Goal: Task Accomplishment & Management: Manage account settings

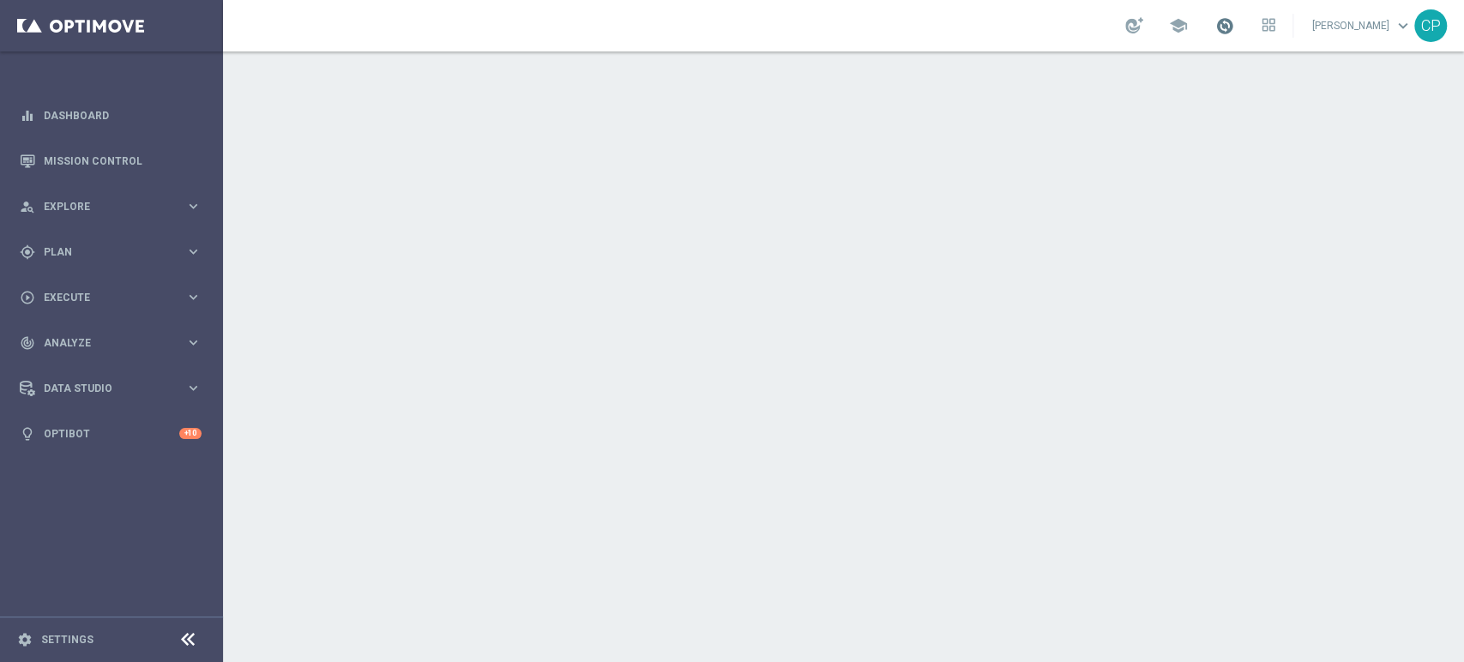
click at [1235, 24] on span at bounding box center [1225, 25] width 19 height 19
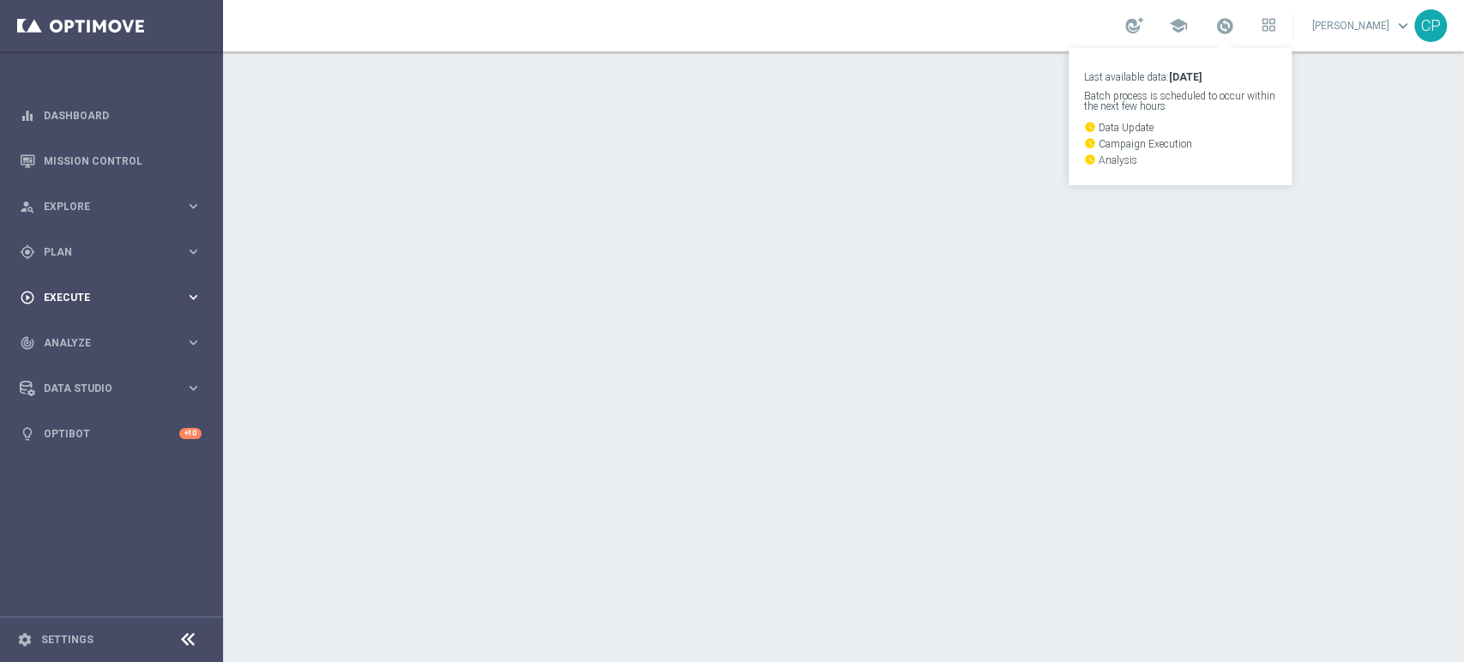
click at [191, 290] on icon "keyboard_arrow_right" at bounding box center [193, 297] width 16 height 16
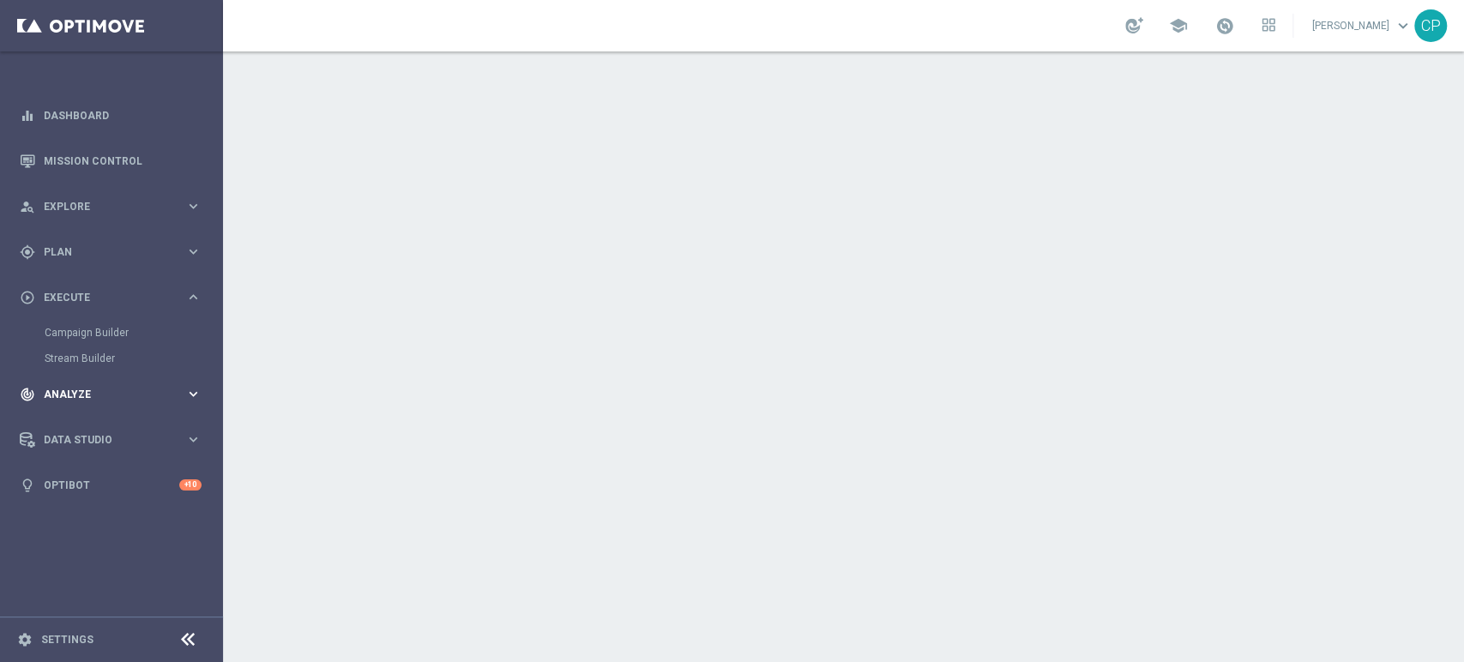
click at [154, 388] on div "track_changes Analyze" at bounding box center [103, 394] width 166 height 15
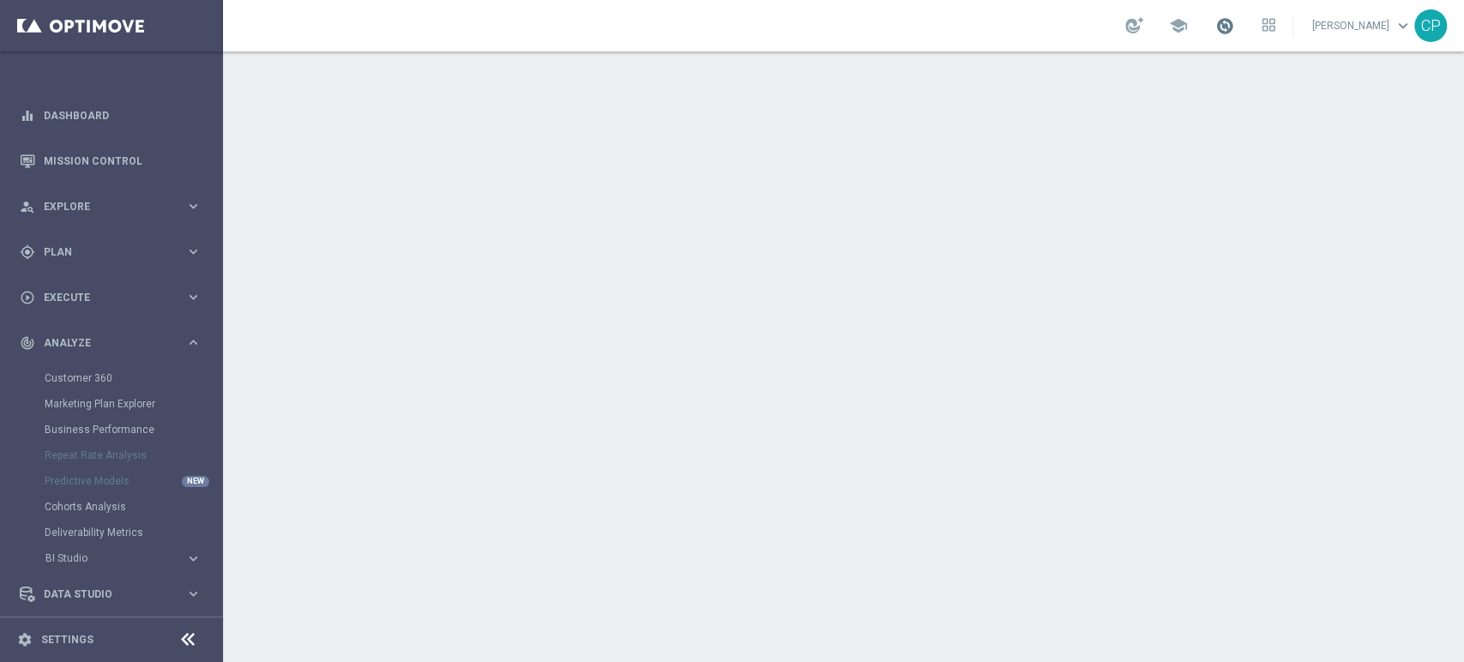
click at [1235, 28] on span at bounding box center [1225, 25] width 19 height 19
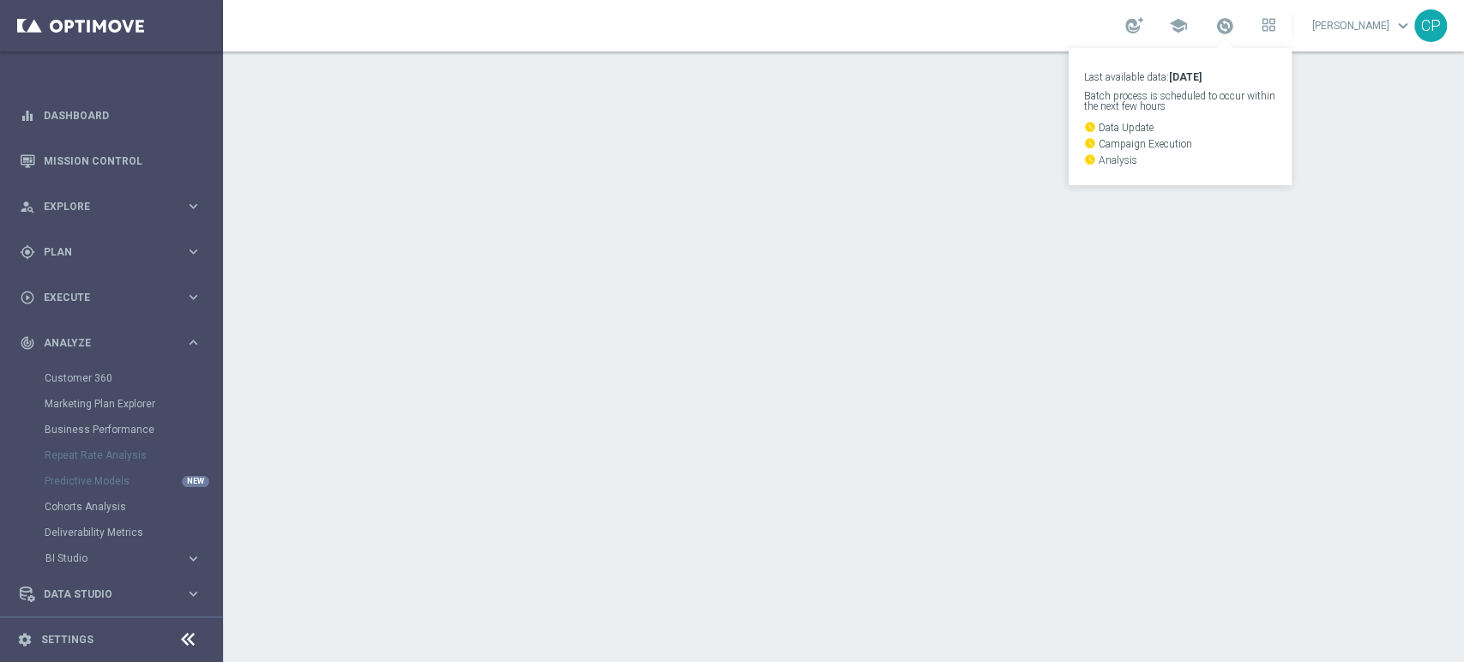
click at [945, 39] on div "school Last available data: 1 Oct 2025 Batch process is scheduled to occur with…" at bounding box center [843, 25] width 1241 height 51
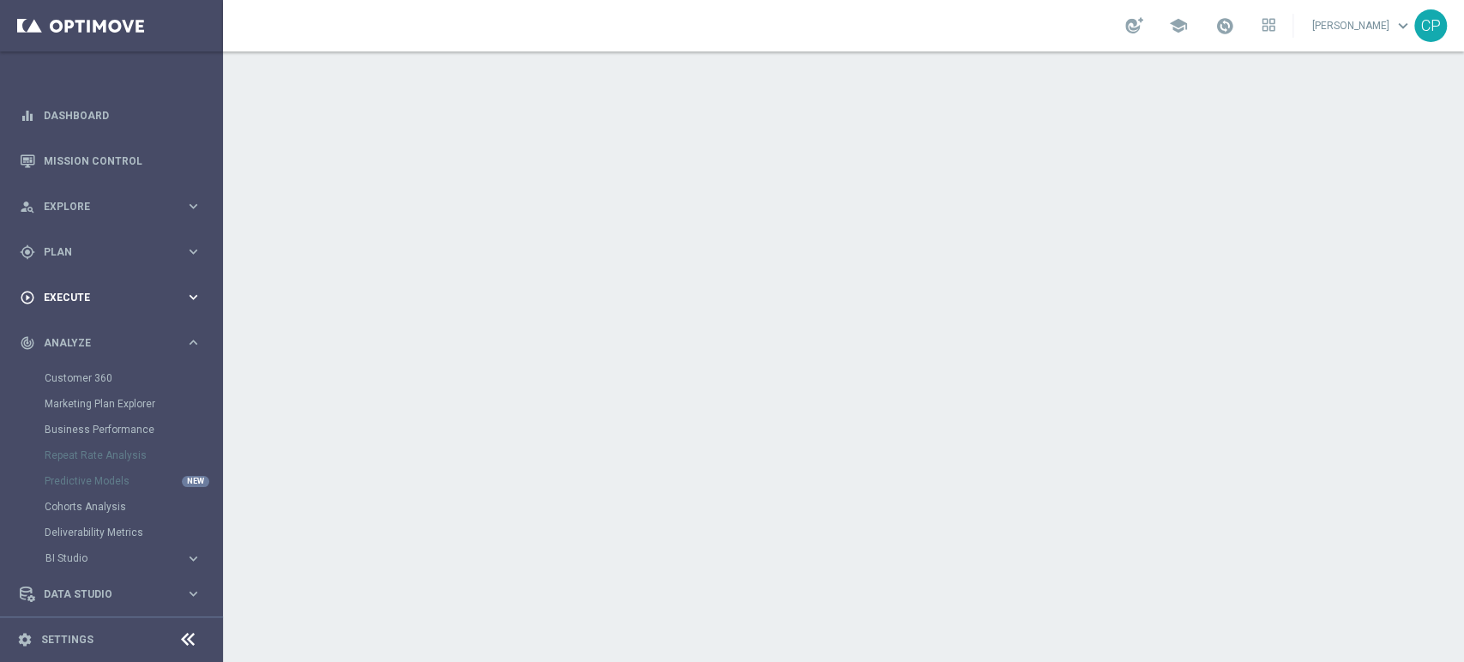
click at [185, 299] on icon "keyboard_arrow_right" at bounding box center [193, 297] width 16 height 16
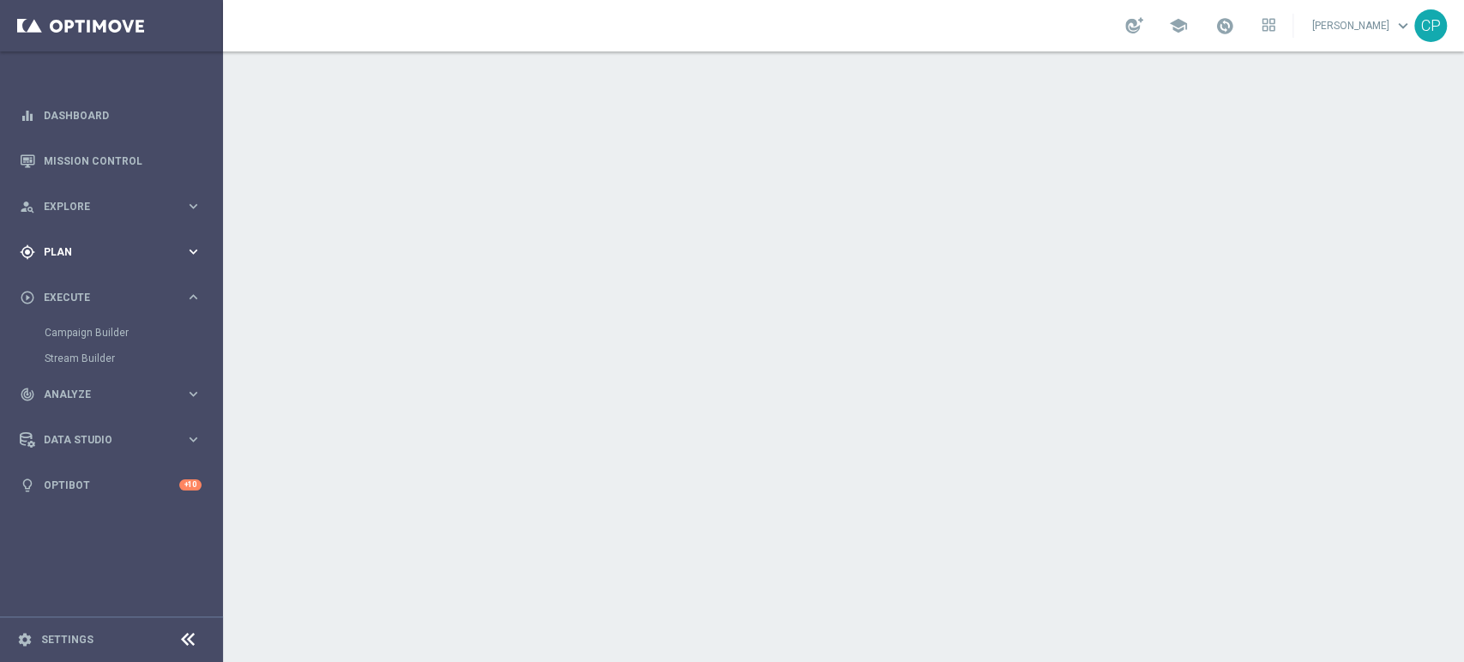
click at [190, 251] on icon "keyboard_arrow_right" at bounding box center [193, 252] width 16 height 16
click at [62, 334] on span "Templates" at bounding box center [106, 339] width 123 height 10
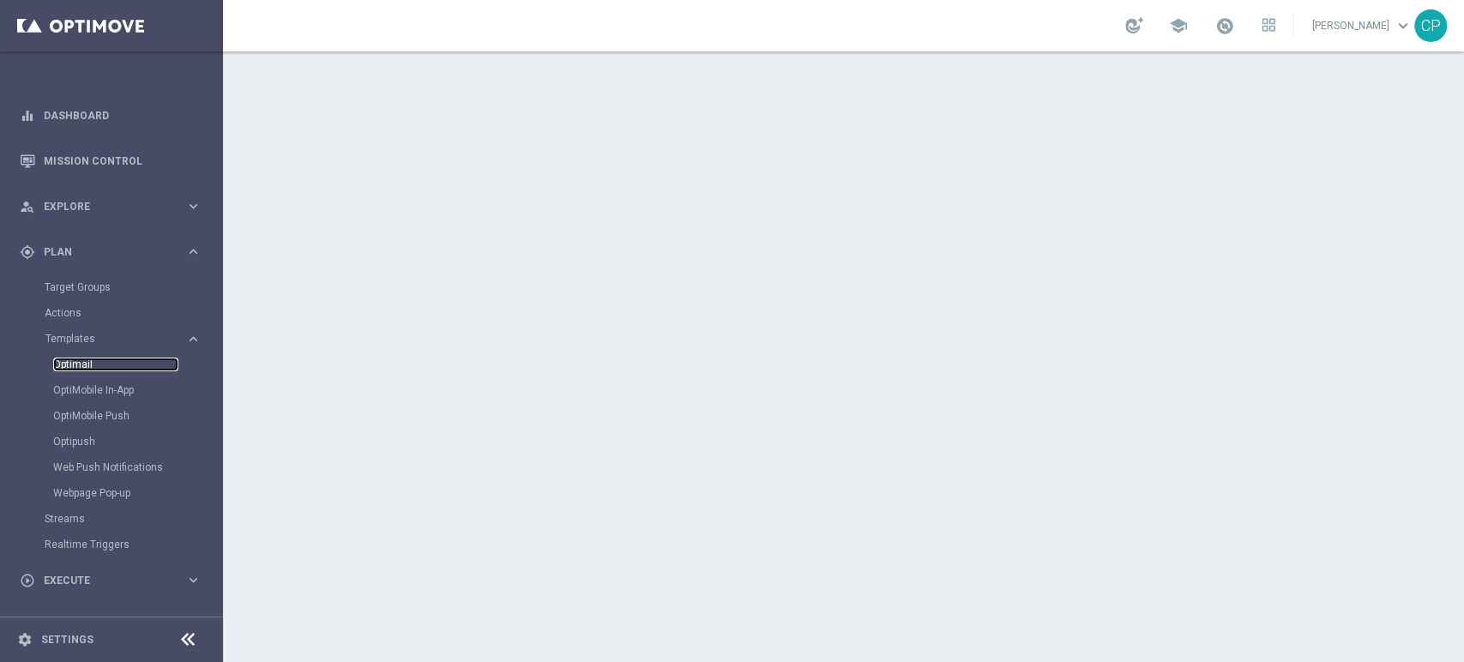
click at [85, 365] on link "Optimail" at bounding box center [115, 365] width 125 height 14
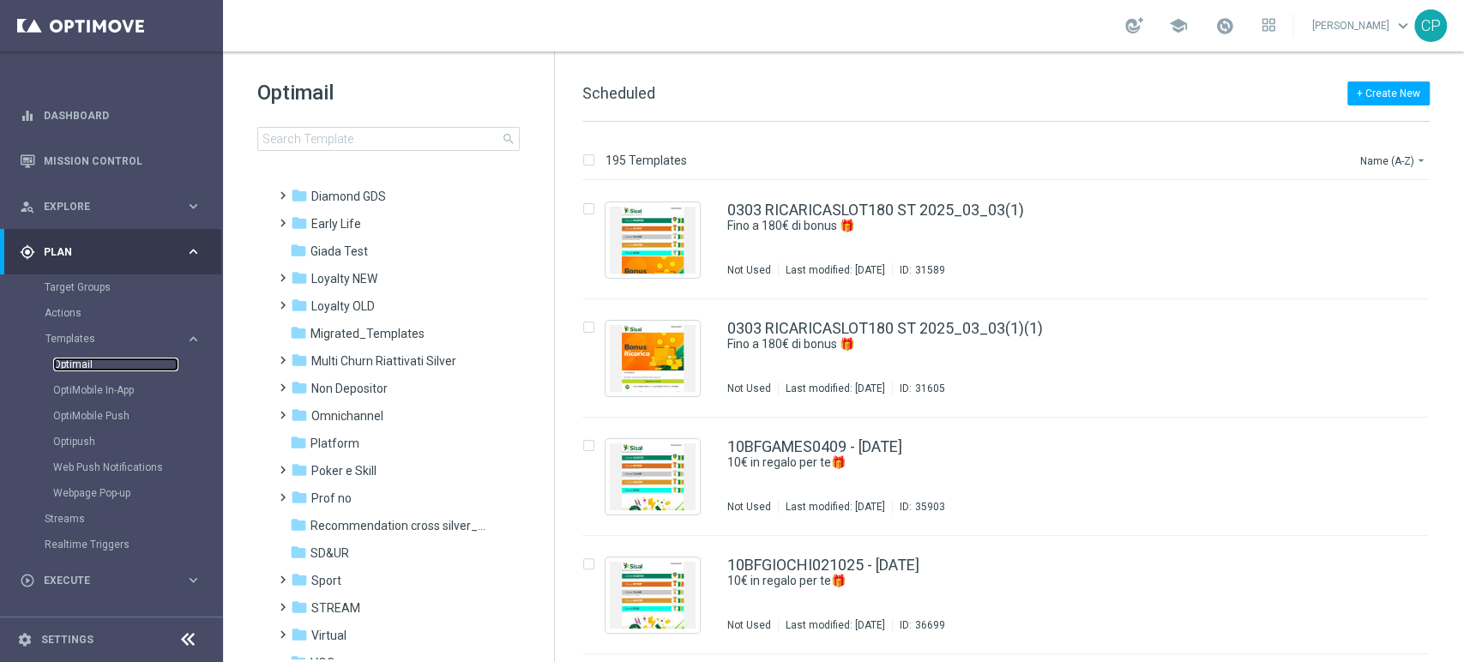
scroll to position [225, 0]
click at [391, 142] on input at bounding box center [388, 139] width 263 height 24
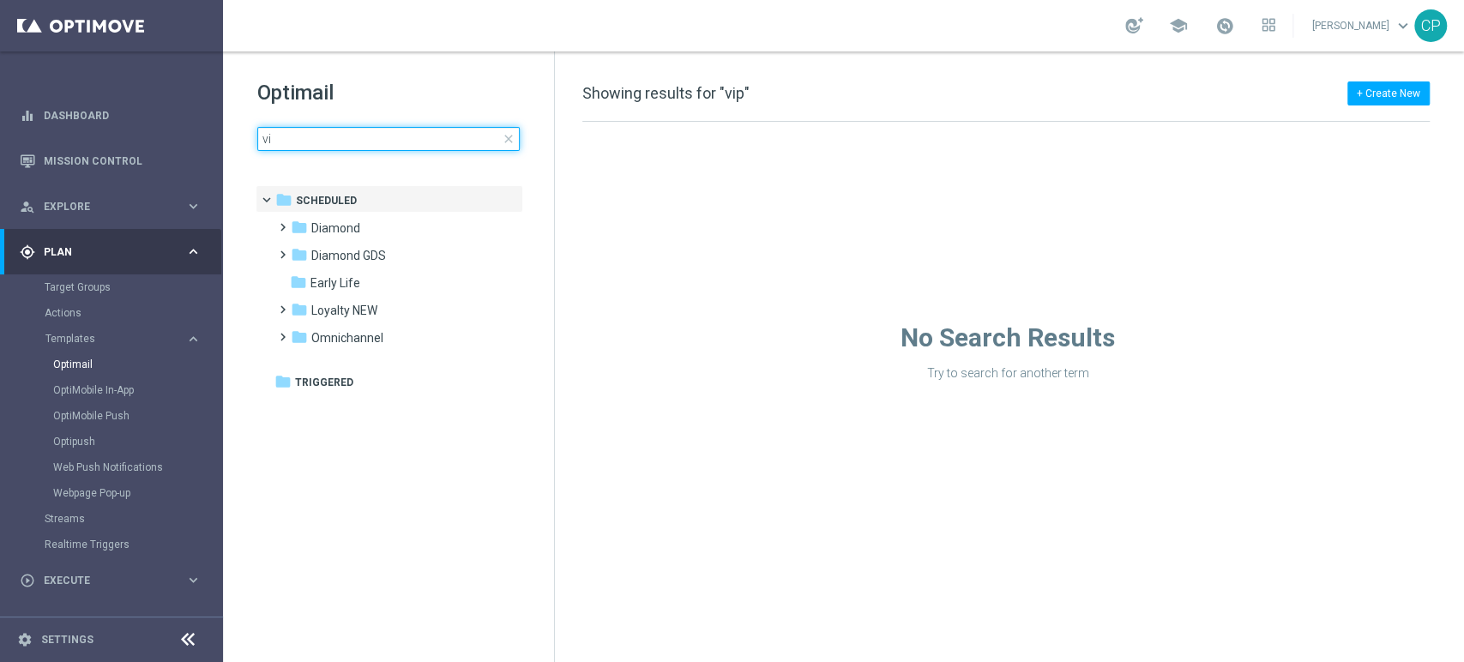
type input "v"
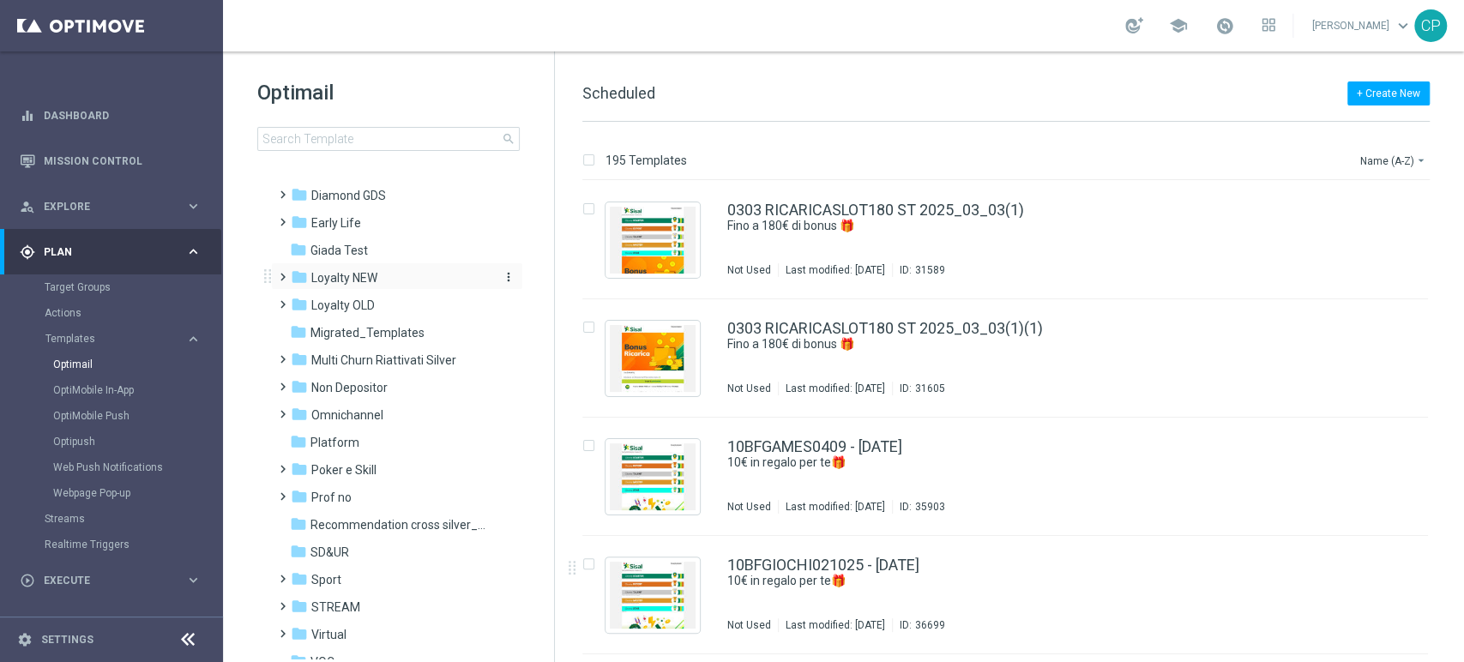
click at [384, 288] on div "folder Loyalty NEW" at bounding box center [389, 279] width 197 height 20
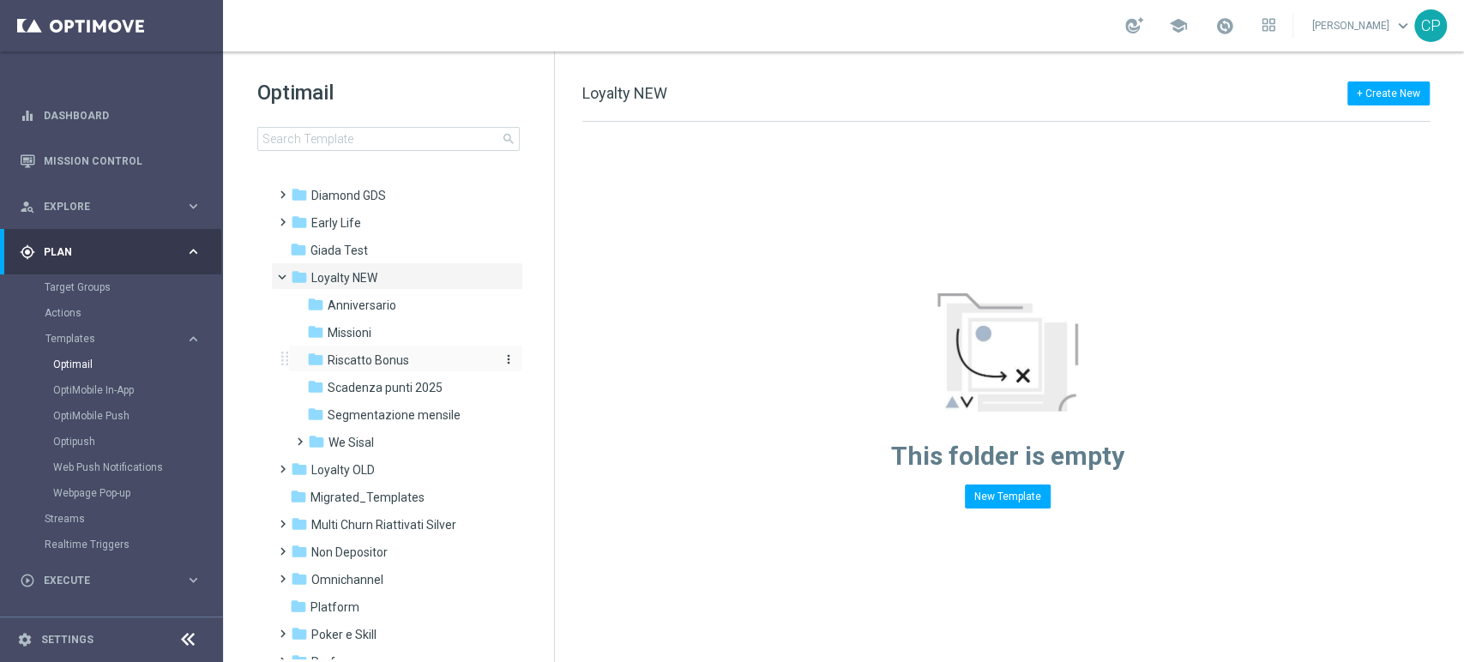
scroll to position [172, 0]
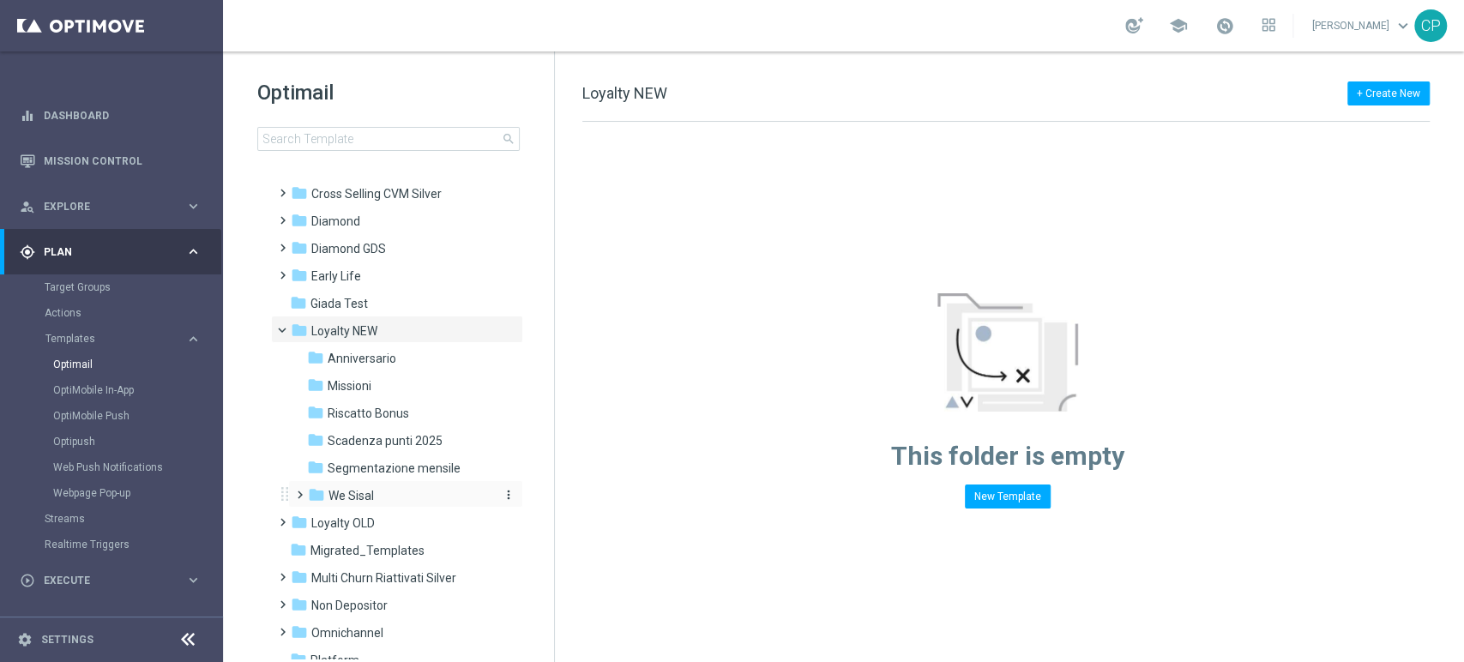
click at [387, 500] on div "folder We Sisal" at bounding box center [399, 496] width 183 height 20
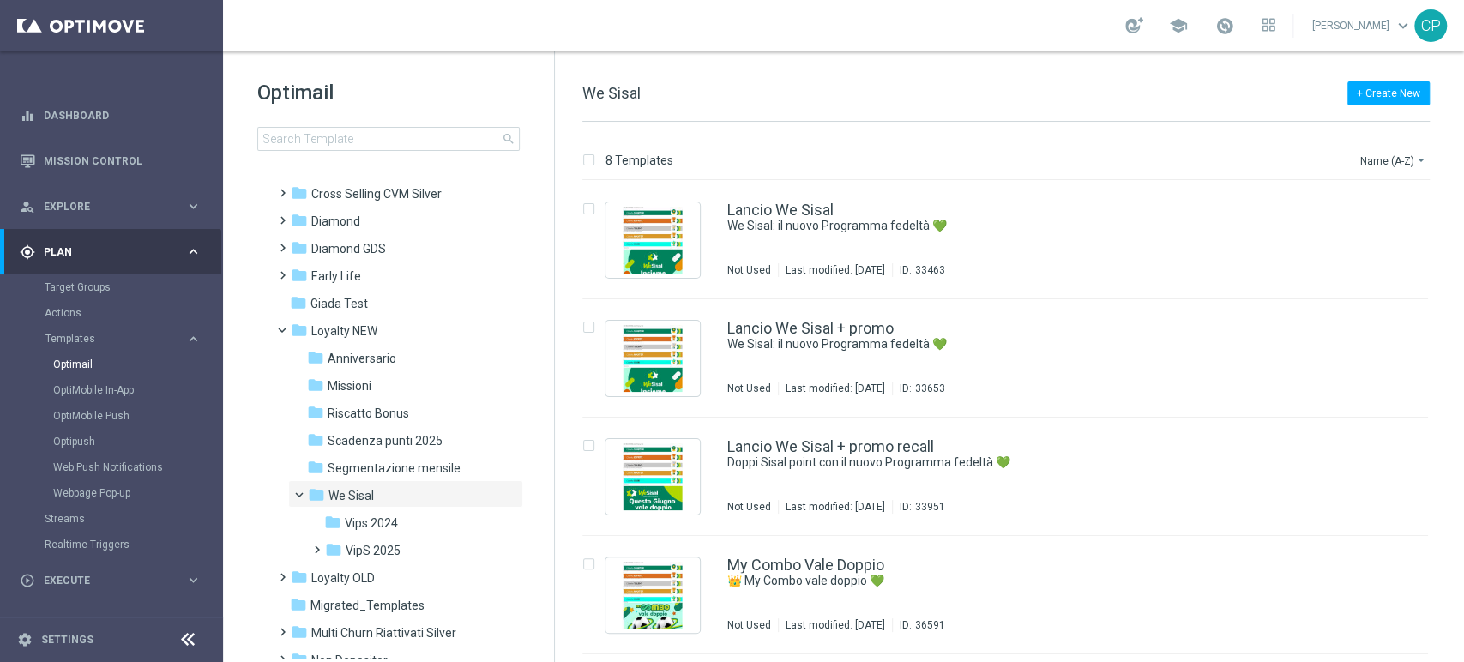
scroll to position [238, 0]
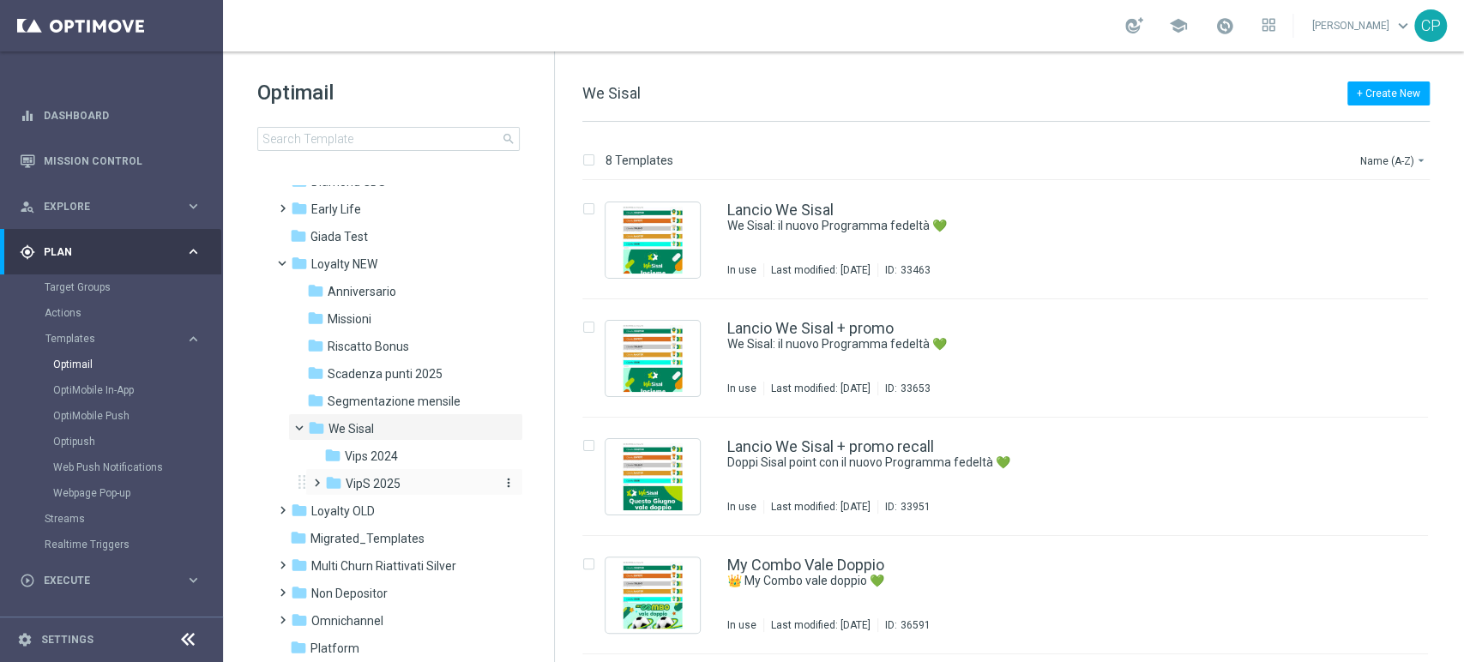
click at [409, 475] on div "folder VipS 2025" at bounding box center [409, 484] width 168 height 20
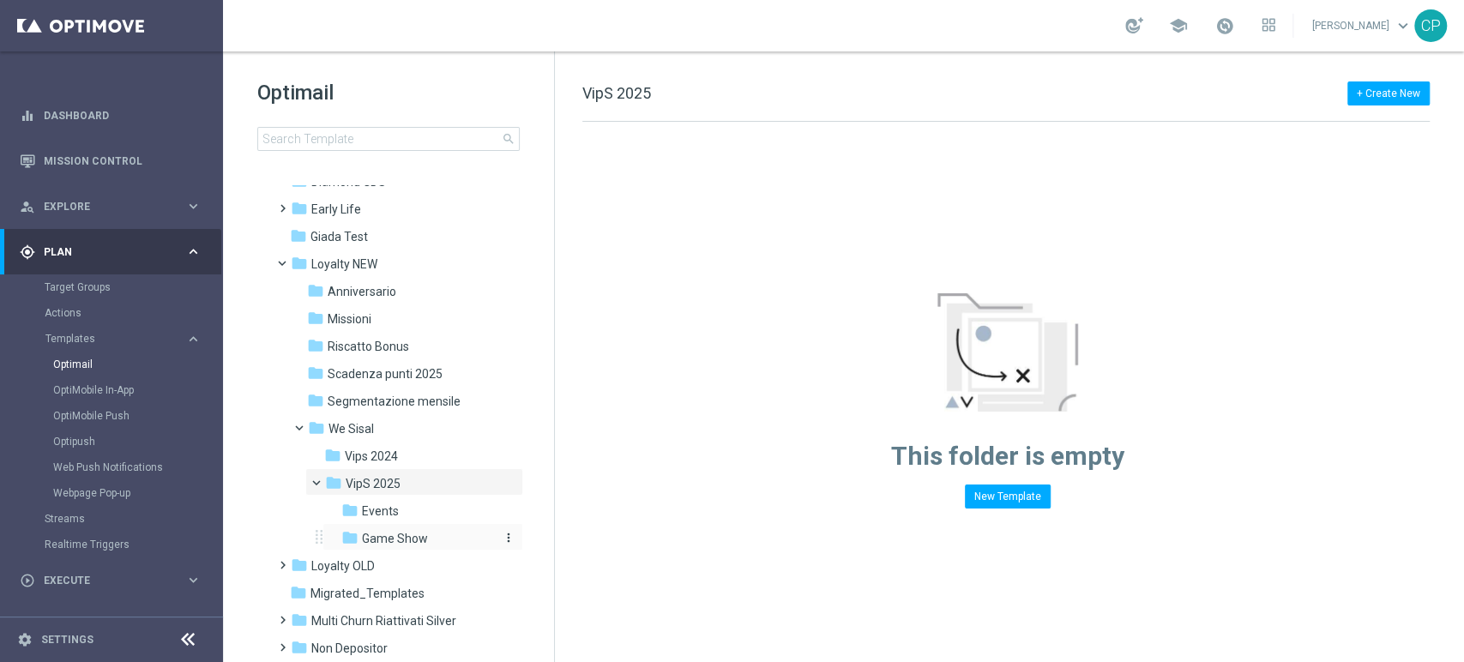
click at [399, 533] on span "Game Show" at bounding box center [395, 538] width 66 height 15
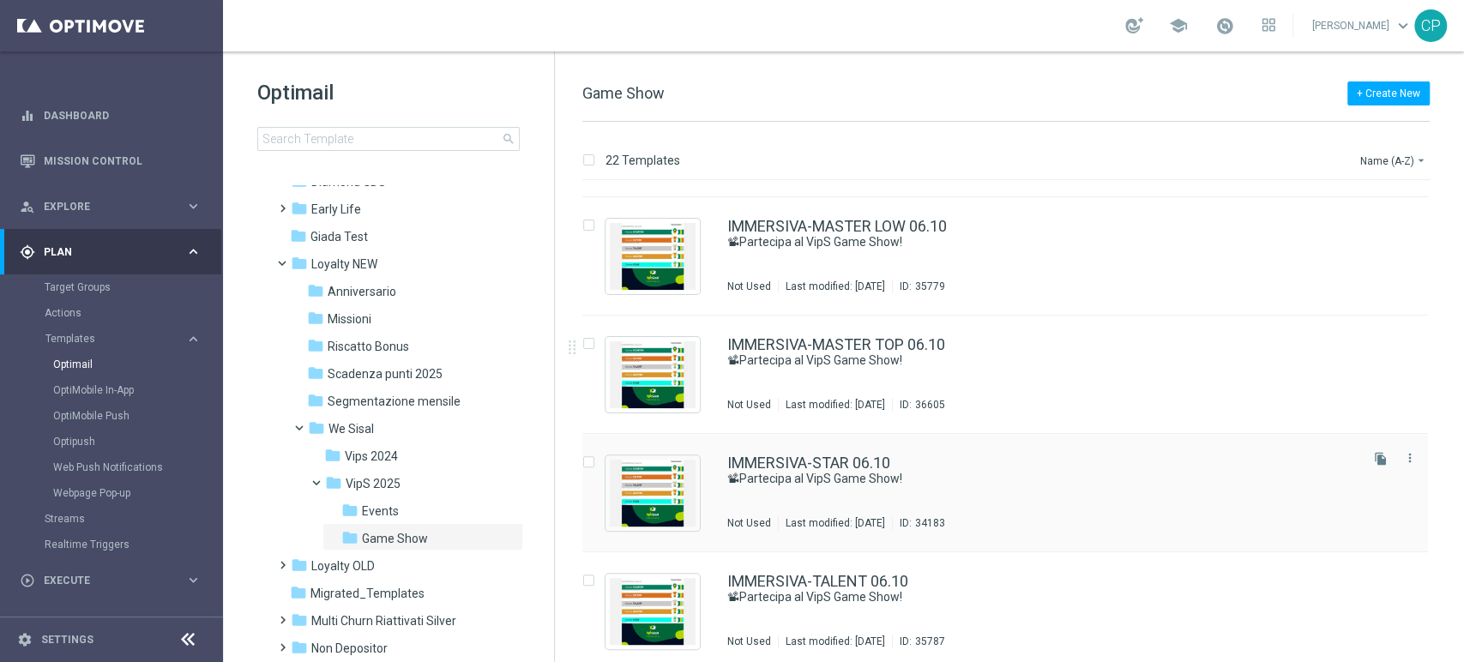
scroll to position [456, 0]
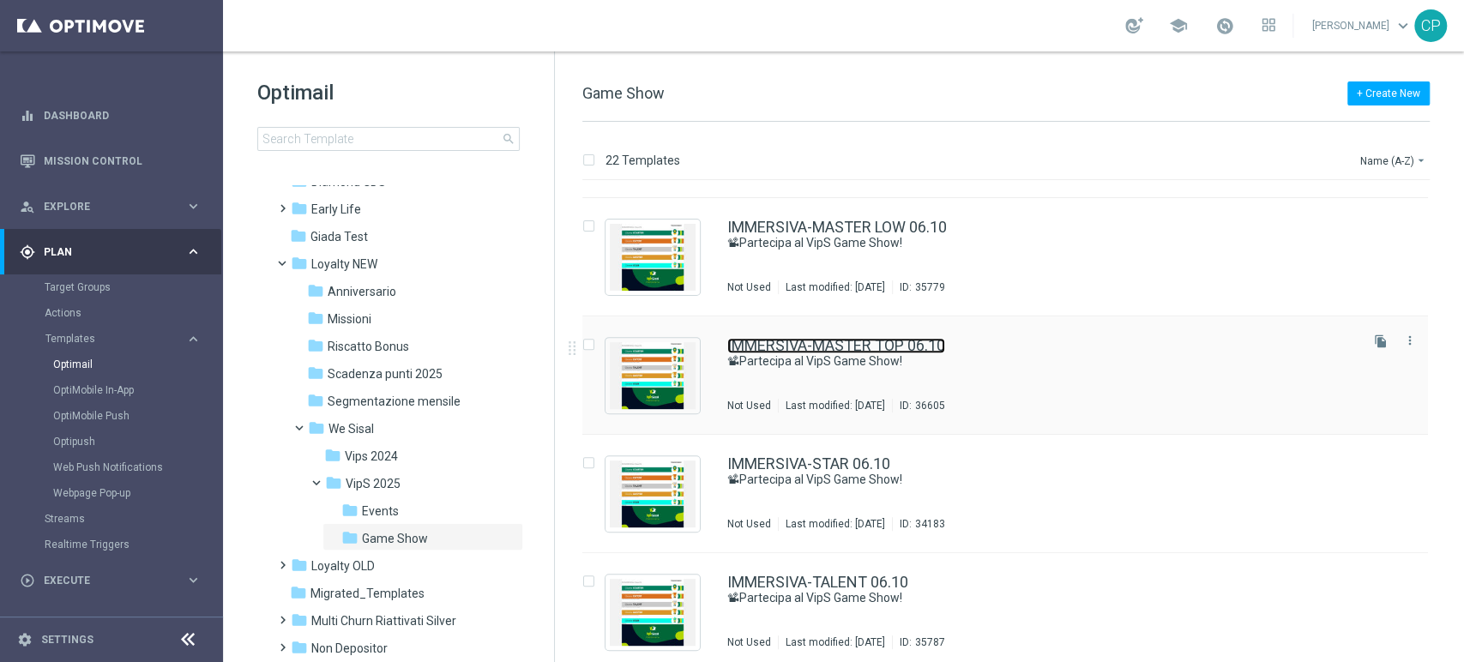
click at [860, 348] on link "IMMERSIVA-MASTER TOP 06.10" at bounding box center [837, 345] width 218 height 15
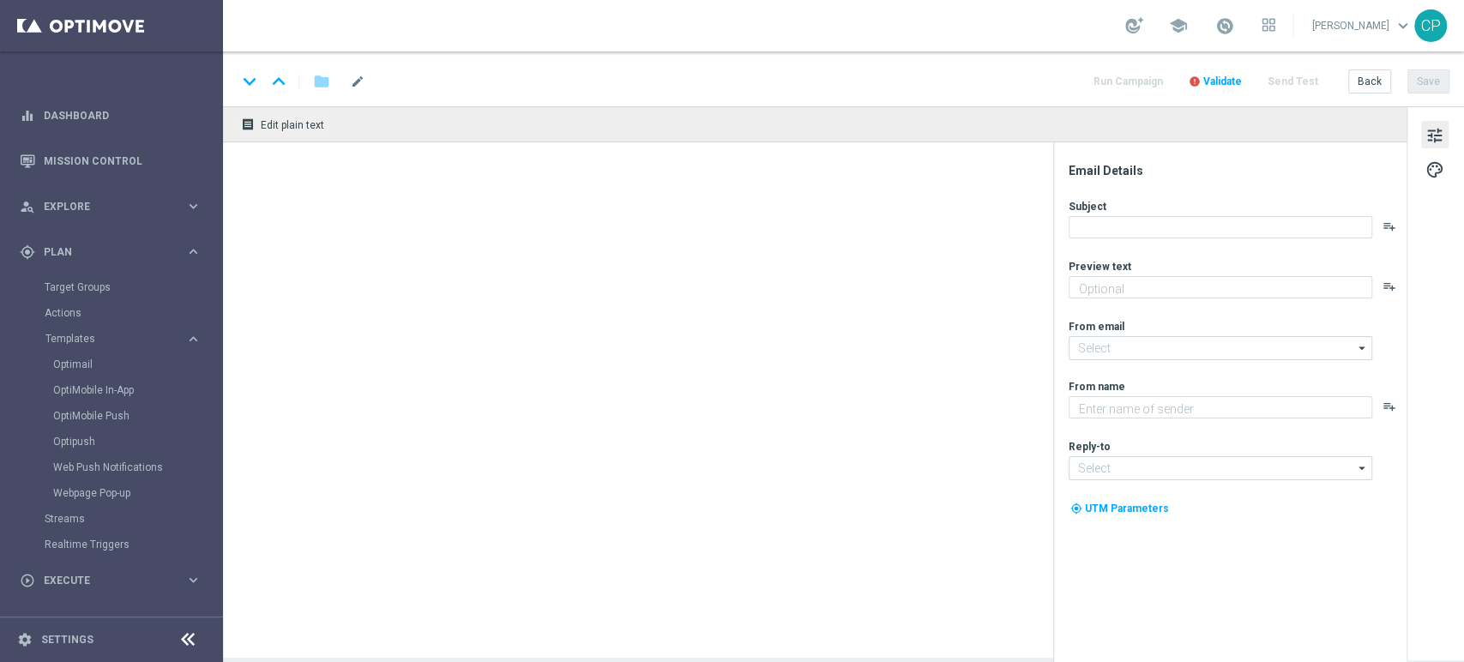
type textarea "Celebra con noi la decima puntata!"
type input "newsletter@comunicazioni.sisal.it"
type textarea "Sisal"
type input "info@sisal.it"
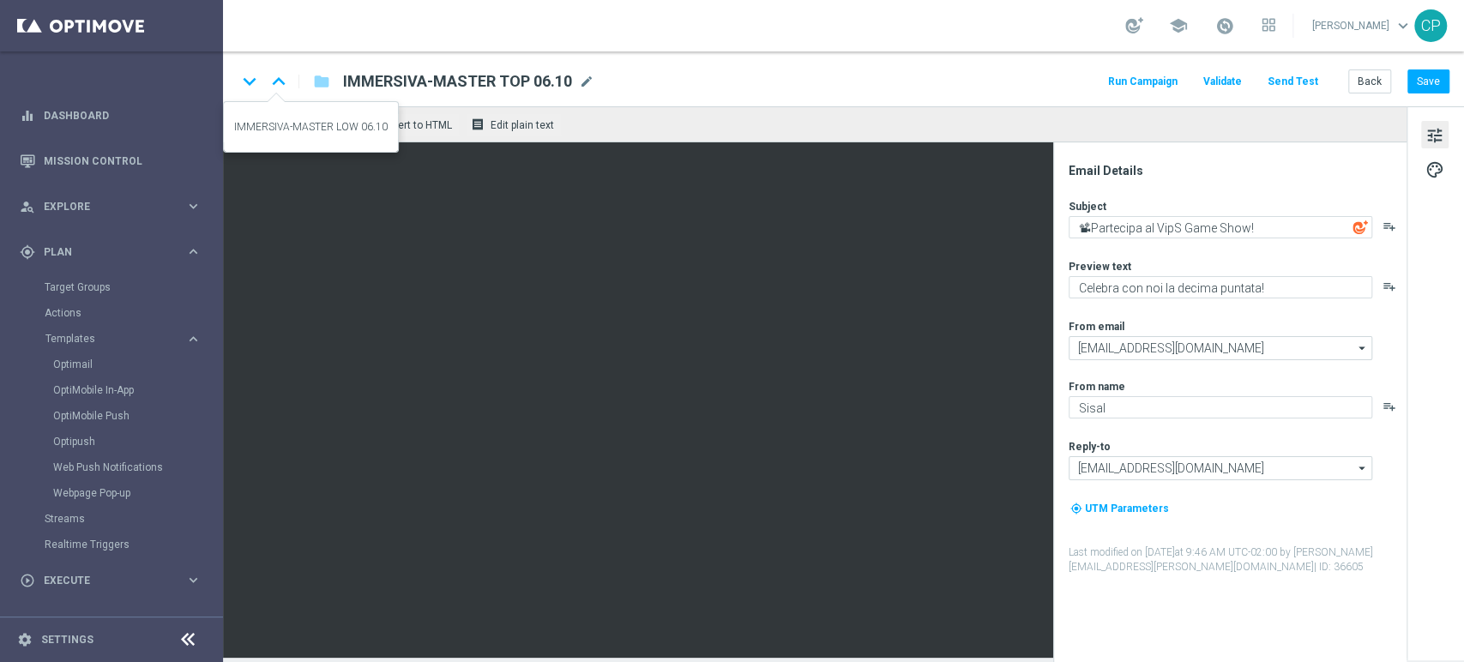
click at [278, 78] on icon "keyboard_arrow_up" at bounding box center [279, 82] width 26 height 26
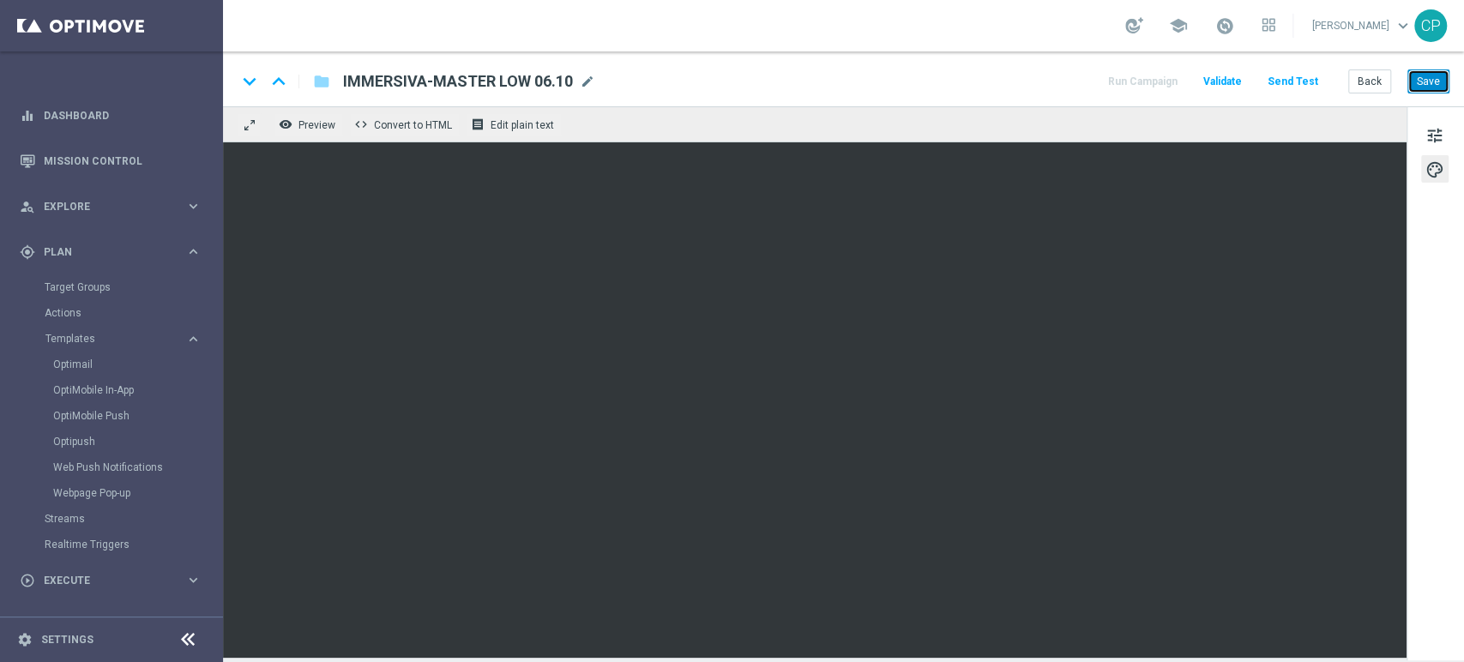
click at [1440, 81] on button "Save" at bounding box center [1429, 81] width 42 height 24
click at [1374, 81] on button "Back" at bounding box center [1370, 81] width 43 height 24
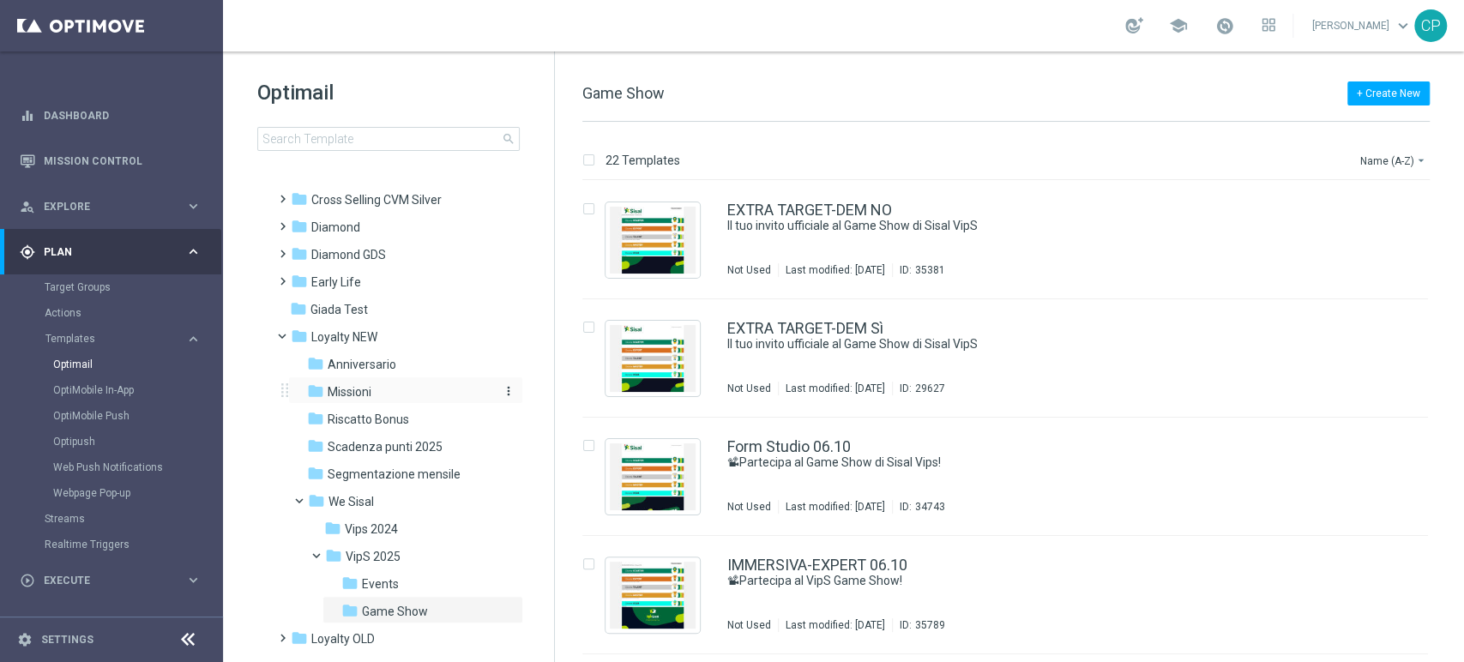
scroll to position [172, 0]
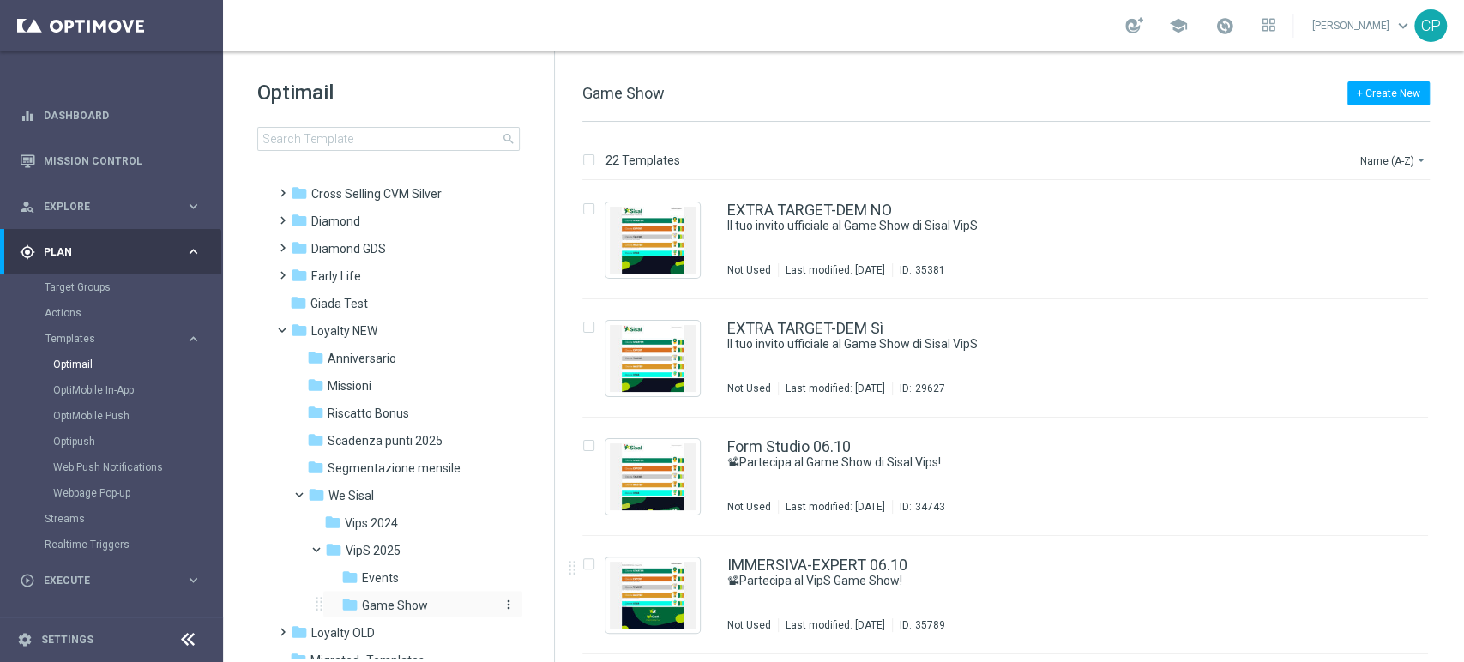
click at [405, 598] on span "Game Show" at bounding box center [395, 605] width 66 height 15
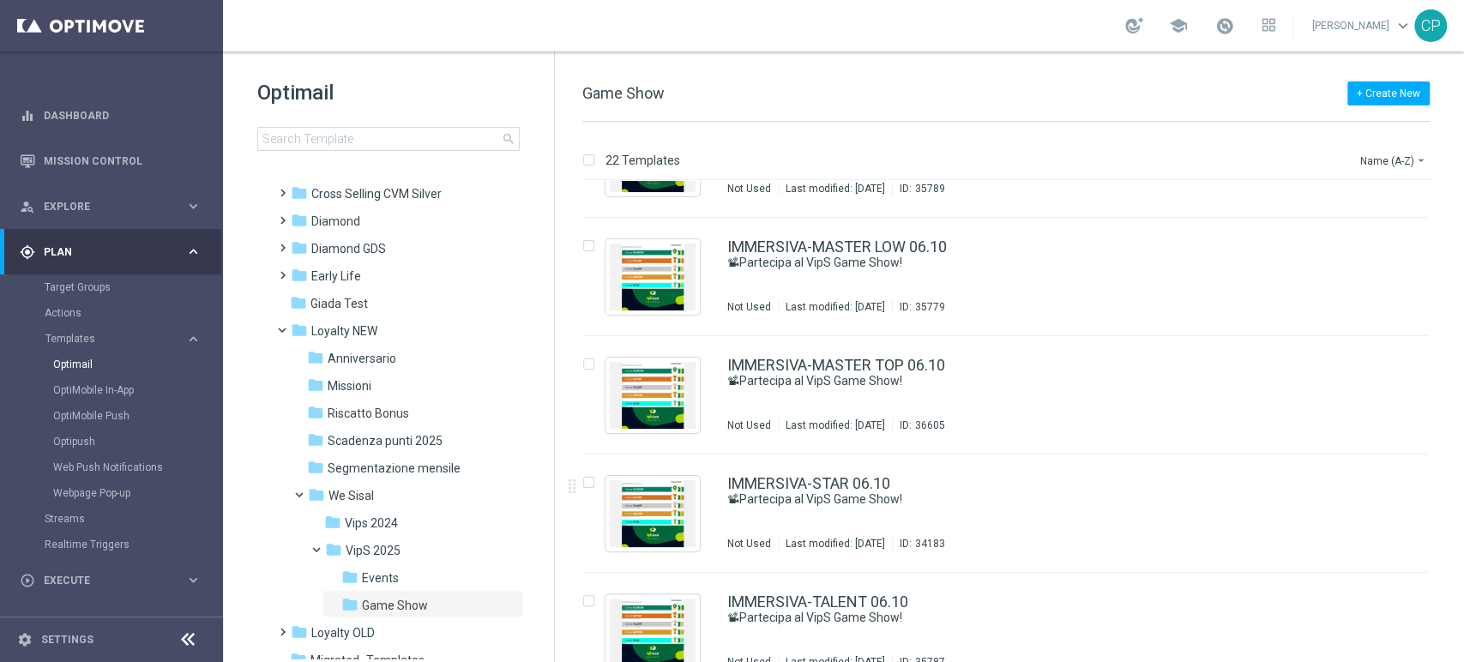
scroll to position [435, 0]
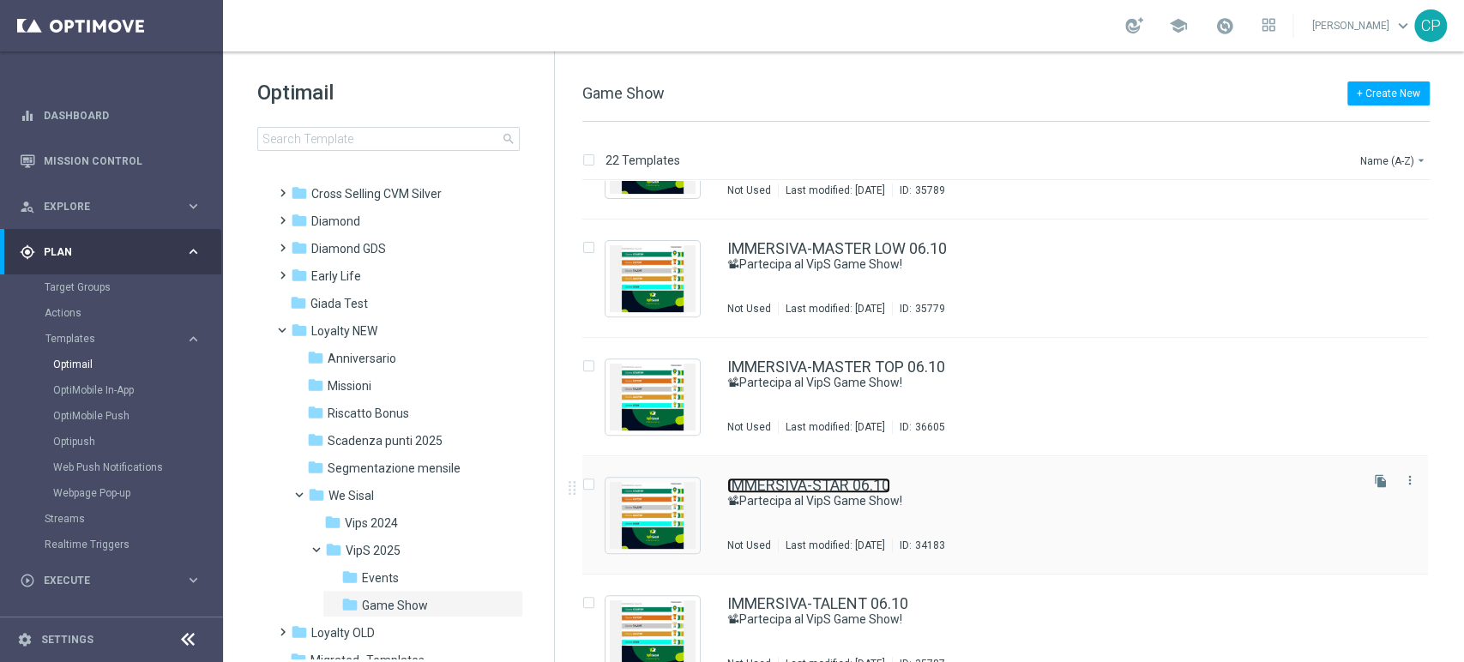
click at [868, 491] on link "IMMERSIVA-STAR 06.10" at bounding box center [809, 485] width 163 height 15
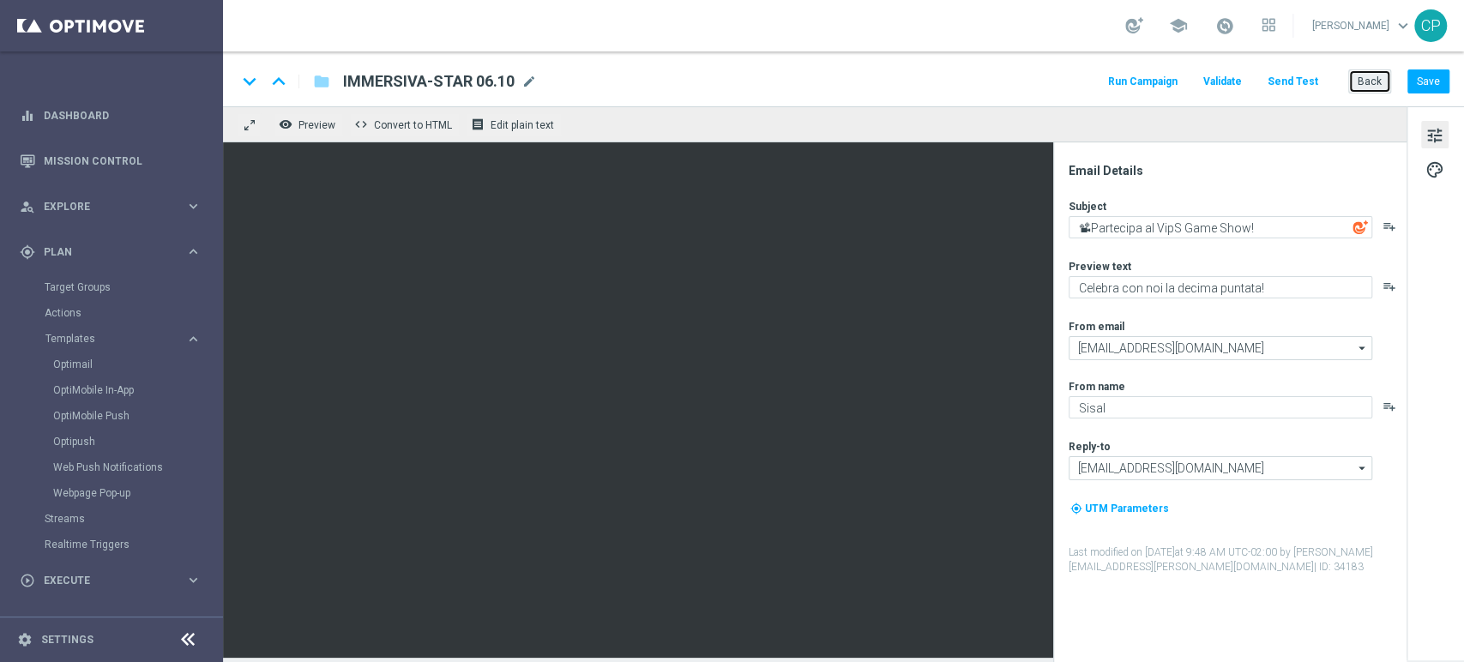
click at [1361, 79] on button "Back" at bounding box center [1370, 81] width 43 height 24
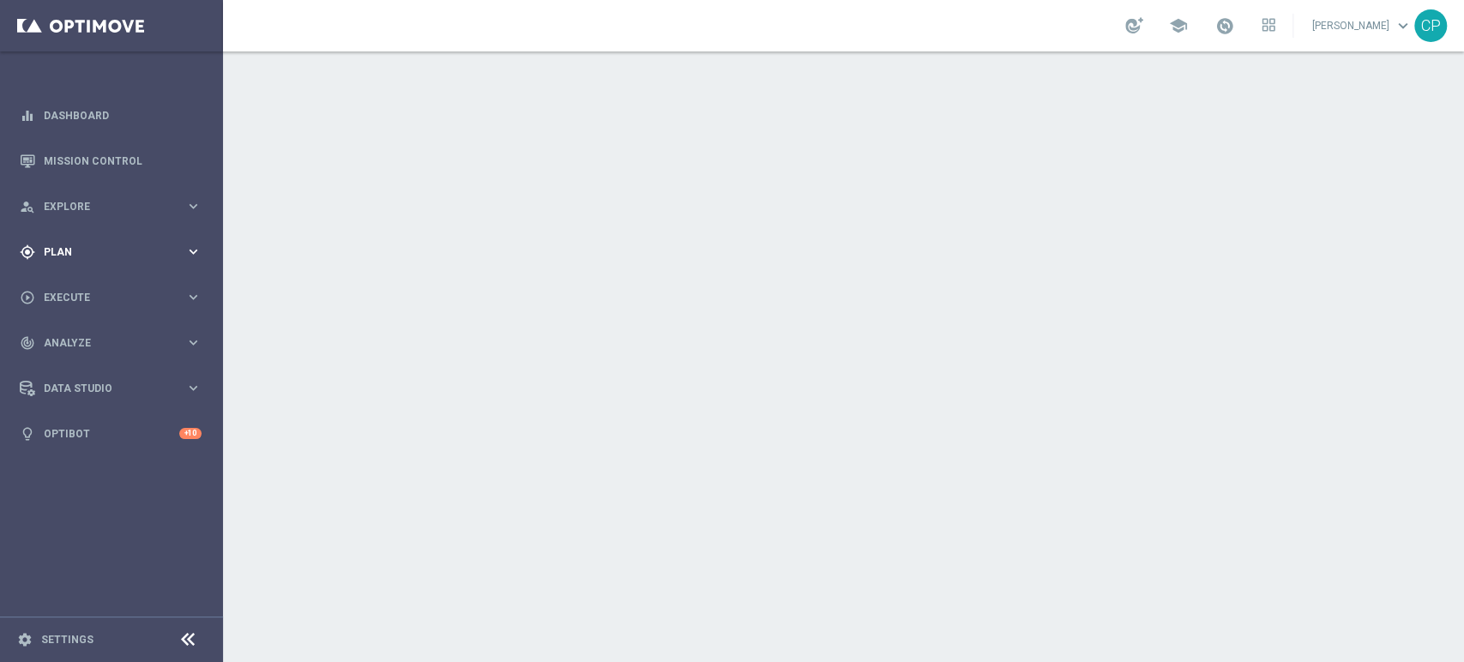
click at [183, 254] on span "Plan" at bounding box center [115, 252] width 142 height 10
click at [69, 342] on span "Templates" at bounding box center [106, 339] width 123 height 10
click at [71, 362] on link "Optimail" at bounding box center [115, 365] width 125 height 14
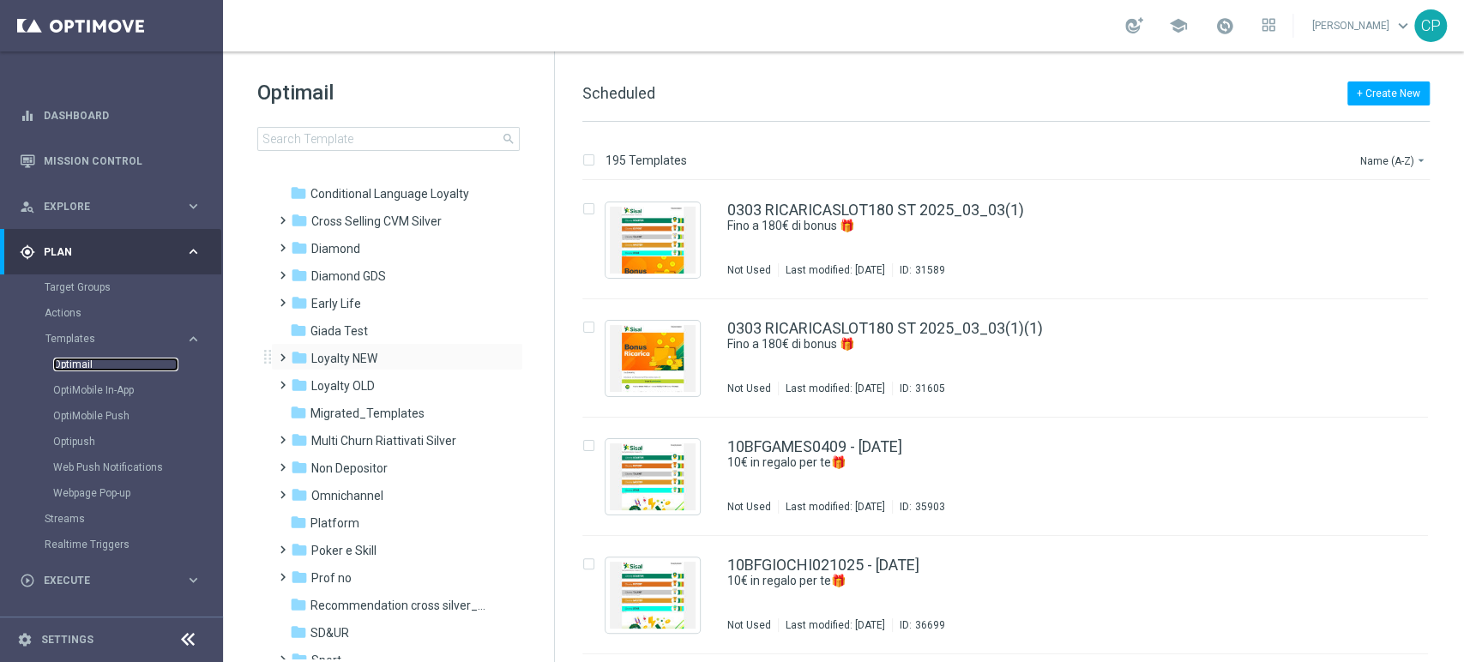
scroll to position [144, 0]
click at [357, 355] on span "Loyalty NEW" at bounding box center [344, 358] width 66 height 15
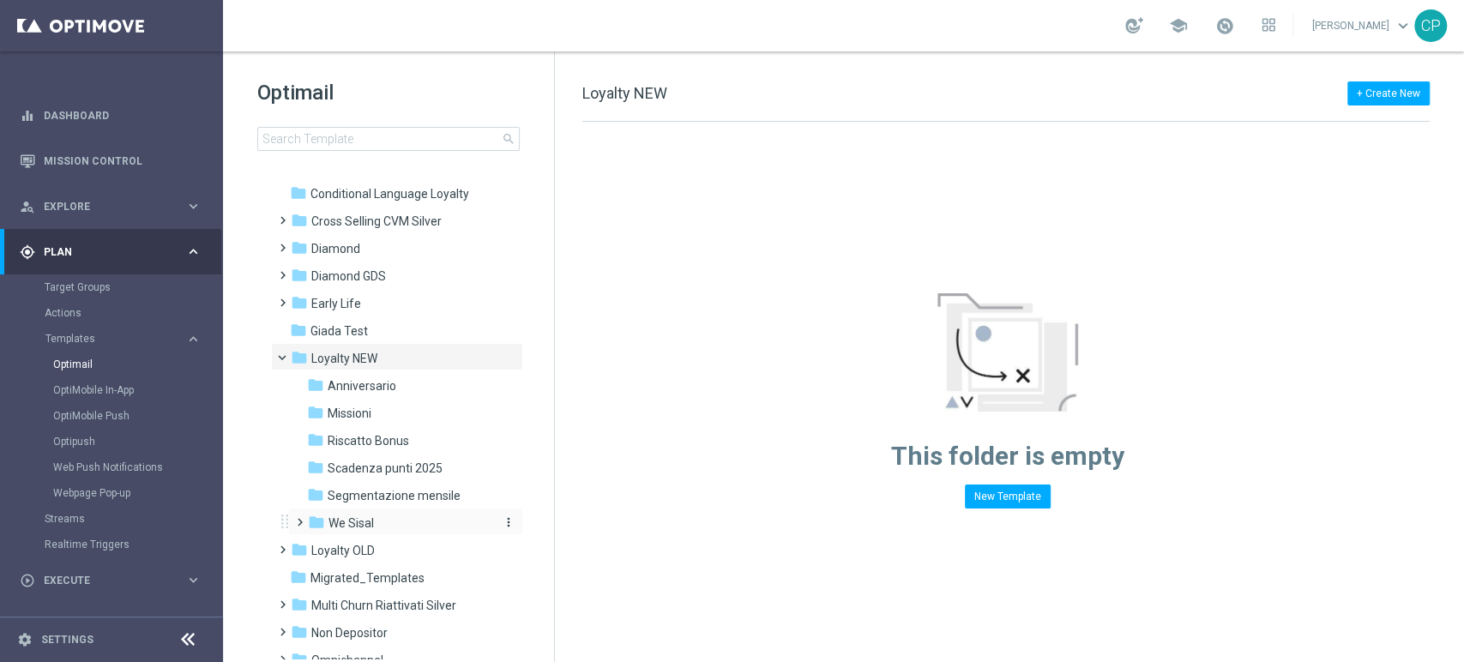
click at [347, 519] on span "We Sisal" at bounding box center [351, 523] width 45 height 15
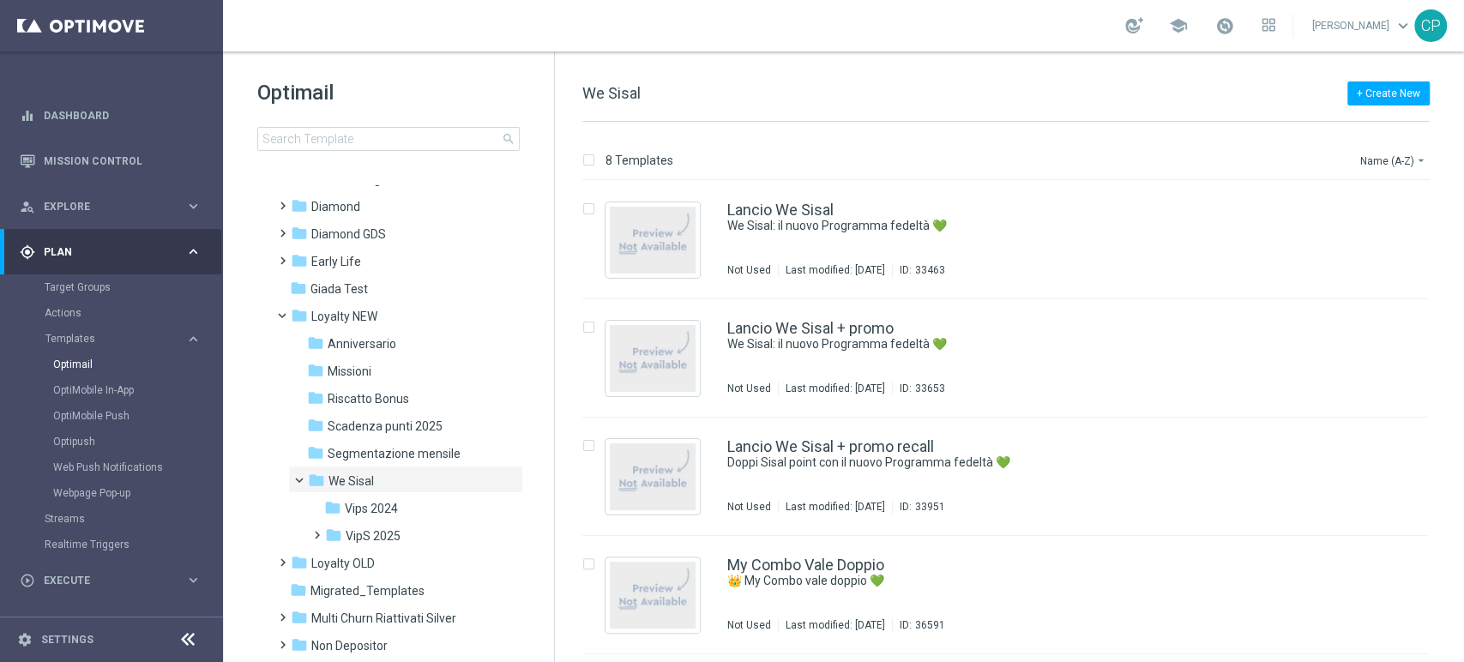
scroll to position [192, 0]
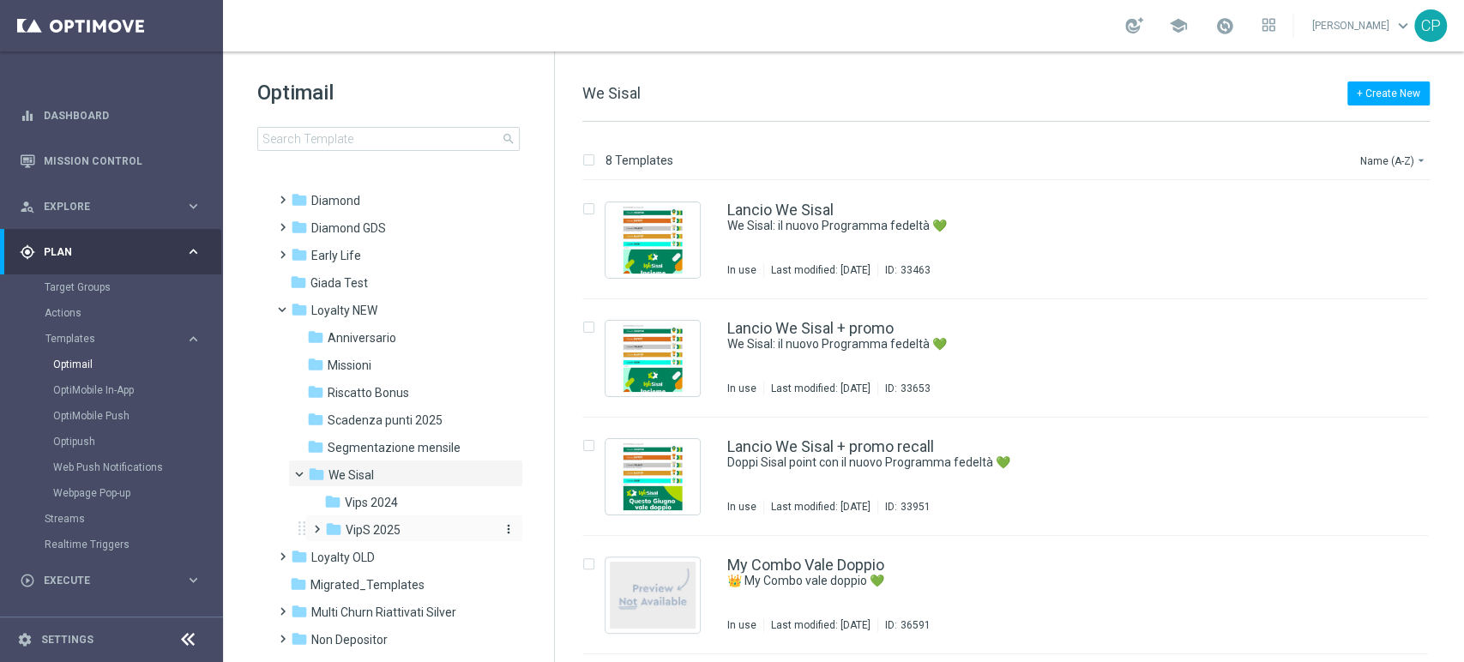
click at [350, 525] on span "VipS 2025" at bounding box center [373, 529] width 55 height 15
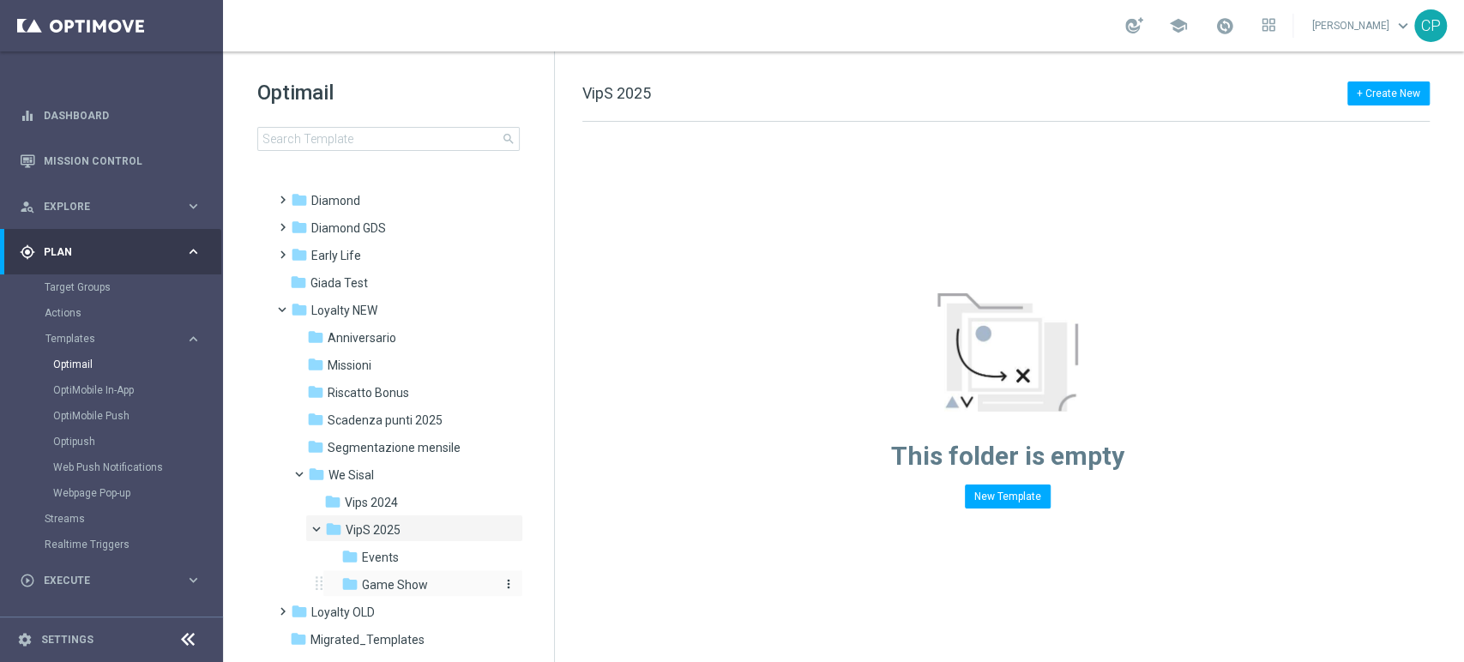
click at [417, 576] on div "folder Game Show" at bounding box center [418, 586] width 154 height 20
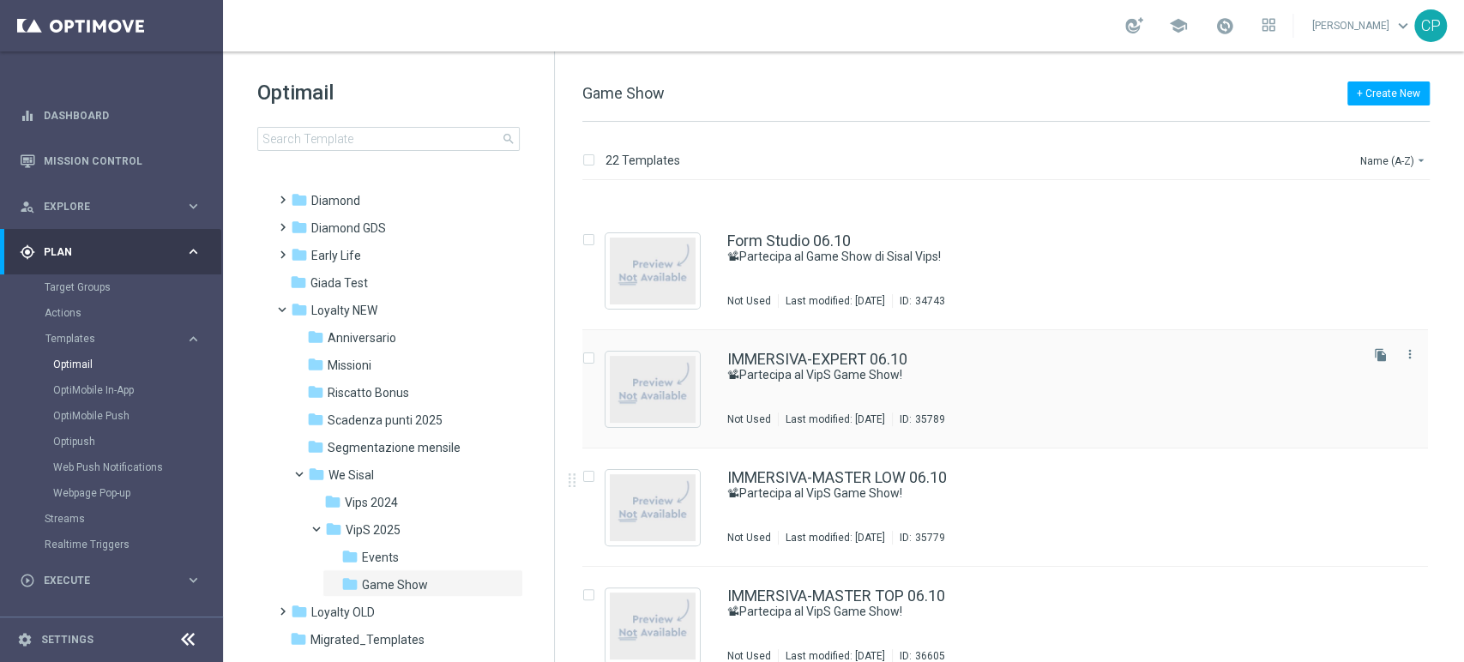
scroll to position [242, 0]
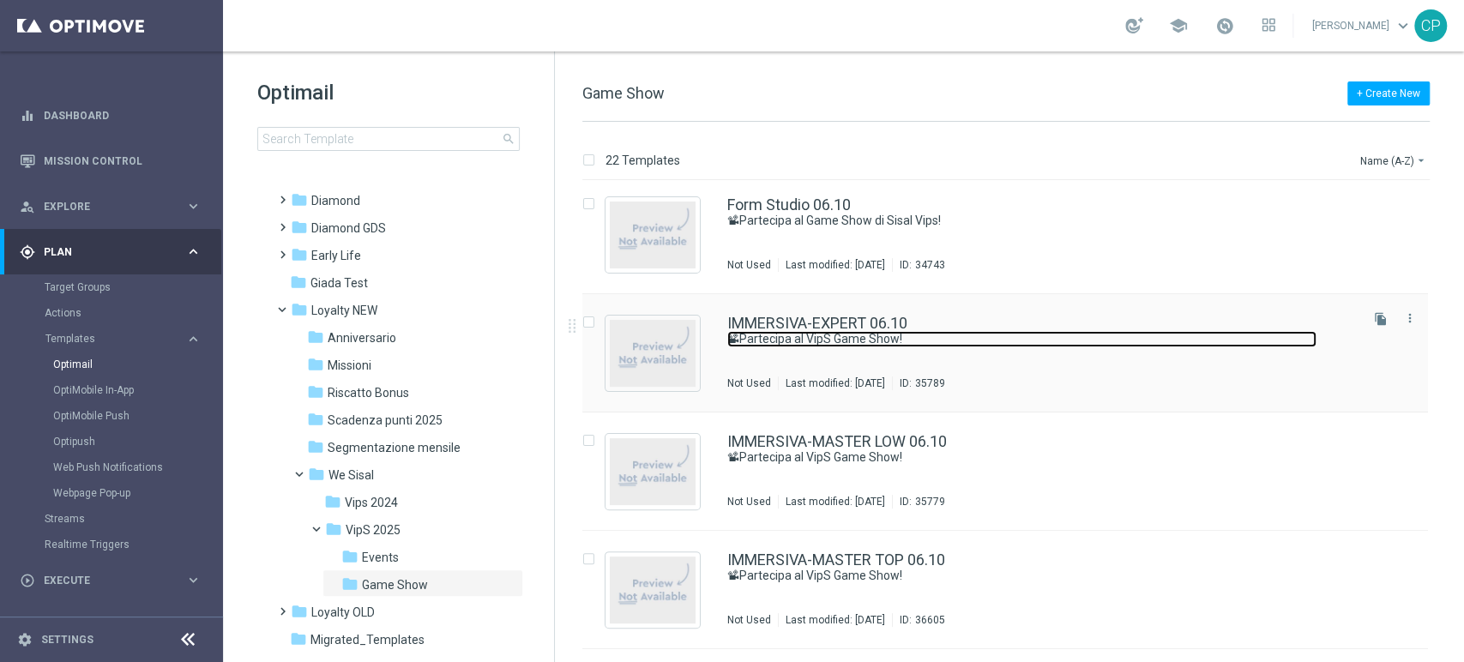
click at [842, 335] on link "📽Partecipa al VipS Game Show!" at bounding box center [1022, 339] width 589 height 16
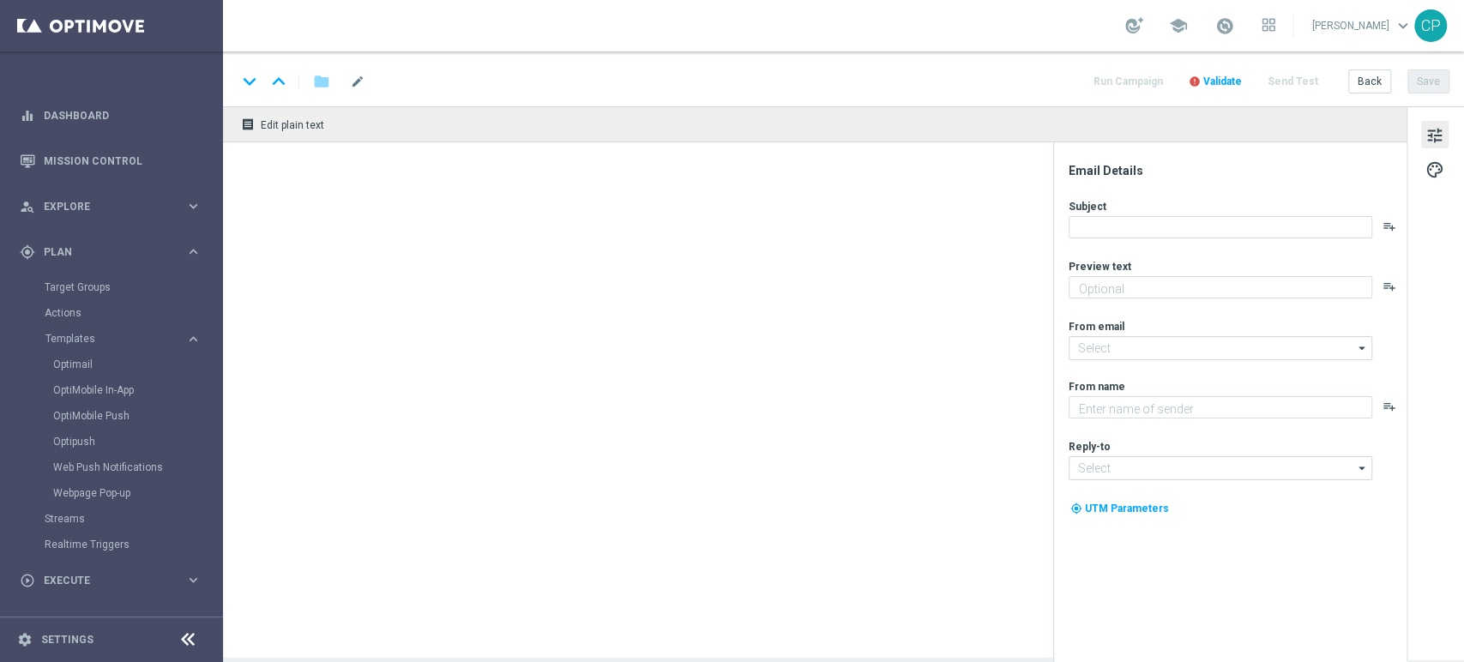
type textarea "Celebra con noi la decima puntata!"
type input "newsletter@comunicazioni.sisal.it"
type textarea "Sisal"
type input "info@sisal.it"
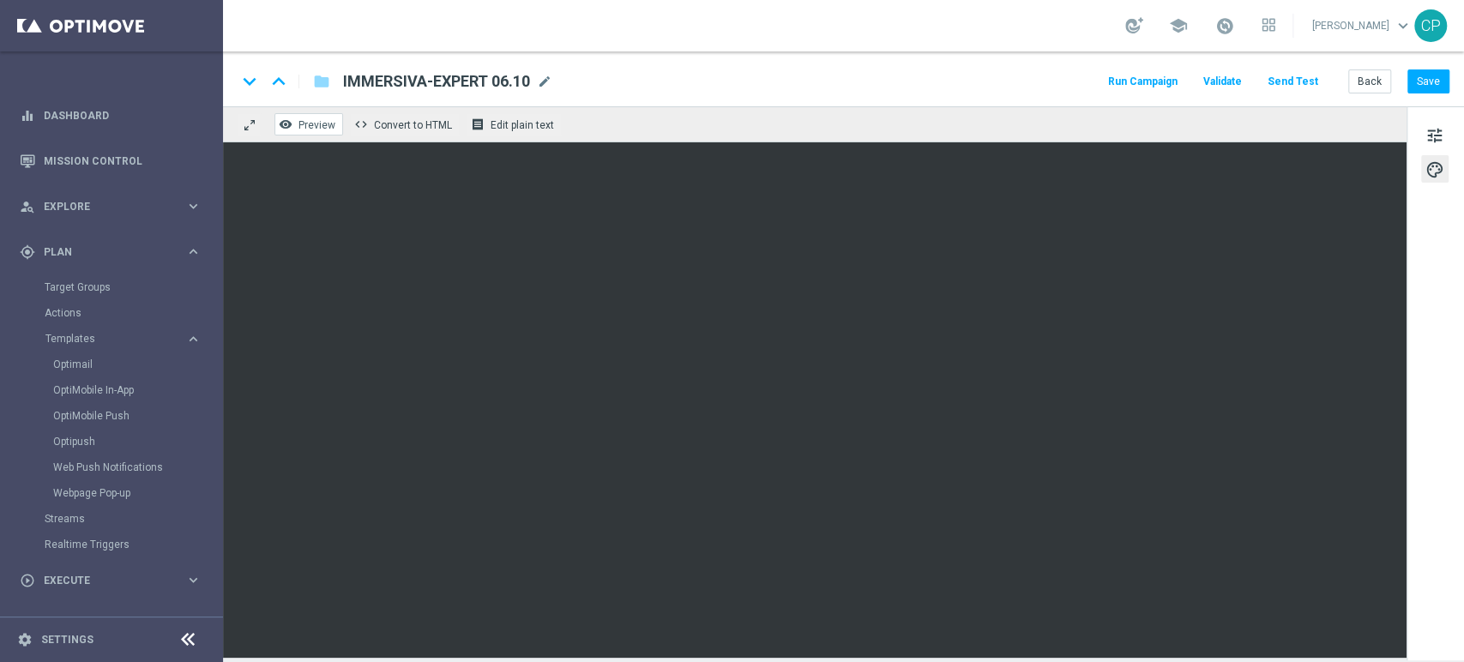
click at [311, 122] on span "Preview" at bounding box center [317, 125] width 37 height 12
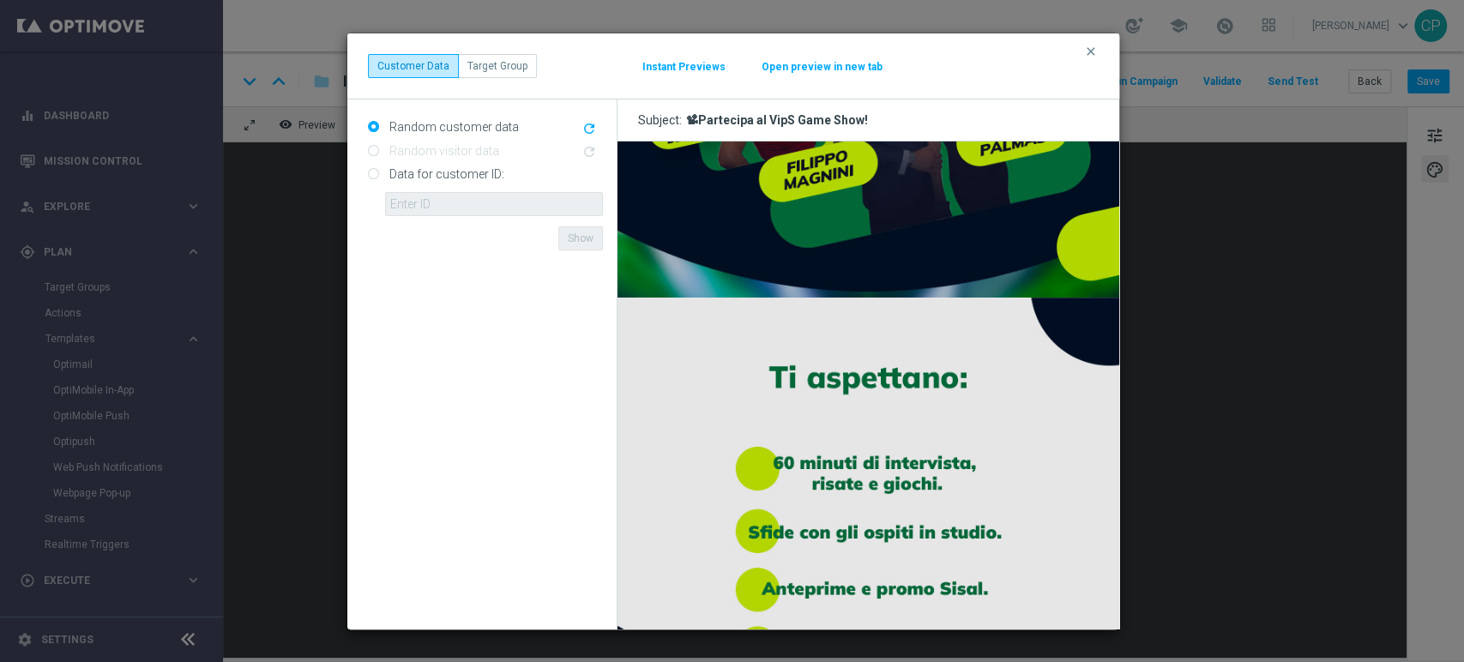
scroll to position [627, 0]
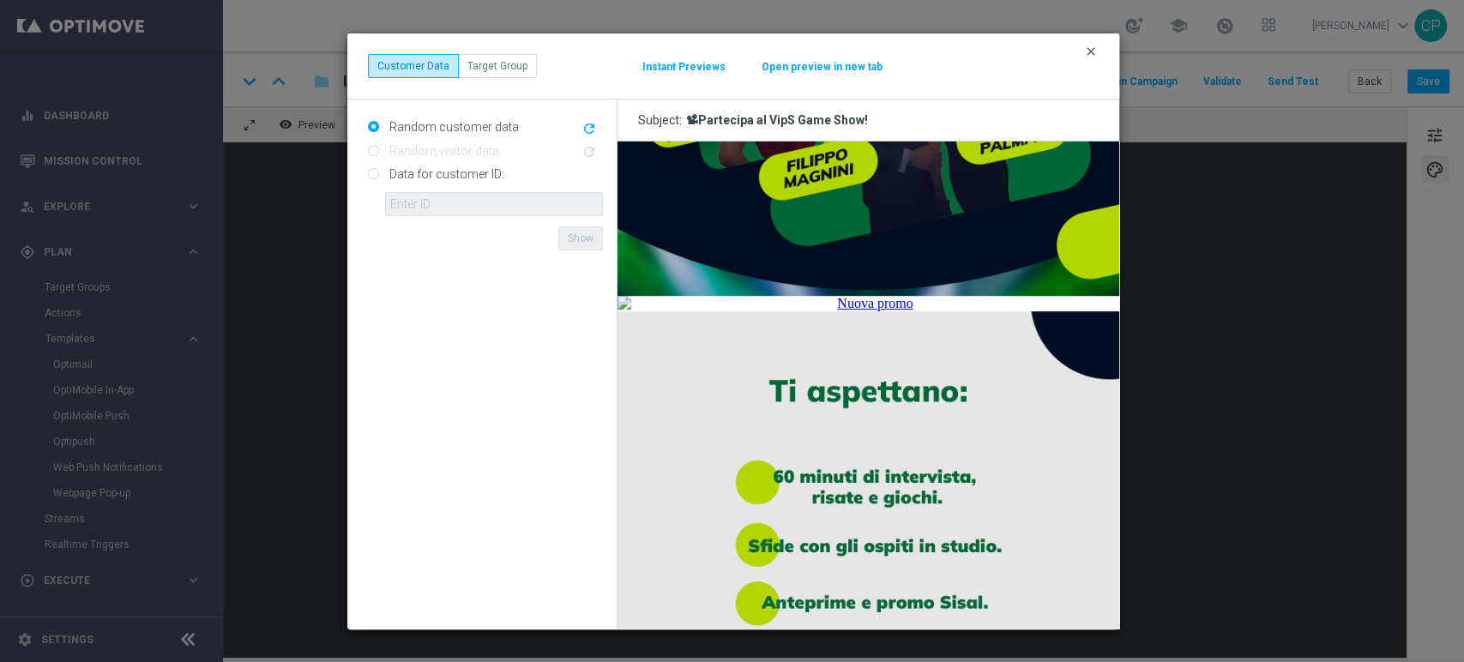
click at [1089, 51] on icon "clear" at bounding box center [1091, 52] width 14 height 14
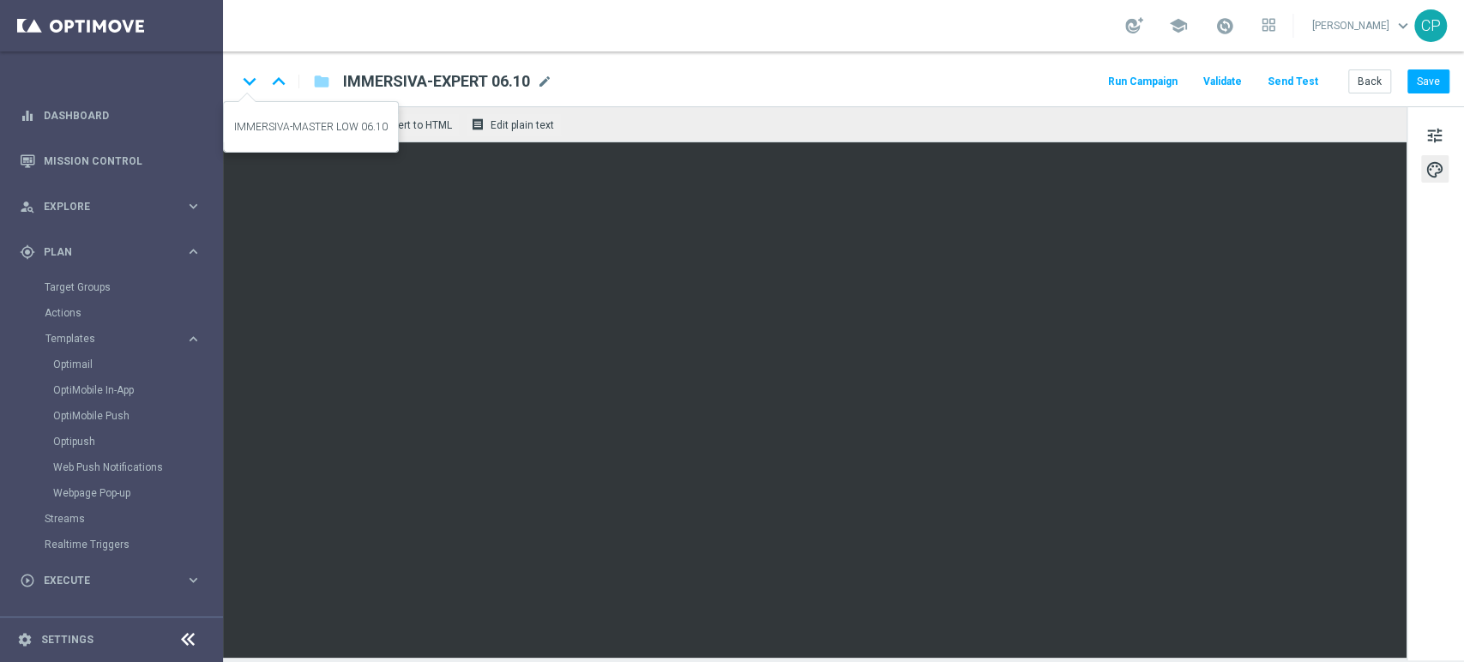
click at [248, 82] on icon "keyboard_arrow_down" at bounding box center [250, 82] width 26 height 26
click at [248, 83] on icon "keyboard_arrow_down" at bounding box center [250, 82] width 26 height 26
click at [248, 79] on icon "keyboard_arrow_down" at bounding box center [250, 82] width 26 height 26
click at [249, 82] on icon "keyboard_arrow_down" at bounding box center [250, 82] width 26 height 26
click at [1366, 81] on button "Back" at bounding box center [1370, 81] width 43 height 24
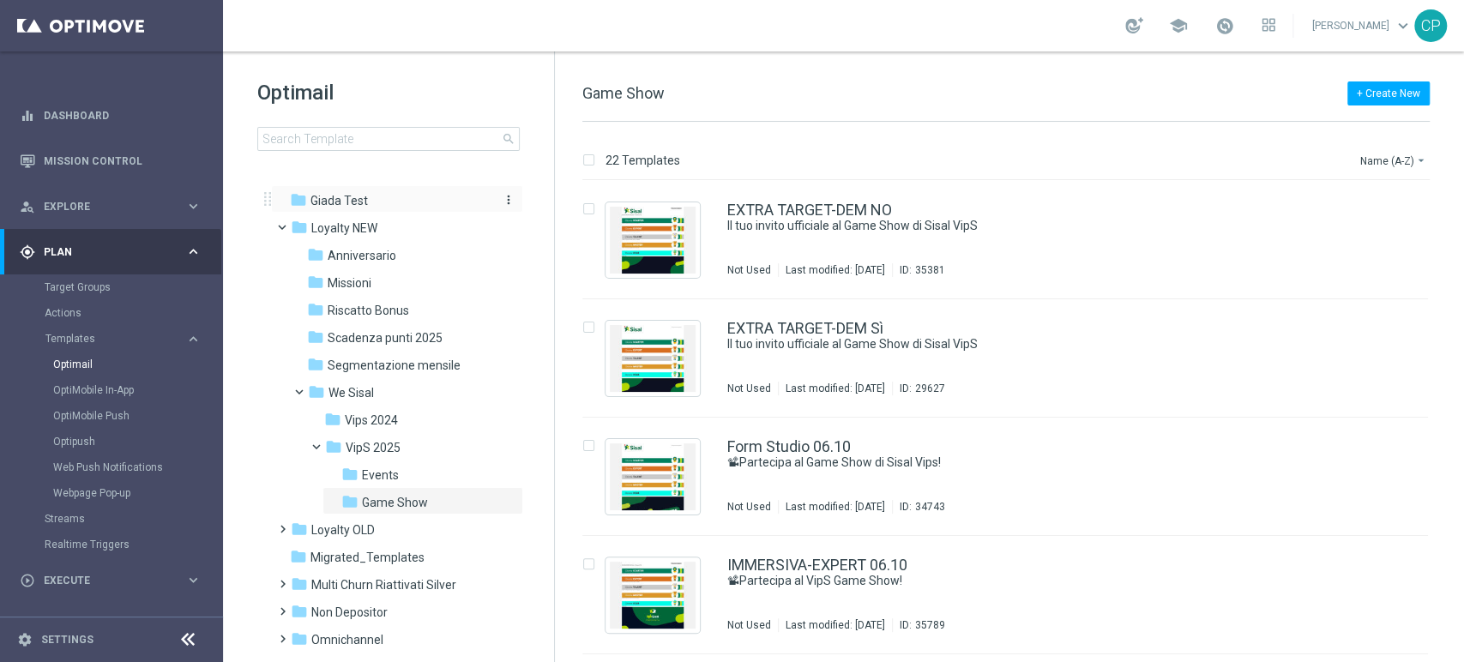
scroll to position [278, 0]
click at [384, 499] on span "Game Show" at bounding box center [395, 499] width 66 height 15
click at [398, 494] on span "Game Show" at bounding box center [395, 499] width 66 height 15
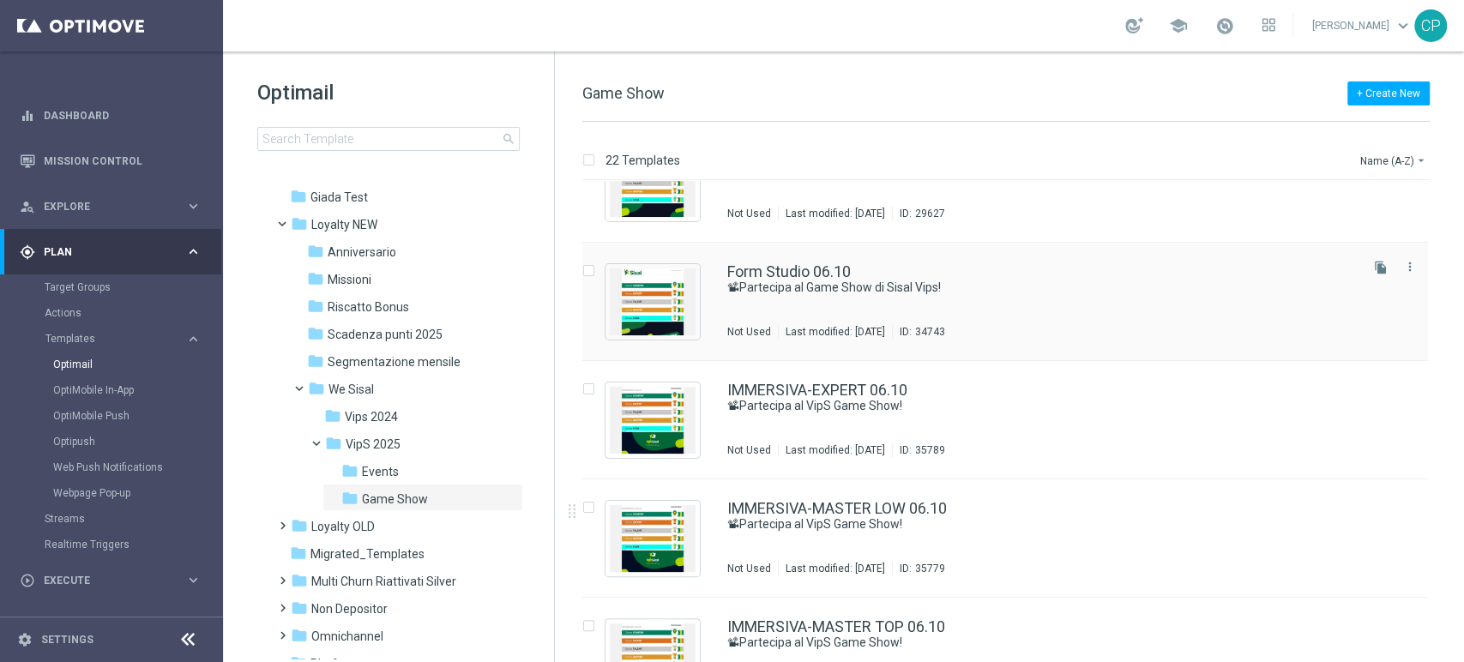
scroll to position [174, 0]
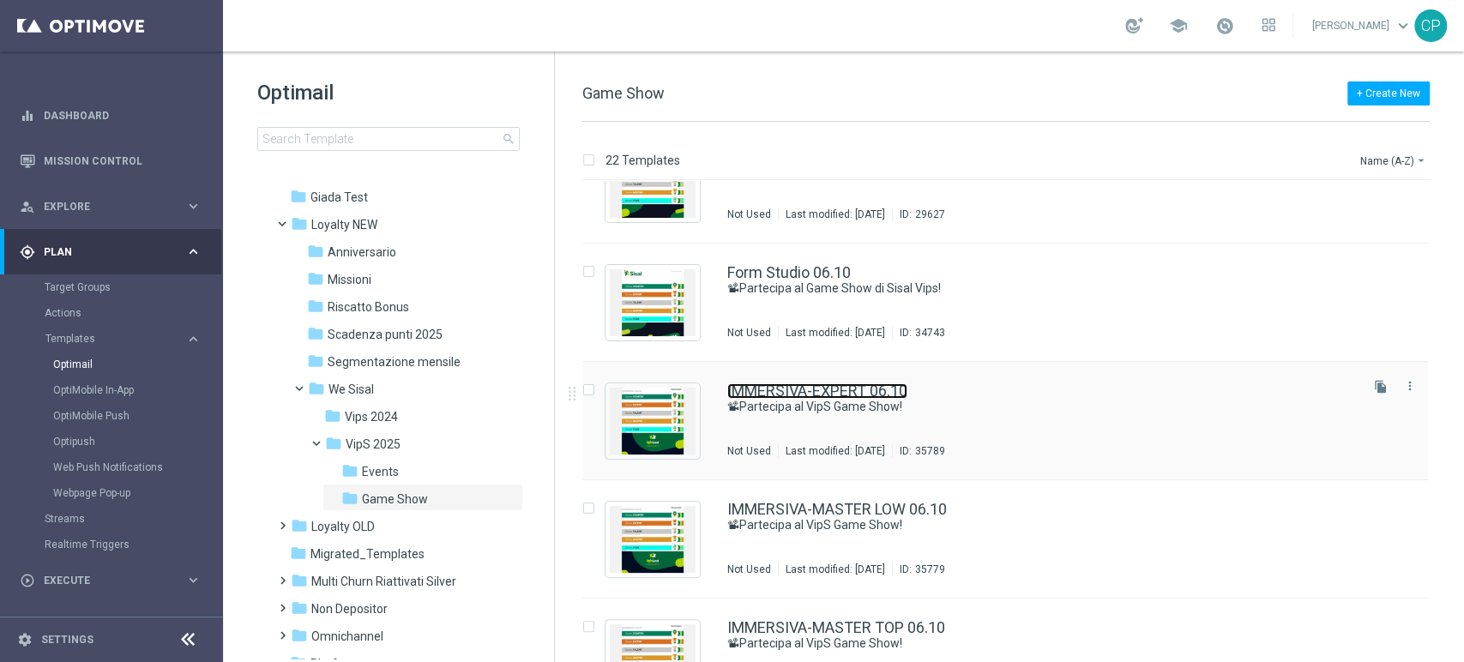
click at [833, 388] on link "IMMERSIVA-EXPERT 06.10" at bounding box center [818, 390] width 180 height 15
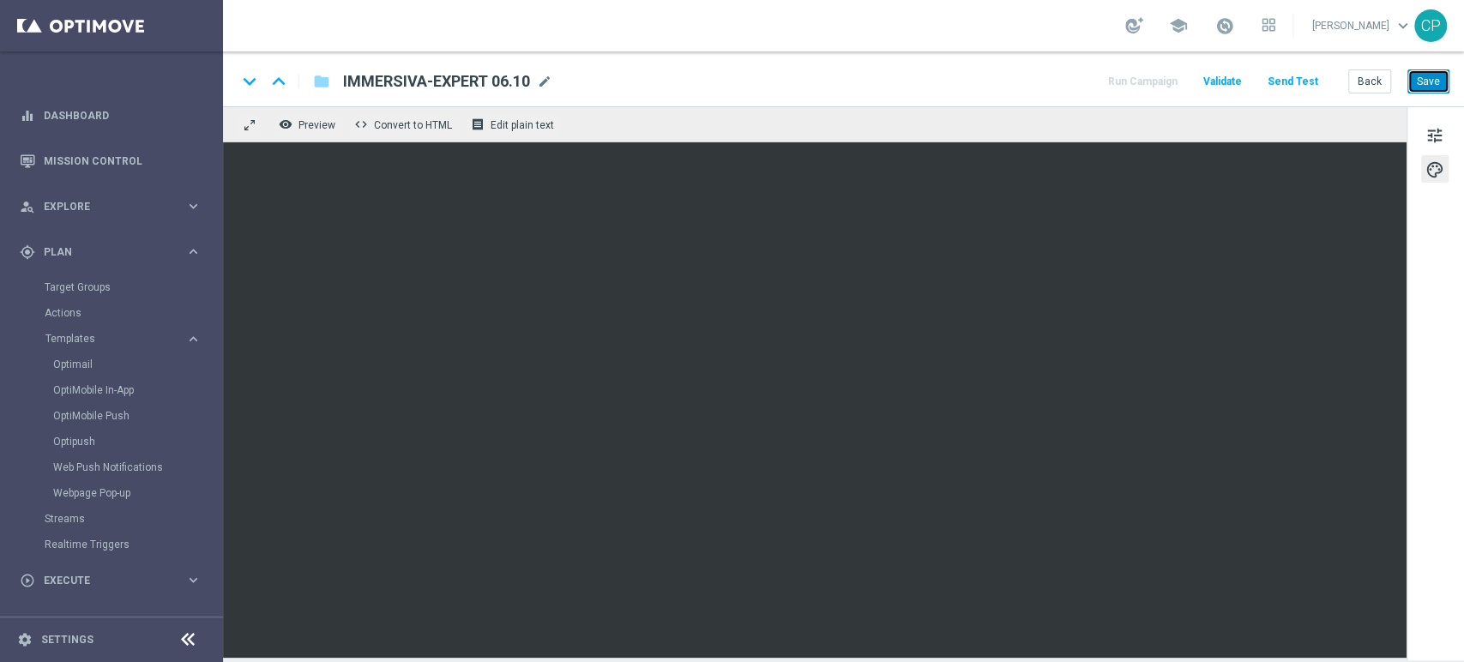
click at [1429, 81] on button "Save" at bounding box center [1429, 81] width 42 height 24
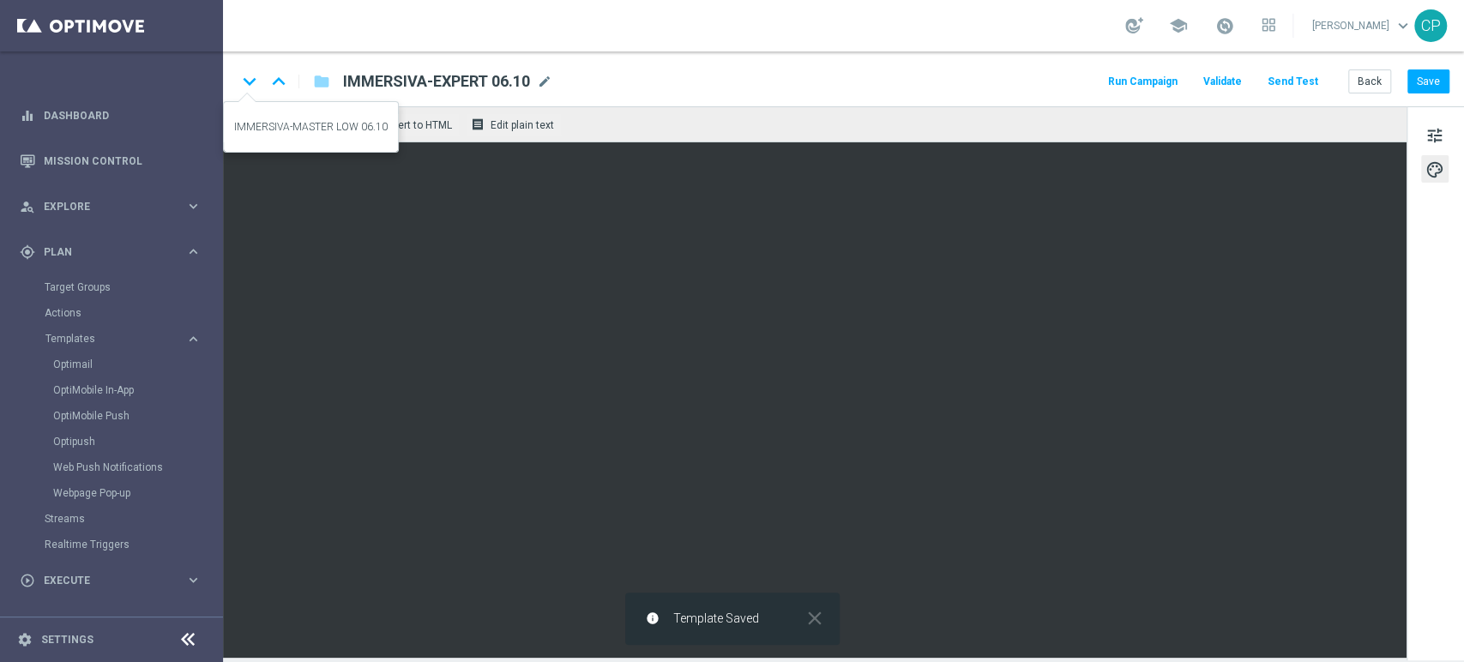
click at [251, 81] on icon "keyboard_arrow_down" at bounding box center [250, 82] width 26 height 26
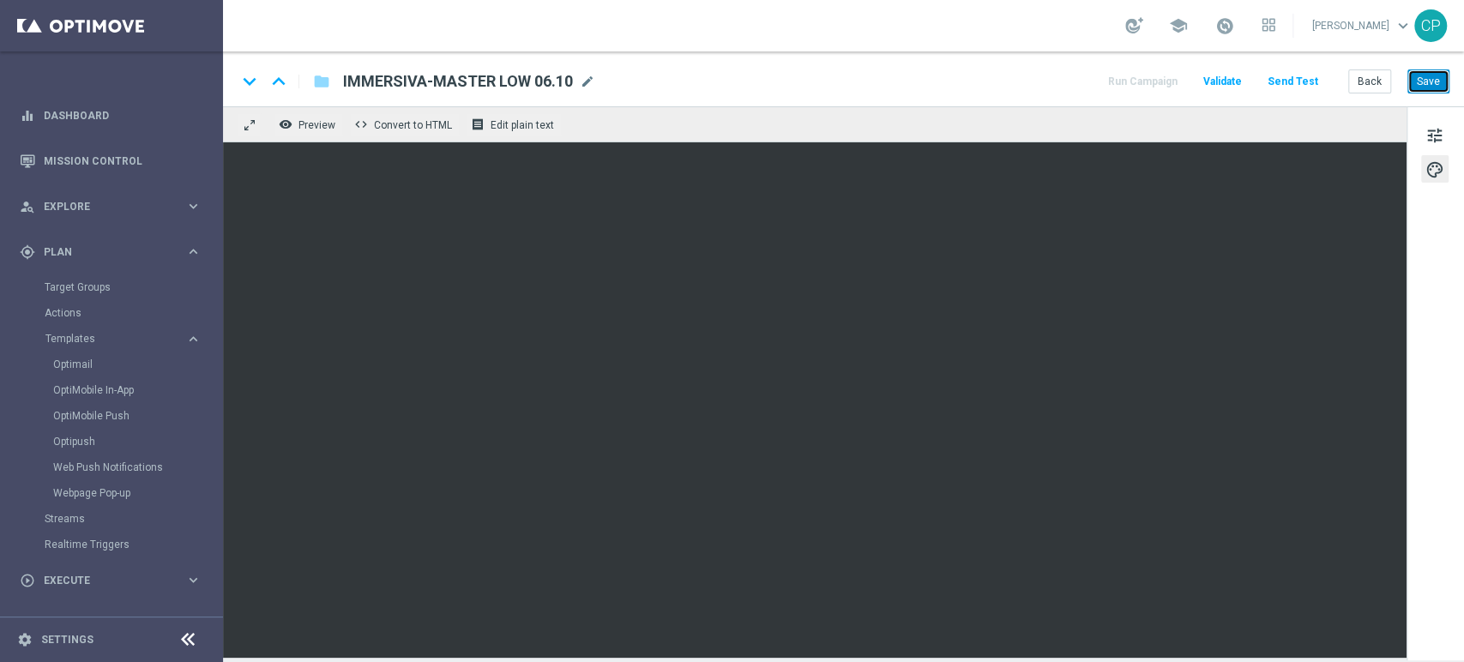
click at [1439, 81] on button "Save" at bounding box center [1429, 81] width 42 height 24
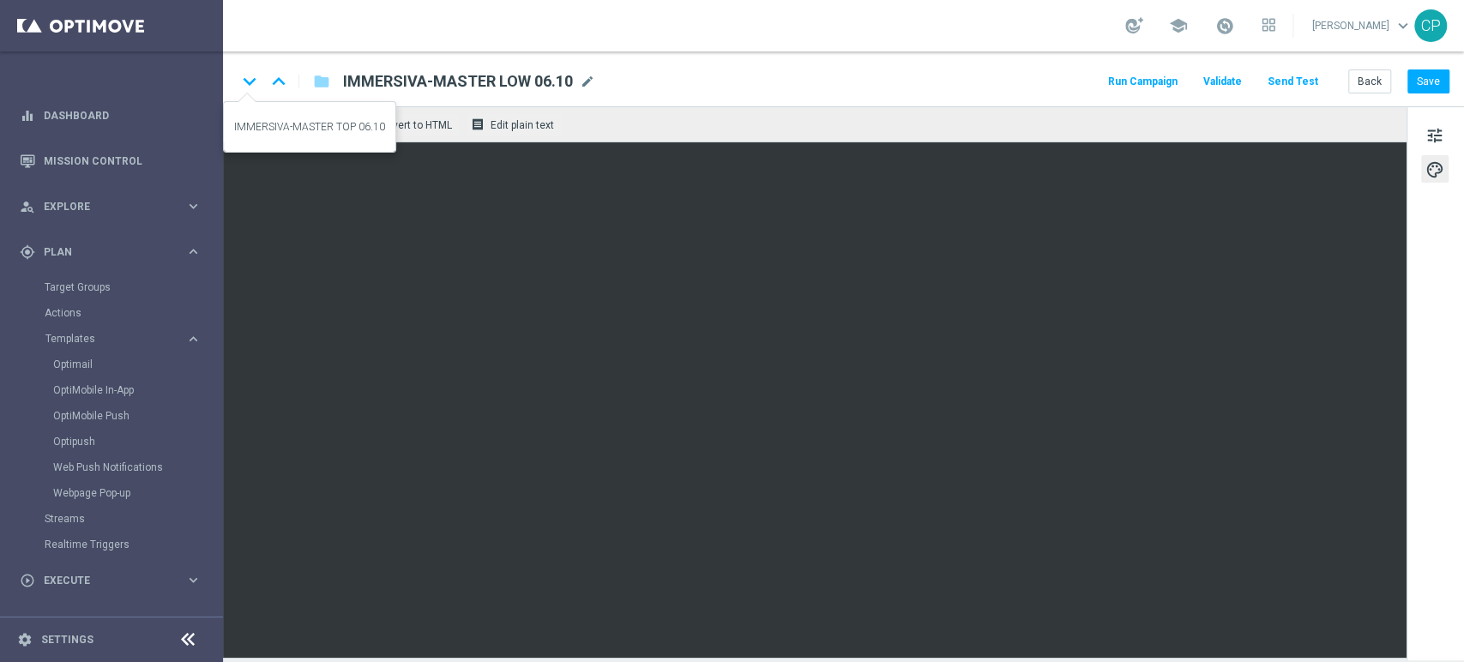
click at [246, 78] on icon "keyboard_arrow_down" at bounding box center [250, 82] width 26 height 26
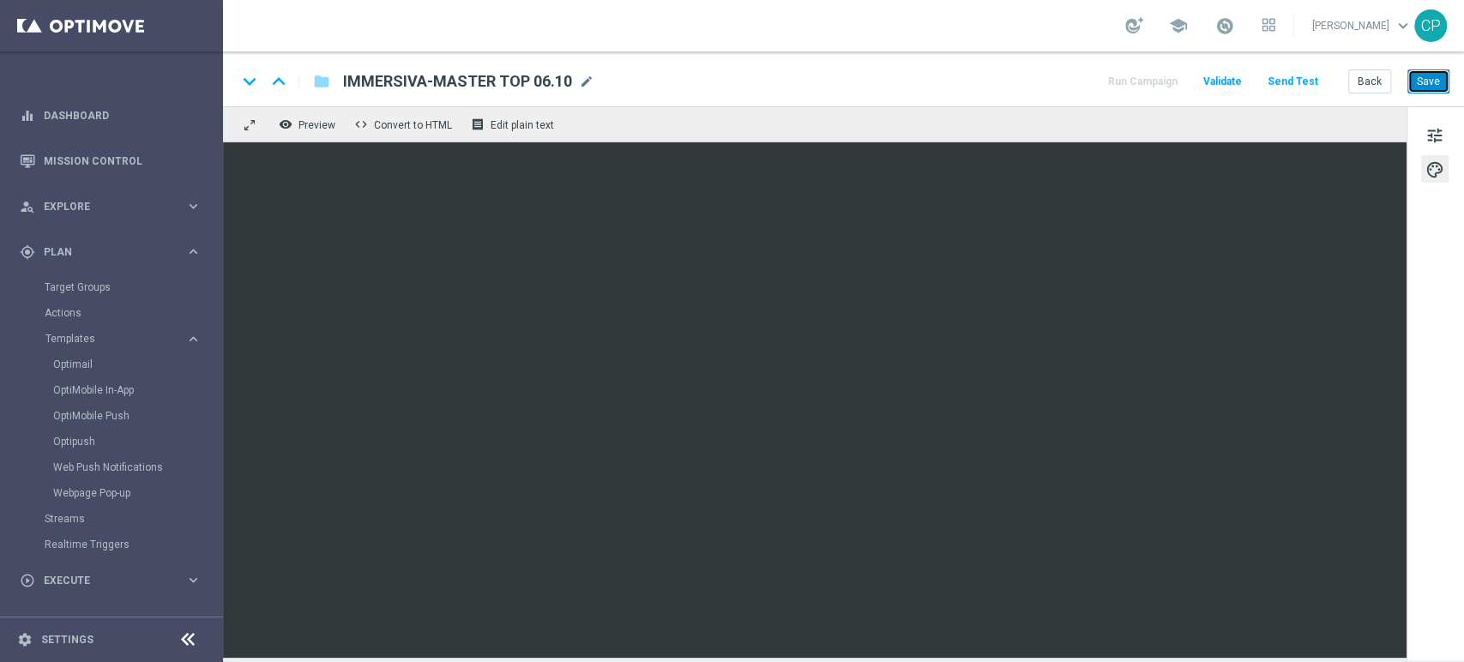
click at [1431, 75] on button "Save" at bounding box center [1429, 81] width 42 height 24
click at [247, 81] on icon "keyboard_arrow_down" at bounding box center [250, 82] width 26 height 26
click at [1424, 81] on button "Save" at bounding box center [1429, 81] width 42 height 24
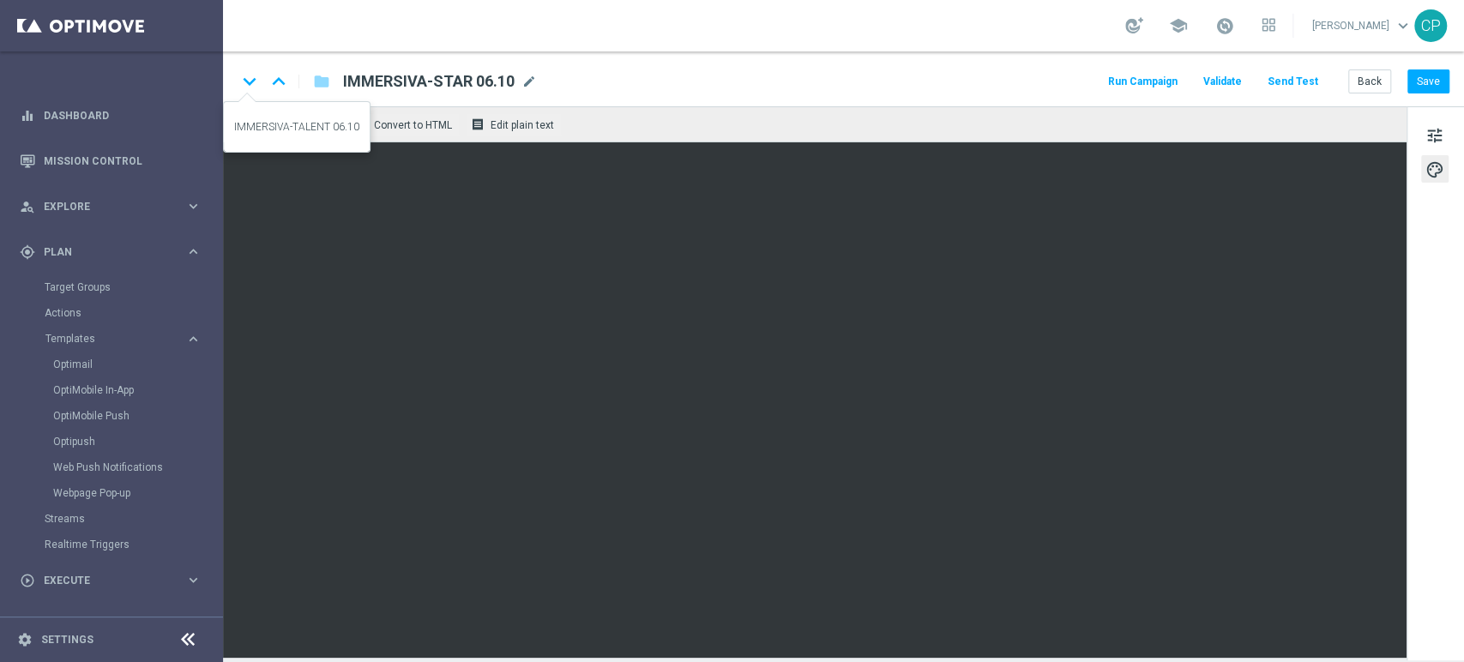
click at [247, 82] on icon "keyboard_arrow_down" at bounding box center [250, 82] width 26 height 26
click at [1422, 70] on button "Save" at bounding box center [1429, 81] width 42 height 24
click at [253, 78] on icon "keyboard_arrow_down" at bounding box center [250, 82] width 26 height 26
click at [89, 292] on link "Target Groups" at bounding box center [112, 288] width 134 height 14
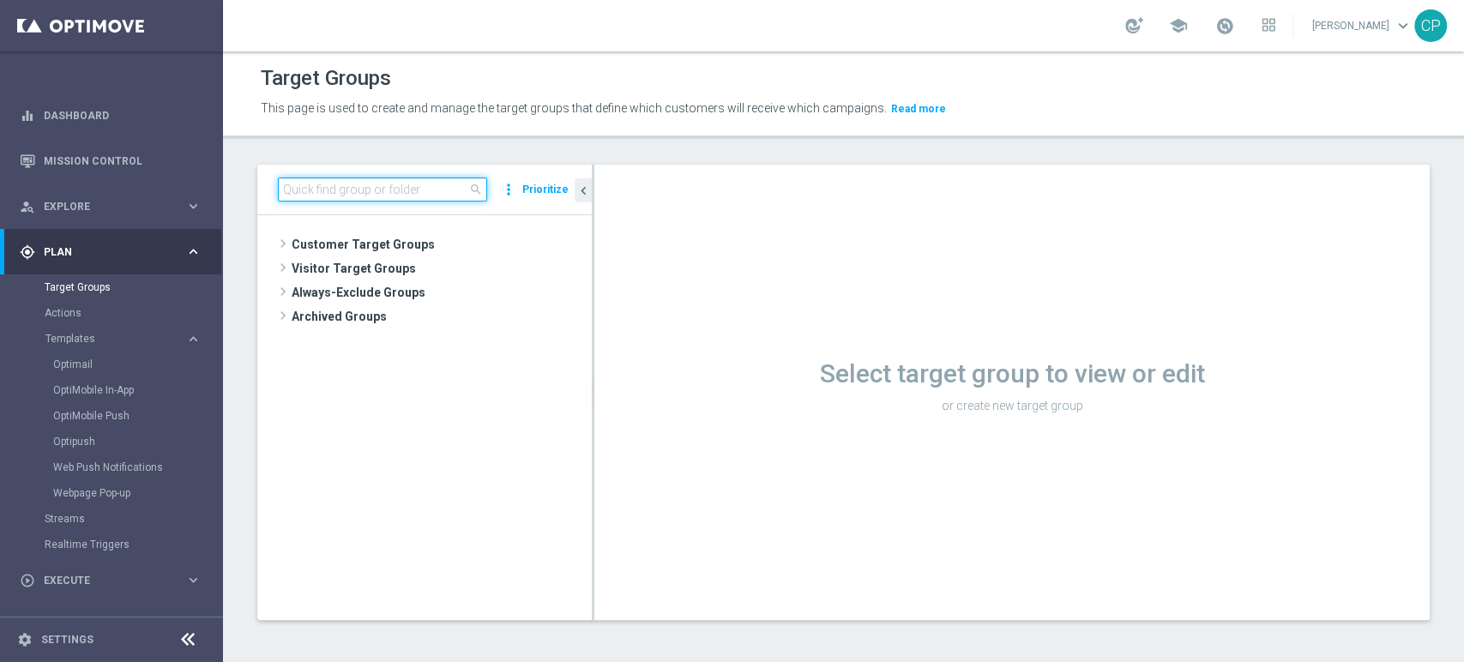
click at [359, 184] on input at bounding box center [382, 190] width 209 height 24
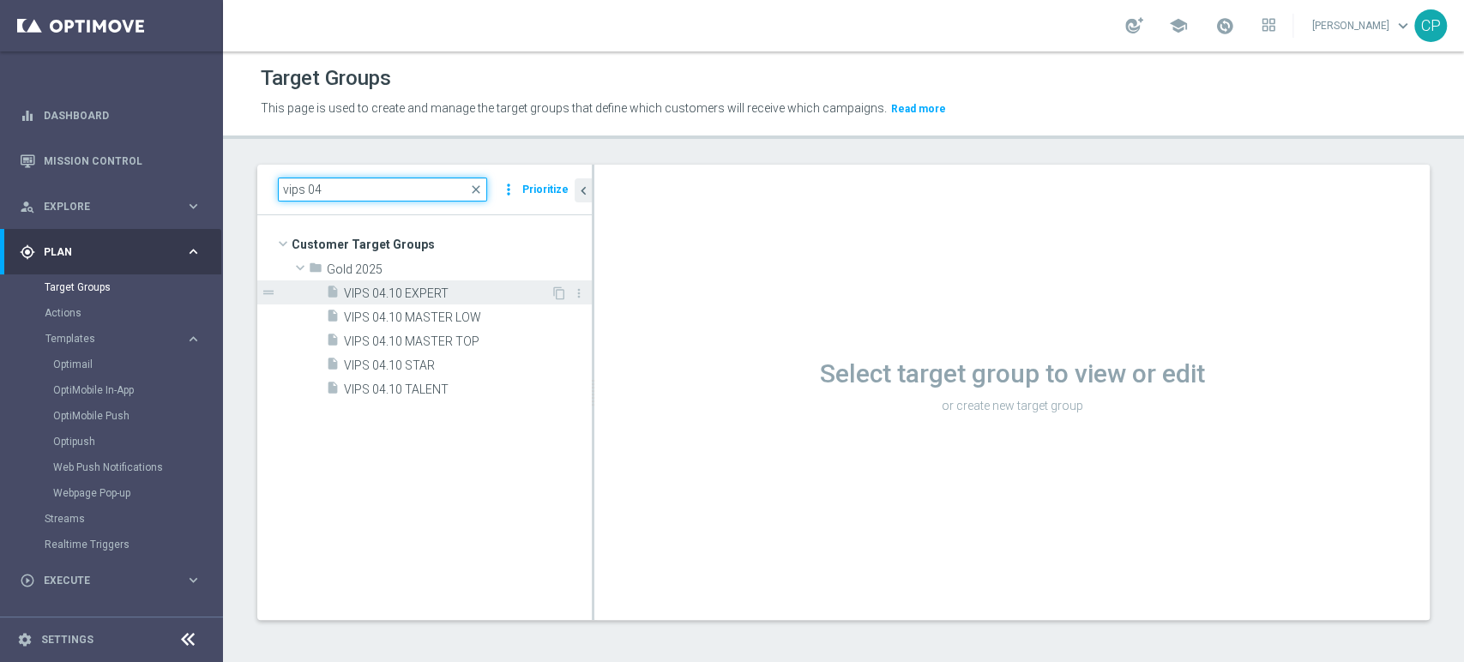
type input "vips 04"
click at [377, 287] on span "VIPS 04.10 EXPERT" at bounding box center [447, 294] width 207 height 15
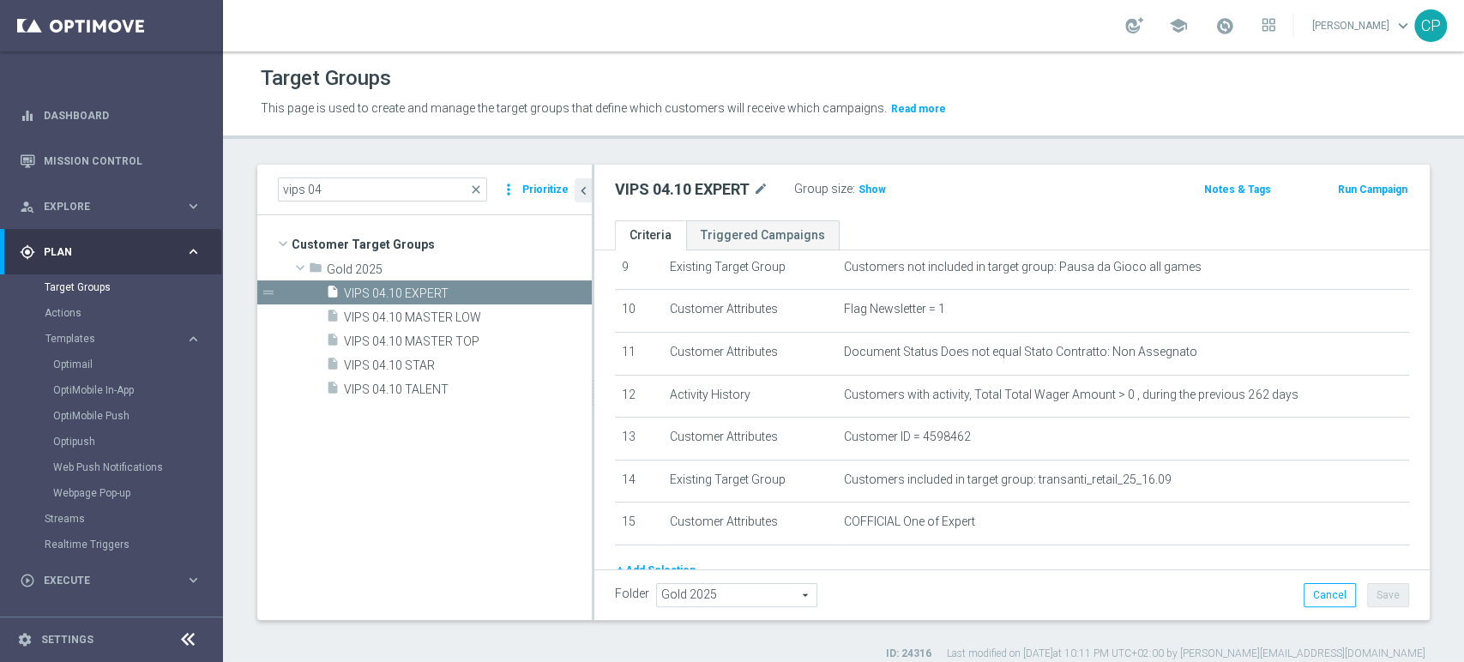
scroll to position [405, 0]
click at [1326, 137] on div "Target Groups This page is used to create and manage the target groups that def…" at bounding box center [843, 356] width 1241 height 611
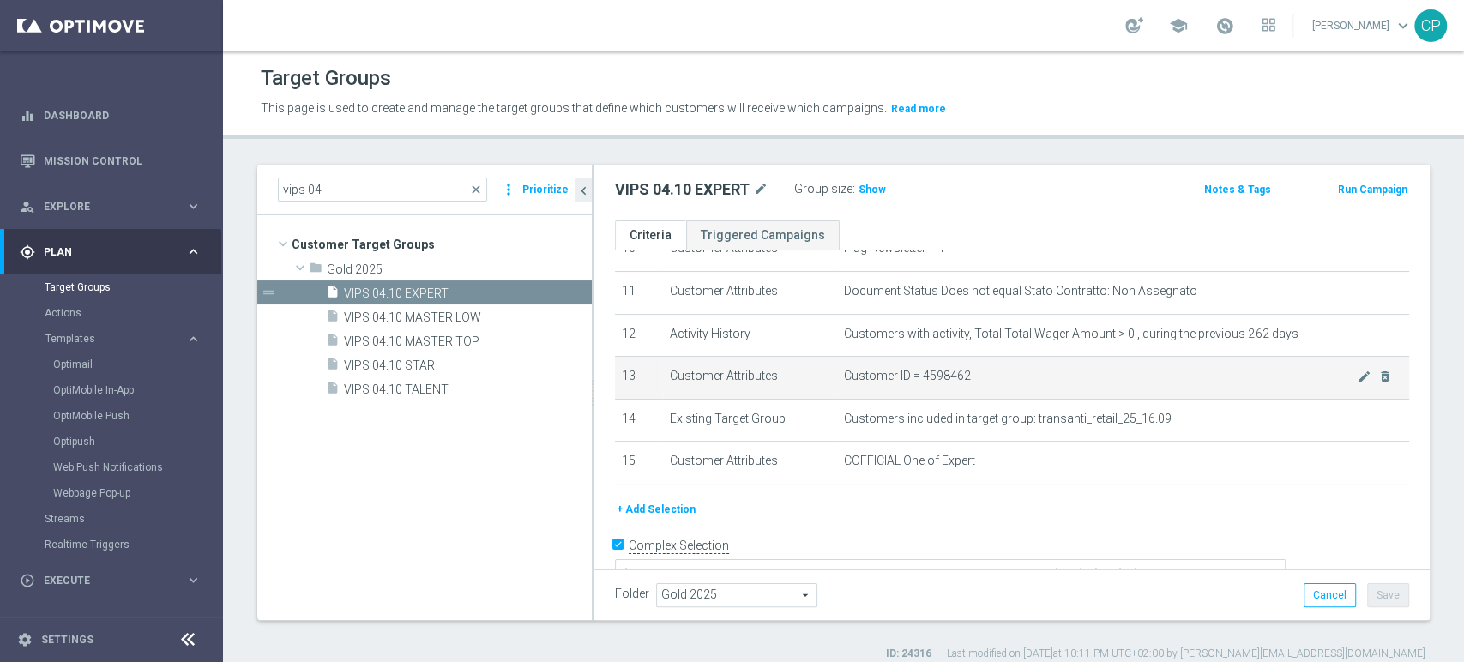
scroll to position [483, 0]
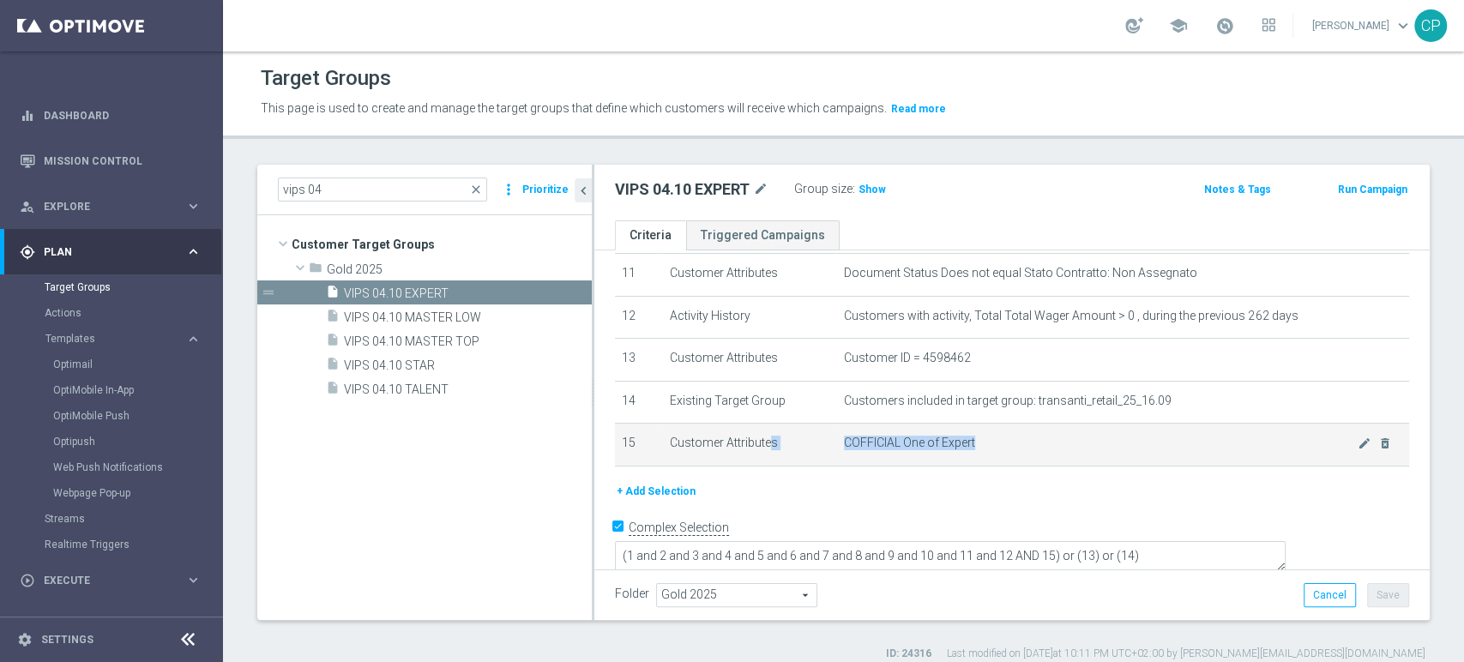
drag, startPoint x: 703, startPoint y: 445, endPoint x: 1050, endPoint y: 451, distance: 346.6
click at [1050, 451] on tr "15 Customer Attributes COFFICIAL One of Expert mode_edit delete_forever" at bounding box center [1012, 445] width 794 height 43
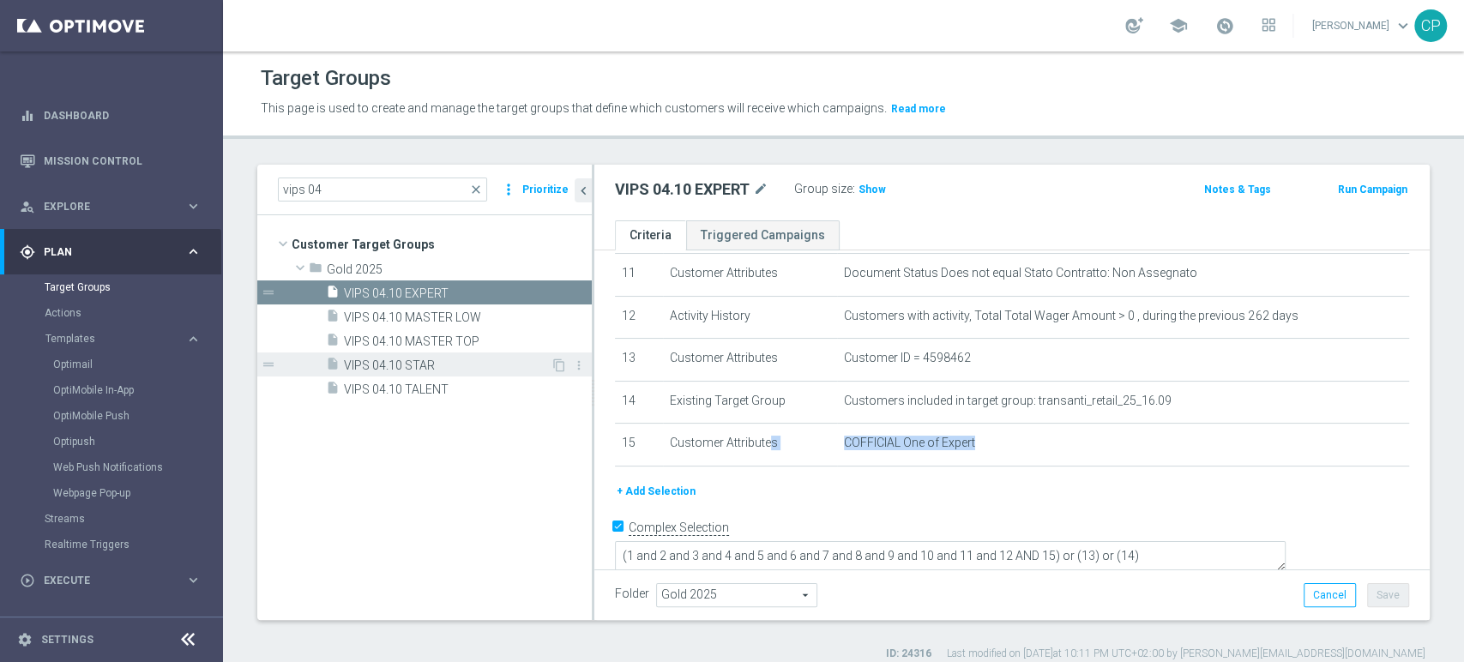
click at [435, 360] on span "VIPS 04.10 STAR" at bounding box center [447, 366] width 207 height 15
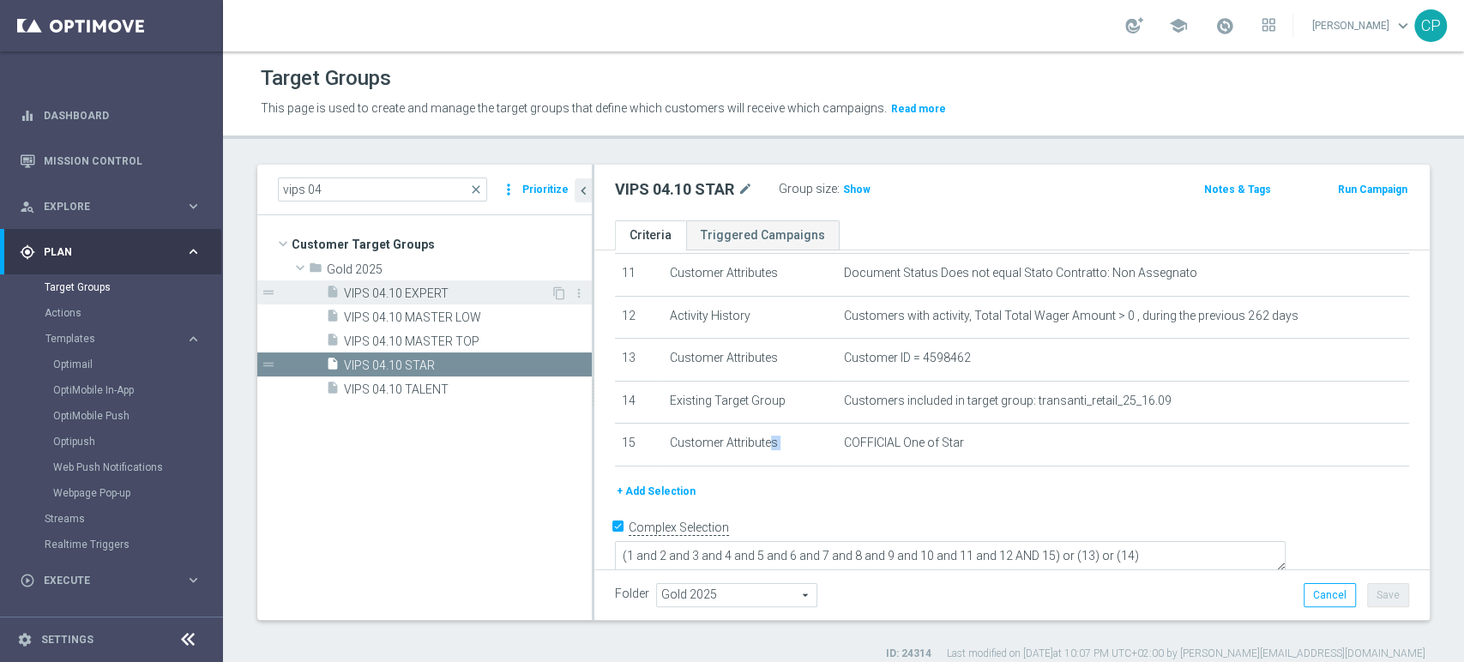
click at [473, 293] on span "VIPS 04.10 EXPERT" at bounding box center [447, 294] width 207 height 15
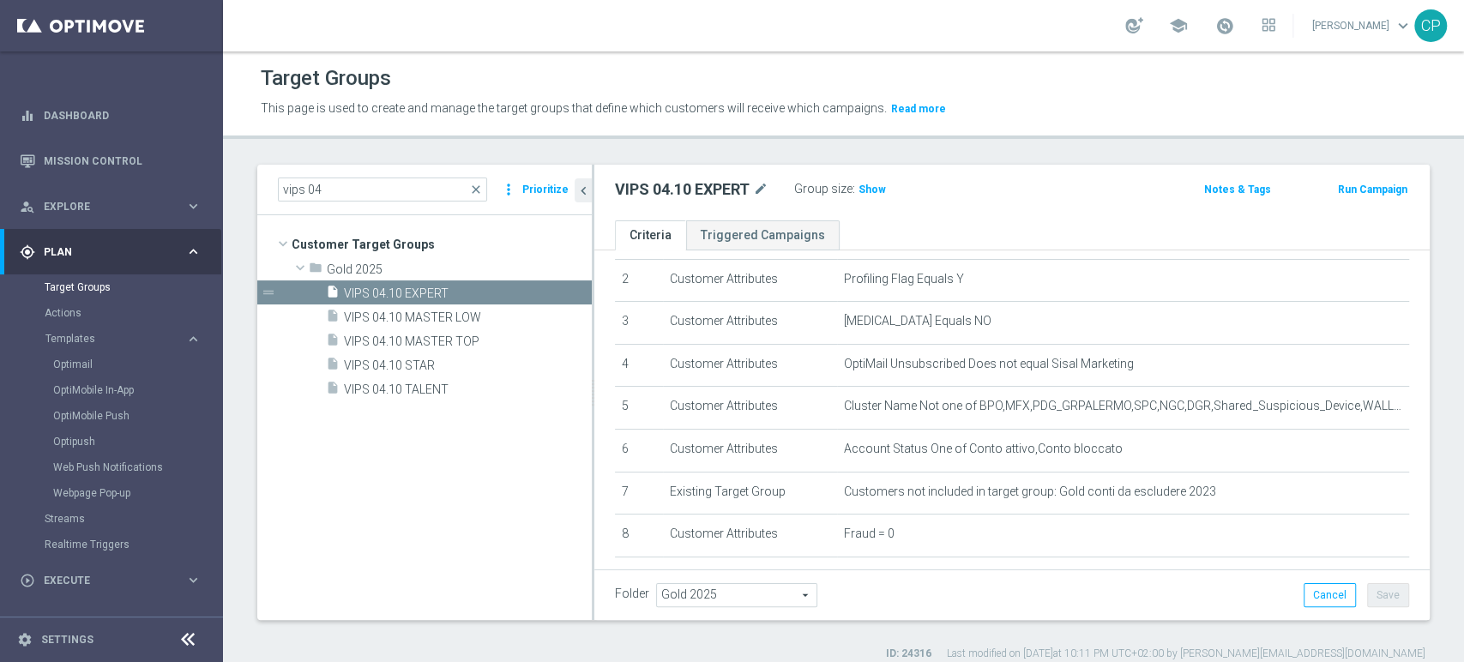
scroll to position [96, 0]
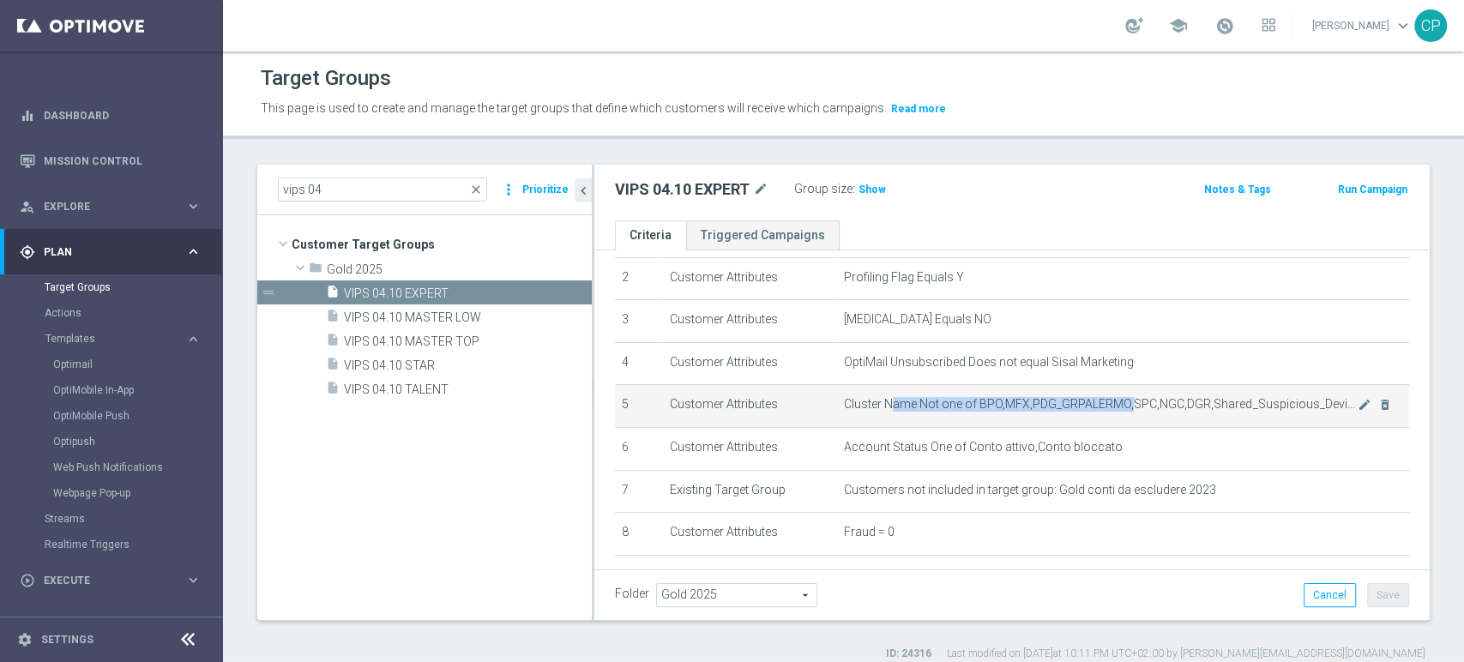
drag, startPoint x: 883, startPoint y: 403, endPoint x: 1120, endPoint y: 411, distance: 236.9
click at [1120, 411] on td "Cluster Name Not one of BPO,MFX,PDG_GRPALERMO,SPC,NGC,DGR,Shared_Suspicious_Dev…" at bounding box center [1123, 406] width 572 height 43
click at [1358, 403] on icon "mode_edit" at bounding box center [1365, 405] width 14 height 14
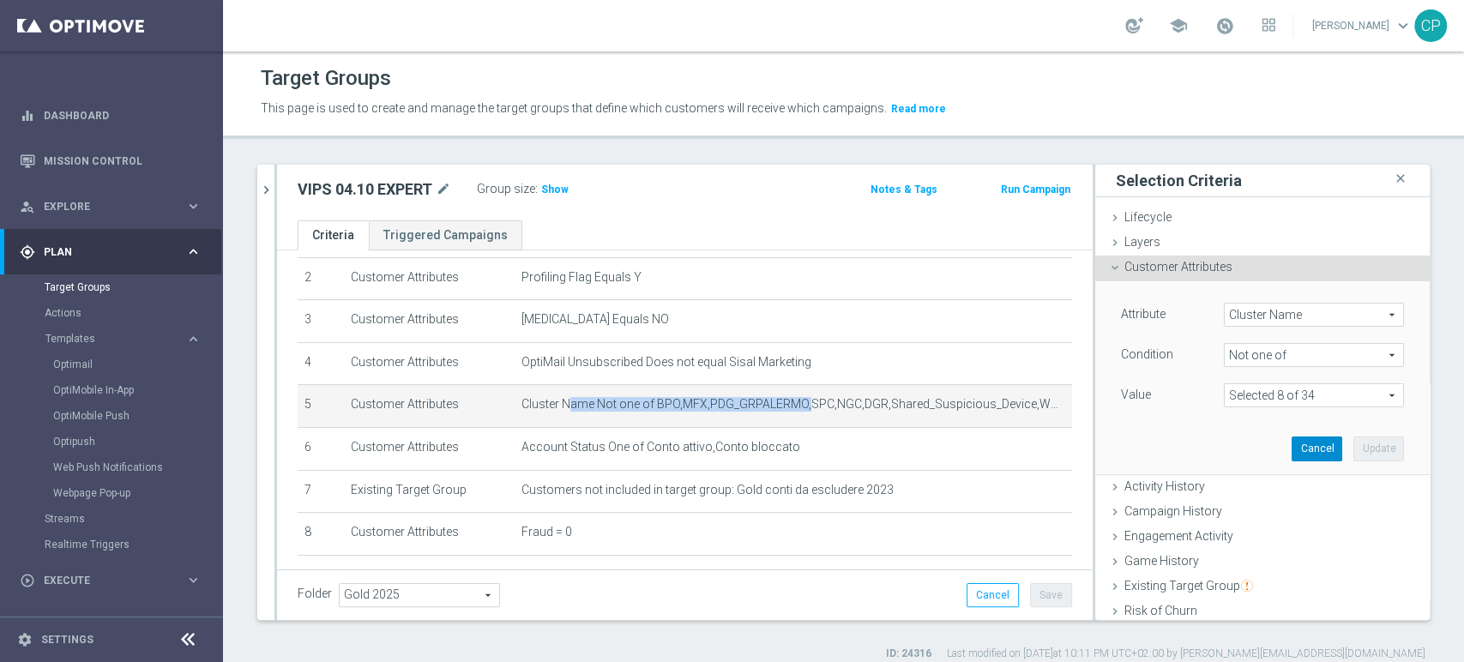
click at [1292, 442] on button "Cancel" at bounding box center [1317, 449] width 51 height 24
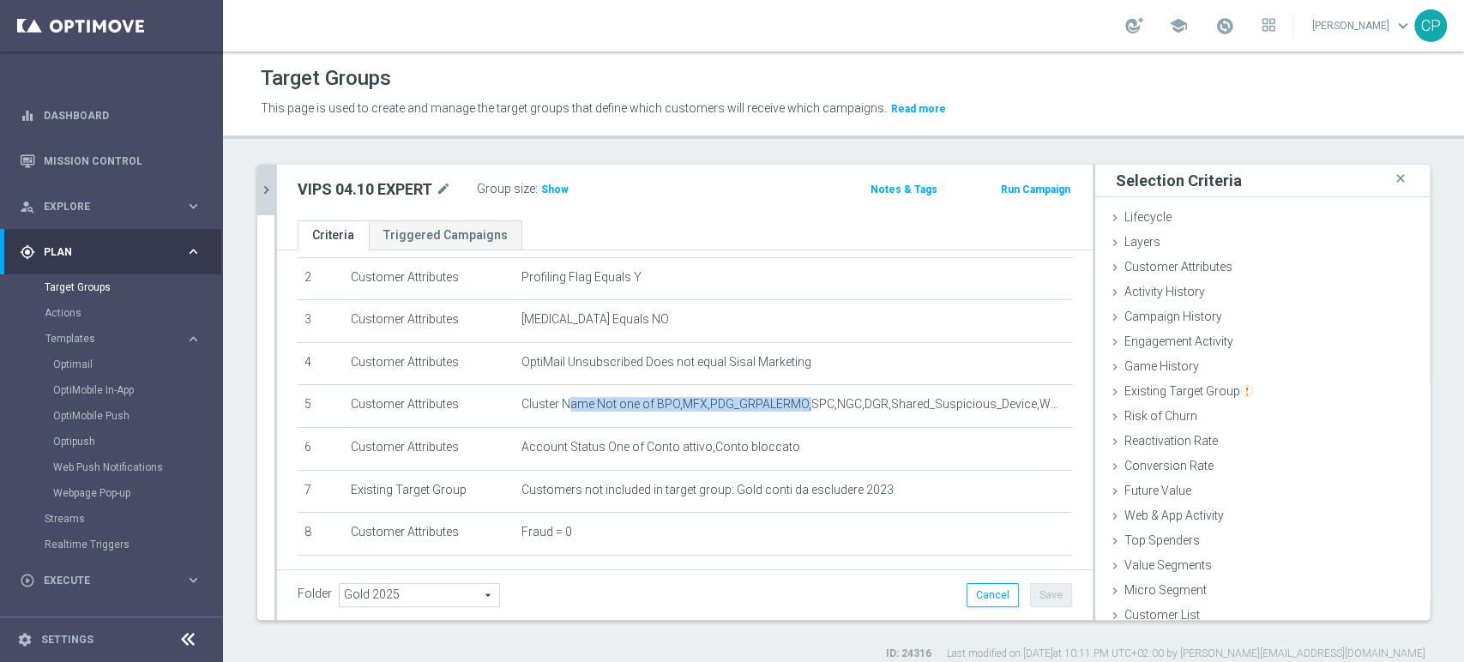
click at [268, 190] on icon "chevron_right" at bounding box center [266, 190] width 16 height 16
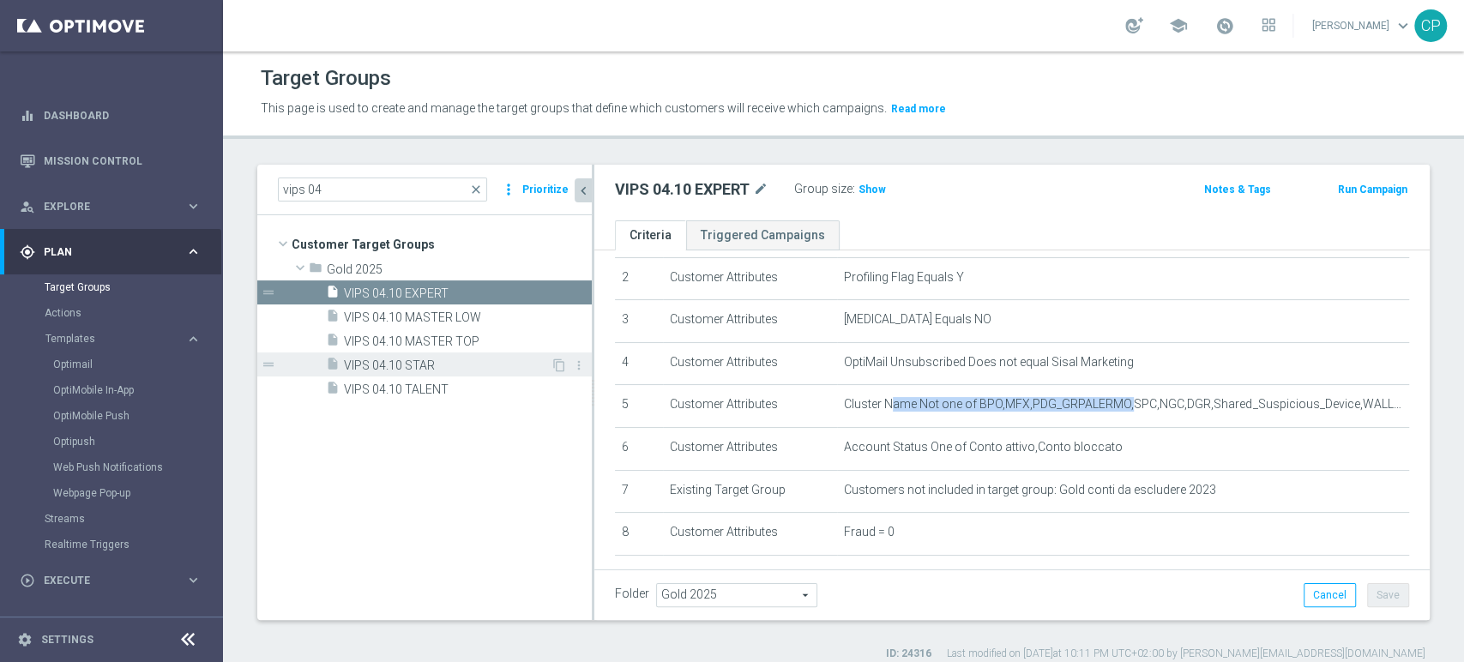
click at [438, 362] on span "VIPS 04.10 STAR" at bounding box center [447, 366] width 207 height 15
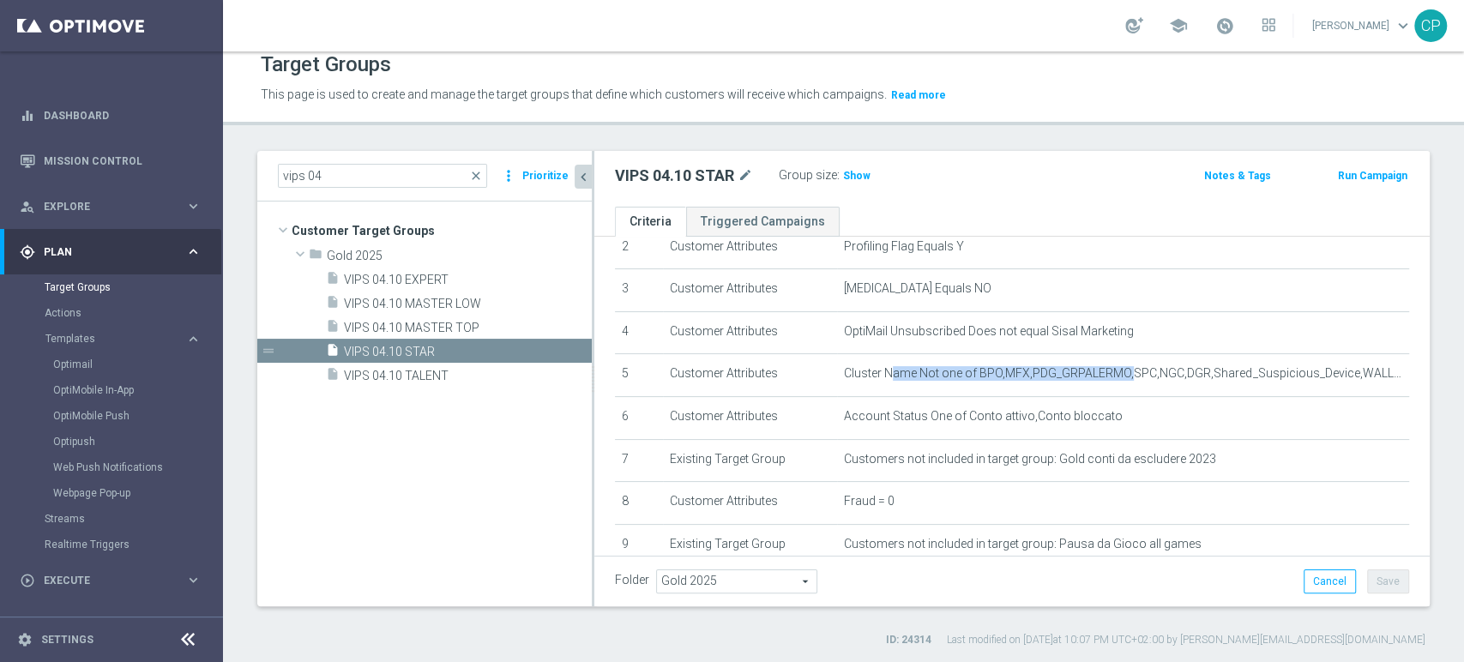
scroll to position [110, 0]
click at [412, 370] on span "VIPS 04.10 TALENT" at bounding box center [447, 376] width 207 height 15
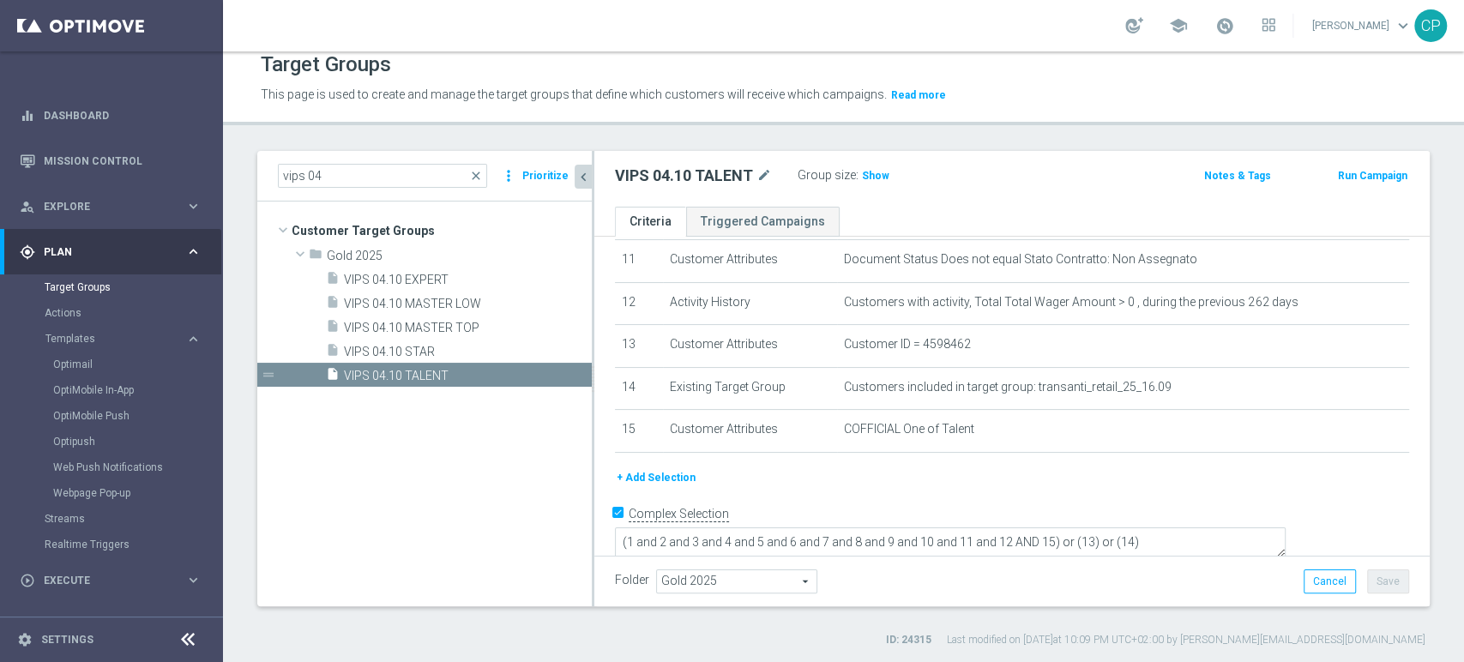
scroll to position [482, 0]
click at [454, 323] on span "VIPS 04.10 MASTER TOP" at bounding box center [447, 328] width 207 height 15
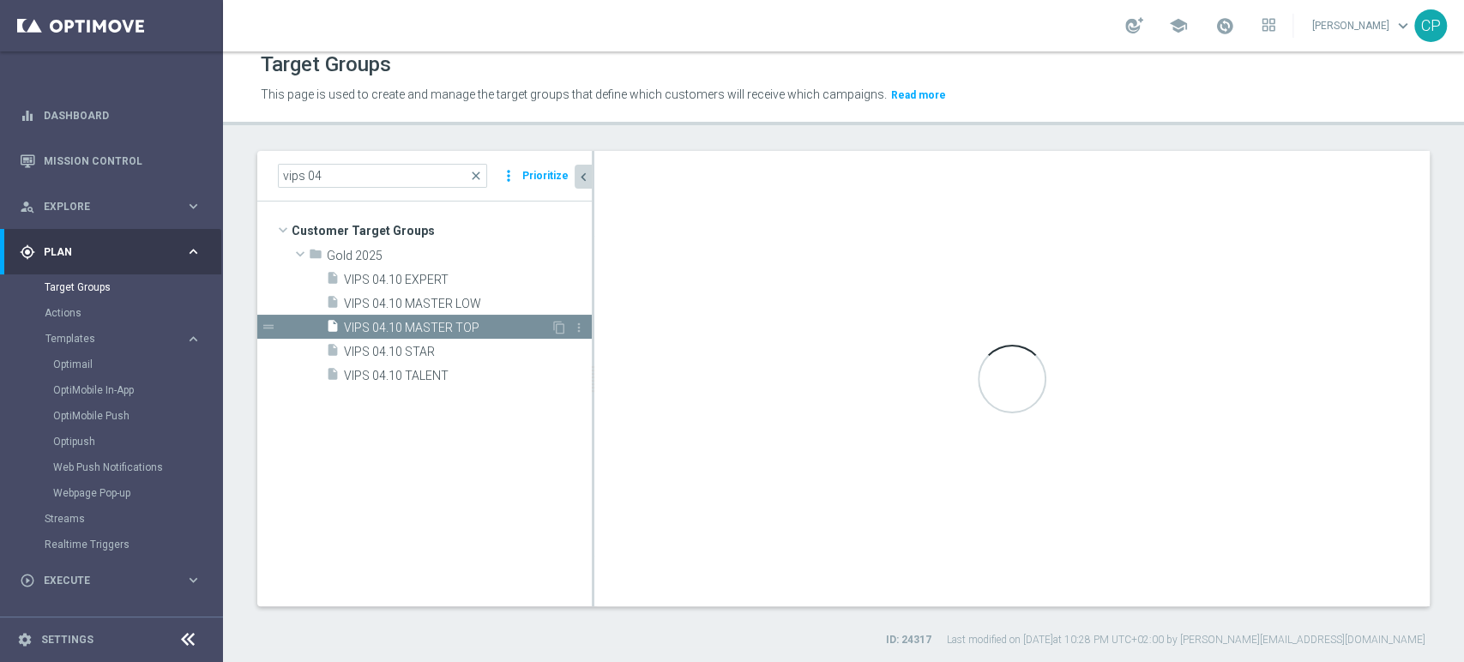
type textarea "(1 and 2 and 3 and 4 and 5 and 6 and 7 and 8 and 9 and 10 and 11 and 12 AND 15 …"
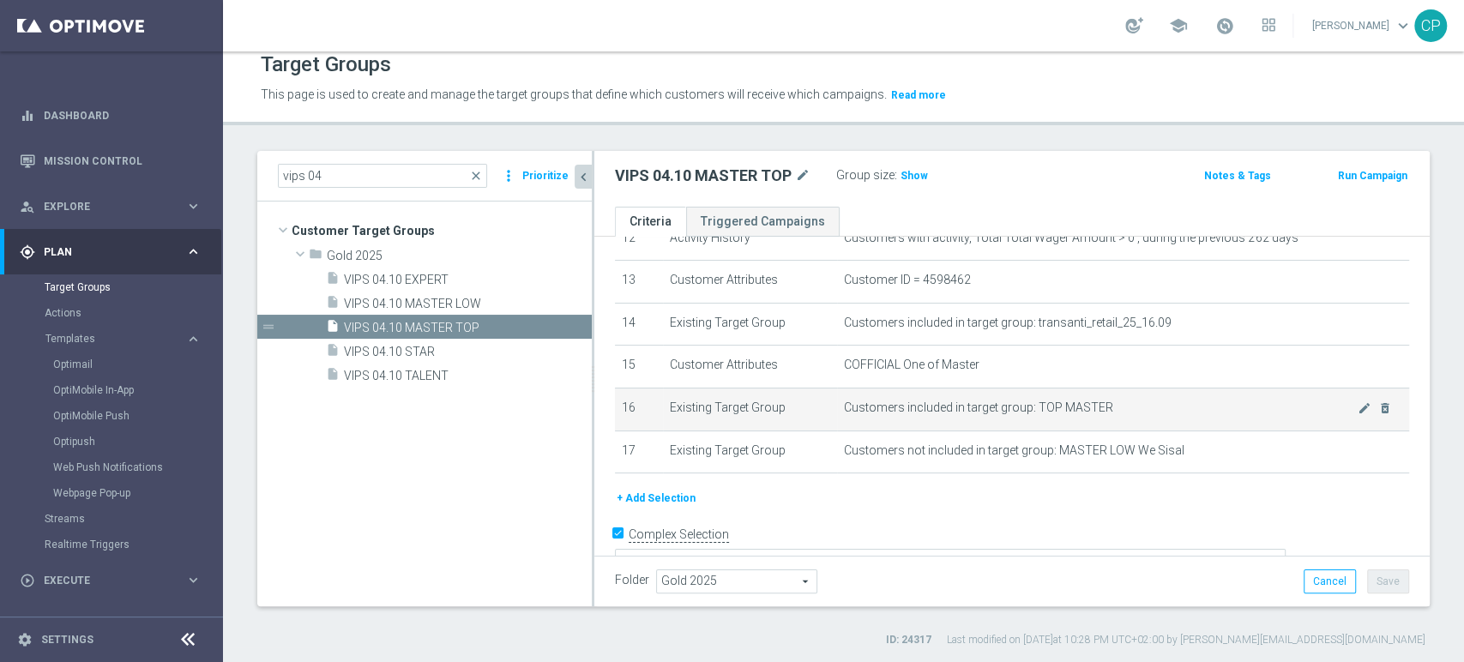
scroll to position [569, 0]
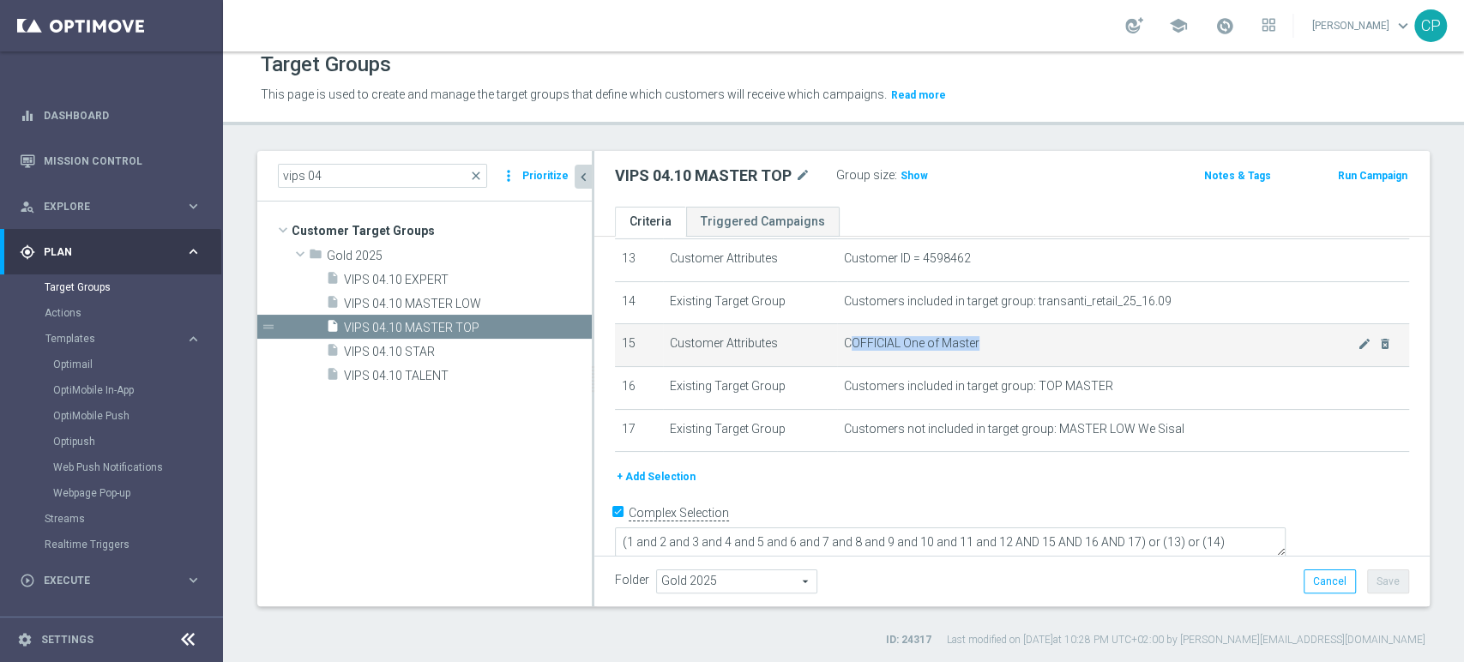
drag, startPoint x: 844, startPoint y: 347, endPoint x: 986, endPoint y: 344, distance: 141.6
click at [986, 344] on span "COFFICIAL One of Master" at bounding box center [1101, 343] width 514 height 15
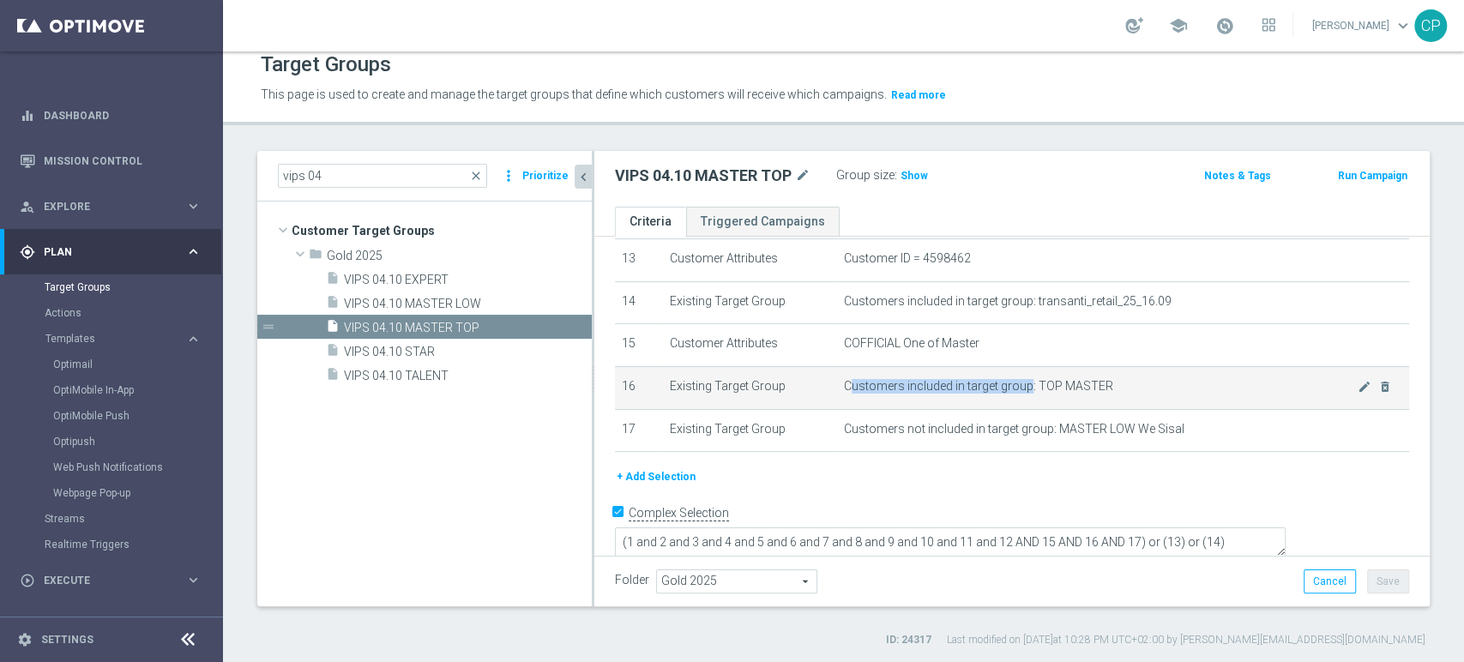
drag, startPoint x: 844, startPoint y: 390, endPoint x: 1019, endPoint y: 391, distance: 175.0
click at [1019, 391] on span "Customers included in target group: TOP MASTER" at bounding box center [1101, 386] width 514 height 15
drag, startPoint x: 1041, startPoint y: 389, endPoint x: 1110, endPoint y: 385, distance: 69.6
click at [1110, 385] on span "Customers included in target group: TOP MASTER" at bounding box center [1101, 386] width 514 height 15
drag, startPoint x: 876, startPoint y: 387, endPoint x: 1129, endPoint y: 383, distance: 253.1
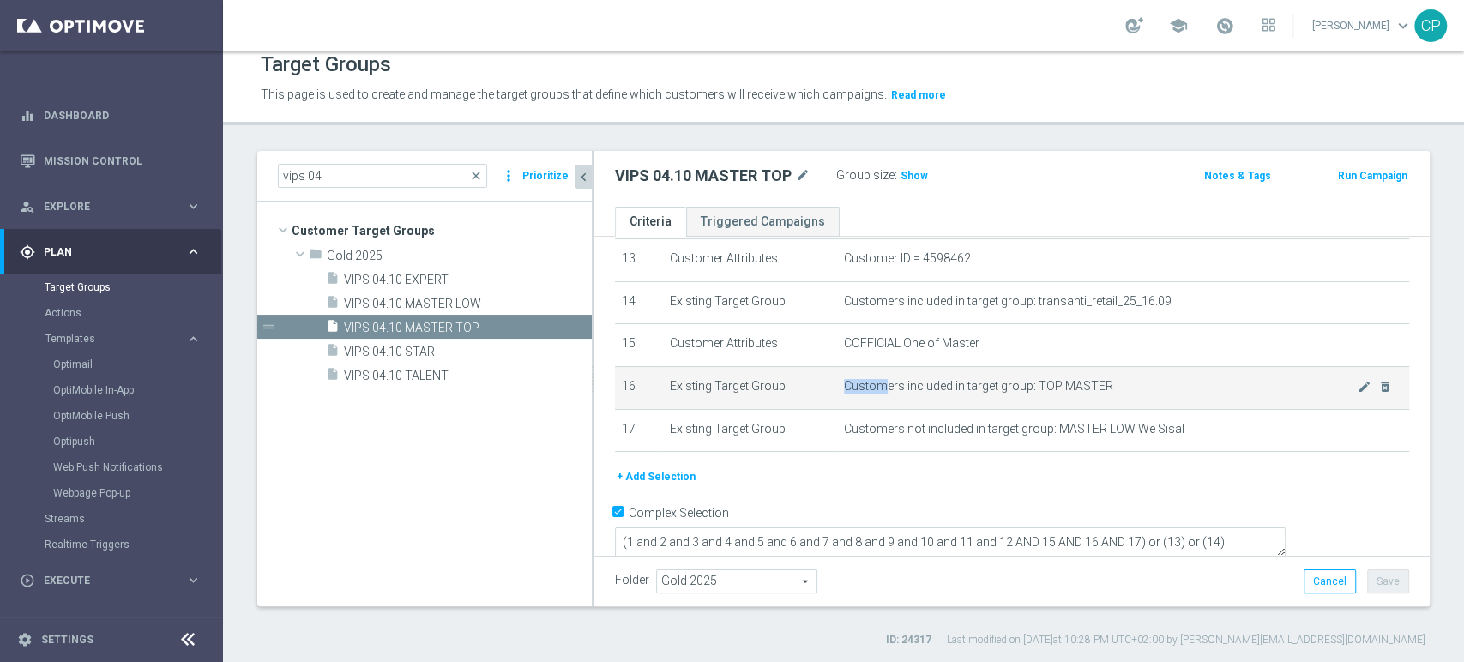
click at [1129, 383] on span "Customers included in target group: TOP MASTER" at bounding box center [1101, 386] width 514 height 15
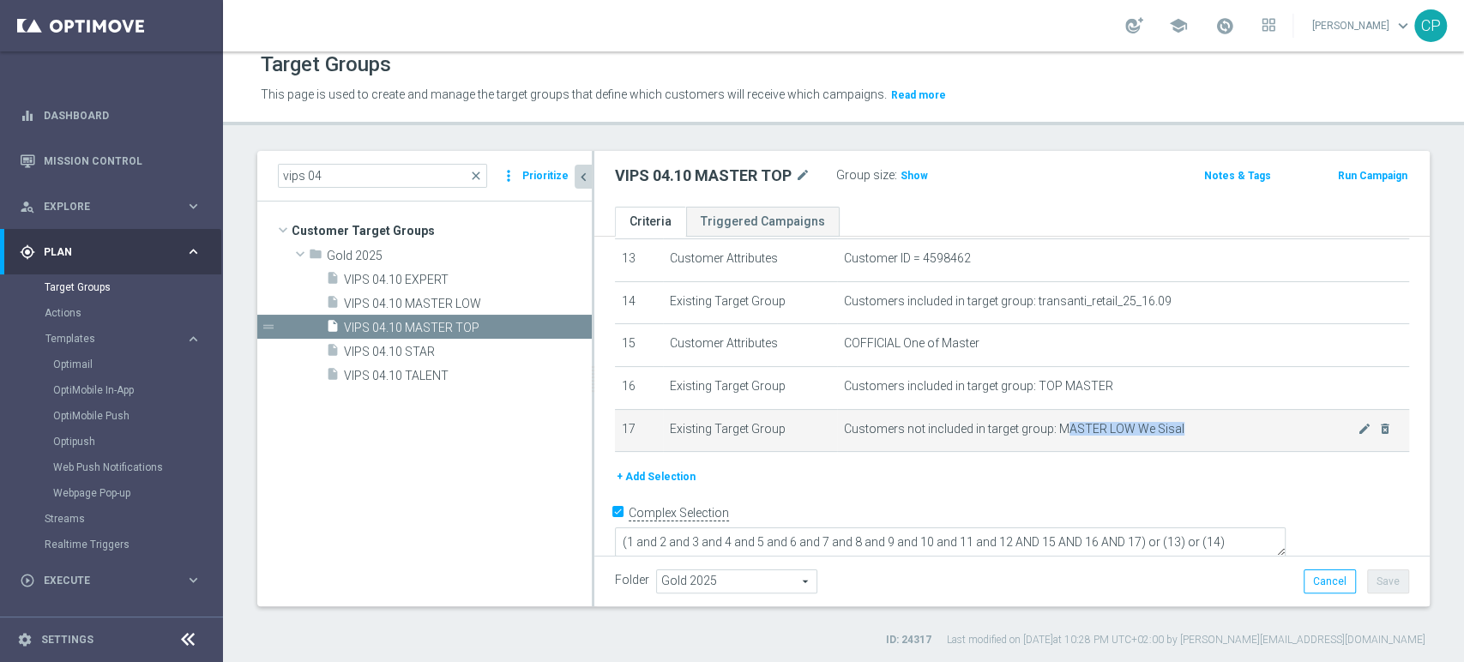
drag, startPoint x: 1056, startPoint y: 433, endPoint x: 1174, endPoint y: 434, distance: 118.4
click at [1174, 434] on span "Customers not included in target group: MASTER LOW We Sisal" at bounding box center [1101, 429] width 514 height 15
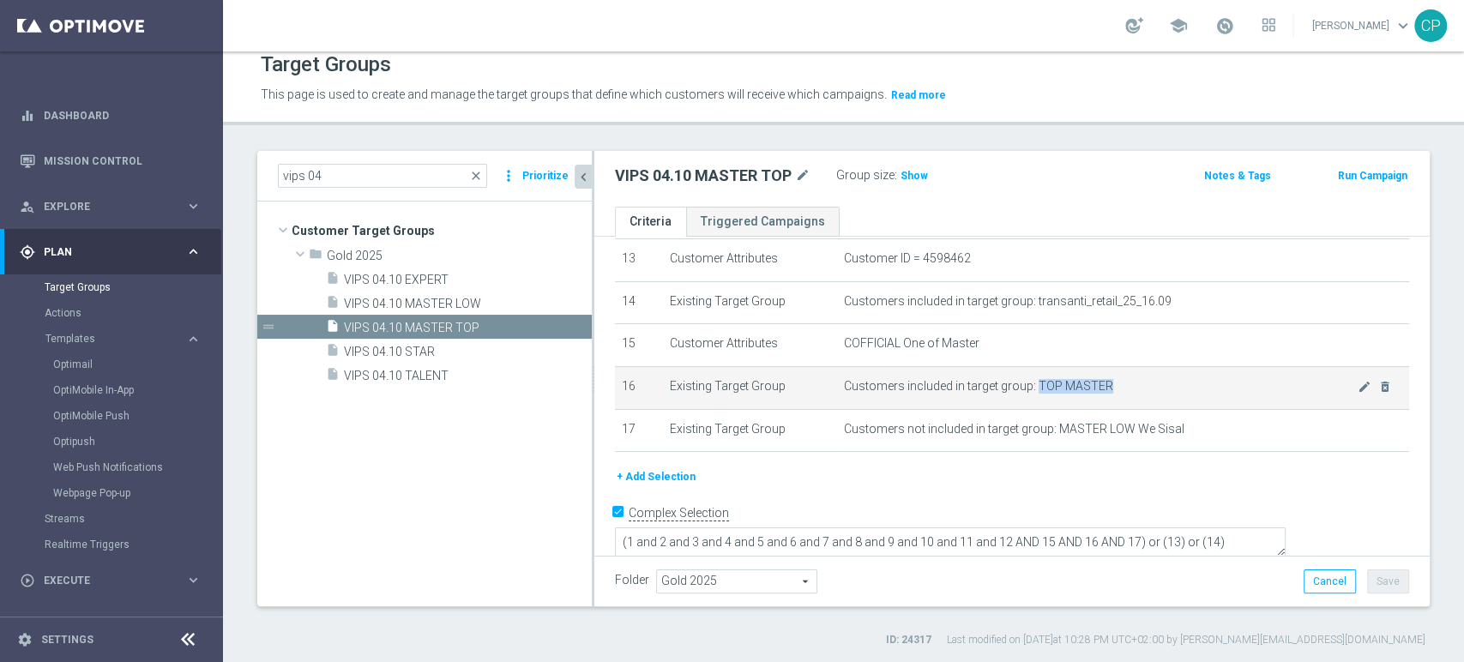
drag, startPoint x: 1024, startPoint y: 389, endPoint x: 1102, endPoint y: 389, distance: 78.1
click at [1102, 389] on span "Customers included in target group: TOP MASTER" at bounding box center [1101, 386] width 514 height 15
click at [1040, 389] on span "Customers included in target group: TOP MASTER" at bounding box center [1101, 386] width 514 height 15
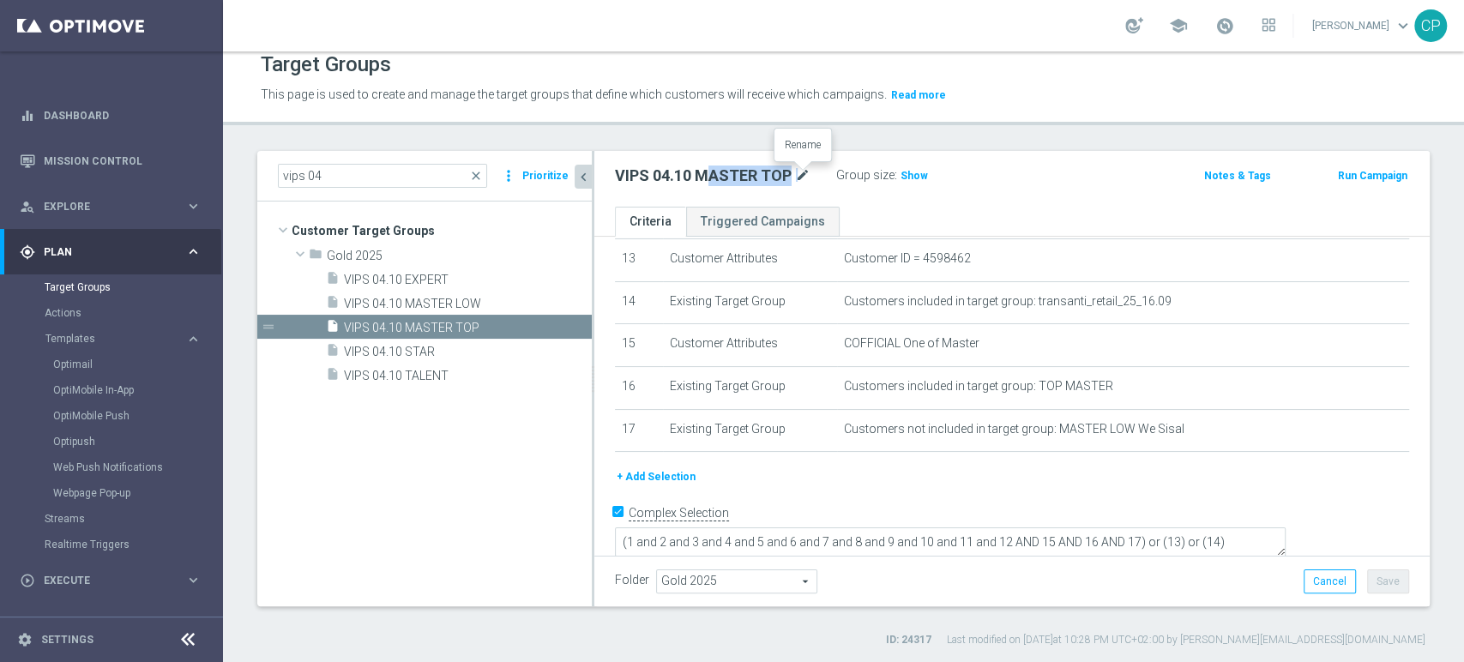
drag, startPoint x: 707, startPoint y: 171, endPoint x: 797, endPoint y: 170, distance: 90.1
click at [797, 170] on div "VIPS 04.10 MASTER TOP mode_edit" at bounding box center [713, 176] width 196 height 21
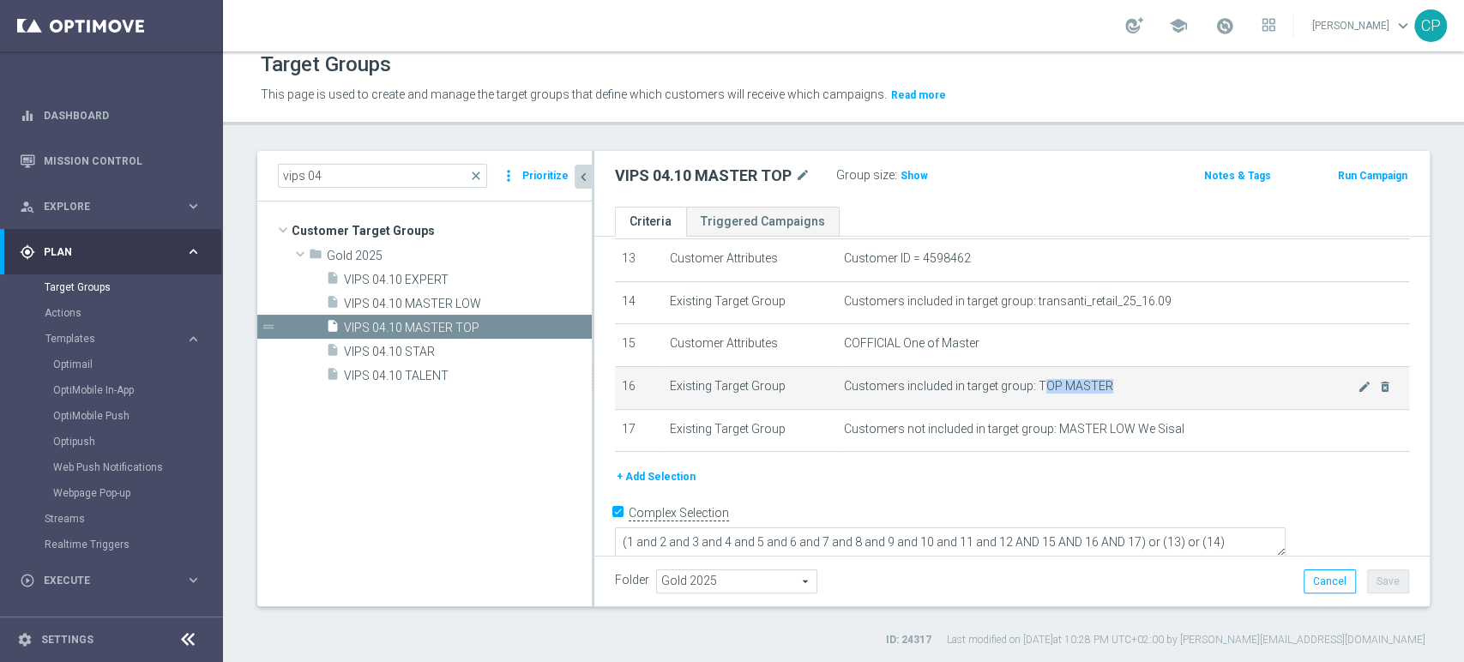
drag, startPoint x: 1030, startPoint y: 385, endPoint x: 1126, endPoint y: 388, distance: 96.1
click at [1126, 388] on span "Customers included in target group: TOP MASTER" at bounding box center [1101, 386] width 514 height 15
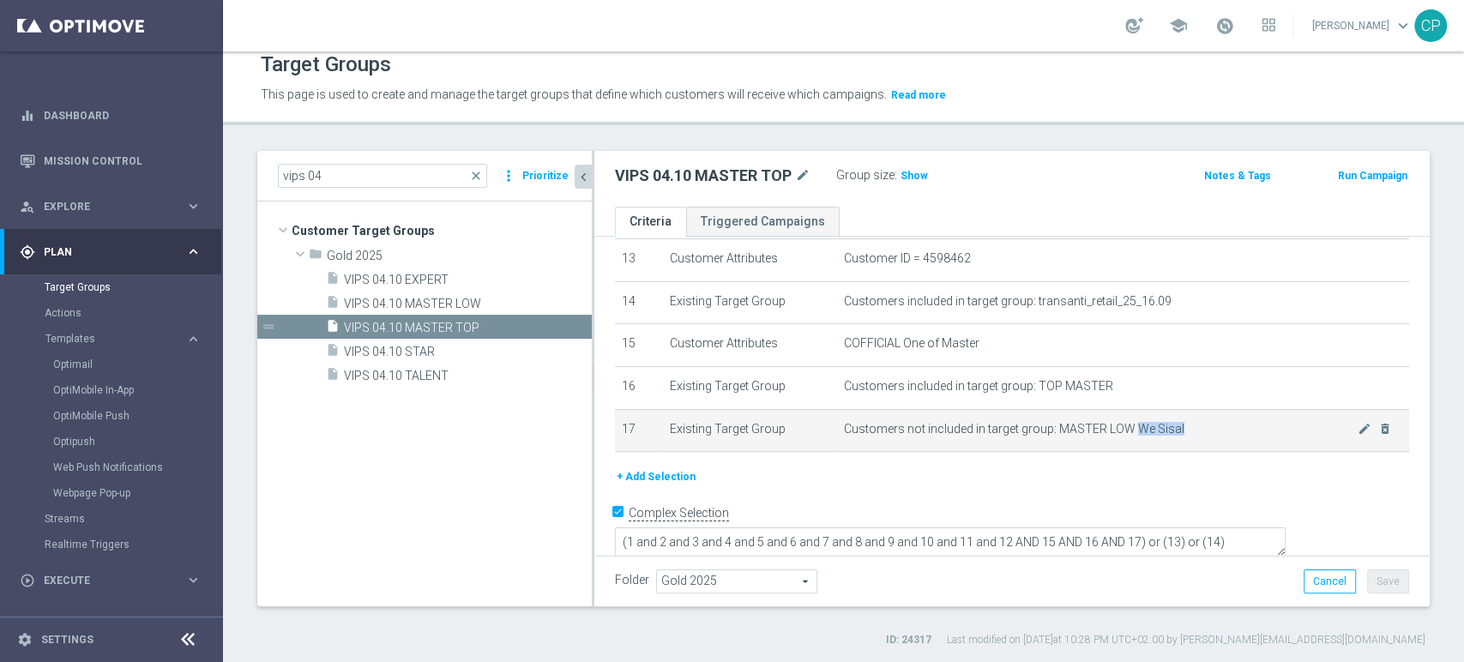
drag, startPoint x: 1126, startPoint y: 431, endPoint x: 1169, endPoint y: 429, distance: 42.9
click at [1169, 429] on span "Customers not included in target group: MASTER LOW We Sisal" at bounding box center [1101, 429] width 514 height 15
click at [1379, 431] on icon "delete_forever" at bounding box center [1386, 429] width 14 height 14
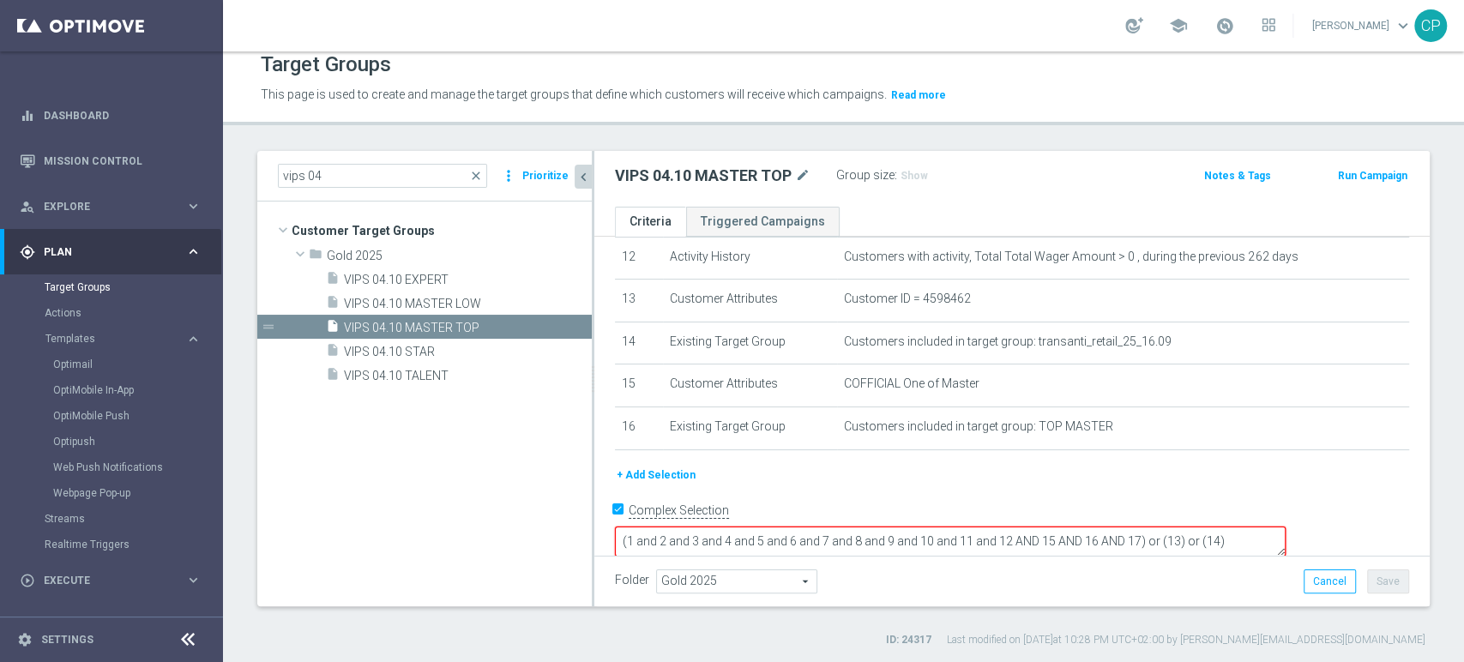
scroll to position [528, 0]
click at [1256, 528] on textarea "(1 and 2 and 3 and 4 and 5 and 6 and 7 and 8 and 9 and 10 and 11 and 12 AND 15 …" at bounding box center [950, 543] width 671 height 30
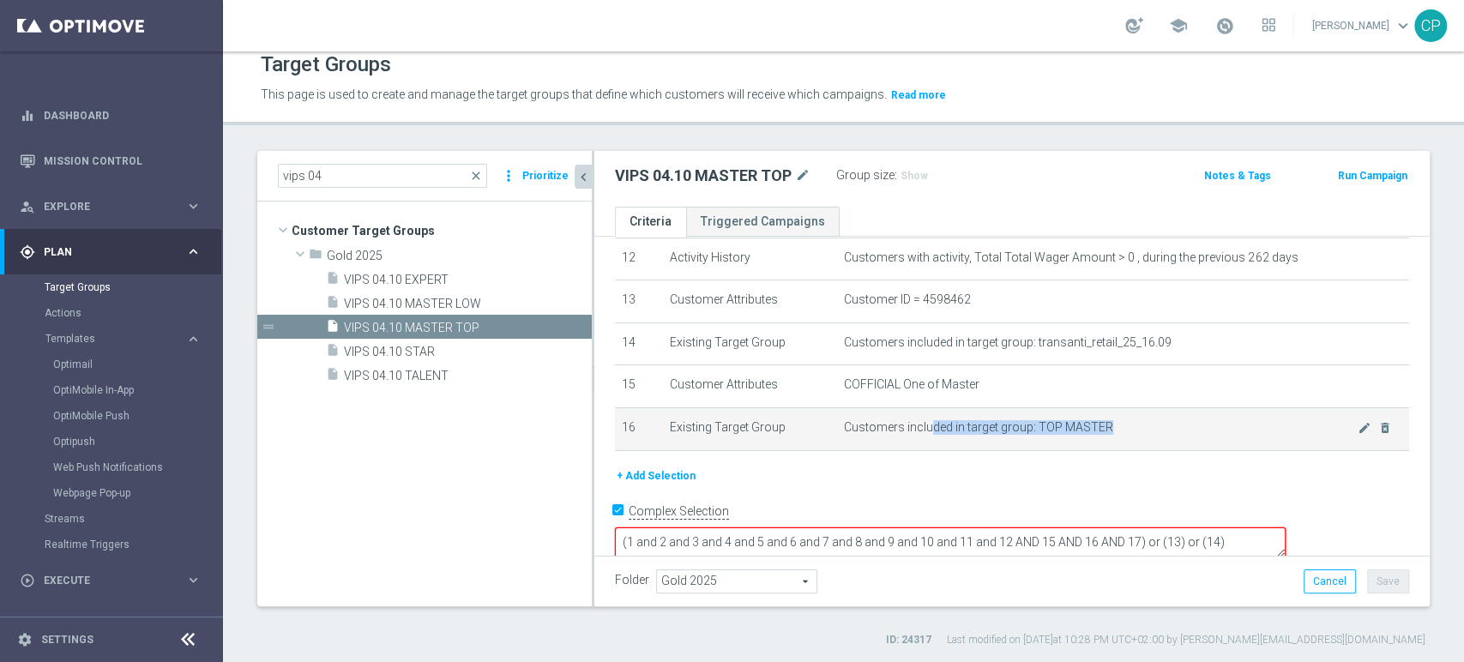
drag, startPoint x: 922, startPoint y: 424, endPoint x: 1150, endPoint y: 430, distance: 227.4
click at [1150, 430] on span "Customers included in target group: TOP MASTER" at bounding box center [1101, 427] width 514 height 15
click at [1358, 432] on icon "mode_edit" at bounding box center [1365, 428] width 14 height 14
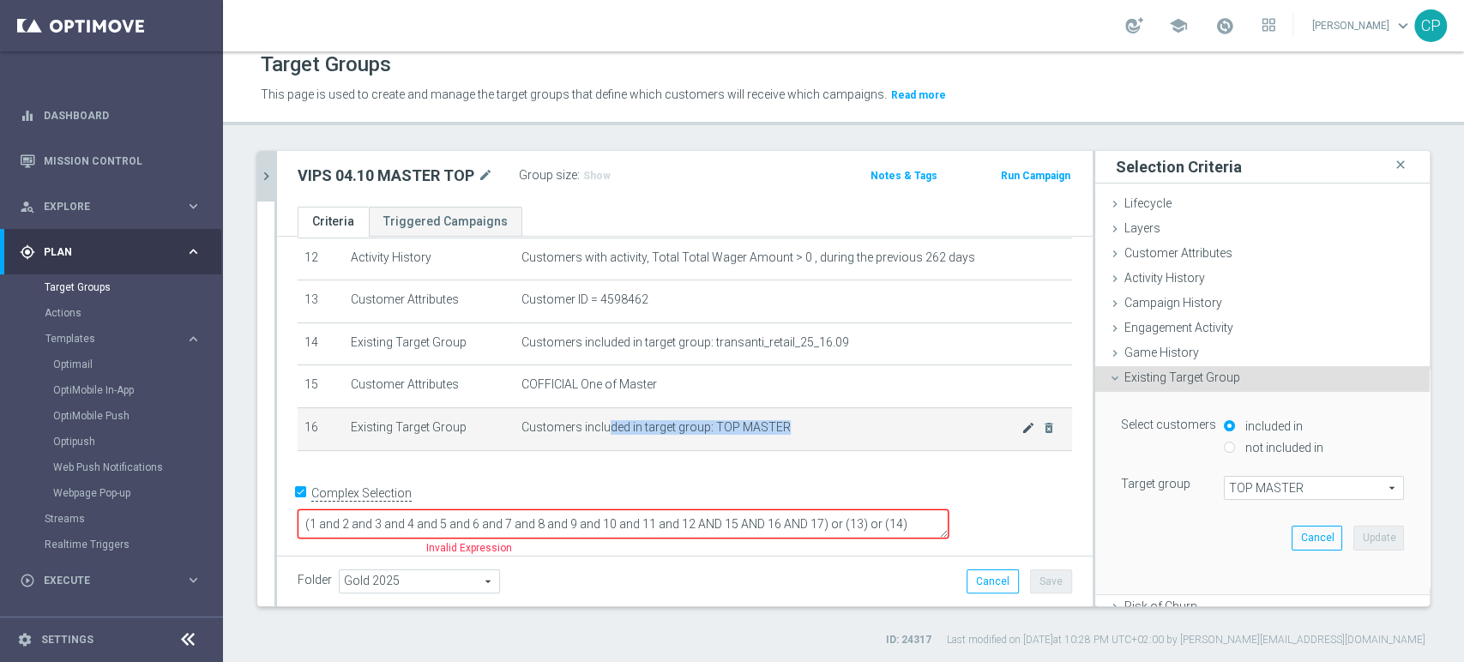
scroll to position [510, 0]
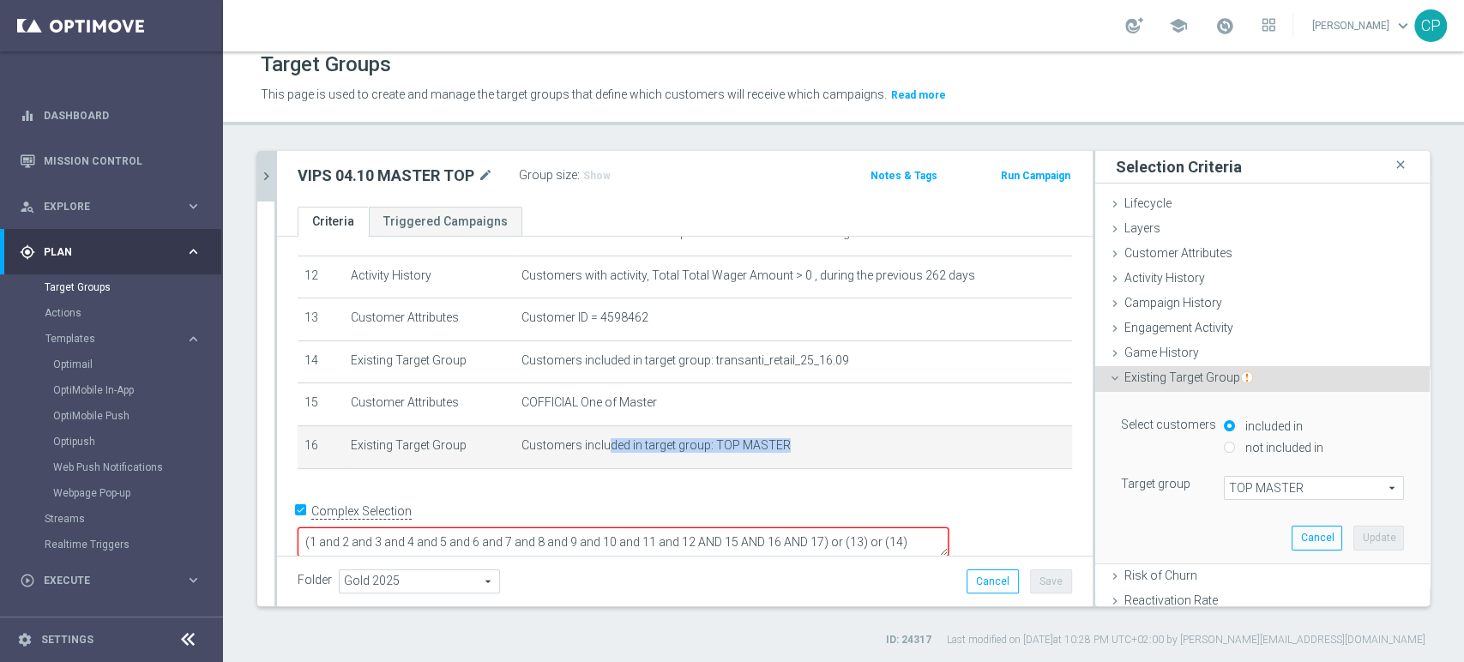
click at [1224, 444] on input "not included in" at bounding box center [1229, 447] width 11 height 11
radio input "true"
click at [1288, 484] on span "TOP MASTER" at bounding box center [1314, 488] width 178 height 22
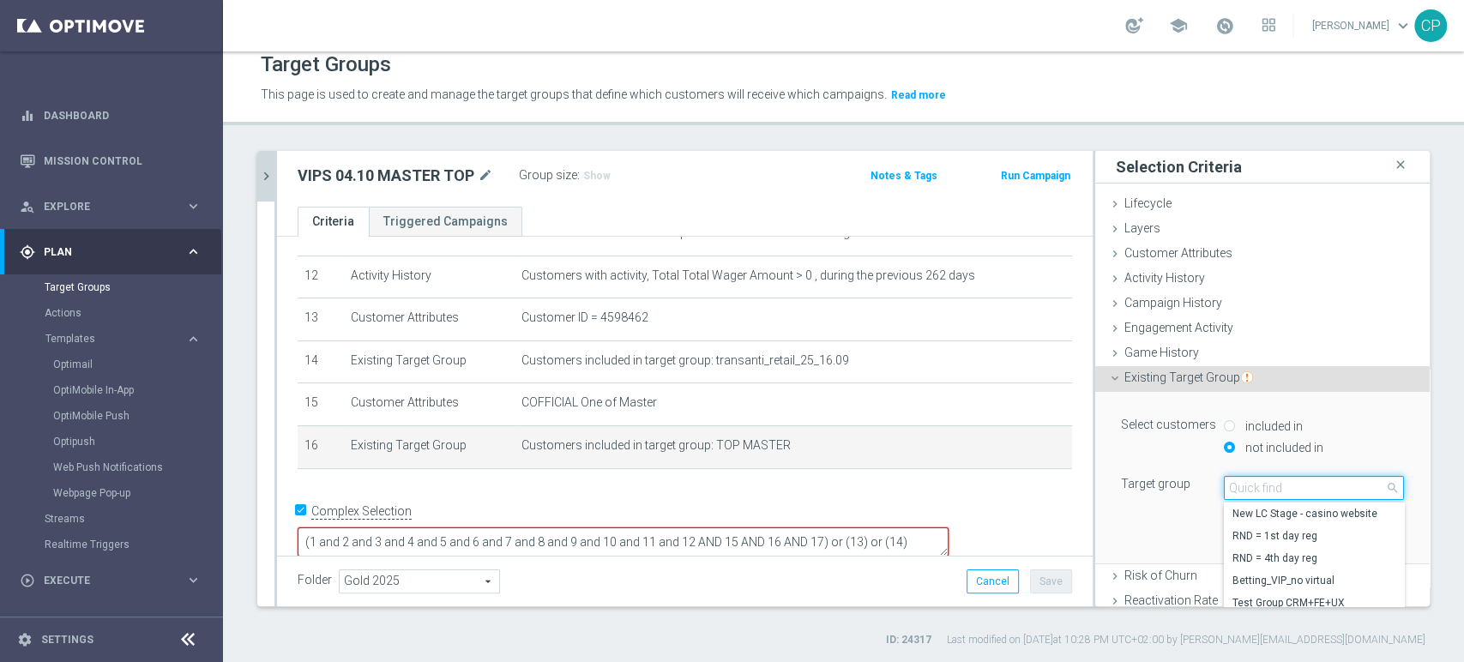
click at [1288, 484] on input "search" at bounding box center [1314, 488] width 180 height 24
type input "low master"
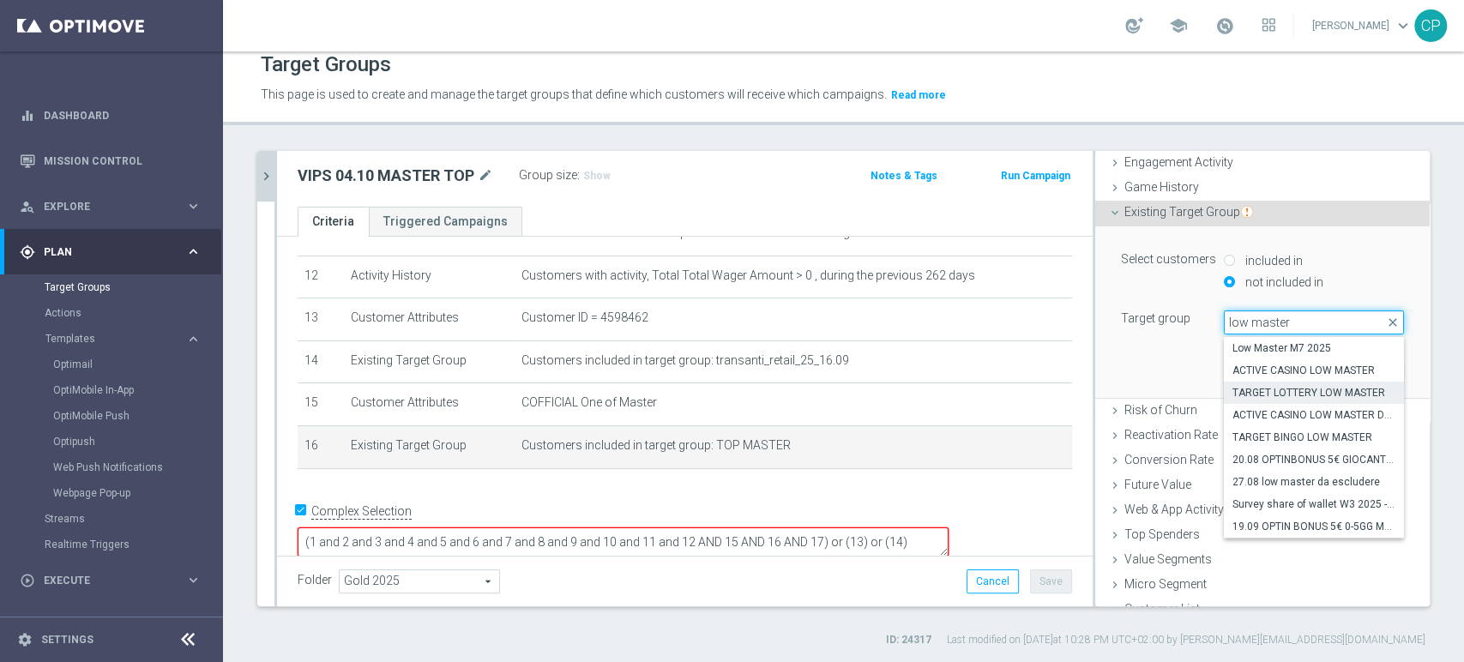
scroll to position [163, 0]
click at [1241, 320] on input "low master" at bounding box center [1314, 325] width 180 height 24
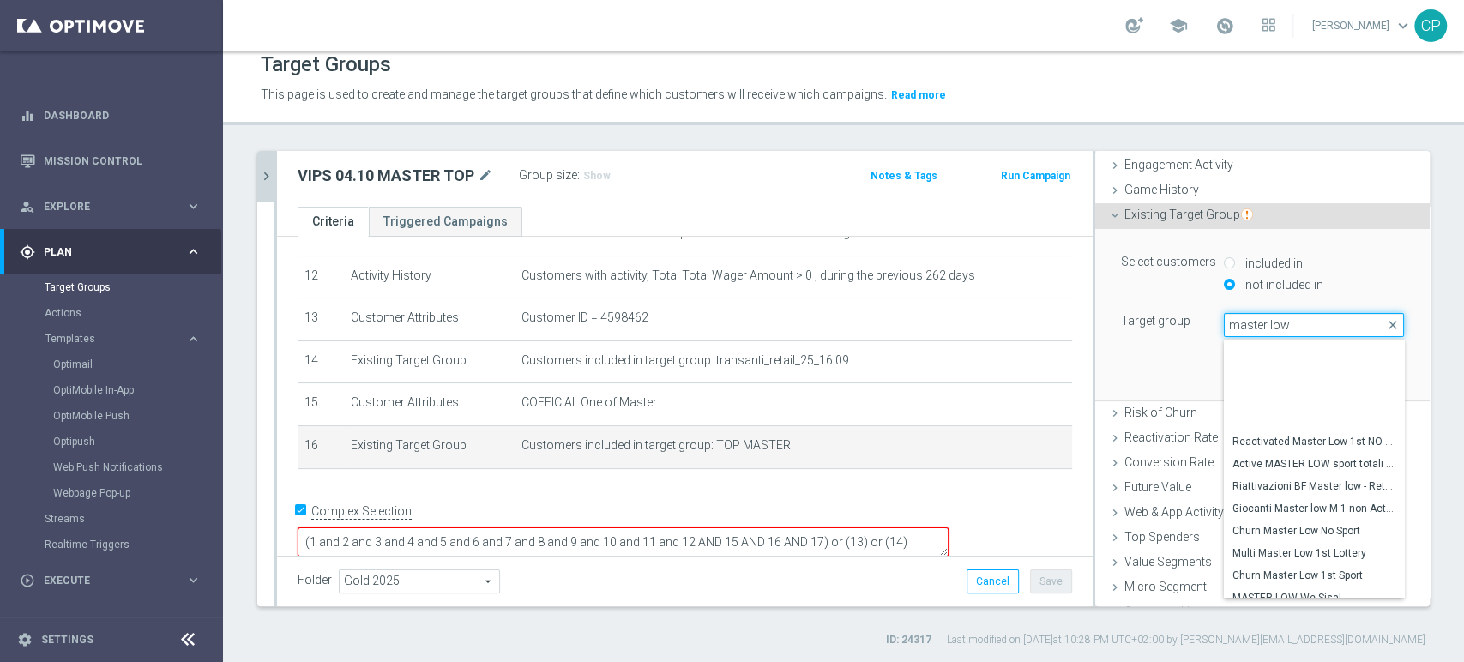
scroll to position [2026, 0]
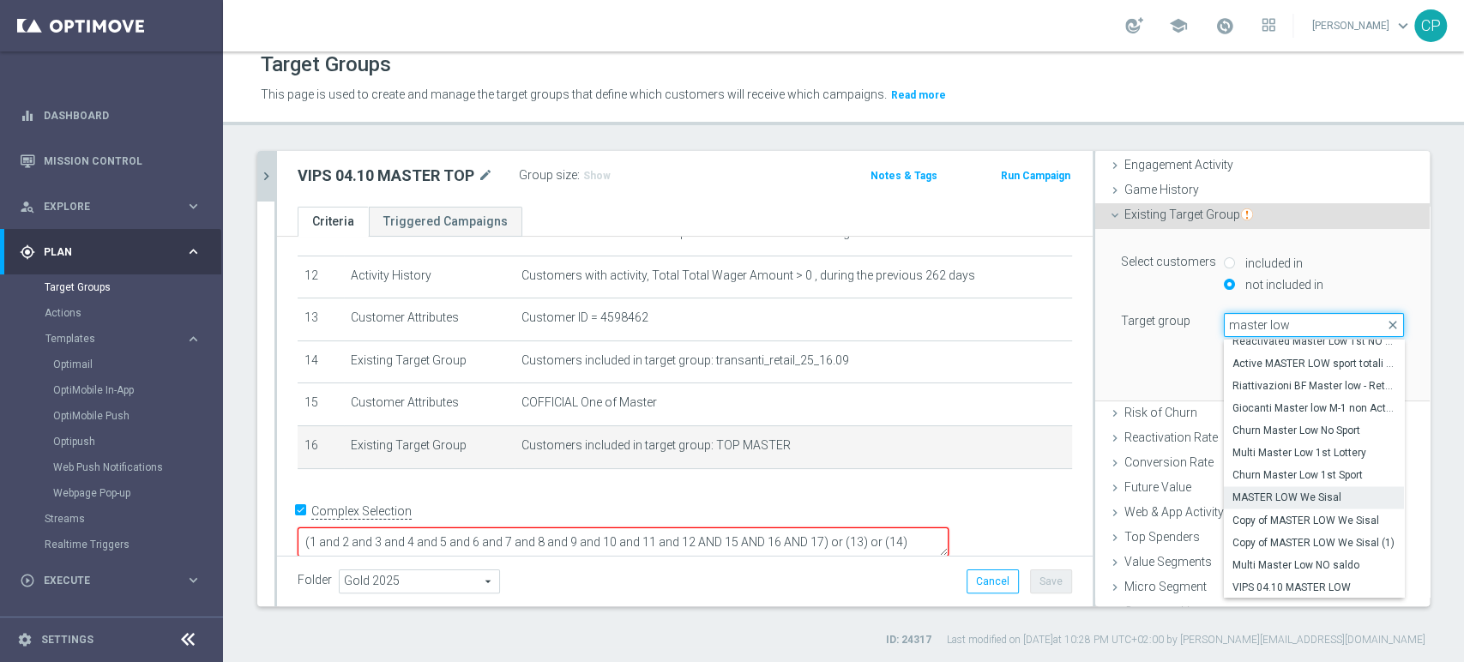
type input "master low"
click at [1322, 501] on span "MASTER LOW We Sisal" at bounding box center [1314, 498] width 163 height 14
type input "MASTER LOW We Sisal"
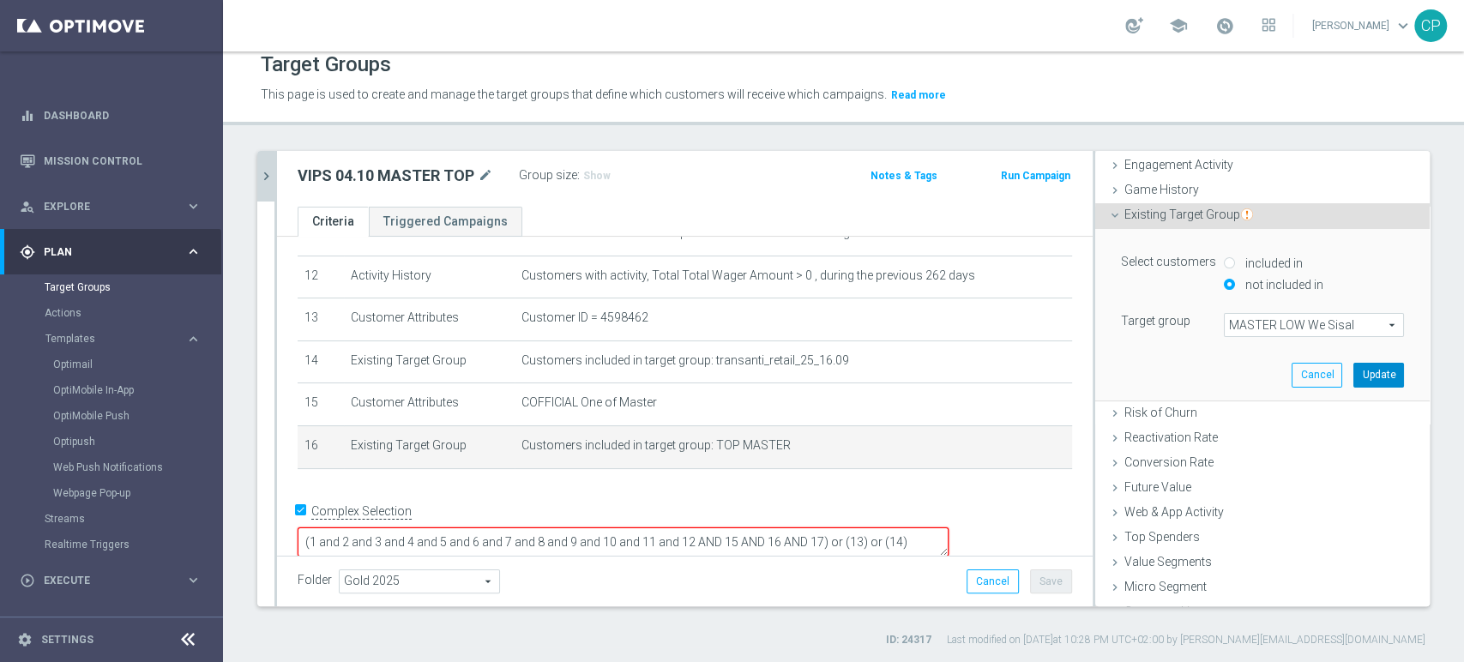
click at [1354, 364] on button "Update" at bounding box center [1379, 375] width 51 height 24
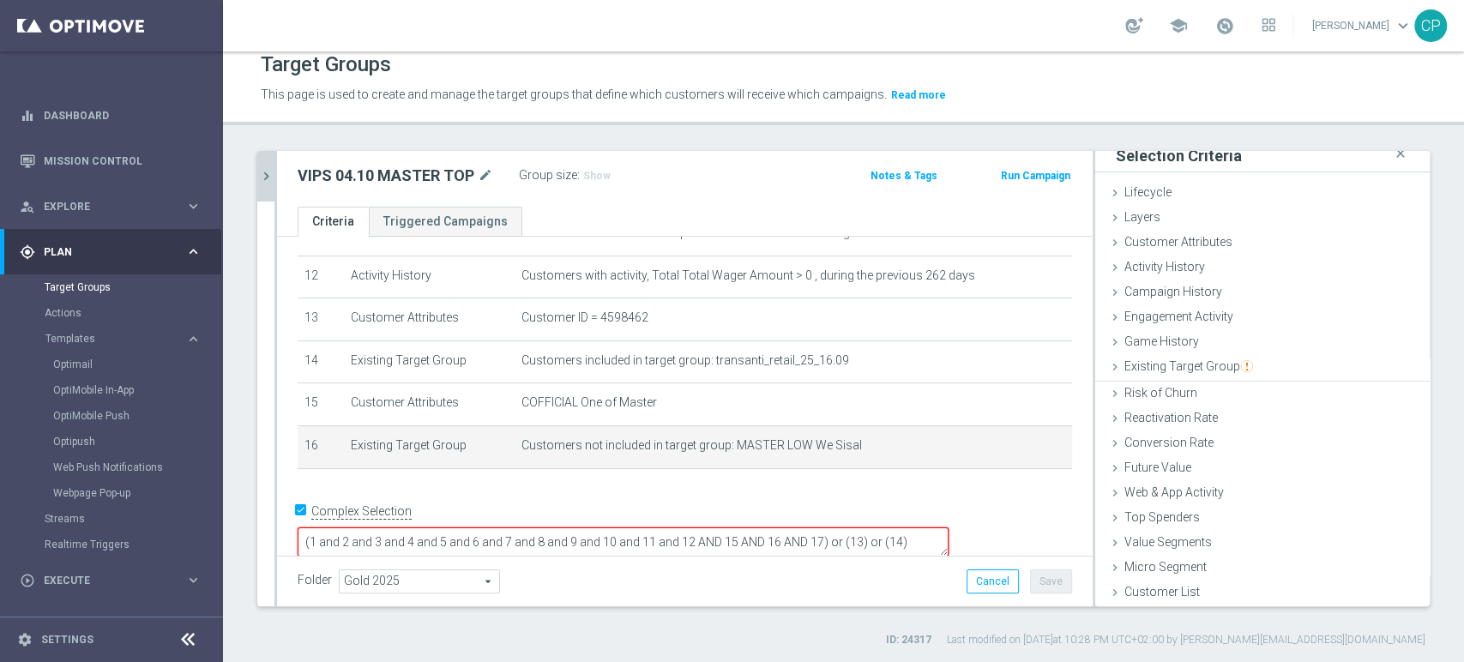
scroll to position [9, 0]
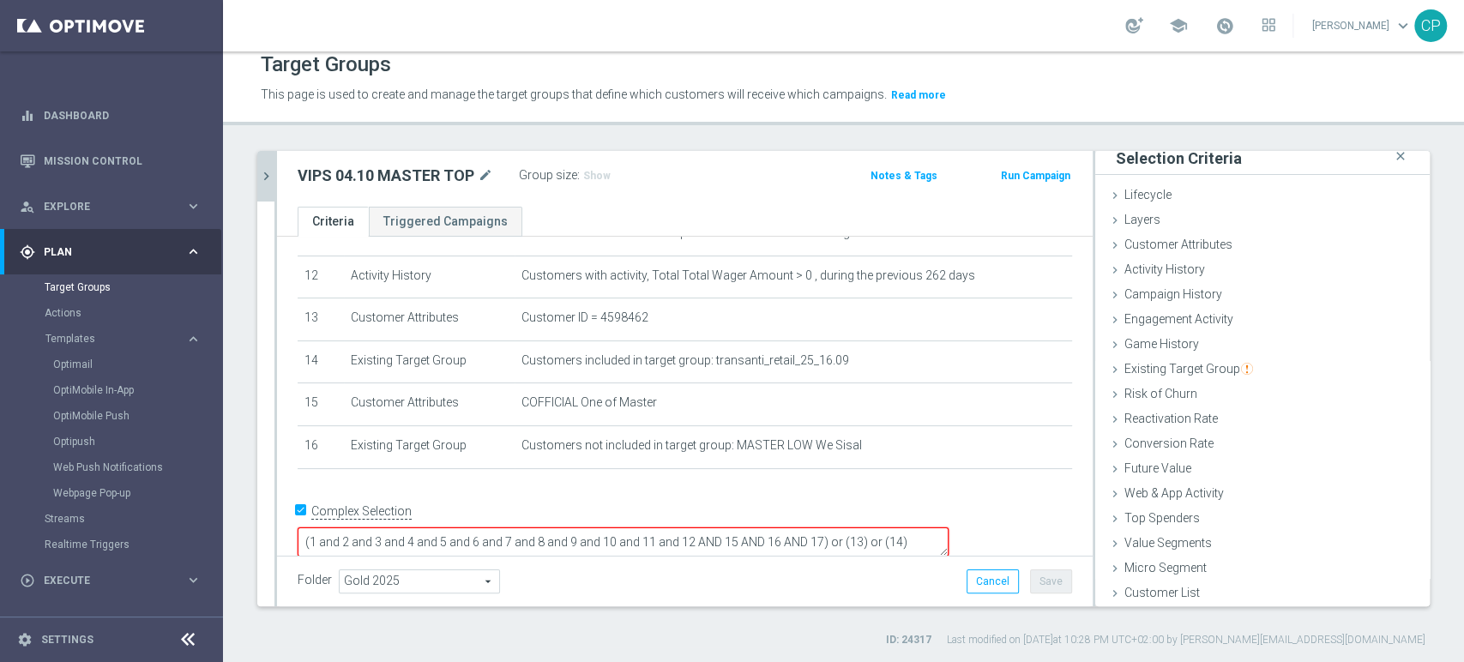
click at [942, 528] on textarea "(1 and 2 and 3 and 4 and 5 and 6 and 7 and 8 and 9 and 10 and 11 and 12 AND 15 …" at bounding box center [623, 543] width 651 height 30
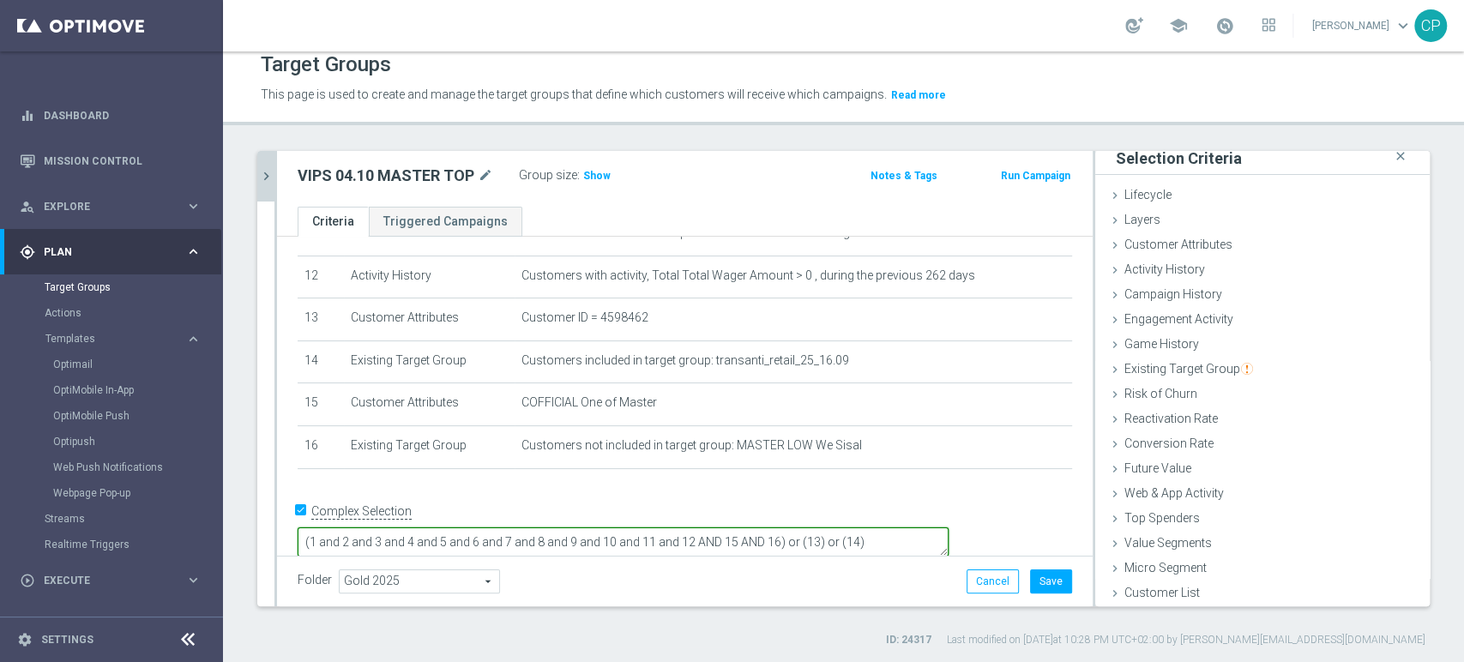
drag, startPoint x: 803, startPoint y: 520, endPoint x: 995, endPoint y: 519, distance: 192.2
click at [949, 528] on textarea "(1 and 2 and 3 and 4 and 5 and 6 and 7 and 8 and 9 and 10 and 11 and 12 AND 15 …" at bounding box center [623, 543] width 651 height 30
type textarea "(1 and 2 and 3 and 4 and 5 and 6 and 7 and 8 and 9 and 10 and 11 and 12 AND 15 …"
click at [593, 176] on span "Show" at bounding box center [596, 176] width 27 height 12
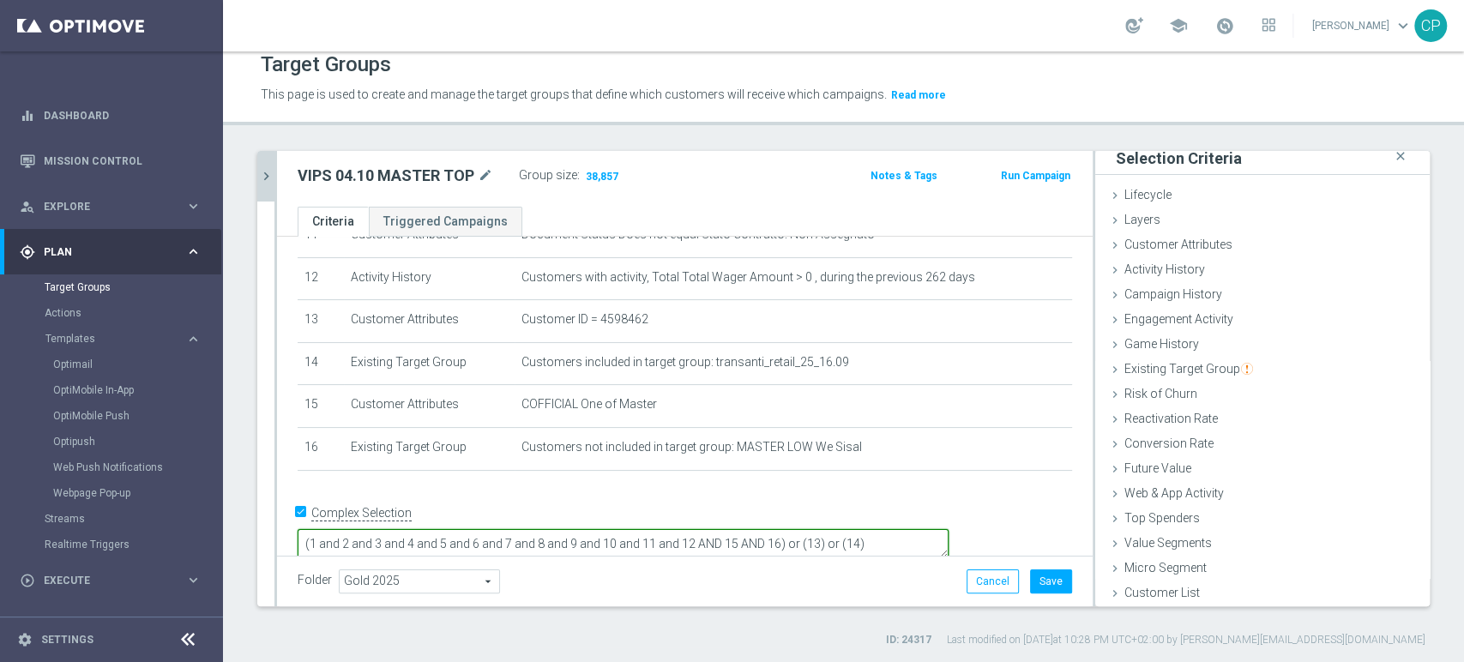
click at [949, 529] on textarea "(1 and 2 and 3 and 4 and 5 and 6 and 7 and 8 and 9 and 10 and 11 and 12 AND 15 …" at bounding box center [623, 544] width 651 height 30
click at [1036, 583] on button "Save" at bounding box center [1051, 582] width 42 height 24
click at [970, 77] on div "Target Groups" at bounding box center [844, 64] width 1166 height 33
click at [327, 130] on div "Target Groups This page is used to create and manage the target groups that def…" at bounding box center [843, 356] width 1241 height 611
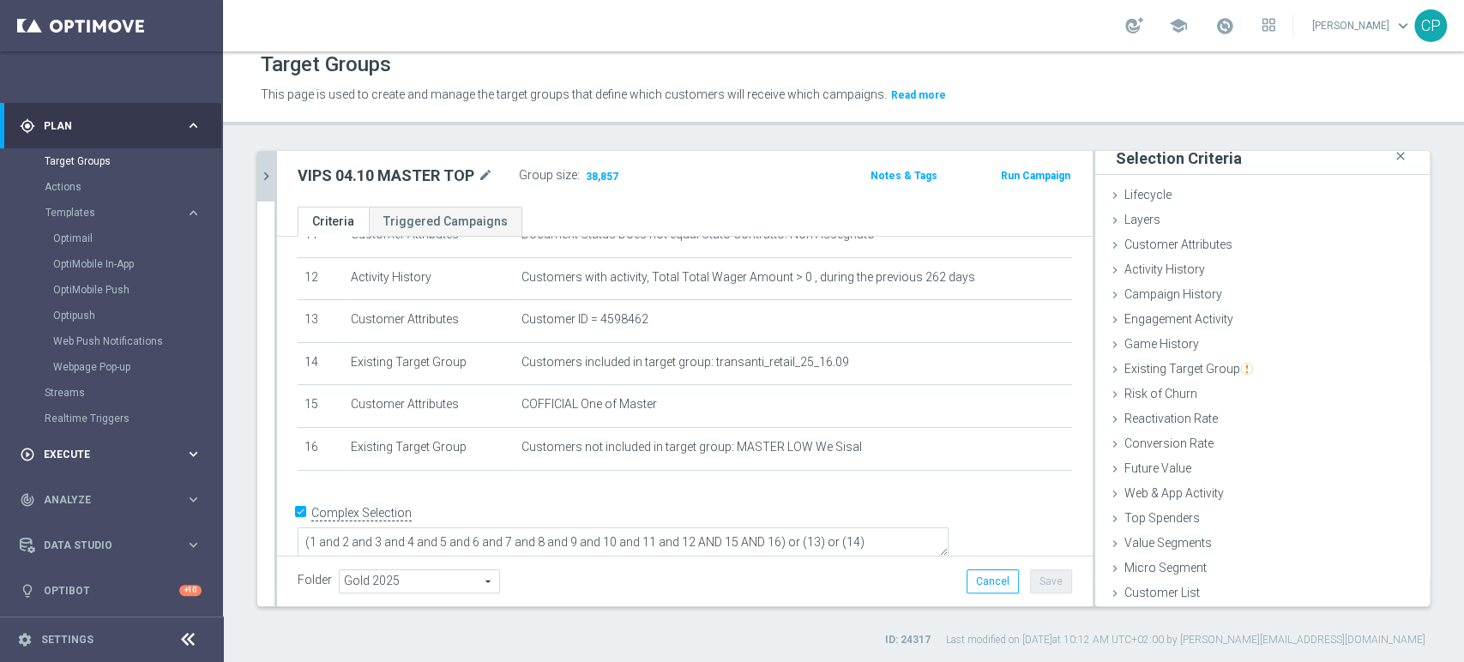
click at [154, 450] on span "Execute" at bounding box center [115, 455] width 142 height 10
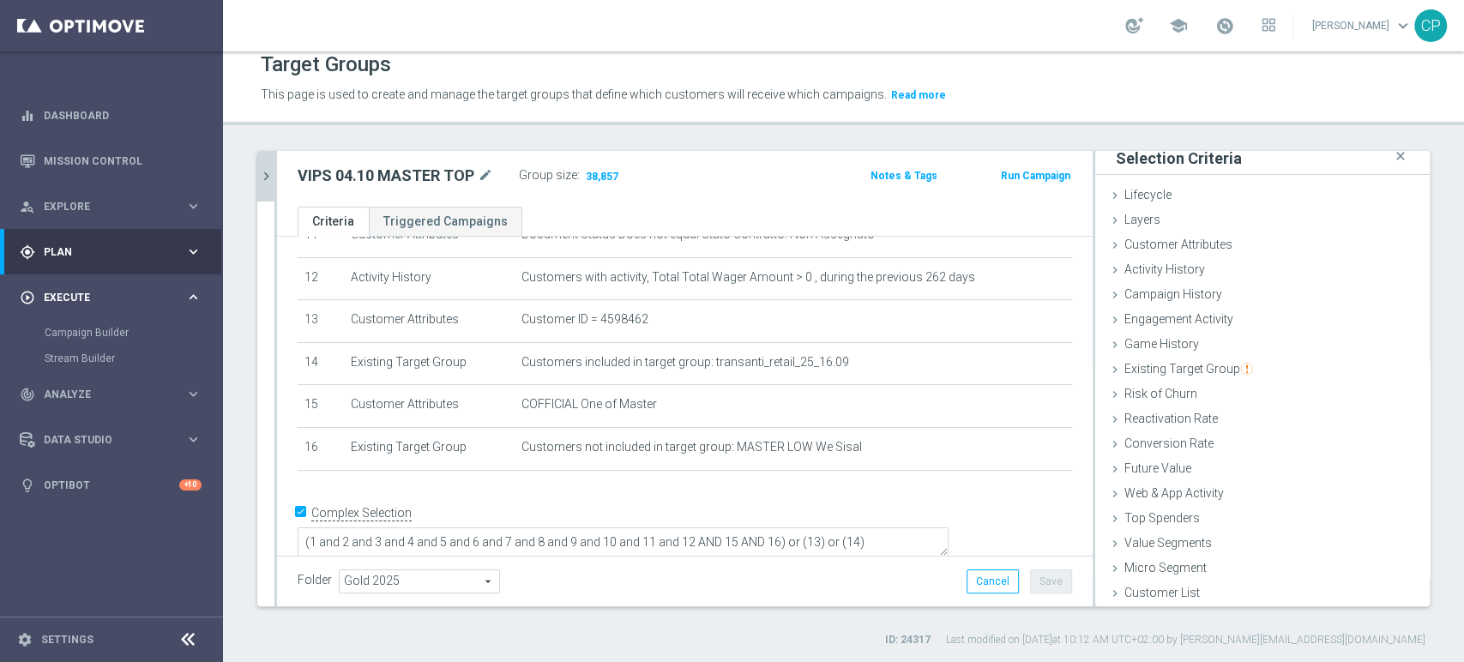
scroll to position [0, 0]
click at [106, 323] on div "Campaign Builder" at bounding box center [133, 333] width 177 height 26
click at [88, 335] on link "Campaign Builder" at bounding box center [112, 333] width 134 height 14
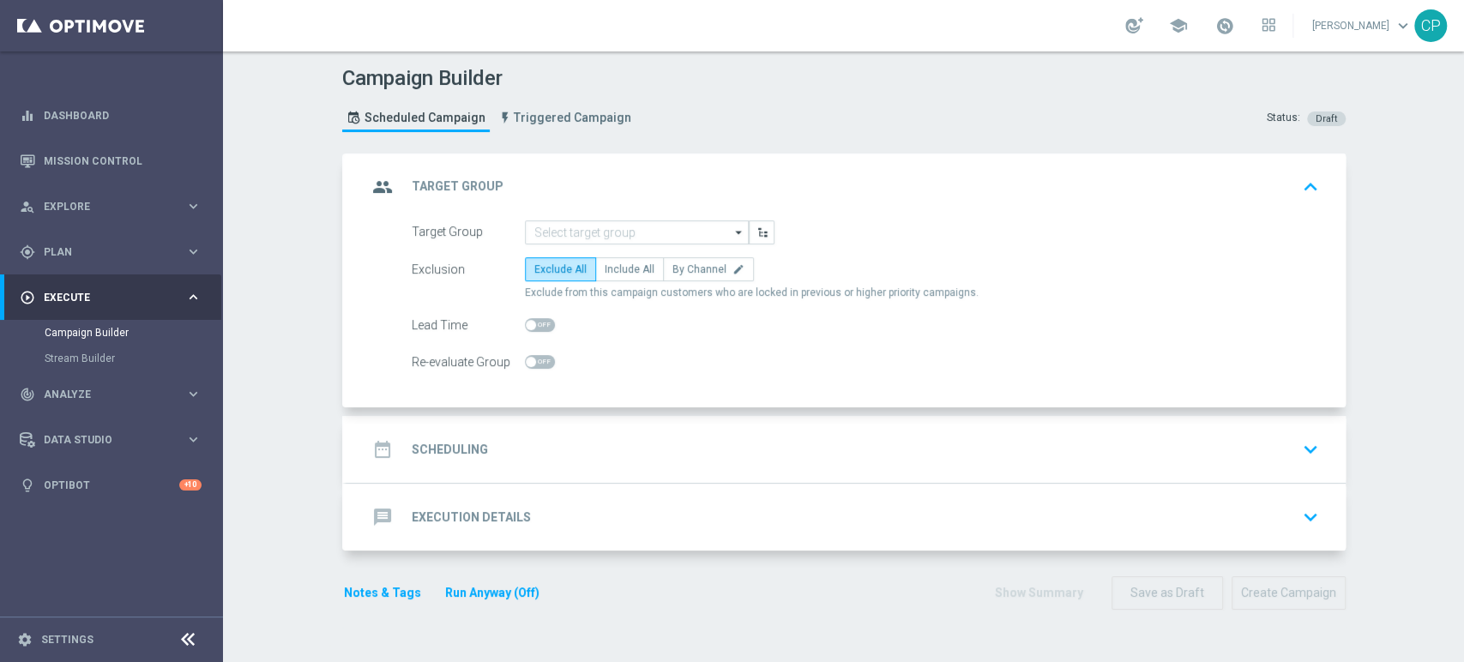
click at [542, 325] on span at bounding box center [540, 325] width 30 height 14
click at [542, 325] on input "checkbox" at bounding box center [540, 325] width 30 height 14
checkbox input "true"
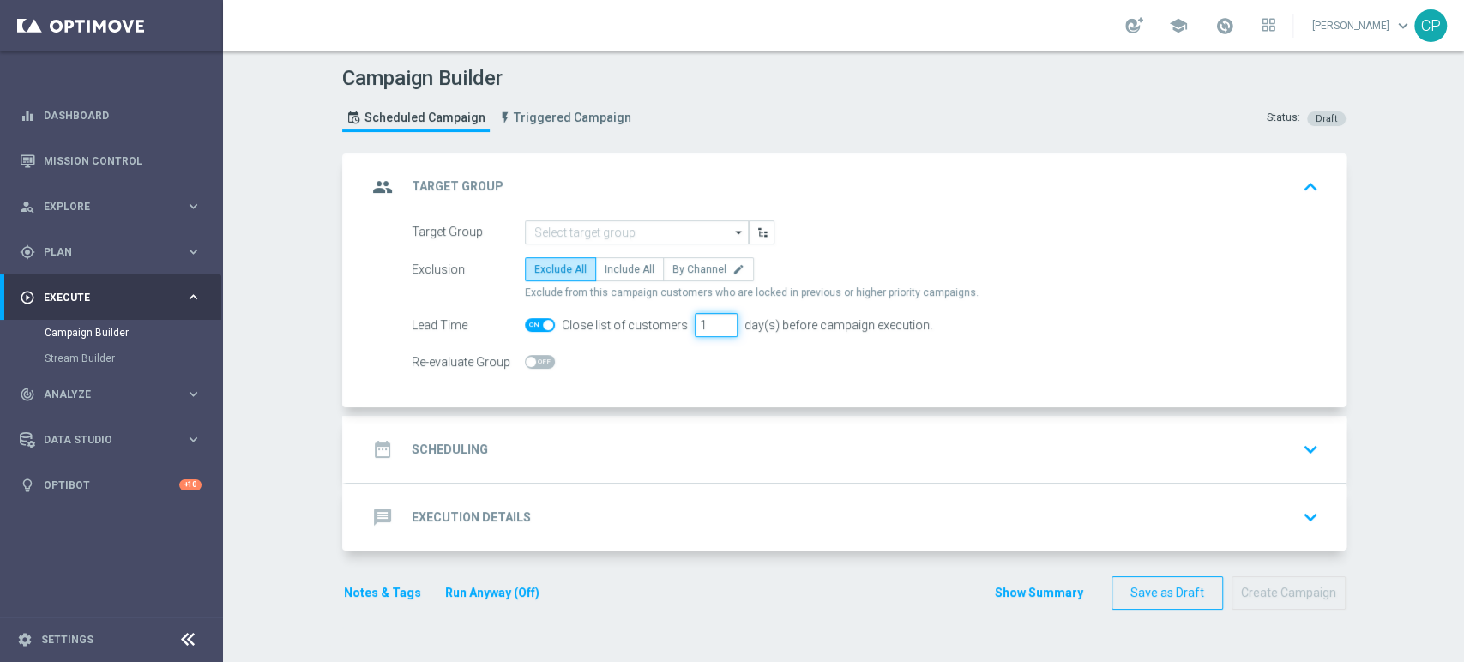
click at [697, 319] on input "1" at bounding box center [716, 325] width 43 height 24
click at [699, 366] on div "Re-evaluate Group" at bounding box center [865, 362] width 933 height 24
drag, startPoint x: 760, startPoint y: 325, endPoint x: 851, endPoint y: 323, distance: 91.0
click at [851, 323] on div "day(s) before campaign execution." at bounding box center [835, 325] width 195 height 15
click at [770, 324] on div "day(s) before campaign execution." at bounding box center [835, 325] width 195 height 15
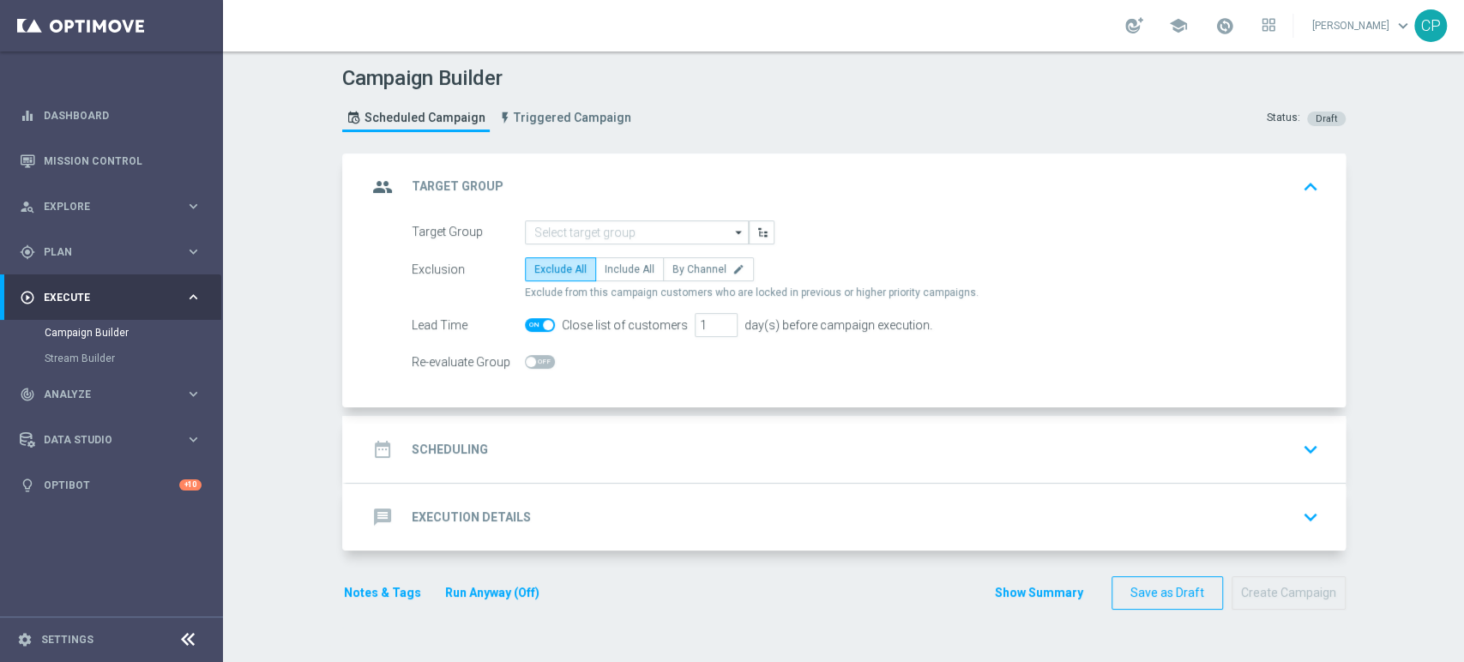
drag, startPoint x: 778, startPoint y: 324, endPoint x: 1000, endPoint y: 324, distance: 222.2
click at [1000, 324] on div "Lead Time Close list of customers 1 day(s) before campaign execution." at bounding box center [865, 325] width 933 height 24
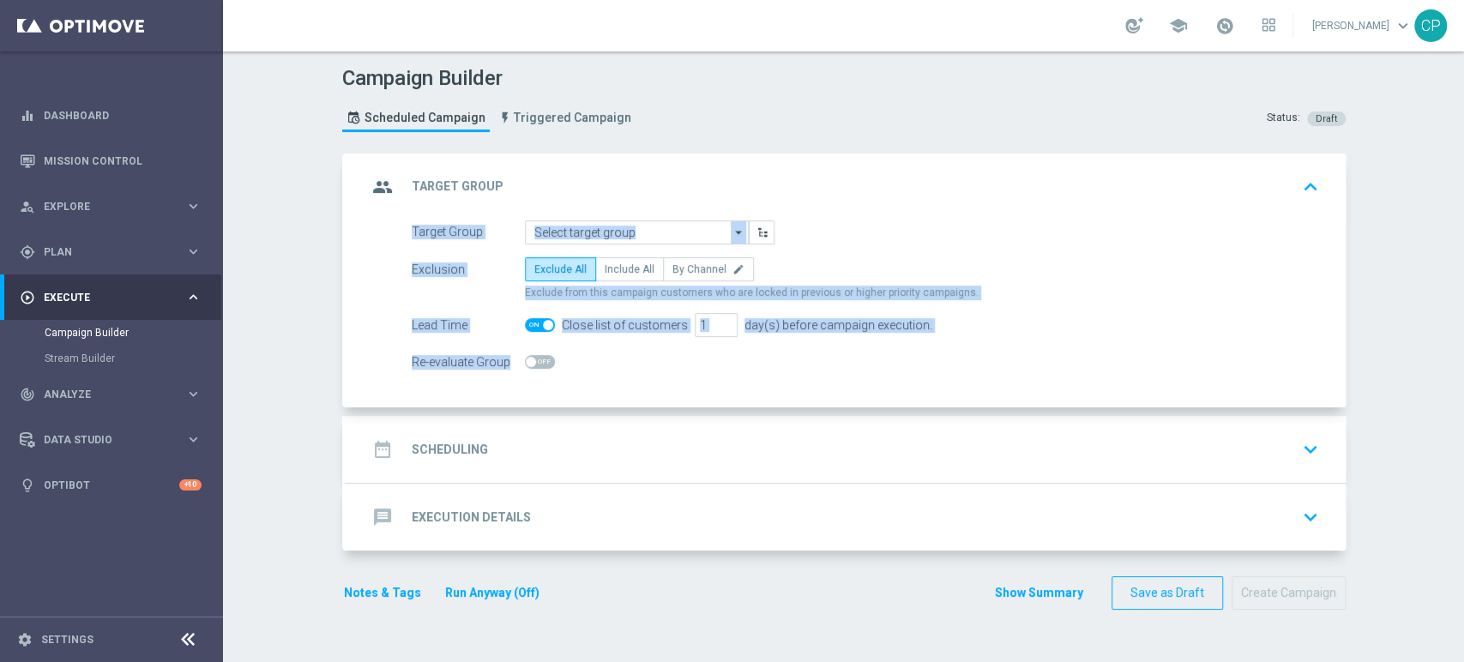
drag, startPoint x: 844, startPoint y: 179, endPoint x: 700, endPoint y: 364, distance: 234.1
click at [700, 364] on div "group Target Group keyboard_arrow_up Target Group arrow_drop_down Drag here to …" at bounding box center [846, 281] width 999 height 255
click at [802, 321] on div "day(s) before campaign execution." at bounding box center [835, 325] width 195 height 15
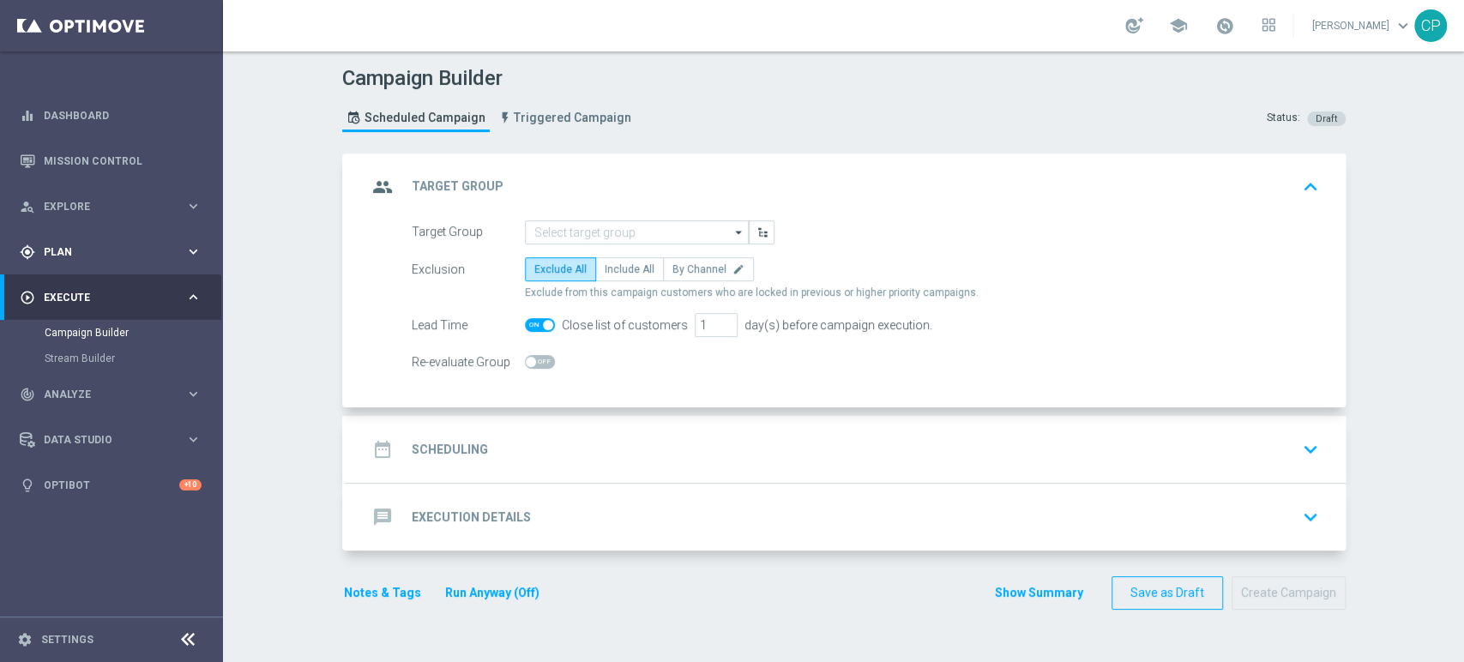
click at [122, 247] on span "Plan" at bounding box center [115, 252] width 142 height 10
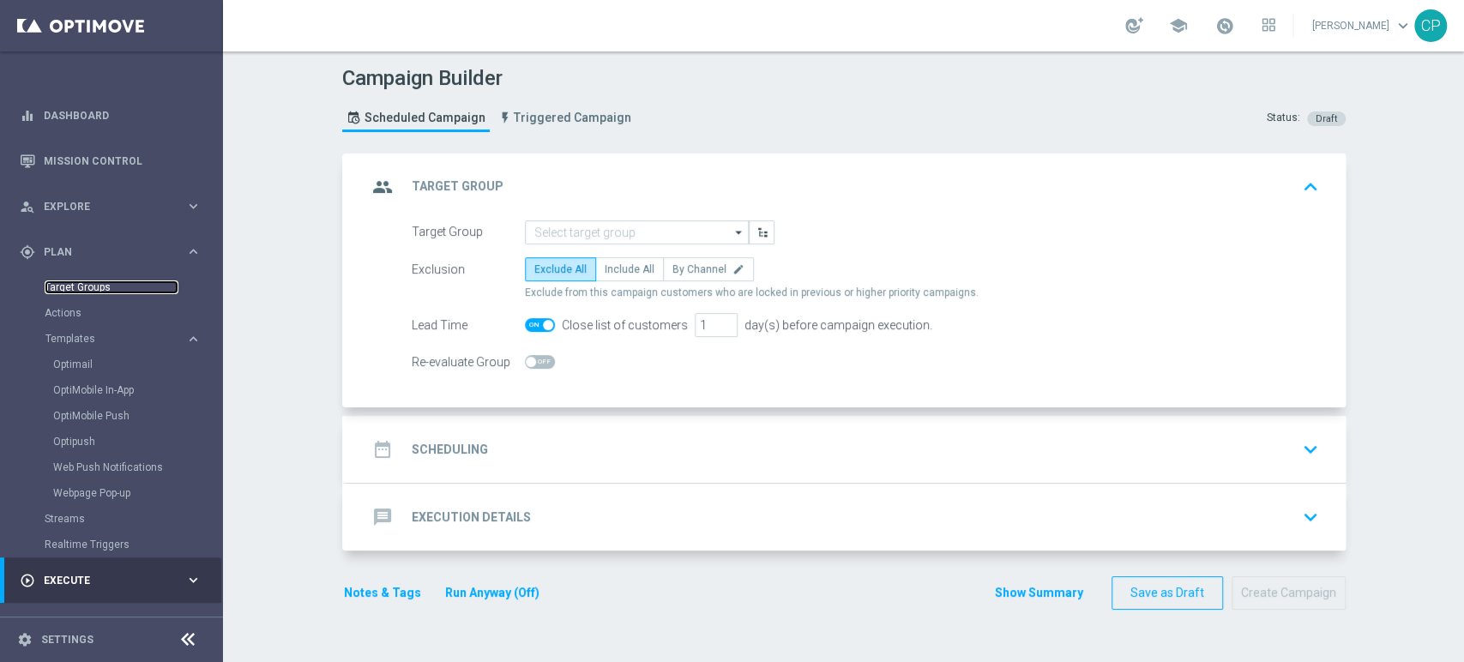
click at [79, 291] on link "Target Groups" at bounding box center [112, 288] width 134 height 14
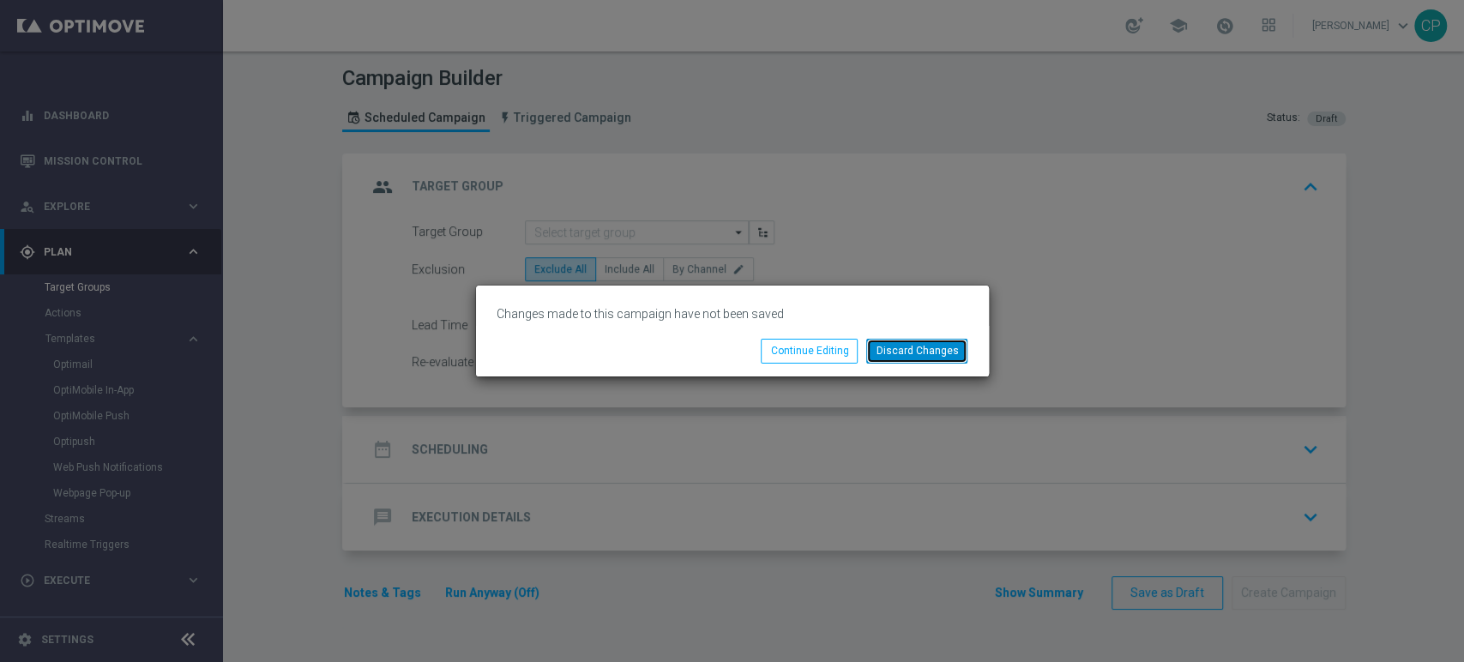
click at [914, 347] on button "Discard Changes" at bounding box center [916, 351] width 101 height 24
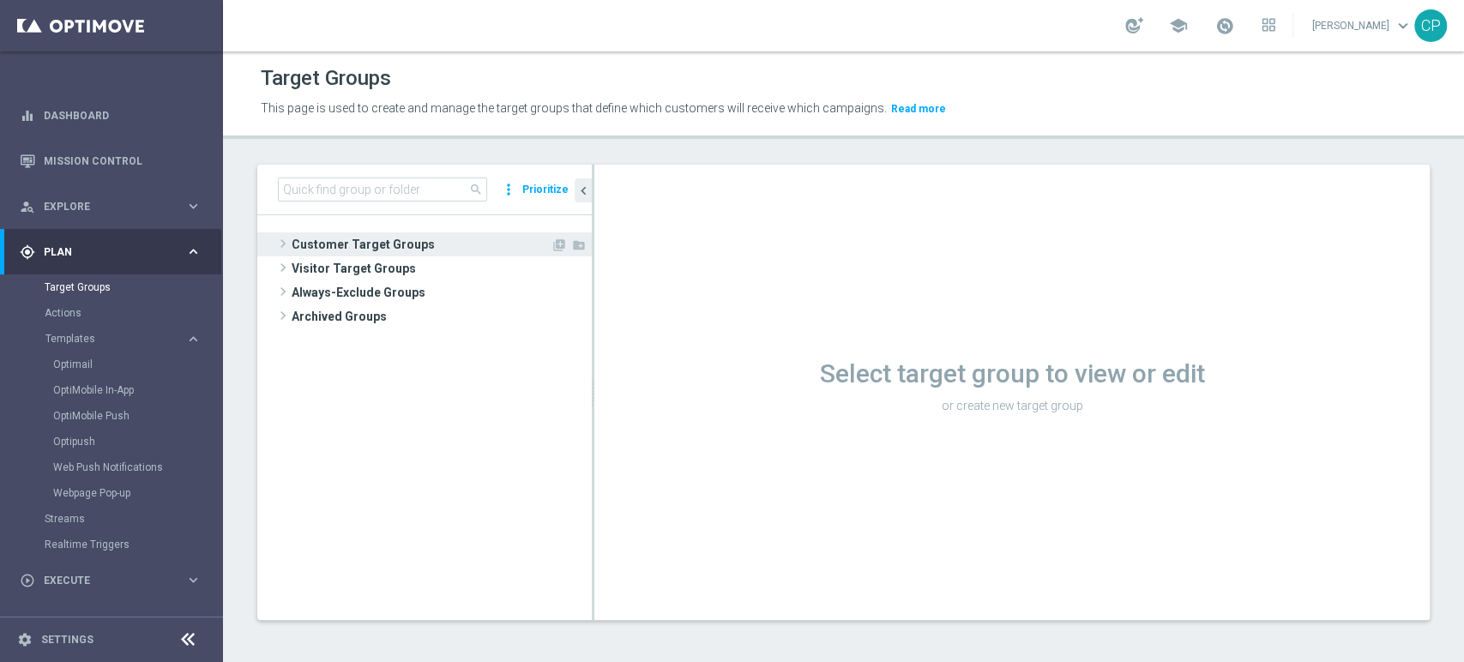
click at [364, 240] on span "Customer Target Groups" at bounding box center [421, 244] width 259 height 24
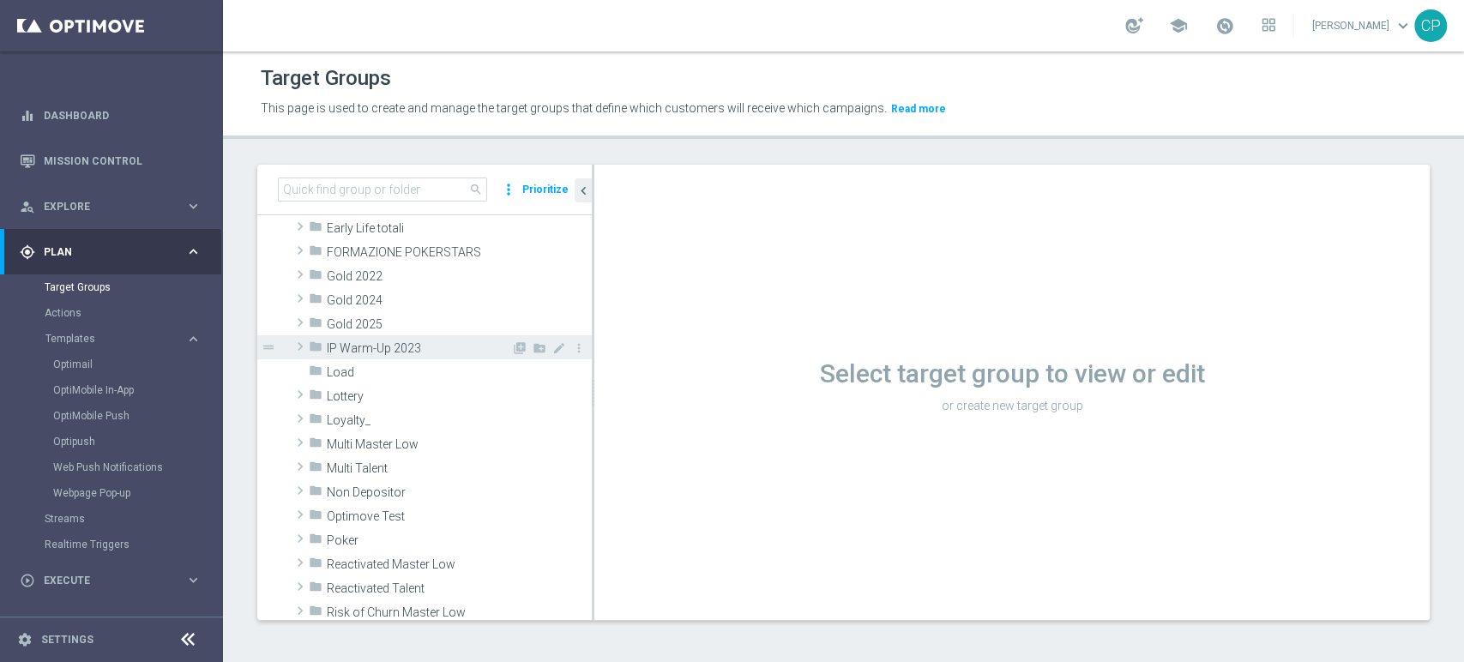
scroll to position [305, 0]
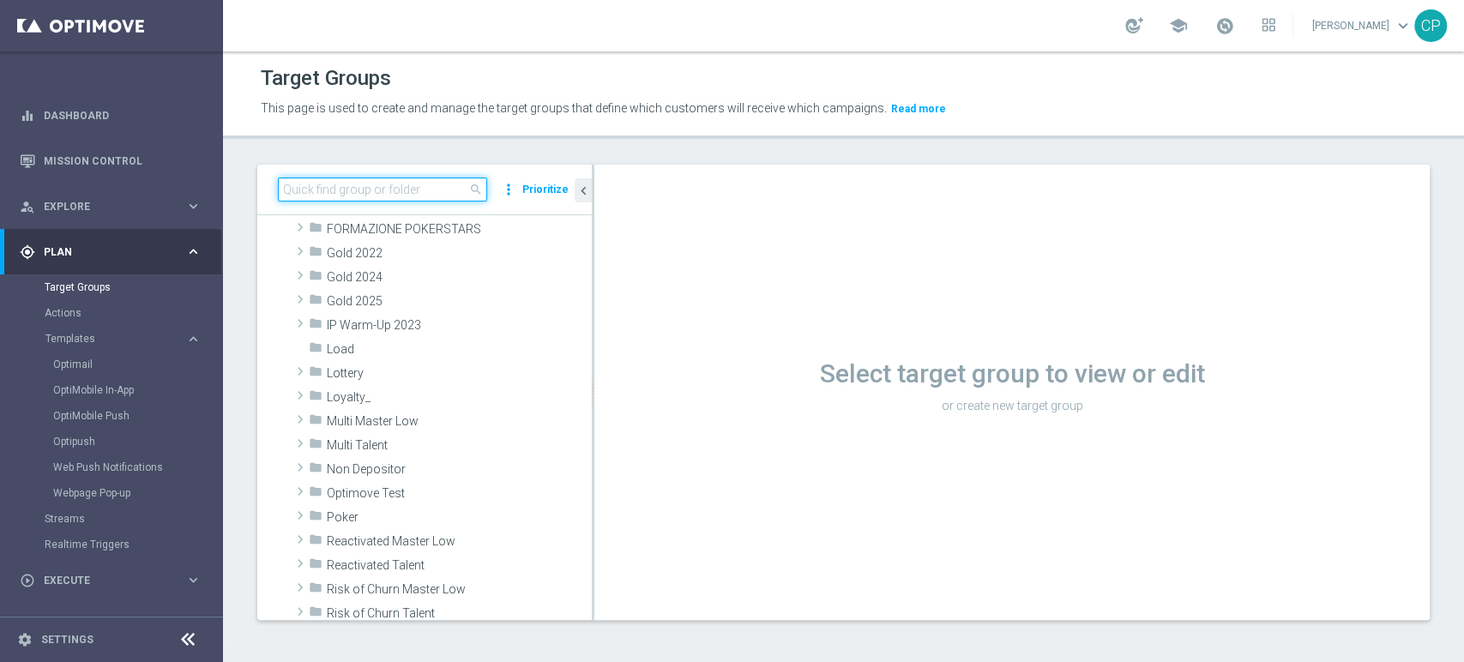
click at [419, 184] on input at bounding box center [382, 190] width 209 height 24
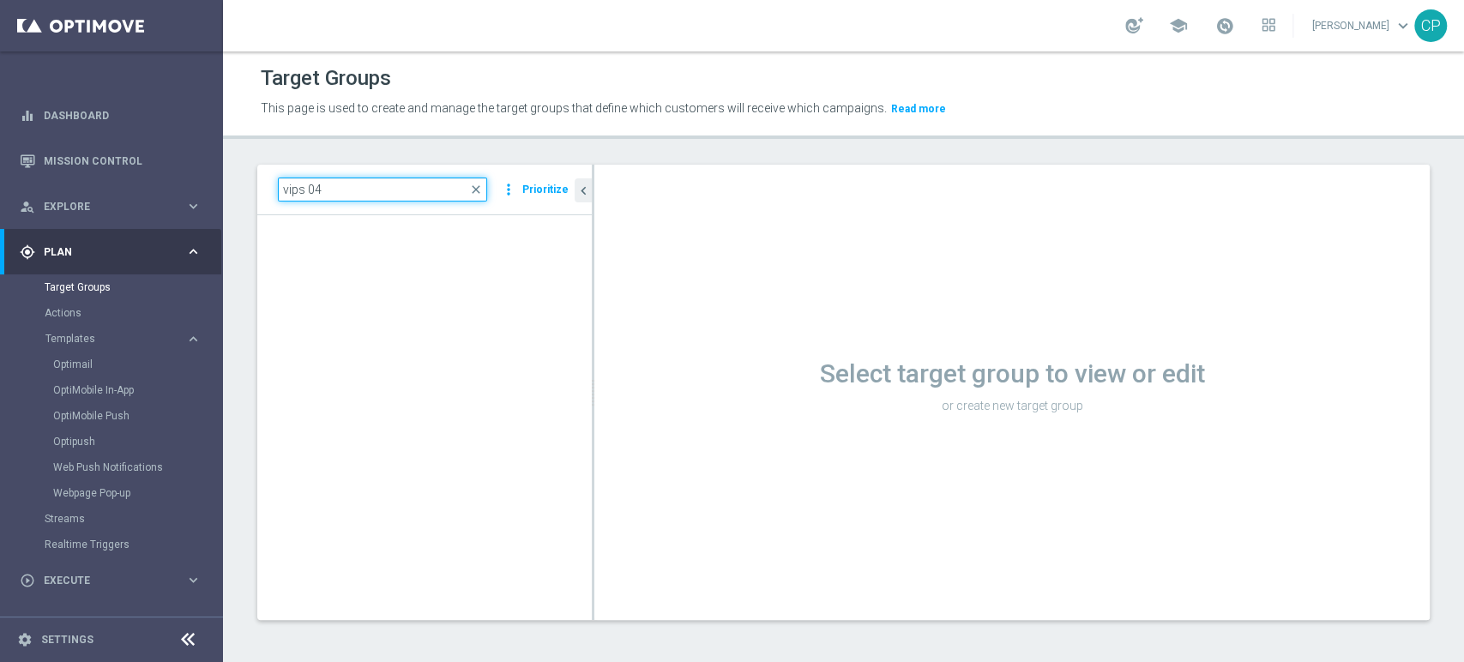
scroll to position [0, 0]
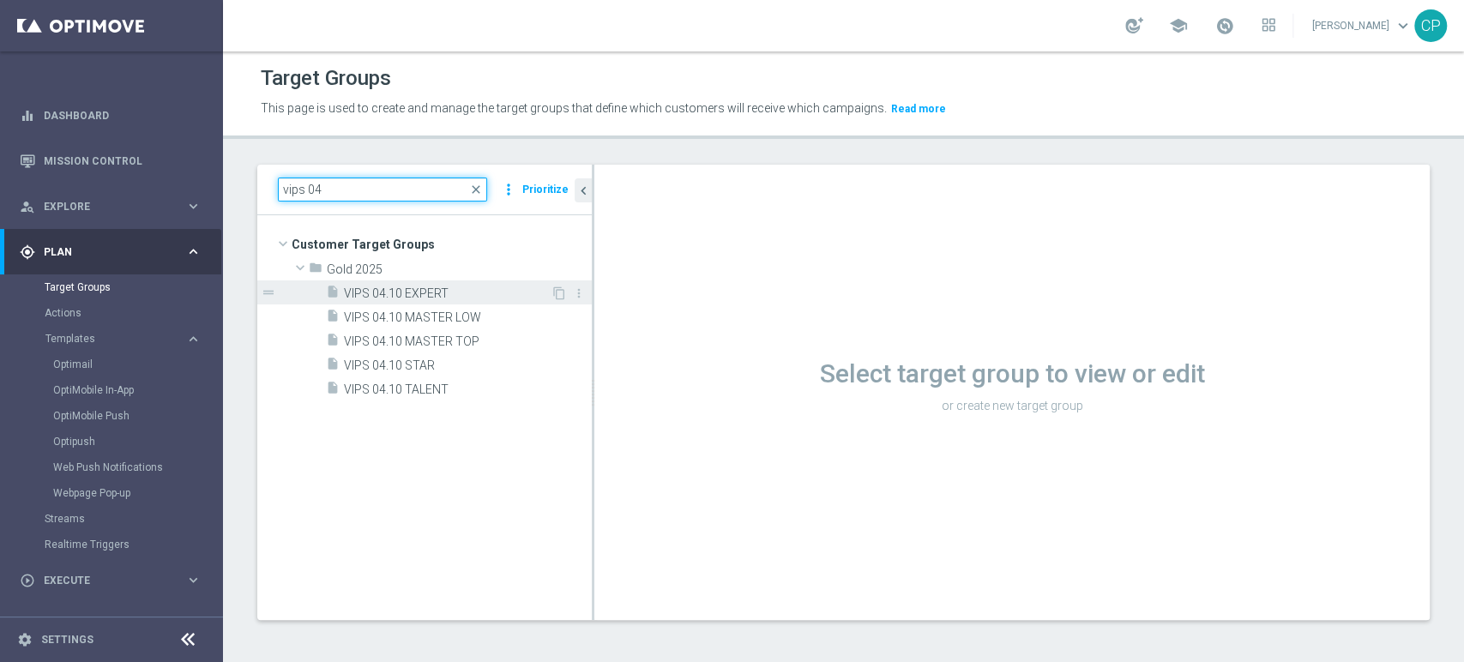
type input "vips 04"
click at [439, 295] on span "VIPS 04.10 EXPERT" at bounding box center [447, 294] width 207 height 15
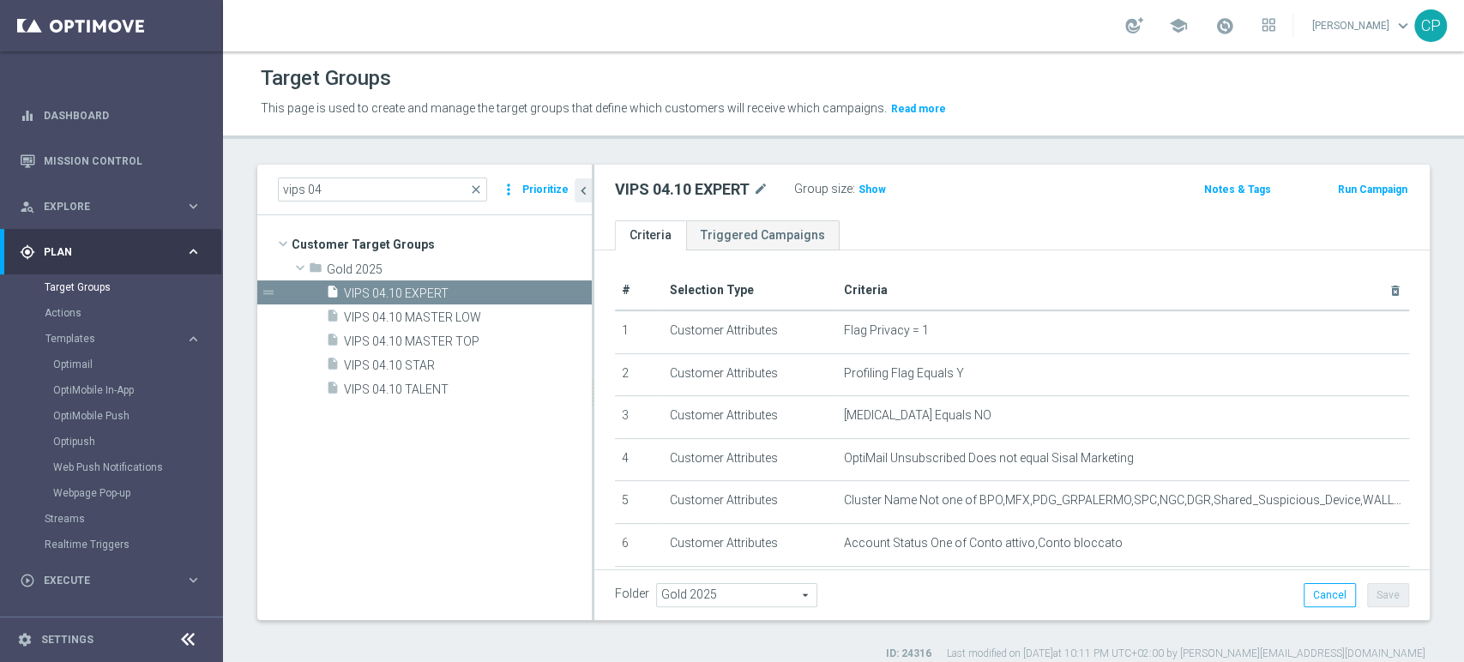
scroll to position [14, 0]
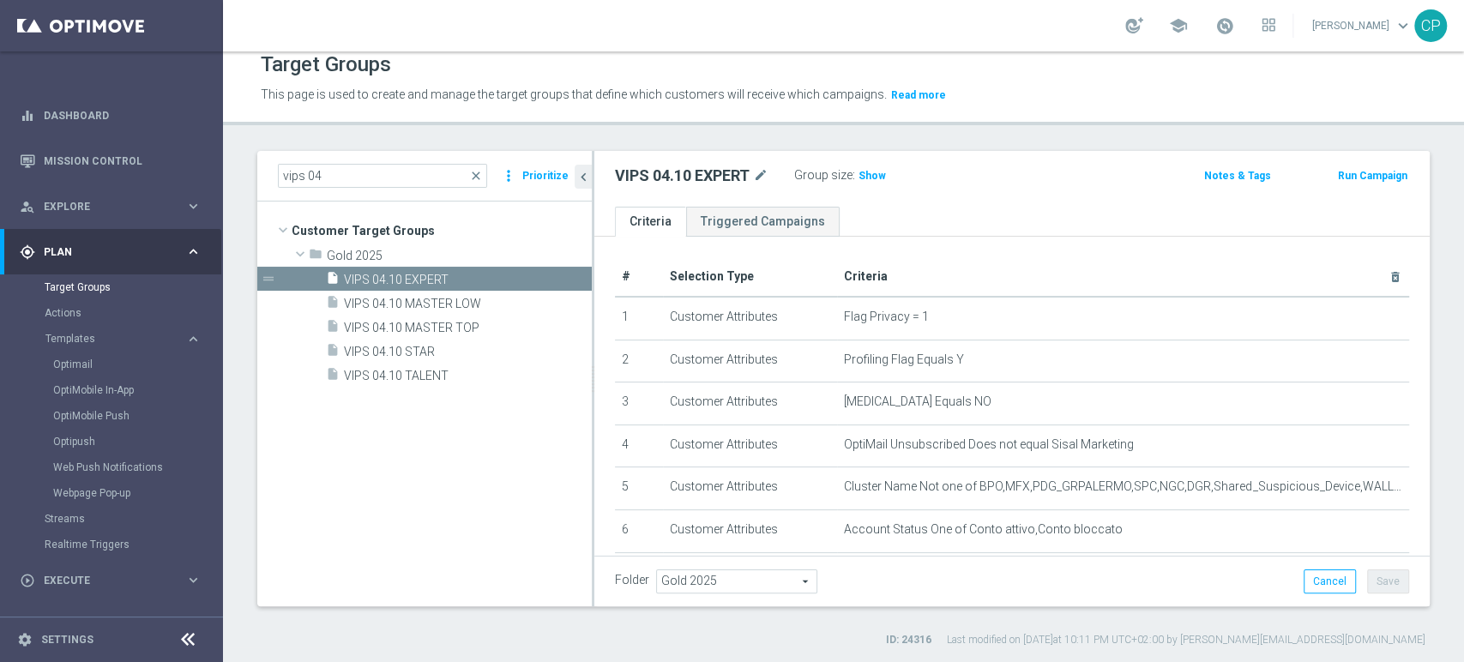
click at [1064, 103] on p "This page is used to create and manage the target groups that define which cust…" at bounding box center [695, 95] width 868 height 19
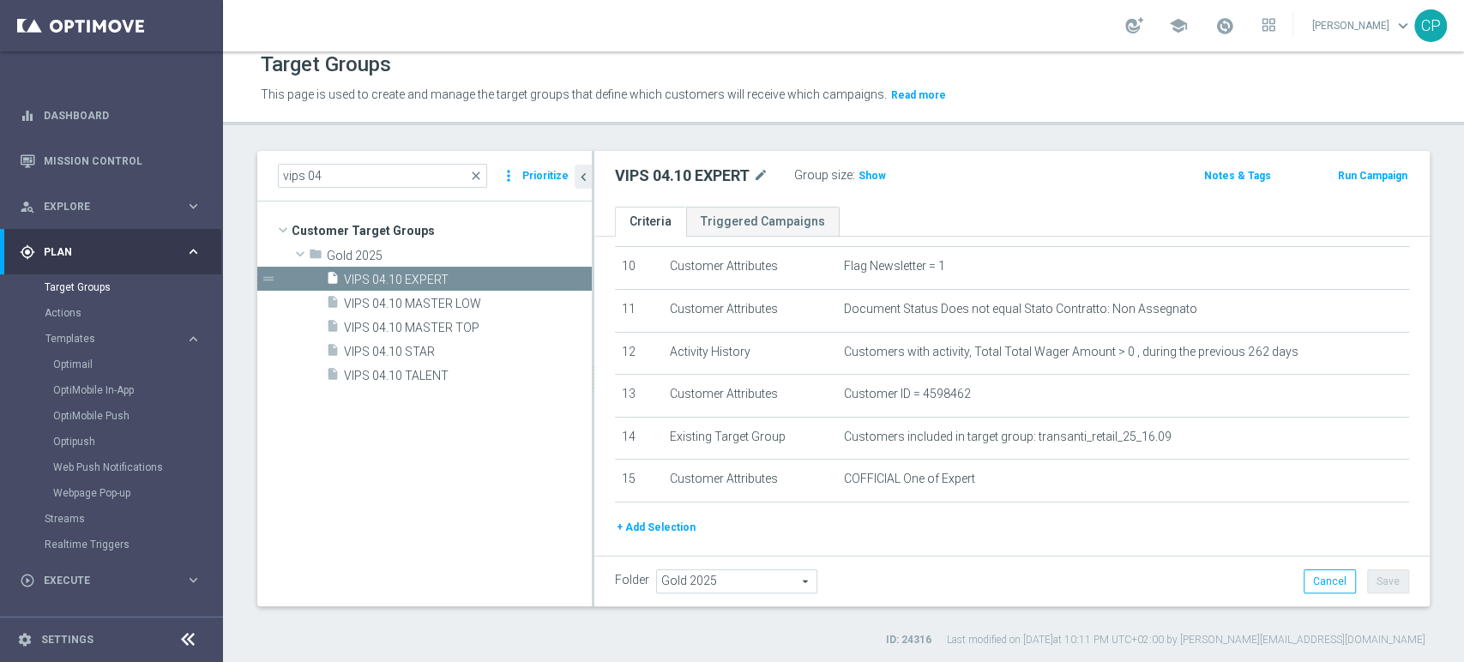
scroll to position [483, 0]
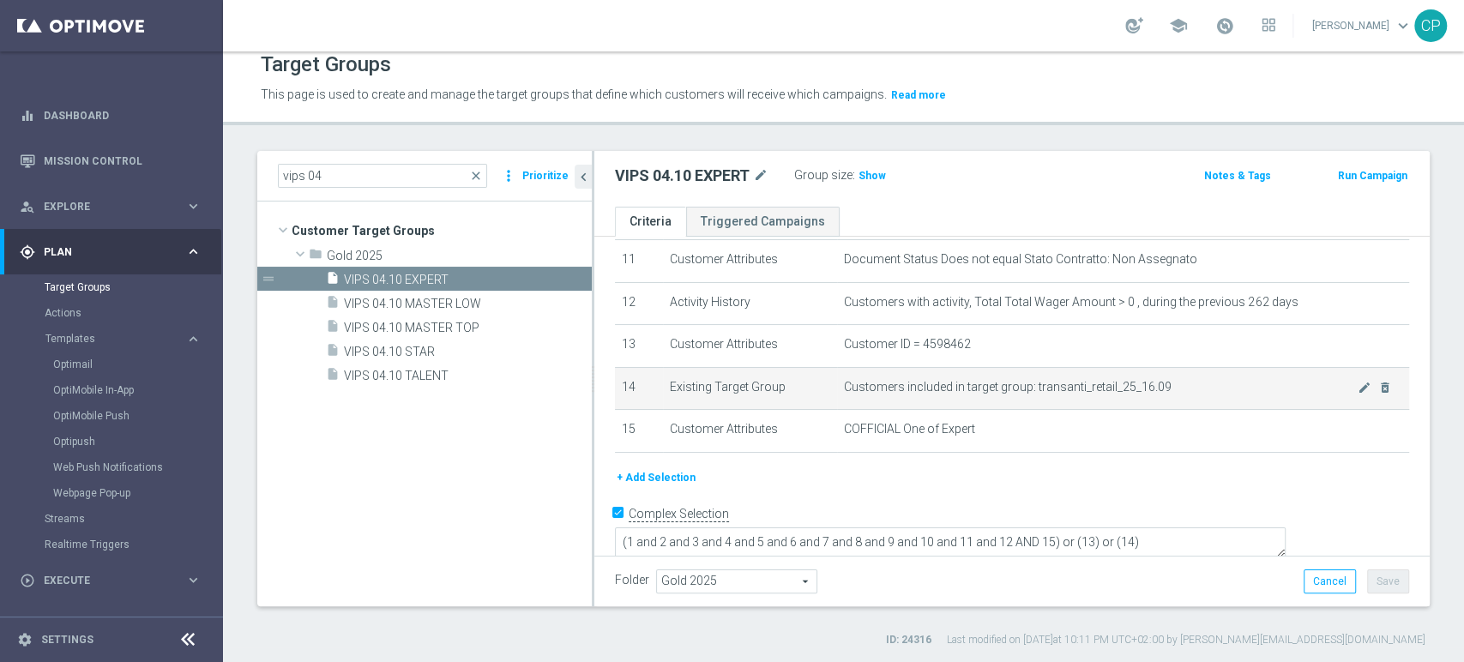
click at [1171, 394] on span "Customers included in target group: transanti_retail_25_16.09" at bounding box center [1101, 387] width 514 height 15
click at [1358, 391] on icon "mode_edit" at bounding box center [1365, 388] width 14 height 14
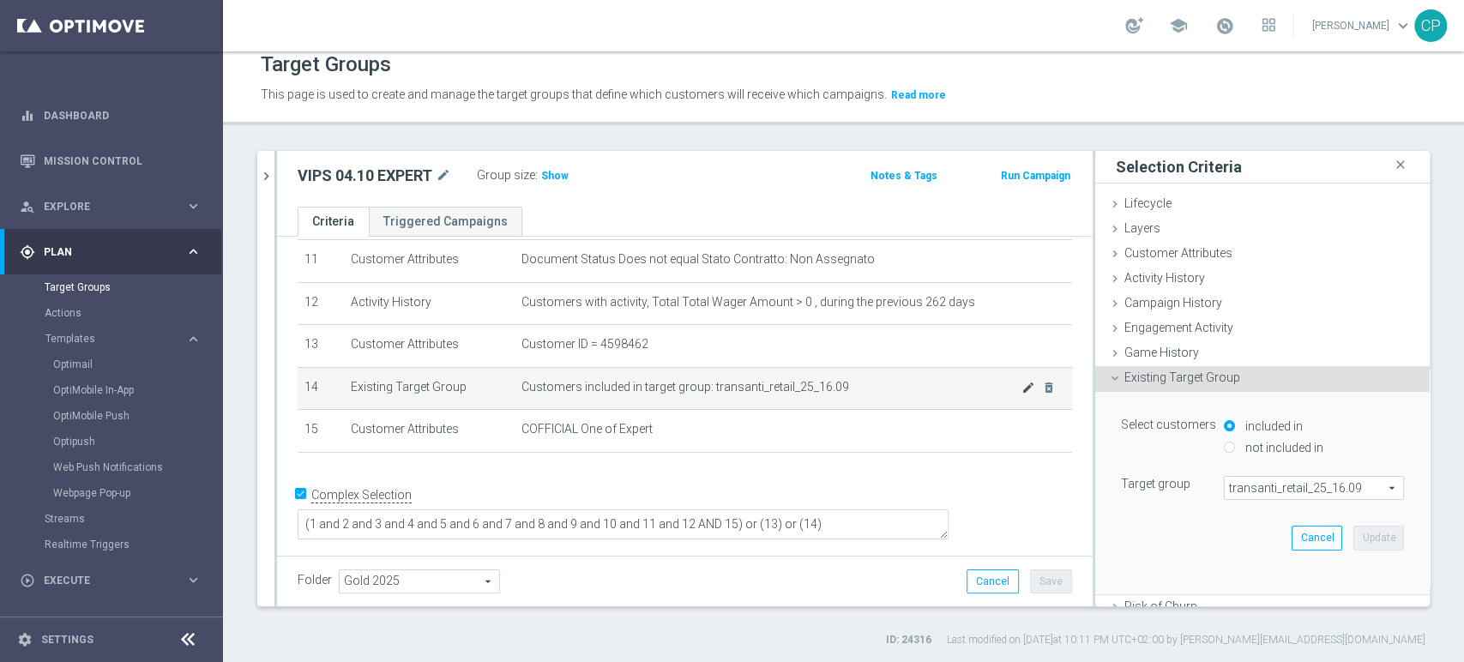
scroll to position [465, 0]
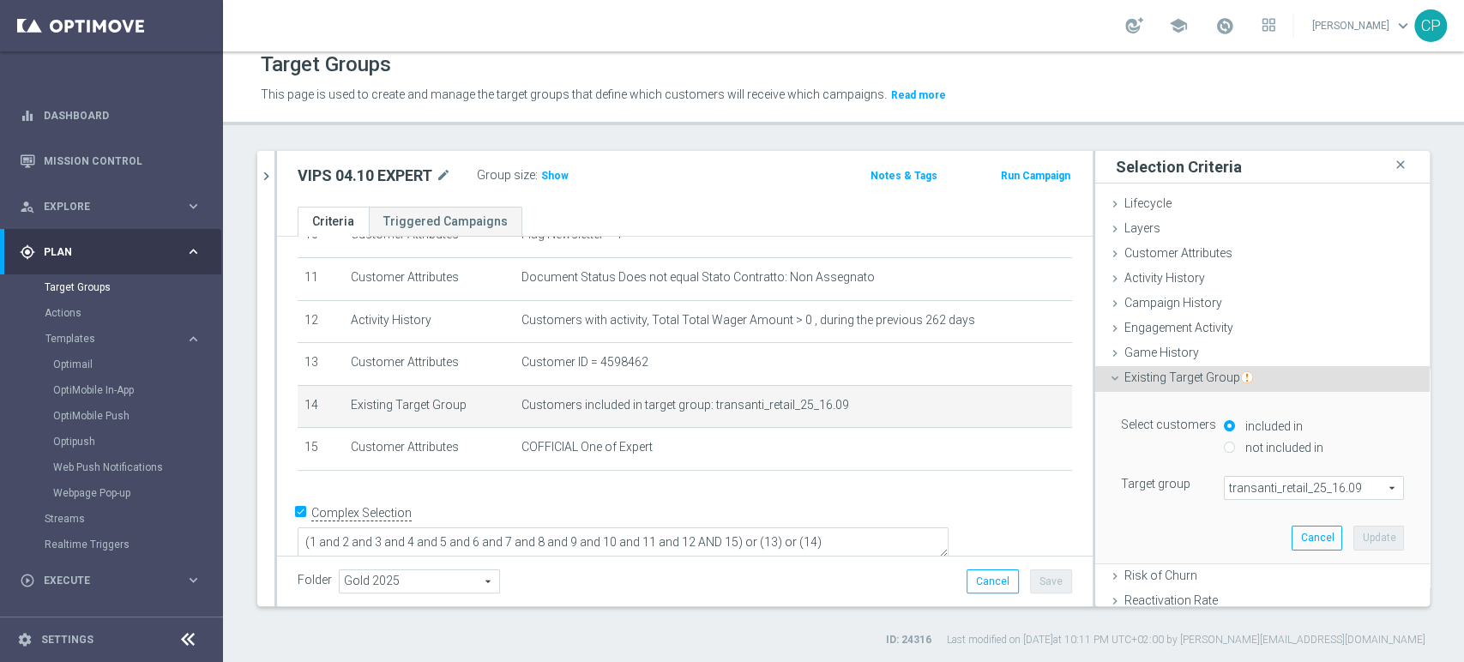
click at [1270, 486] on span "transanti_retail_25_16.09" at bounding box center [1314, 488] width 178 height 22
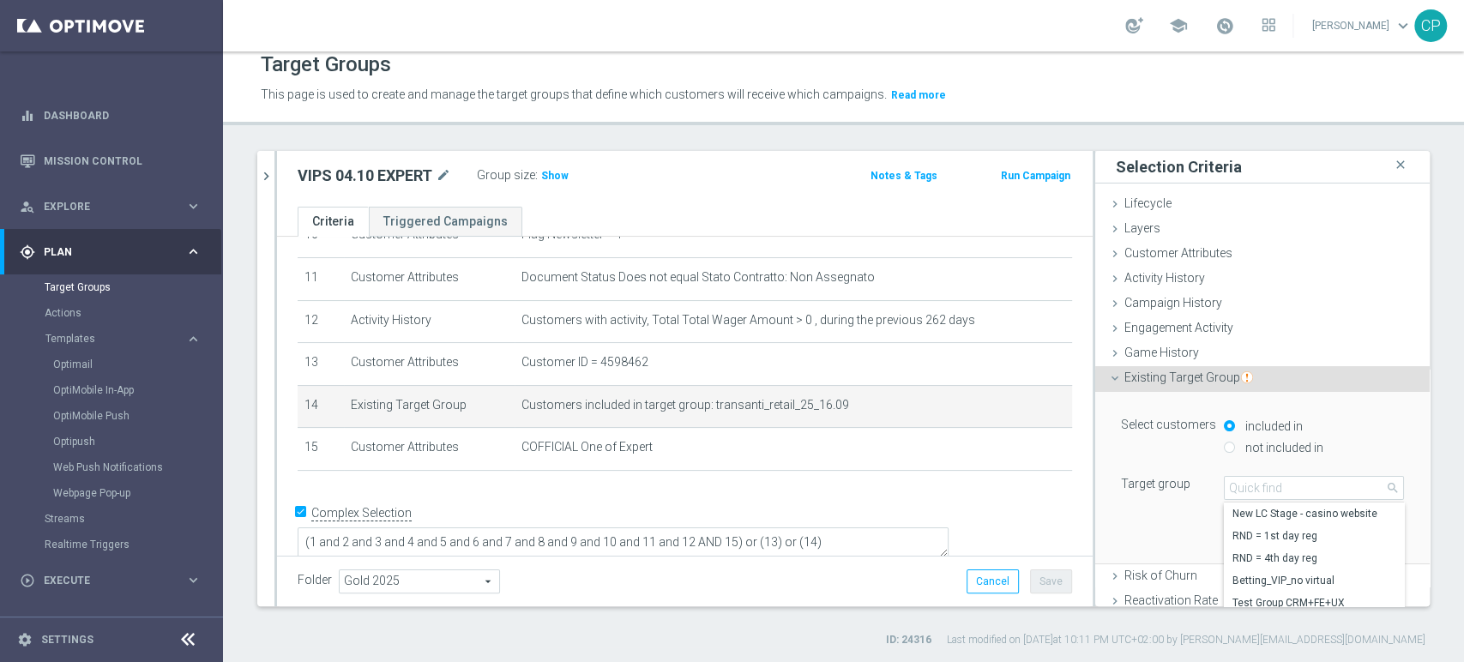
scroll to position [185, 0]
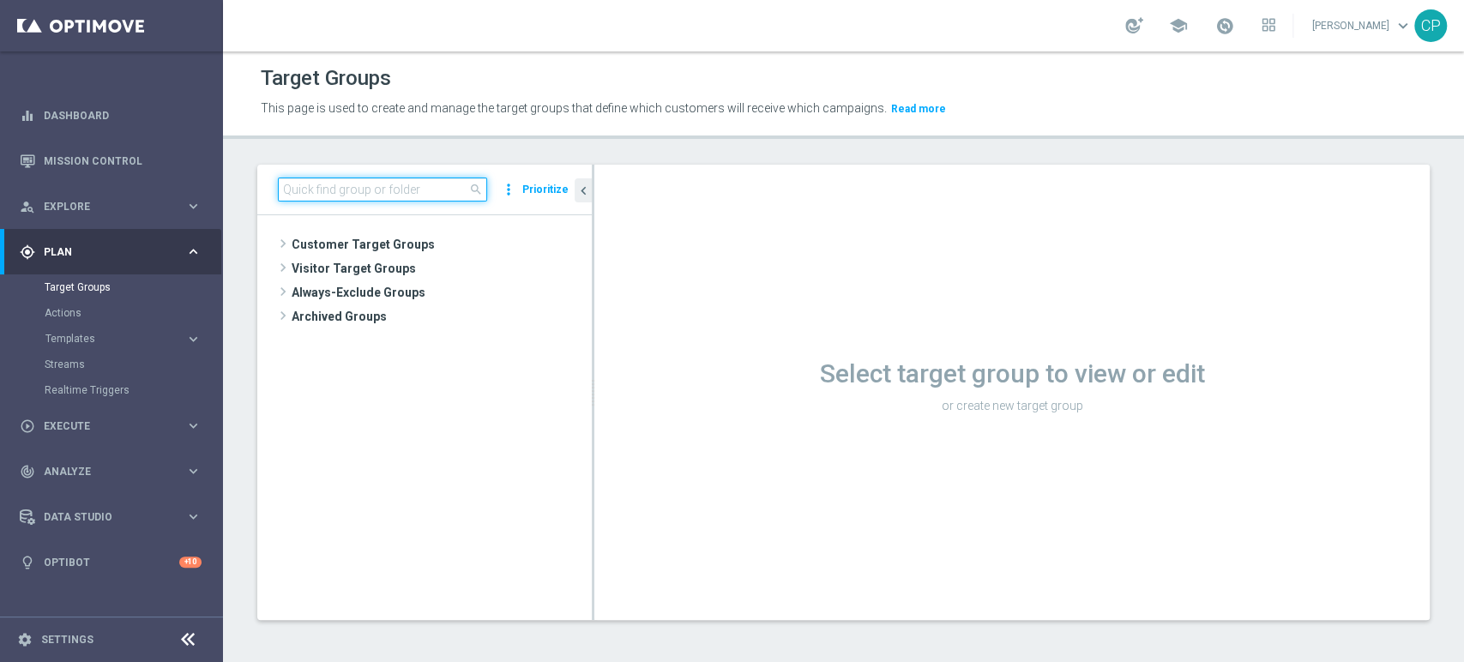
click at [322, 187] on input at bounding box center [382, 190] width 209 height 24
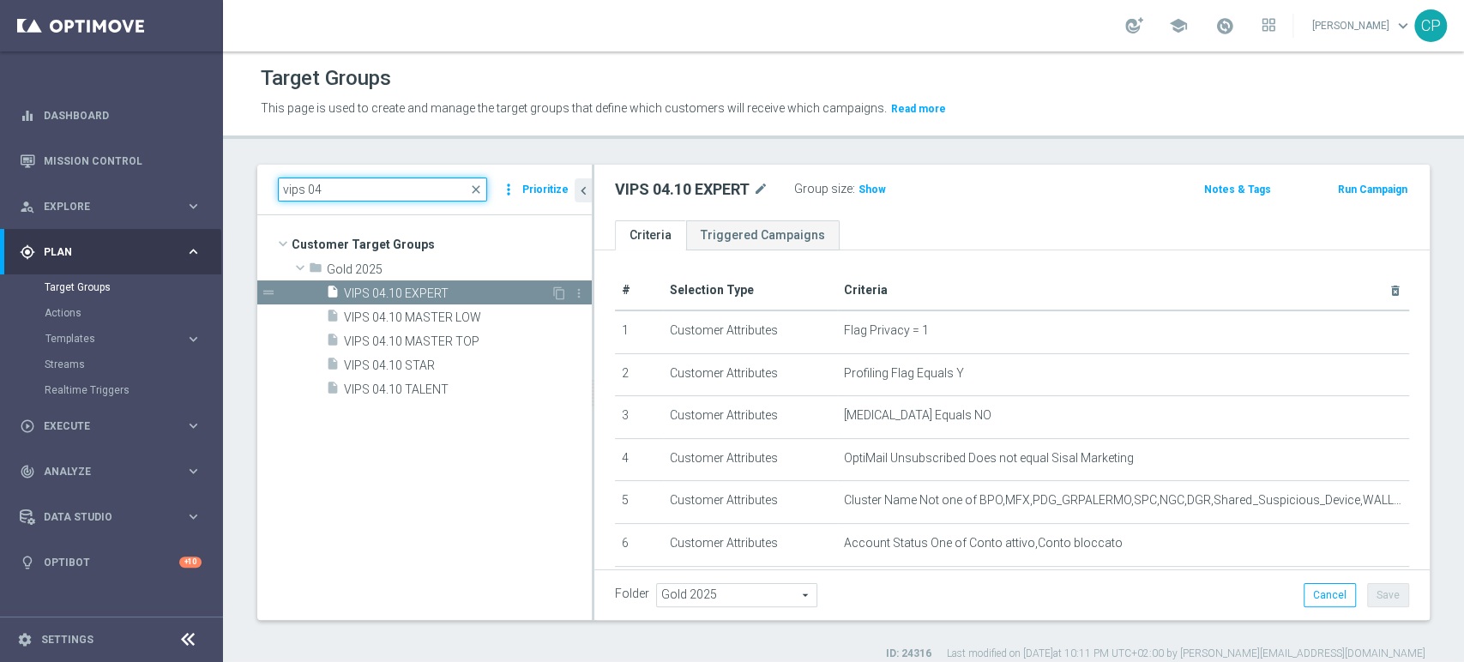
type input "vips 04"
click at [450, 291] on span "VIPS 04.10 EXPERT" at bounding box center [447, 294] width 207 height 15
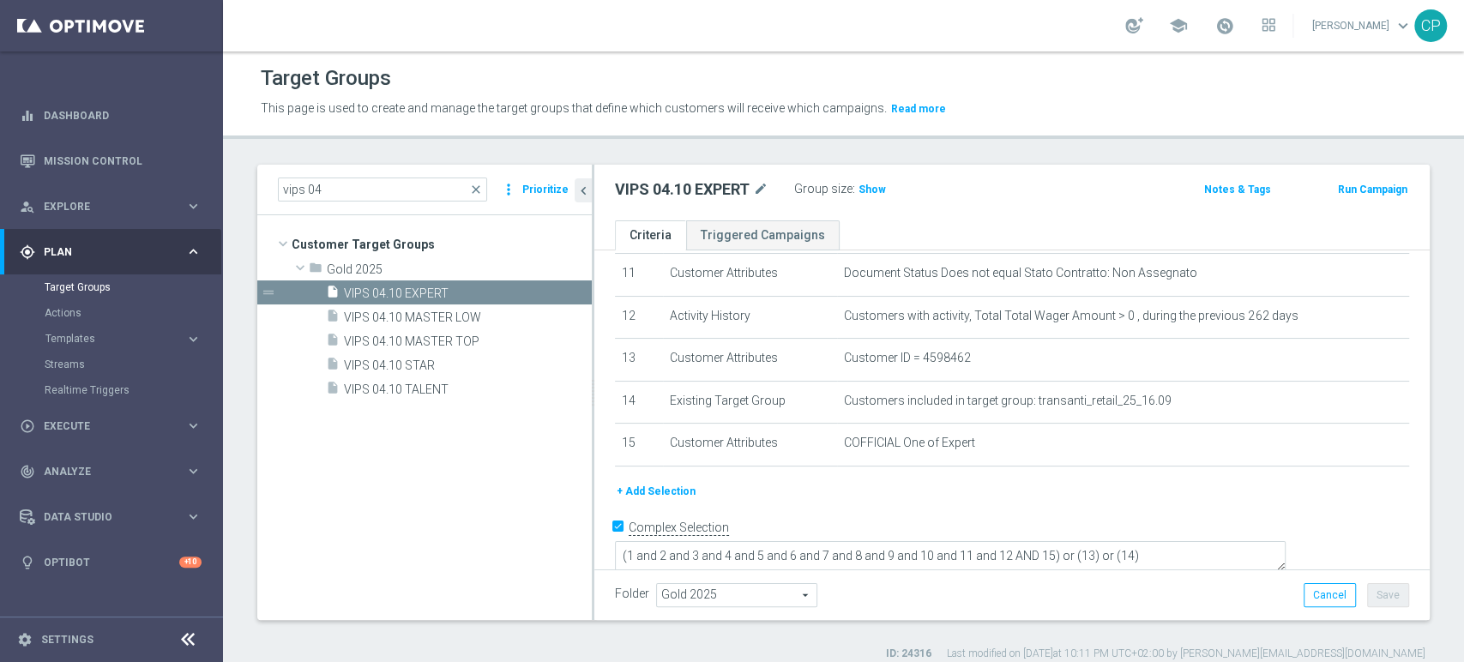
scroll to position [483, 0]
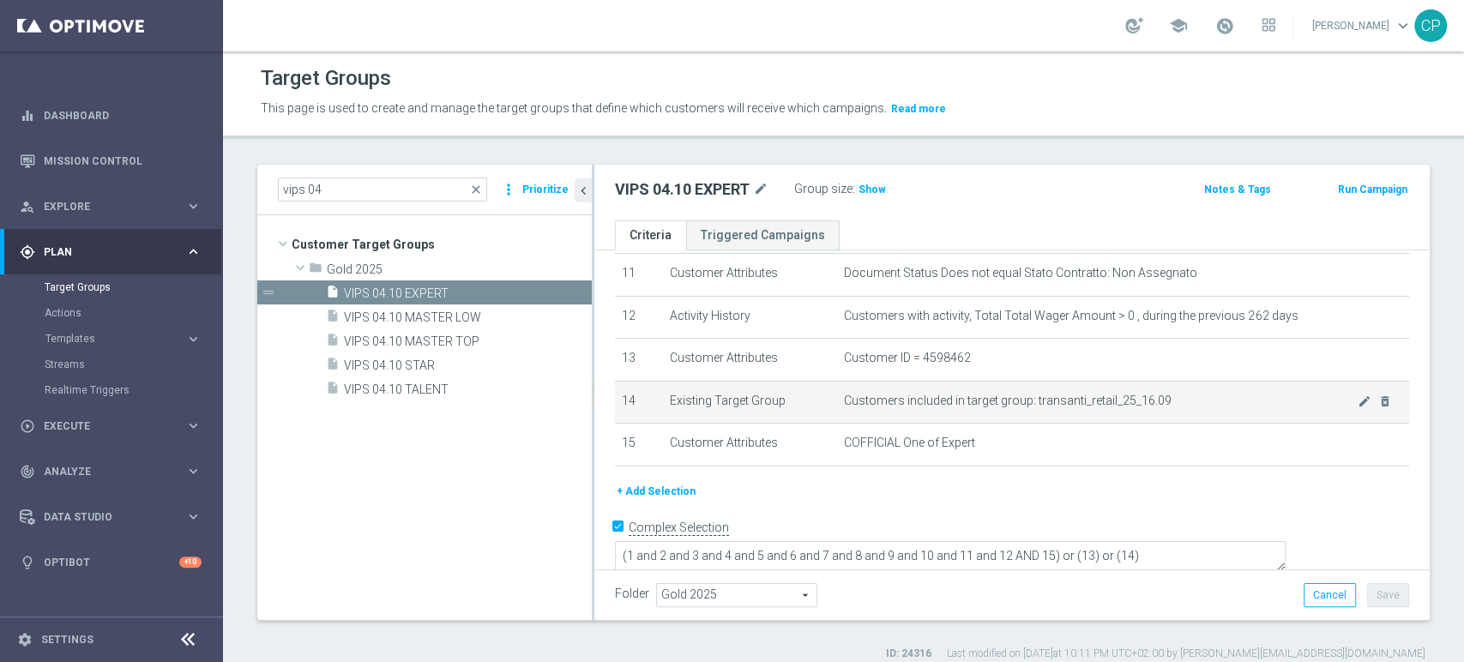
click at [1191, 404] on span "Customers included in target group: transanti_retail_25_16.09" at bounding box center [1101, 401] width 514 height 15
click at [1358, 407] on icon "mode_edit" at bounding box center [1365, 402] width 14 height 14
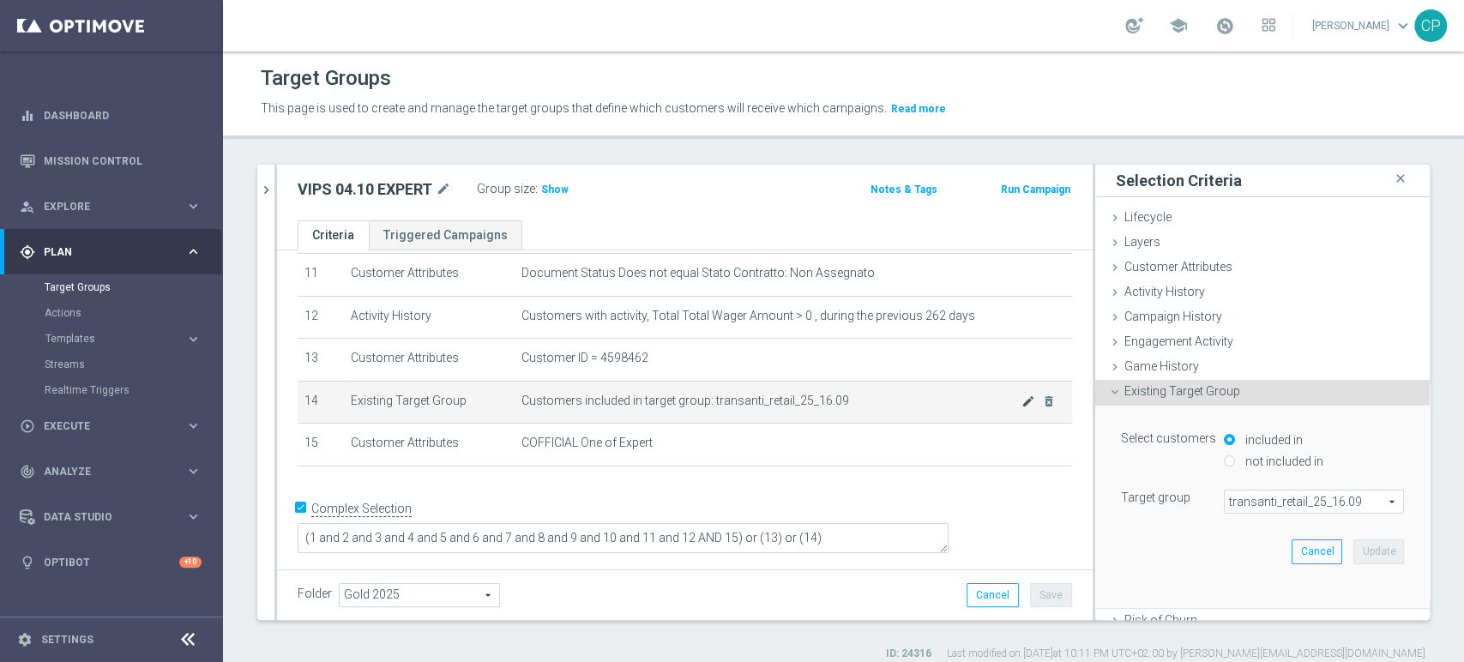
scroll to position [465, 0]
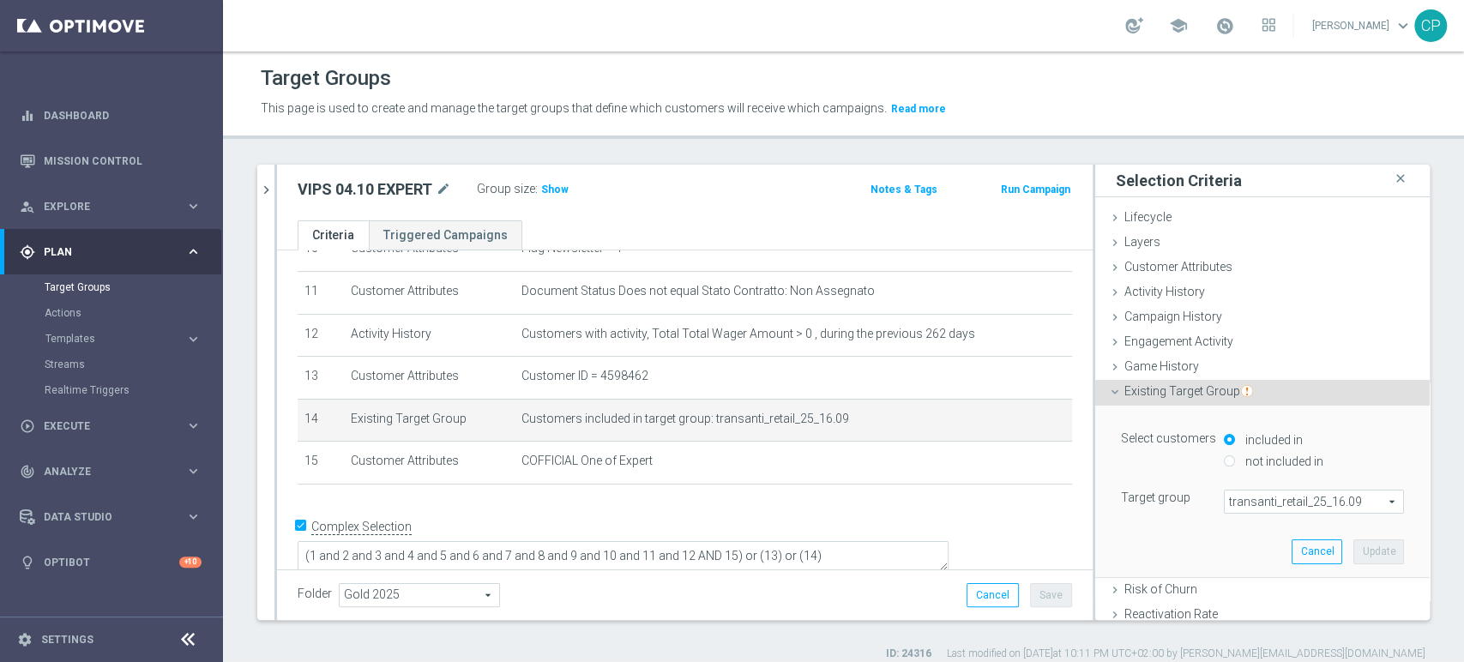
click at [1235, 498] on span "transanti_retail_25_16.09" at bounding box center [1314, 502] width 178 height 22
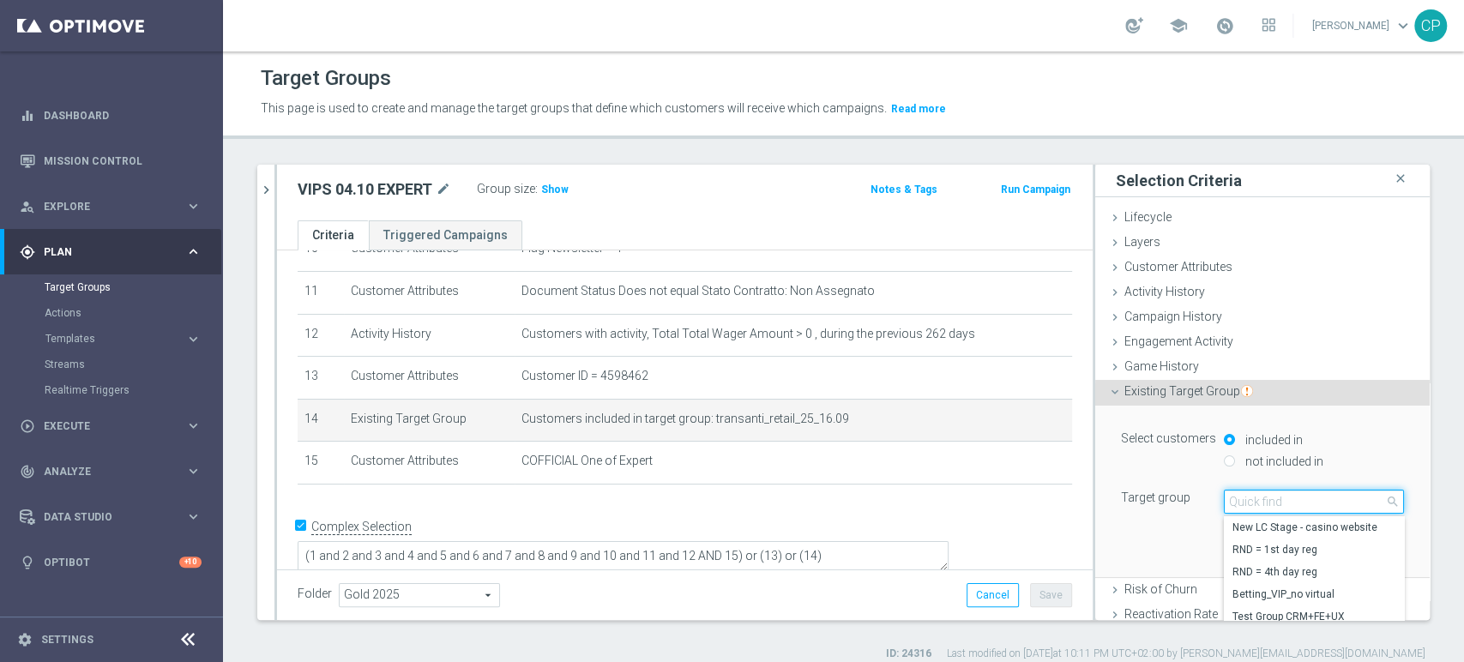
click at [1235, 498] on input "search" at bounding box center [1314, 502] width 180 height 24
paste input "transanti_retail_expert_25_16.09"
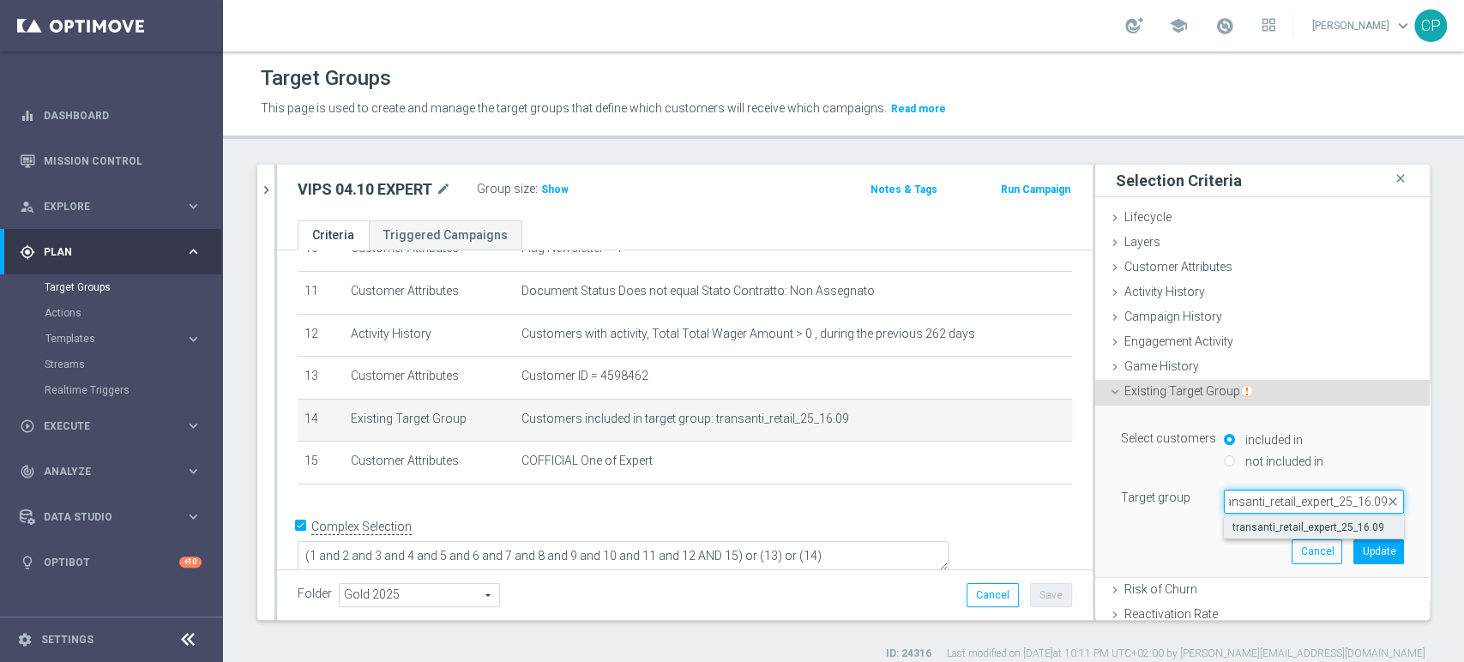
type input "transanti_retail_expert_25_16.09"
click at [1282, 527] on span "transanti_retail_expert_25_16.09" at bounding box center [1314, 528] width 163 height 14
type input "transanti_retail_expert_25_16.09"
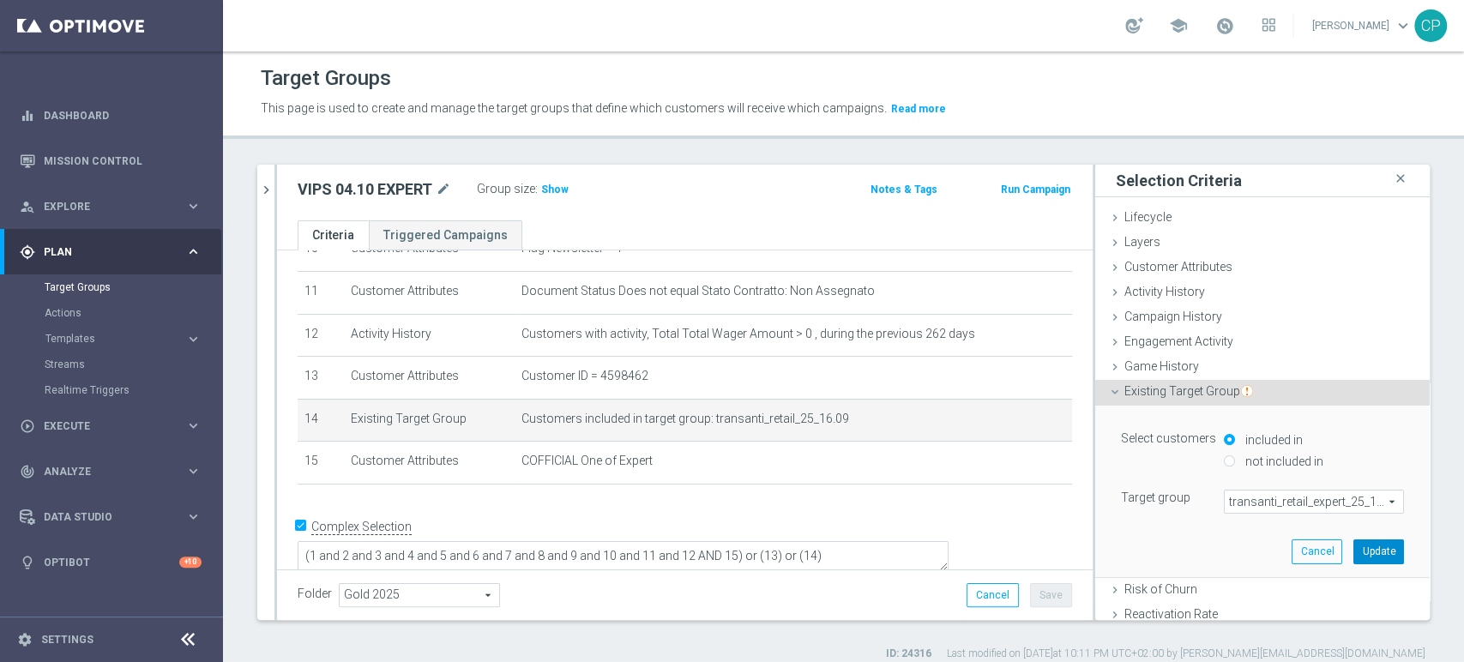
click at [1354, 553] on button "Update" at bounding box center [1379, 552] width 51 height 24
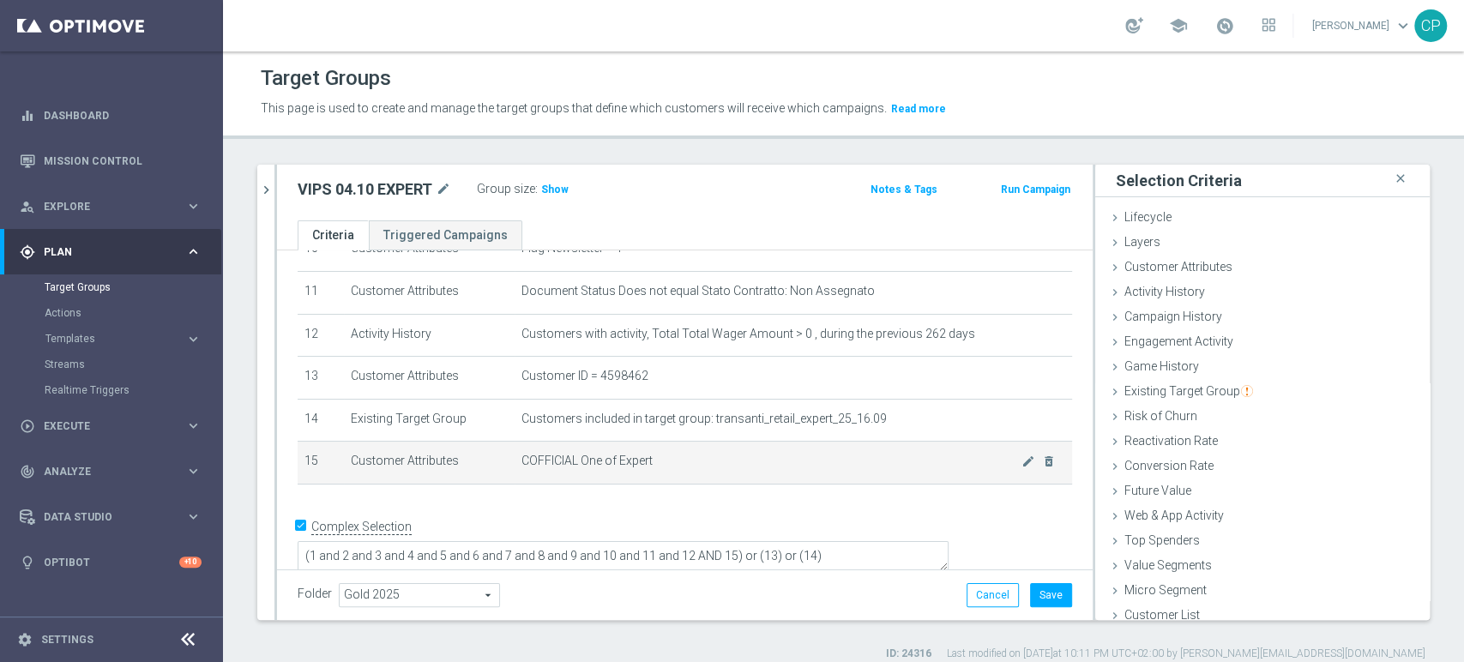
scroll to position [14, 0]
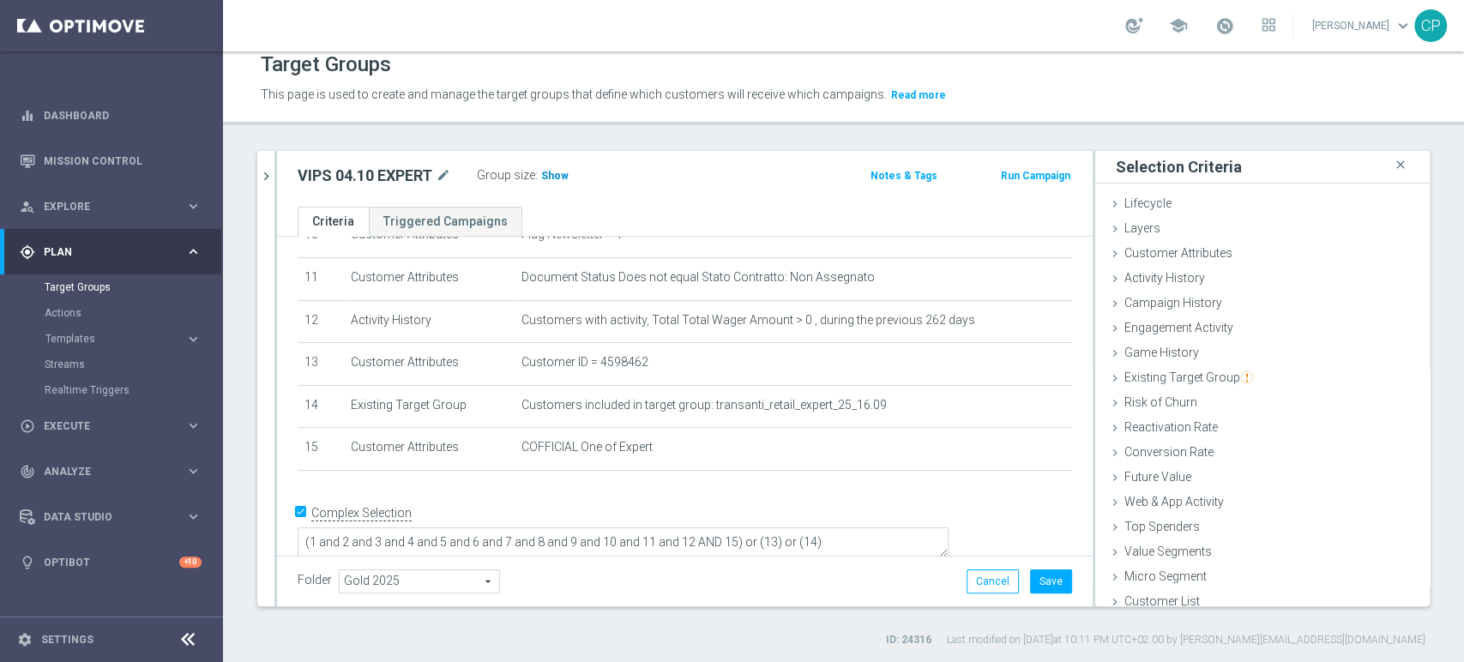
click at [550, 178] on span "Show" at bounding box center [554, 176] width 27 height 12
click at [1042, 579] on button "Save" at bounding box center [1051, 582] width 42 height 24
click at [263, 175] on icon "chevron_right" at bounding box center [266, 176] width 16 height 16
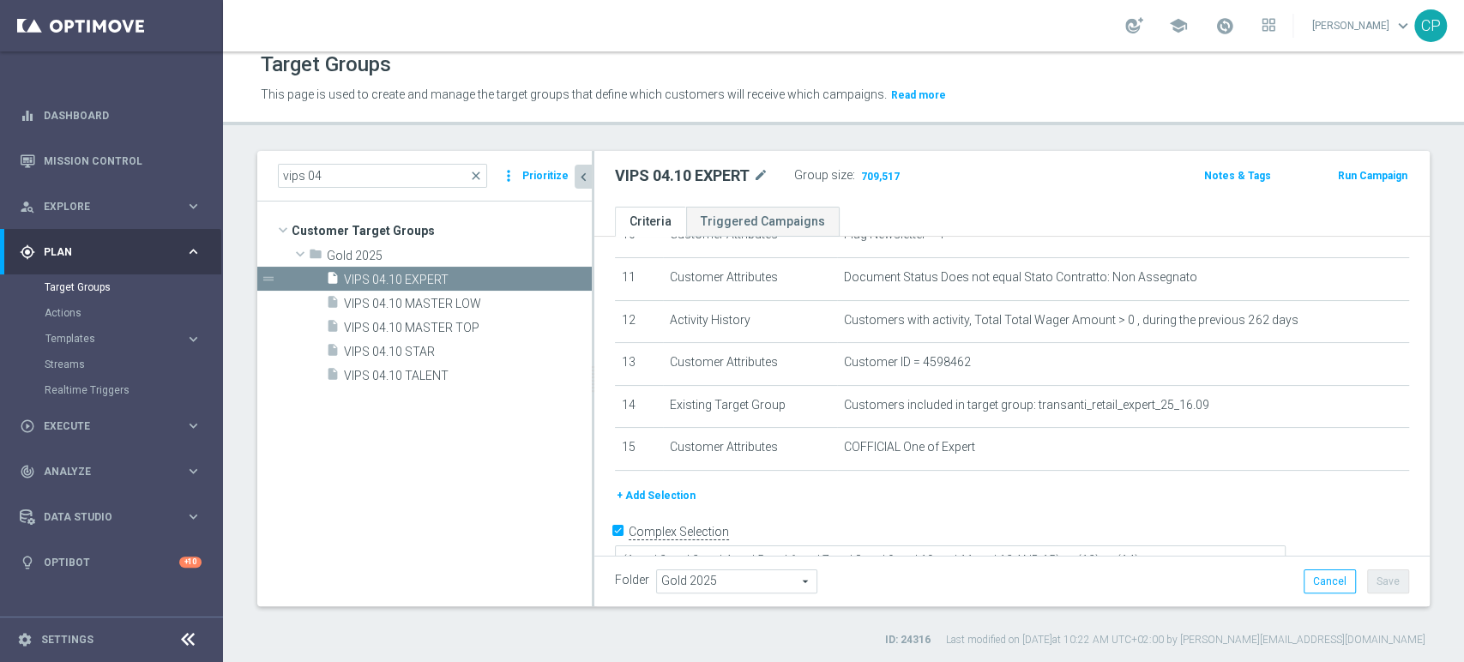
scroll to position [483, 0]
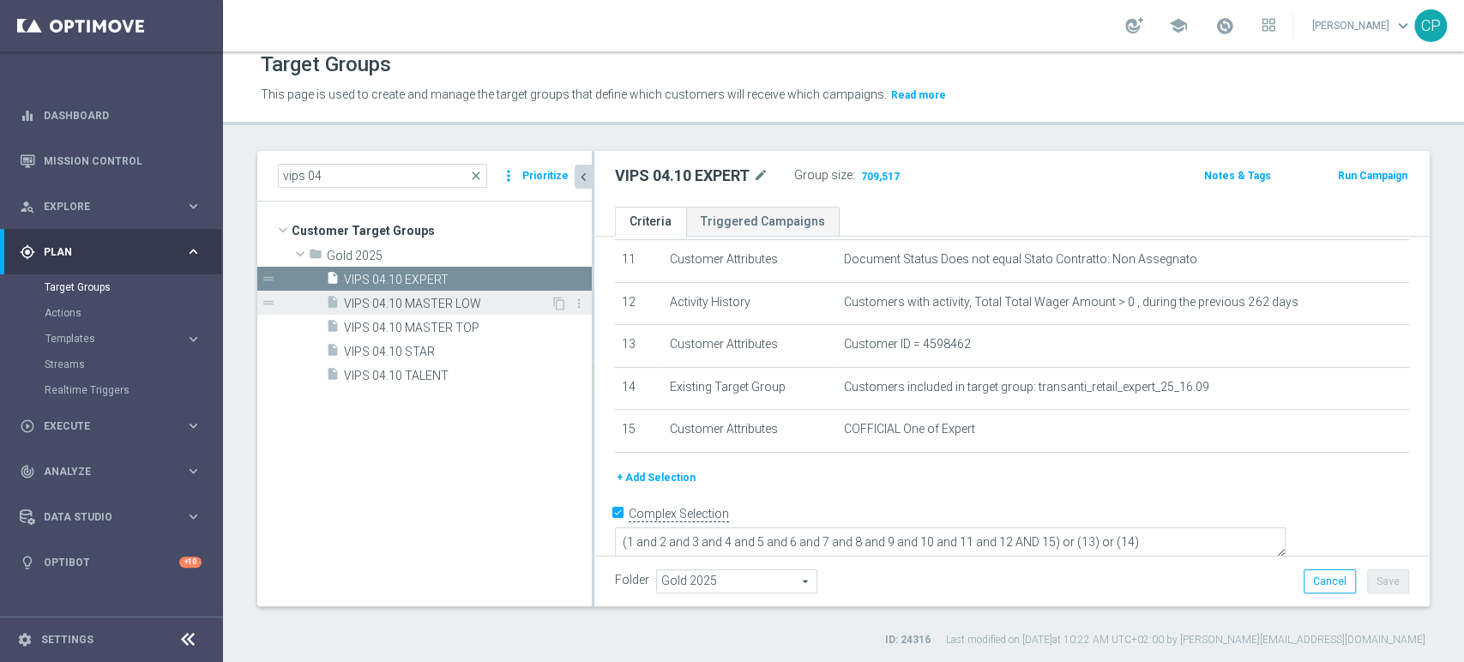
click at [440, 303] on span "VIPS 04.10 MASTER LOW" at bounding box center [447, 304] width 207 height 15
type textarea "(1 and 2 and 3 and 4 and 5 and 6 and 7 and 8 and 9 and 10 and 11 and 12 AND 15 …"
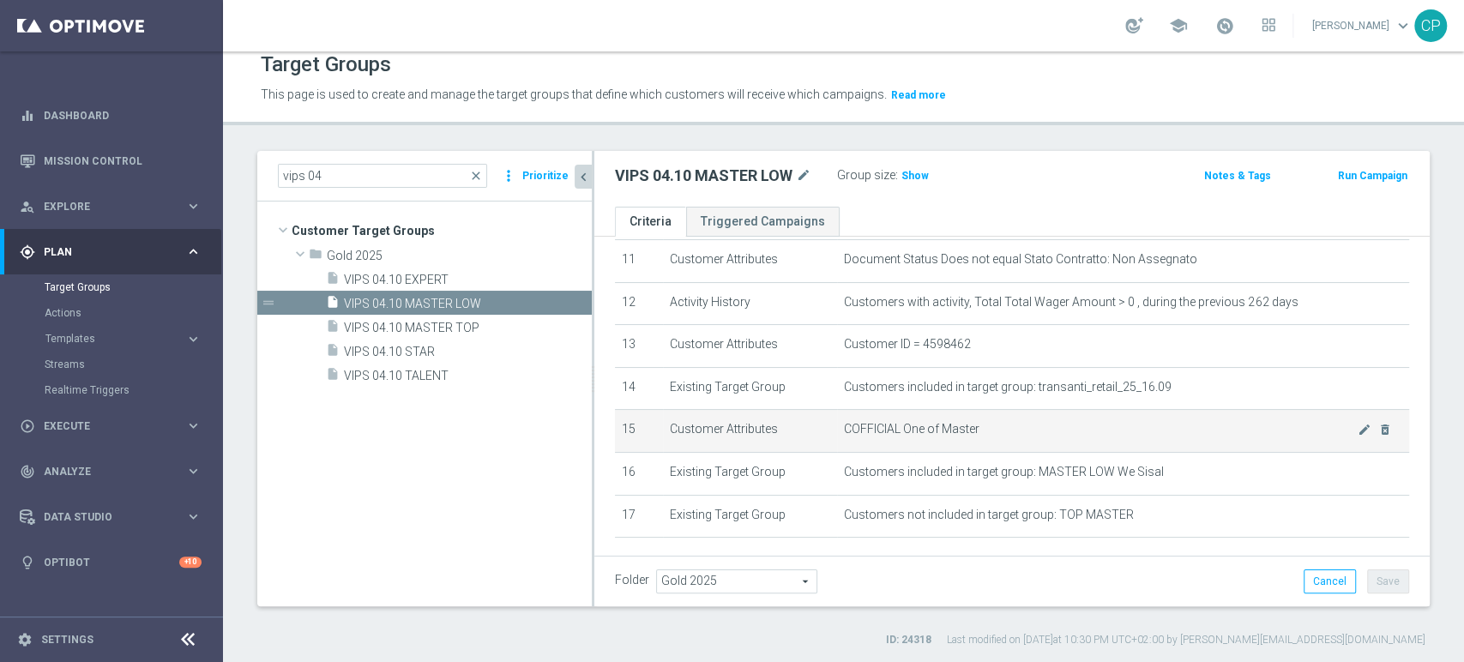
scroll to position [569, 0]
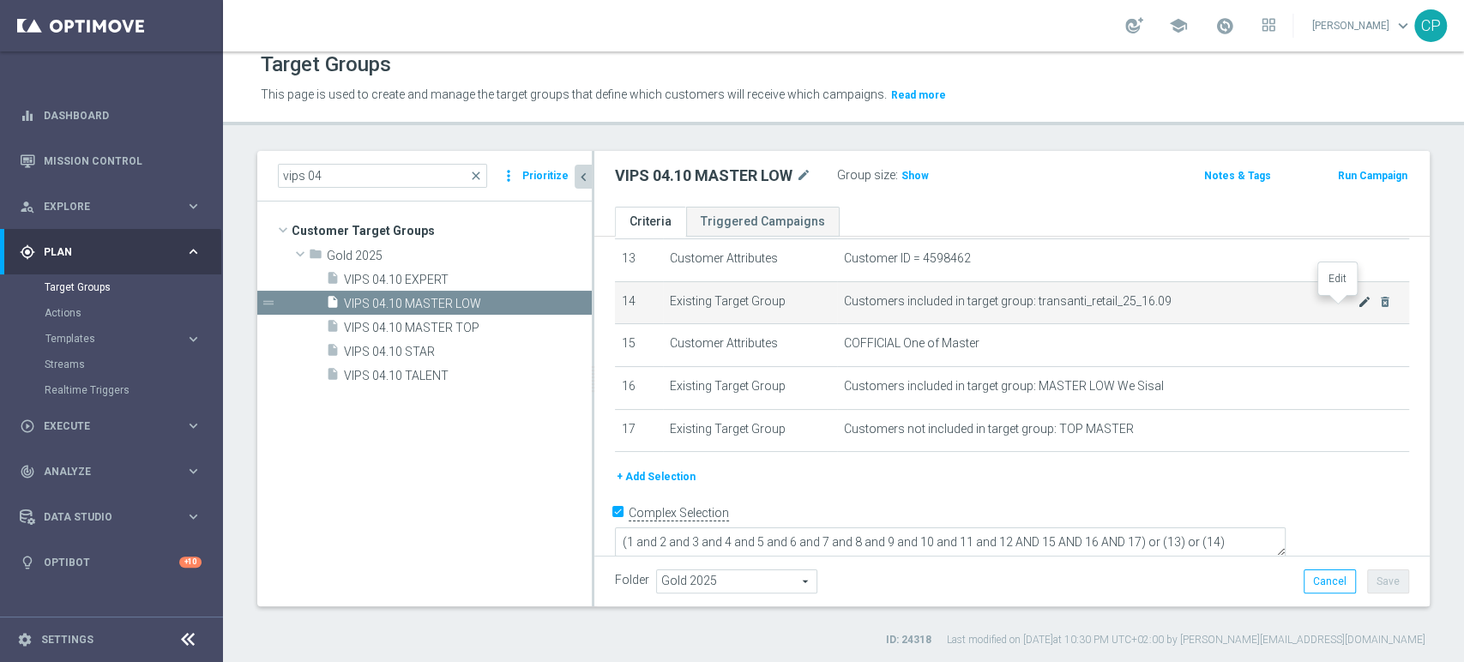
click at [1358, 303] on icon "mode_edit" at bounding box center [1365, 302] width 14 height 14
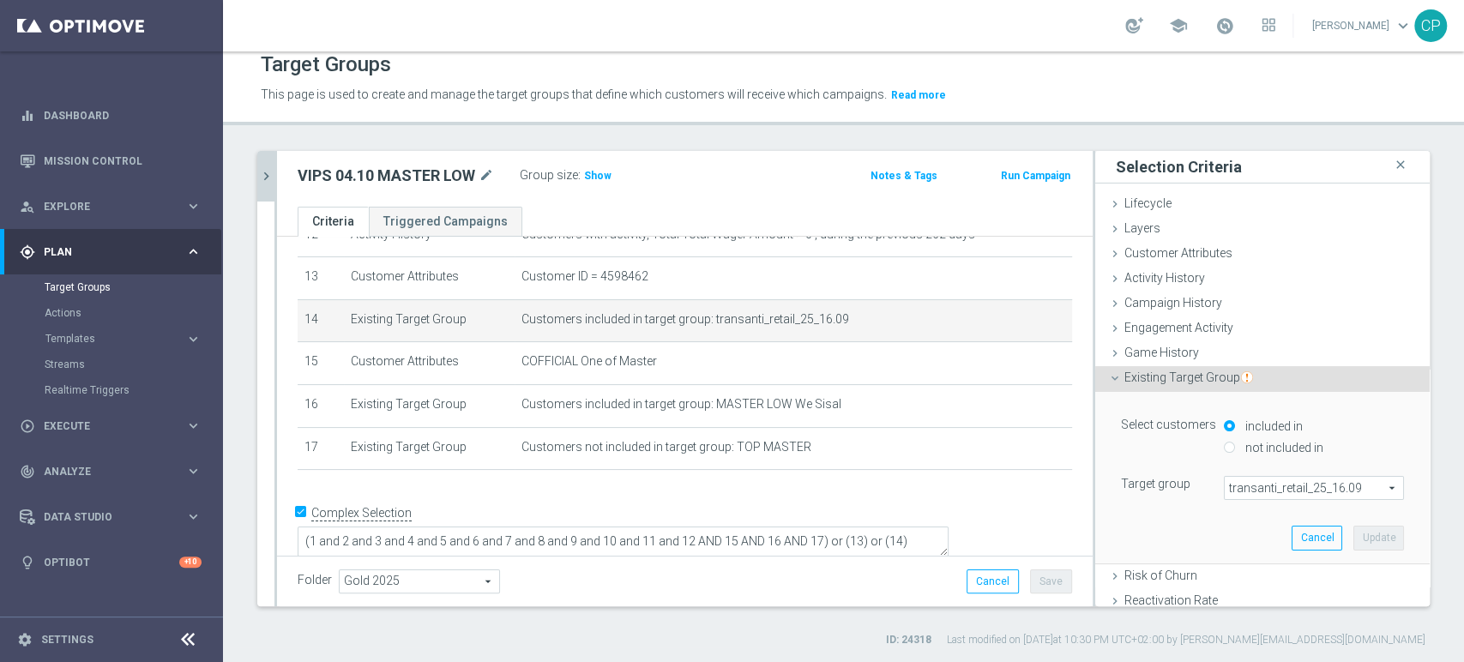
click at [1308, 482] on span "transanti_retail_25_16.09" at bounding box center [1314, 488] width 178 height 22
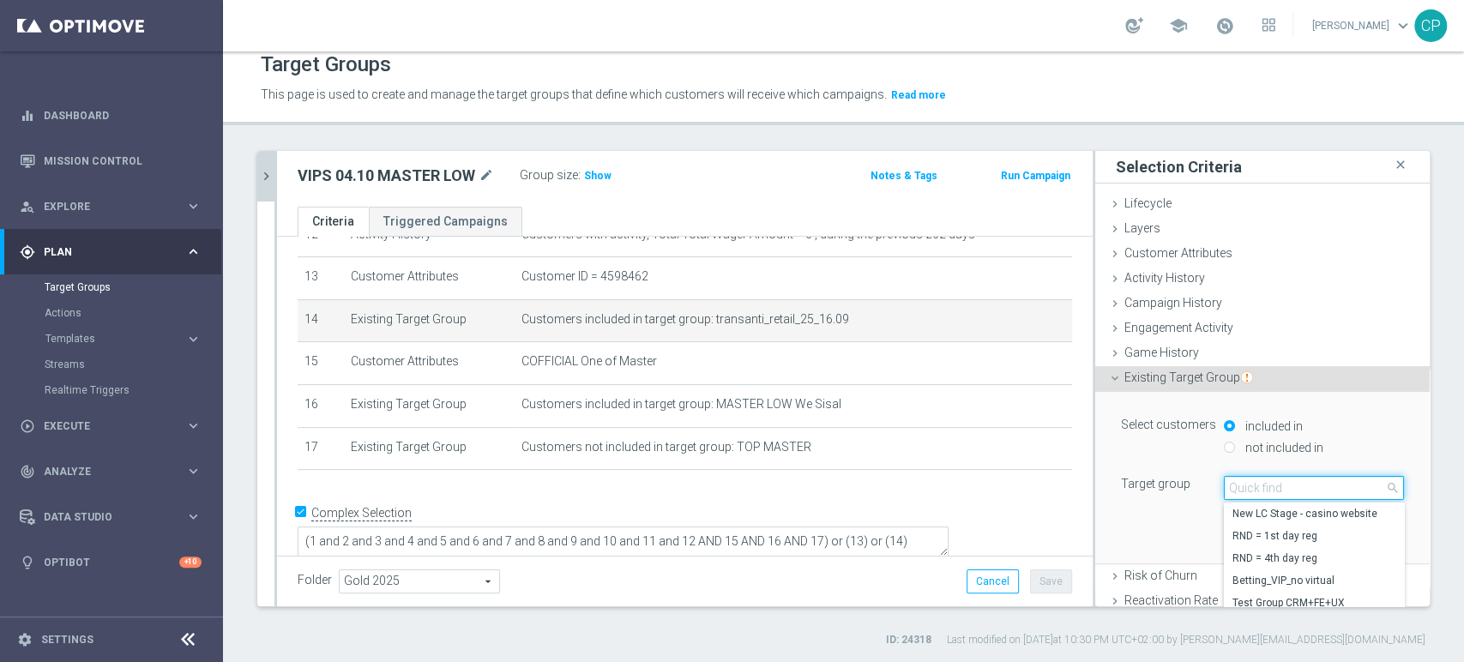
click at [1308, 482] on input "search" at bounding box center [1314, 488] width 180 height 24
paste input "transanti_retail_LOWmaster_25_16.09"
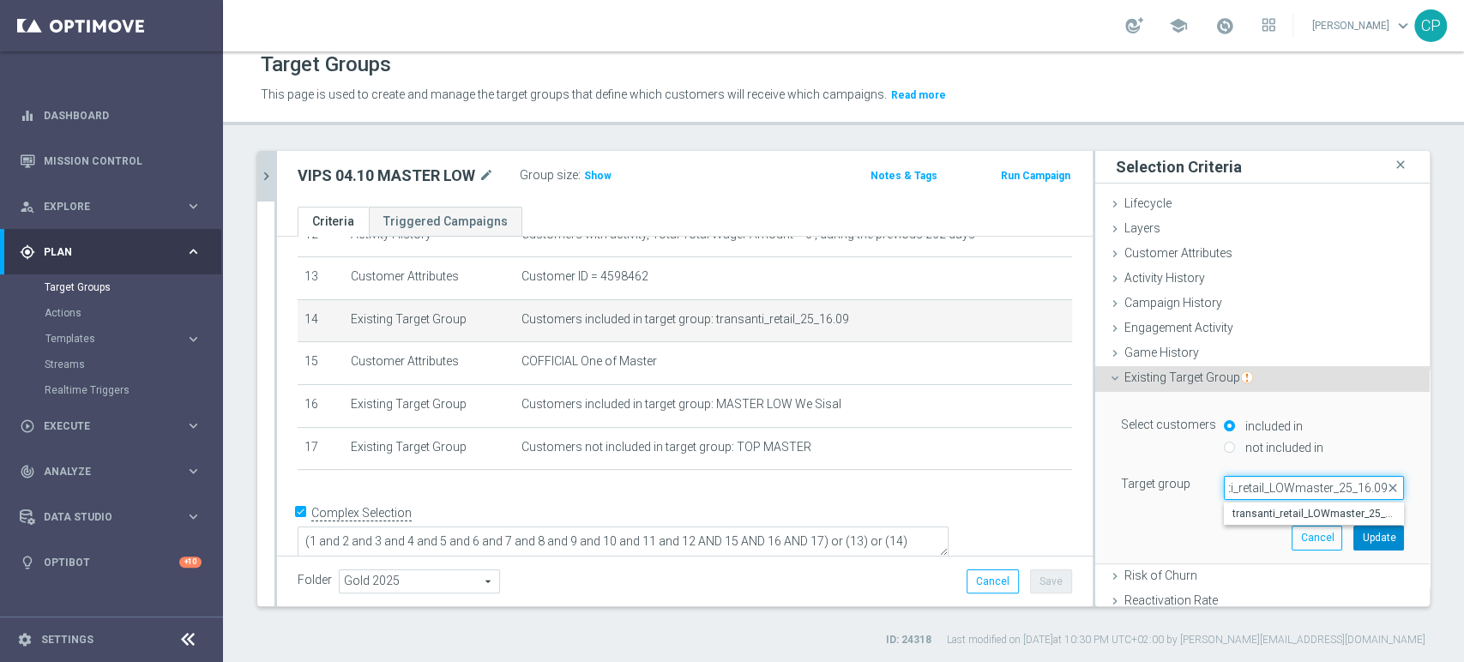
type input "transanti_retail_LOWmaster_25_16.09"
click at [1354, 534] on button "Update" at bounding box center [1379, 538] width 51 height 24
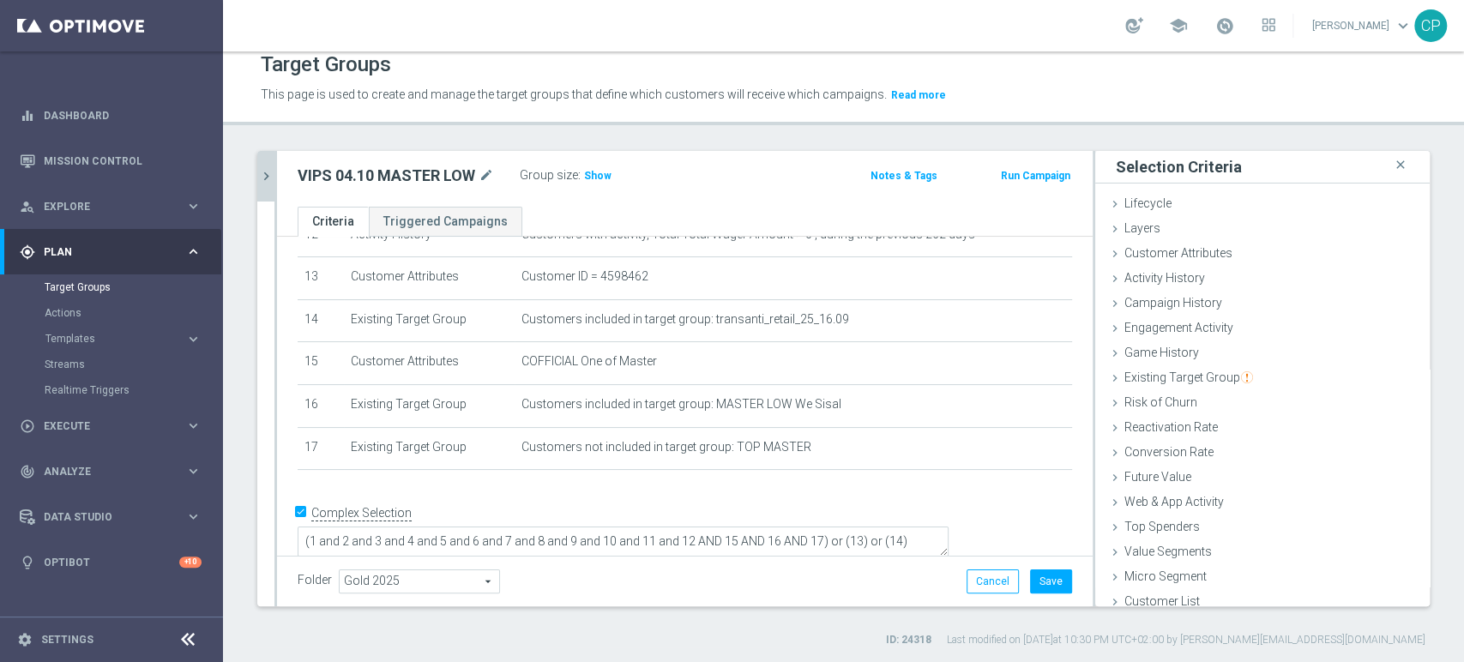
click at [838, 486] on div "# Selection Type Criteria delete_forever 1 Customer Attributes Flag Privacy = 1…" at bounding box center [685, 96] width 800 height 779
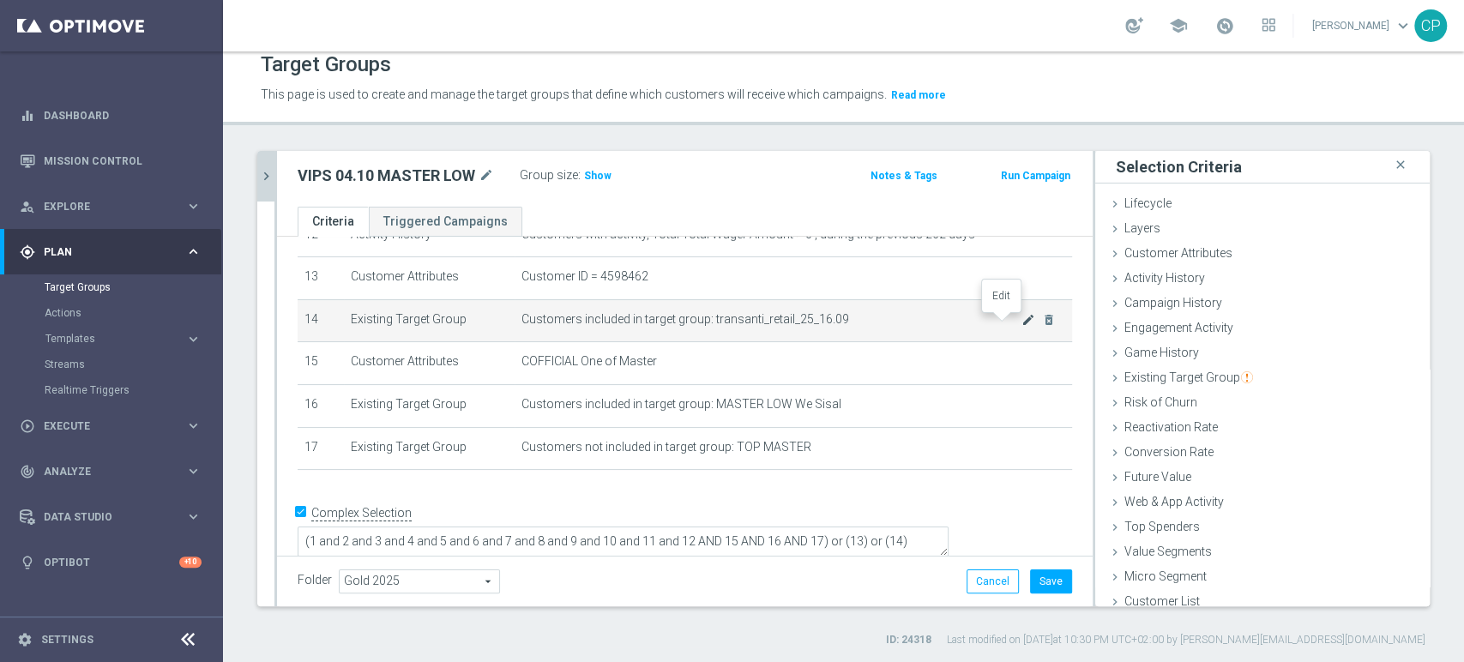
click at [1022, 323] on icon "mode_edit" at bounding box center [1029, 320] width 14 height 14
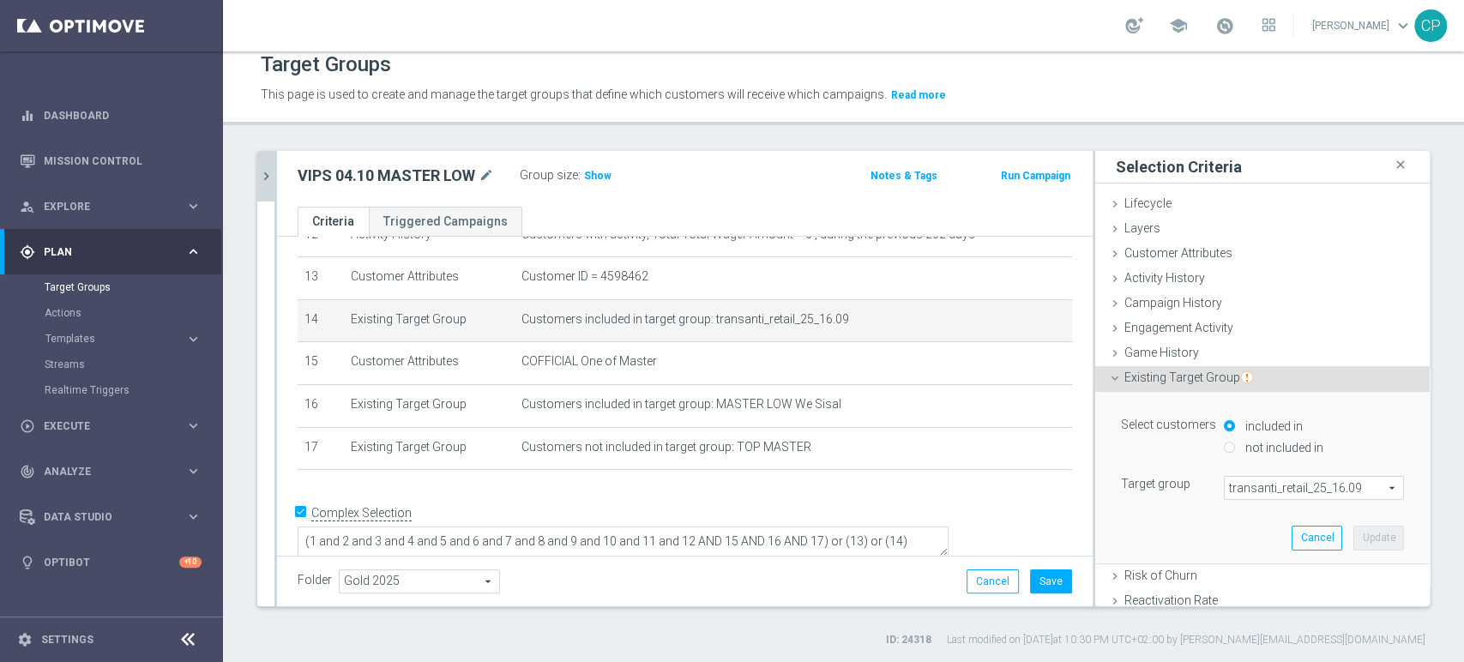
click at [1245, 490] on span "transanti_retail_25_16.09" at bounding box center [1314, 488] width 178 height 22
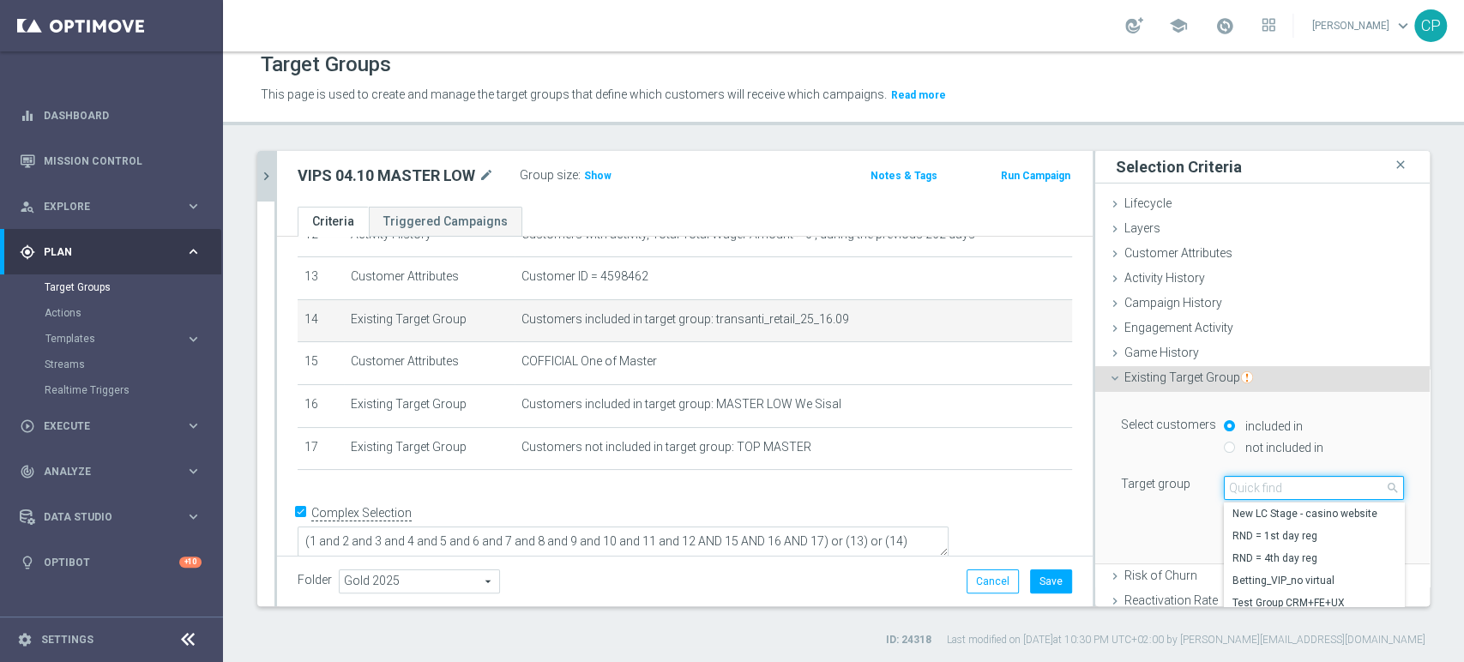
click at [1245, 490] on input "search" at bounding box center [1314, 488] width 180 height 24
paste input "transanti_retail_LOWmaster_25_16.09"
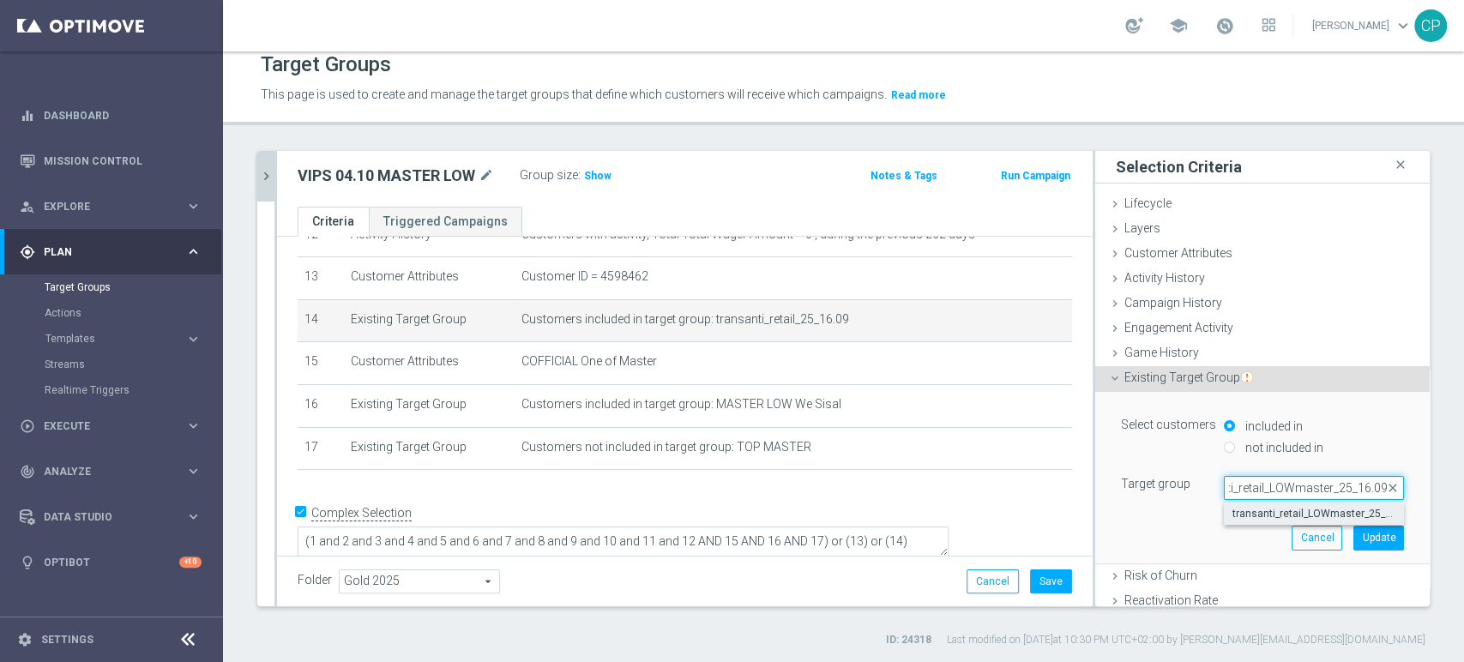
type input "transanti_retail_LOWmaster_25_16.09"
click at [1265, 510] on span "transanti_retail_LOWmaster_25_16.09" at bounding box center [1314, 514] width 163 height 14
type input "transanti_retail_LOWmaster_25_16.09"
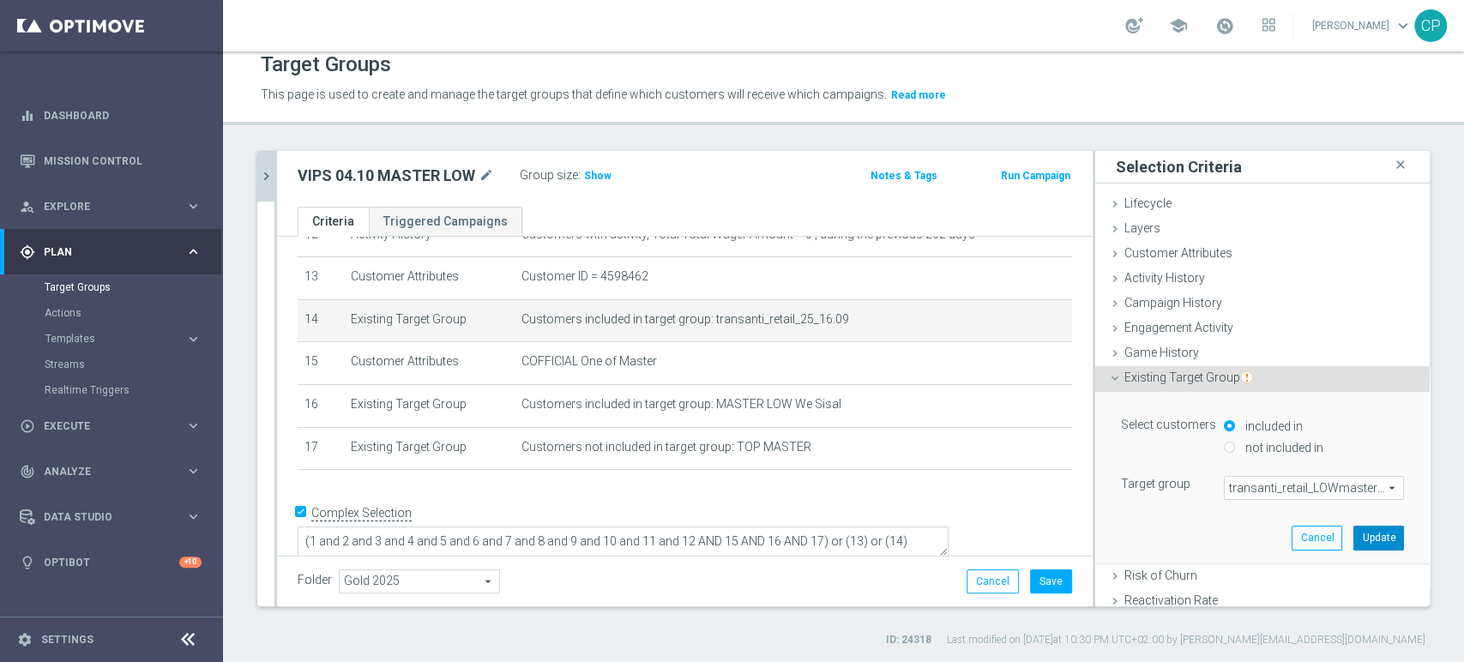
click at [1356, 534] on button "Update" at bounding box center [1379, 538] width 51 height 24
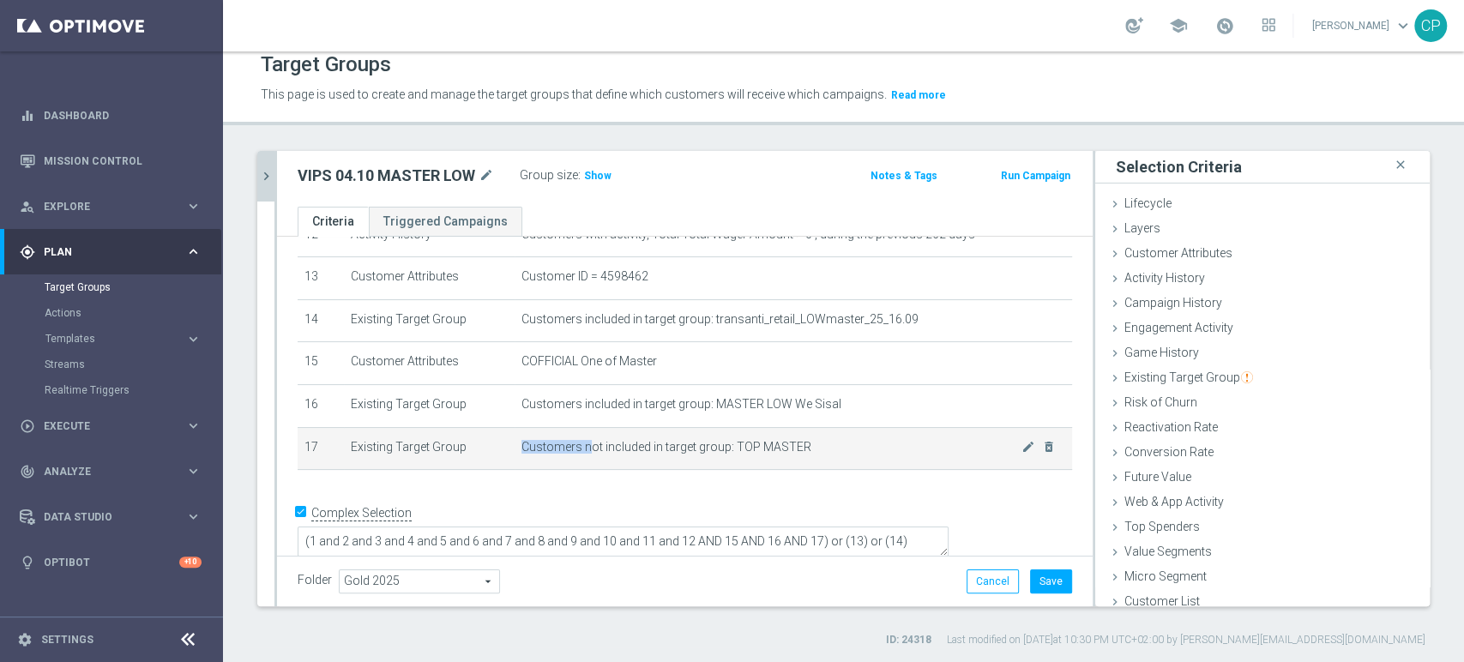
drag, startPoint x: 580, startPoint y: 450, endPoint x: 719, endPoint y: 440, distance: 139.3
click at [719, 440] on td "Customers not included in target group: TOP MASTER mode_edit delete_forever" at bounding box center [794, 448] width 558 height 43
click at [1042, 453] on icon "delete_forever" at bounding box center [1049, 447] width 14 height 14
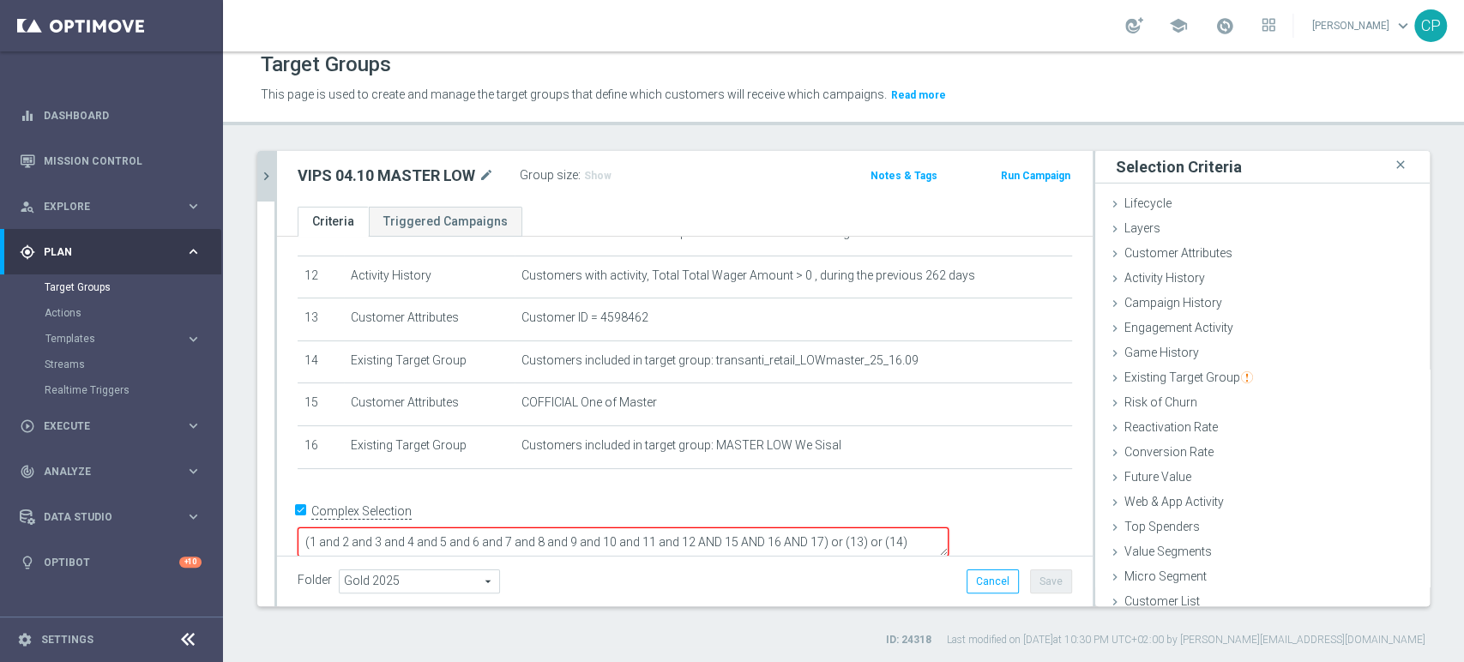
click at [939, 528] on textarea "(1 and 2 and 3 and 4 and 5 and 6 and 7 and 8 and 9 and 10 and 11 and 12 AND 15 …" at bounding box center [623, 543] width 651 height 30
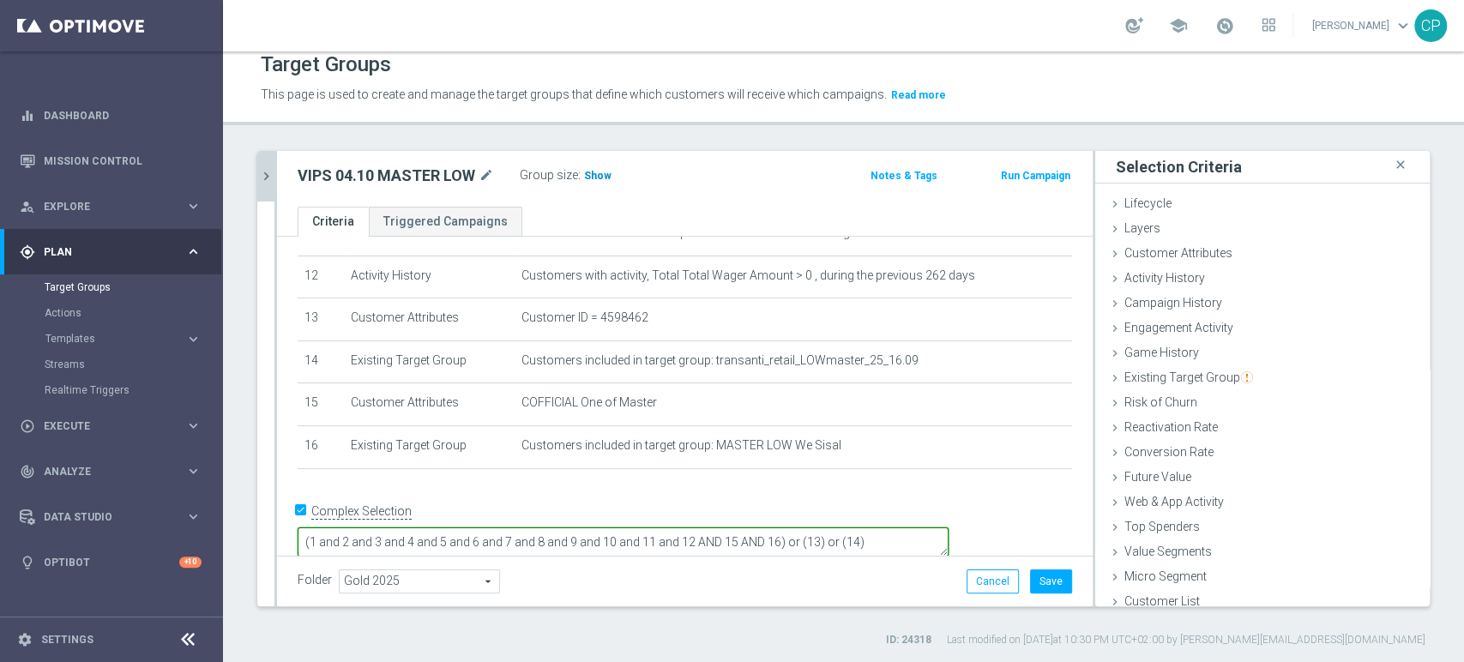
type textarea "(1 and 2 and 3 and 4 and 5 and 6 and 7 and 8 and 9 and 10 and 11 and 12 AND 15 …"
click at [595, 177] on span "Show" at bounding box center [597, 176] width 27 height 12
click at [1040, 577] on button "Save" at bounding box center [1051, 582] width 42 height 24
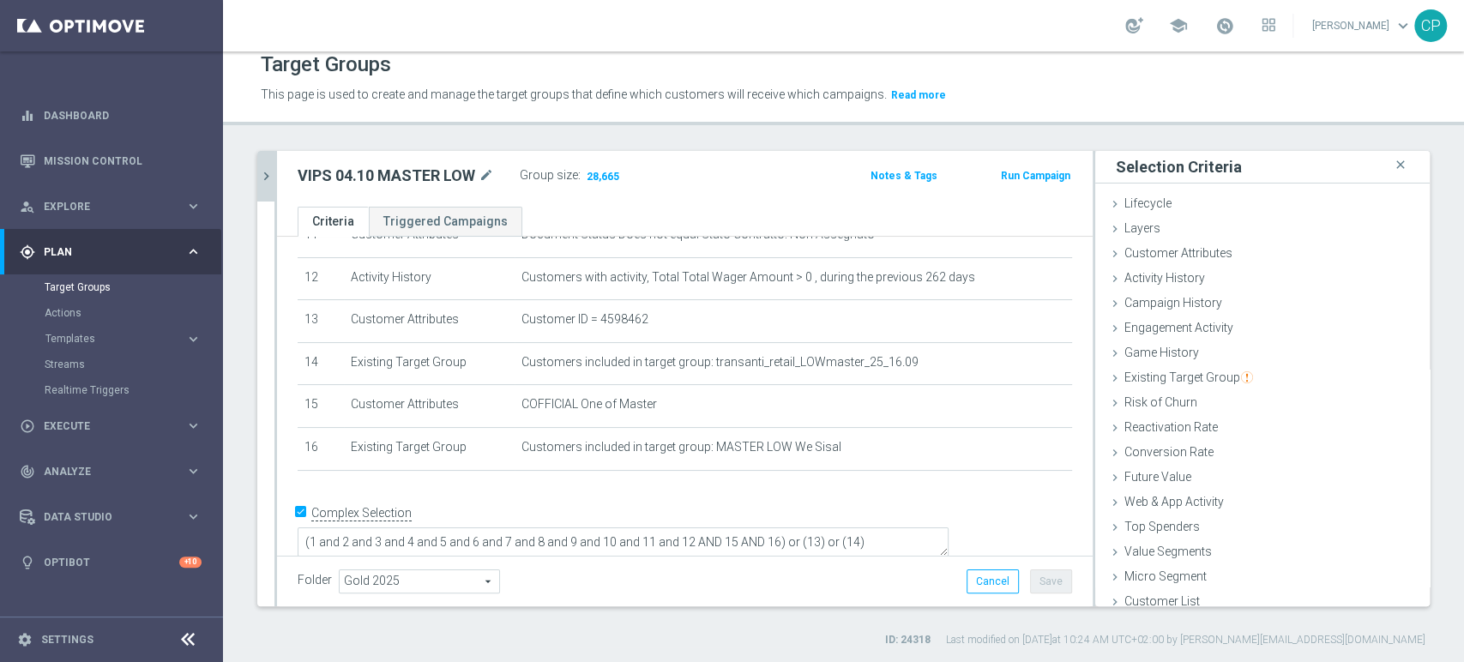
click at [264, 176] on icon "chevron_right" at bounding box center [266, 176] width 16 height 16
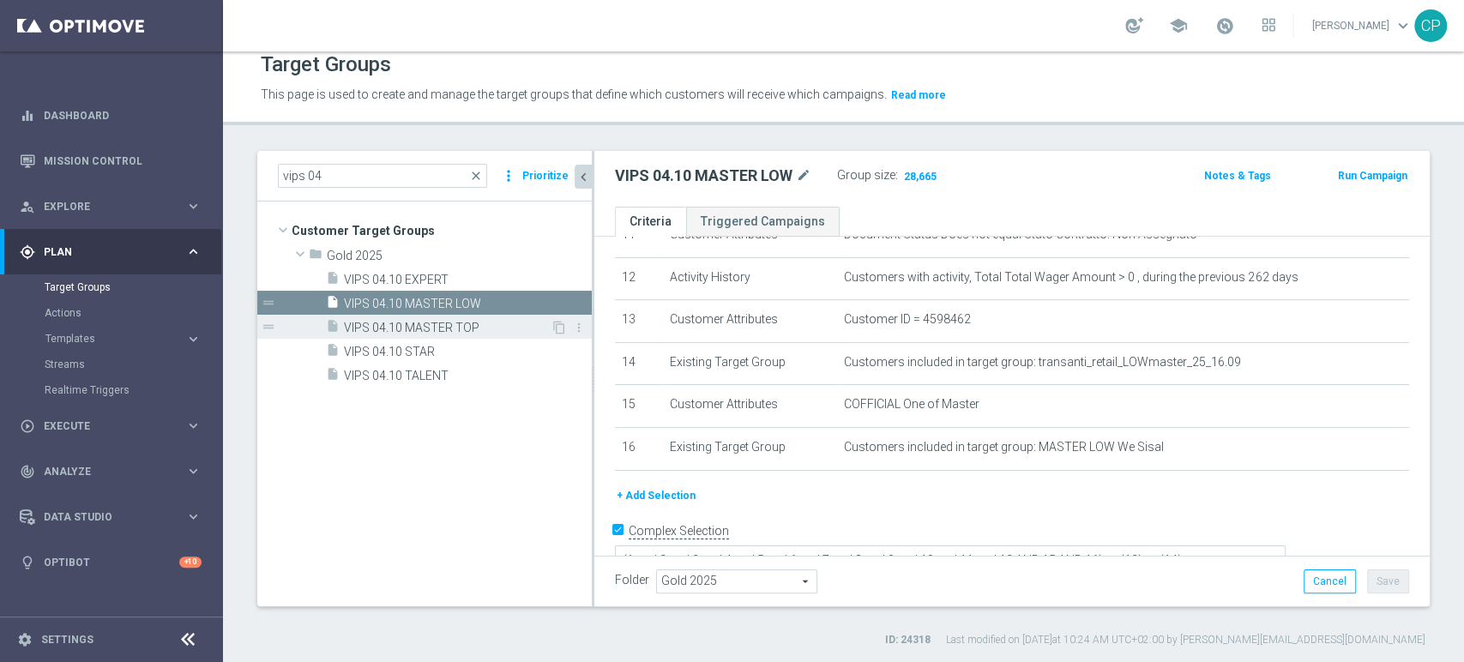
click at [433, 323] on span "VIPS 04.10 MASTER TOP" at bounding box center [447, 328] width 207 height 15
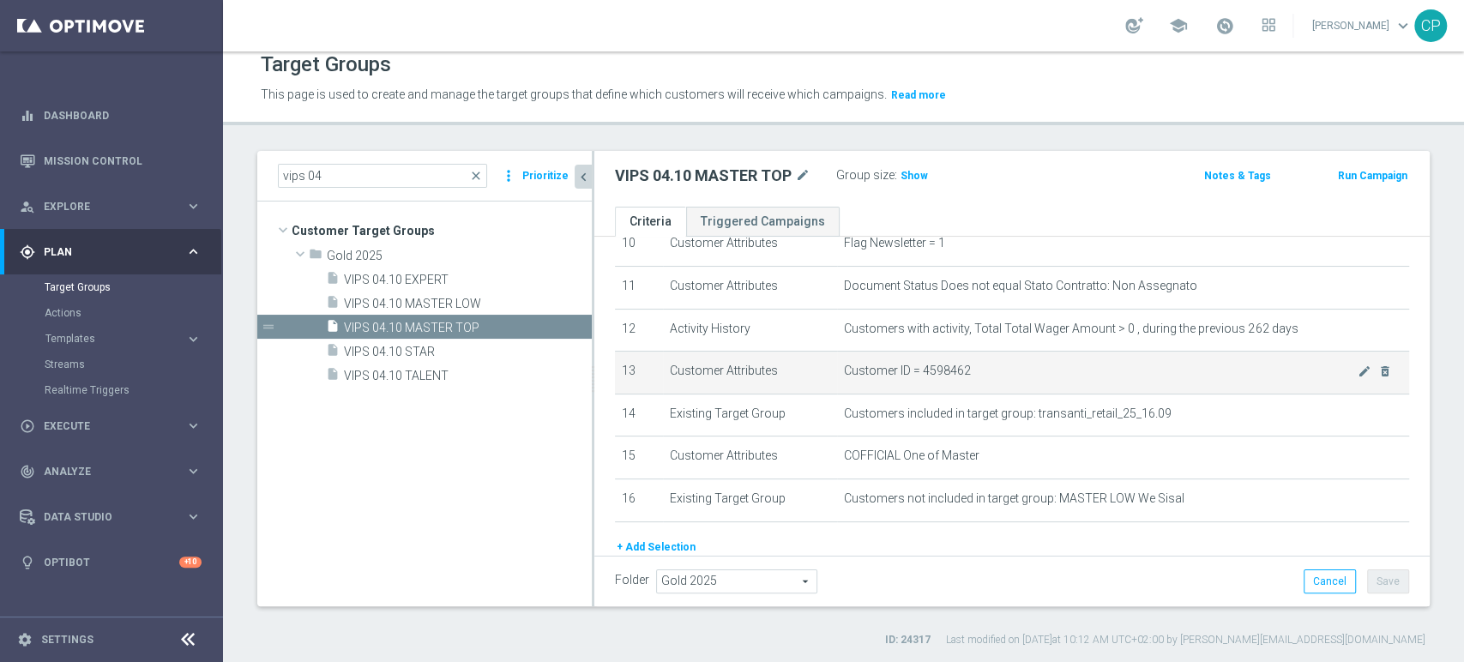
scroll to position [455, 0]
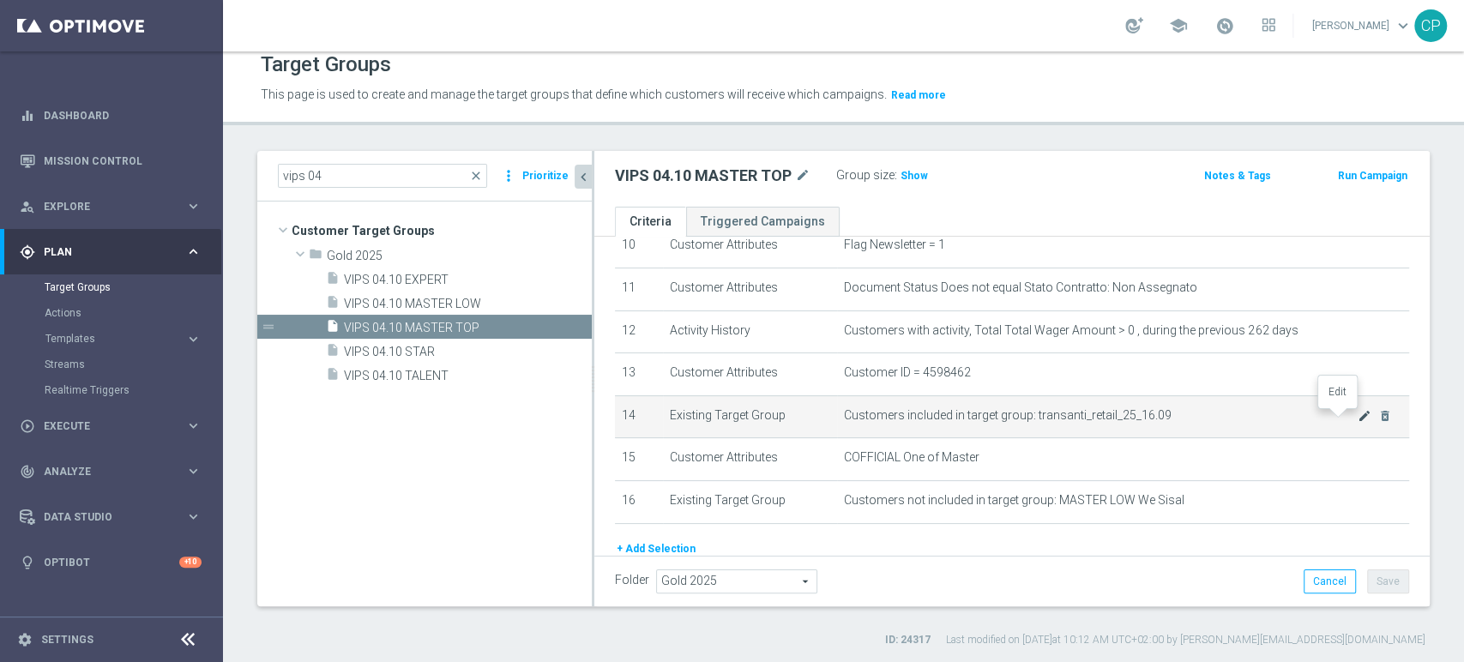
click at [1358, 418] on icon "mode_edit" at bounding box center [1365, 416] width 14 height 14
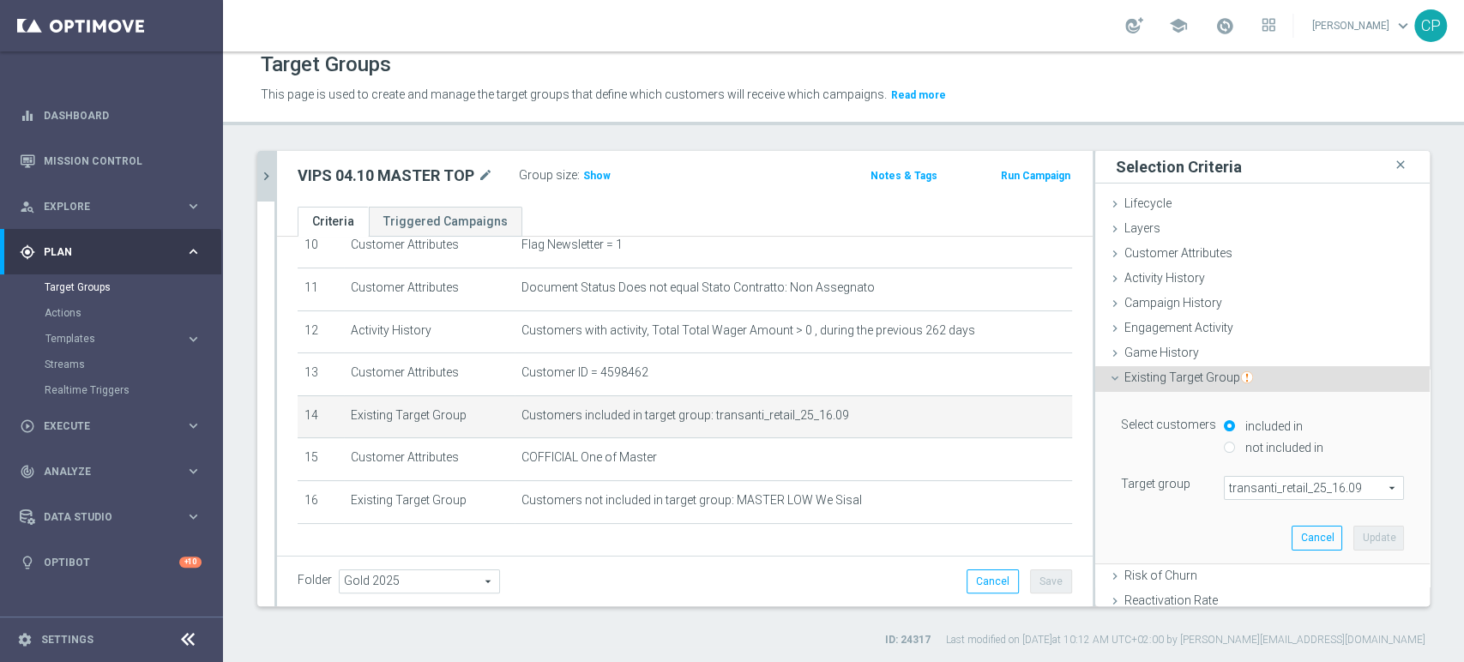
click at [1263, 486] on span "transanti_retail_25_16.09" at bounding box center [1314, 488] width 178 height 22
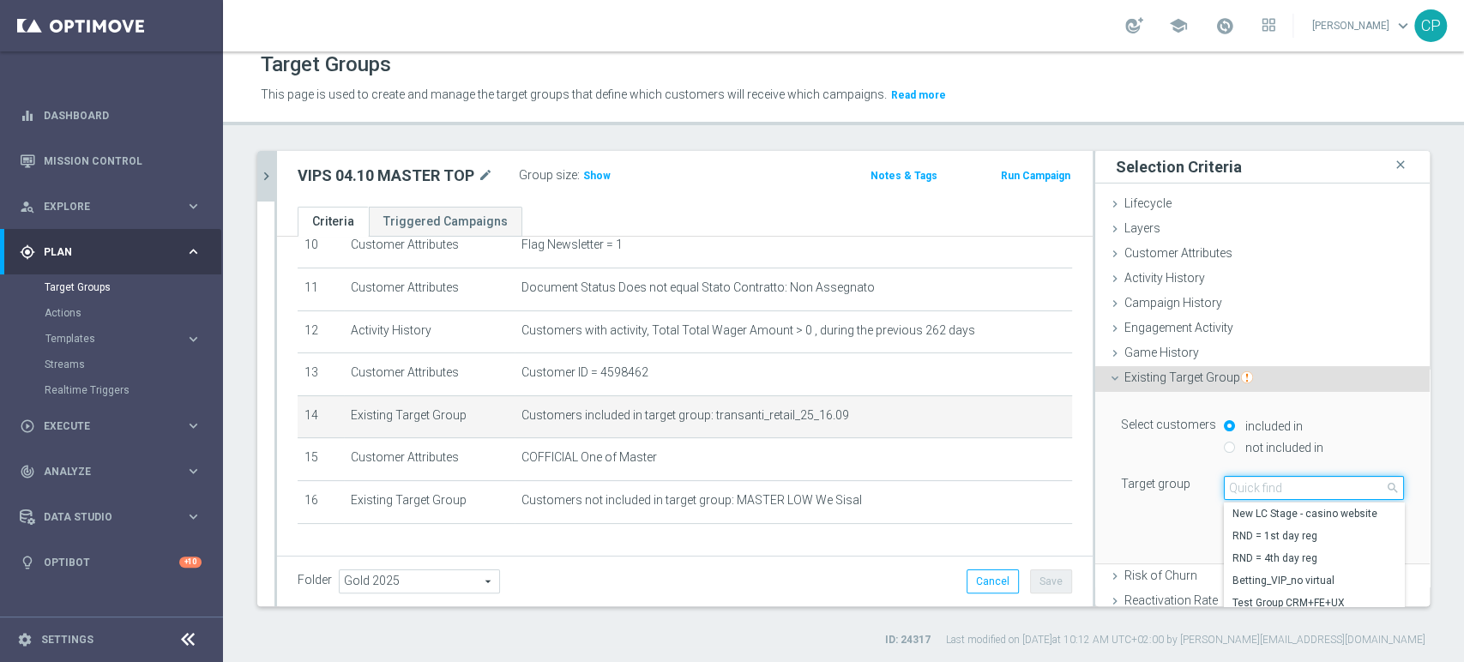
click at [1263, 486] on input "search" at bounding box center [1314, 488] width 180 height 24
paste input "transanti_retail_TOPmaster_25_16.09"
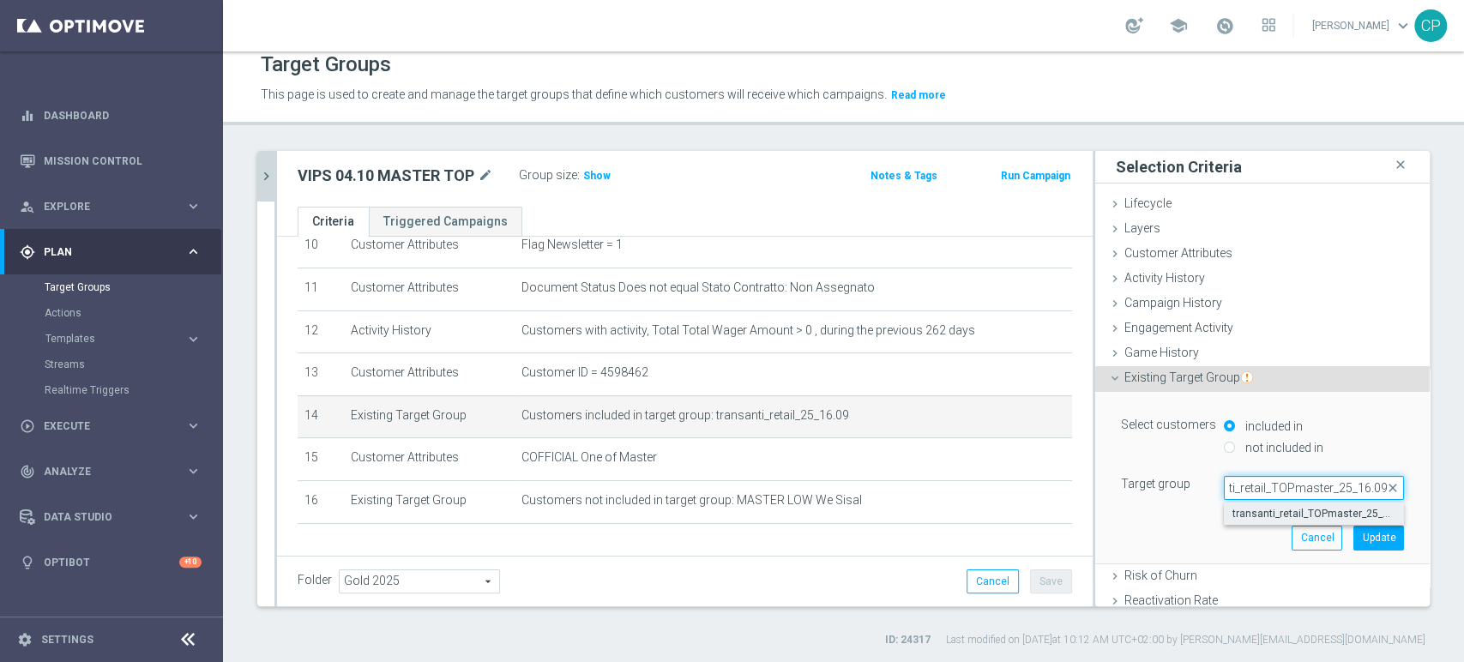
type input "transanti_retail_TOPmaster_25_16.09"
click at [1272, 513] on span "transanti_retail_TOPmaster_25_16.09" at bounding box center [1314, 514] width 163 height 14
type input "transanti_retail_TOPmaster_25_16.09"
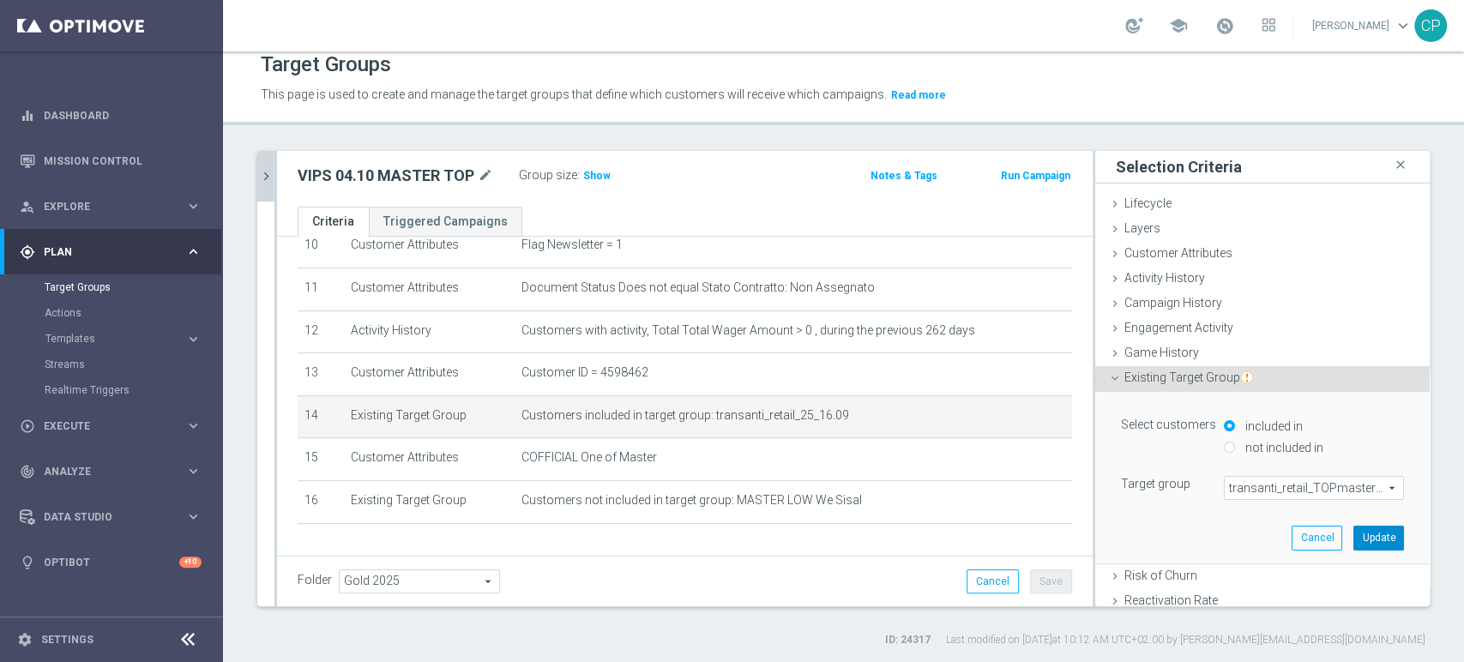
click at [1354, 534] on button "Update" at bounding box center [1379, 538] width 51 height 24
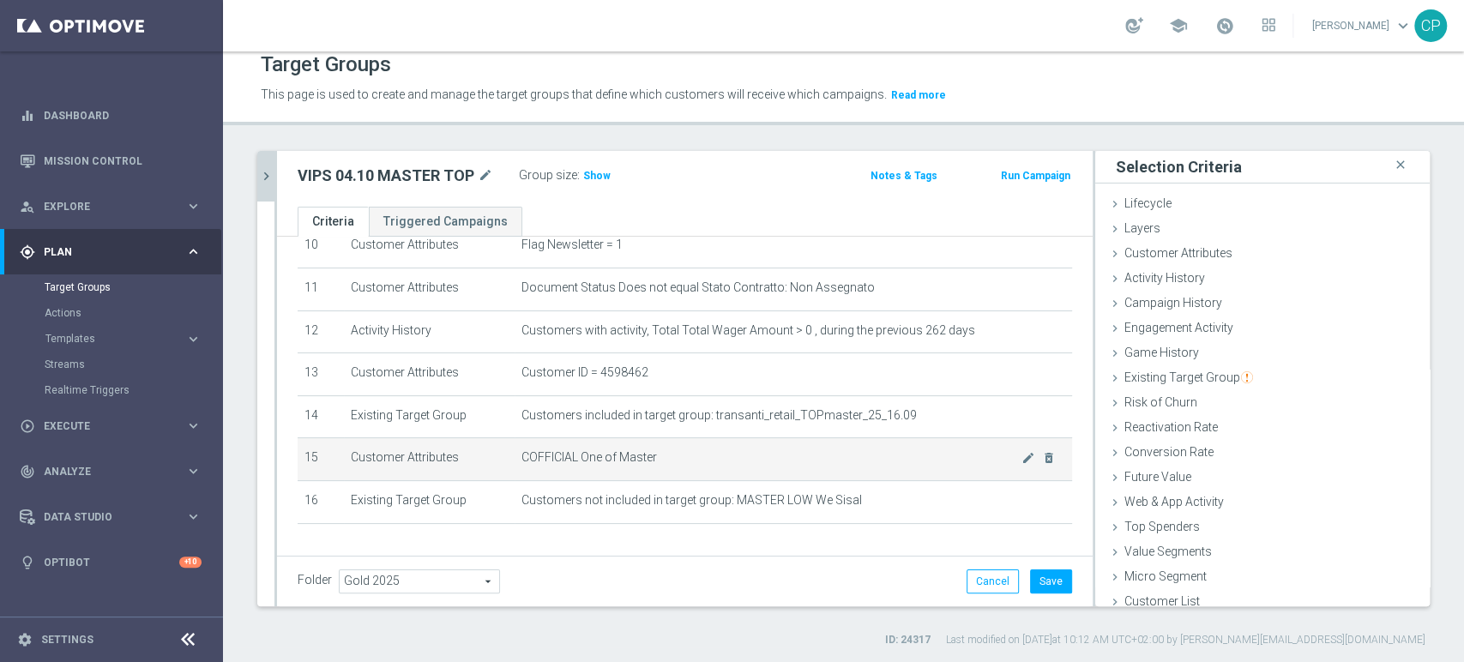
scroll to position [508, 0]
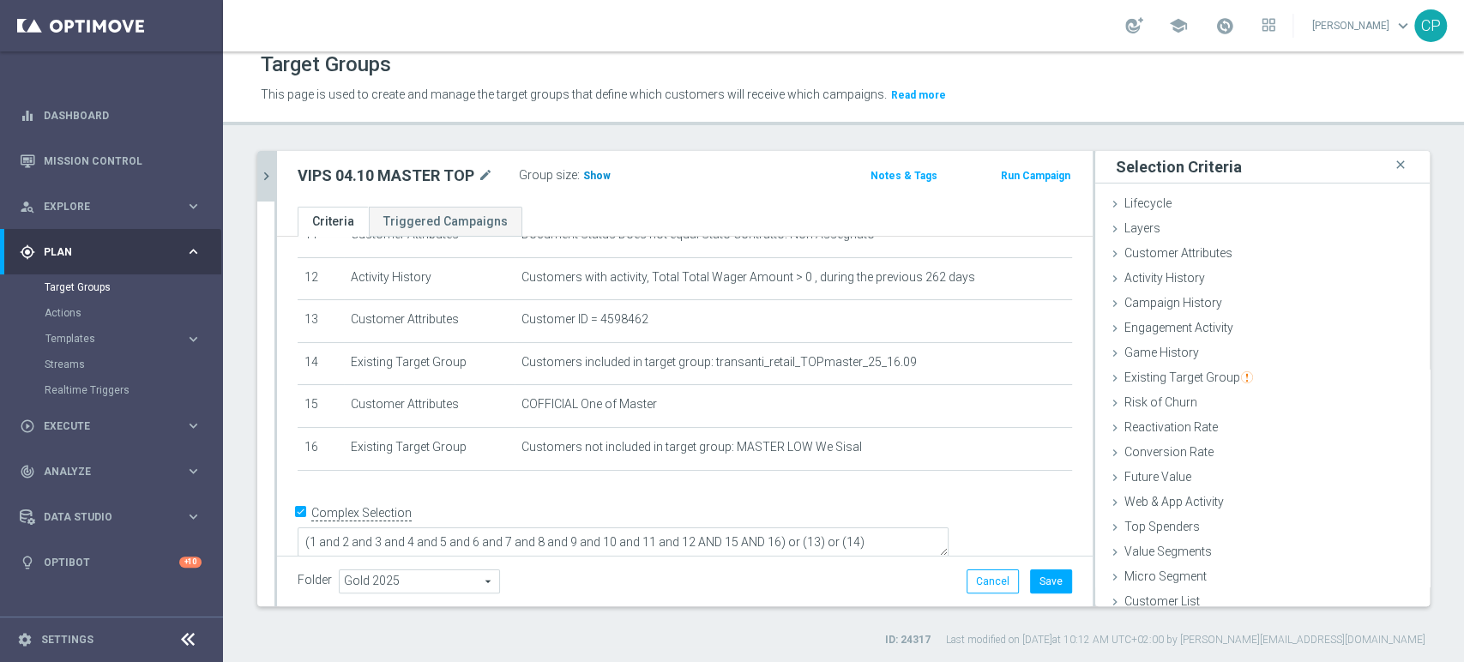
click at [589, 170] on span "Show" at bounding box center [596, 176] width 27 height 12
click at [1042, 576] on button "Save" at bounding box center [1051, 582] width 42 height 24
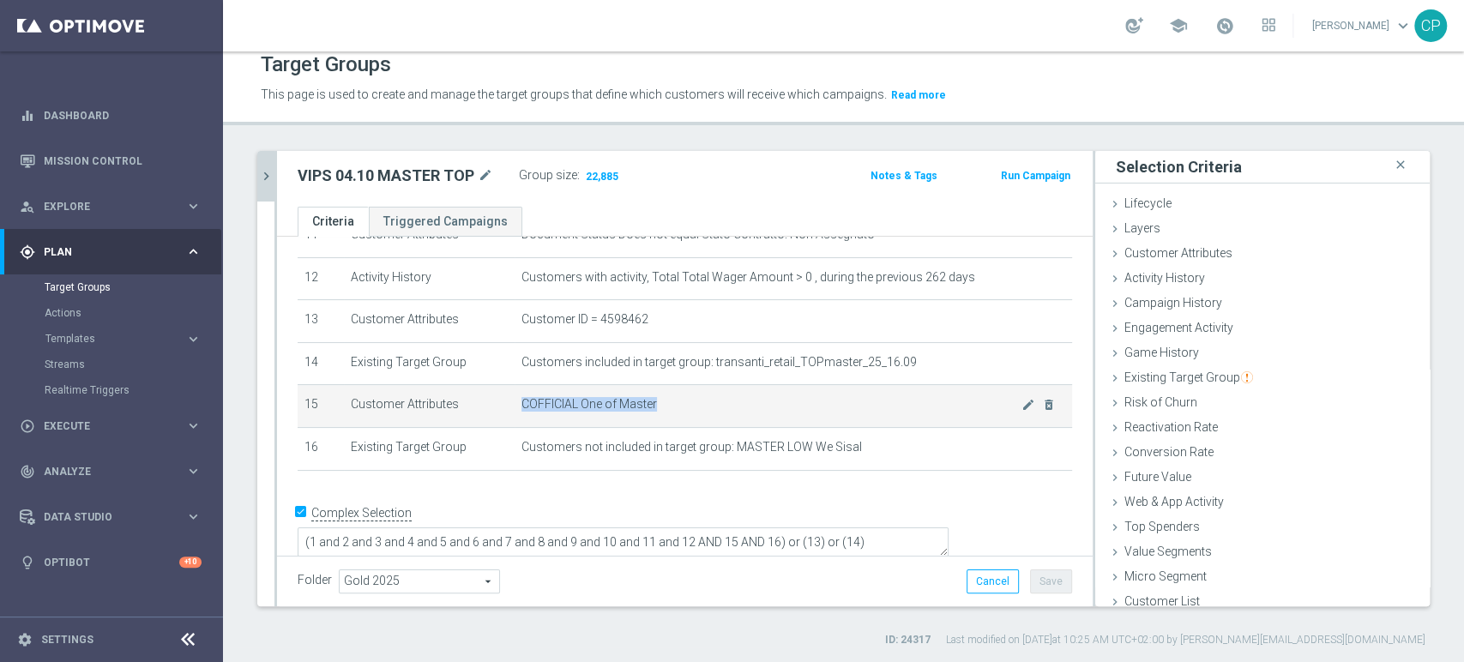
drag, startPoint x: 672, startPoint y: 410, endPoint x: 540, endPoint y: 395, distance: 133.0
click at [540, 395] on td "COFFICIAL One of Master mode_edit delete_forever" at bounding box center [794, 406] width 558 height 43
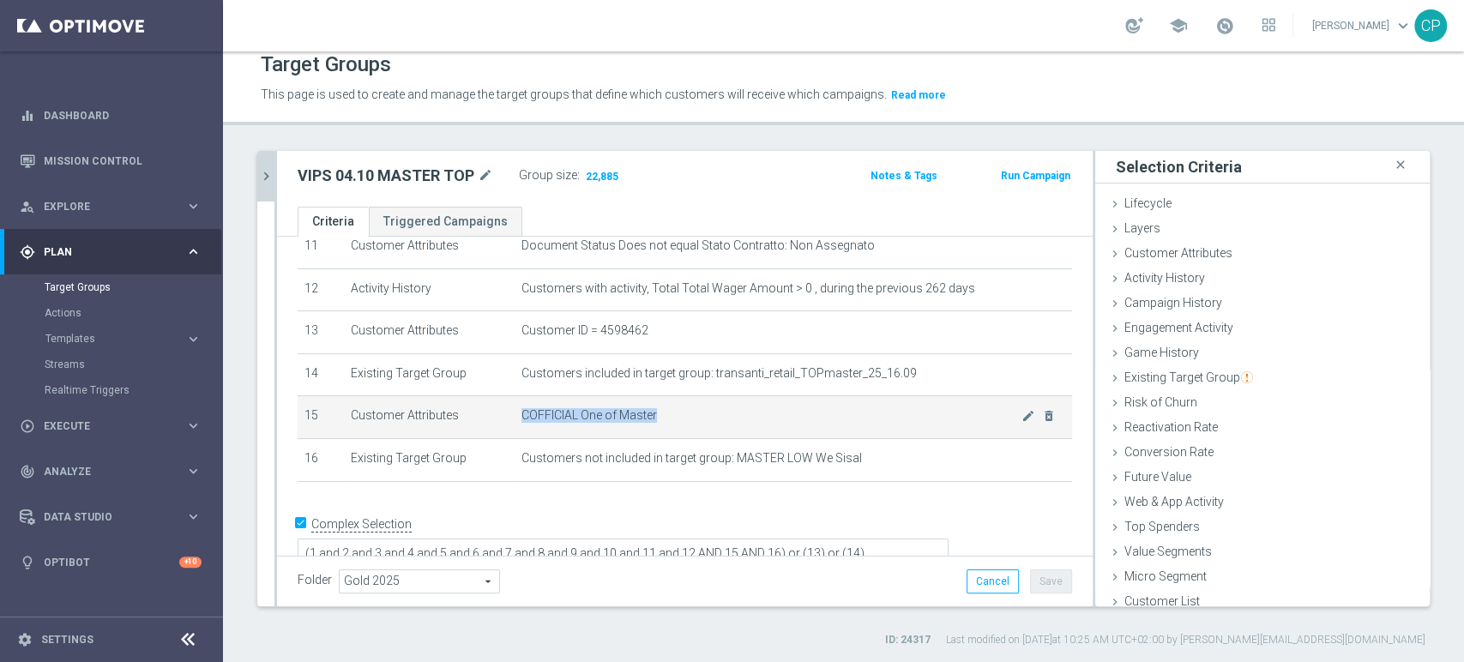
scroll to position [496, 0]
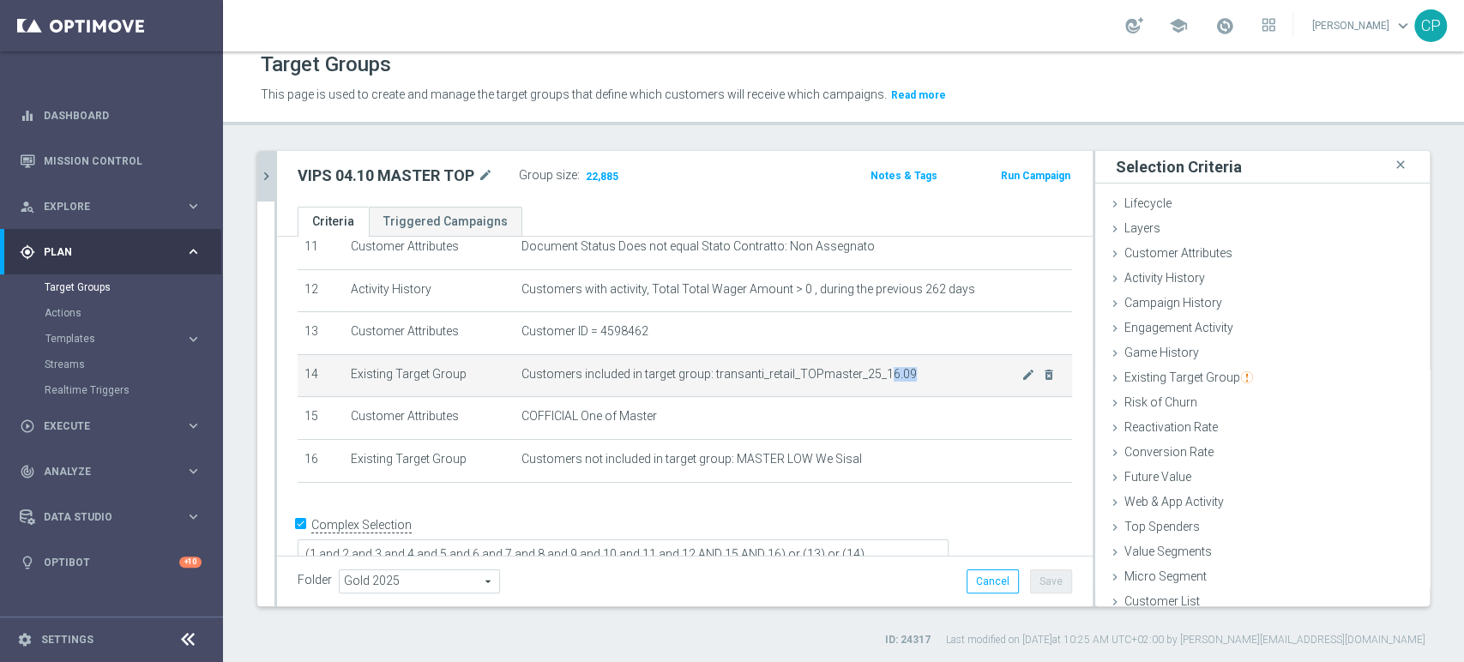
drag, startPoint x: 874, startPoint y: 376, endPoint x: 906, endPoint y: 376, distance: 31.7
click at [906, 376] on span "Customers included in target group: transanti_retail_TOPmaster_25_16.09" at bounding box center [772, 374] width 500 height 15
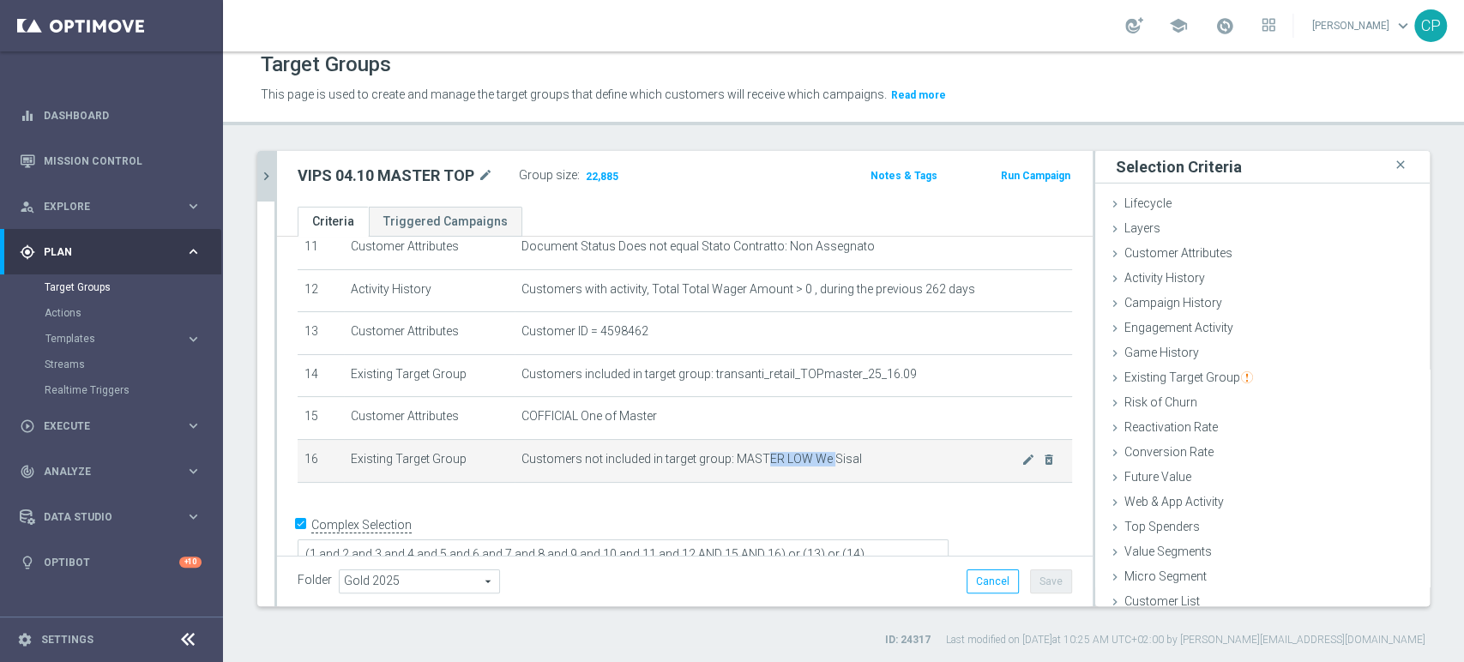
drag, startPoint x: 757, startPoint y: 463, endPoint x: 822, endPoint y: 462, distance: 65.2
click at [822, 462] on span "Customers not included in target group: MASTER LOW We Sisal" at bounding box center [772, 459] width 500 height 15
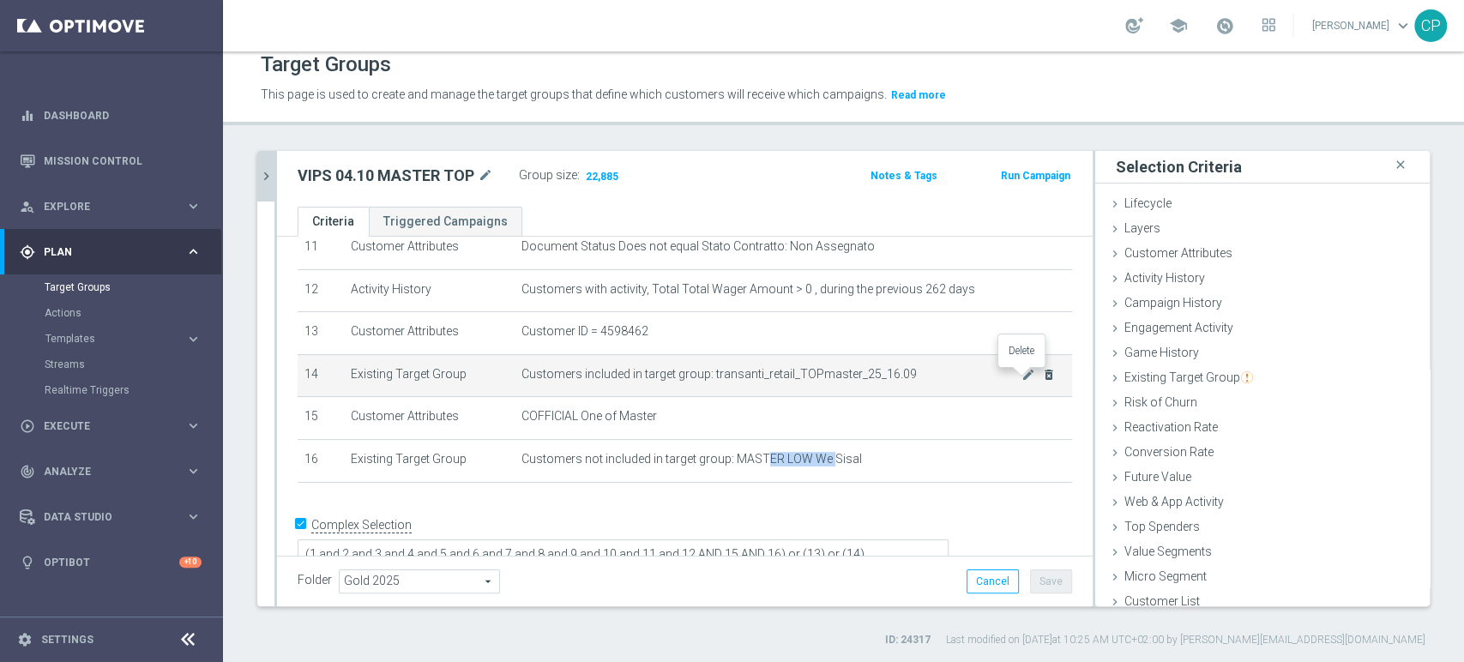
click at [1042, 376] on icon "delete_forever" at bounding box center [1049, 375] width 14 height 14
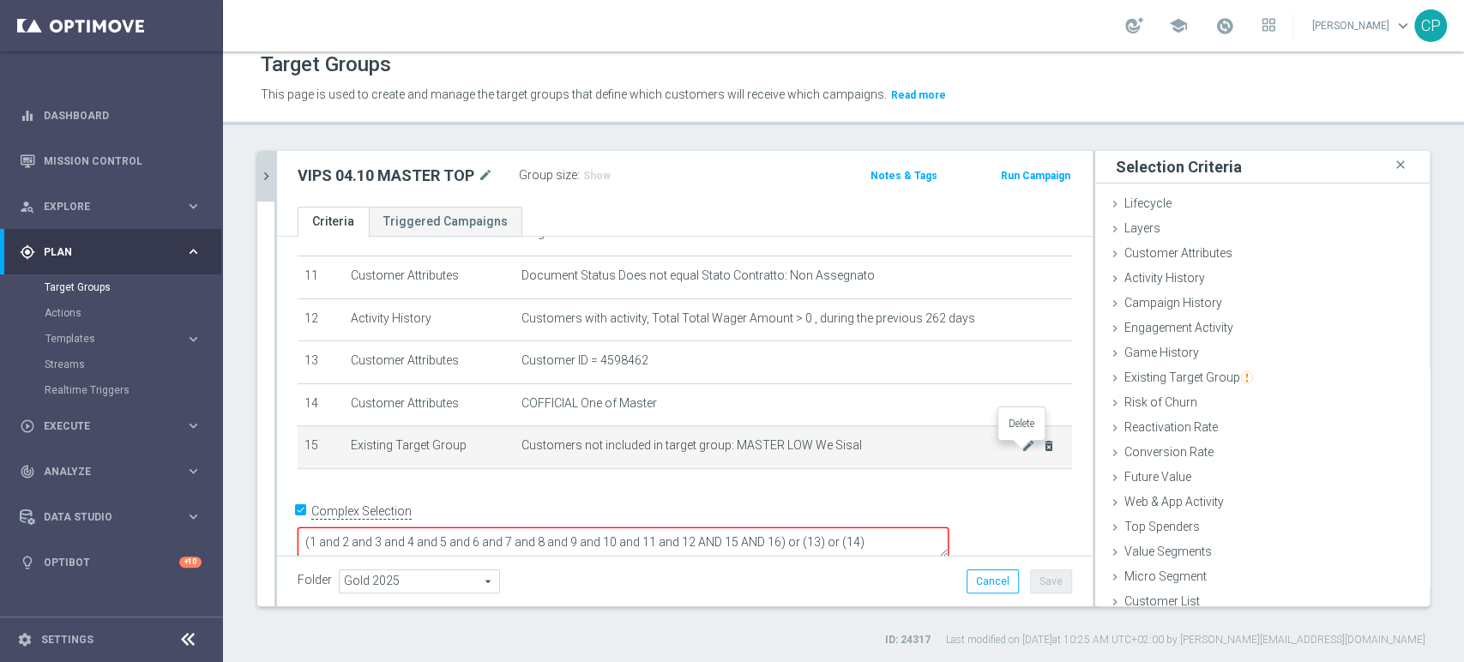
click at [1042, 451] on icon "delete_forever" at bounding box center [1049, 446] width 14 height 14
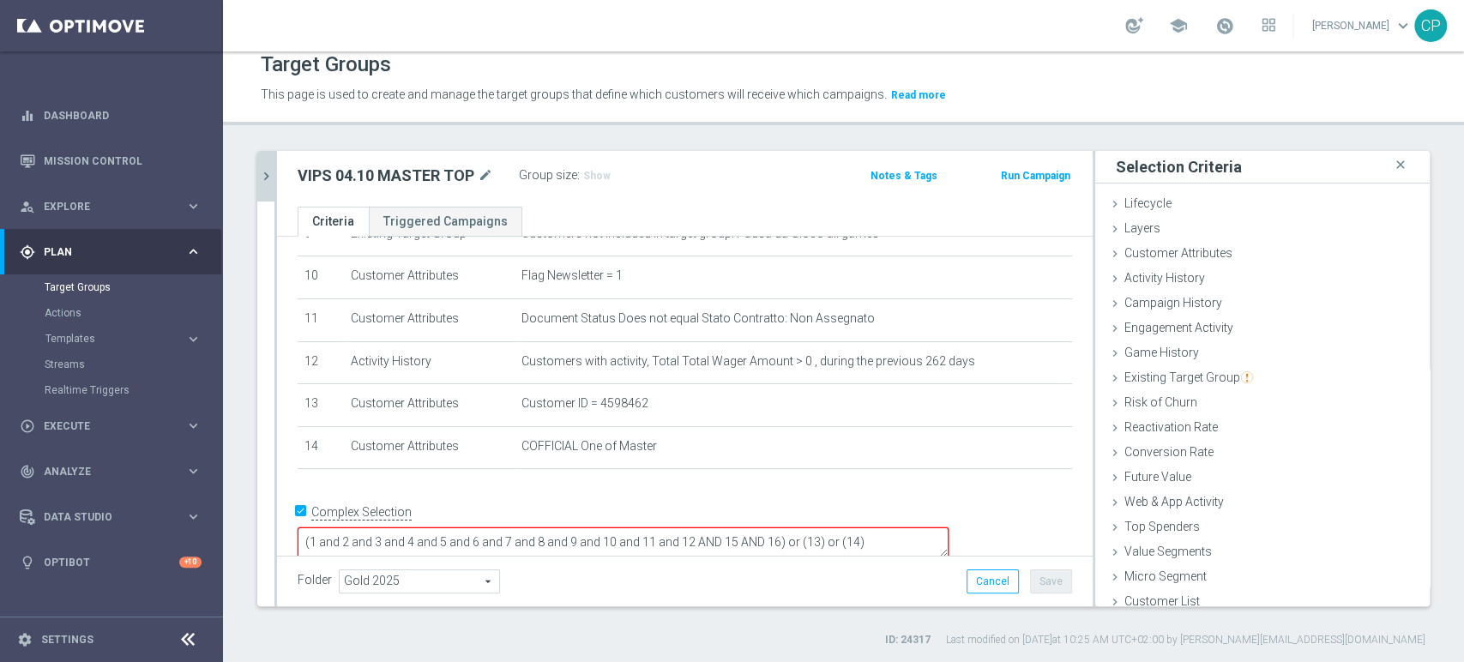
drag, startPoint x: 983, startPoint y: 515, endPoint x: 948, endPoint y: 518, distance: 35.3
click at [948, 528] on textarea "(1 and 2 and 3 and 4 and 5 and 6 and 7 and 8 and 9 and 10 and 11 and 12 AND 15 …" at bounding box center [623, 543] width 651 height 30
click at [900, 528] on textarea "(1 and 2 and 3 and 4 and 5 and 6 and 7 and 8 and 9 and 10 and 11 and 12 AND 15 …" at bounding box center [623, 543] width 651 height 30
click at [928, 528] on textarea "(1 and 2 and 3 and 4 and 5 and 6 and 7 and 8 and 9 and 10 and 11 and 12) or (13)" at bounding box center [623, 543] width 651 height 30
click at [849, 528] on textarea "(1 and 2 and 3 and 4 and 5 and 6 and 7 and 8 and 9 and 10 and 11 and 12) or (13)" at bounding box center [623, 543] width 651 height 30
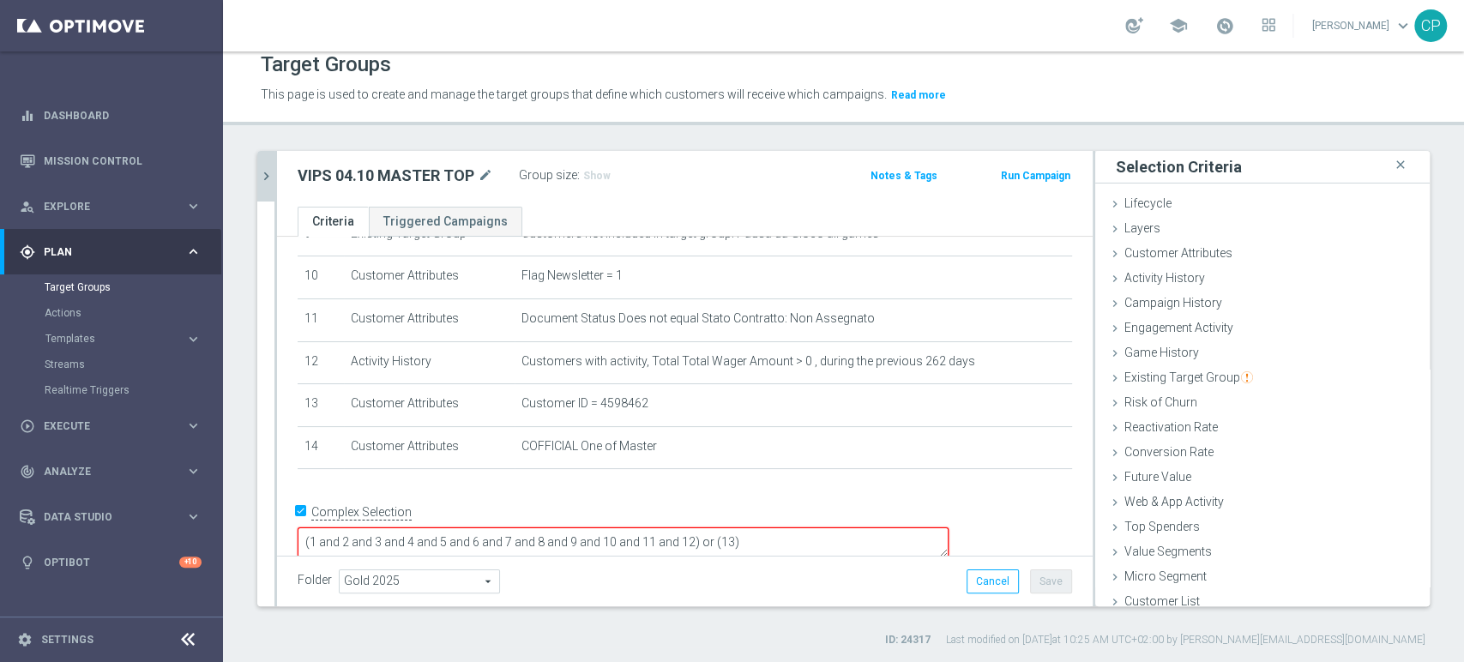
click at [812, 528] on textarea "(1 and 2 and 3 and 4 and 5 and 6 and 7 and 8 and 9 and 10 and 11 and 12) or (13)" at bounding box center [623, 543] width 651 height 30
click at [597, 178] on span "Show" at bounding box center [596, 176] width 27 height 12
click at [267, 170] on icon "chevron_right" at bounding box center [266, 176] width 16 height 16
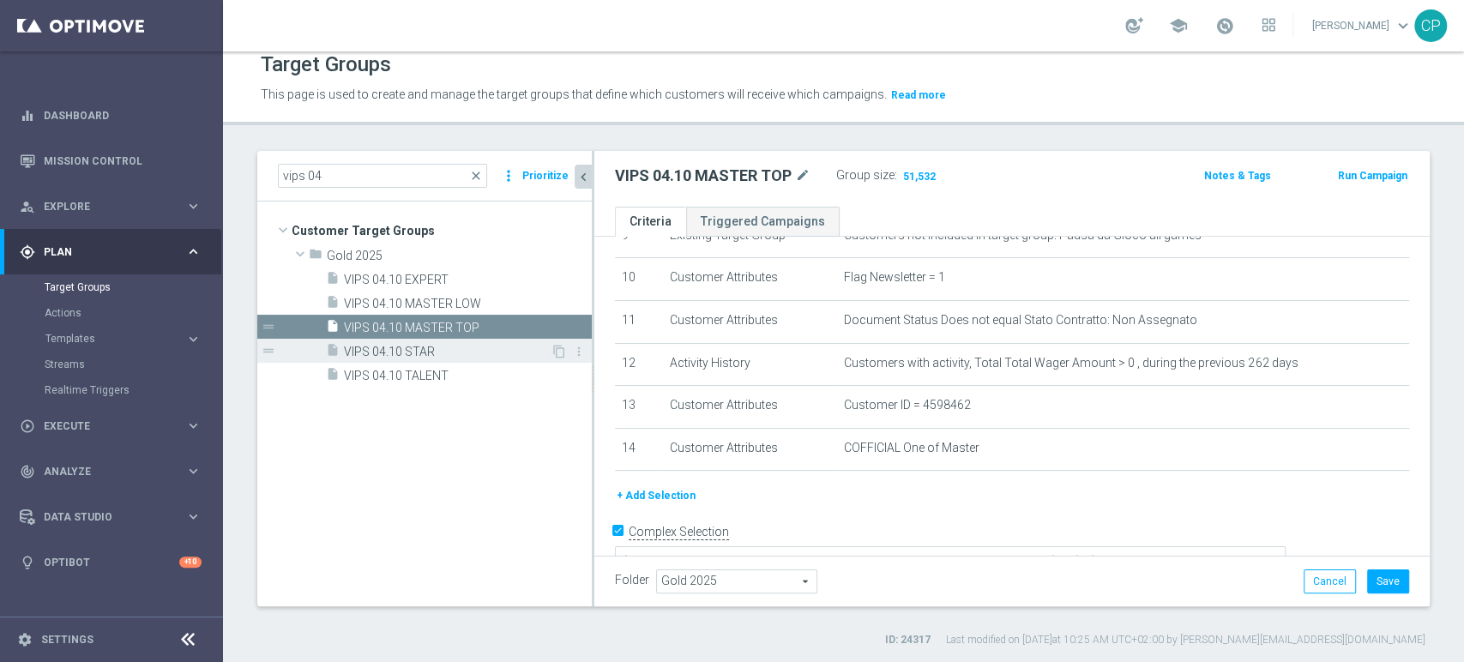
click at [421, 345] on span "VIPS 04.10 STAR" at bounding box center [447, 352] width 207 height 15
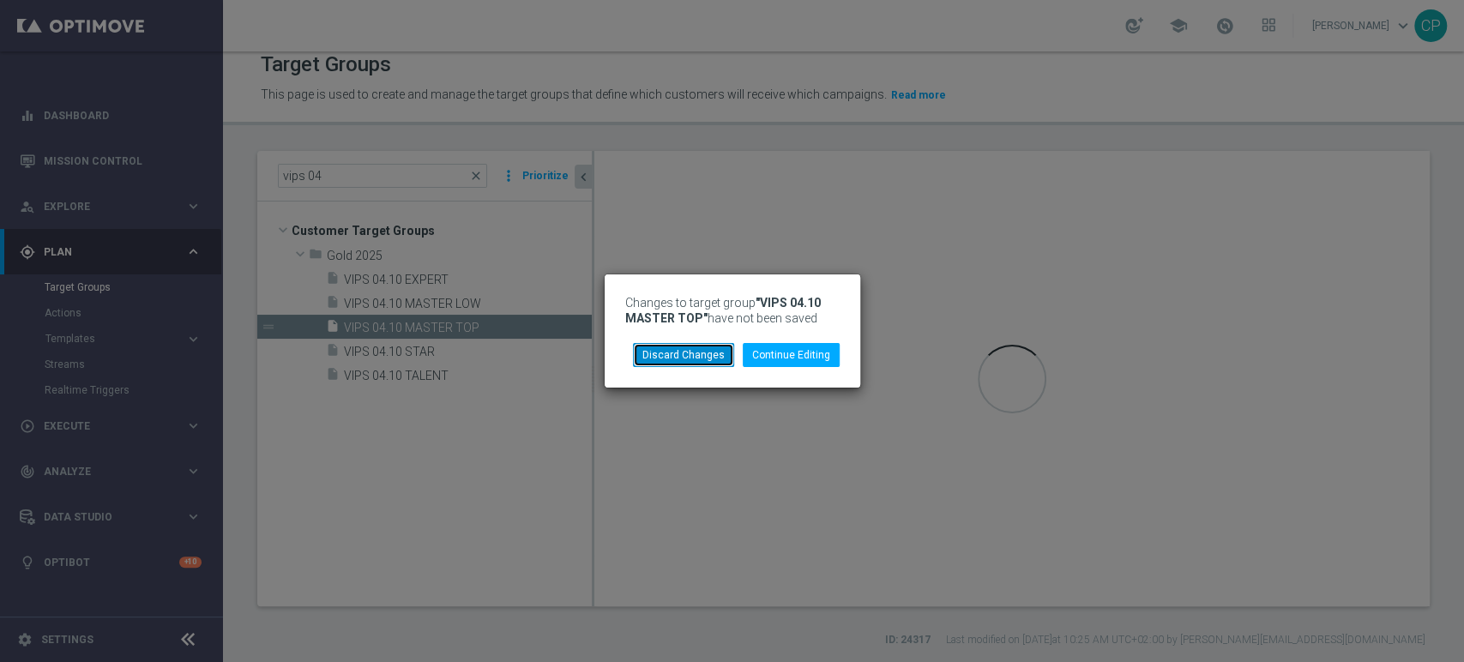
click at [707, 359] on button "Discard Changes" at bounding box center [683, 355] width 101 height 24
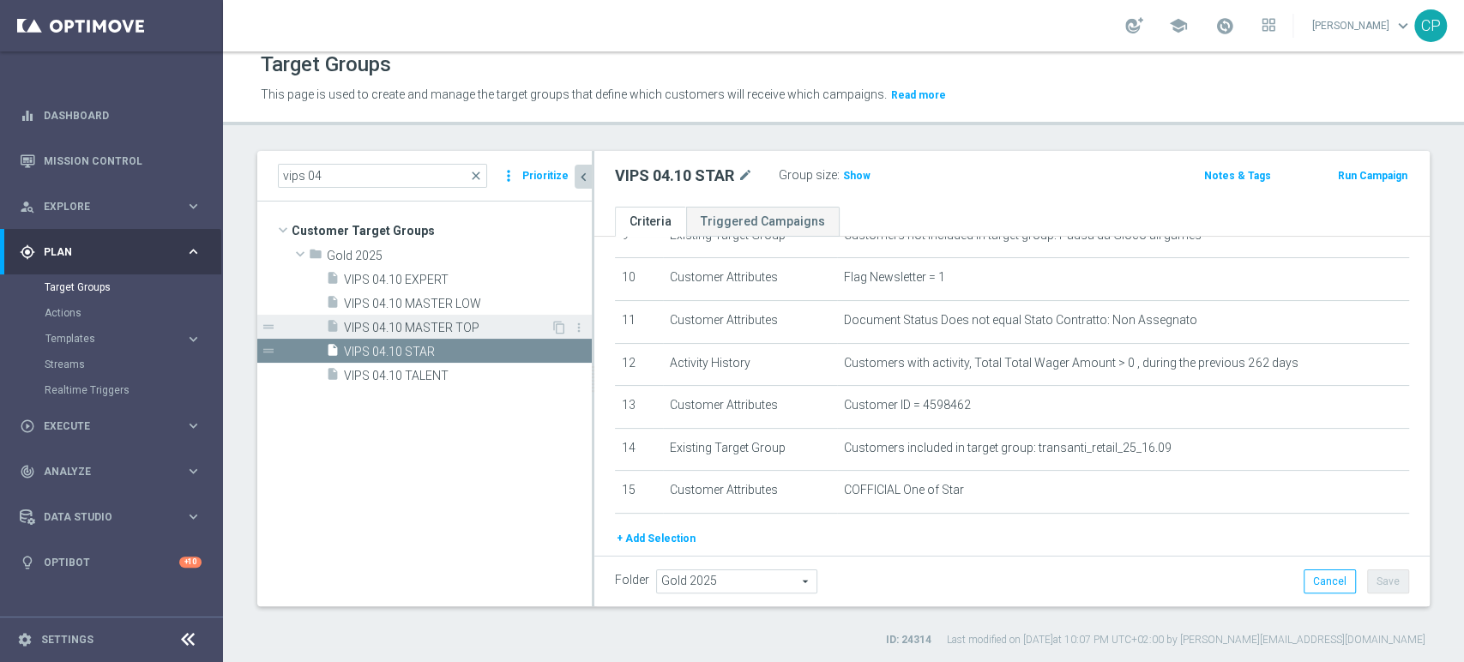
click at [456, 321] on span "VIPS 04.10 MASTER TOP" at bounding box center [447, 328] width 207 height 15
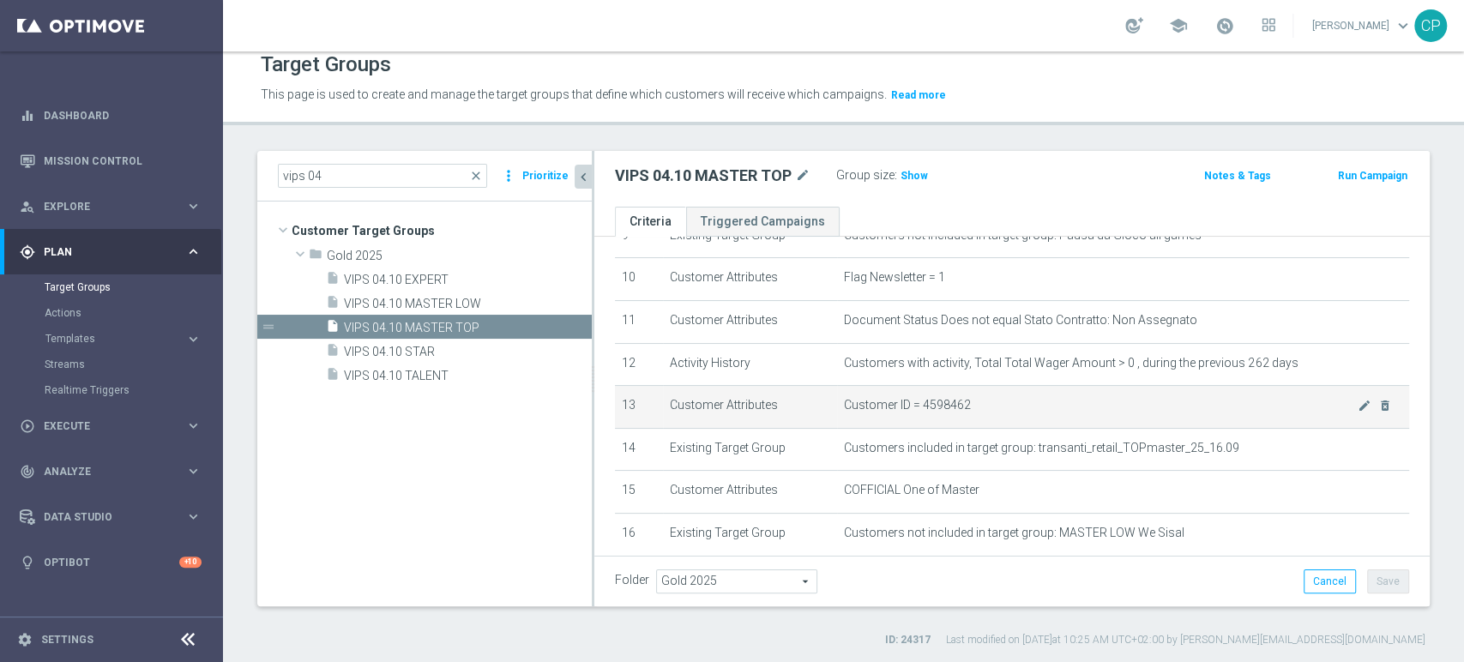
scroll to position [526, 0]
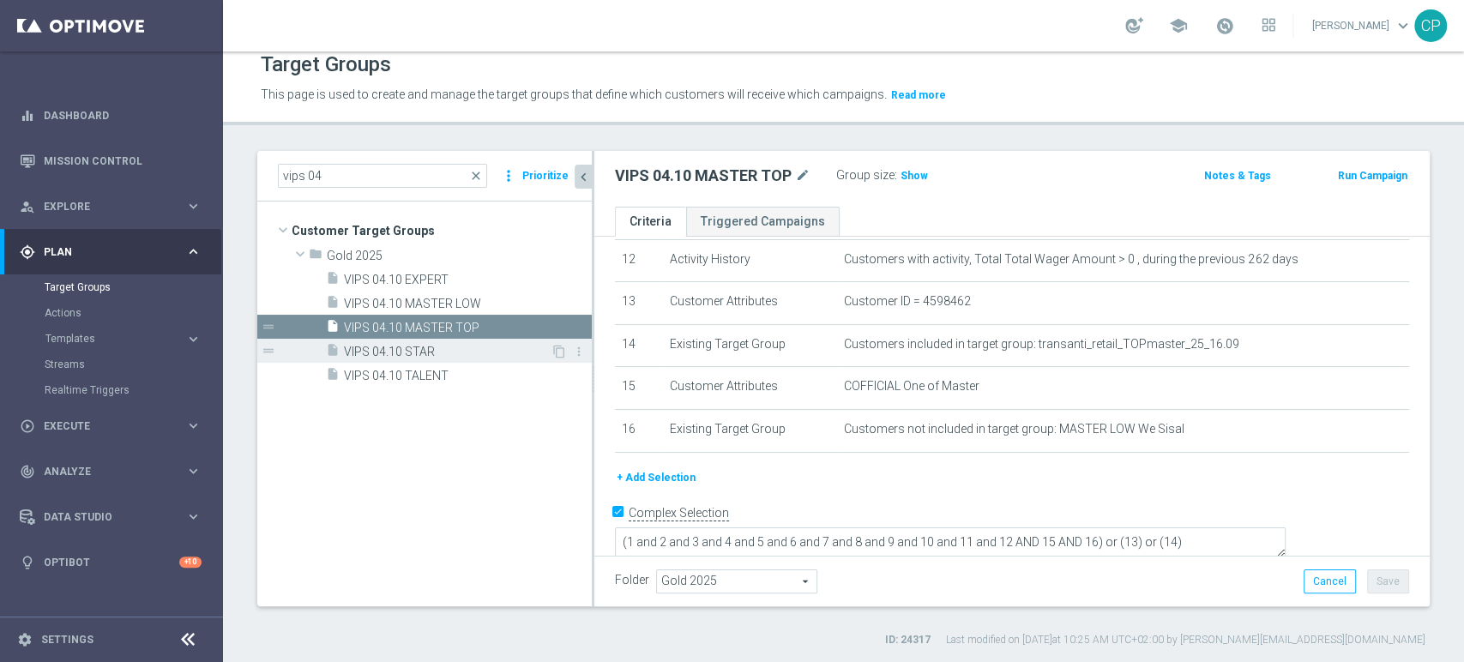
click at [428, 354] on span "VIPS 04.10 STAR" at bounding box center [447, 352] width 207 height 15
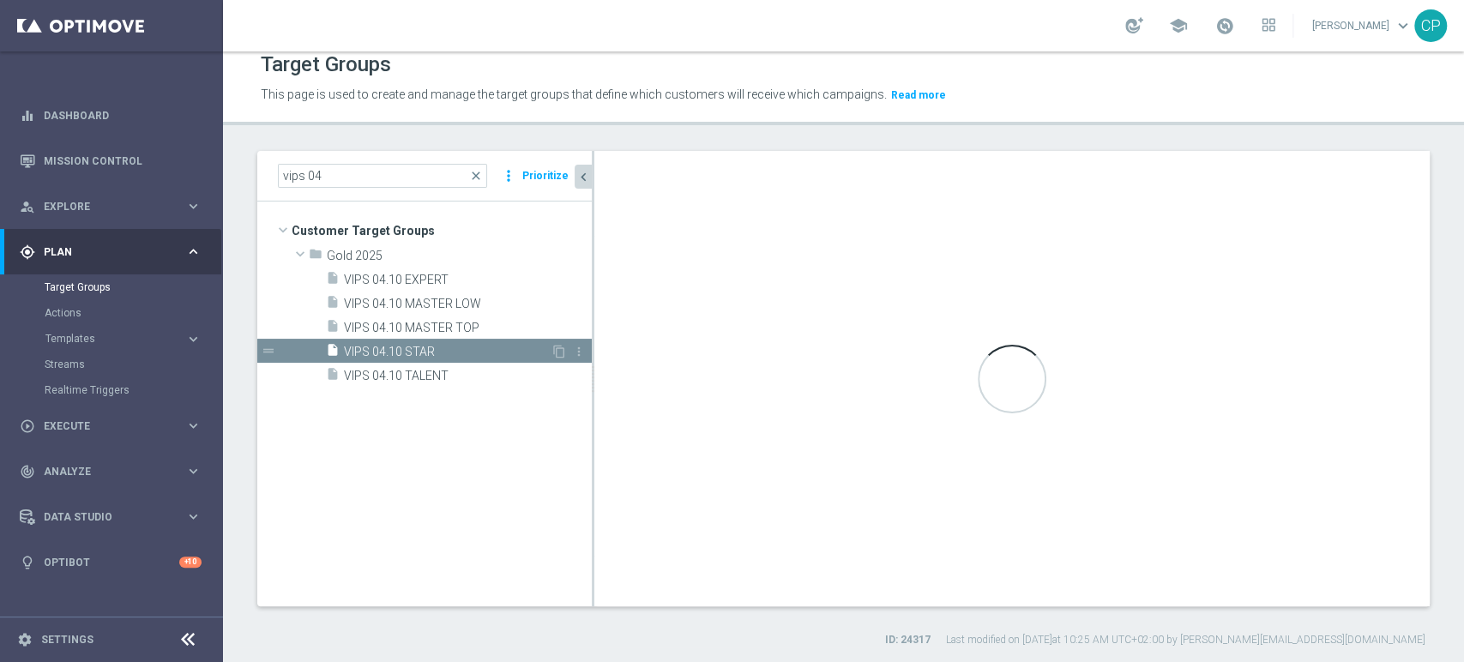
type textarea "(1 and 2 and 3 and 4 and 5 and 6 and 7 and 8 and 9 and 10 and 11 and 12 AND 15)…"
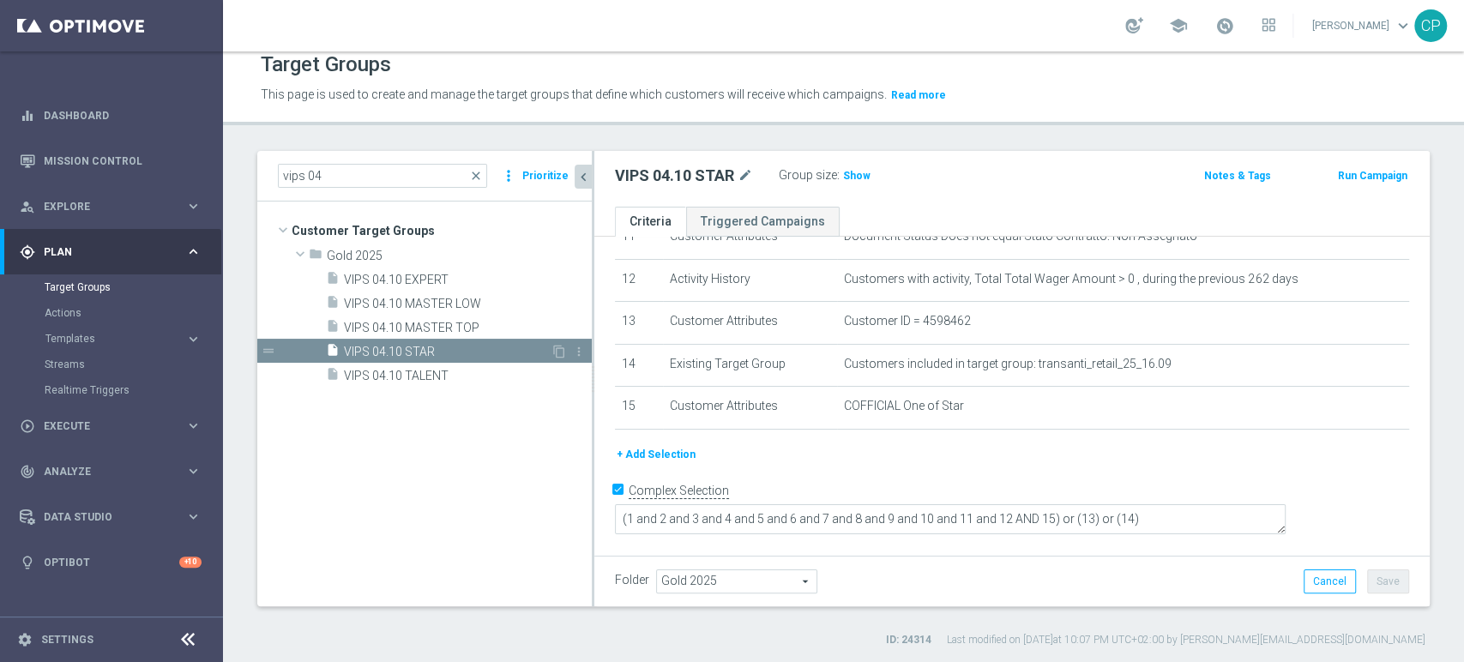
scroll to position [483, 0]
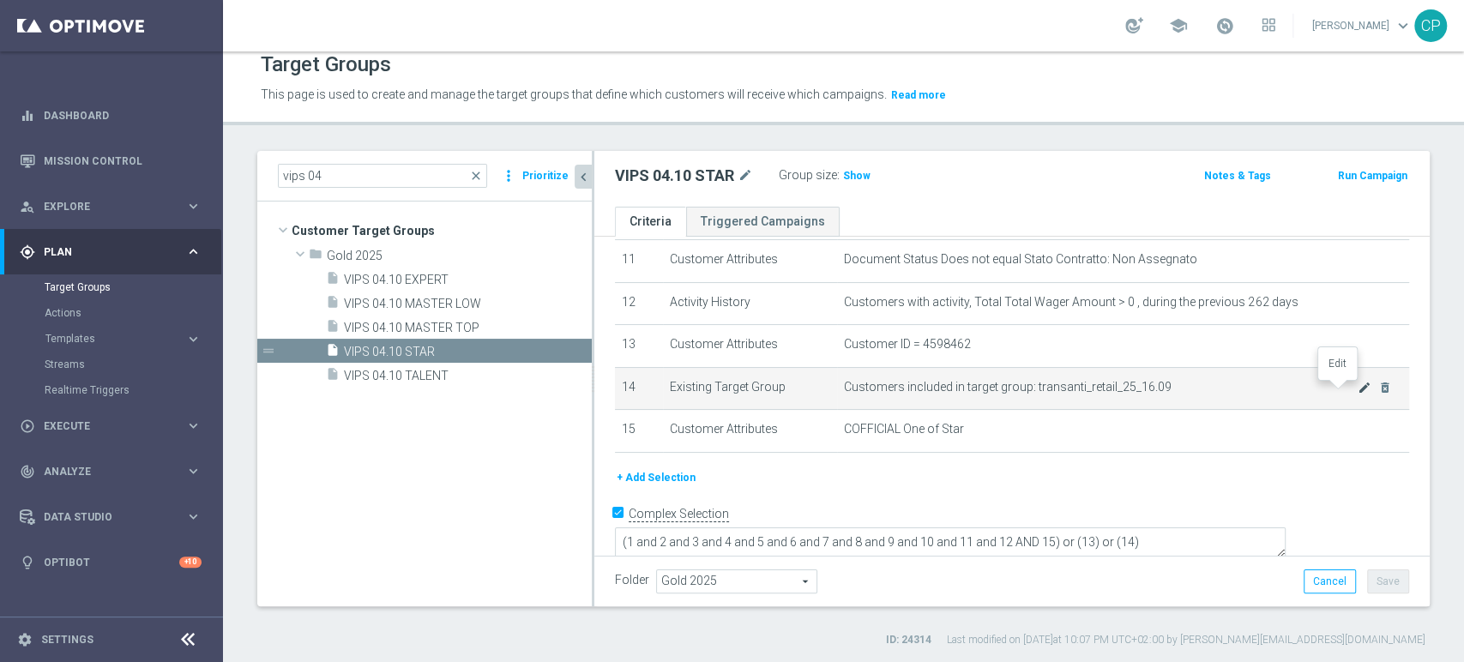
click at [1358, 391] on icon "mode_edit" at bounding box center [1365, 388] width 14 height 14
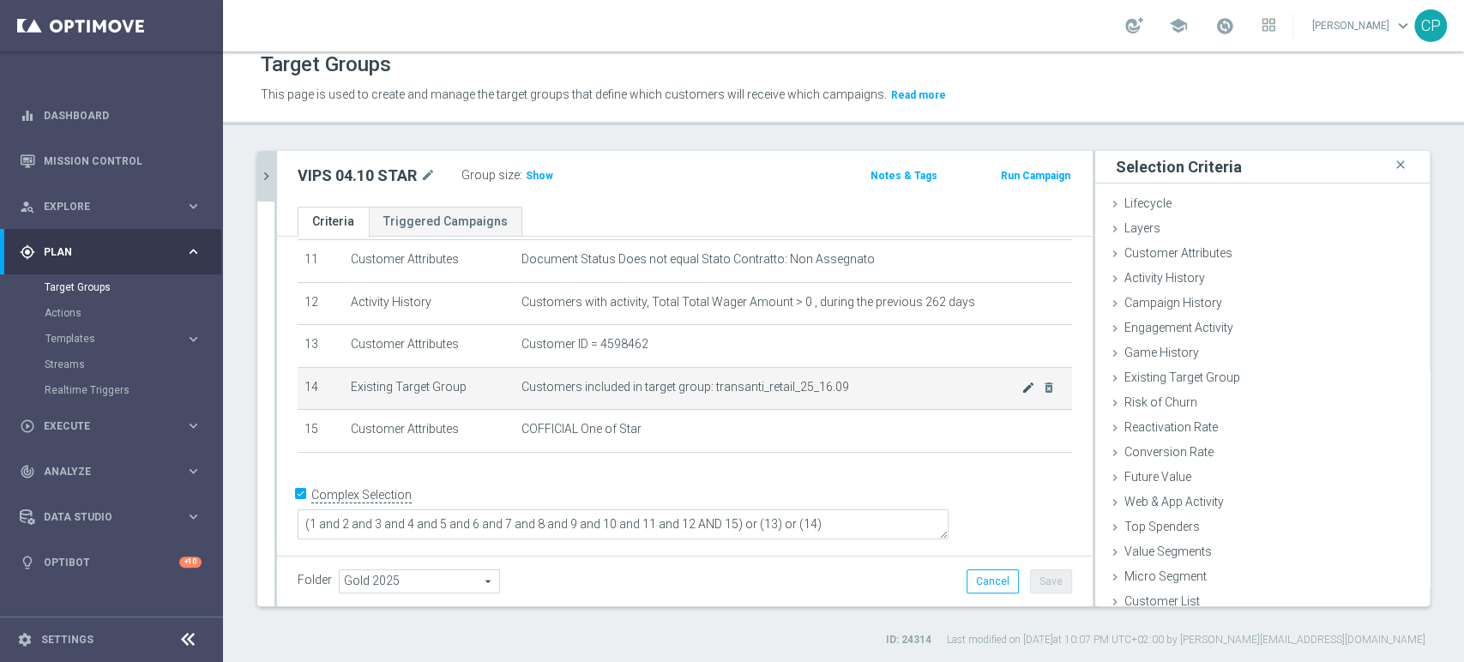
scroll to position [465, 0]
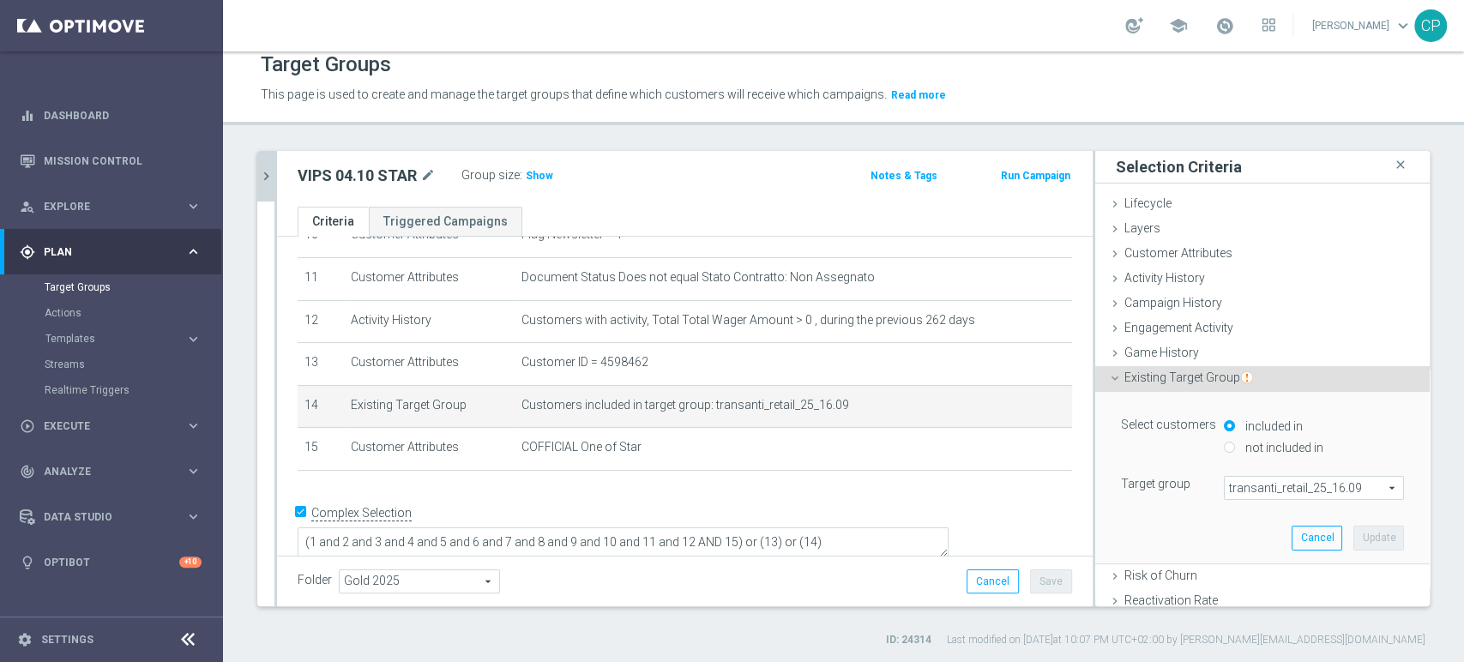
click at [1300, 491] on span "transanti_retail_25_16.09" at bounding box center [1314, 488] width 178 height 22
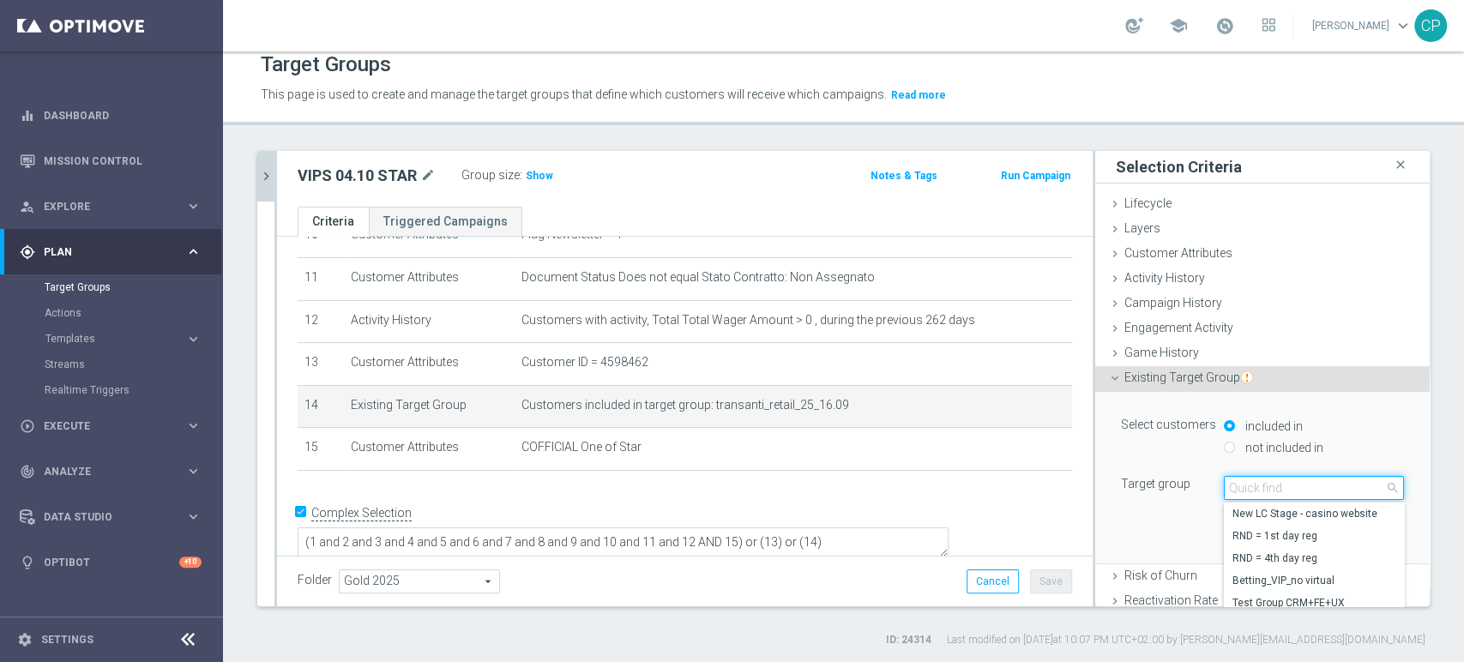
click at [1300, 491] on input "search" at bounding box center [1314, 488] width 180 height 24
type input "transanti"
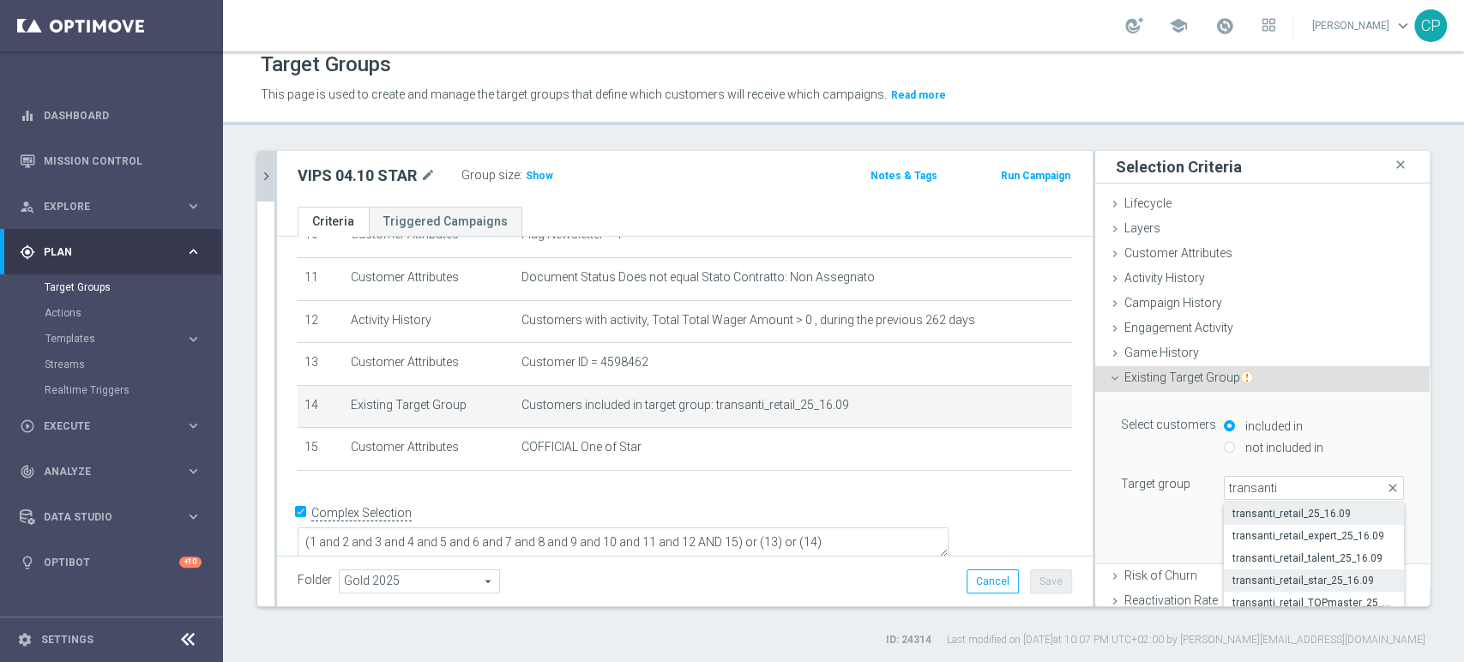
click at [1285, 575] on span "transanti_retail_star_25_16.09" at bounding box center [1314, 581] width 163 height 14
type input "transanti_retail_star_25_16.09"
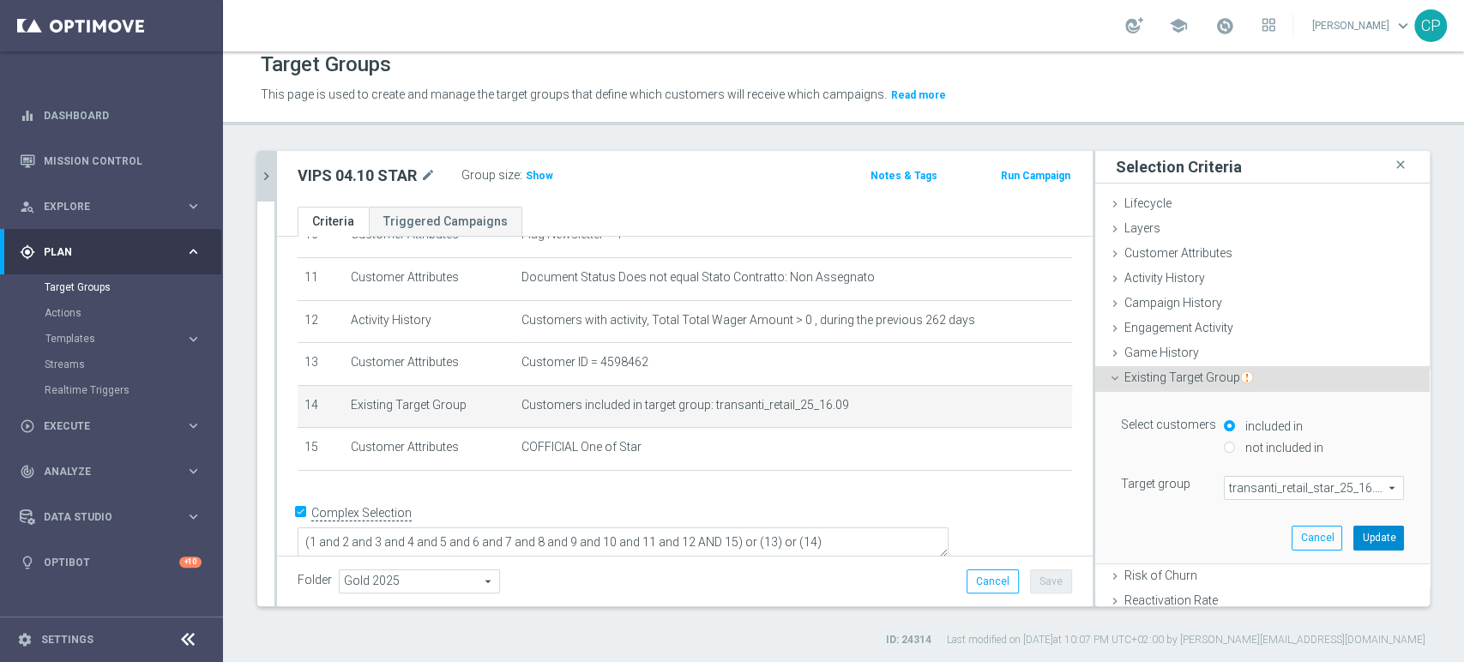
click at [1354, 530] on button "Update" at bounding box center [1379, 538] width 51 height 24
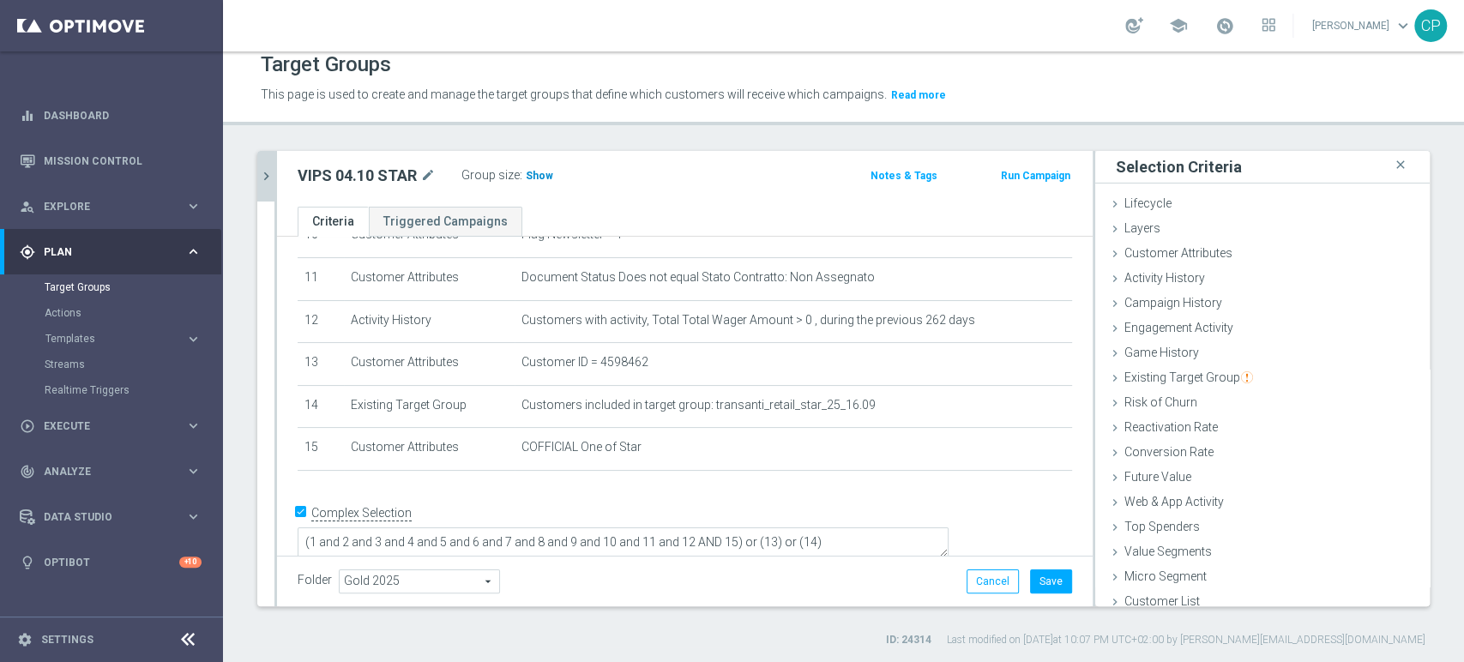
click at [540, 177] on span "Show" at bounding box center [539, 176] width 27 height 12
click at [1043, 575] on button "Save" at bounding box center [1051, 582] width 42 height 24
click at [266, 174] on icon "chevron_right" at bounding box center [266, 176] width 16 height 16
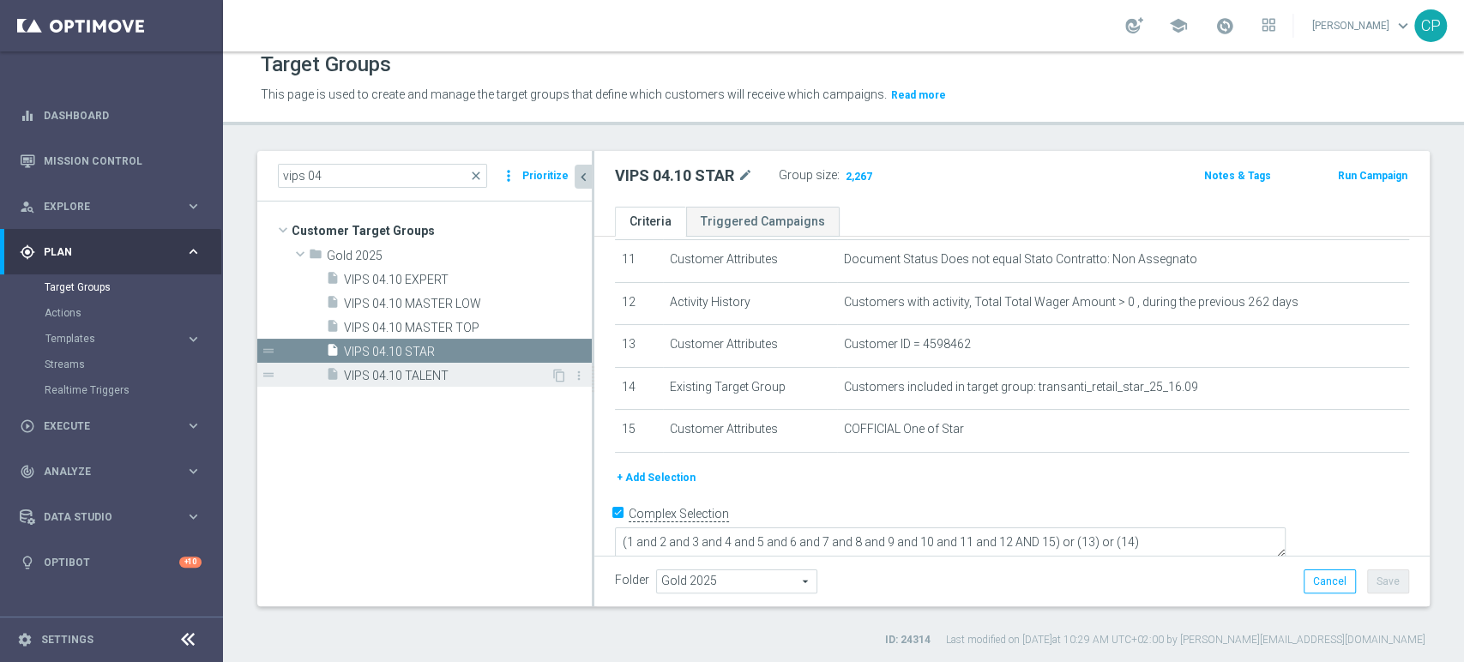
click at [466, 375] on span "VIPS 04.10 TALENT" at bounding box center [447, 376] width 207 height 15
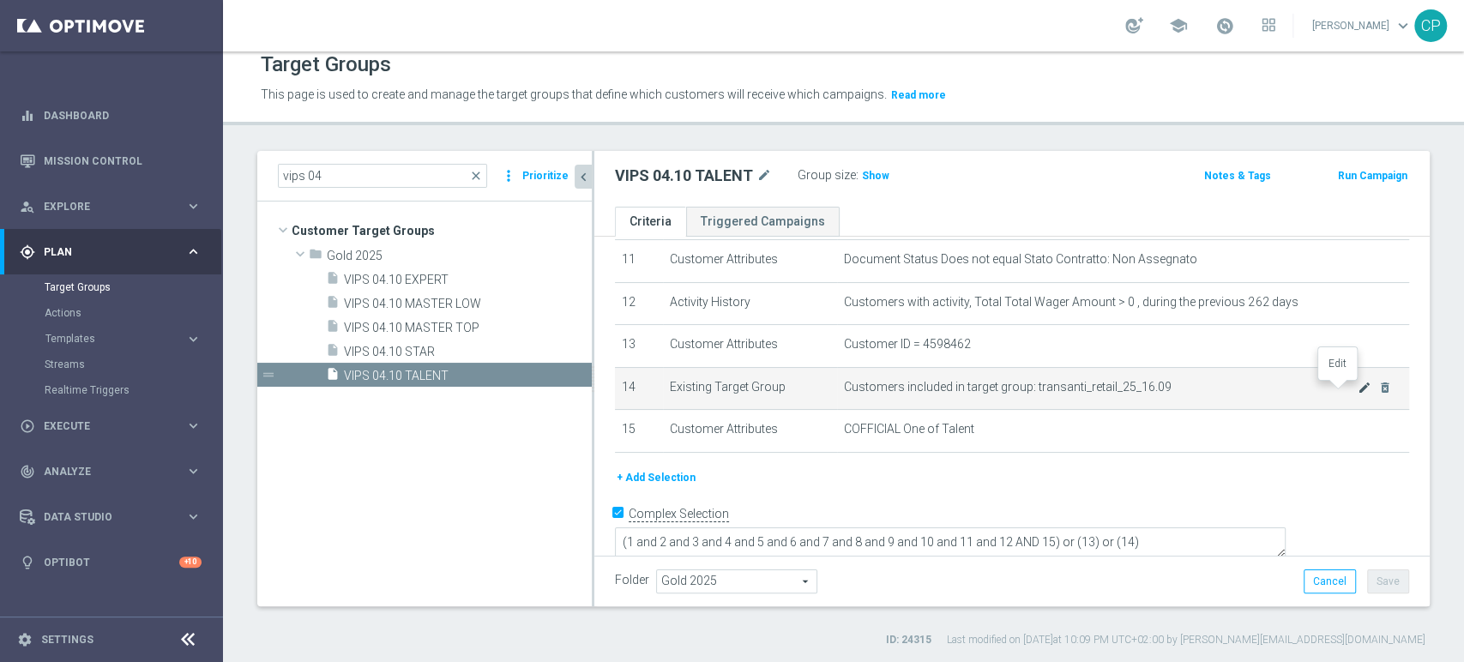
click at [1358, 389] on icon "mode_edit" at bounding box center [1365, 388] width 14 height 14
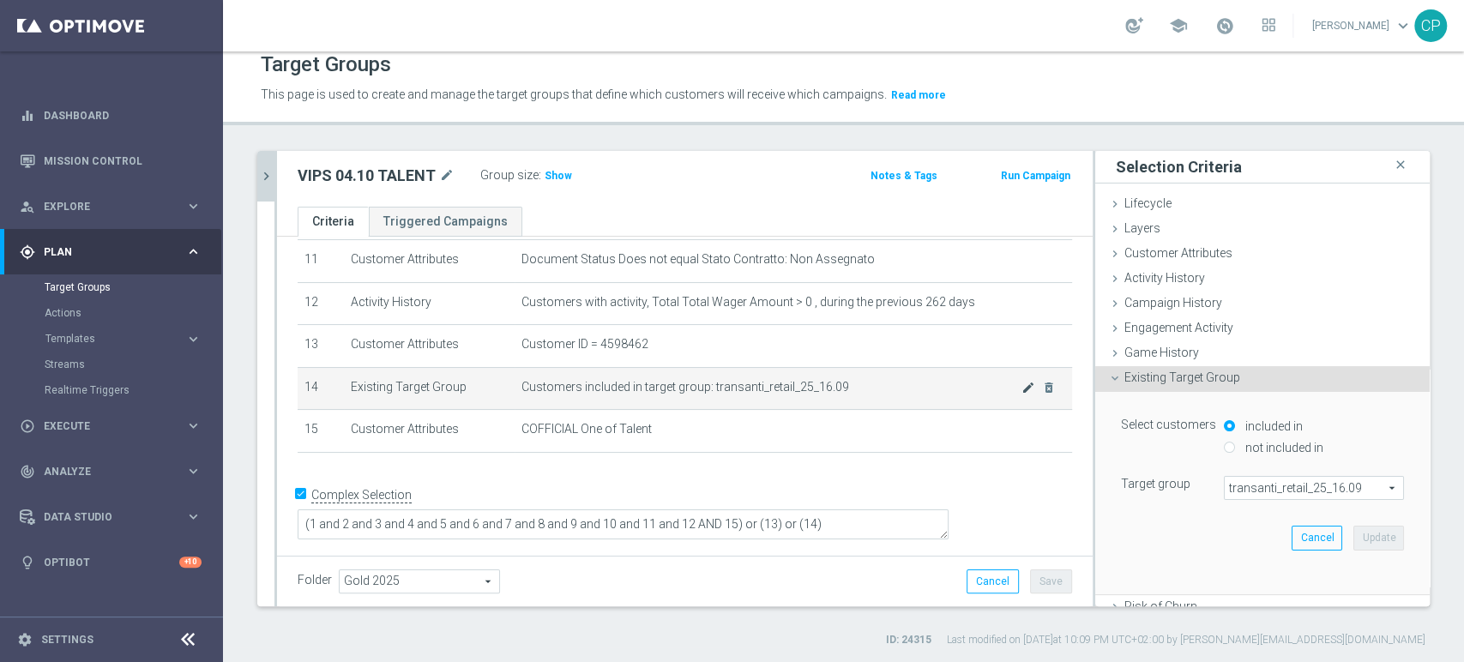
scroll to position [465, 0]
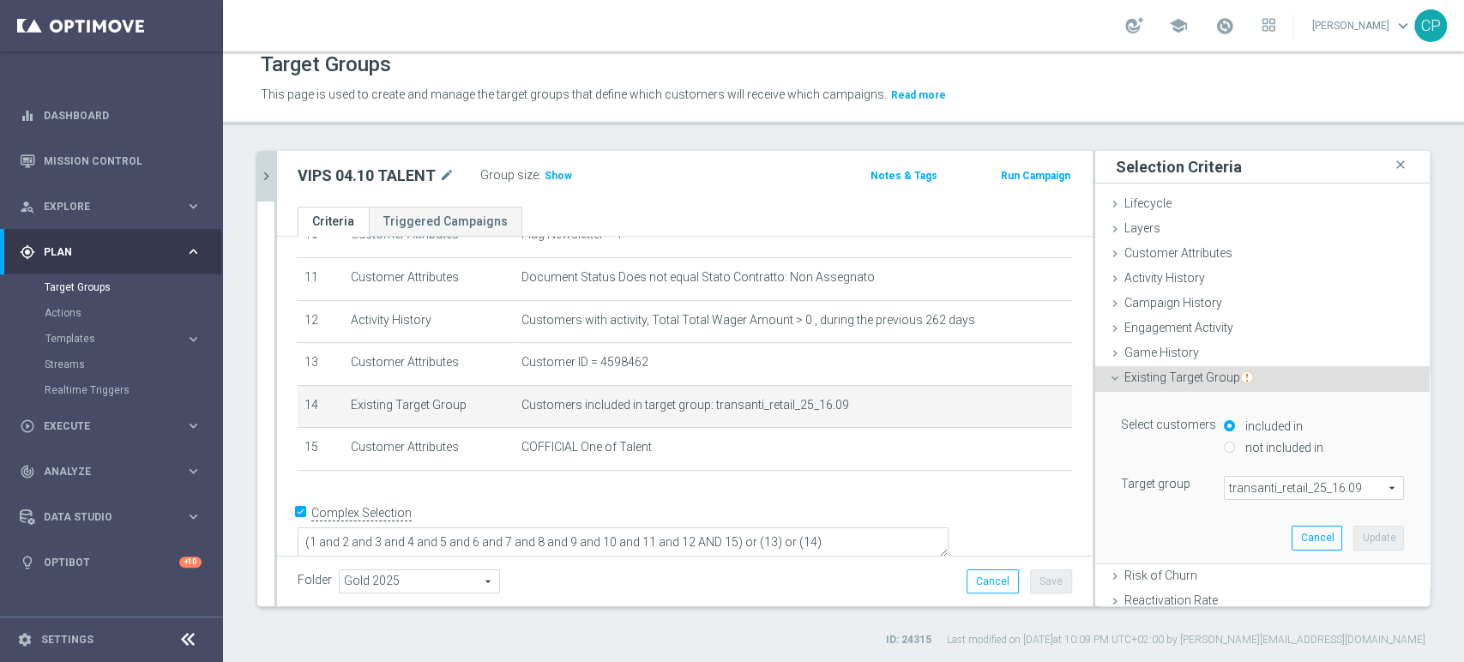
click at [1264, 484] on span "transanti_retail_25_16.09" at bounding box center [1314, 488] width 178 height 22
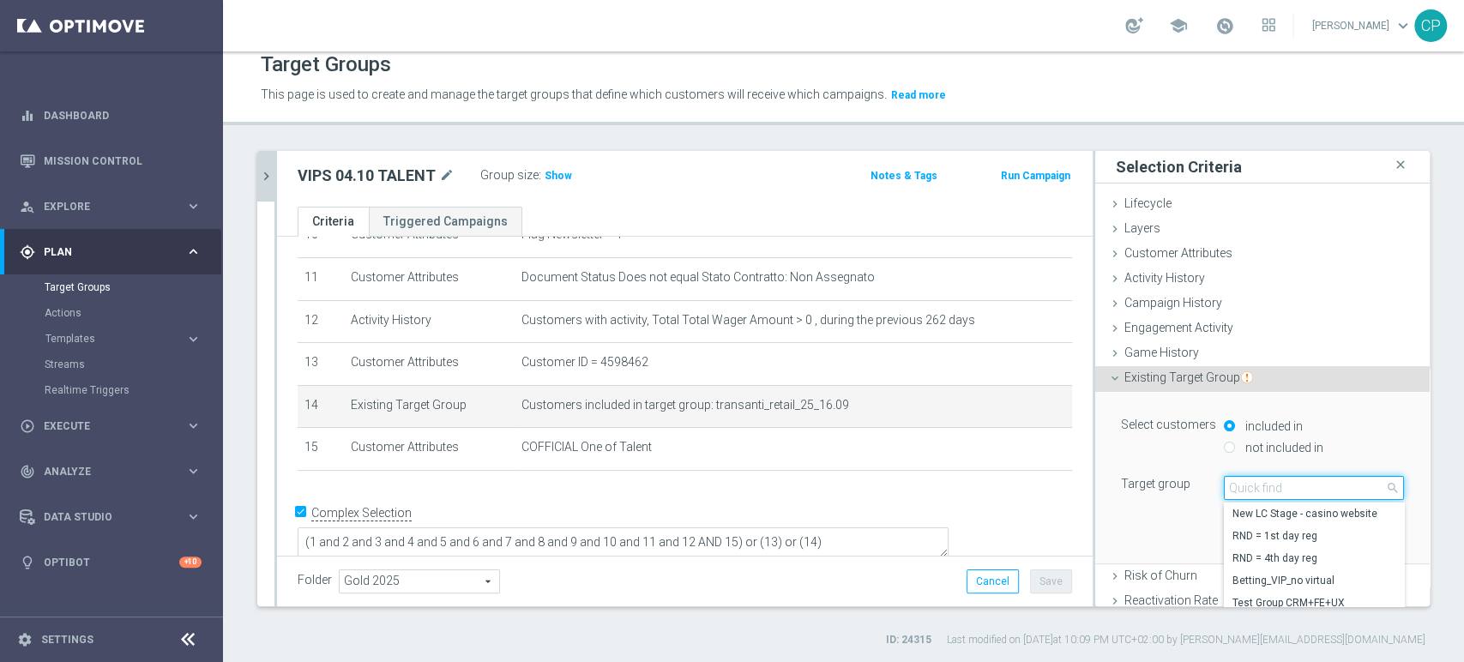
click at [1264, 484] on input "search" at bounding box center [1314, 488] width 180 height 24
type input "transanti"
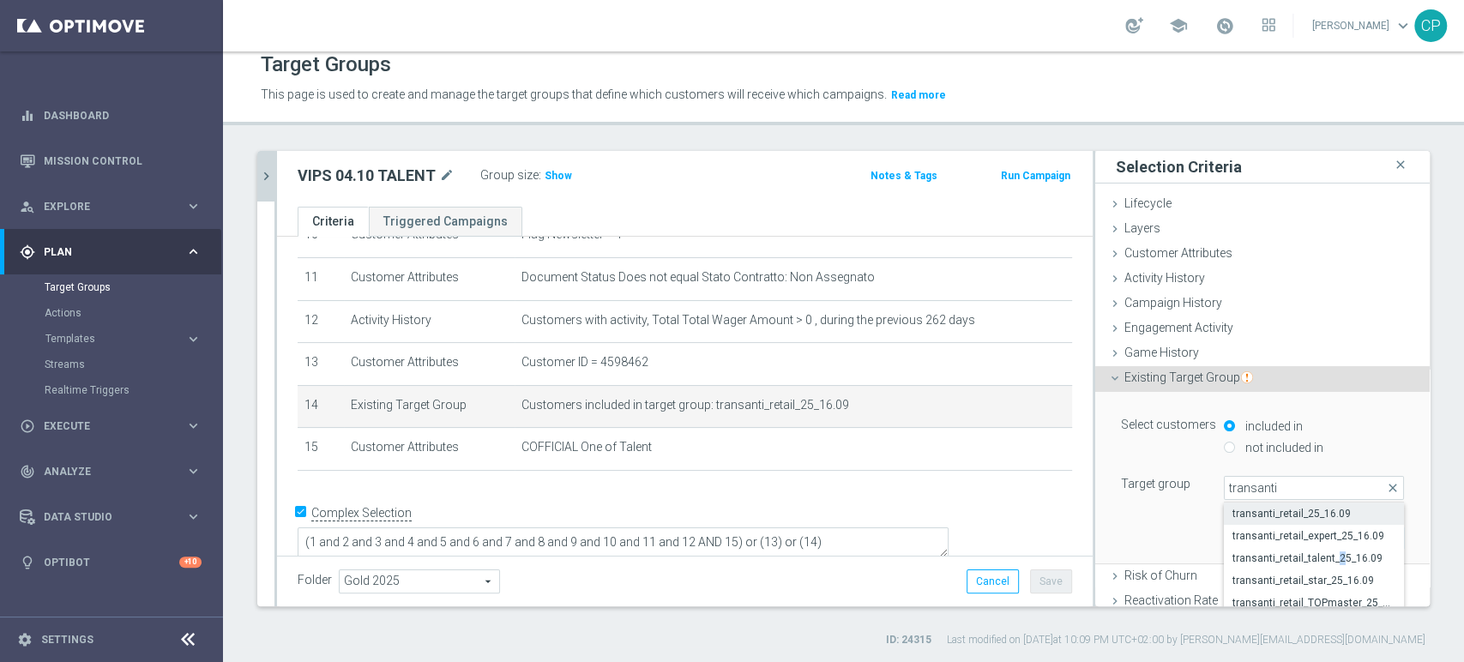
drag, startPoint x: 1278, startPoint y: 547, endPoint x: 1319, endPoint y: 557, distance: 41.4
click at [1319, 557] on span "transanti_retail_talent_25_16.09" at bounding box center [1314, 559] width 163 height 14
type input "transanti_retail_talent_25_16.09"
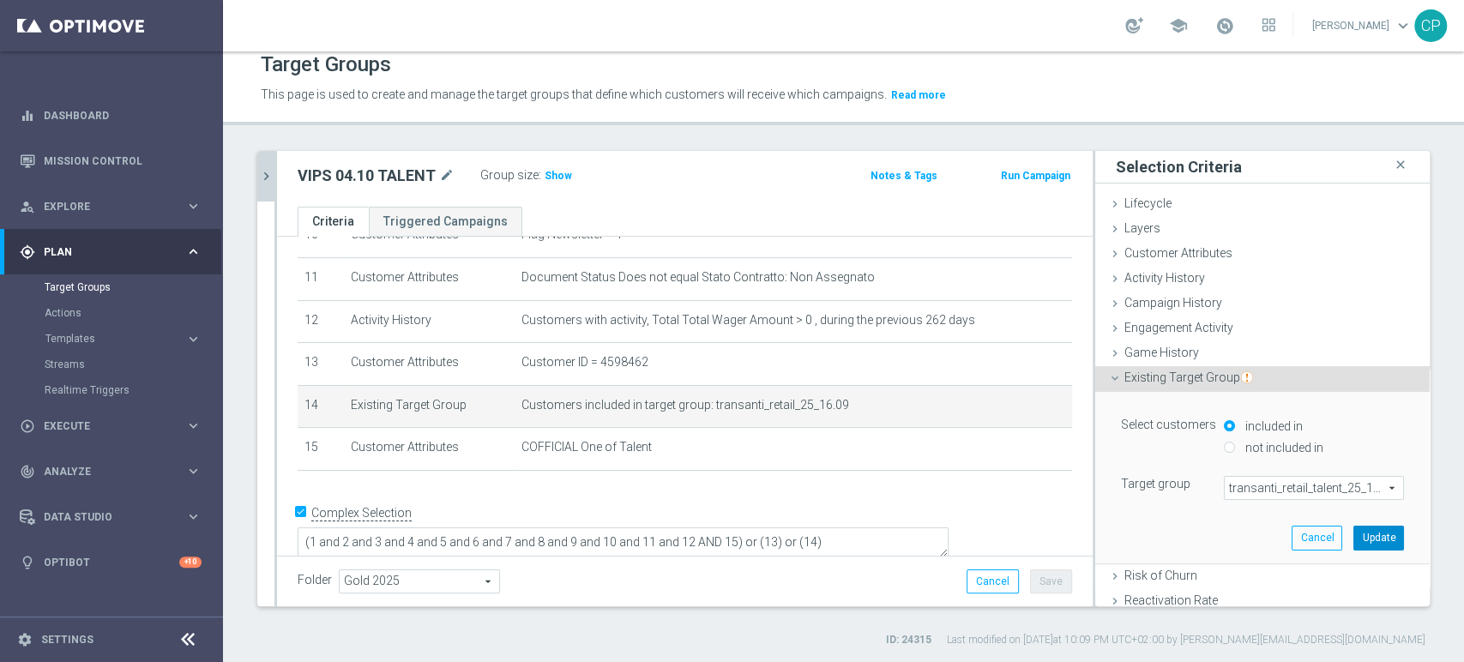
click at [1354, 535] on button "Update" at bounding box center [1379, 538] width 51 height 24
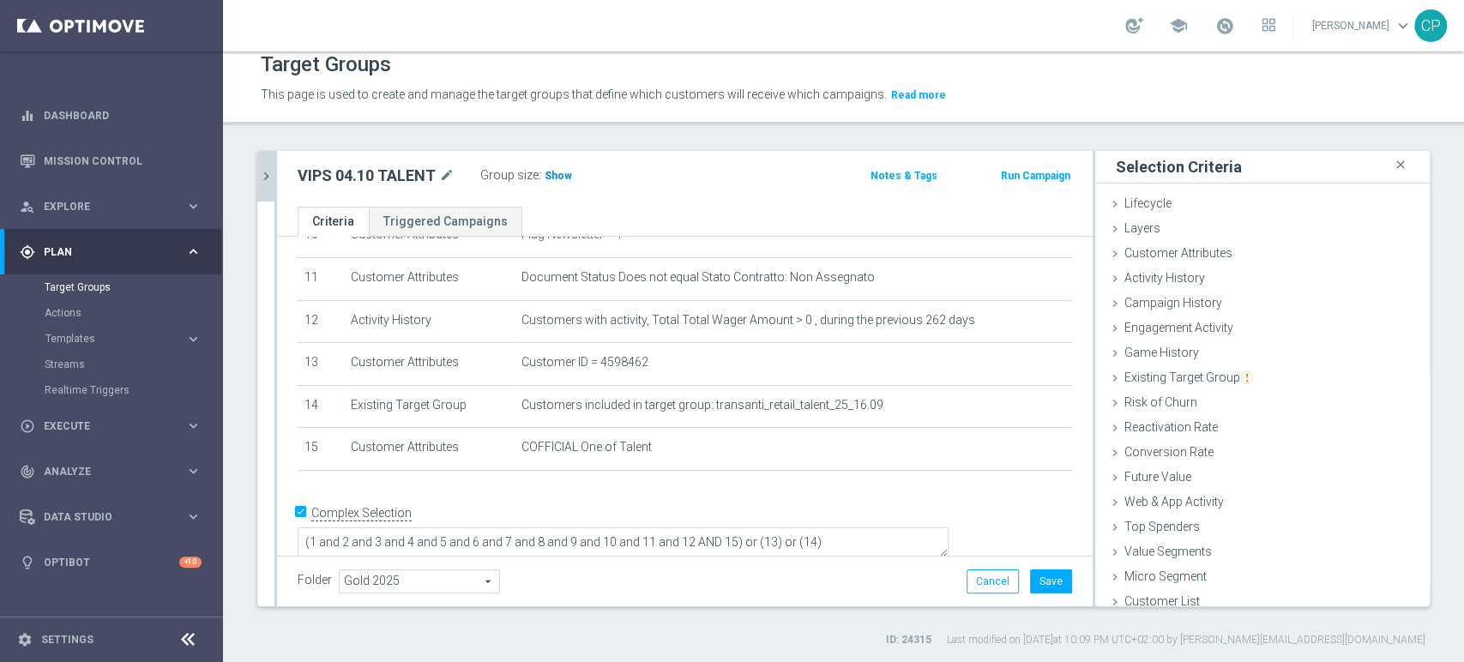
click at [555, 177] on span "Show" at bounding box center [558, 176] width 27 height 12
click at [1045, 582] on button "Save" at bounding box center [1051, 582] width 42 height 24
click at [1380, 617] on div "vips 04 close more_vert Prioritize Customer Target Groups library_add create_ne…" at bounding box center [843, 399] width 1241 height 497
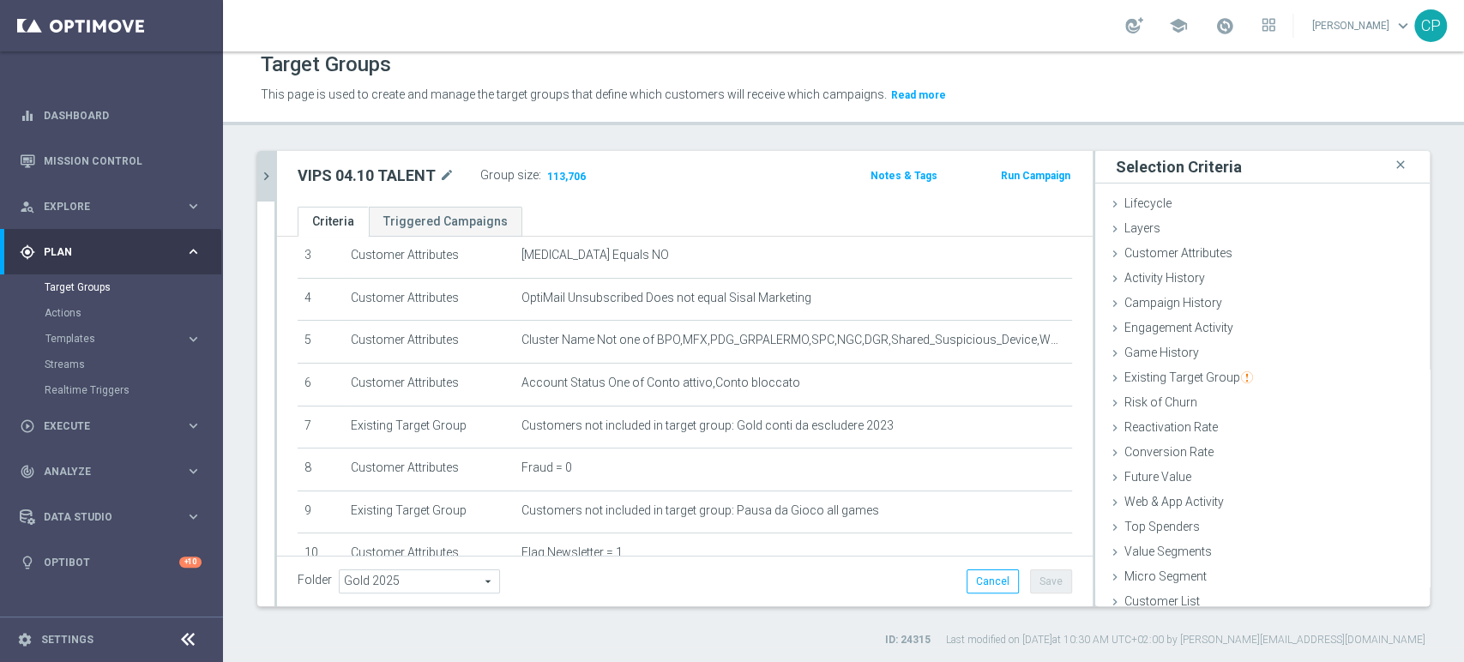
scroll to position [126, 0]
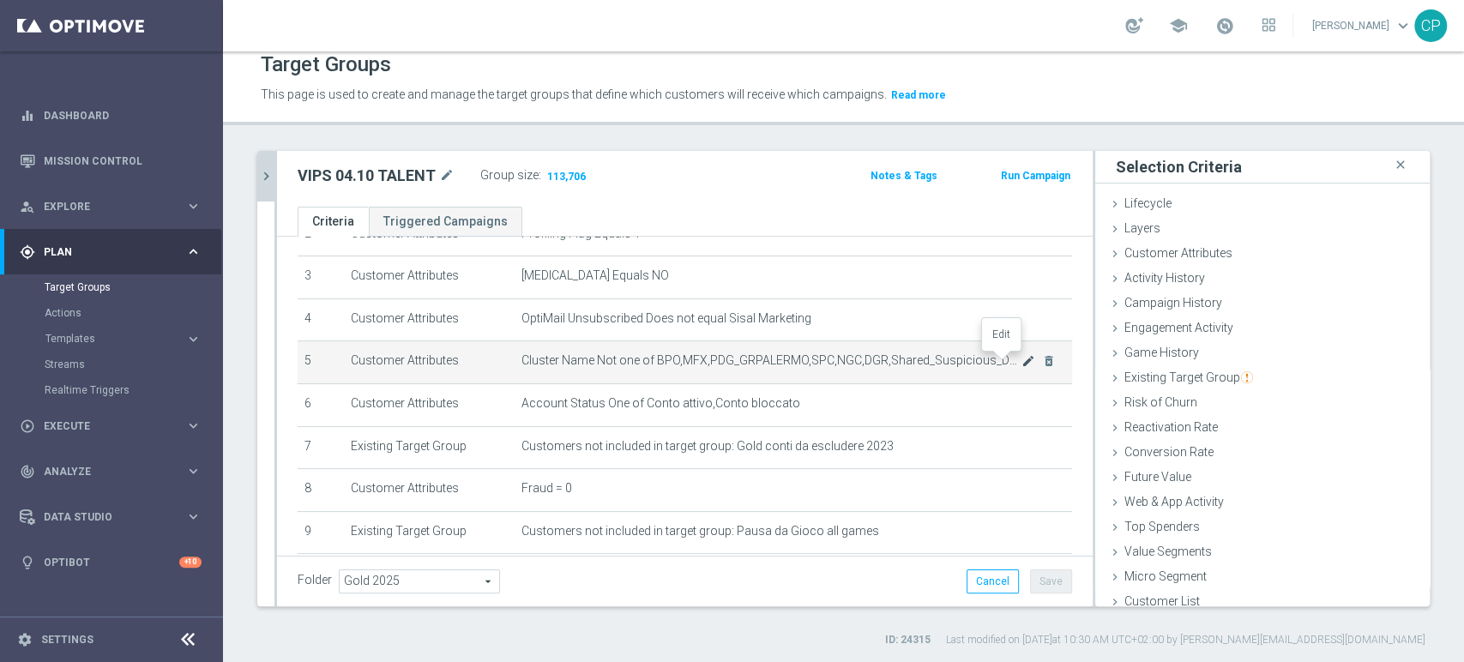
click at [1022, 361] on icon "mode_edit" at bounding box center [1029, 361] width 14 height 14
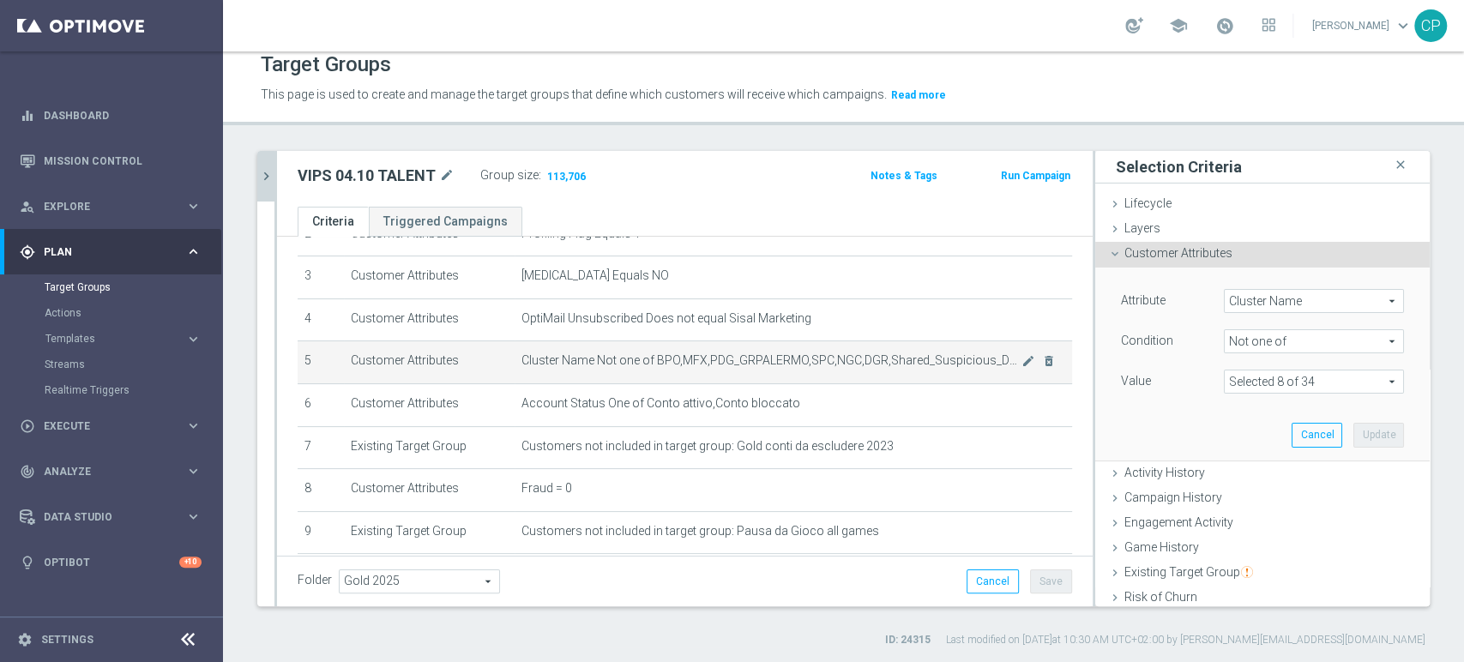
click at [941, 360] on span "Cluster Name Not one of BPO,MFX,PDG_GRPALERMO,SPC,NGC,DGR,Shared_Suspicious_Dev…" at bounding box center [772, 360] width 500 height 15
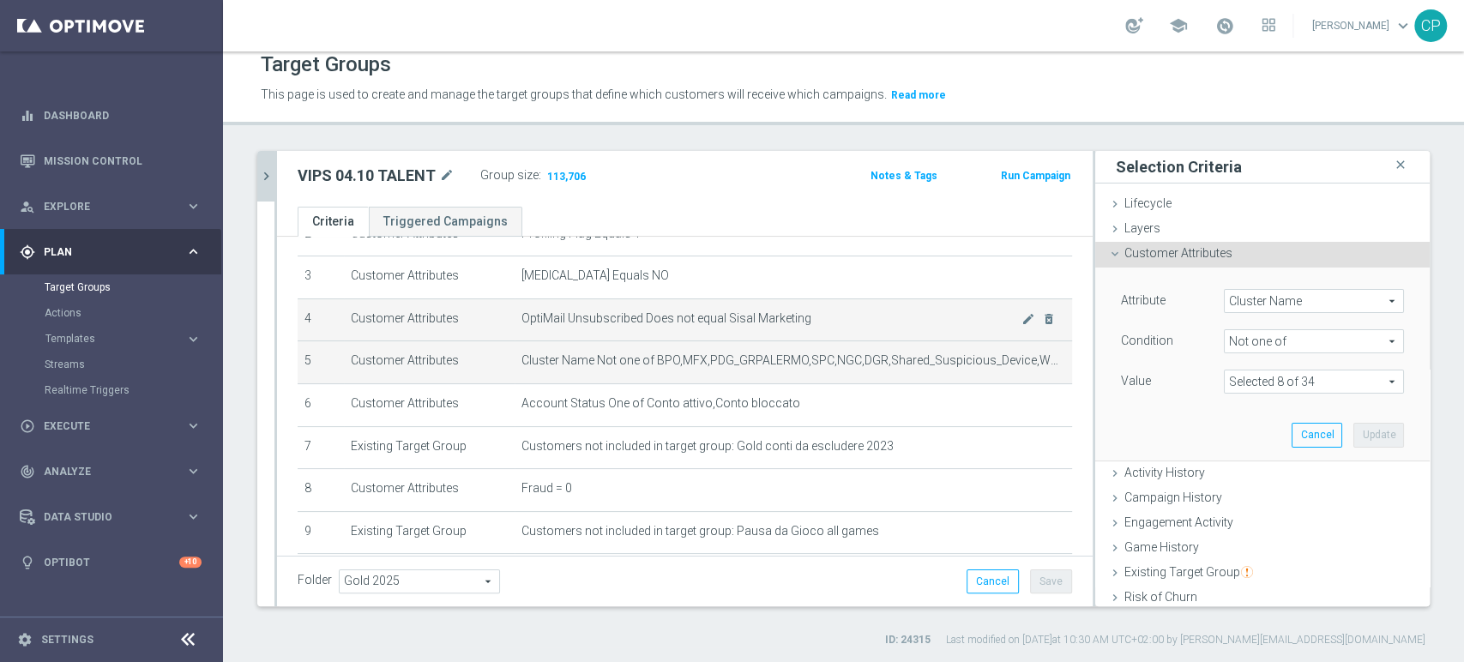
scroll to position [0, 0]
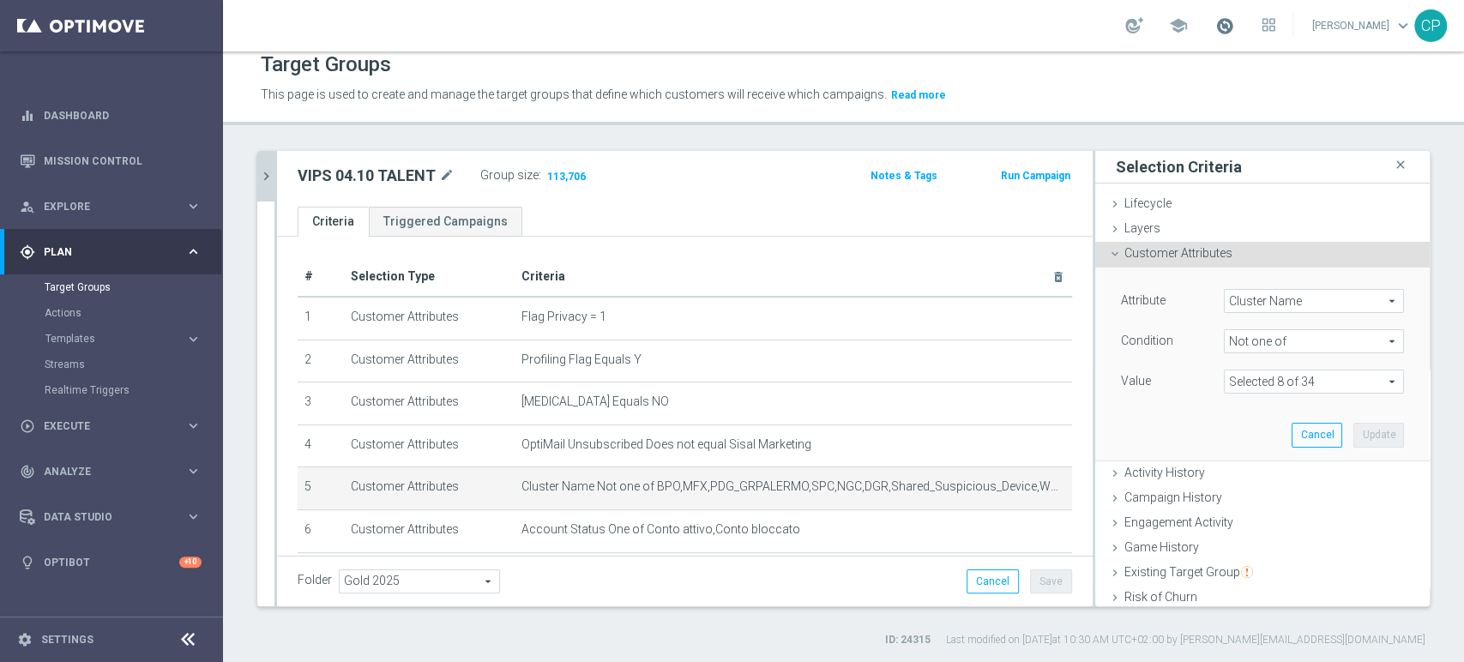
click at [1235, 21] on span at bounding box center [1225, 25] width 19 height 19
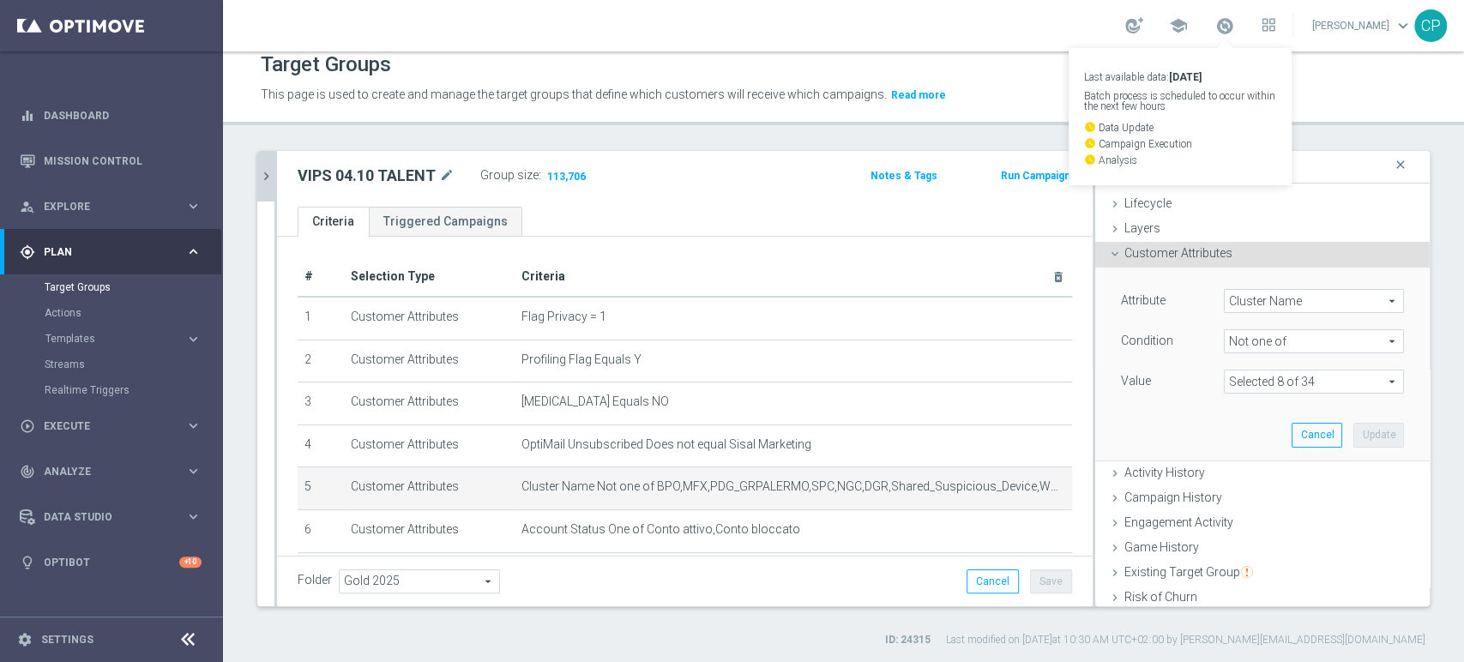
click at [1026, 67] on div "Target Groups" at bounding box center [844, 64] width 1166 height 33
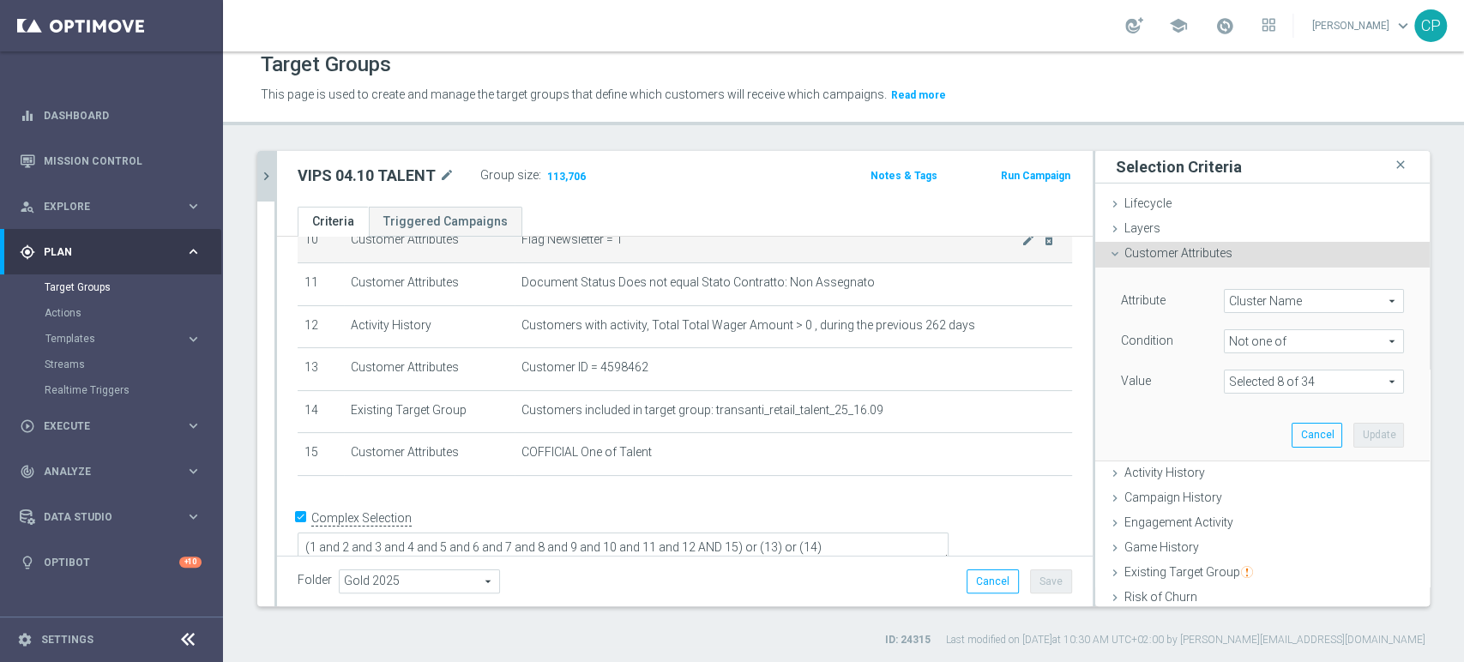
scroll to position [462, 0]
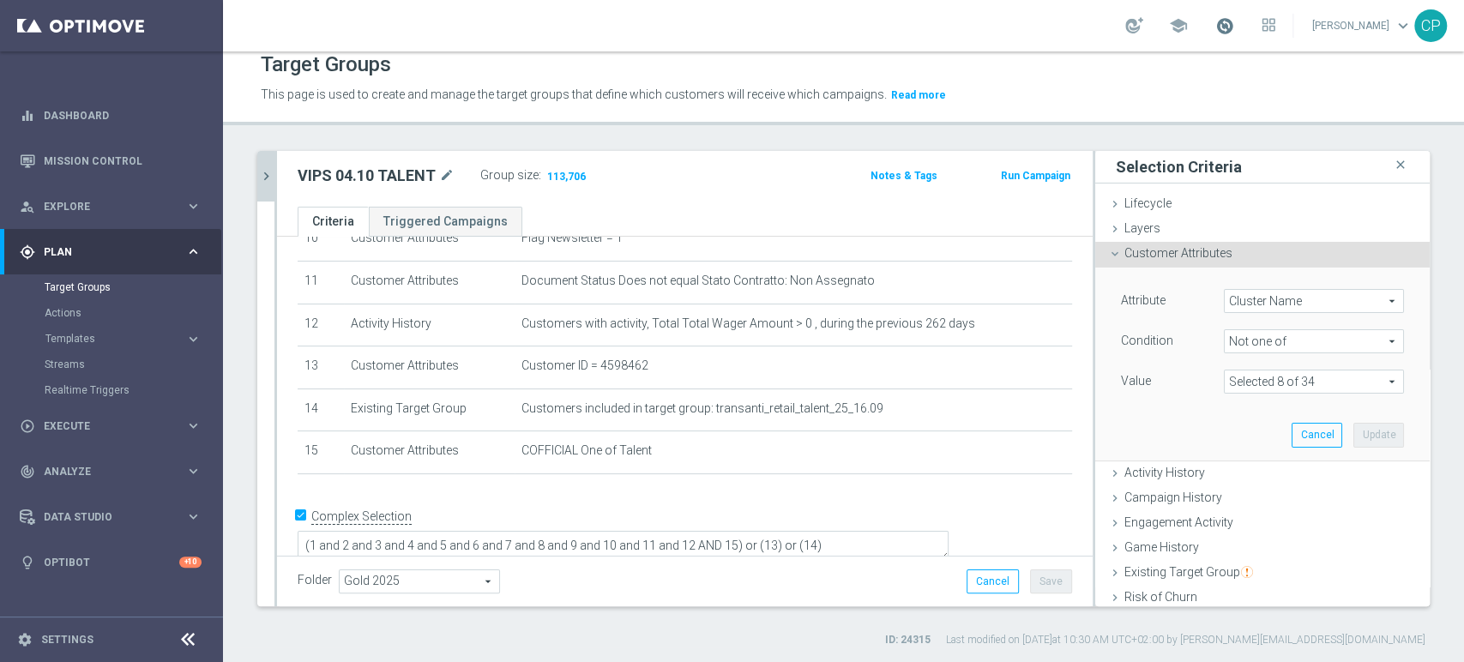
click at [1235, 25] on span at bounding box center [1225, 25] width 19 height 19
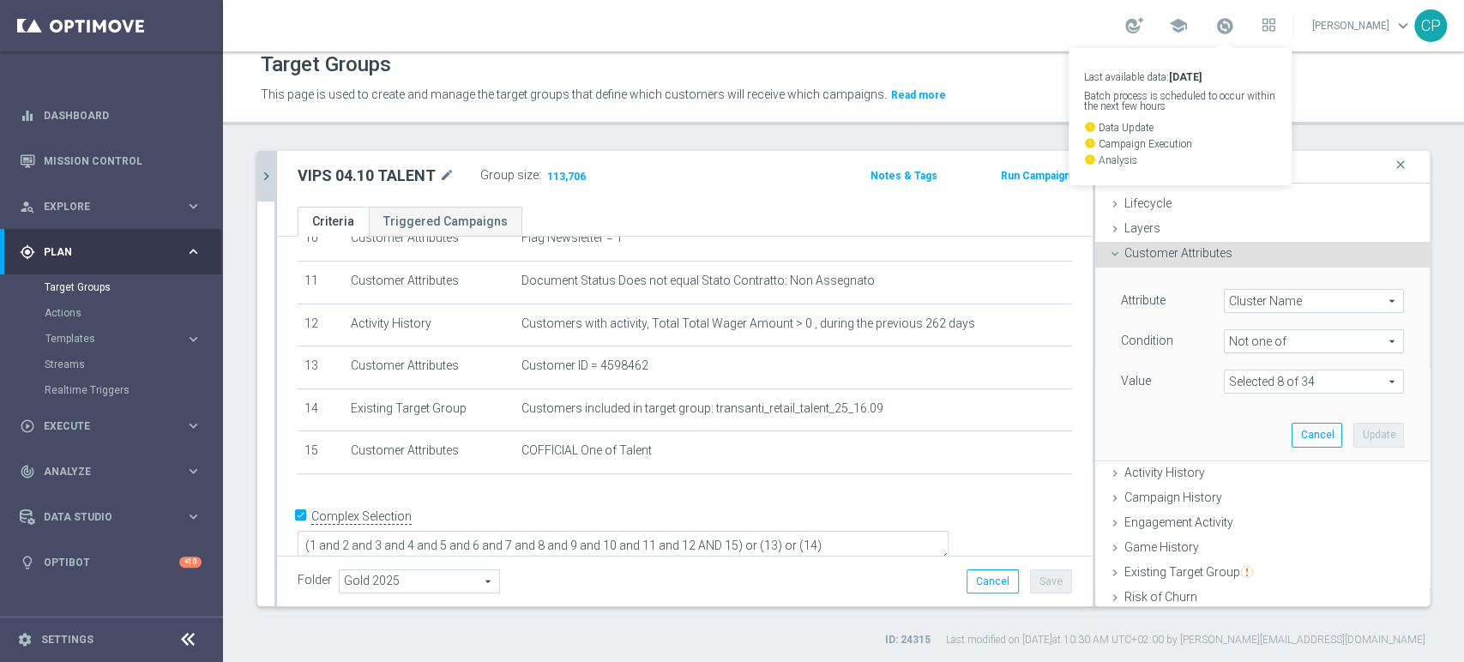
click at [999, 86] on p "This page is used to create and manage the target groups that define which cust…" at bounding box center [695, 95] width 868 height 19
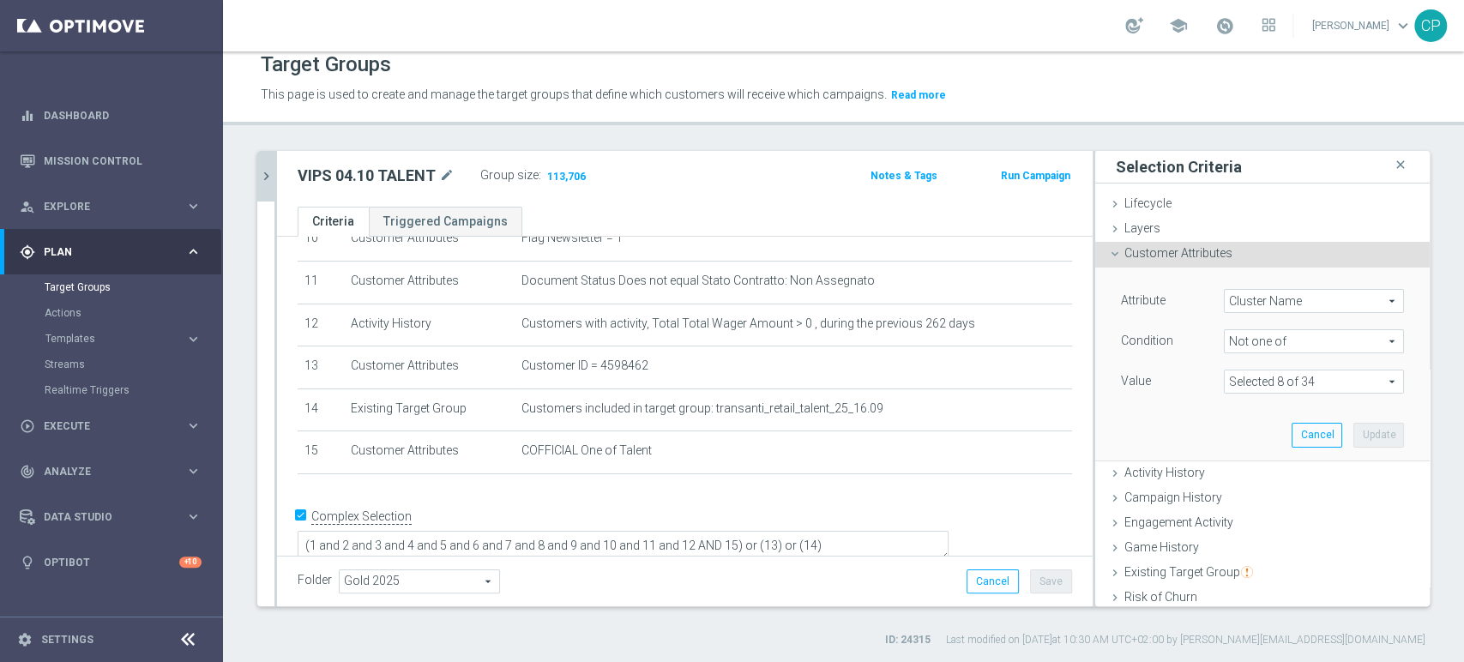
click at [265, 136] on div "Target Groups This page is used to create and manage the target groups that def…" at bounding box center [843, 356] width 1241 height 611
click at [267, 179] on icon "chevron_right" at bounding box center [266, 176] width 16 height 16
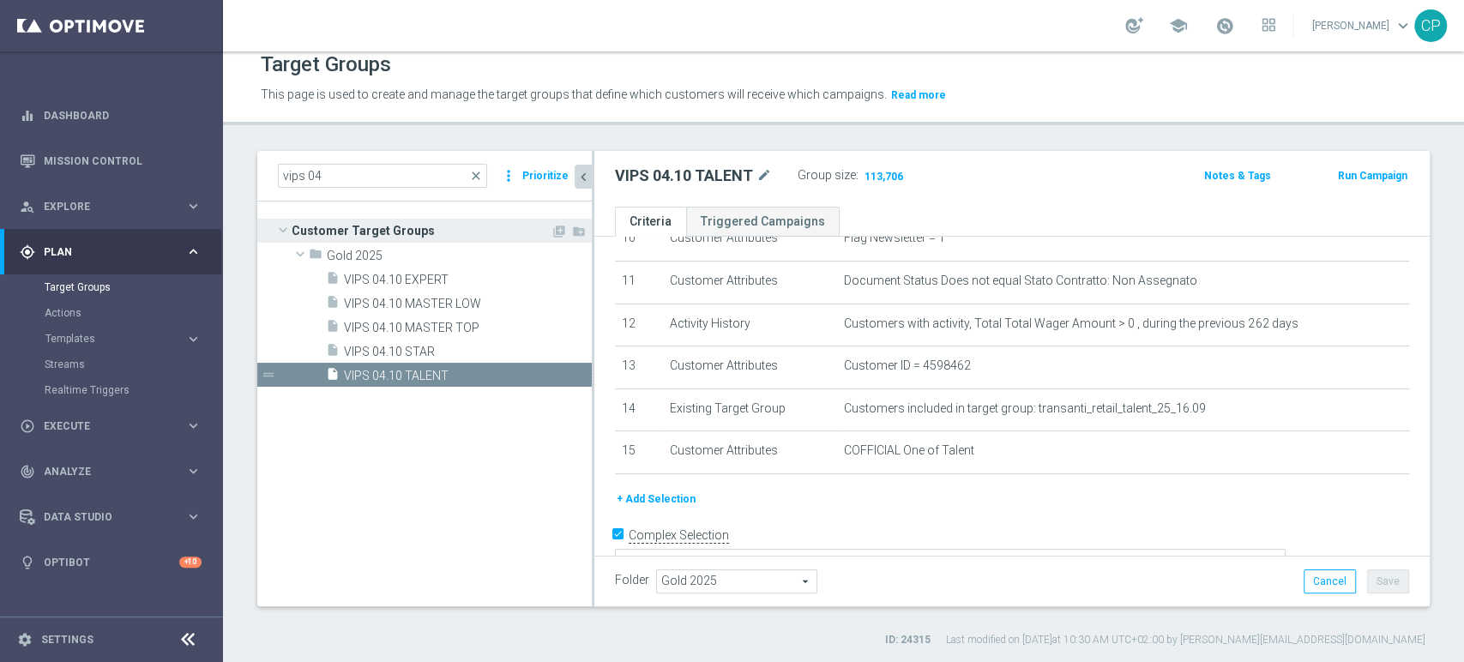
click at [433, 230] on span "Customer Target Groups" at bounding box center [421, 231] width 259 height 24
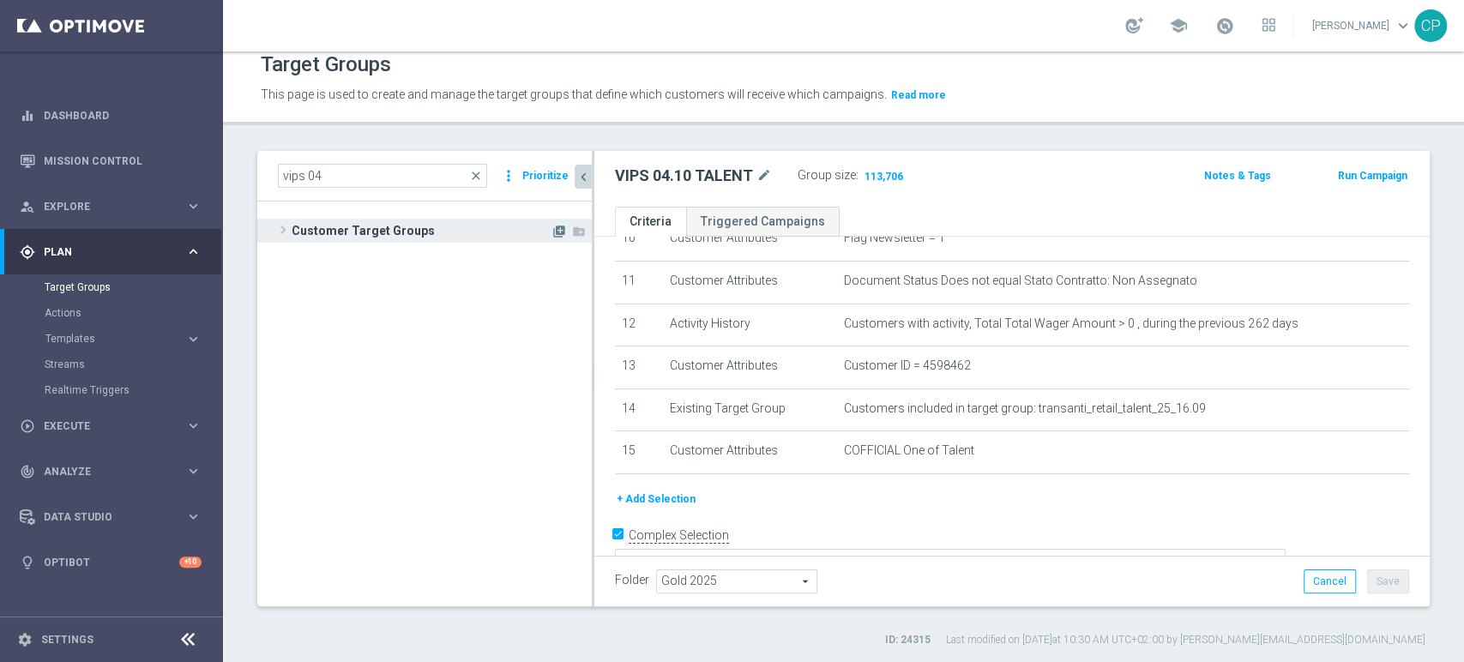
click at [553, 232] on icon "library_add" at bounding box center [559, 232] width 14 height 14
checkbox input "false"
type input "Customer Target Groups"
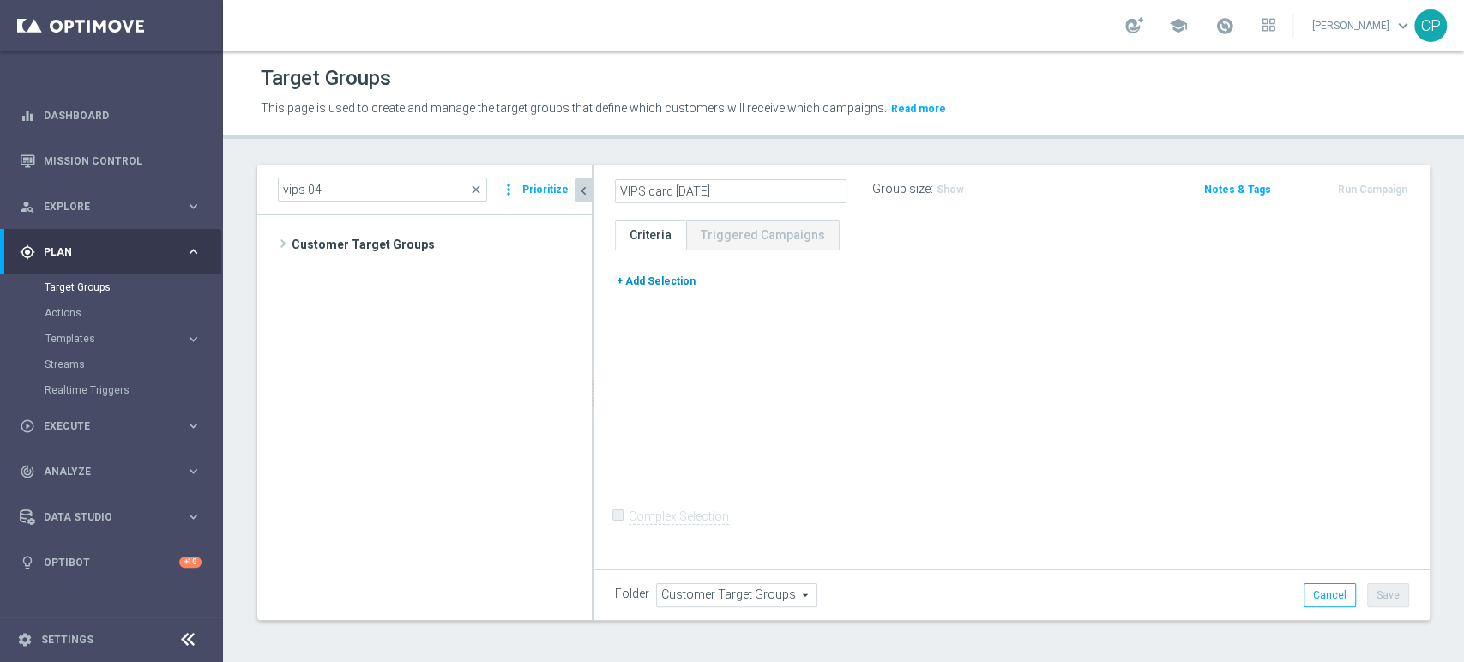
type input "VIPS card 03.10.25"
click at [666, 275] on button "+ Add Selection" at bounding box center [656, 281] width 82 height 19
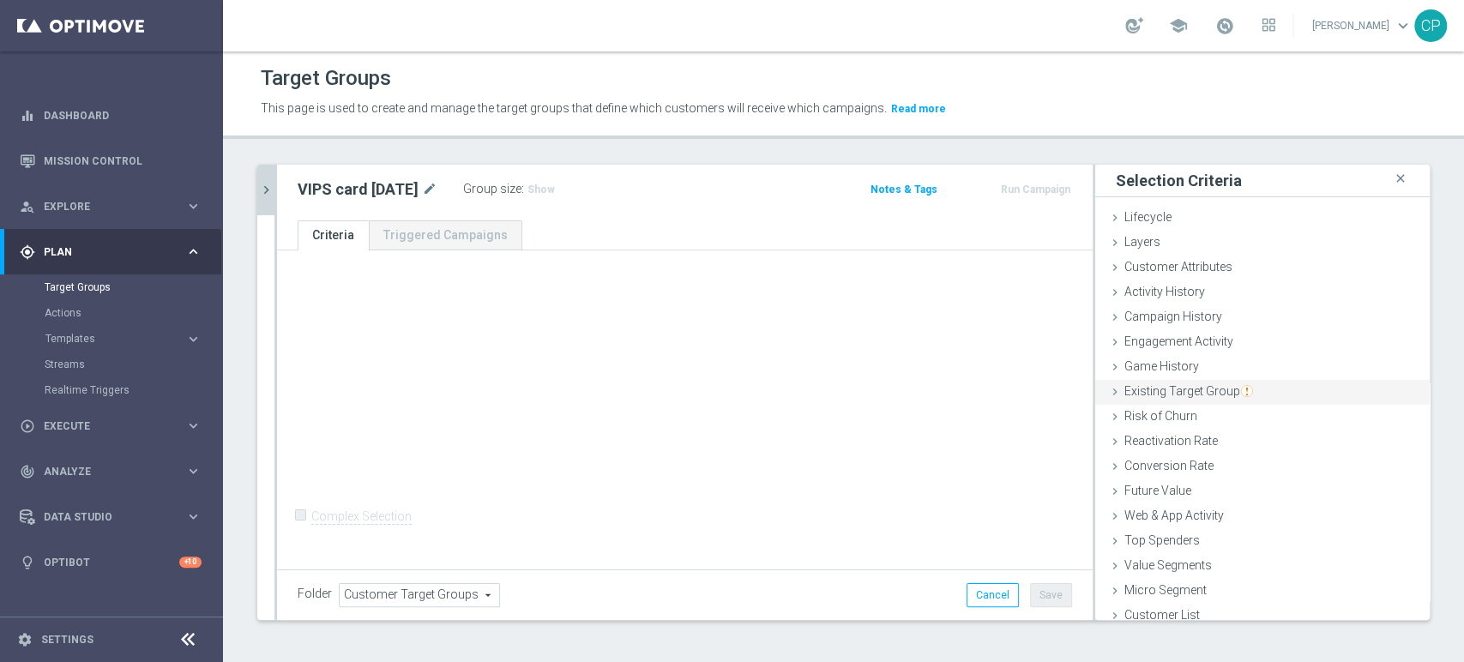
click at [1160, 389] on span "Existing Target Group" at bounding box center [1189, 391] width 129 height 14
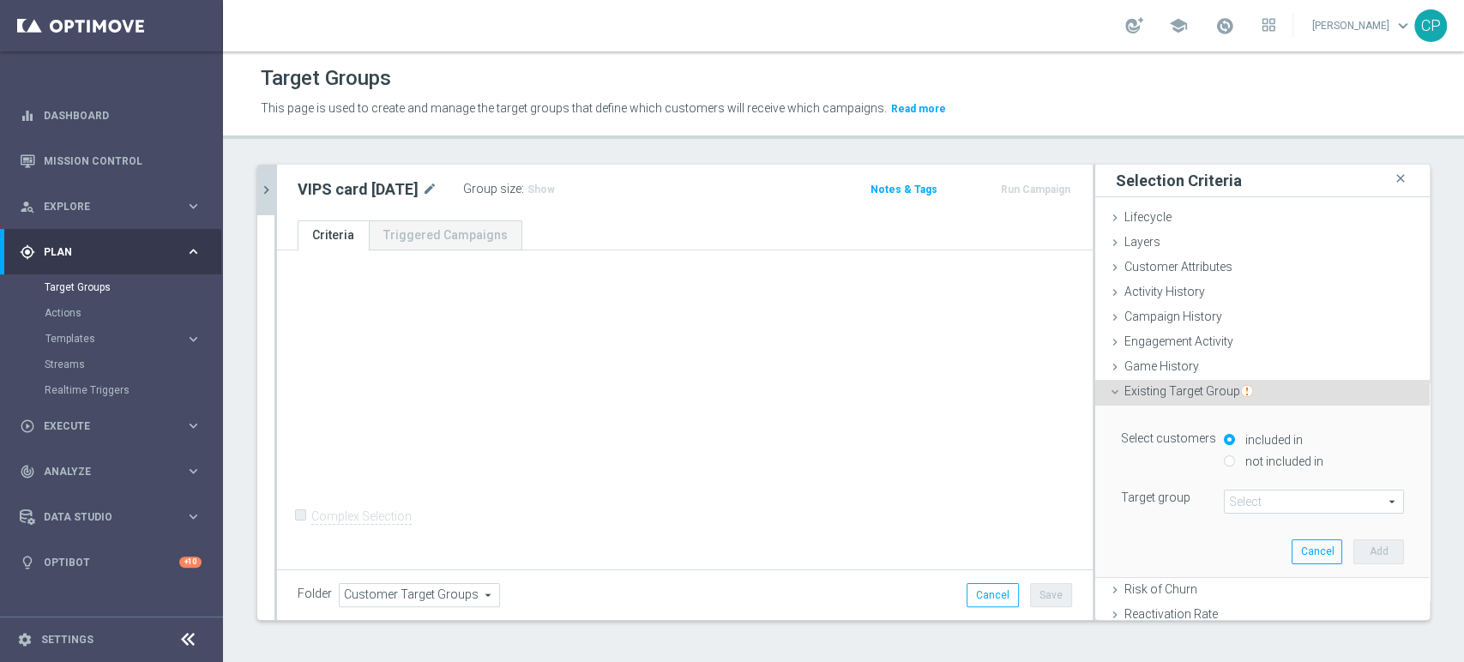
click at [1257, 496] on span at bounding box center [1314, 502] width 178 height 22
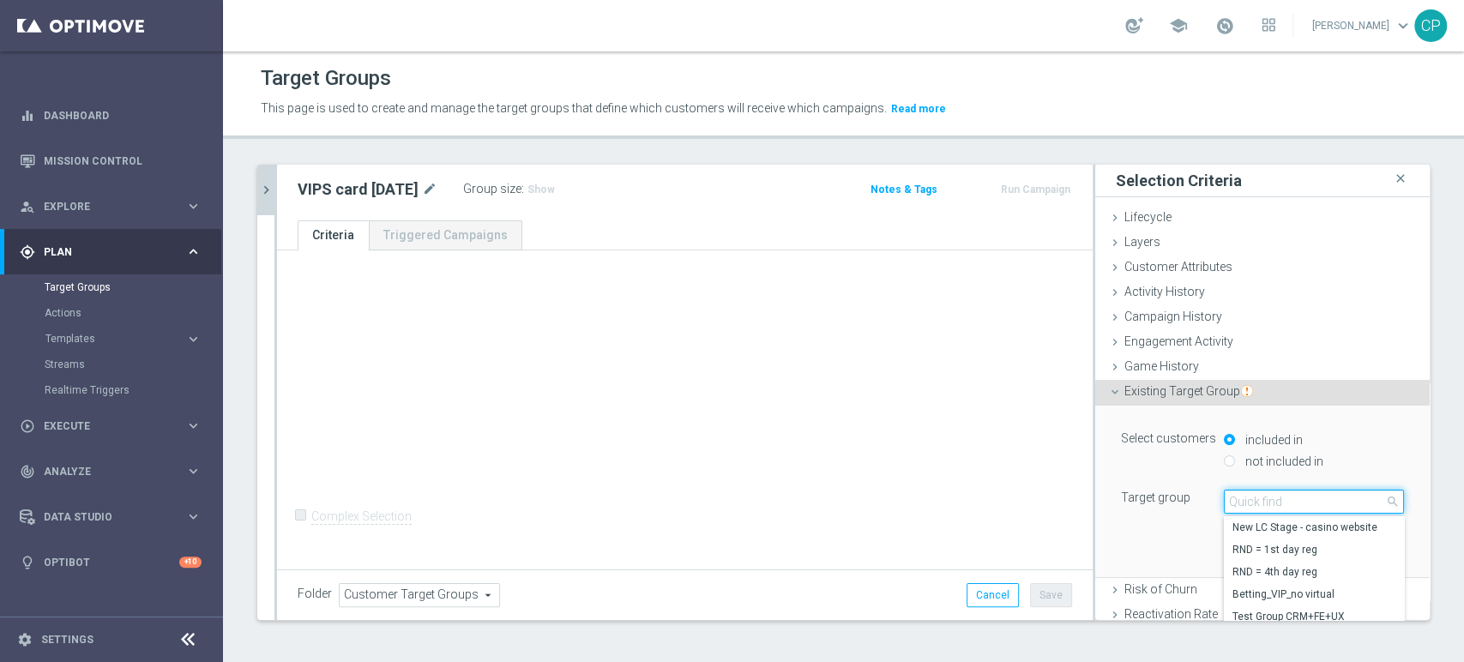
click at [1251, 497] on input "search" at bounding box center [1314, 502] width 180 height 24
type input "vips 04"
click at [1258, 522] on span "VIPS 04.10 STAR" at bounding box center [1314, 528] width 163 height 14
type input "VIPS 04.10 STAR"
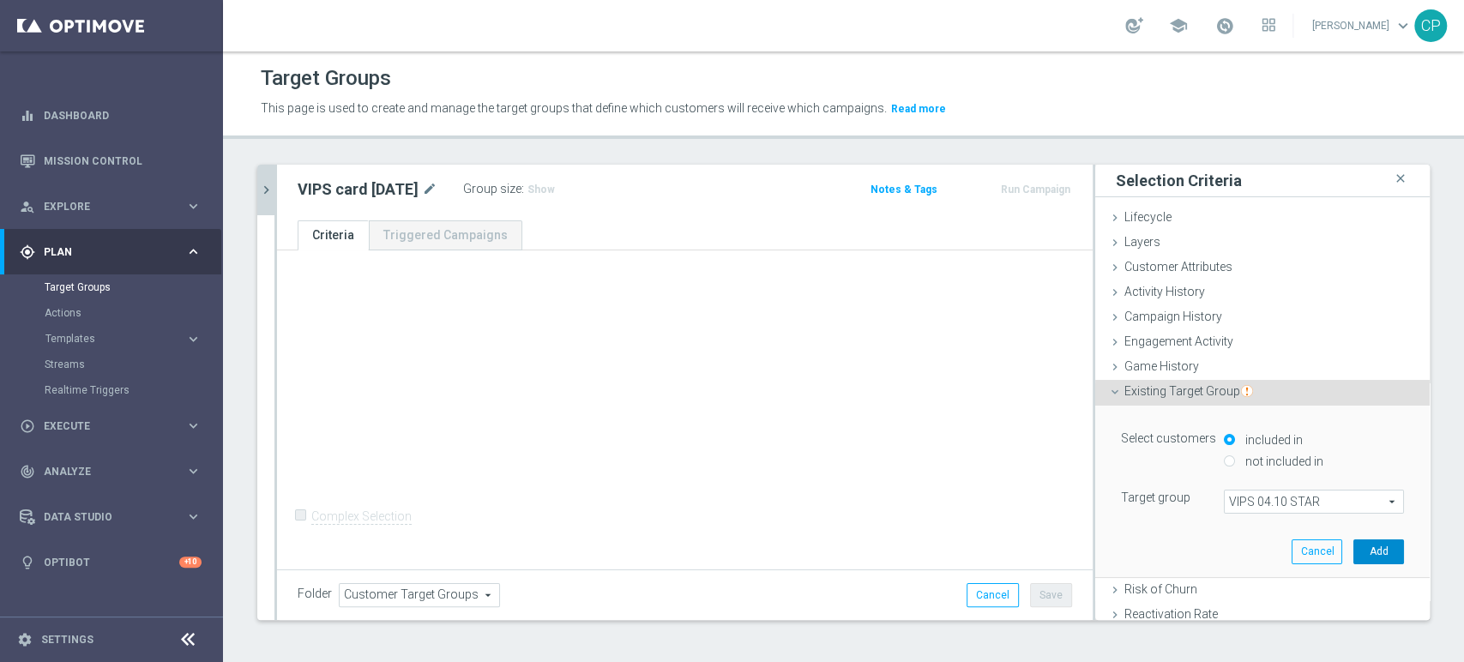
click at [1356, 555] on button "Add" at bounding box center [1379, 552] width 51 height 24
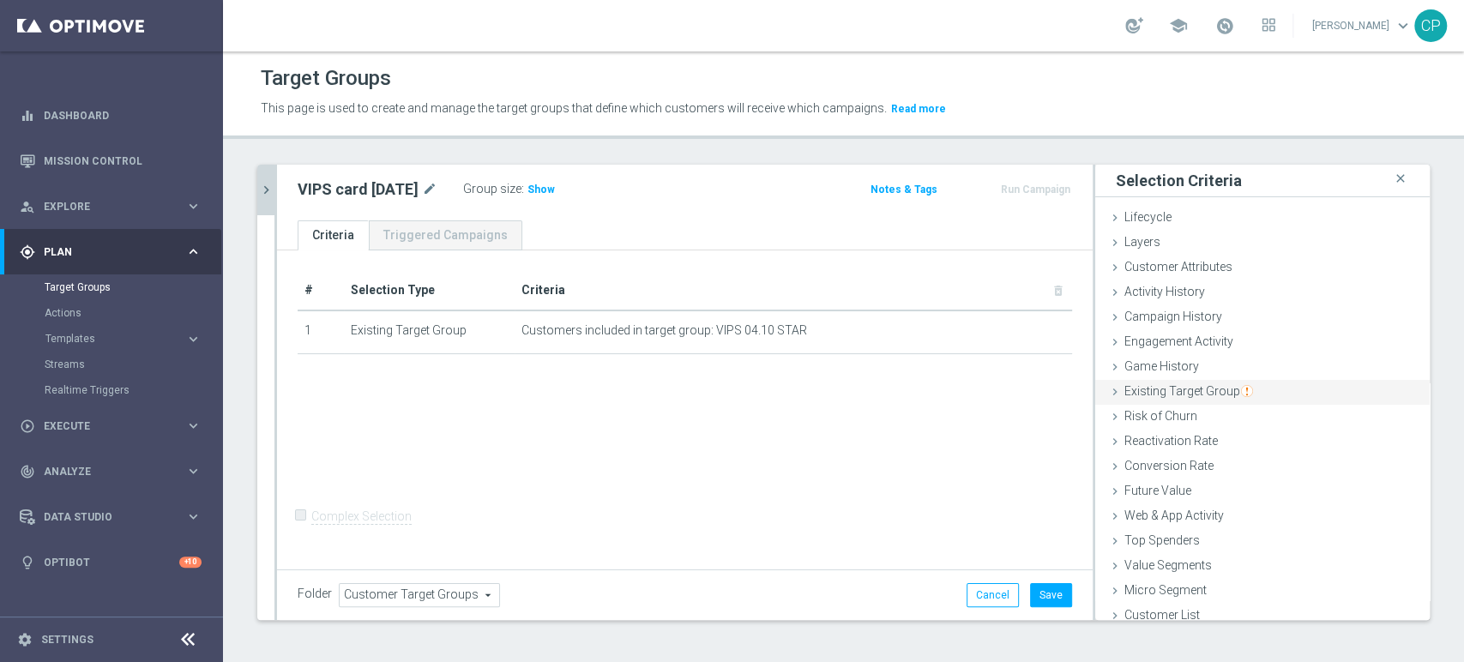
click at [1182, 391] on span "Existing Target Group" at bounding box center [1189, 391] width 129 height 14
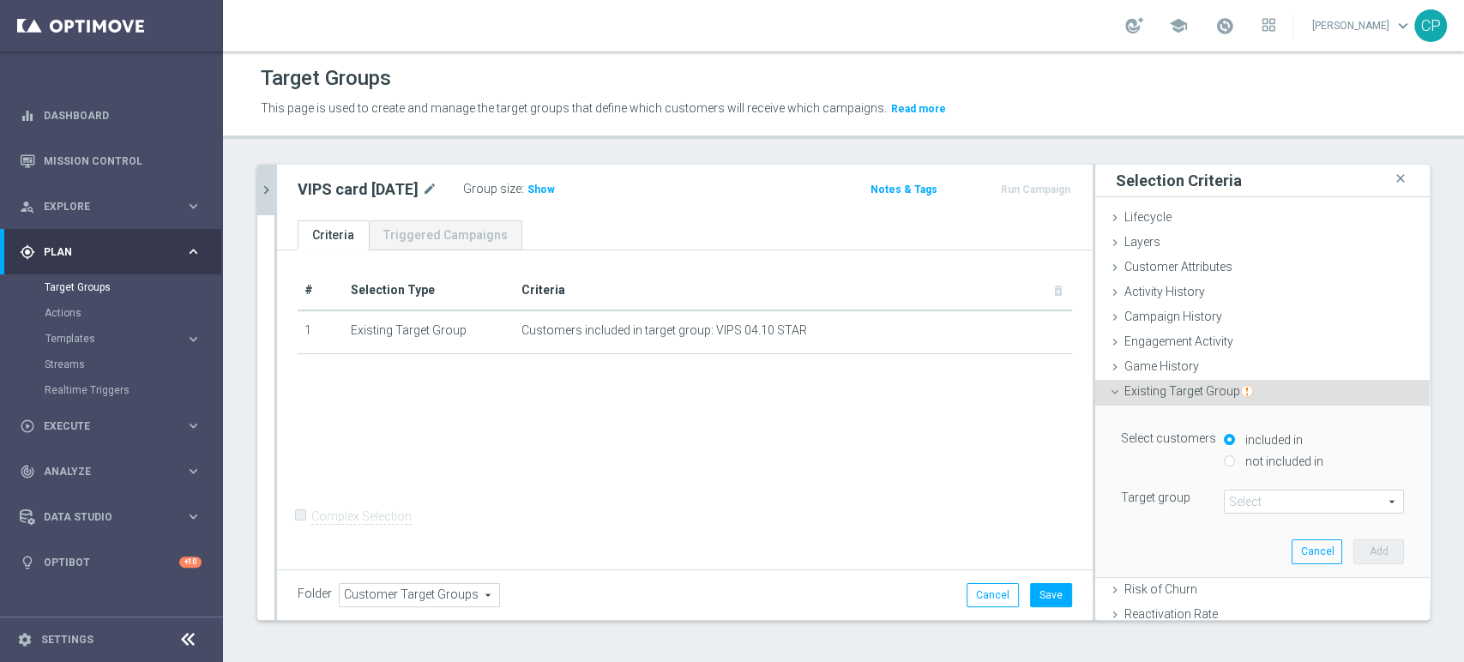
click at [1227, 495] on span at bounding box center [1314, 502] width 178 height 22
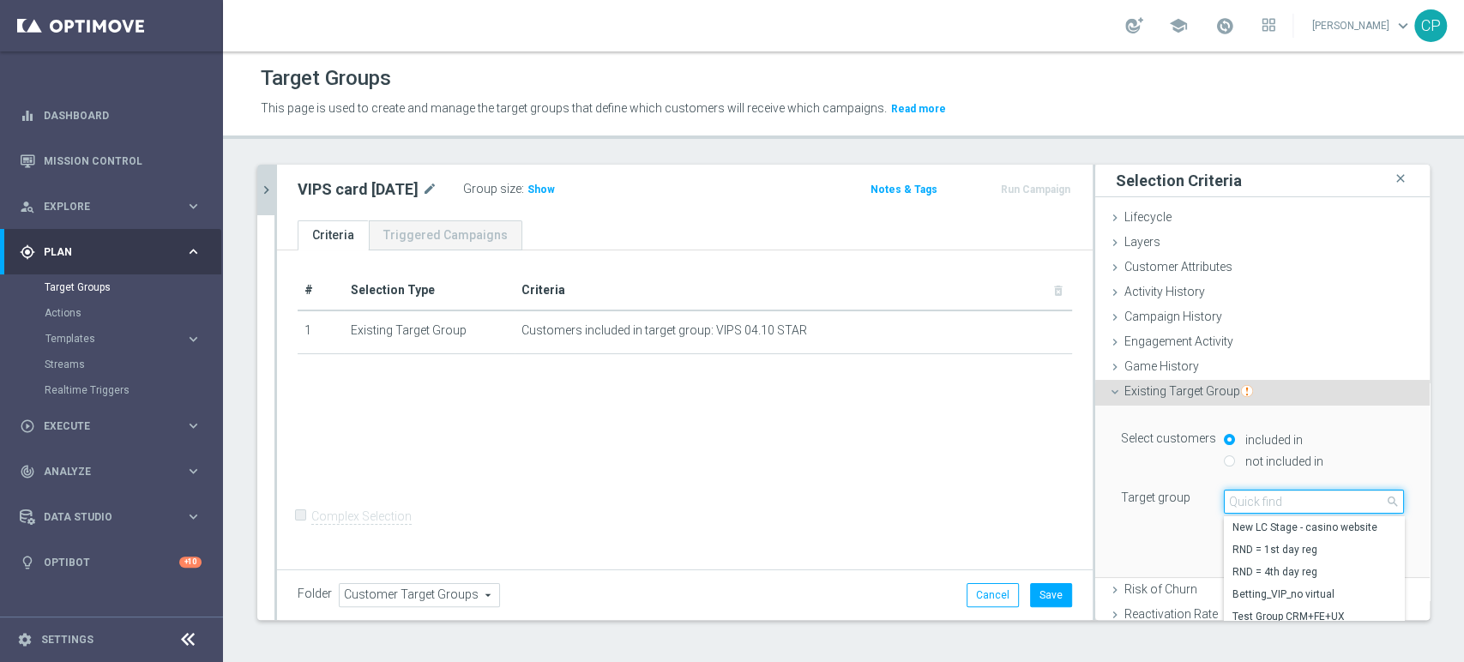
click at [1224, 499] on input "search" at bounding box center [1314, 502] width 180 height 24
type input "vips 04"
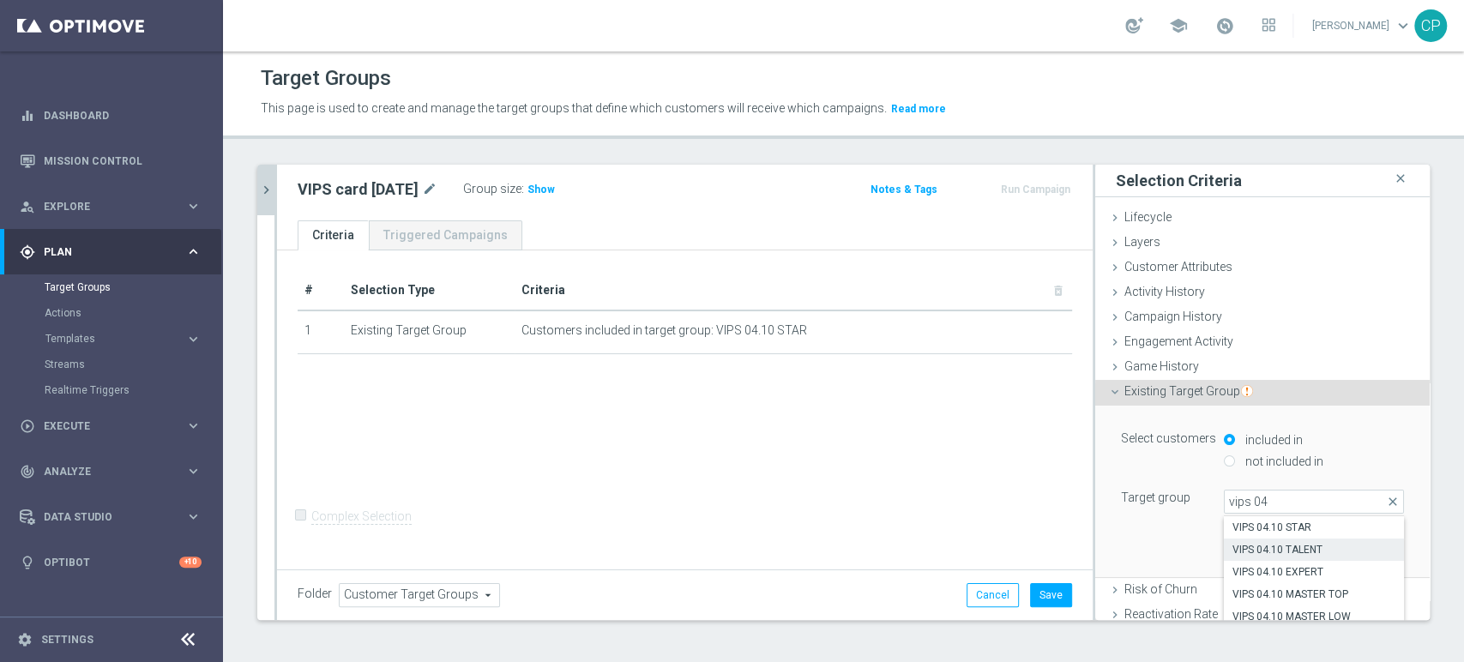
click at [1282, 546] on span "VIPS 04.10 TALENT" at bounding box center [1314, 550] width 163 height 14
type input "VIPS 04.10 TALENT"
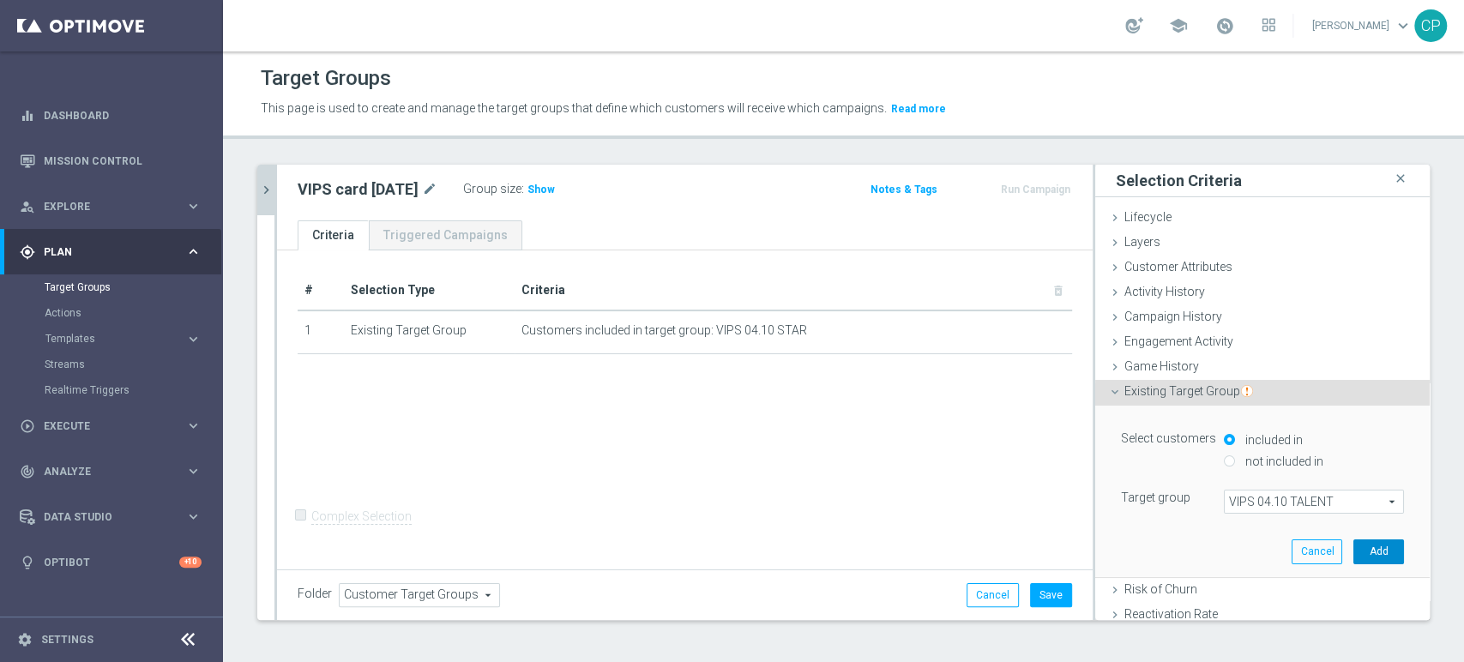
click at [1354, 547] on button "Add" at bounding box center [1379, 552] width 51 height 24
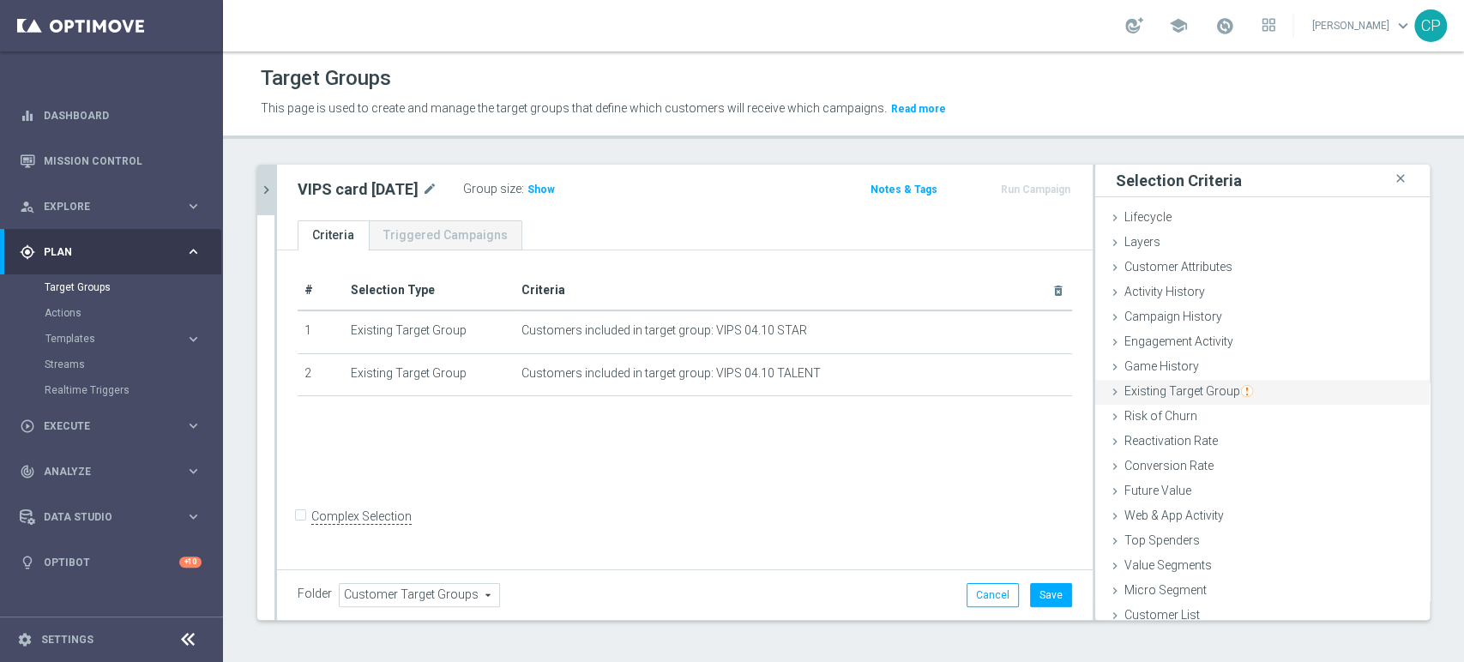
click at [1221, 391] on span "Existing Target Group" at bounding box center [1189, 391] width 129 height 14
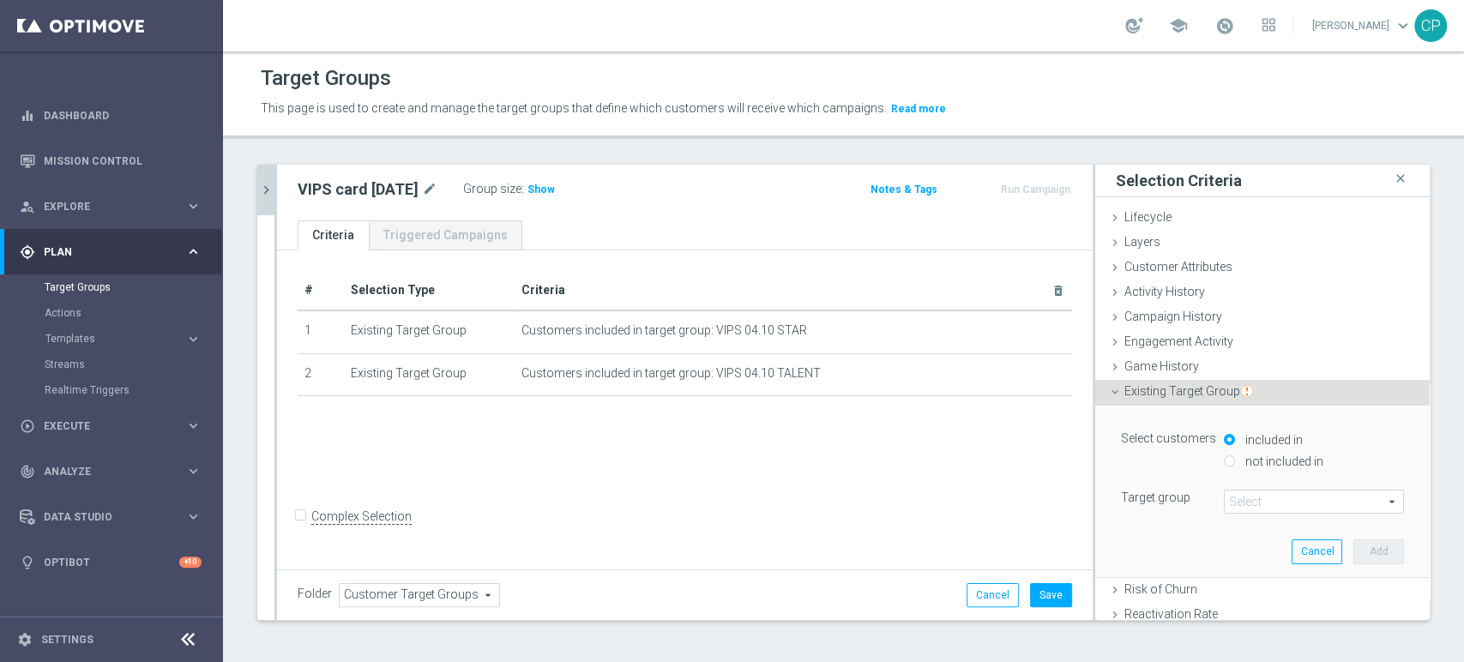
click at [1263, 501] on span at bounding box center [1314, 502] width 178 height 22
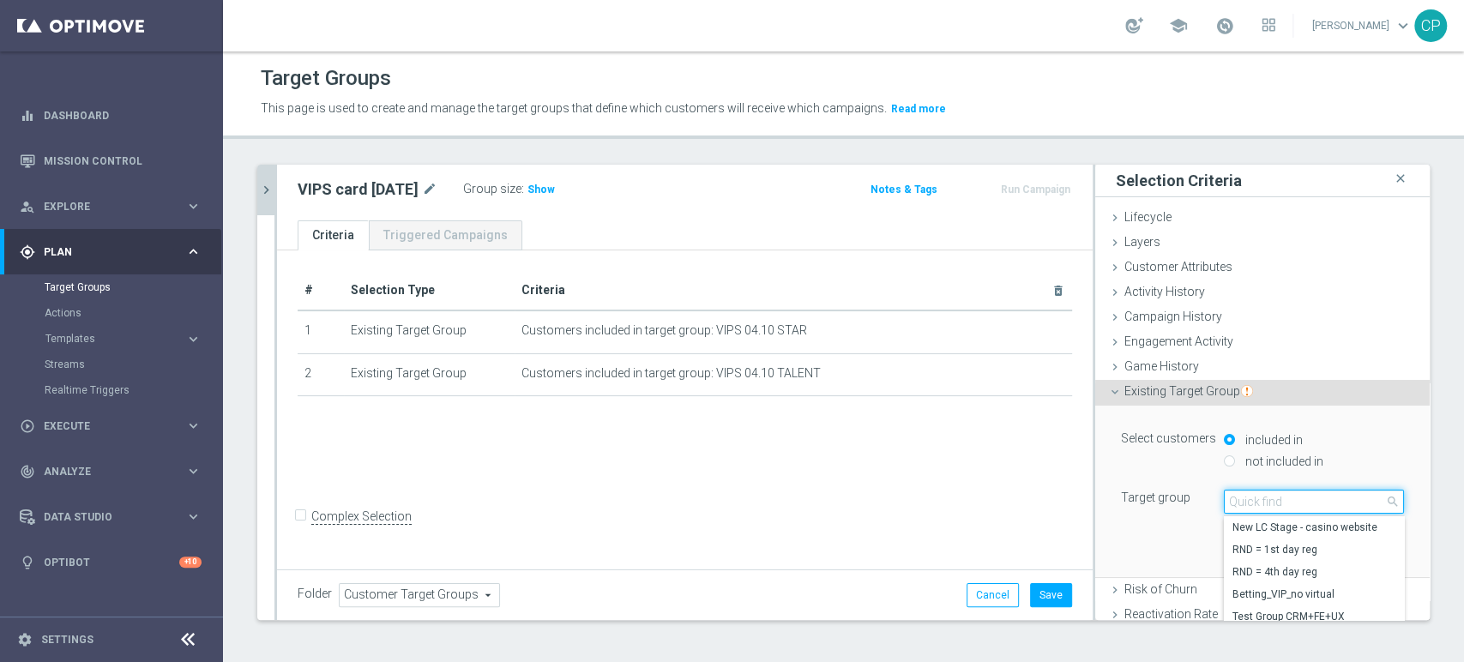
click at [1263, 501] on input "search" at bounding box center [1314, 502] width 180 height 24
type input "vips 04"
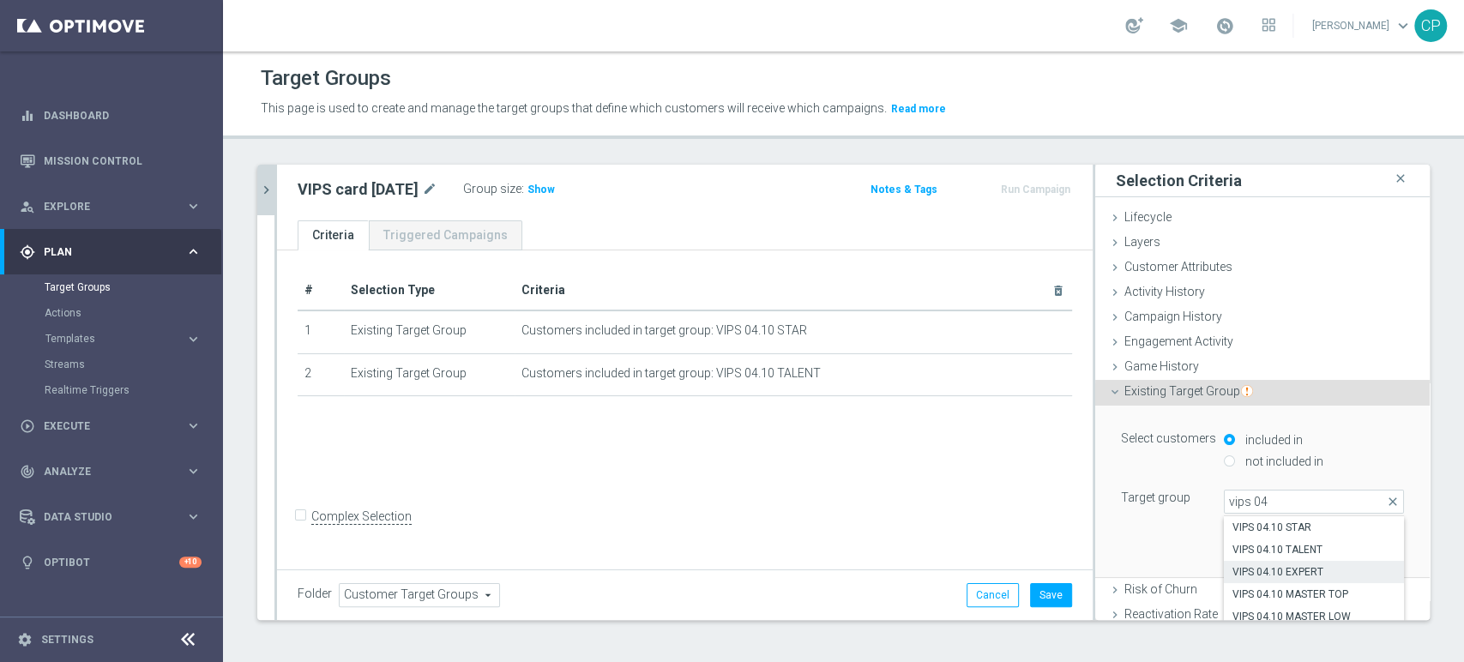
click at [1259, 568] on span "VIPS 04.10 EXPERT" at bounding box center [1314, 572] width 163 height 14
type input "VIPS 04.10 EXPERT"
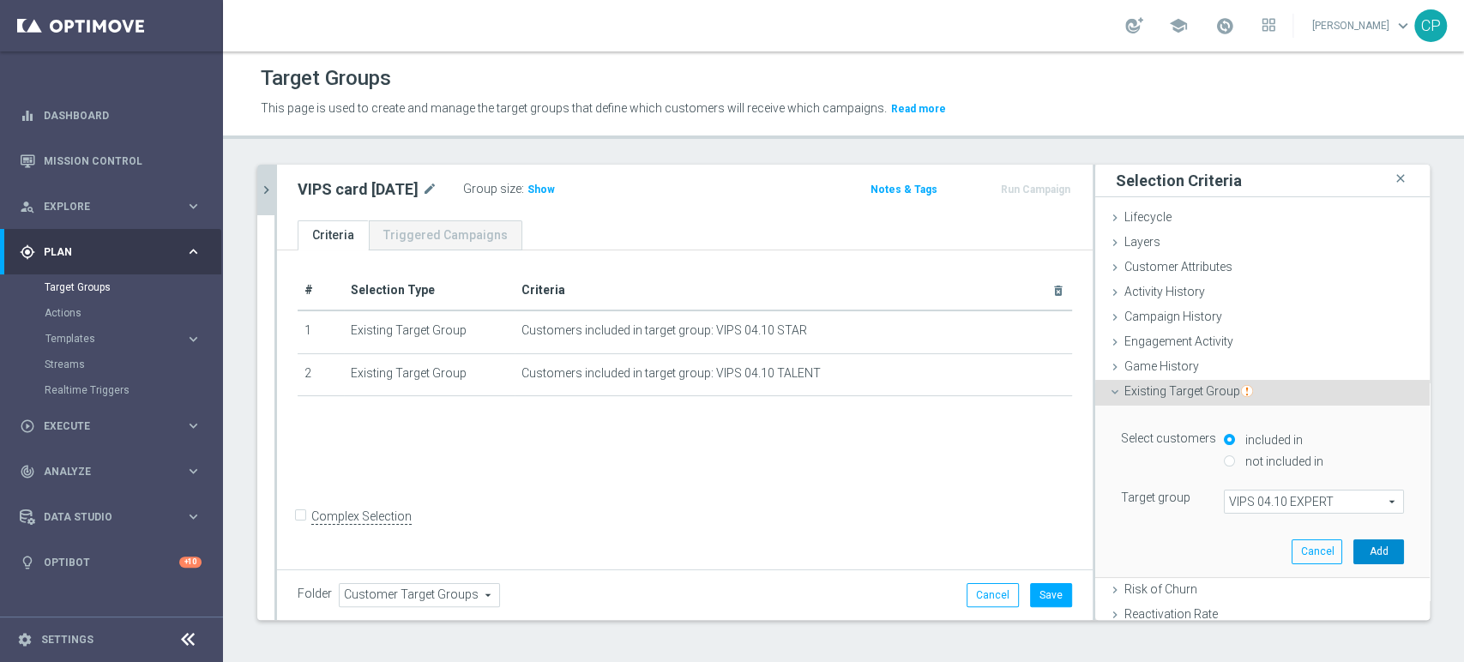
click at [1354, 547] on button "Add" at bounding box center [1379, 552] width 51 height 24
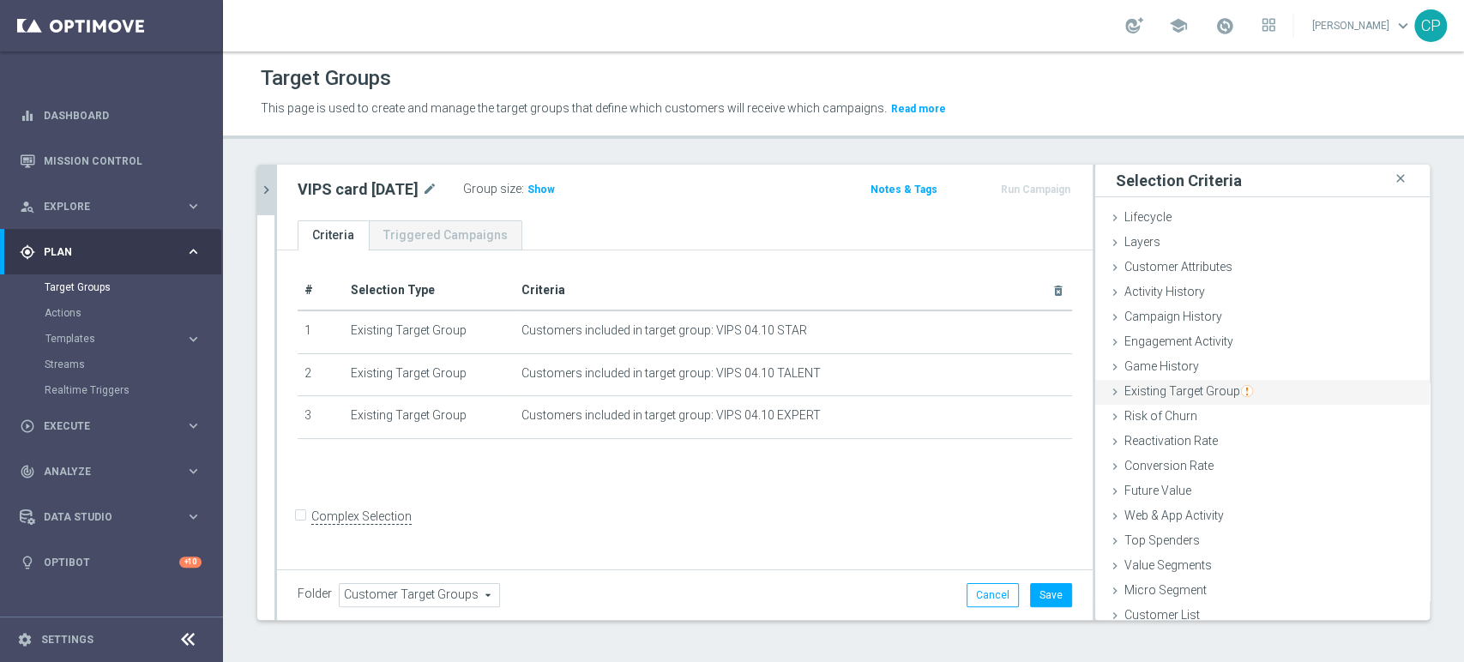
click at [1241, 392] on img "button" at bounding box center [1247, 391] width 12 height 12
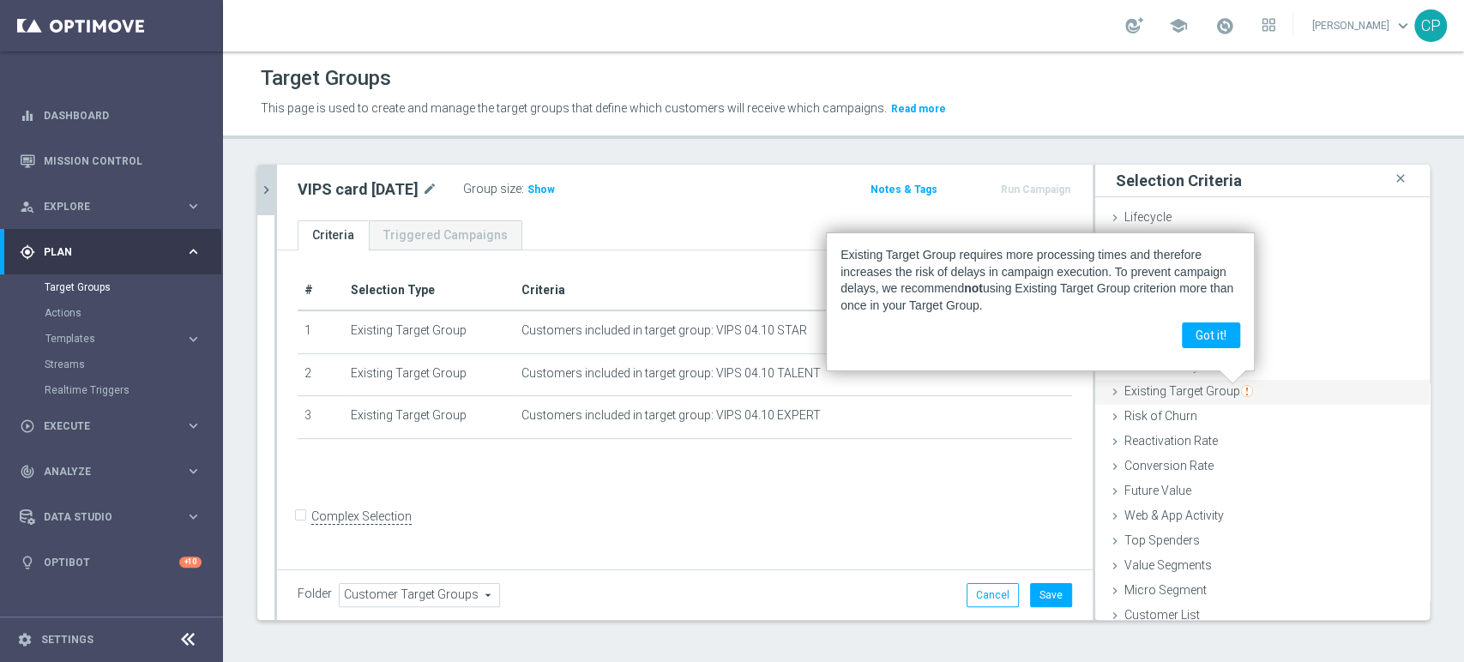
click at [1164, 393] on span "Existing Target Group" at bounding box center [1189, 391] width 129 height 14
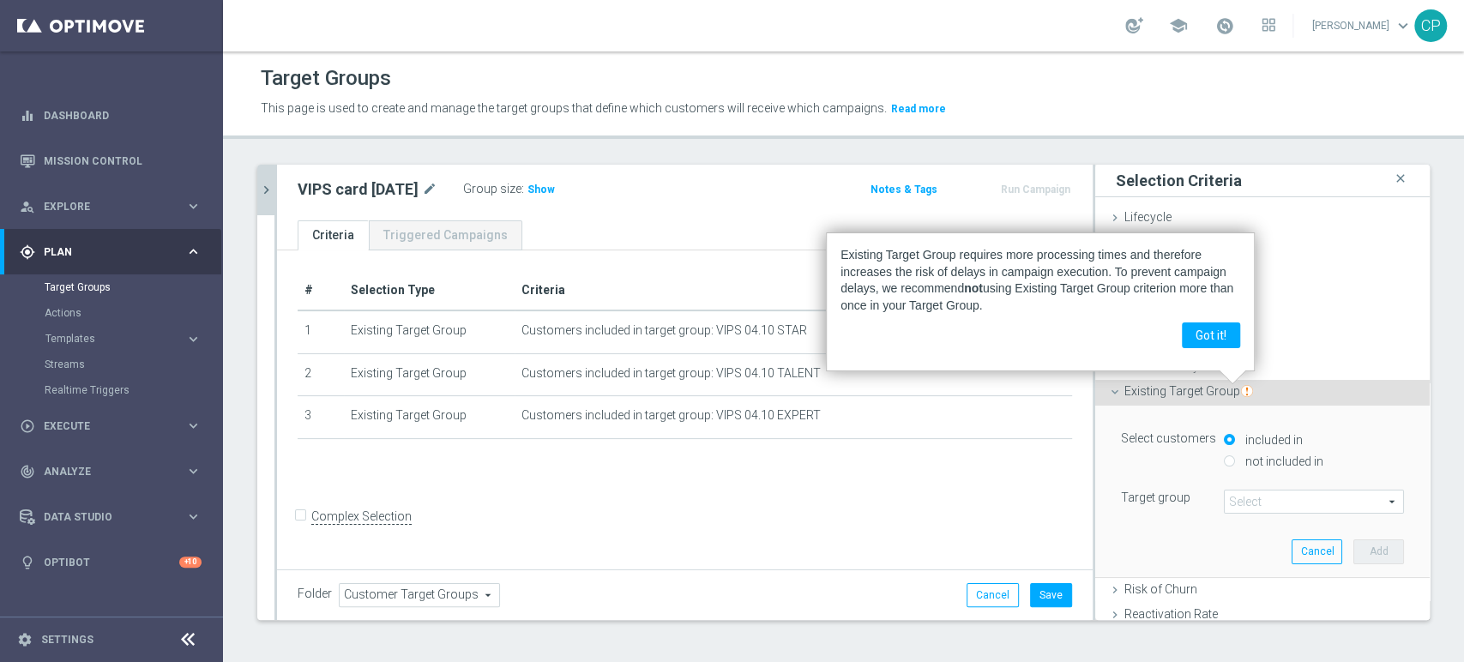
click at [1255, 506] on span at bounding box center [1314, 502] width 178 height 22
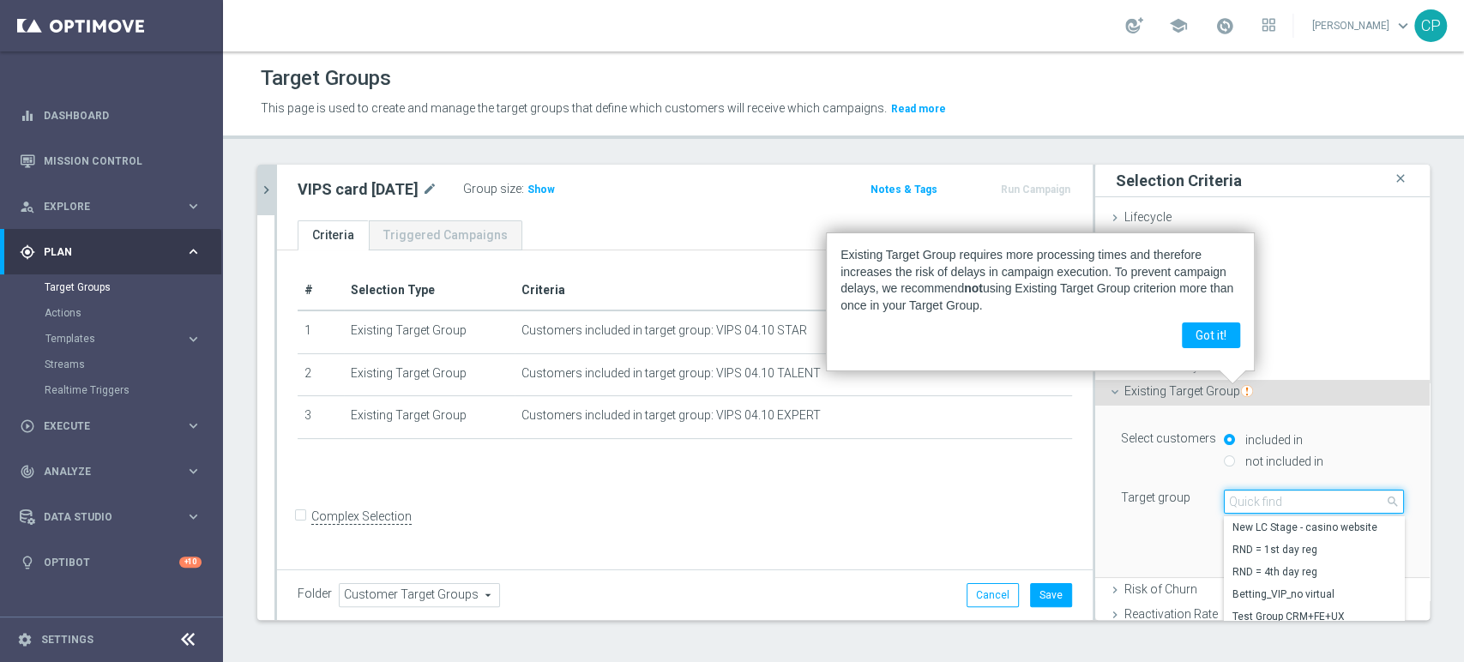
click at [1255, 506] on input "search" at bounding box center [1314, 502] width 180 height 24
type input "vips 04"
click at [1285, 592] on span "VIPS 04.10 MASTER TOP" at bounding box center [1314, 595] width 163 height 14
type input "VIPS 04.10 MASTER TOP"
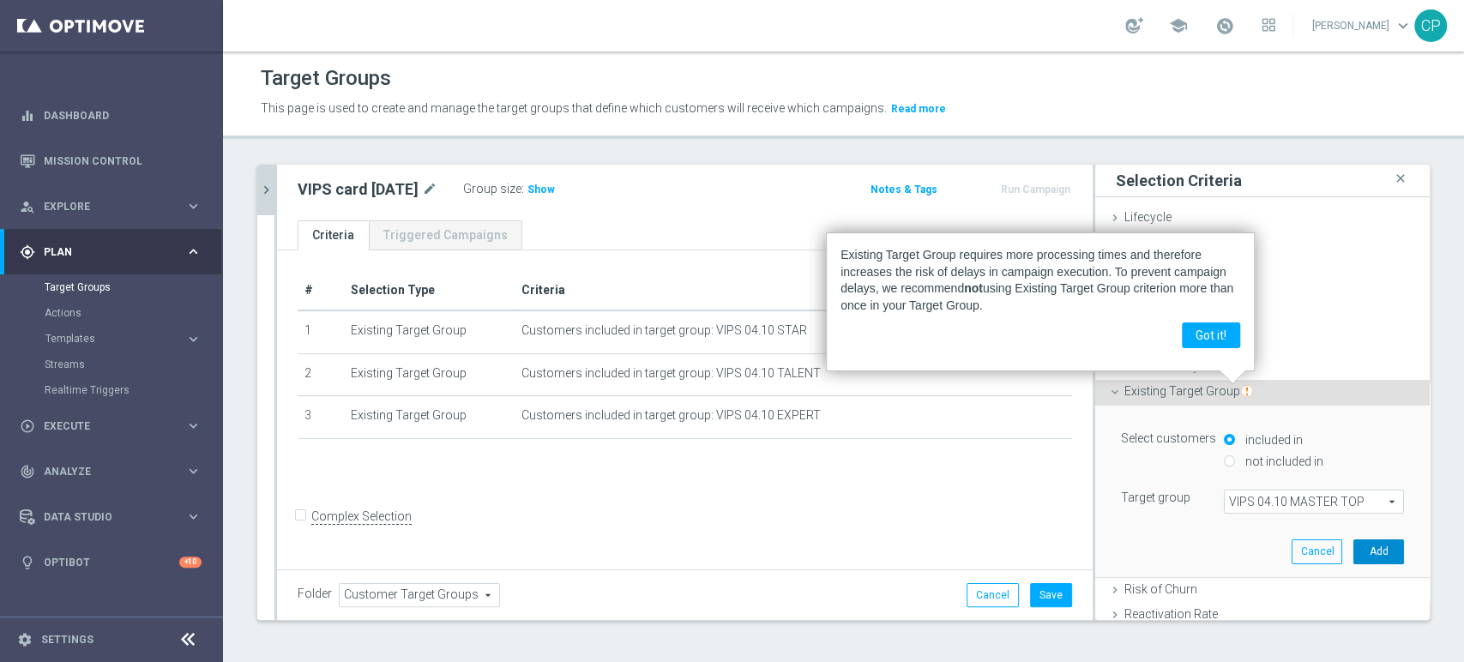
click at [1354, 553] on button "Add" at bounding box center [1379, 552] width 51 height 24
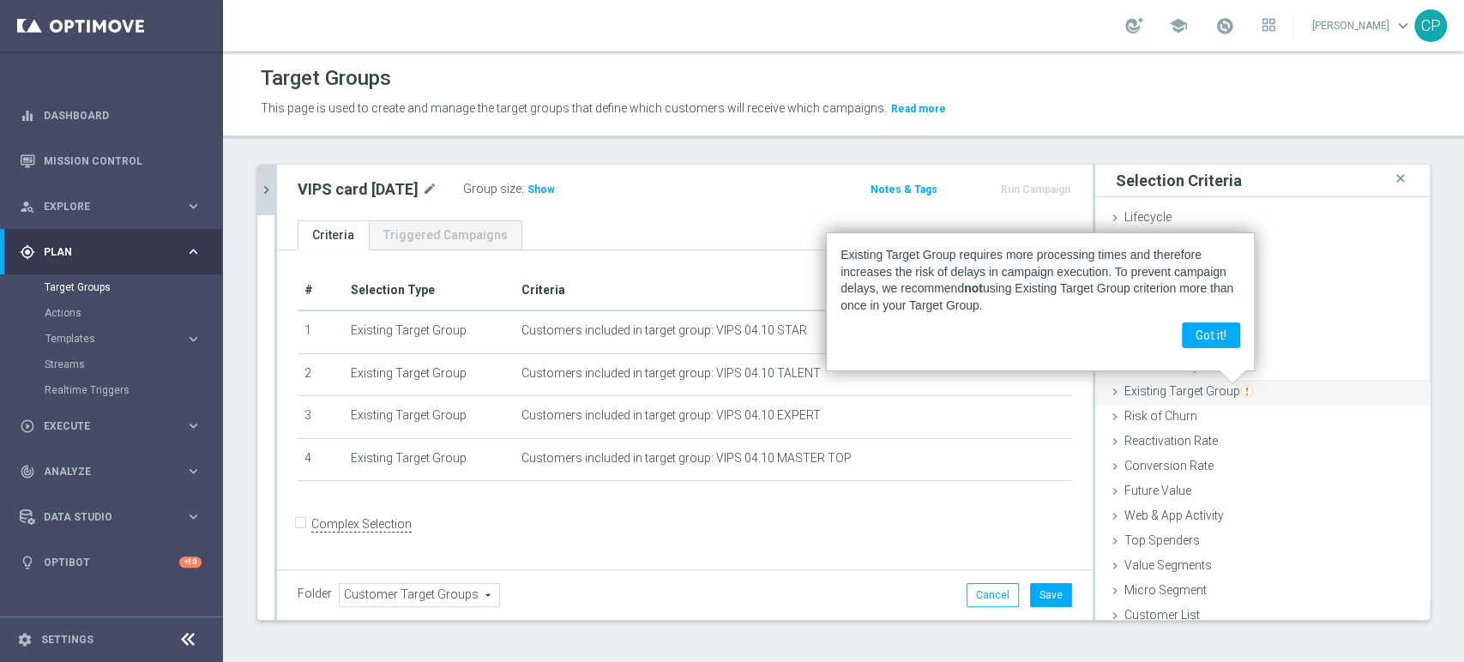
click at [1180, 394] on span "Existing Target Group" at bounding box center [1189, 391] width 129 height 14
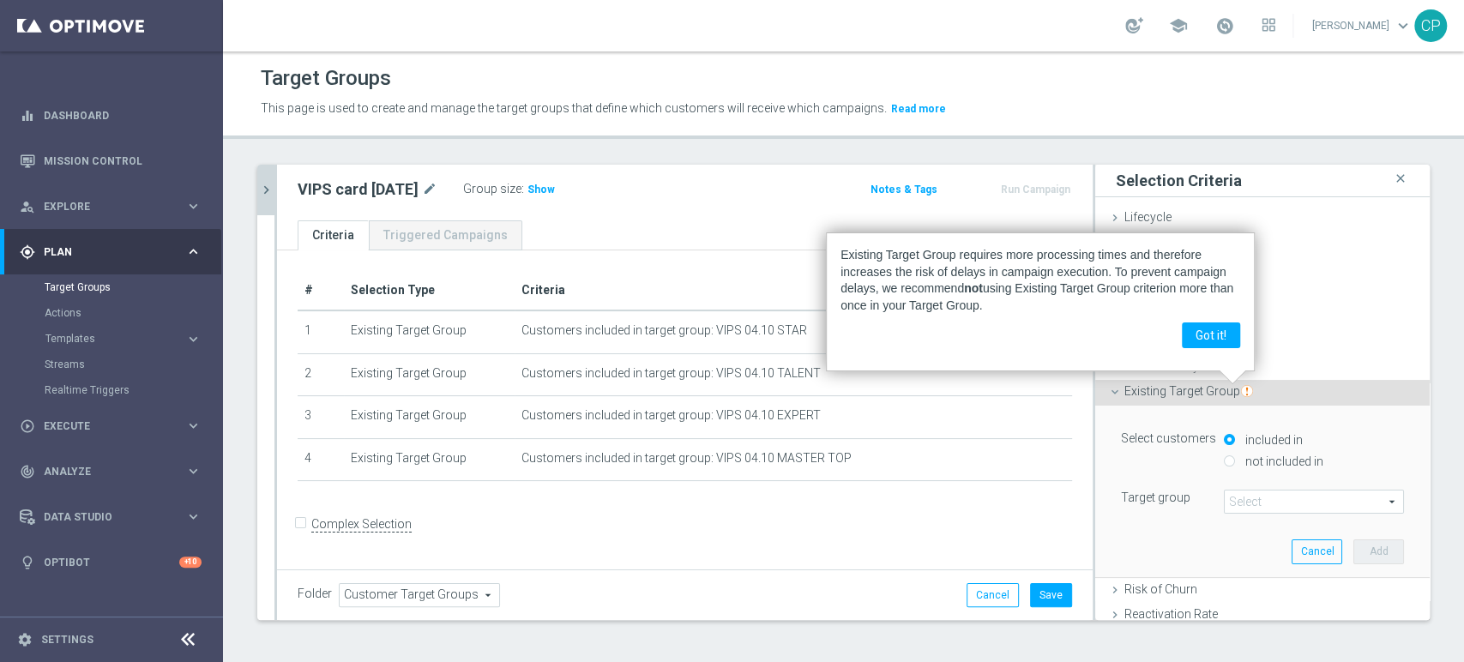
click at [1235, 500] on span at bounding box center [1314, 502] width 178 height 22
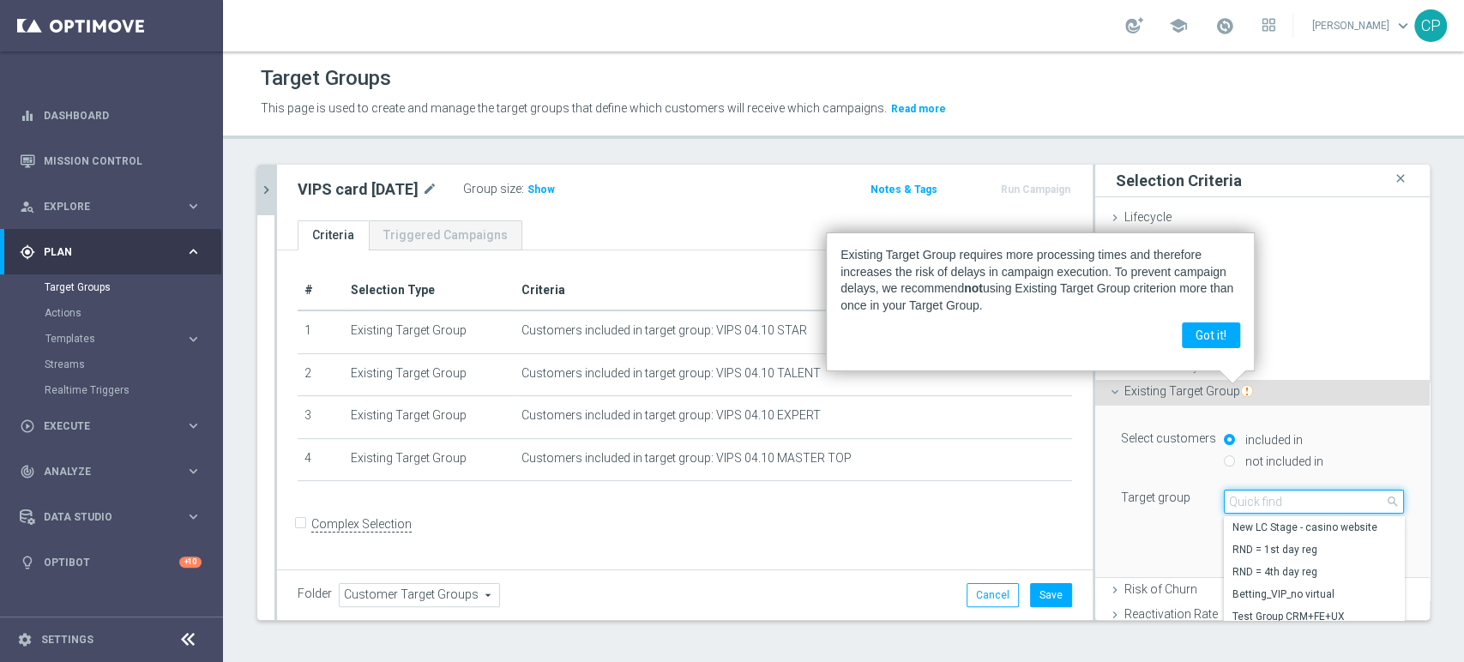
click at [1235, 500] on input "search" at bounding box center [1314, 502] width 180 height 24
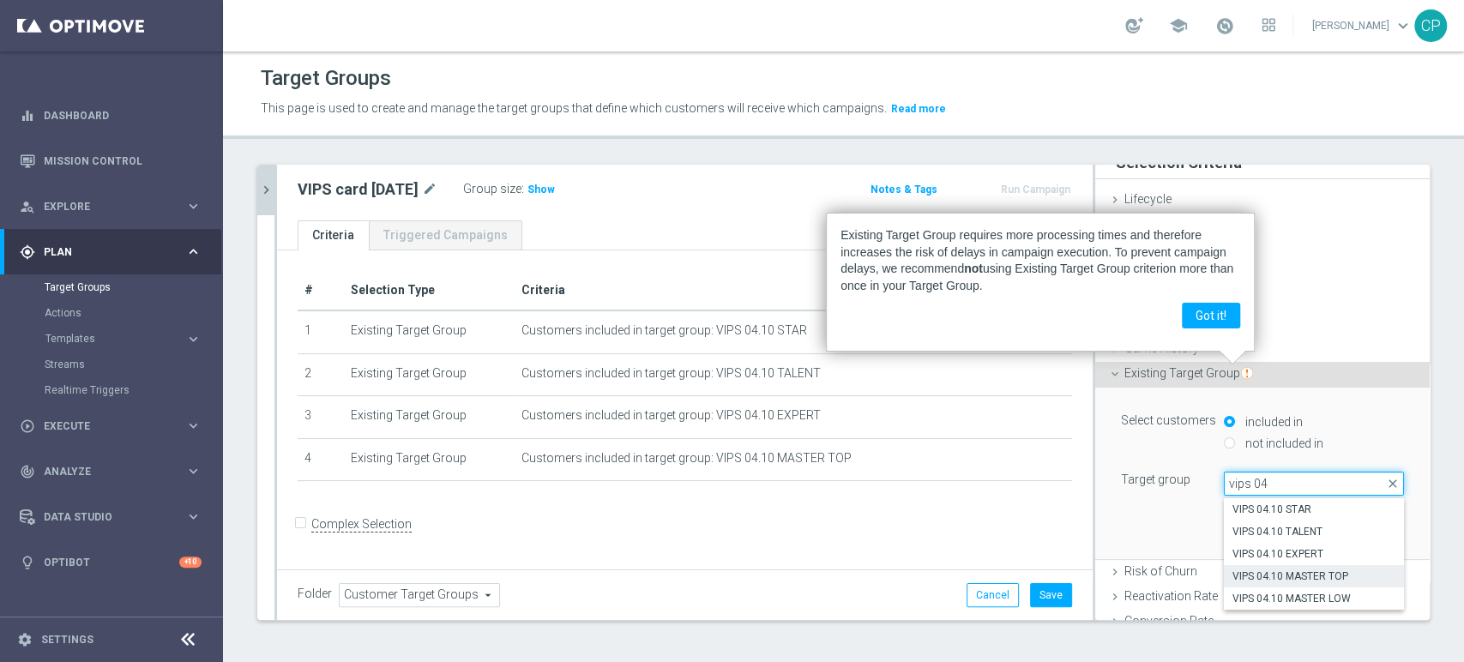
scroll to position [27, 0]
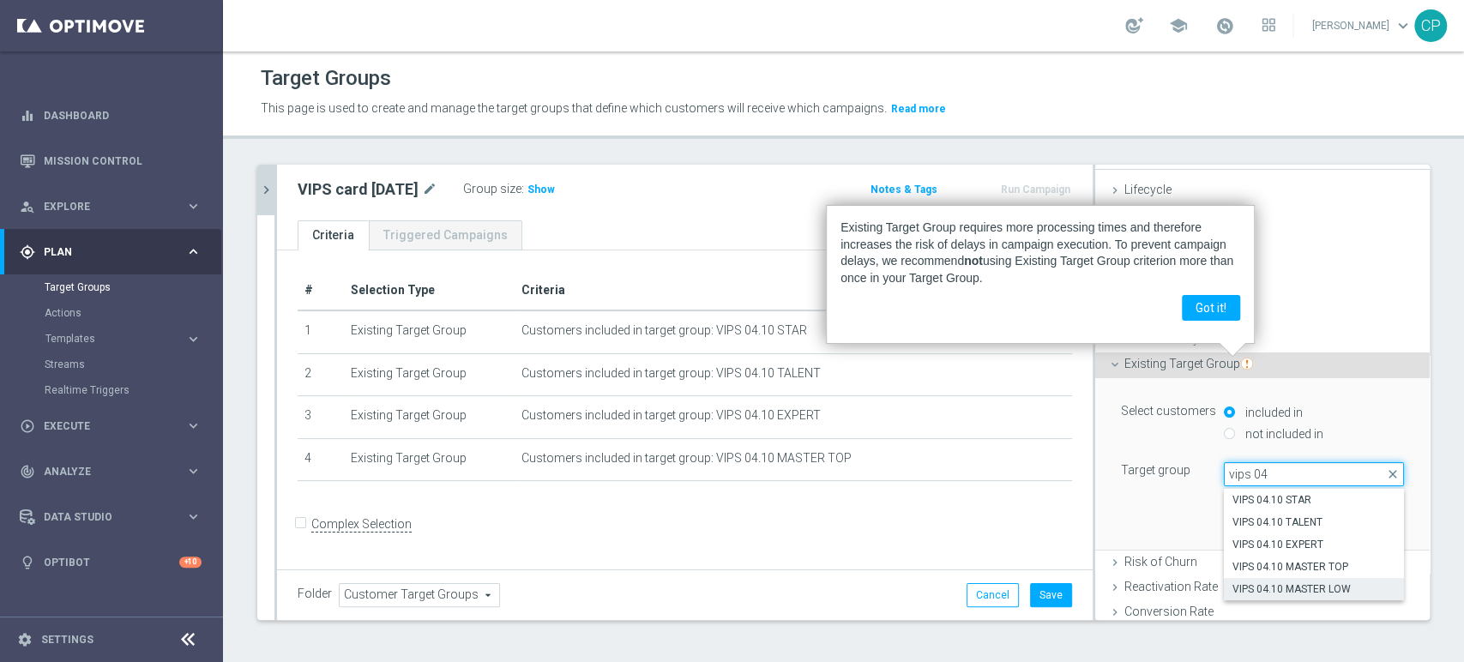
type input "vips 04"
click at [1290, 583] on span "VIPS 04.10 MASTER LOW" at bounding box center [1314, 590] width 163 height 14
type input "VIPS 04.10 MASTER LOW"
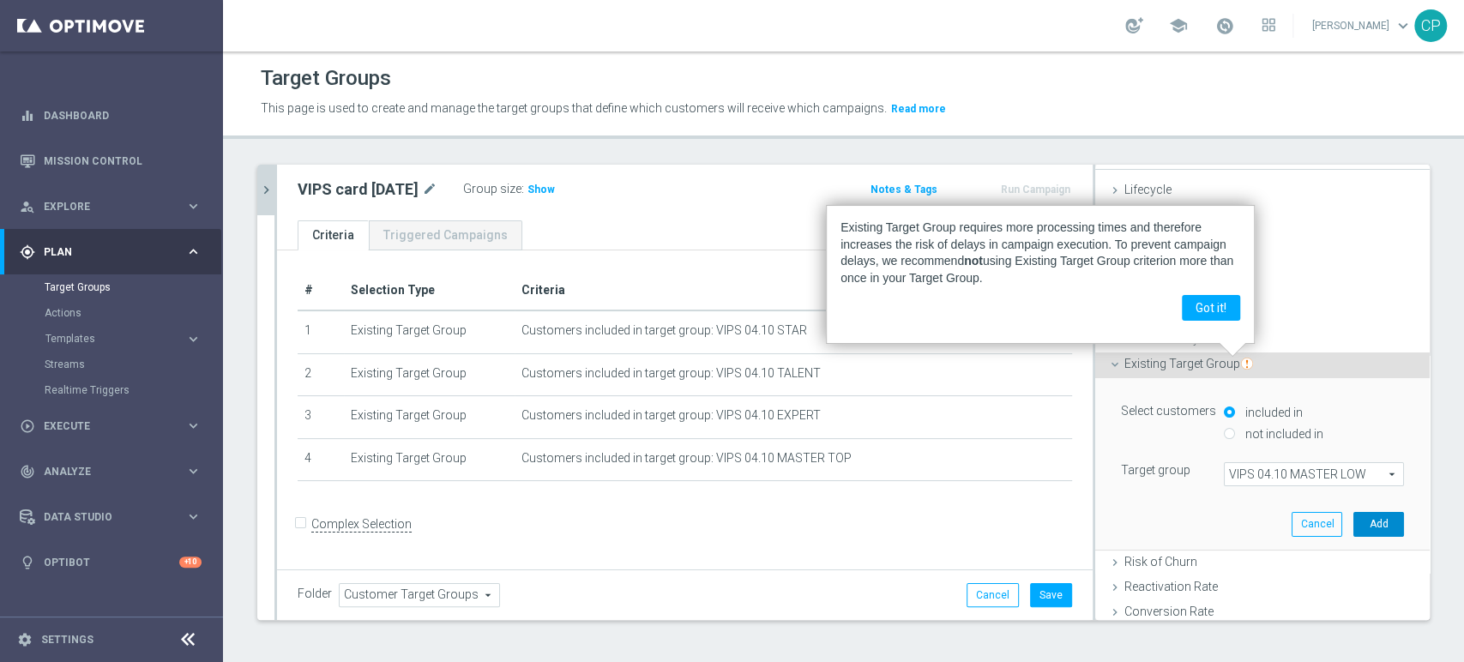
click at [1354, 520] on button "Add" at bounding box center [1379, 524] width 51 height 24
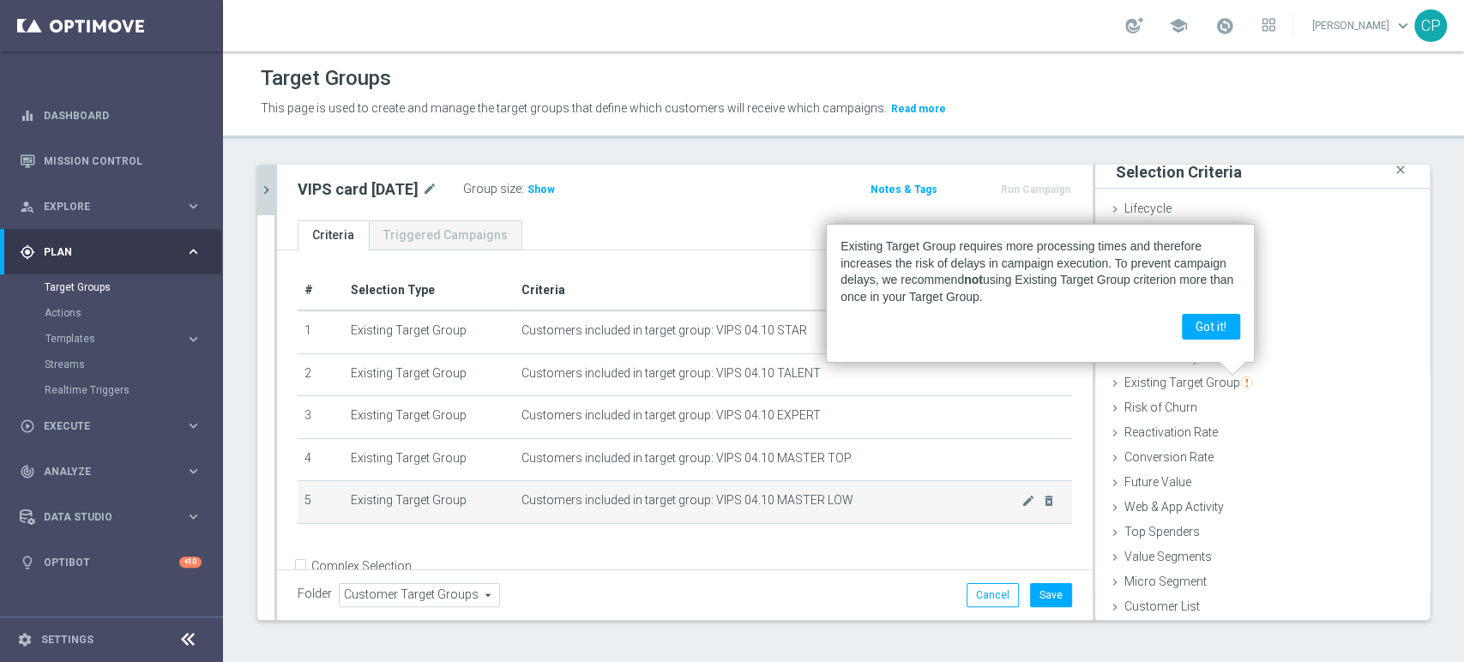
scroll to position [33, 0]
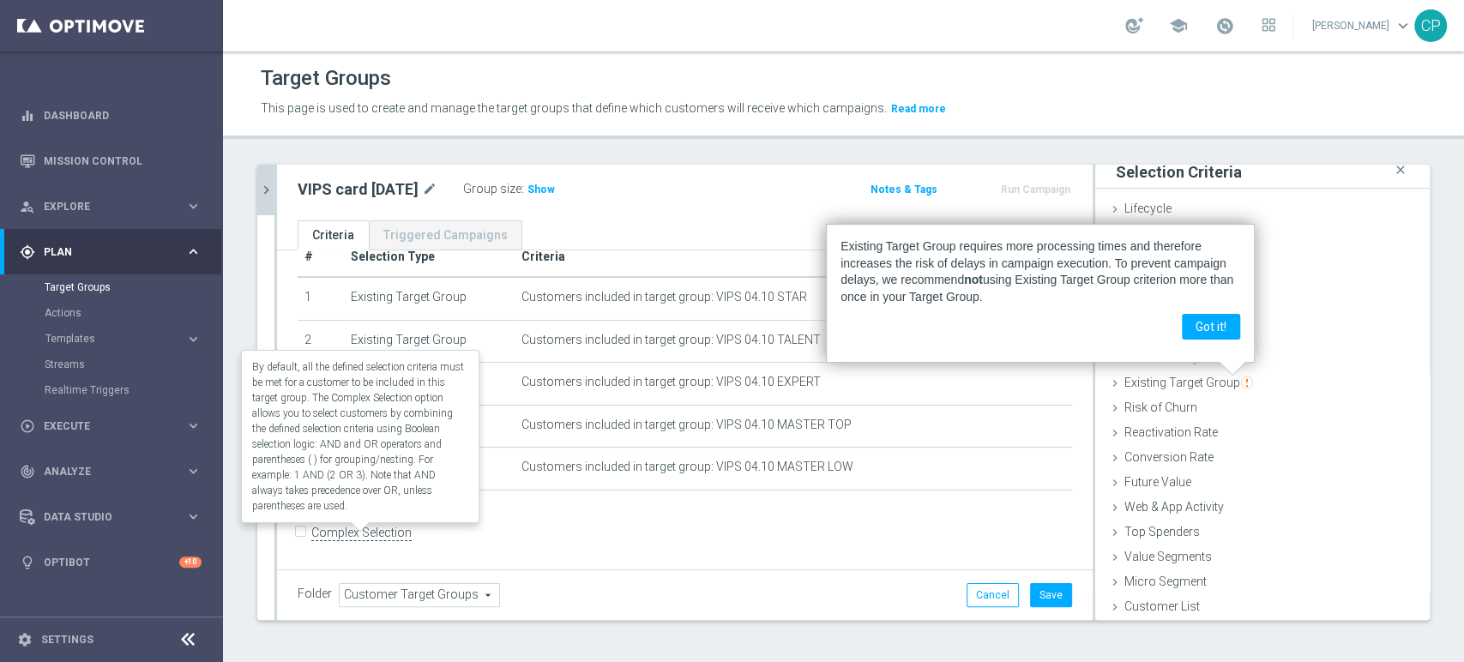
click at [374, 531] on label "Complex Selection" at bounding box center [361, 533] width 100 height 16
click at [309, 531] on input "Complex Selection" at bounding box center [303, 535] width 11 height 24
checkbox input "true"
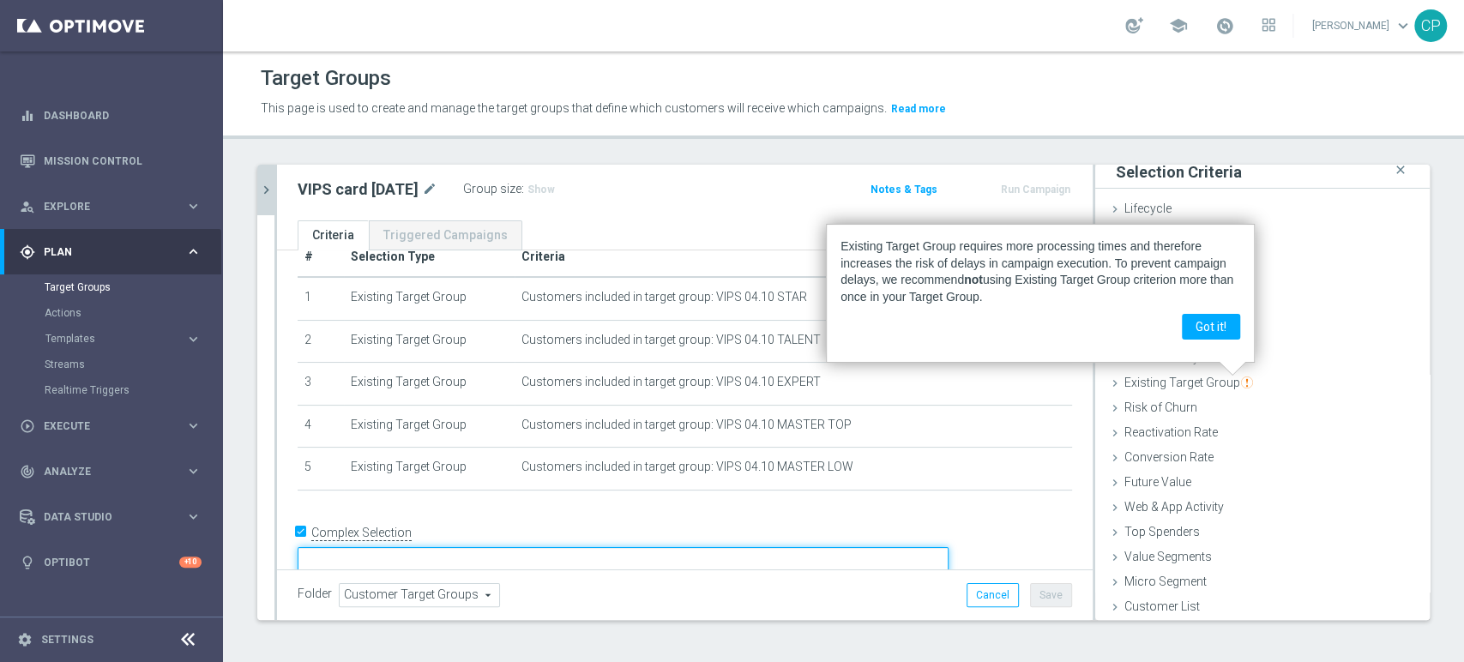
click at [449, 547] on textarea at bounding box center [623, 562] width 651 height 30
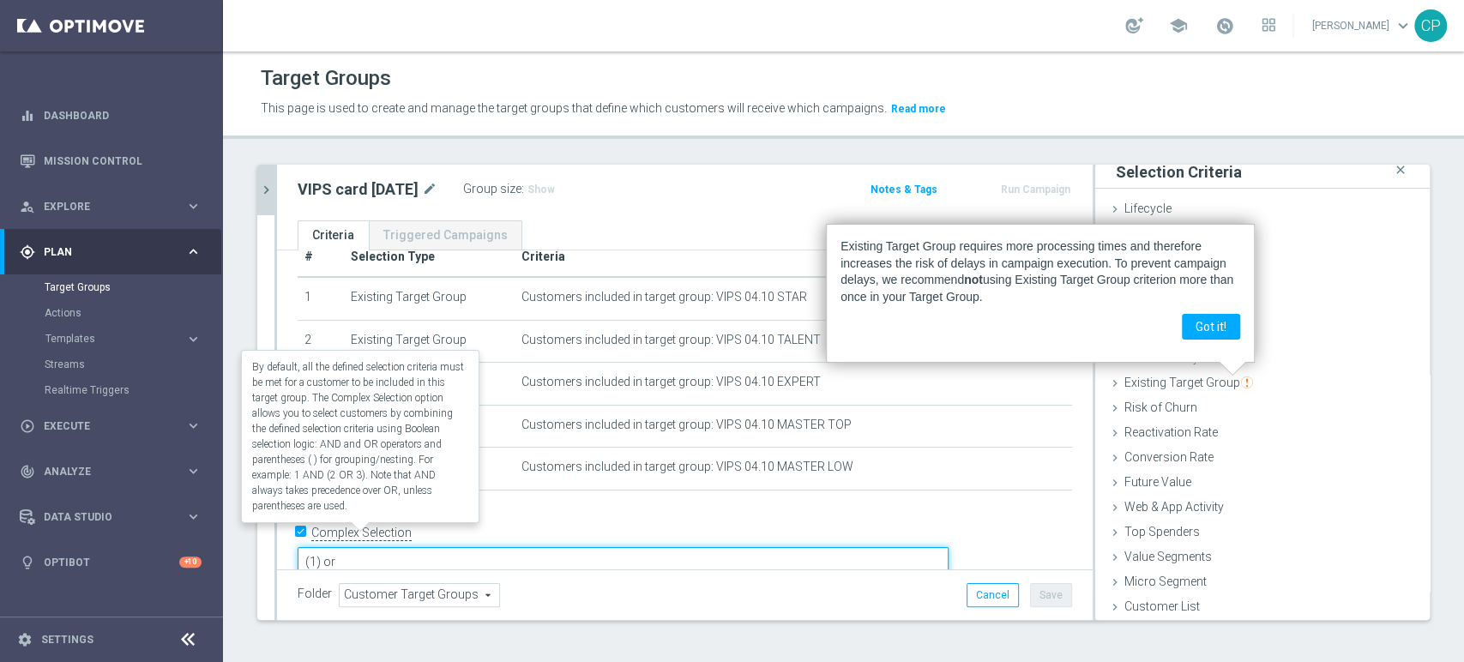
drag, startPoint x: 470, startPoint y: 531, endPoint x: 352, endPoint y: 530, distance: 118.4
click at [352, 530] on form "Complex Selection (1) or Invalid Expression" at bounding box center [685, 559] width 775 height 79
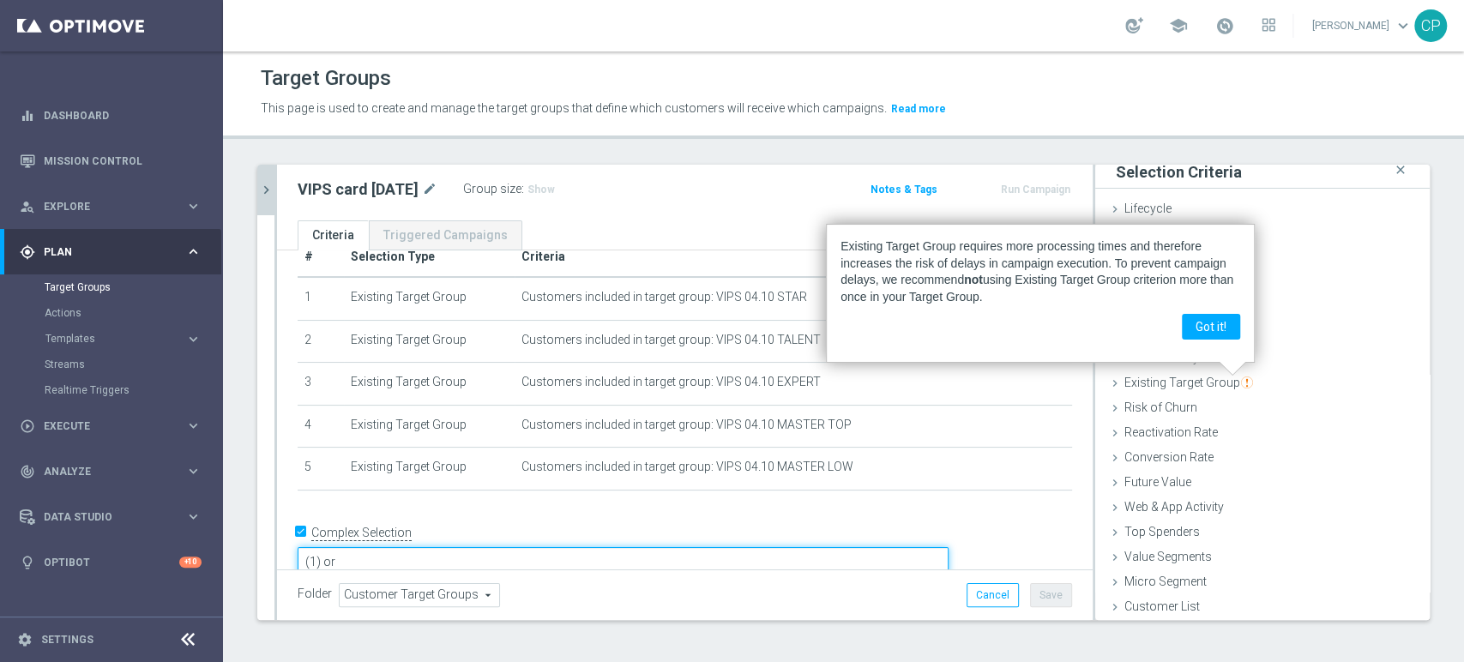
click at [464, 547] on textarea "(1) or" at bounding box center [623, 562] width 651 height 30
paste textarea "(1) or"
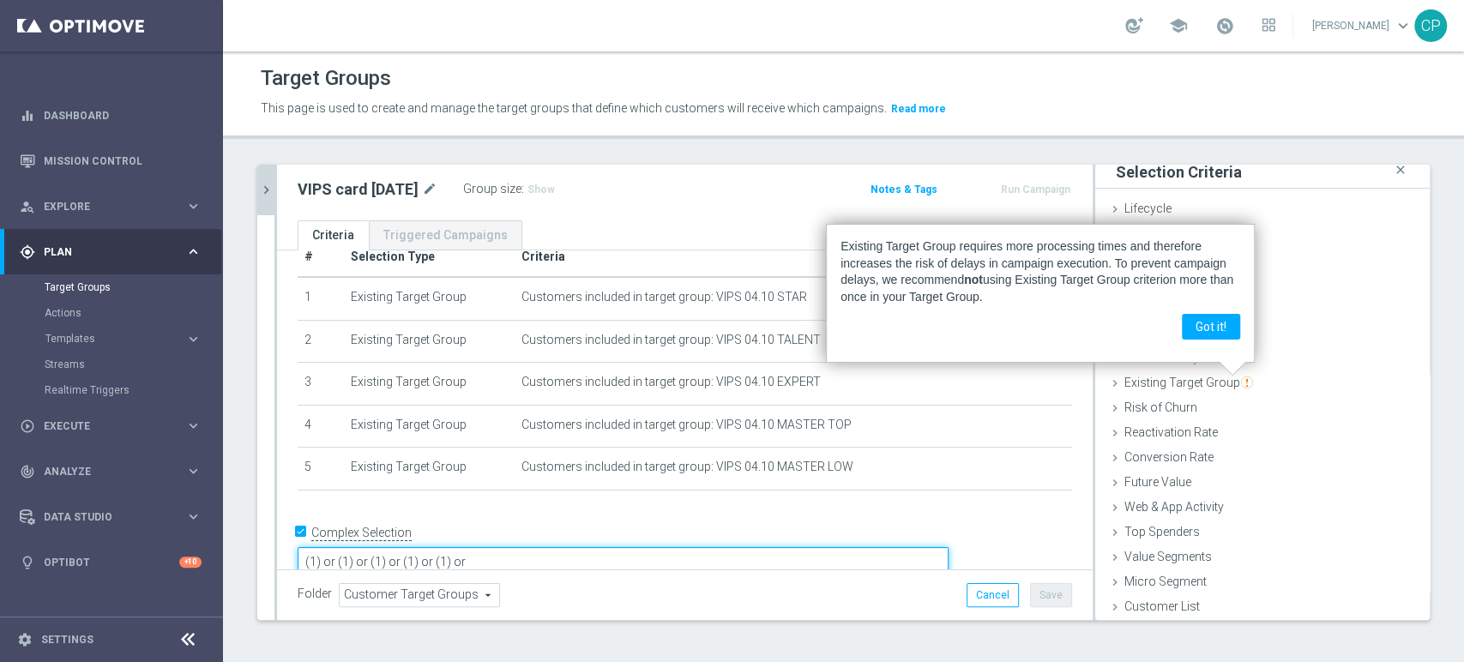
paste textarea "(1) or"
click at [468, 547] on textarea "(1) or (1) or (1) or (1) or (1) or (1) or" at bounding box center [623, 562] width 651 height 30
click at [501, 547] on textarea "(1) or (2) or (1) or (1) or (1) or (1) or" at bounding box center [623, 562] width 651 height 30
click at [530, 547] on textarea "(1) or (2) or (3) or (1) or (1) or (1) or" at bounding box center [623, 562] width 651 height 30
click at [561, 547] on textarea "(1) or (2) or (3) or (4) or (1) or (1) or" at bounding box center [623, 562] width 651 height 30
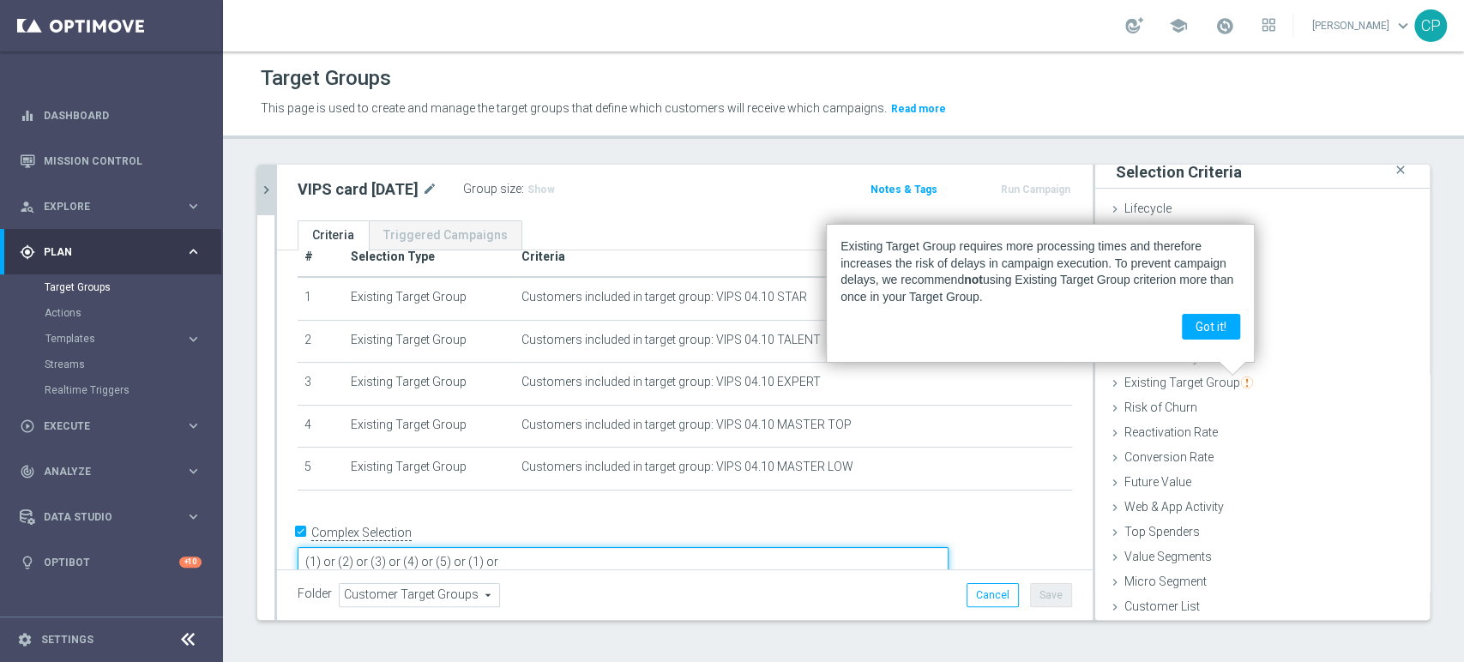
click at [629, 547] on textarea "(1) or (2) or (3) or (4) or (5) or (1) or" at bounding box center [623, 562] width 651 height 30
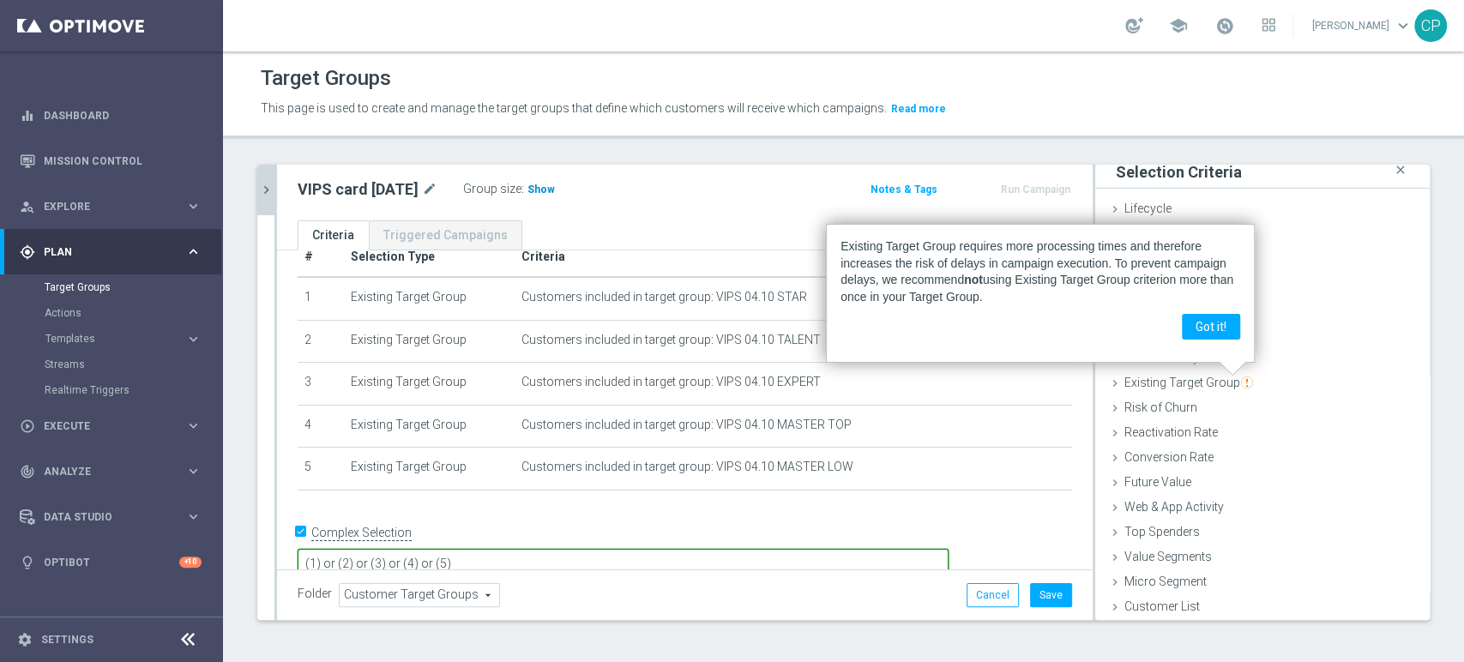
type textarea "(1) or (2) or (3) or (4) or (5)"
click at [544, 184] on span "Show" at bounding box center [541, 190] width 27 height 12
click at [745, 196] on div "VIPS card 03.10.25 mode_edit Group size : Show Calculating…" at bounding box center [552, 190] width 534 height 24
click at [1036, 594] on button "Save" at bounding box center [1051, 595] width 42 height 24
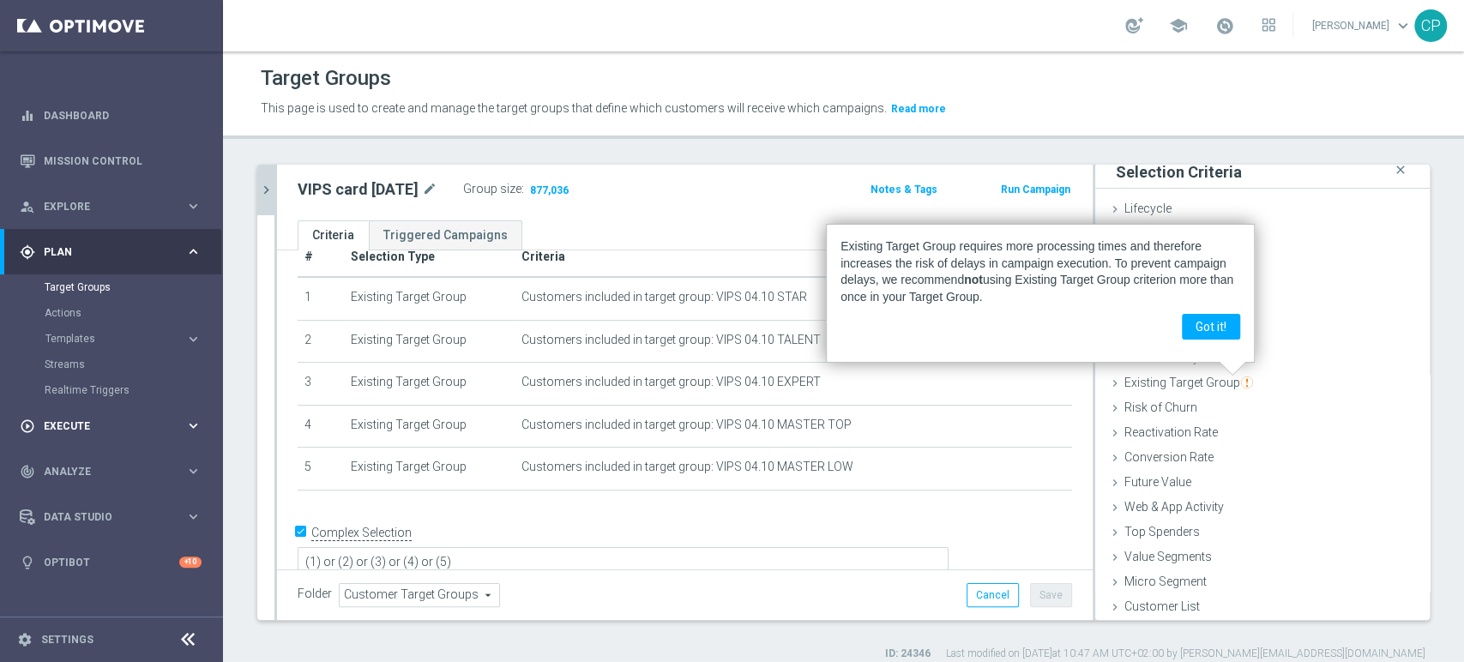
click at [142, 424] on span "Execute" at bounding box center [115, 426] width 142 height 10
click at [92, 335] on link "Campaign Builder" at bounding box center [112, 333] width 134 height 14
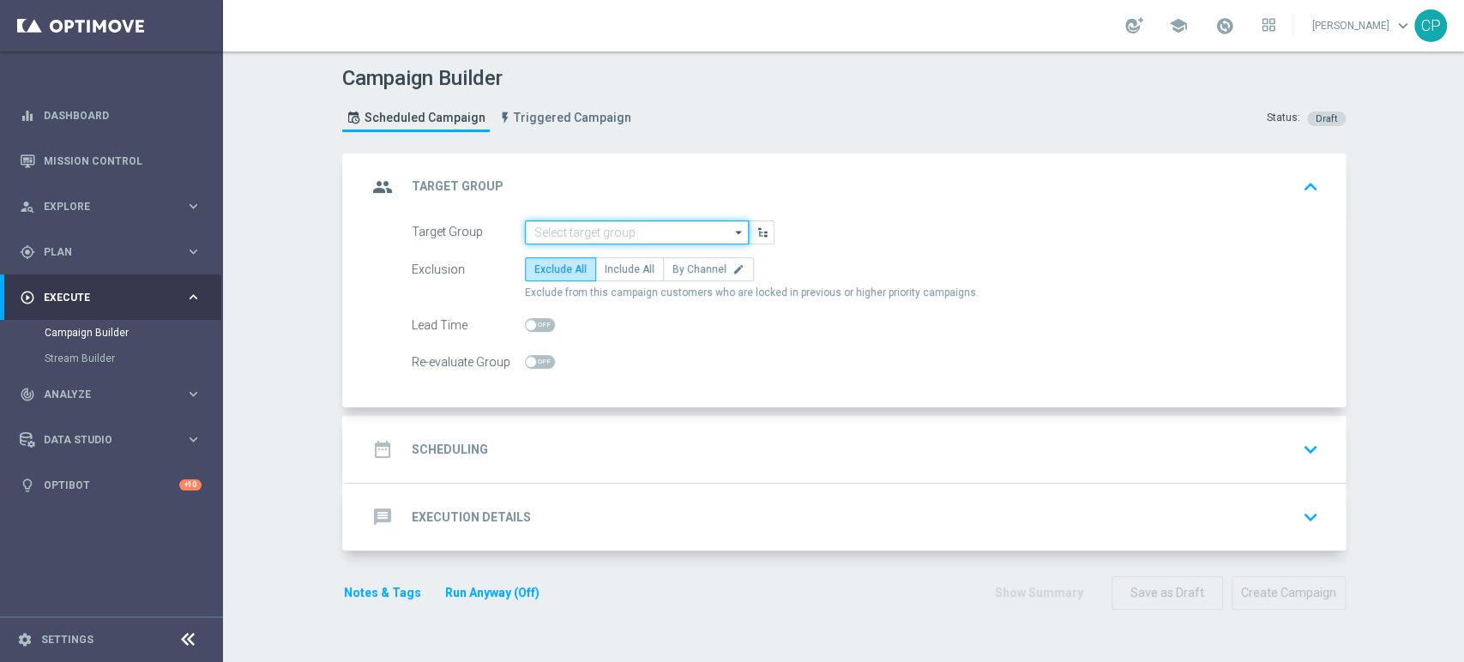
click at [589, 225] on input at bounding box center [637, 232] width 224 height 24
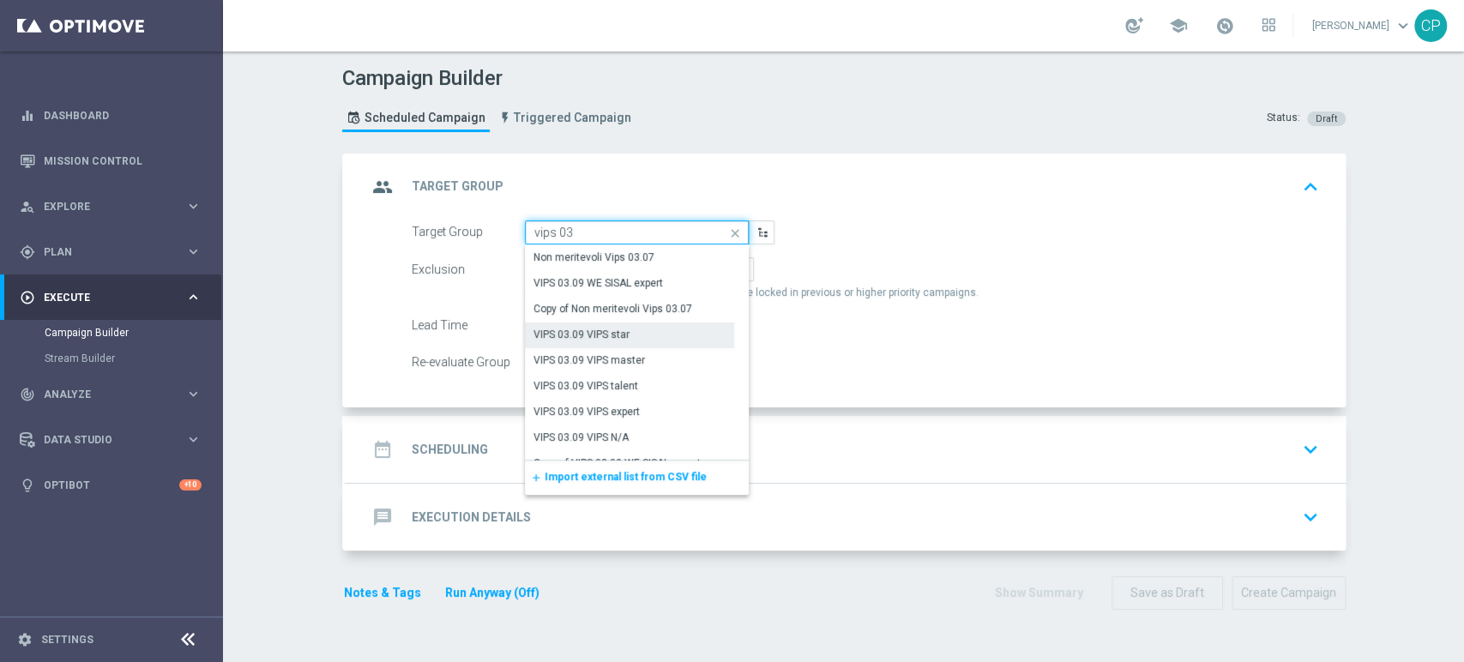
scroll to position [42, 0]
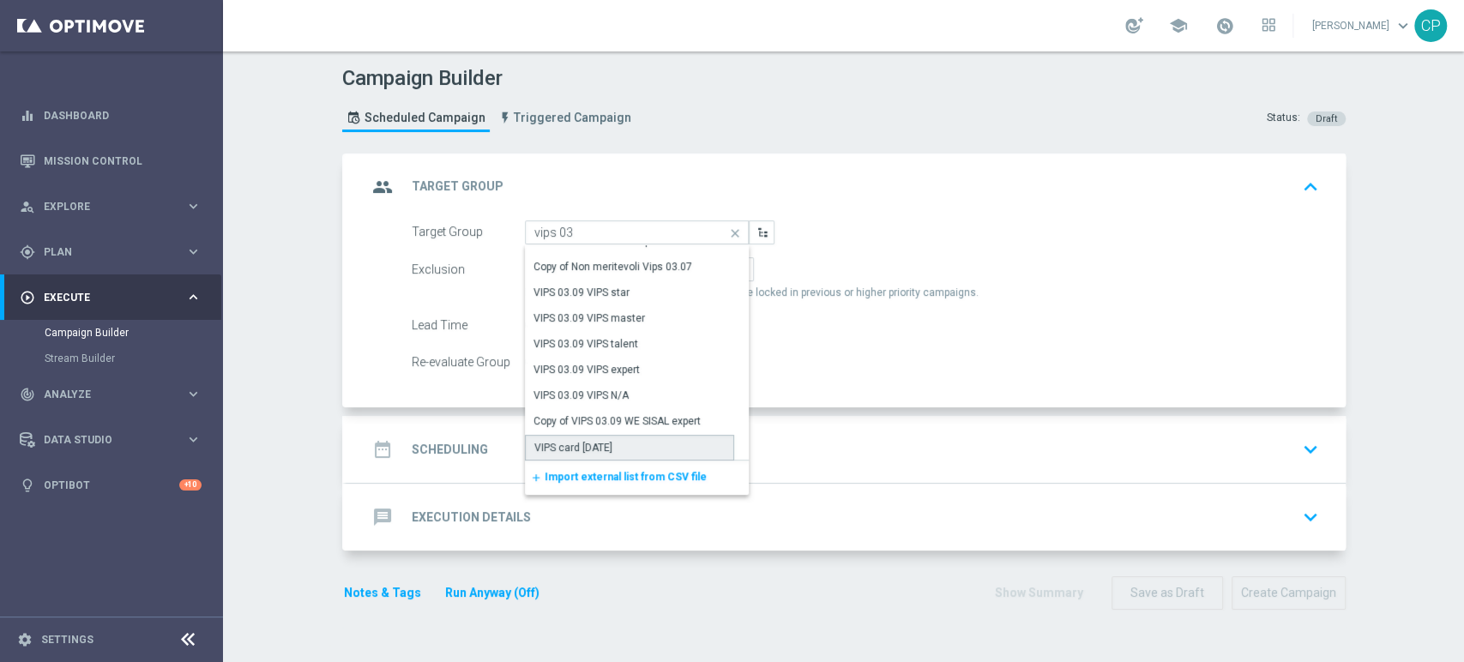
click at [574, 451] on div "VIPS card 03.10.25" at bounding box center [573, 447] width 78 height 15
type input "VIPS card 03.10.25"
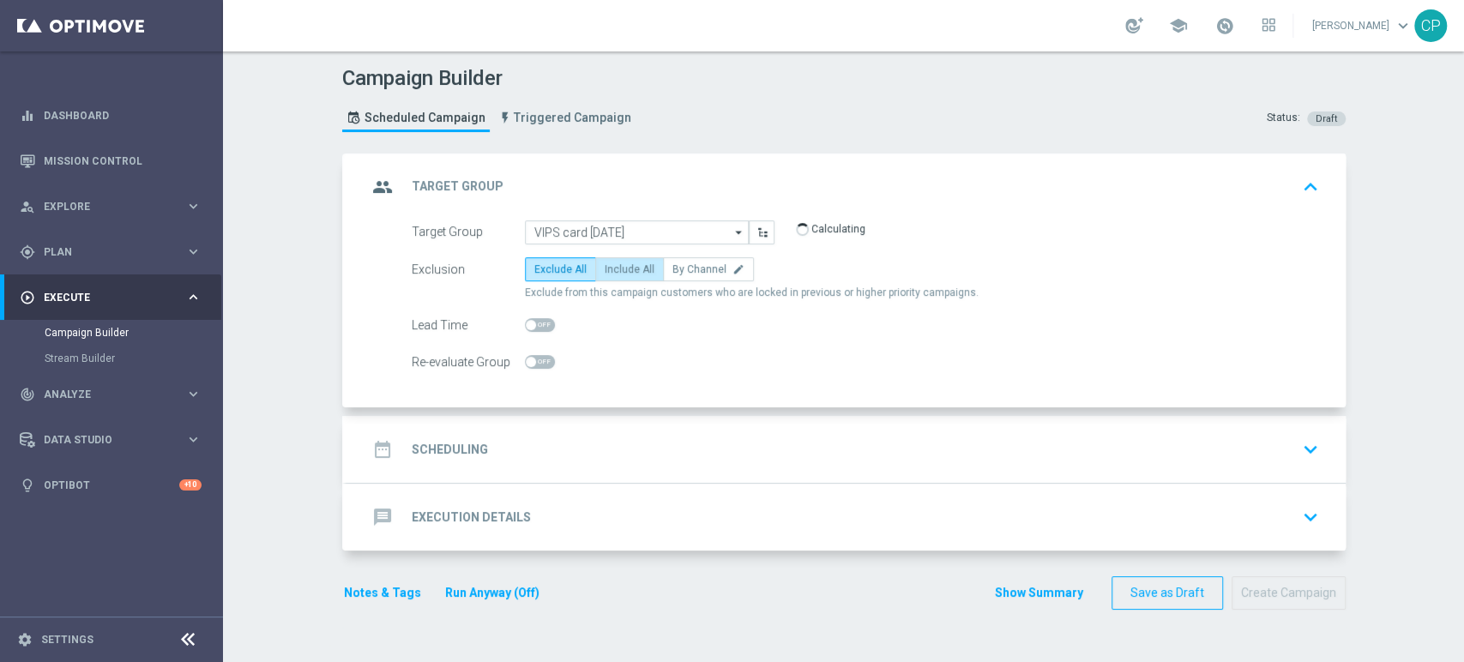
click at [620, 268] on span "Include All" at bounding box center [630, 269] width 50 height 12
click at [616, 268] on input "Include All" at bounding box center [610, 272] width 11 height 11
radio input "true"
click at [533, 326] on span at bounding box center [540, 325] width 30 height 14
click at [533, 326] on input "checkbox" at bounding box center [540, 325] width 30 height 14
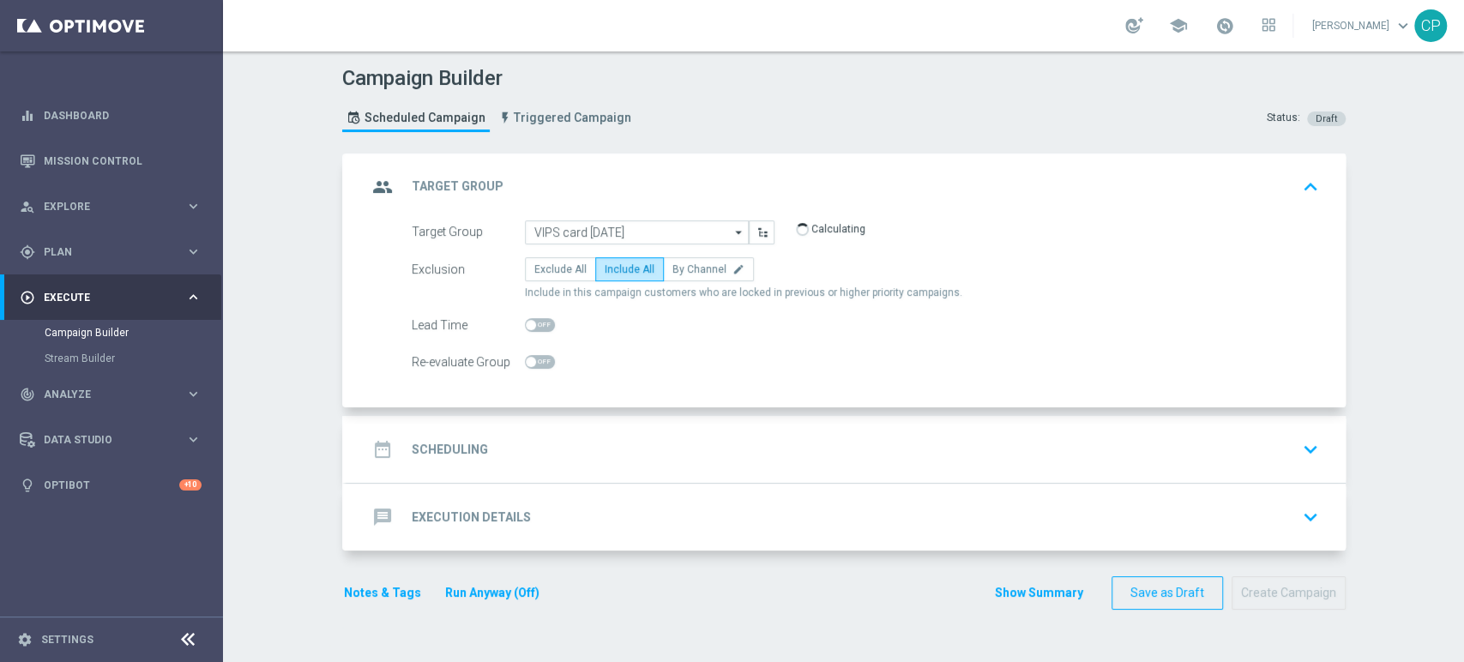
checkbox input "true"
click at [538, 445] on div "date_range Scheduling keyboard_arrow_down" at bounding box center [846, 449] width 958 height 33
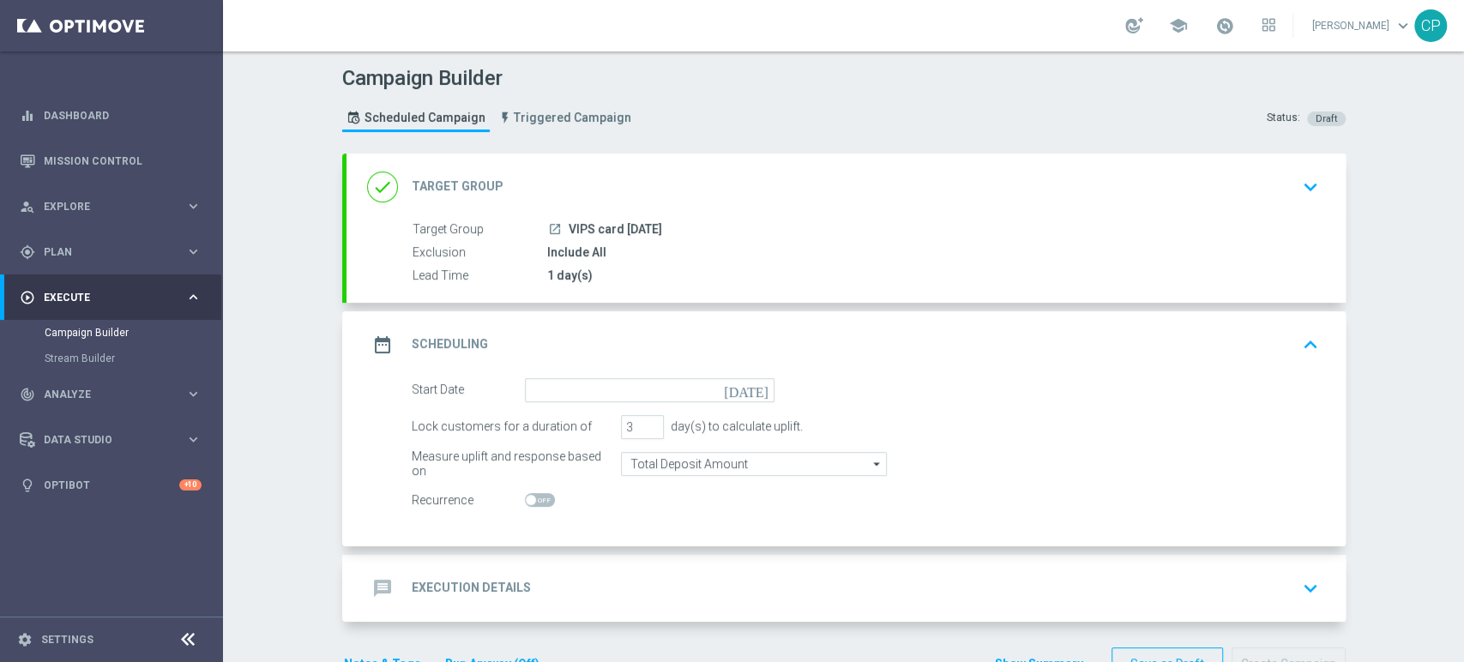
click at [754, 387] on icon "[DATE]" at bounding box center [749, 387] width 51 height 19
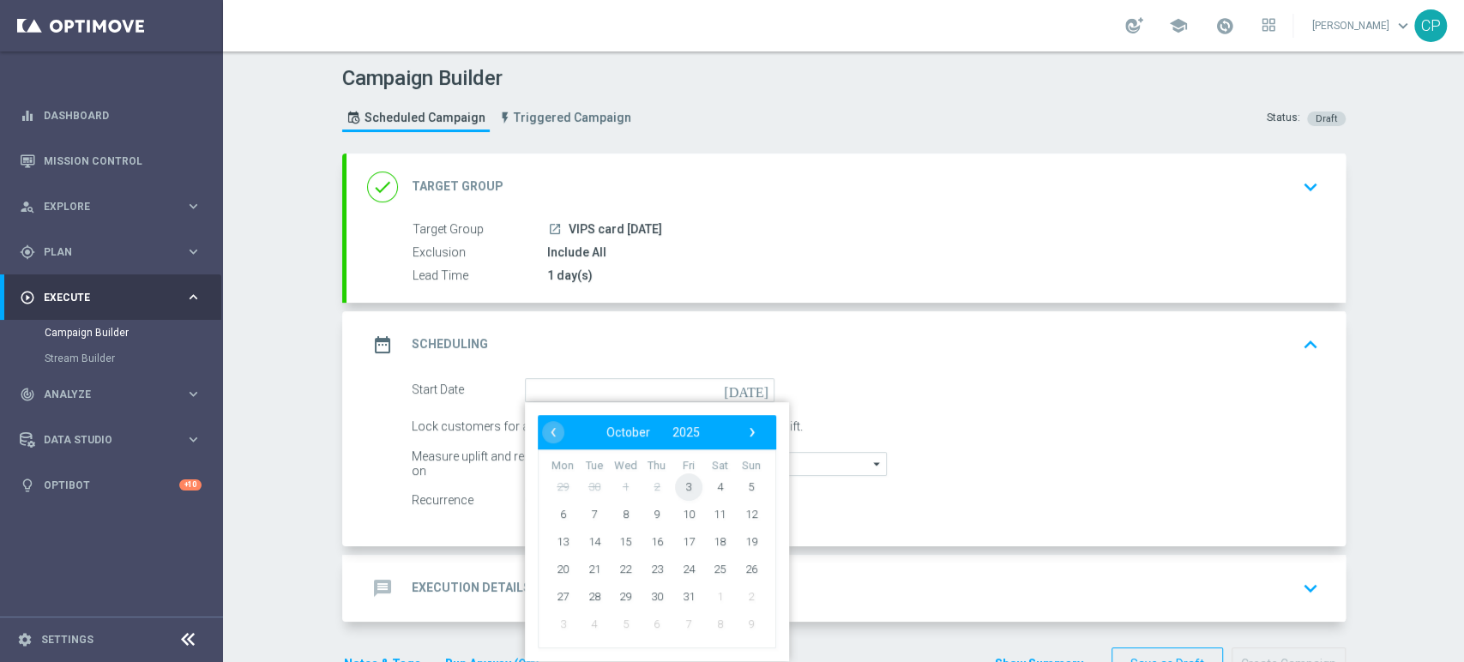
click at [679, 486] on span "3" at bounding box center [687, 486] width 27 height 27
type input "[DATE]"
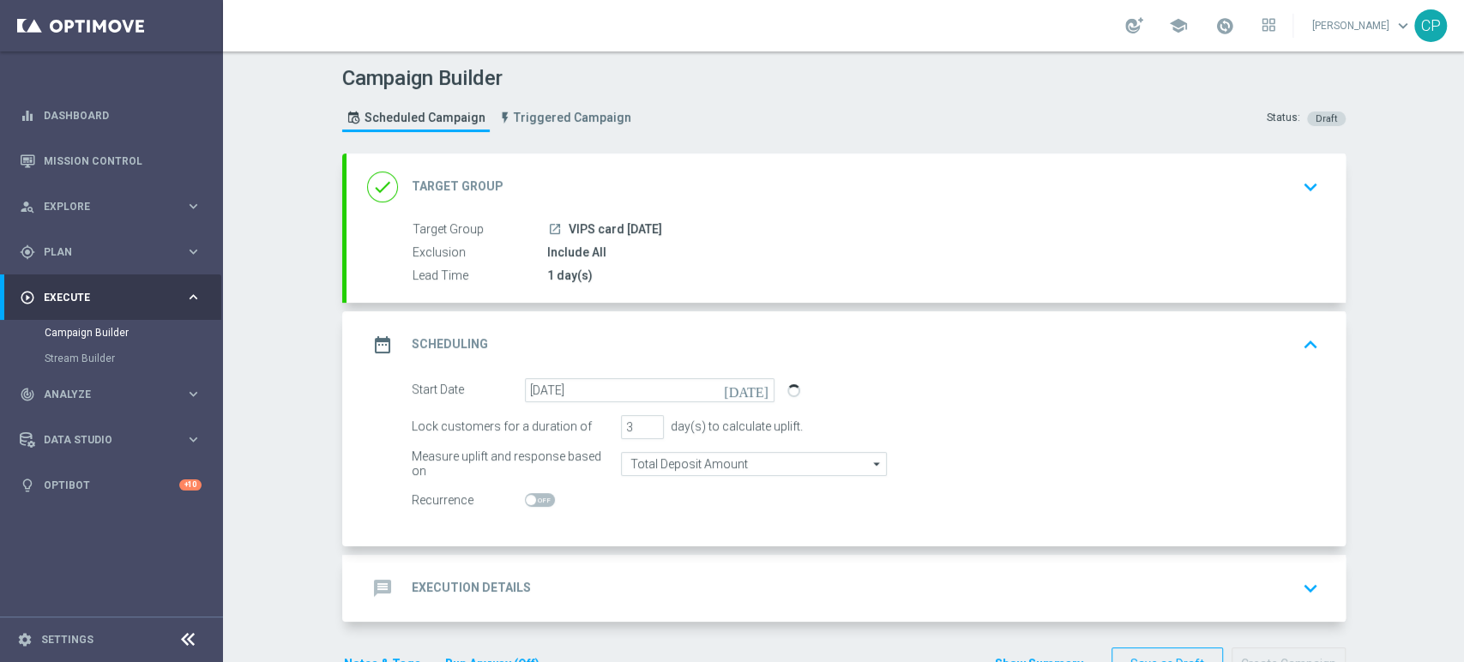
click at [632, 275] on div "1 day(s)" at bounding box center [929, 275] width 765 height 17
click at [1302, 181] on icon "keyboard_arrow_down" at bounding box center [1311, 187] width 26 height 26
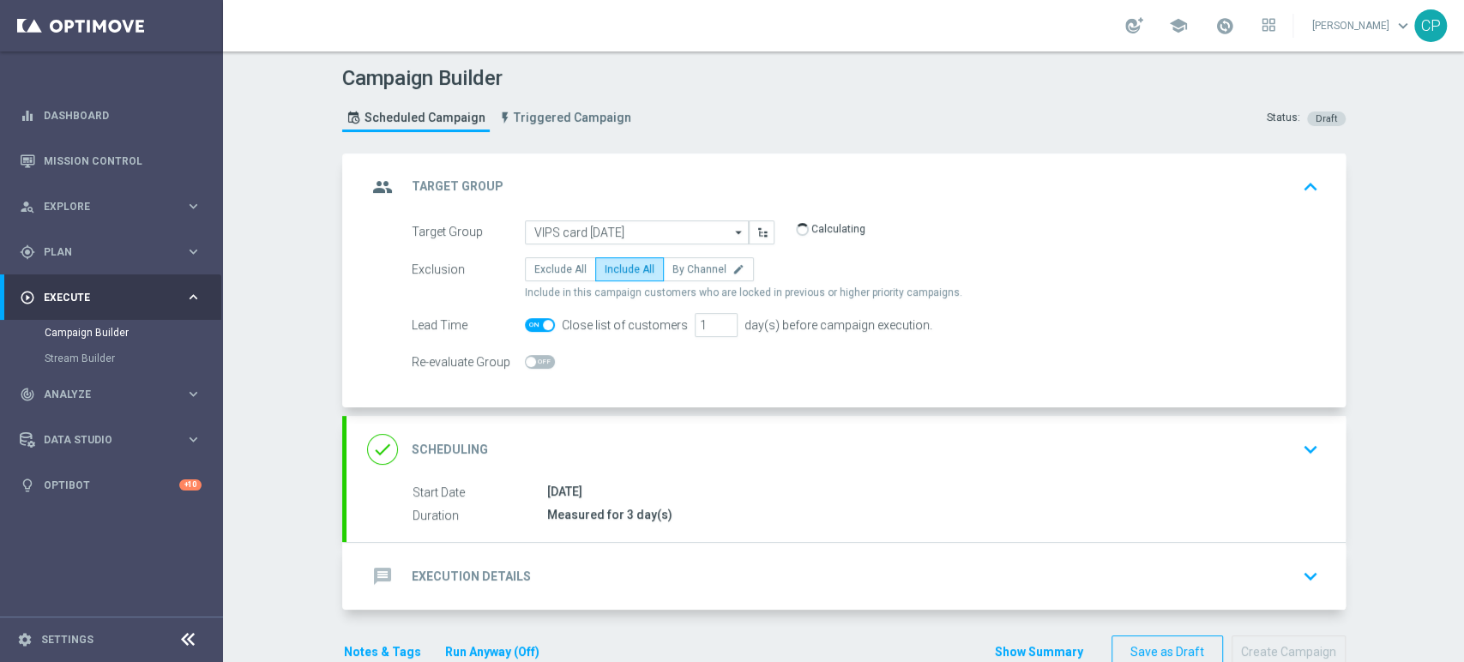
click at [525, 326] on span at bounding box center [540, 325] width 30 height 14
click at [525, 326] on input "checkbox" at bounding box center [540, 325] width 30 height 14
checkbox input "false"
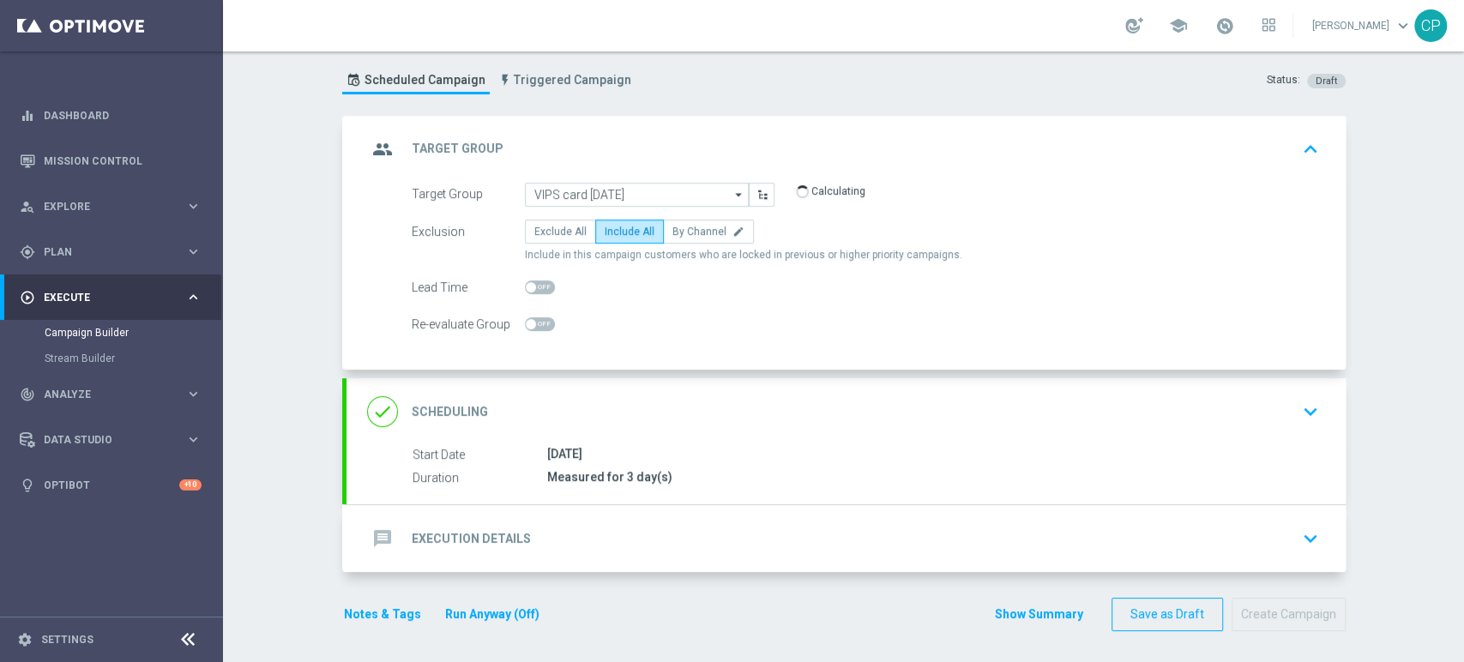
click at [1003, 421] on div "done Scheduling keyboard_arrow_down" at bounding box center [846, 411] width 958 height 33
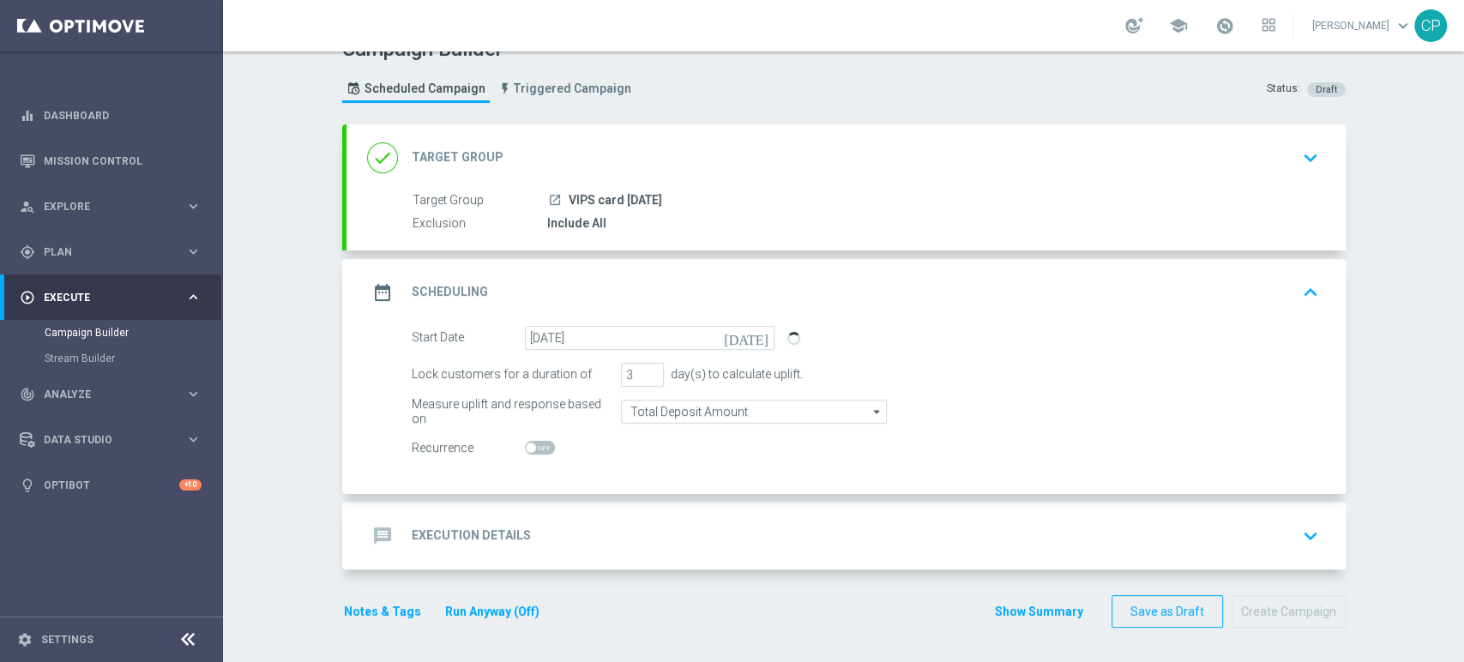
scroll to position [27, 0]
click at [645, 380] on input "2" at bounding box center [642, 377] width 43 height 24
type input "1"
click at [645, 380] on input "1" at bounding box center [642, 377] width 43 height 24
click at [865, 377] on div "Lock customers for a duration of 1 day(s) to calculate uplift." at bounding box center [865, 377] width 933 height 24
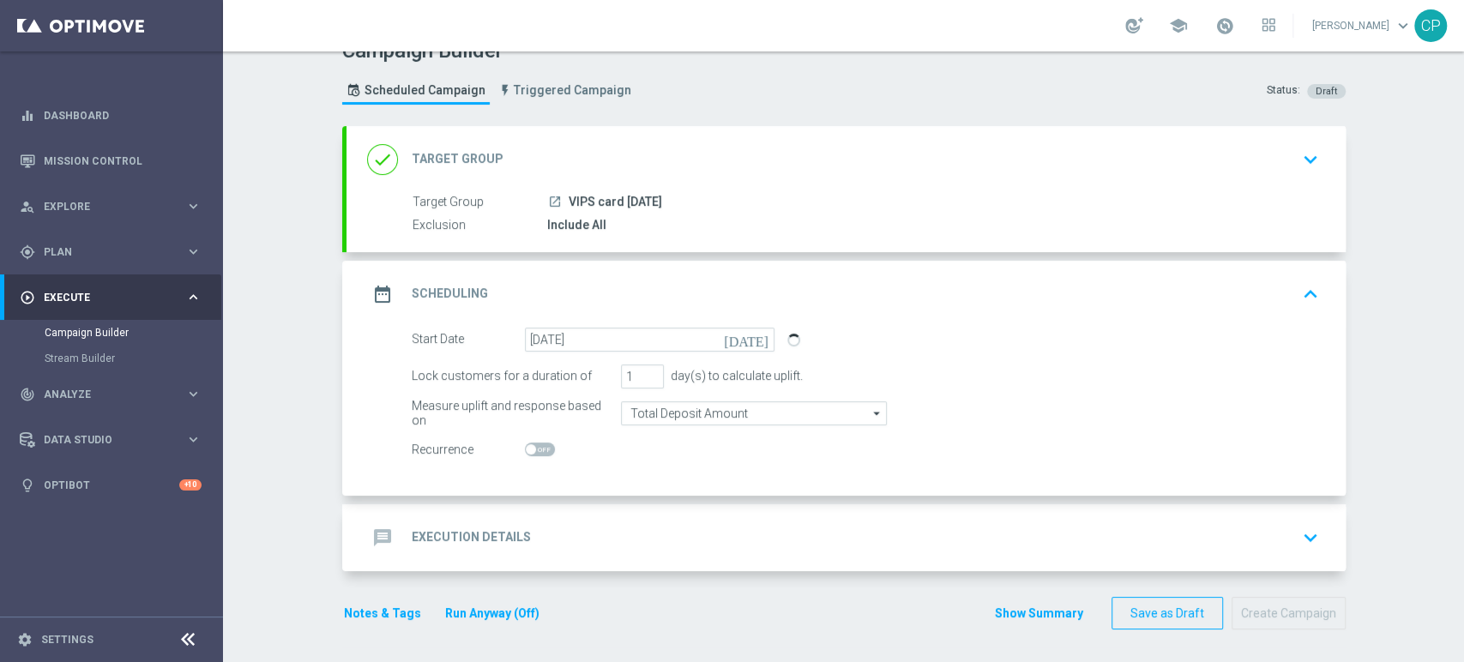
click at [660, 534] on div "message Execution Details keyboard_arrow_down" at bounding box center [846, 538] width 958 height 33
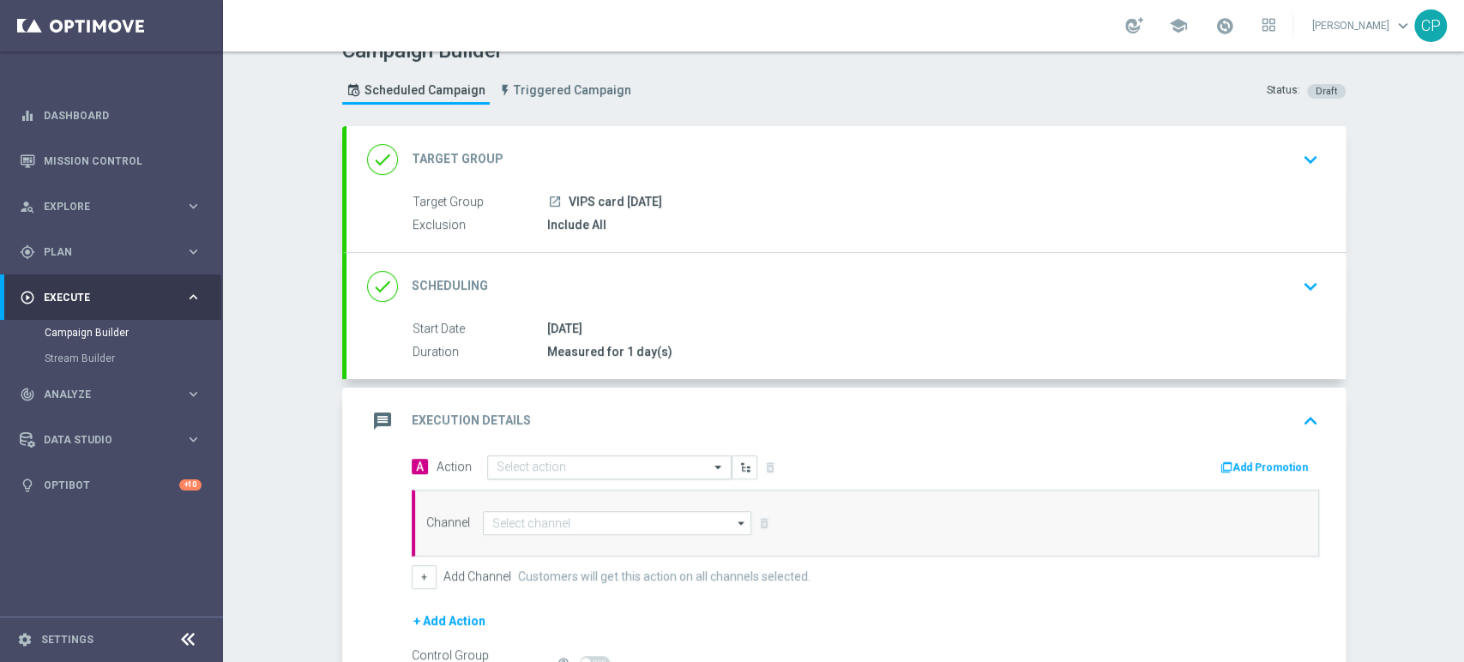
click at [551, 472] on input "text" at bounding box center [592, 468] width 191 height 15
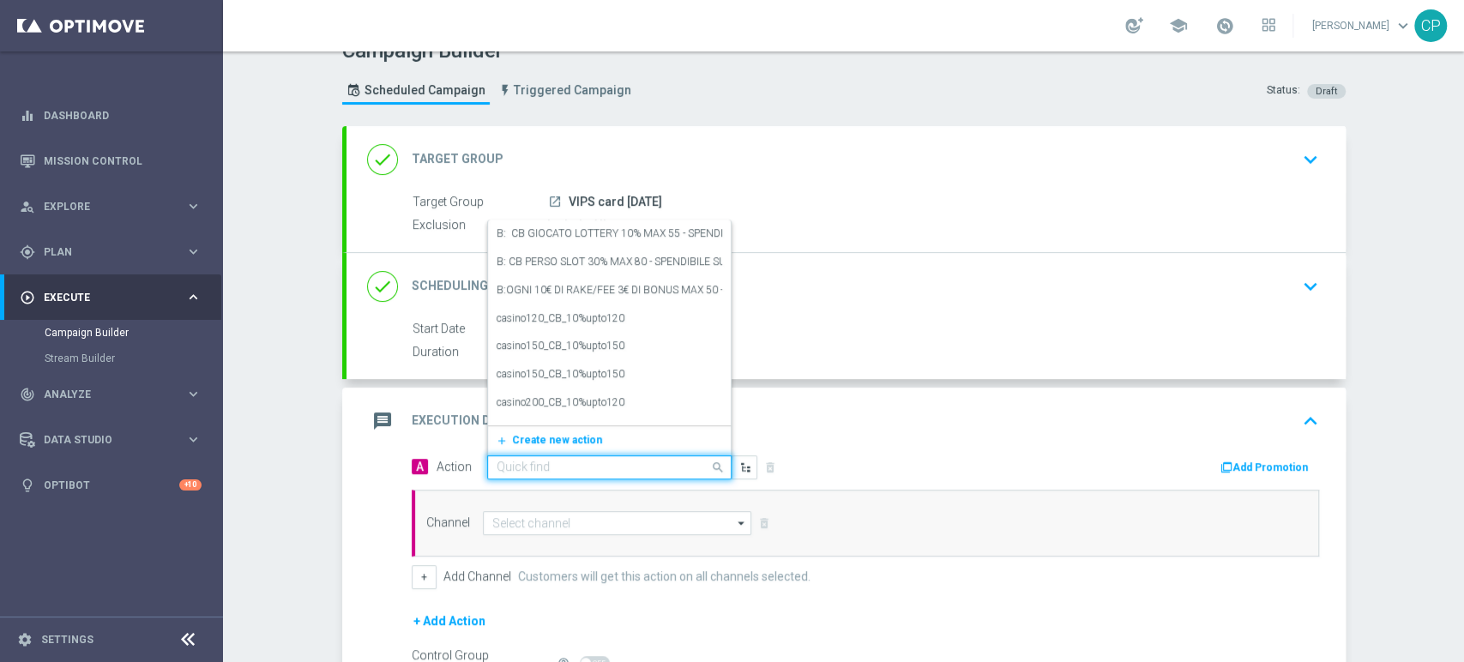
click at [548, 464] on input "text" at bounding box center [592, 468] width 191 height 15
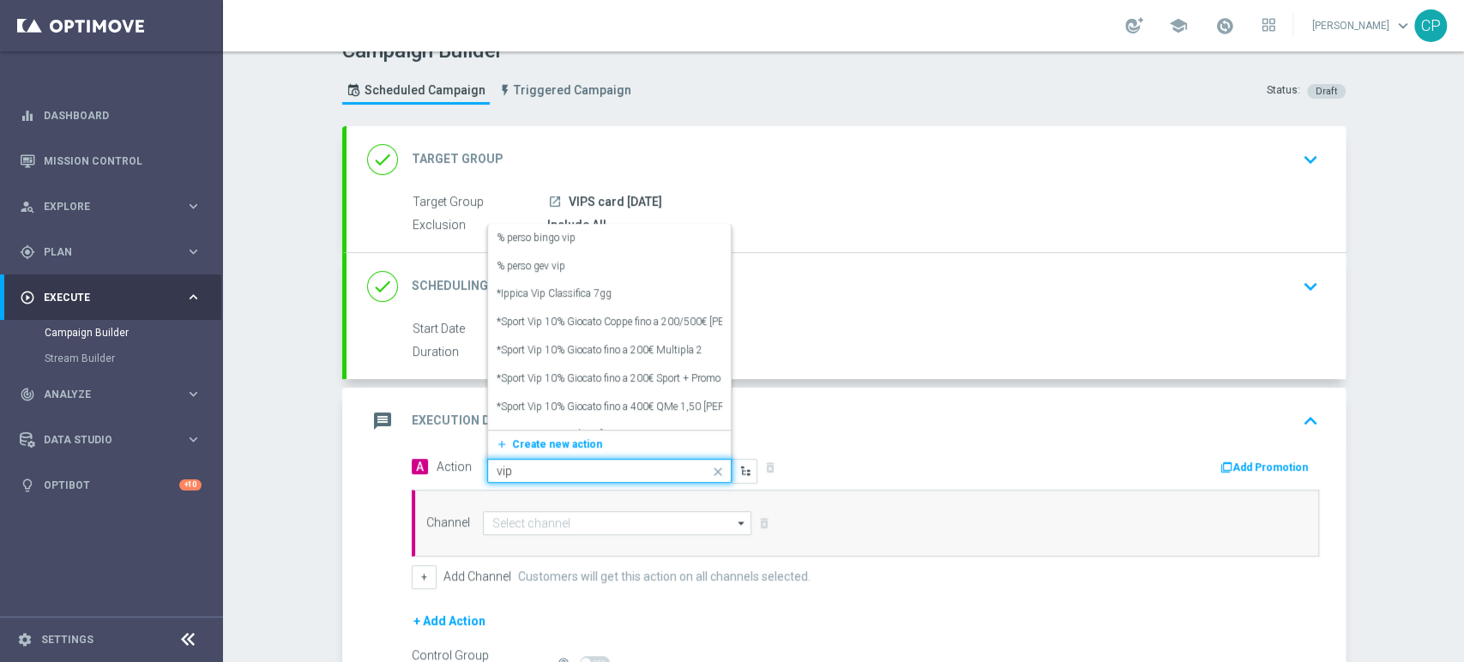
type input "vips"
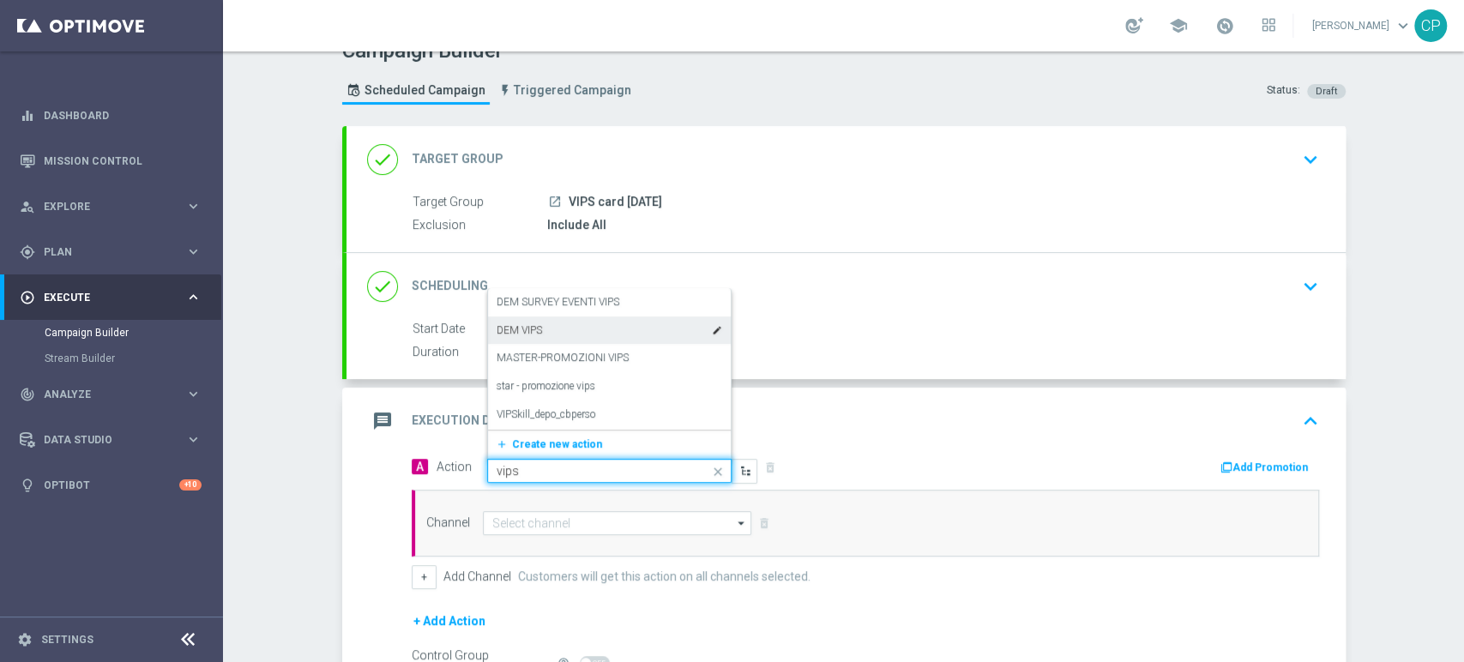
click at [567, 331] on div "DEM VIPS edit" at bounding box center [610, 331] width 226 height 28
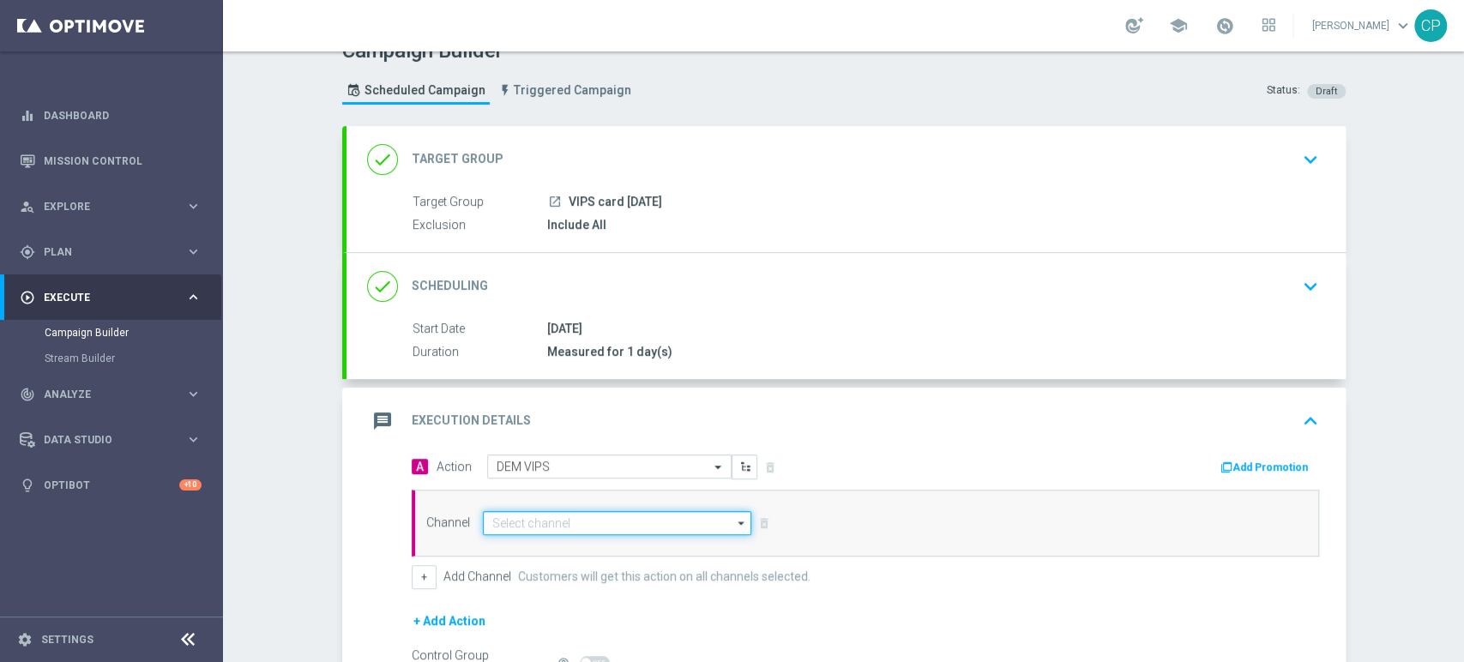
click at [506, 522] on input at bounding box center [617, 523] width 269 height 24
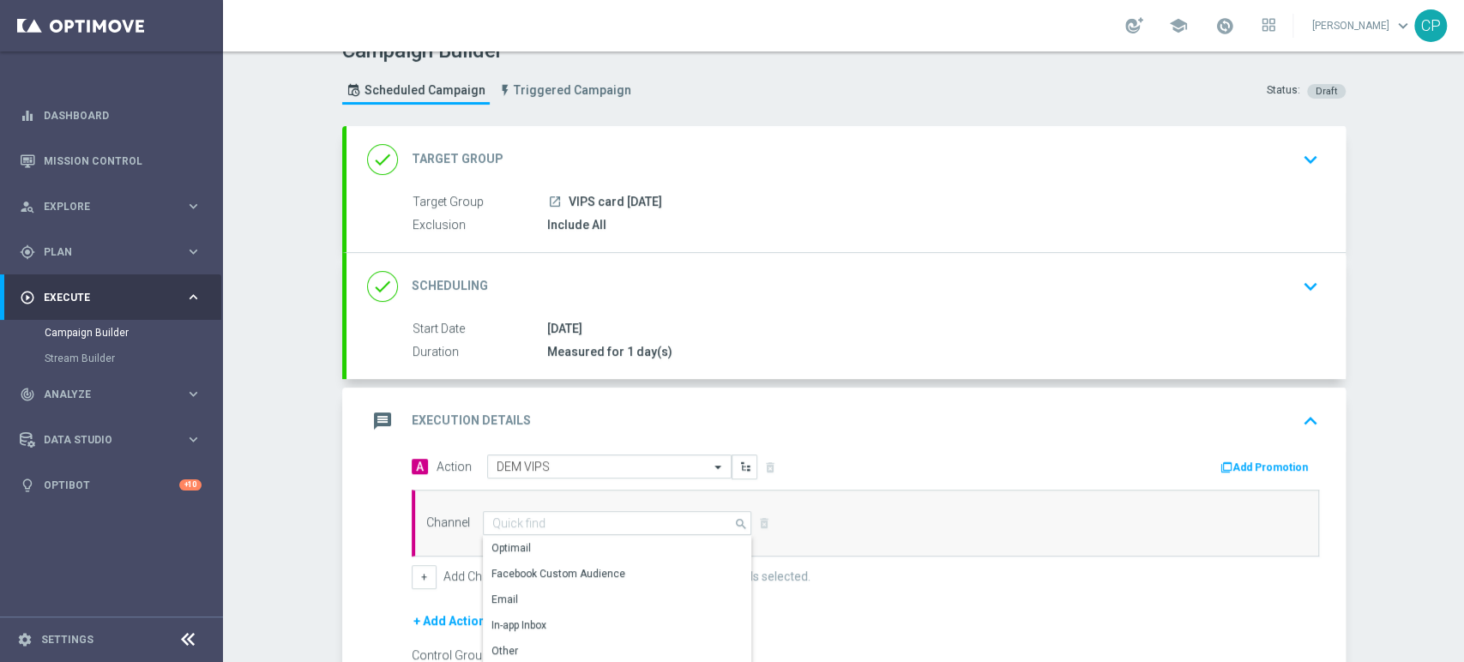
click at [1241, 461] on button "Add Promotion" at bounding box center [1266, 467] width 95 height 19
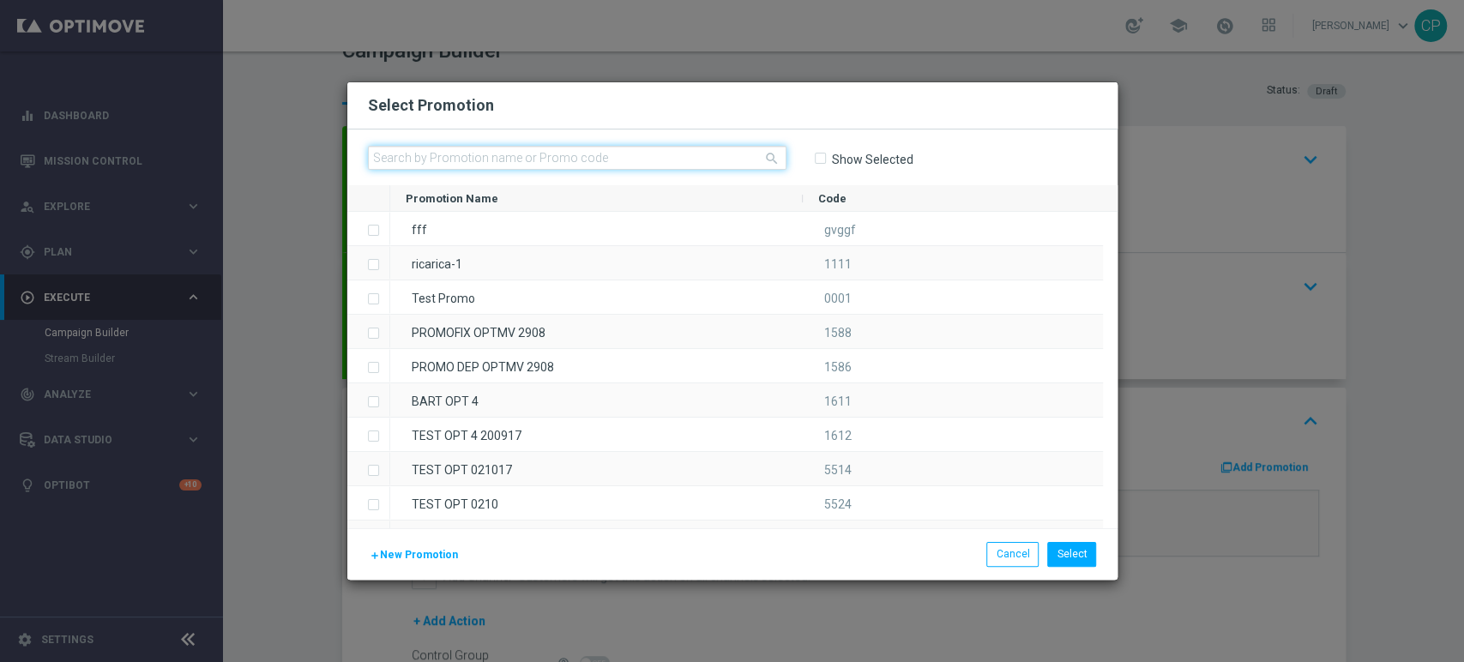
click at [582, 156] on input "text" at bounding box center [577, 158] width 419 height 24
paste input "335946"
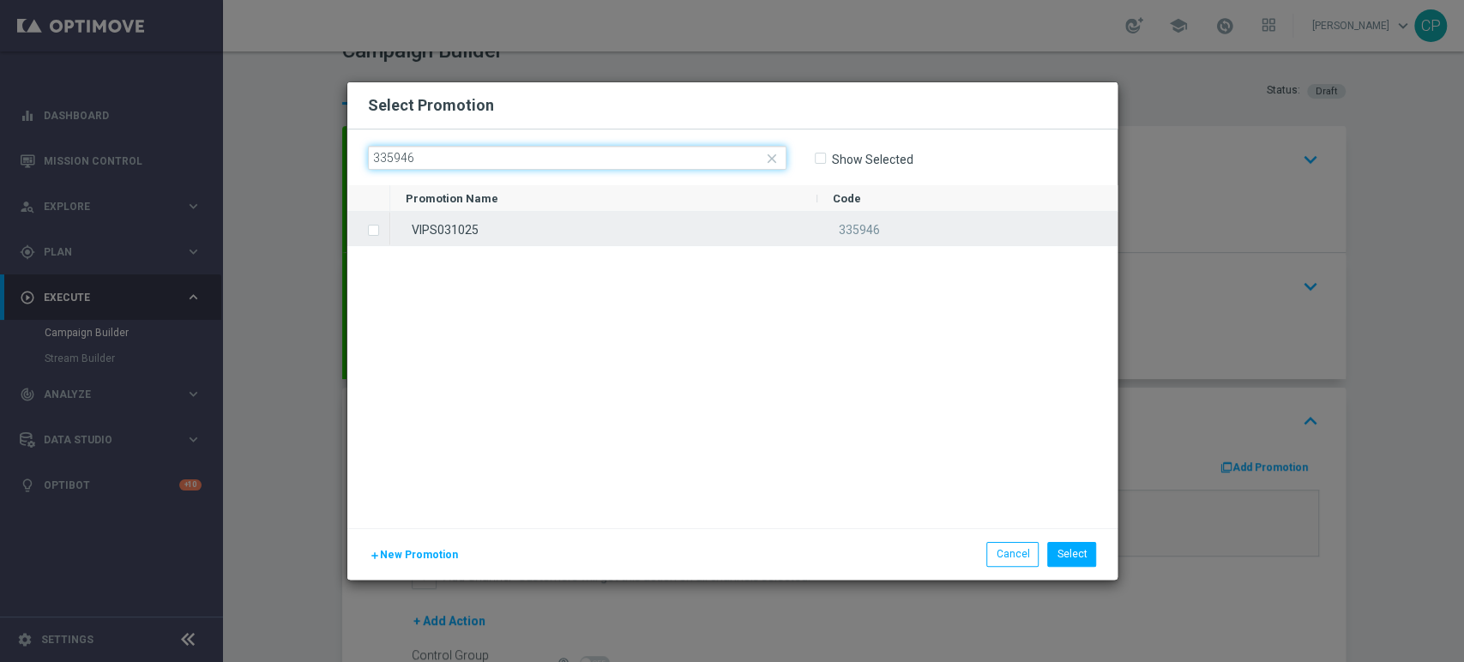
type input "335946"
click at [382, 225] on span "Press SPACE to select this row." at bounding box center [375, 230] width 17 height 34
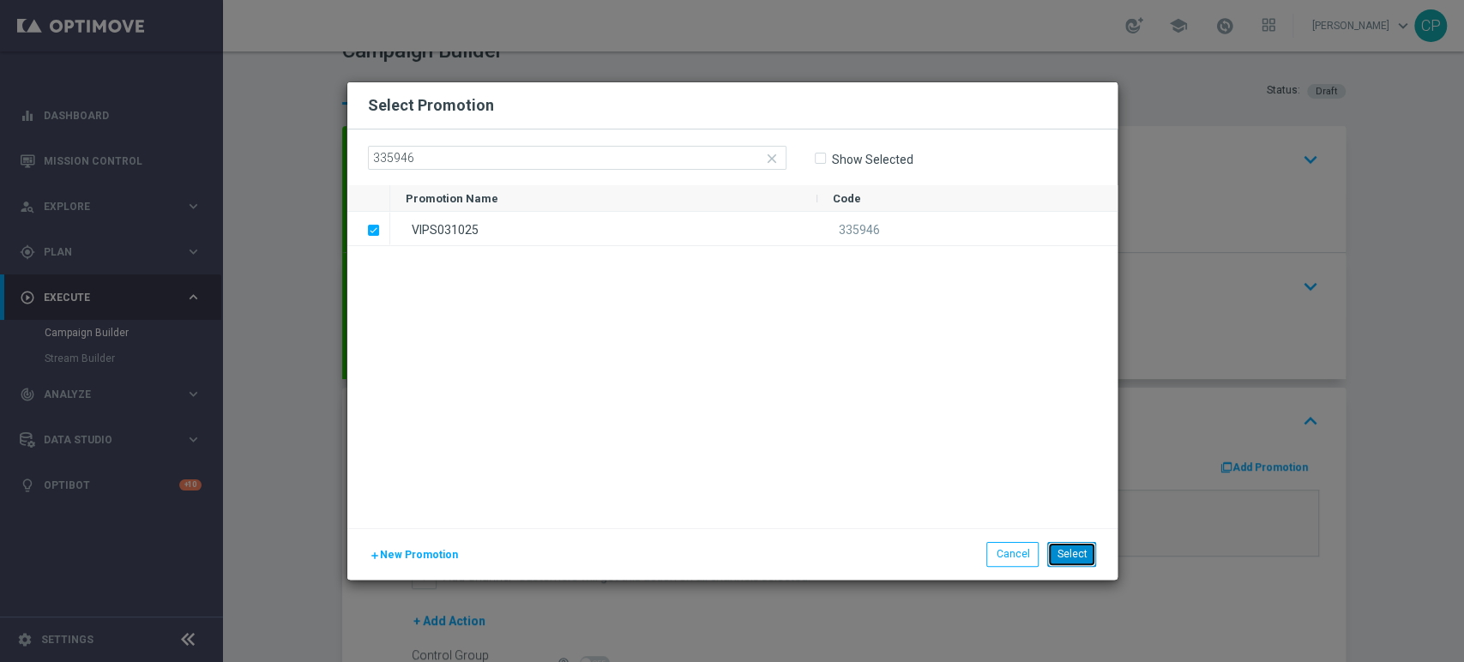
click at [1071, 551] on button "Select" at bounding box center [1072, 554] width 49 height 24
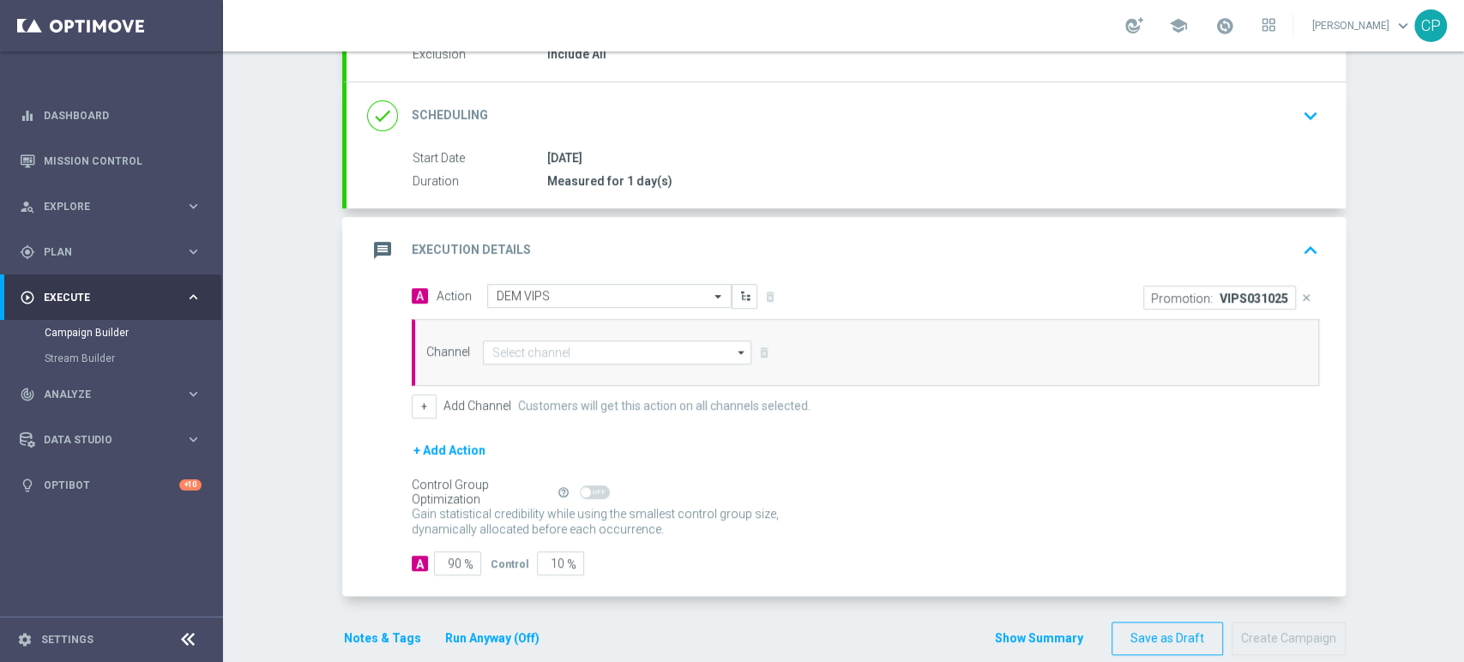
scroll to position [214, 0]
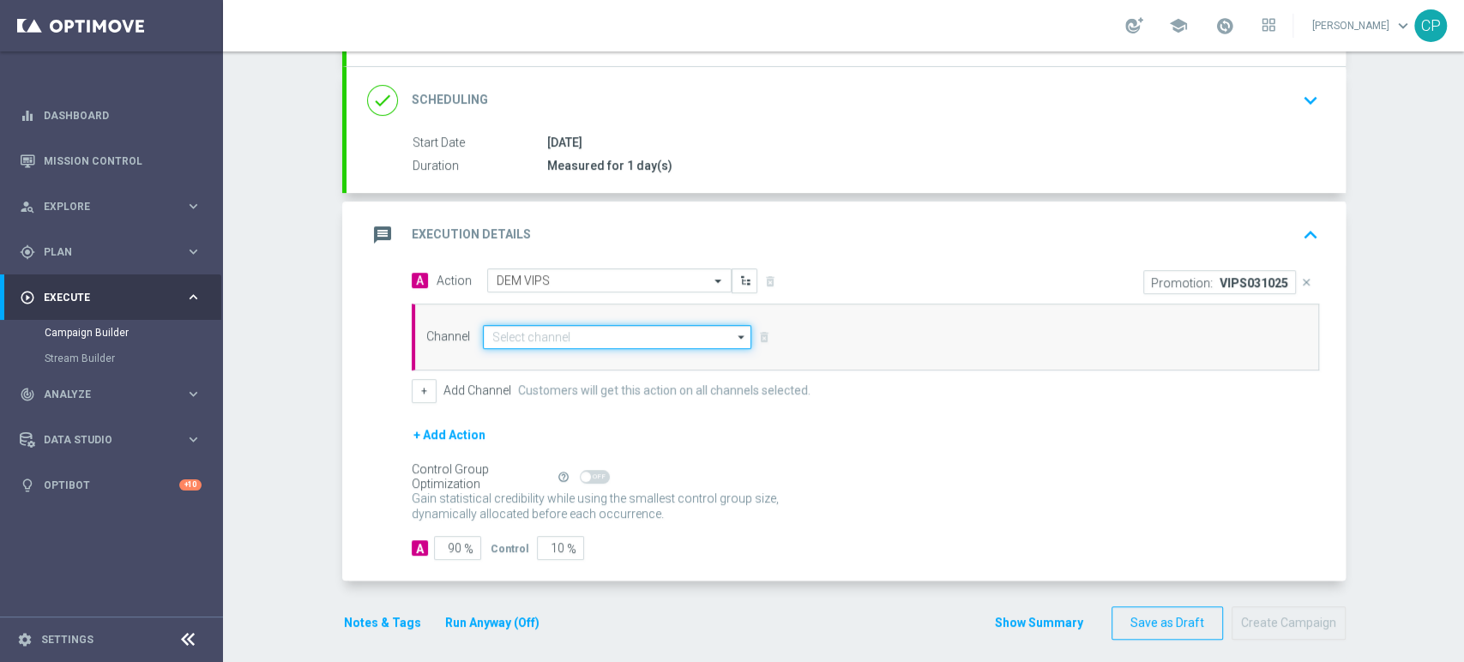
click at [564, 336] on input at bounding box center [617, 337] width 269 height 24
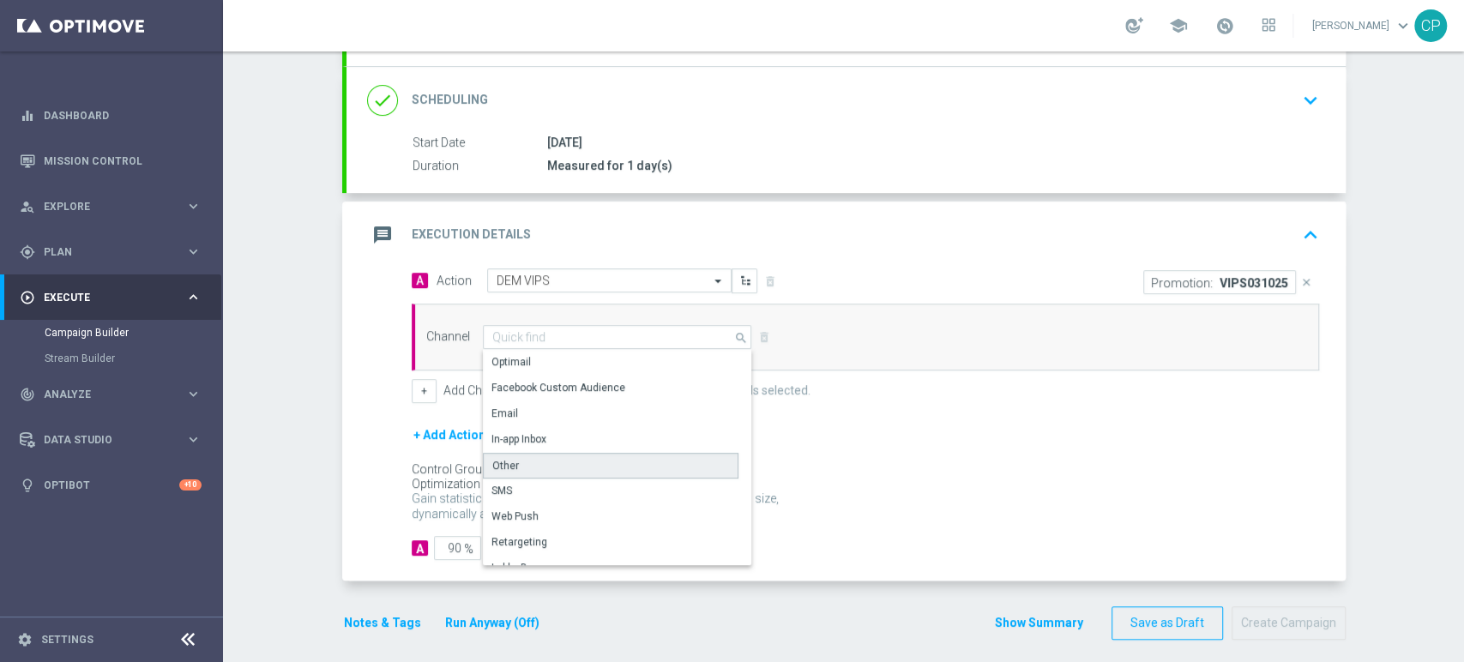
click at [503, 462] on div "Other" at bounding box center [505, 465] width 27 height 15
type input "Other"
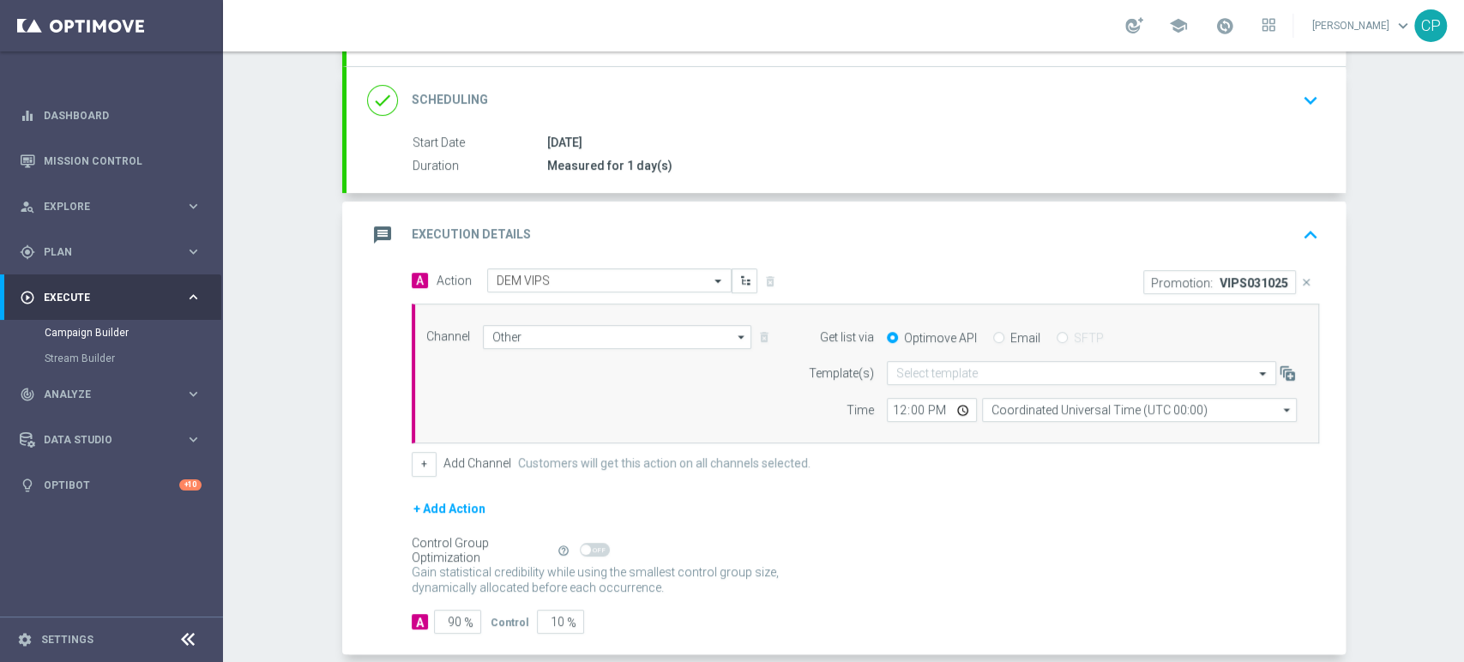
click at [983, 331] on div "Optimove API Email SFTP" at bounding box center [1092, 337] width 436 height 15
click at [928, 368] on input "text" at bounding box center [1065, 373] width 336 height 15
click at [997, 338] on div "Email" at bounding box center [1016, 337] width 47 height 15
click at [993, 335] on input "Email" at bounding box center [998, 339] width 11 height 11
radio input "true"
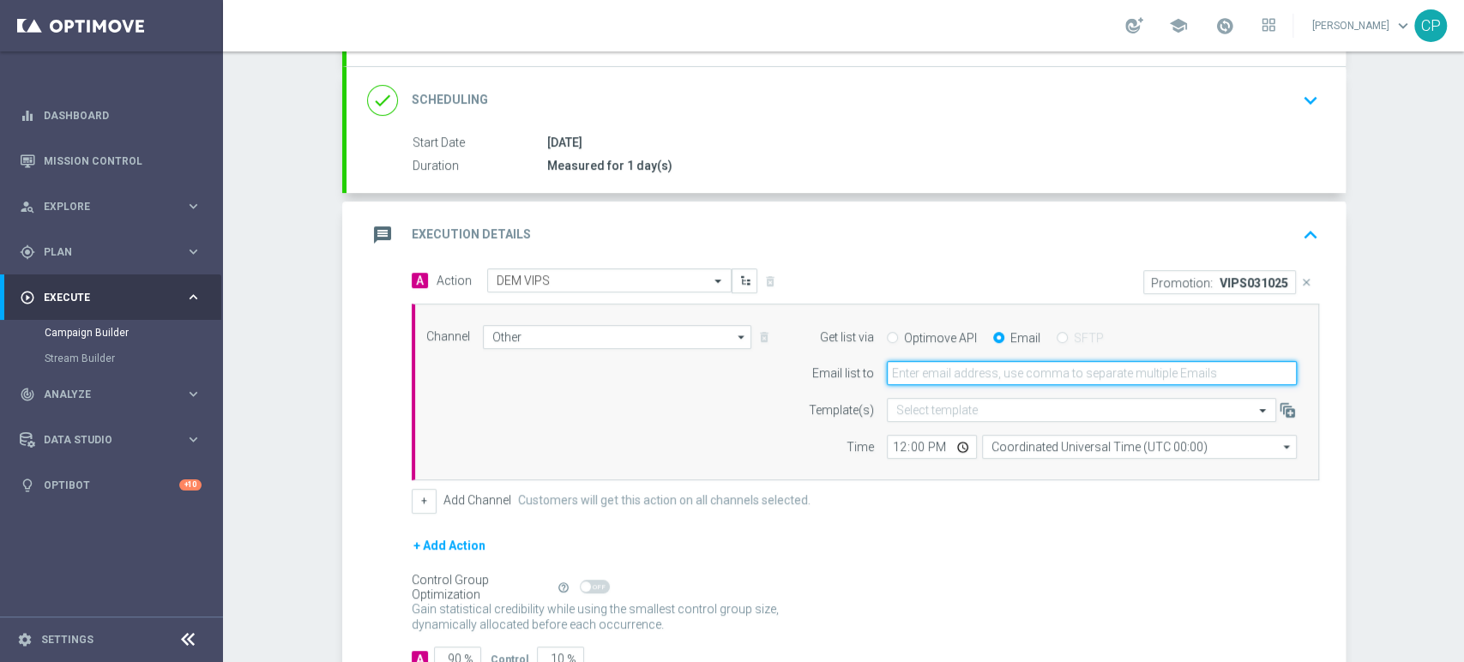
click at [939, 367] on input "email" at bounding box center [1092, 373] width 410 height 24
type input "[EMAIL_ADDRESS][DOMAIN_NAME]"
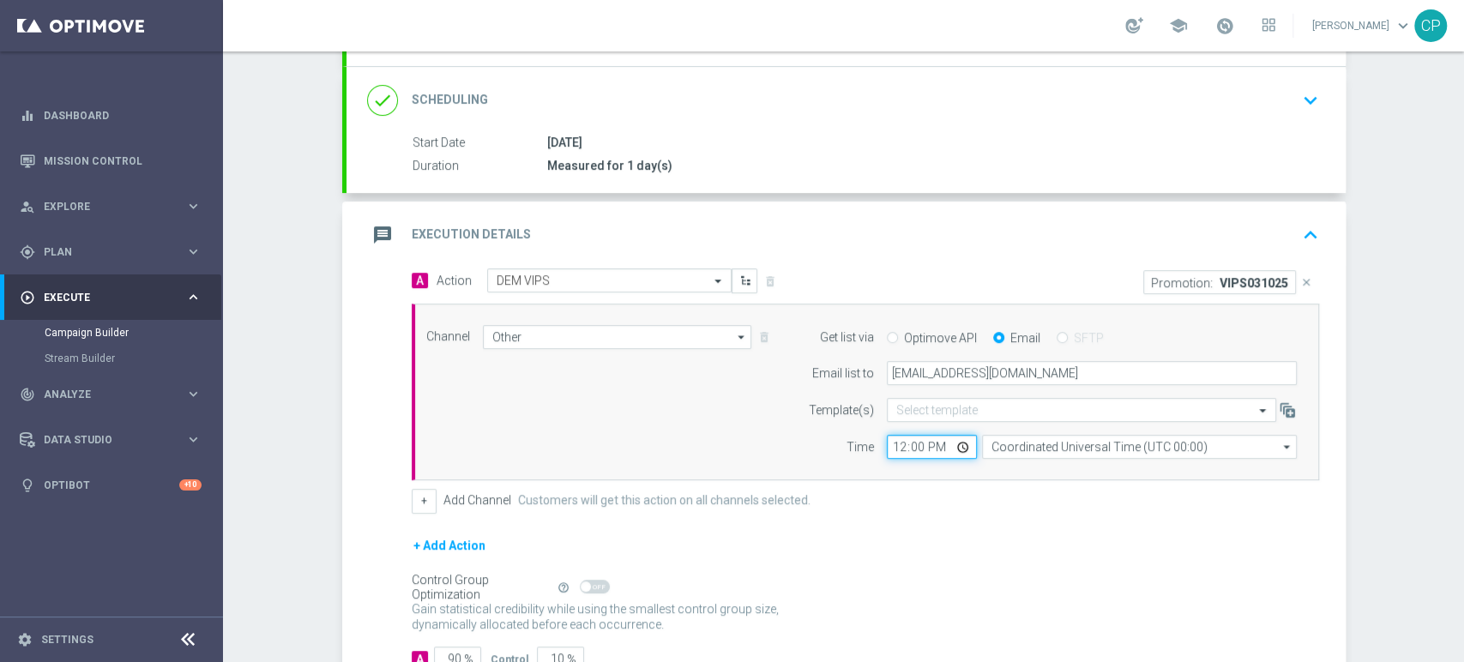
click at [889, 444] on input "12:00" at bounding box center [932, 447] width 90 height 24
type input "11:00"
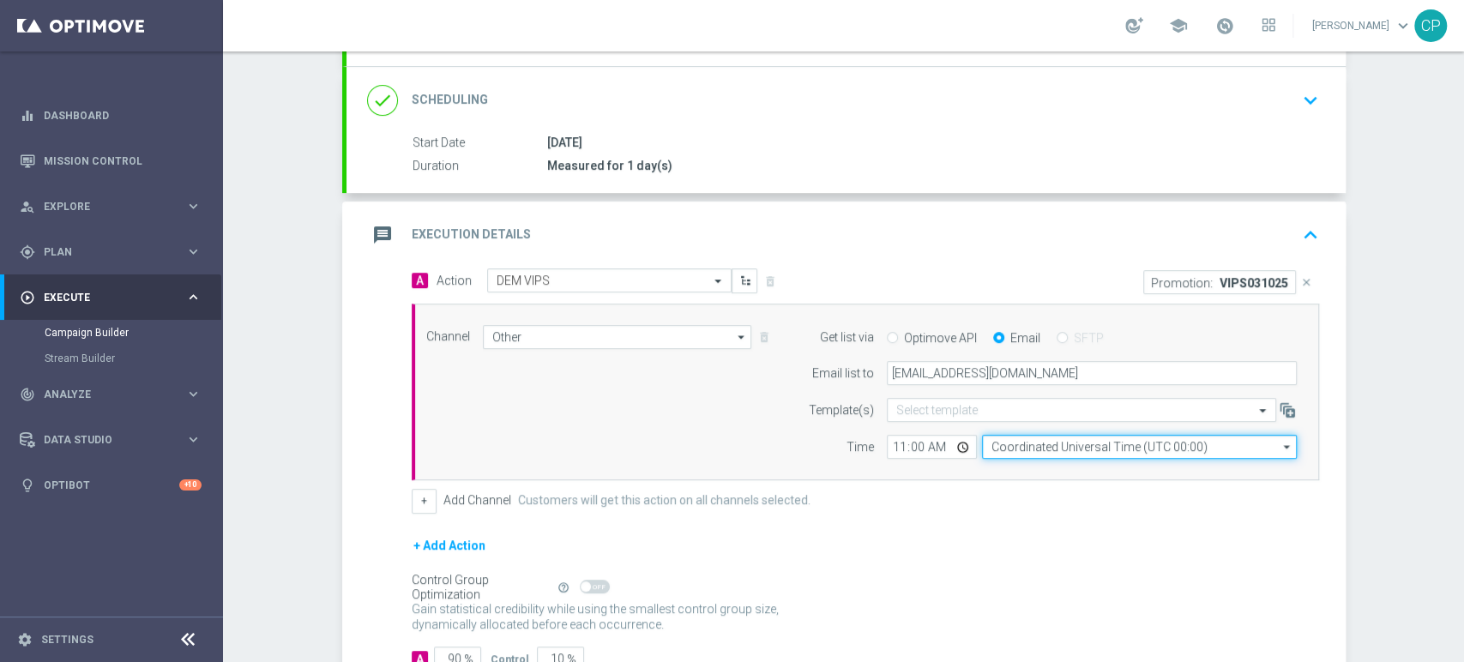
click at [1076, 443] on input "Coordinated Universal Time (UTC 00:00)" at bounding box center [1139, 447] width 315 height 24
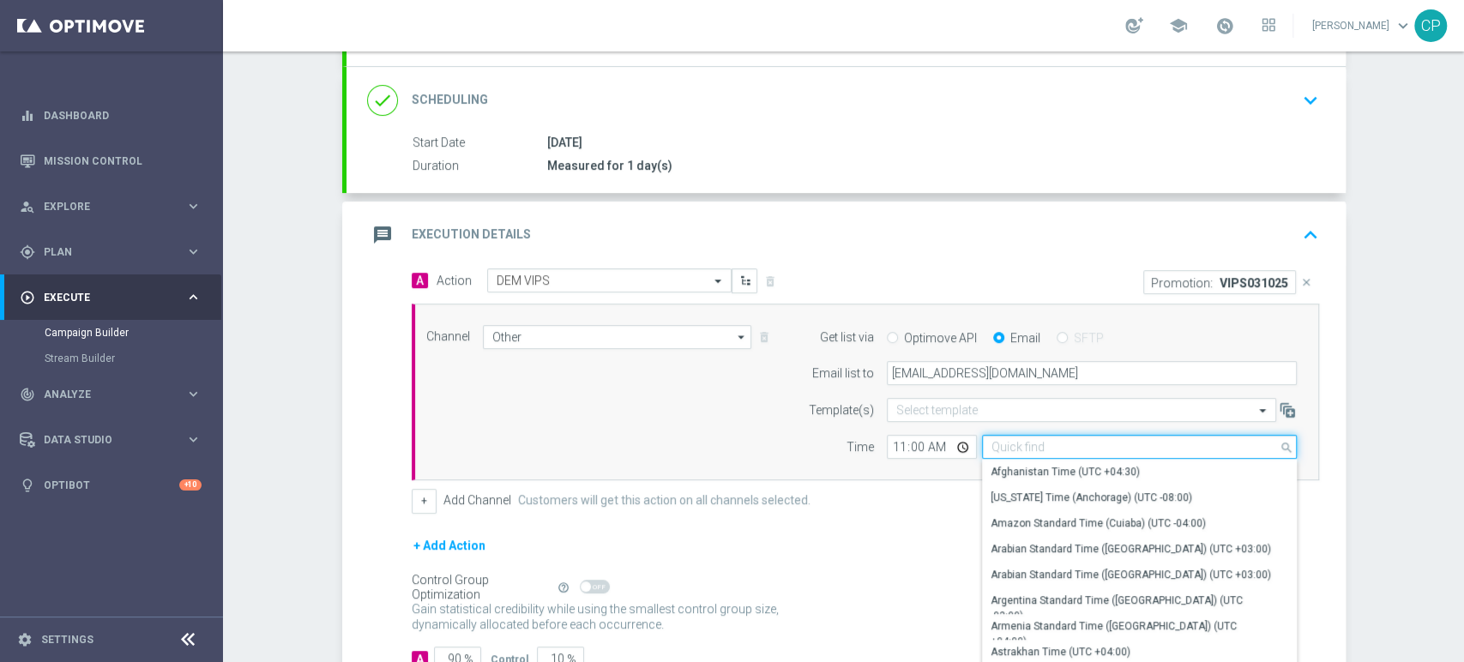
click at [1074, 443] on input at bounding box center [1139, 447] width 315 height 24
type input "r"
type input "v"
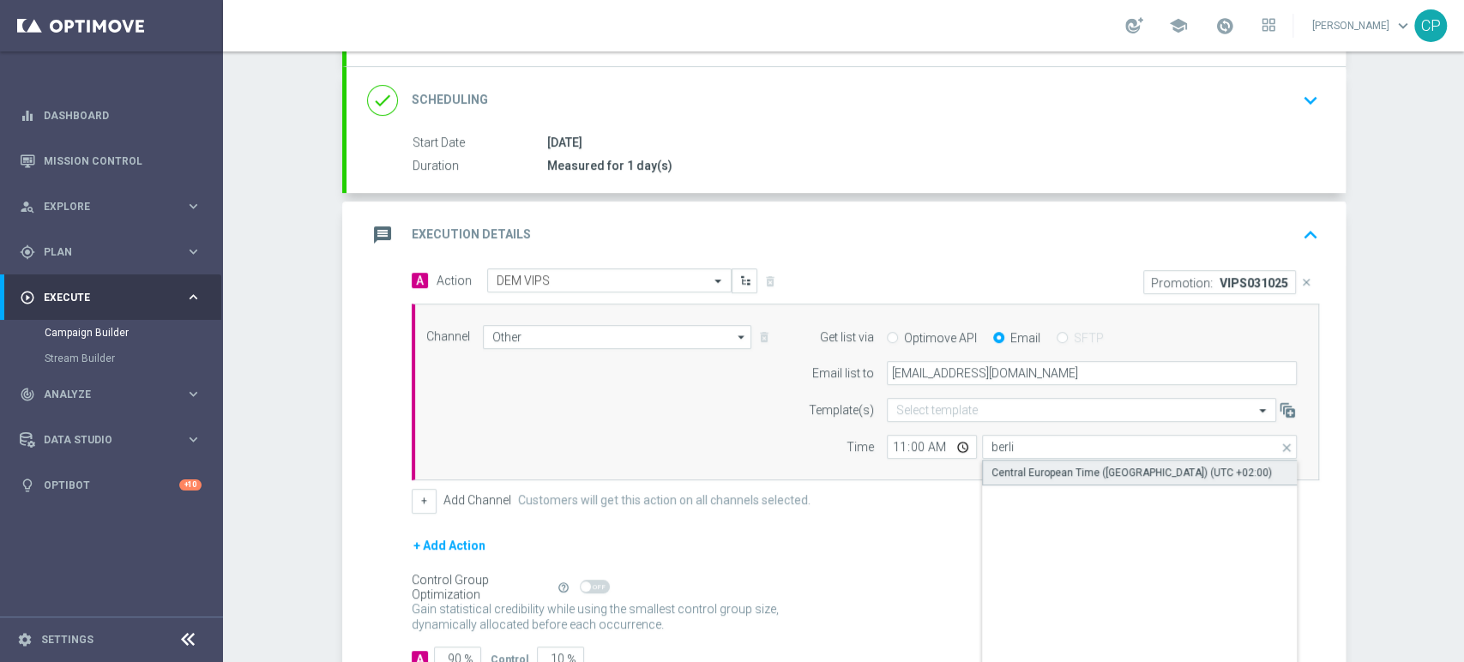
click at [1053, 465] on div "Central European Time ([GEOGRAPHIC_DATA]) (UTC +02:00)" at bounding box center [1132, 472] width 281 height 15
type input "Central European Time ([GEOGRAPHIC_DATA]) (UTC +02:00)"
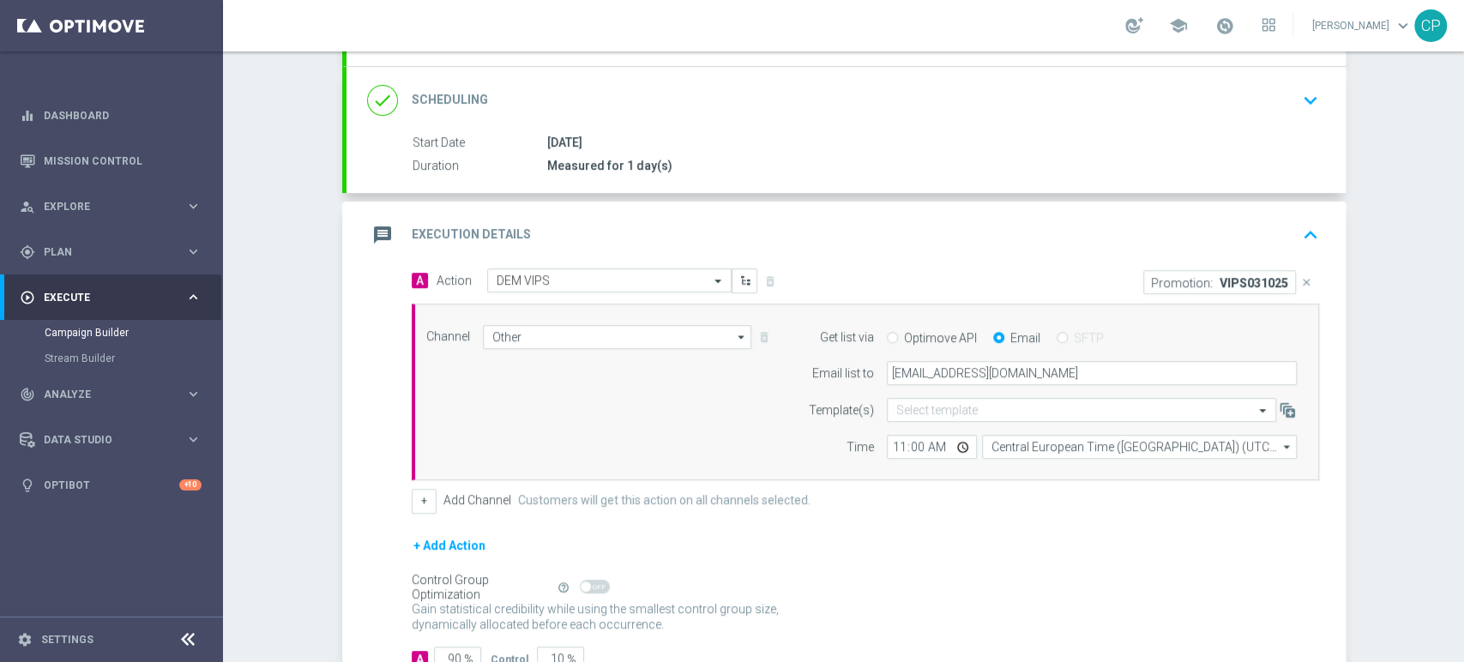
click at [815, 516] on form "A Action Select action DEM VIPS delete_forever Promotion: VIPS031025 close Chan…" at bounding box center [866, 470] width 908 height 402
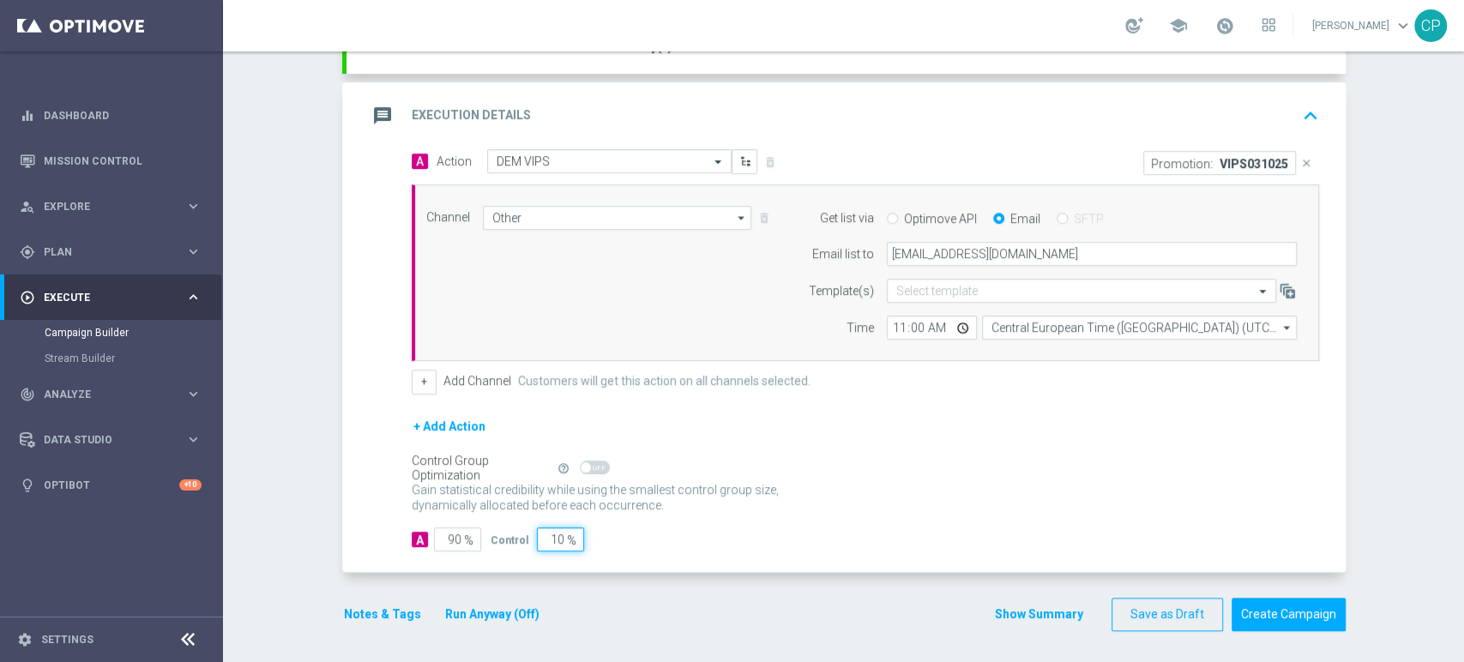
click at [545, 537] on input "10" at bounding box center [560, 540] width 47 height 24
type input "0"
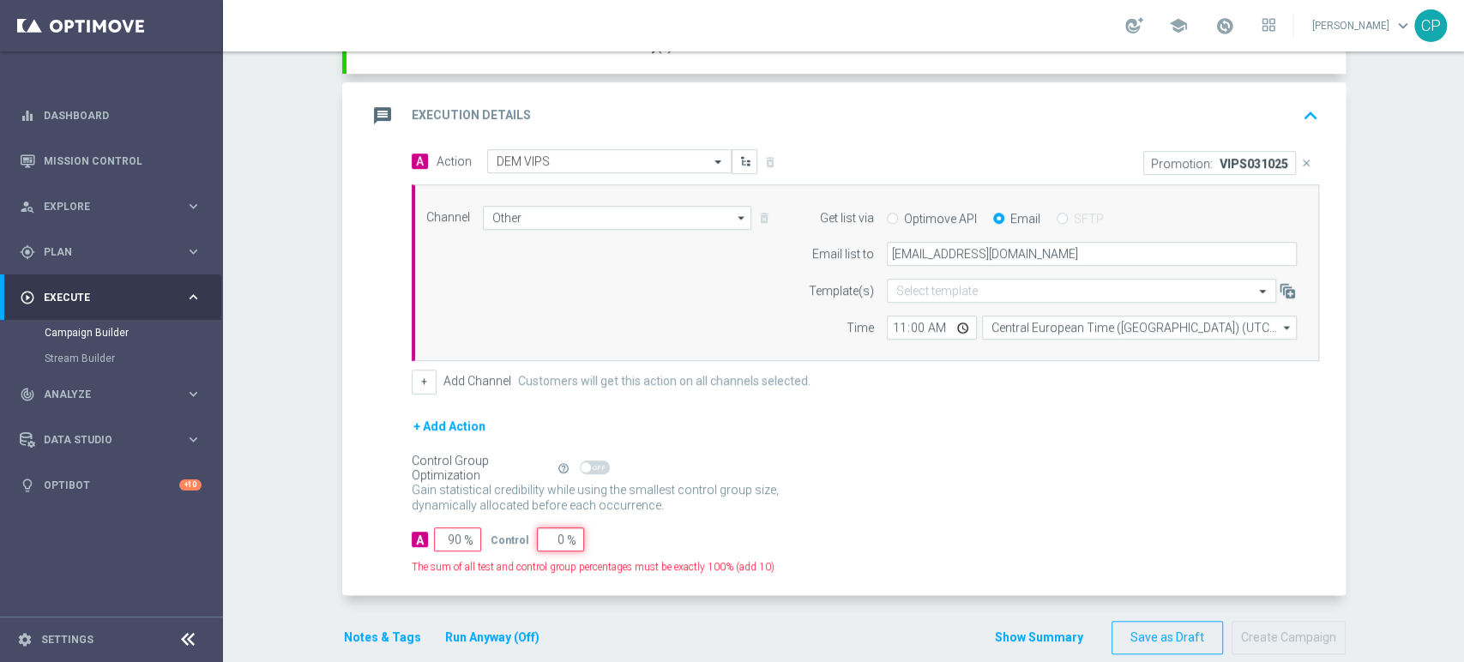
type input "100"
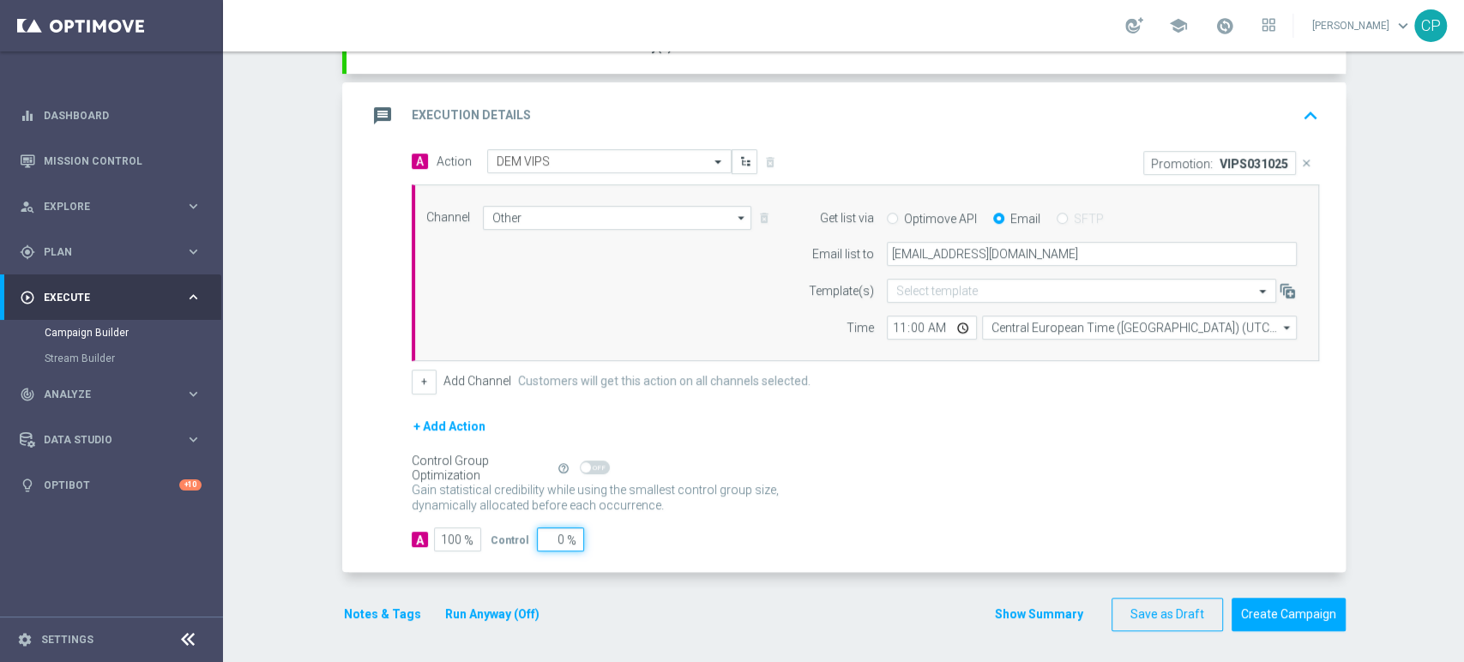
type input "0"
click at [636, 540] on div "A 100 % Control 0 %" at bounding box center [866, 540] width 908 height 24
click at [380, 610] on button "Notes & Tags" at bounding box center [382, 614] width 81 height 21
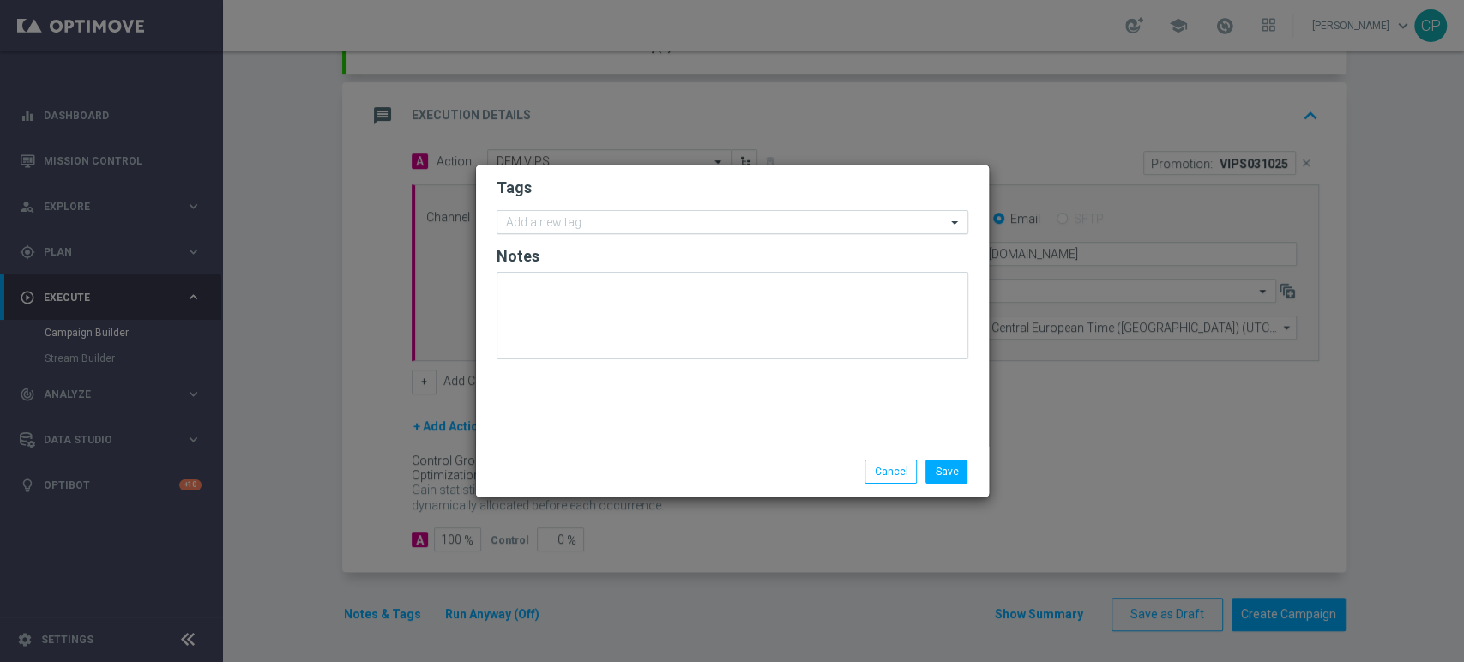
click at [589, 223] on input "text" at bounding box center [726, 223] width 440 height 15
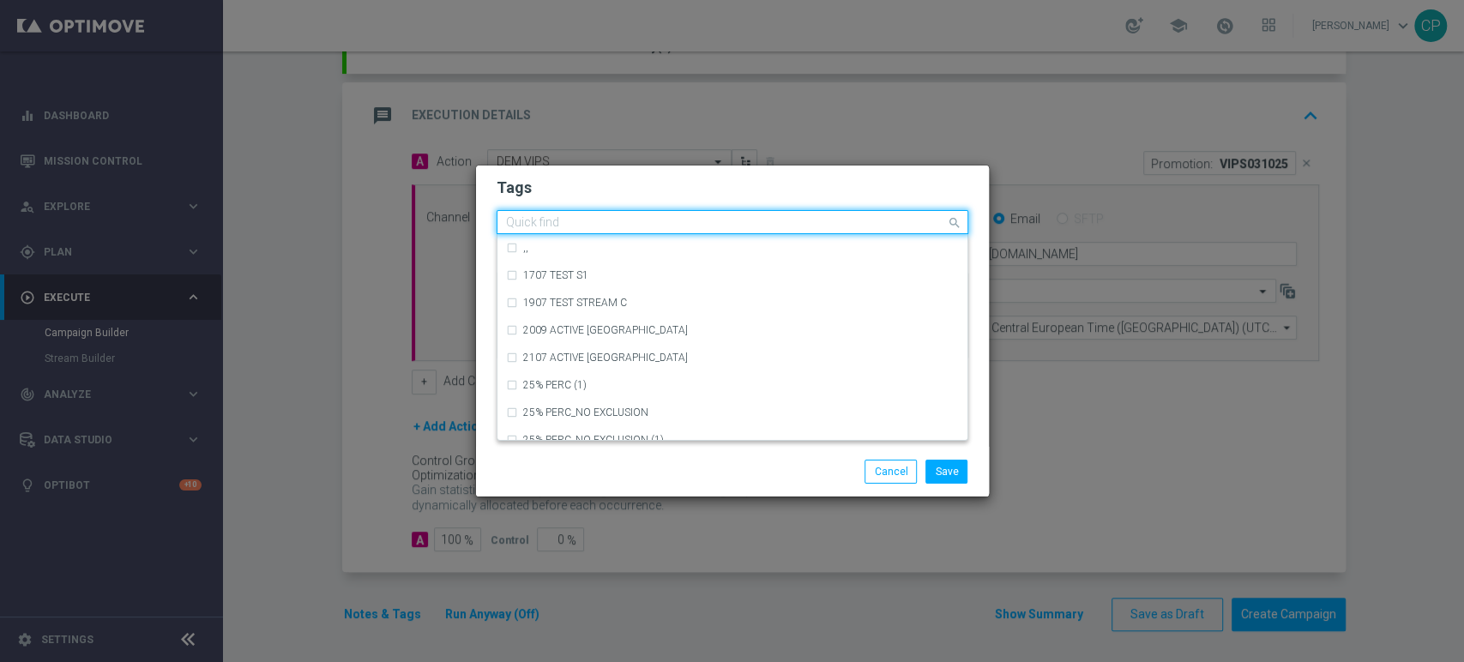
click at [589, 223] on input "text" at bounding box center [726, 223] width 440 height 15
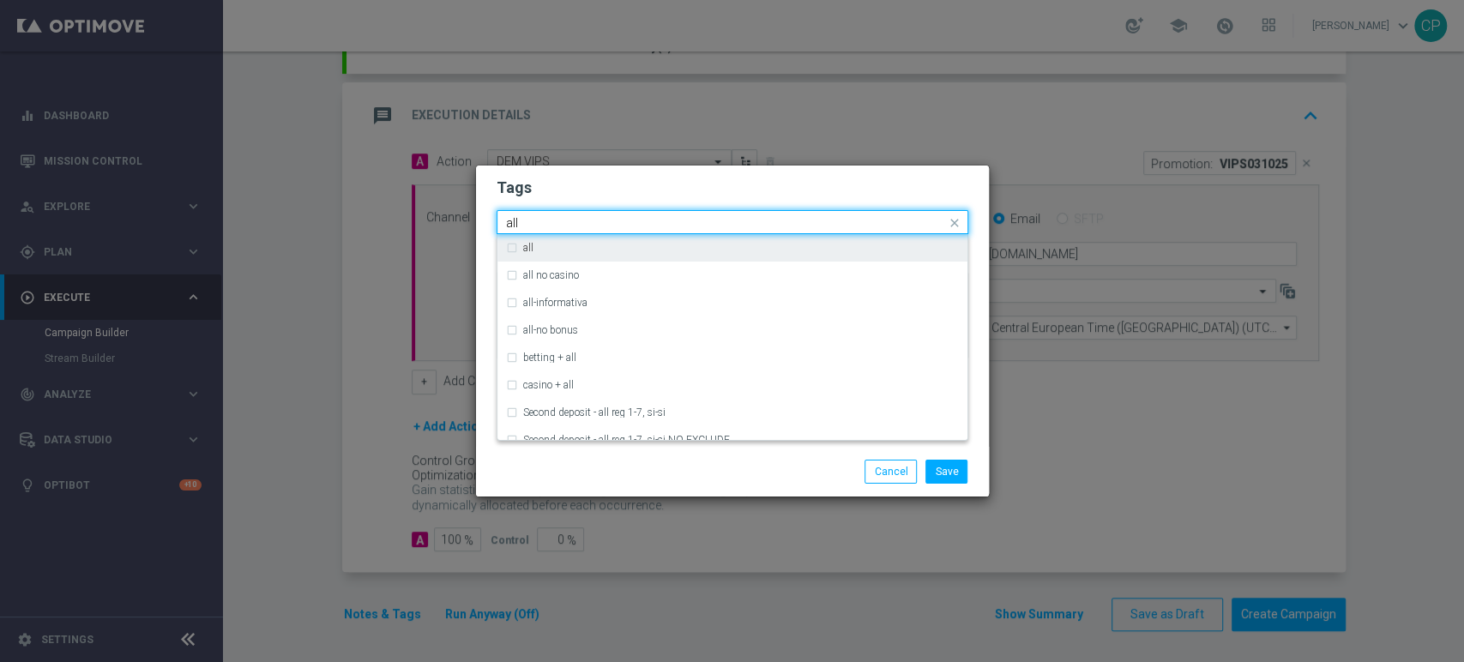
click at [552, 238] on div "all" at bounding box center [732, 247] width 453 height 27
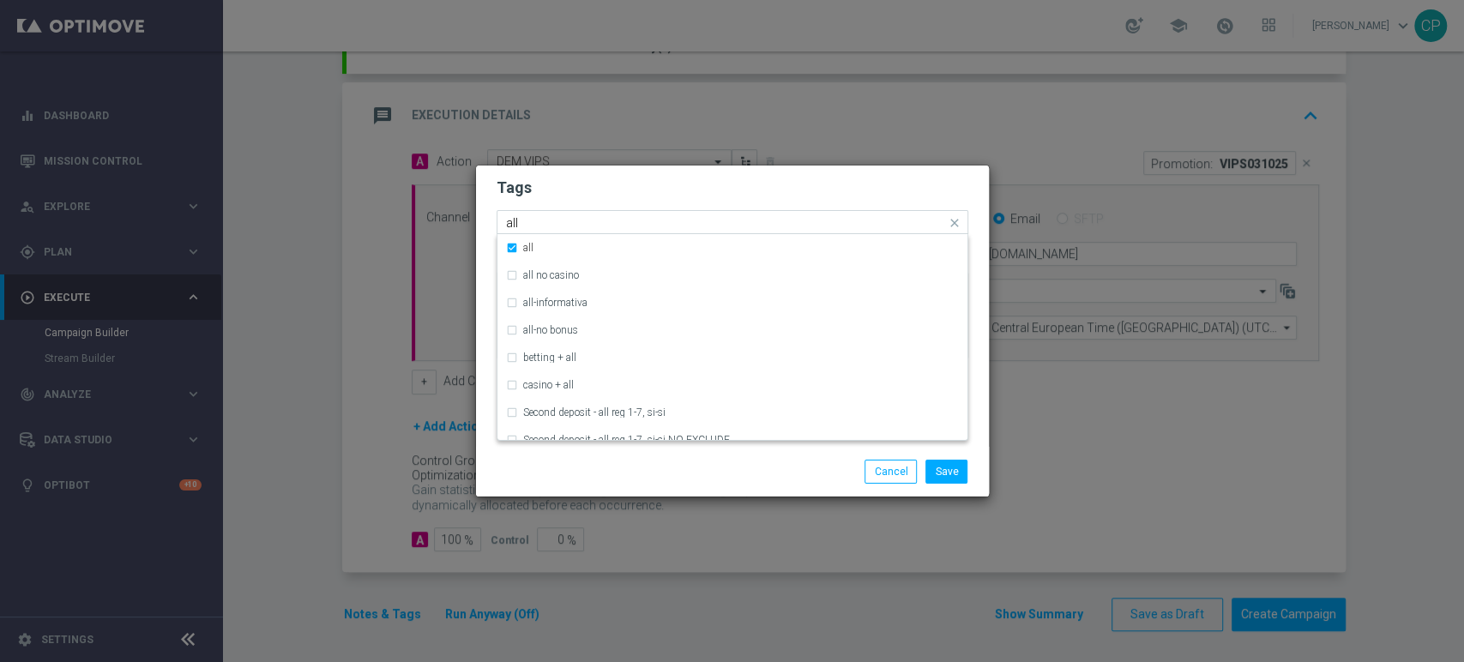
click at [565, 220] on input "all" at bounding box center [726, 223] width 440 height 15
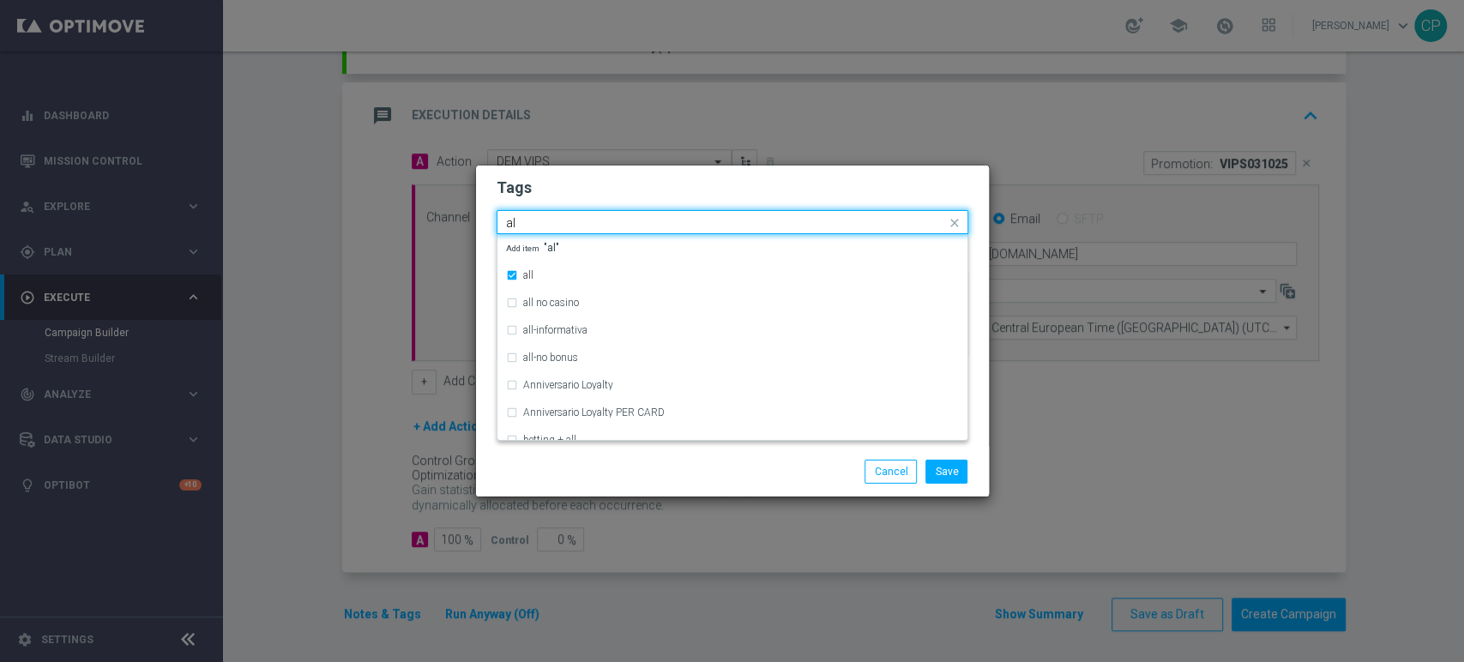
type input "a"
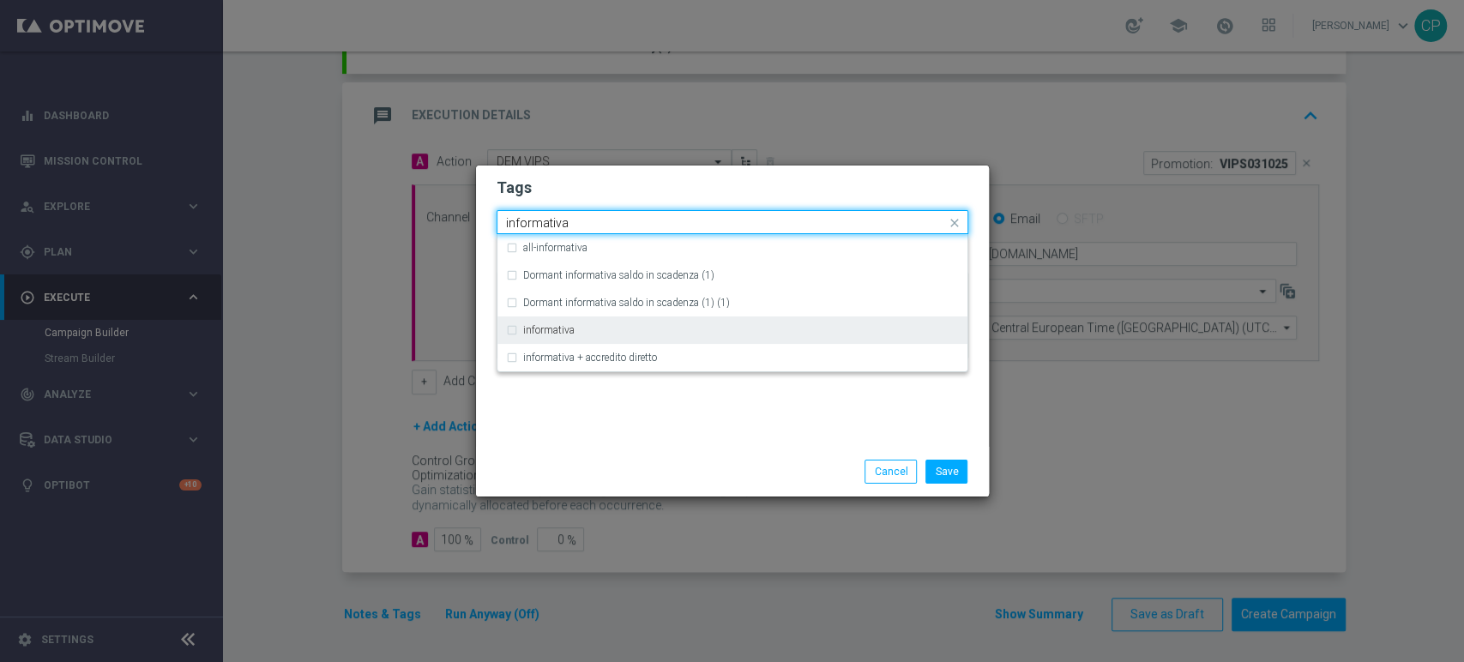
click at [550, 333] on label "informativa" at bounding box center [548, 330] width 51 height 10
type input "informativa"
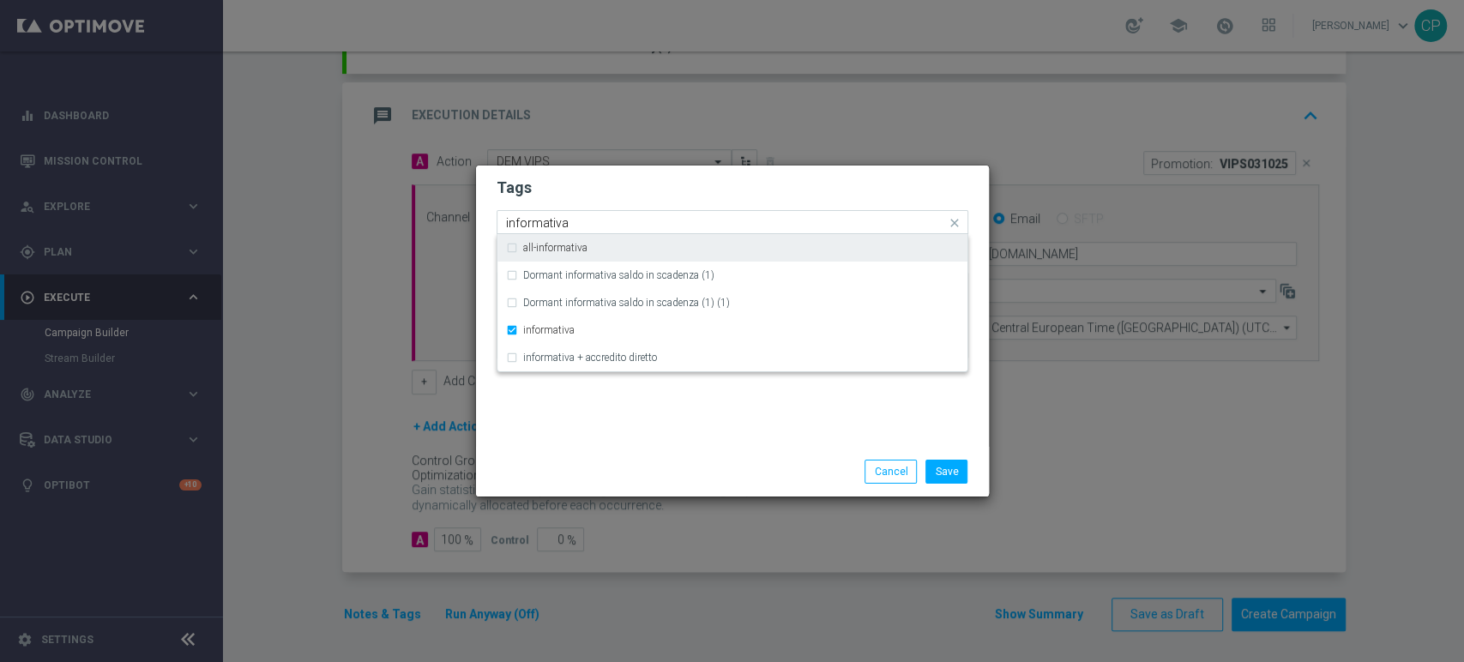
click at [608, 226] on input "informativa" at bounding box center [726, 223] width 440 height 15
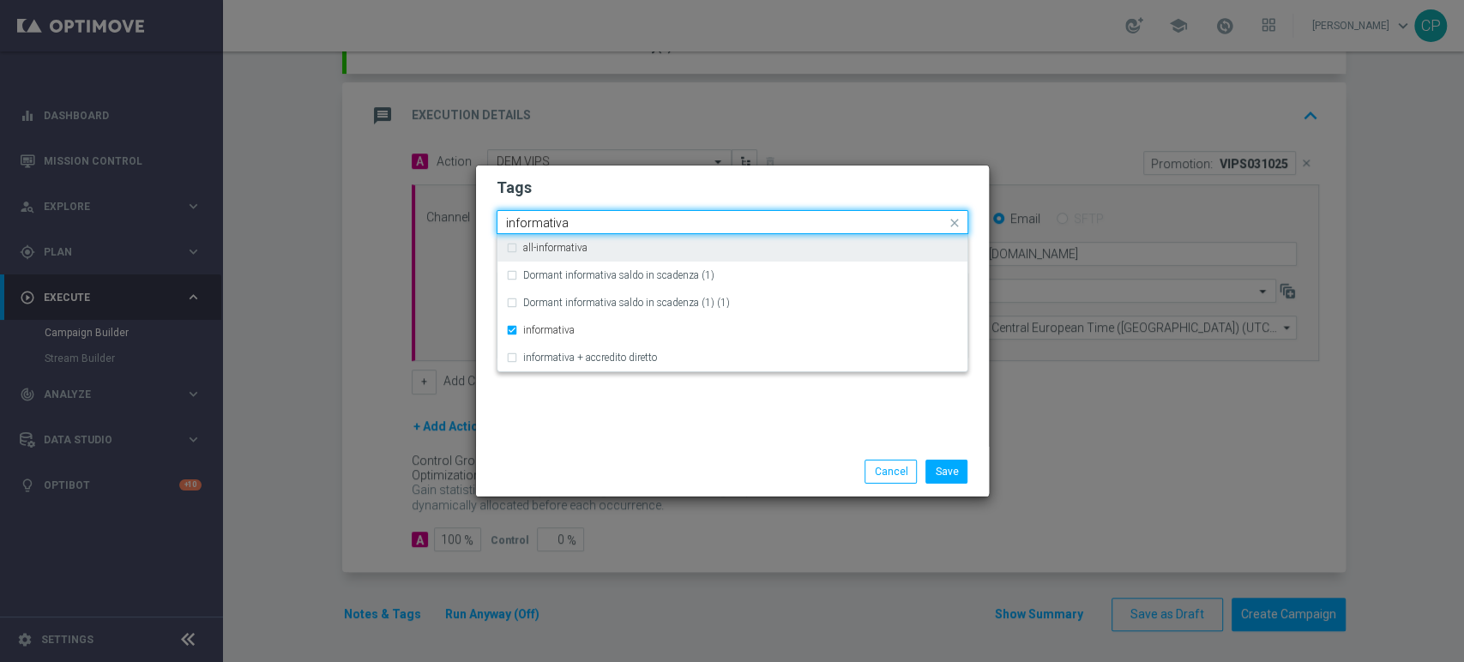
click at [554, 220] on input "informativa" at bounding box center [726, 223] width 440 height 15
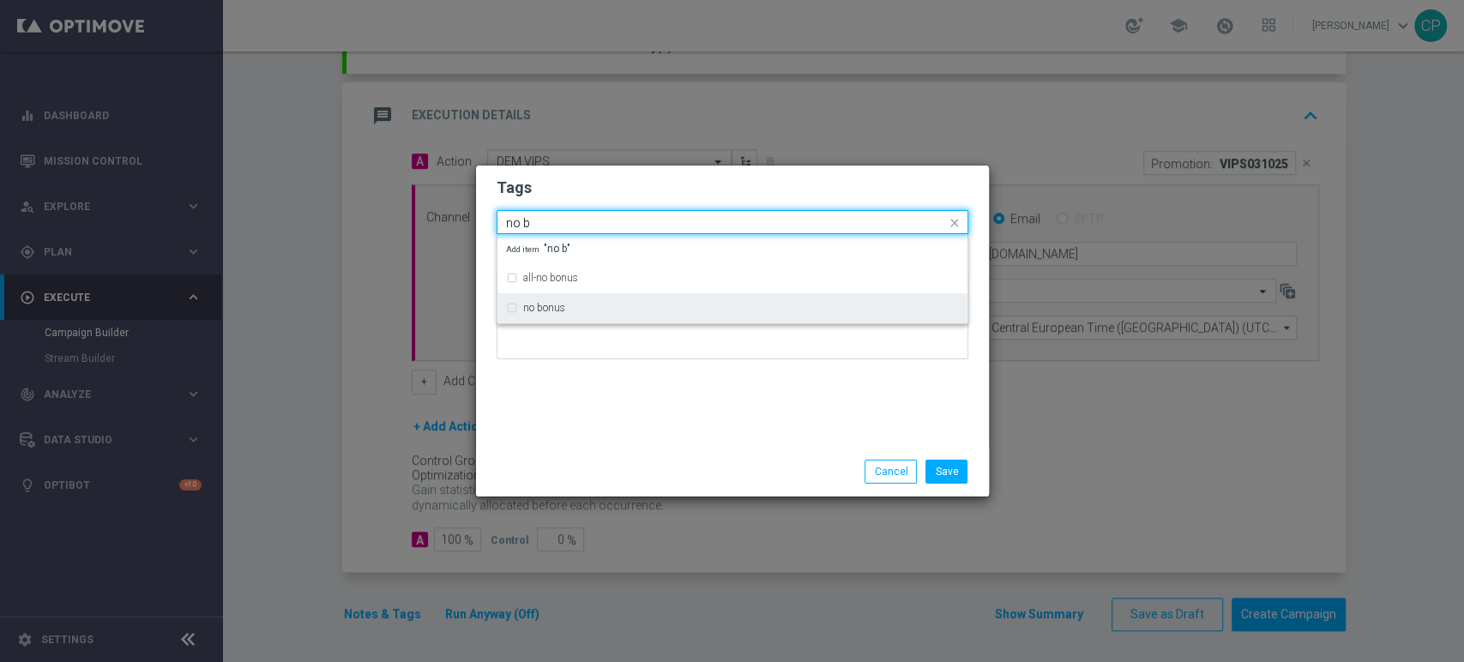
click at [539, 307] on label "no bonus" at bounding box center [544, 308] width 42 height 10
type input "no b"
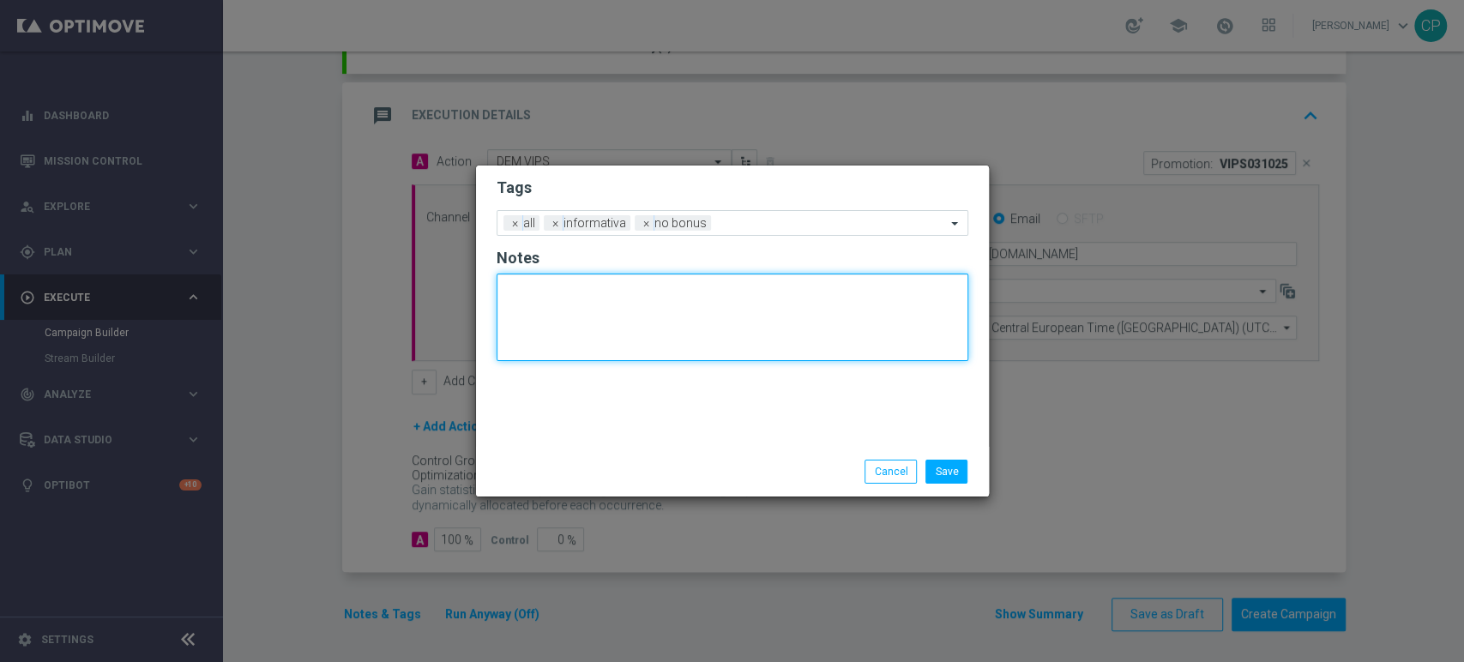
click at [603, 353] on textarea at bounding box center [733, 318] width 472 height 88
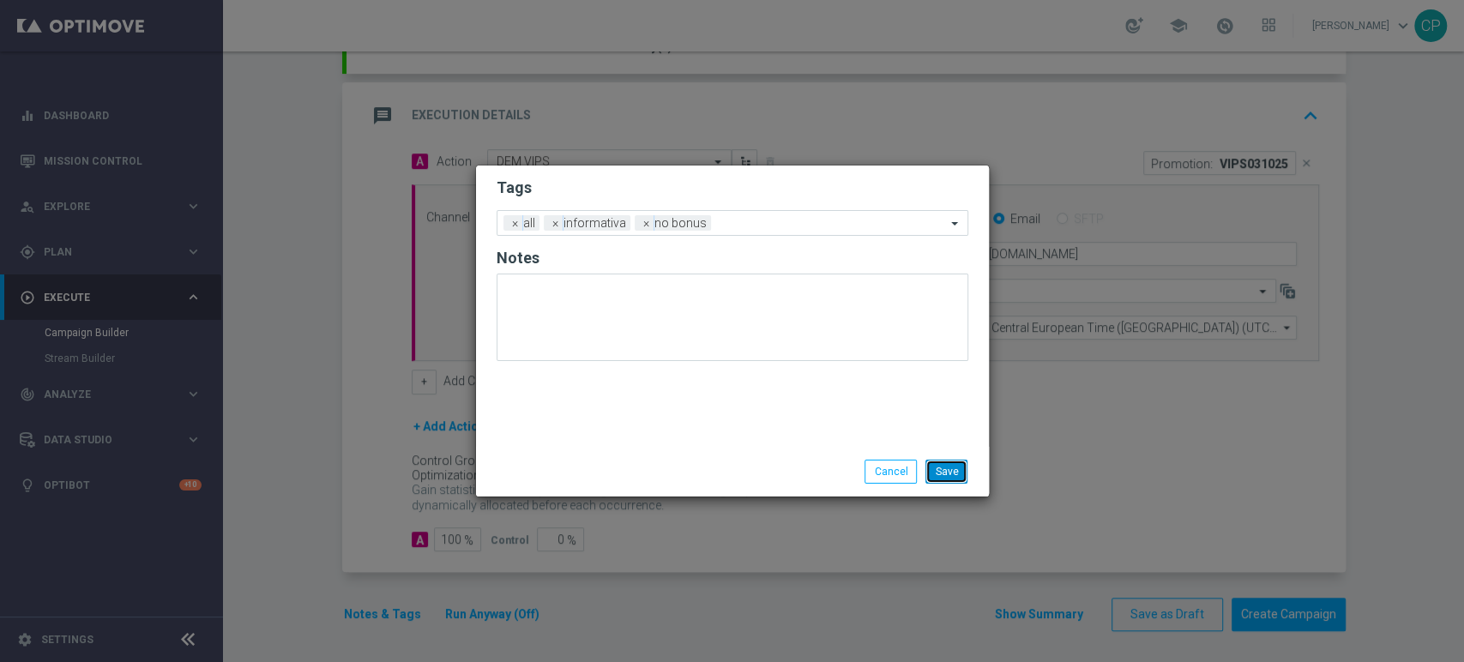
click at [936, 469] on button "Save" at bounding box center [947, 472] width 42 height 24
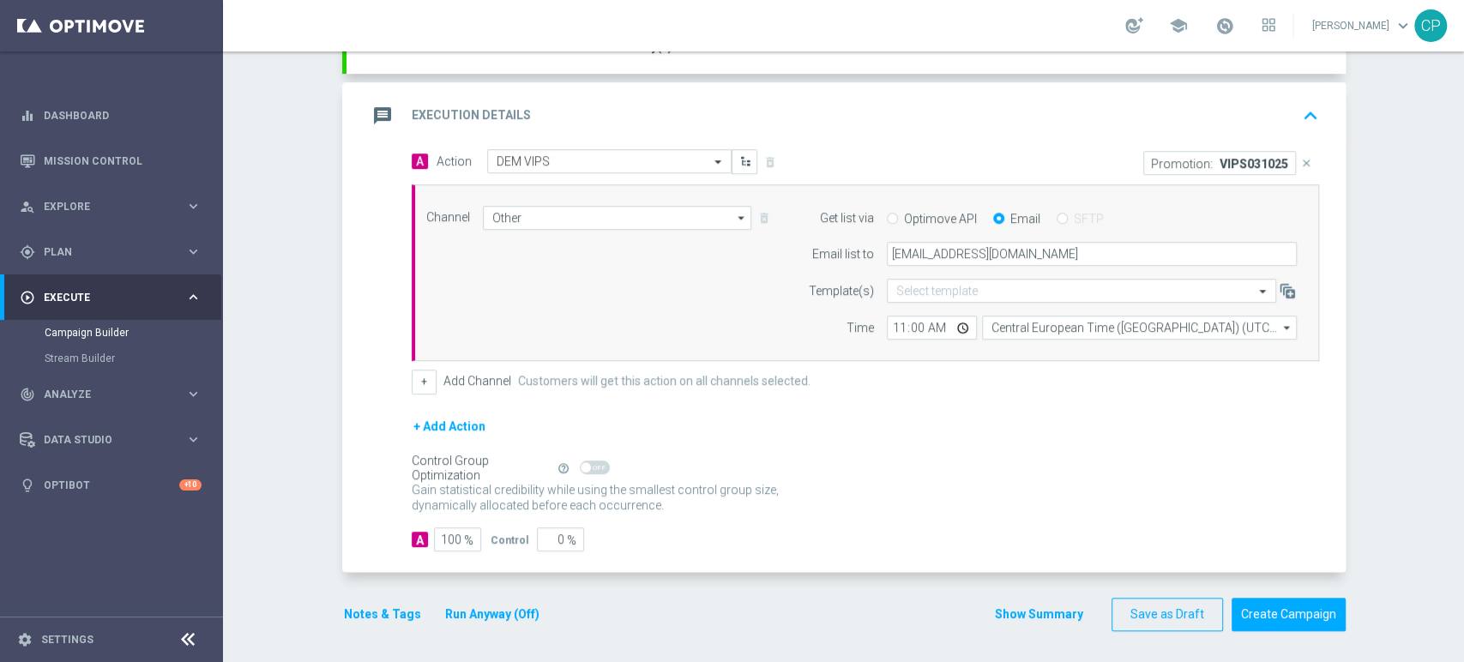
click at [481, 612] on button "Run Anyway (Off)" at bounding box center [493, 614] width 98 height 21
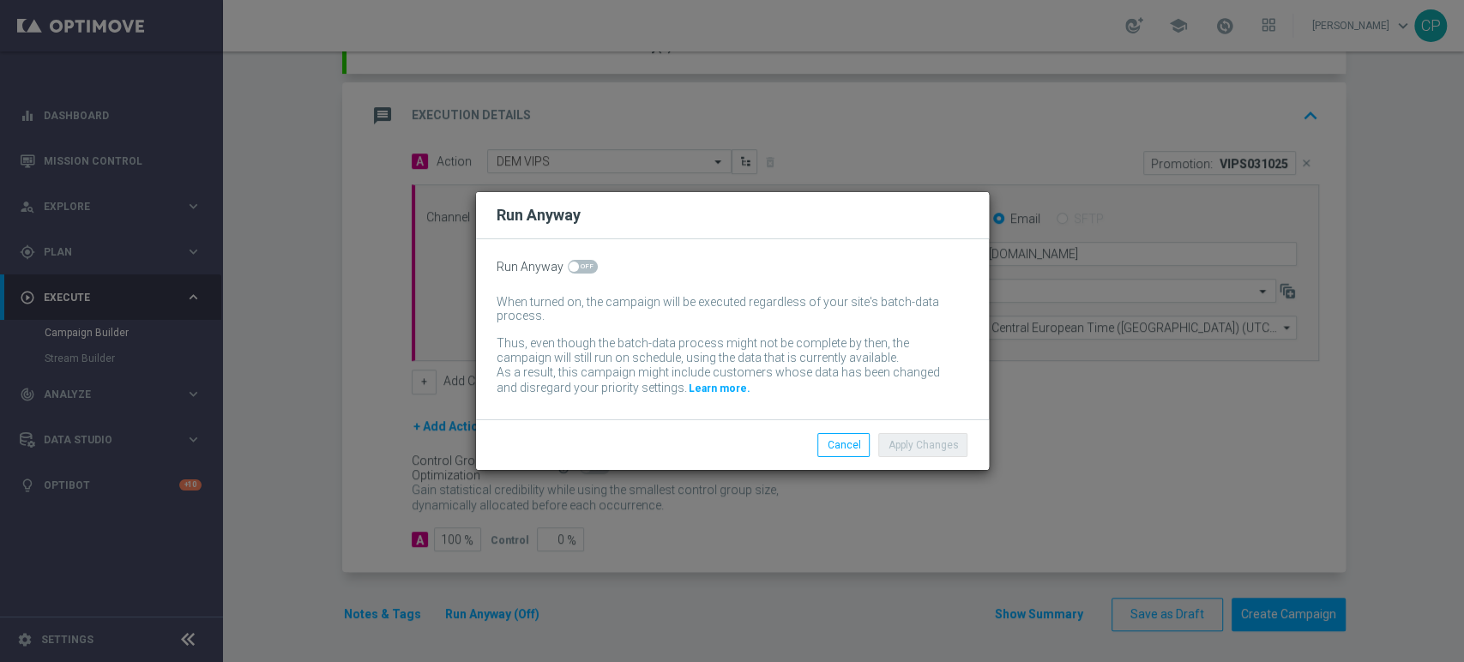
click at [584, 267] on span at bounding box center [583, 267] width 30 height 14
click at [584, 267] on input "checkbox" at bounding box center [583, 267] width 30 height 14
checkbox input "true"
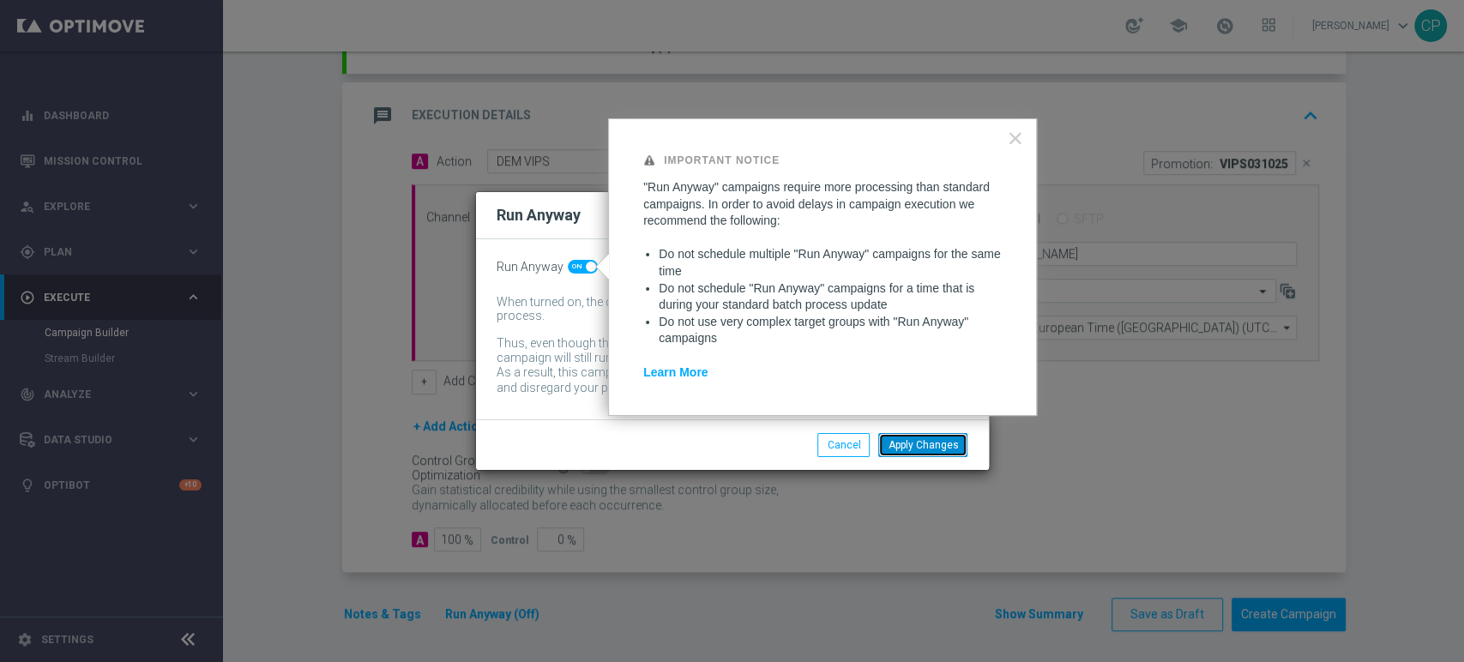
click at [926, 444] on button "Apply Changes" at bounding box center [922, 445] width 89 height 24
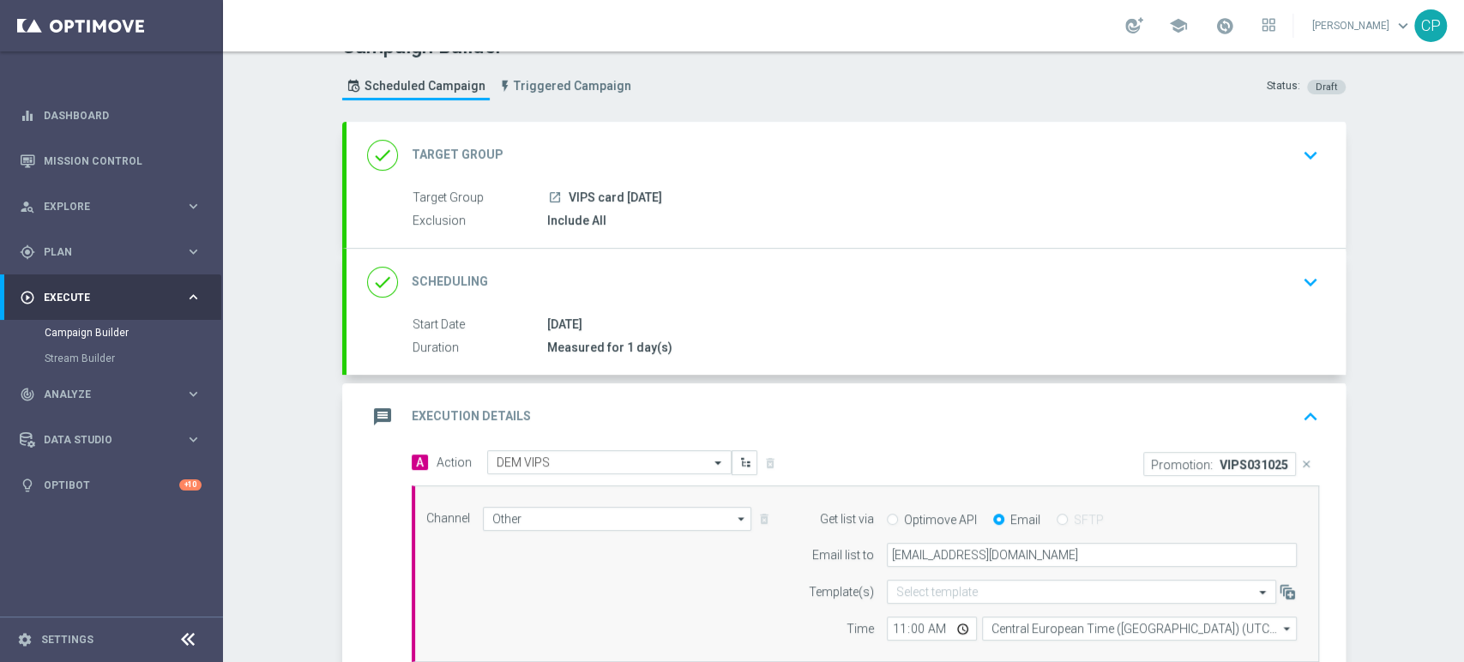
scroll to position [0, 0]
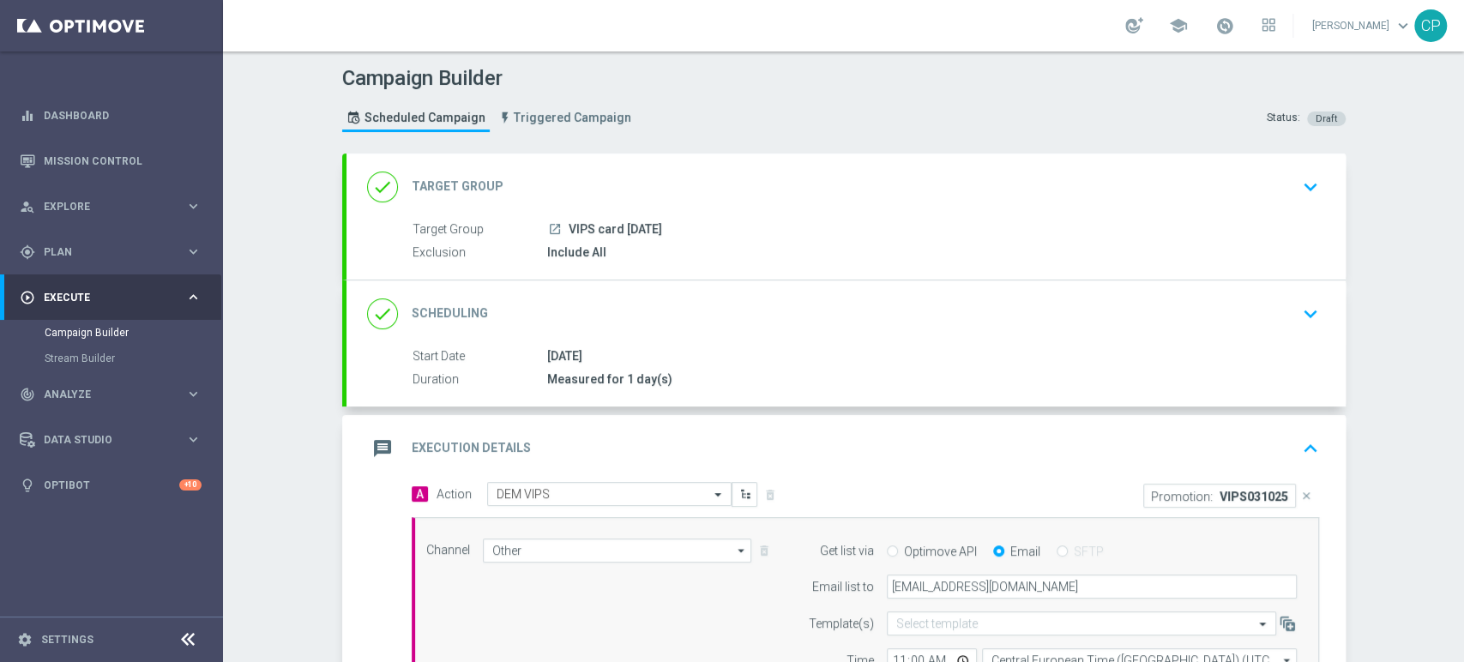
click at [864, 214] on div "done Target Group keyboard_arrow_down" at bounding box center [846, 187] width 999 height 67
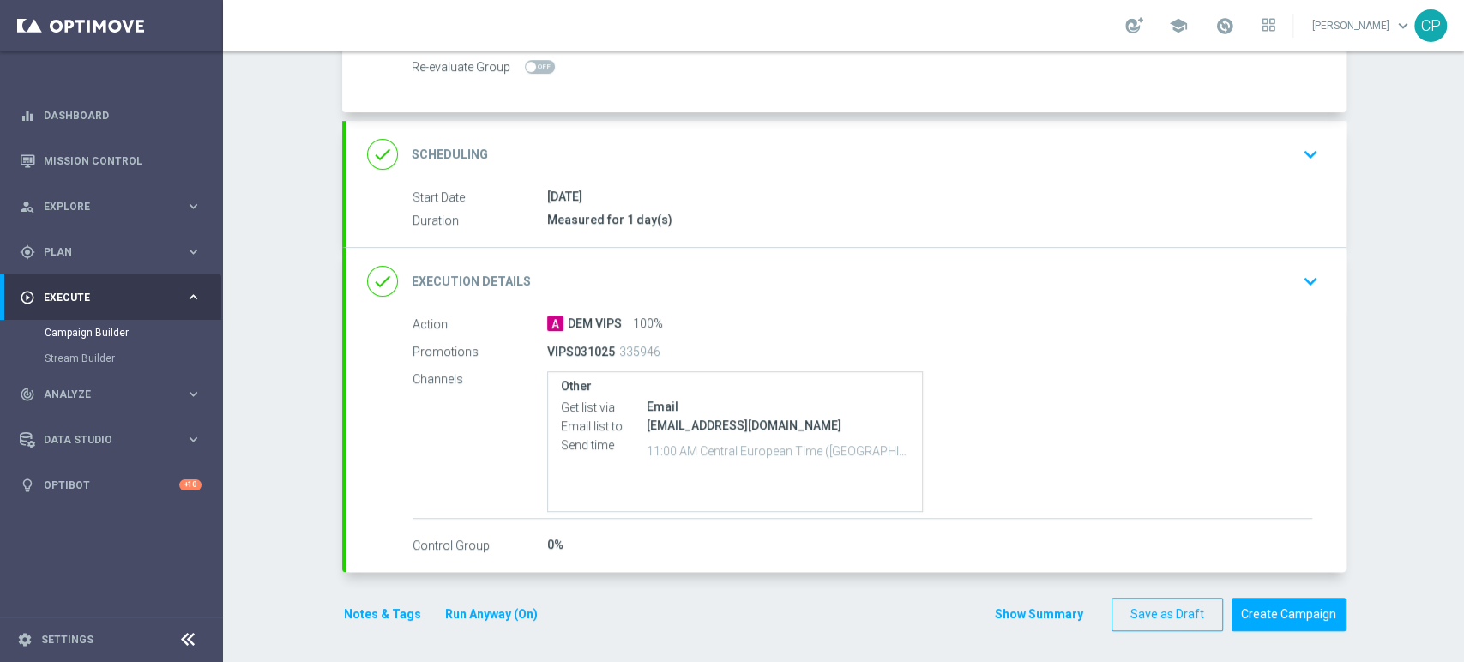
scroll to position [295, 0]
click at [1264, 611] on button "Create Campaign" at bounding box center [1289, 614] width 114 height 33
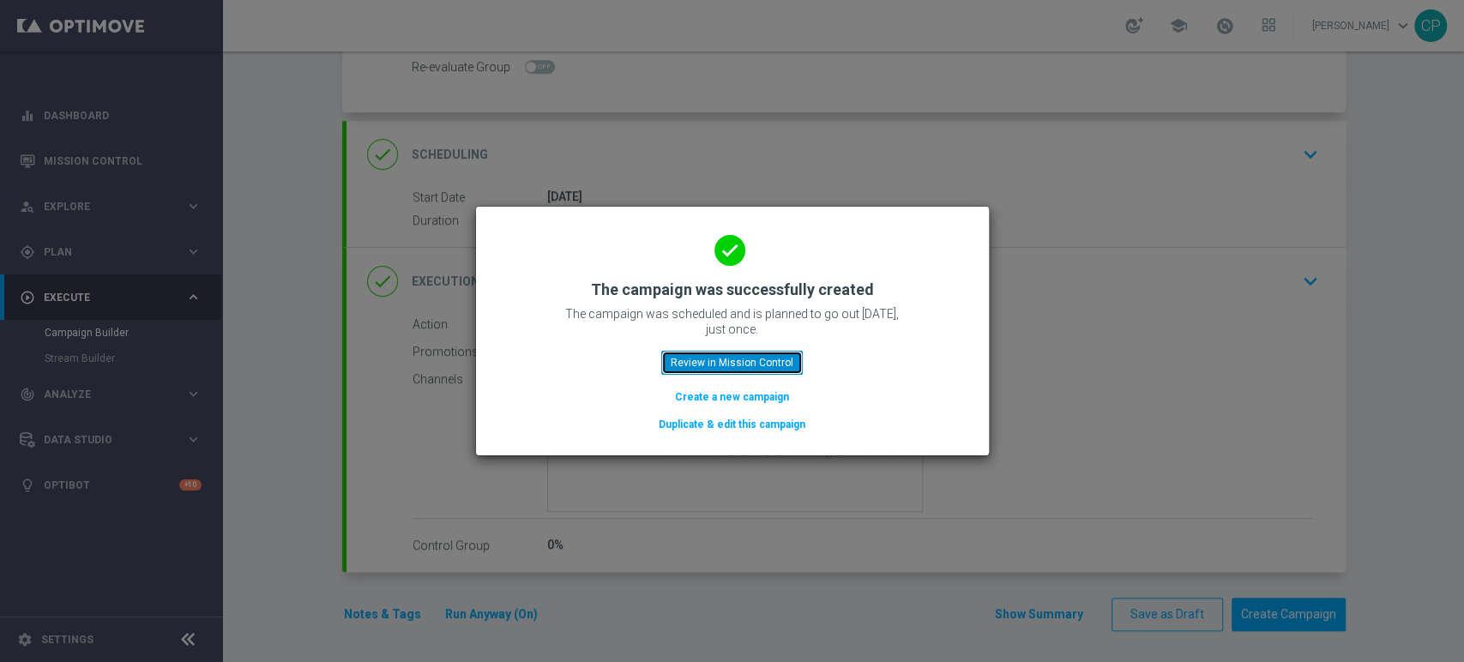
click at [769, 359] on button "Review in Mission Control" at bounding box center [732, 363] width 142 height 24
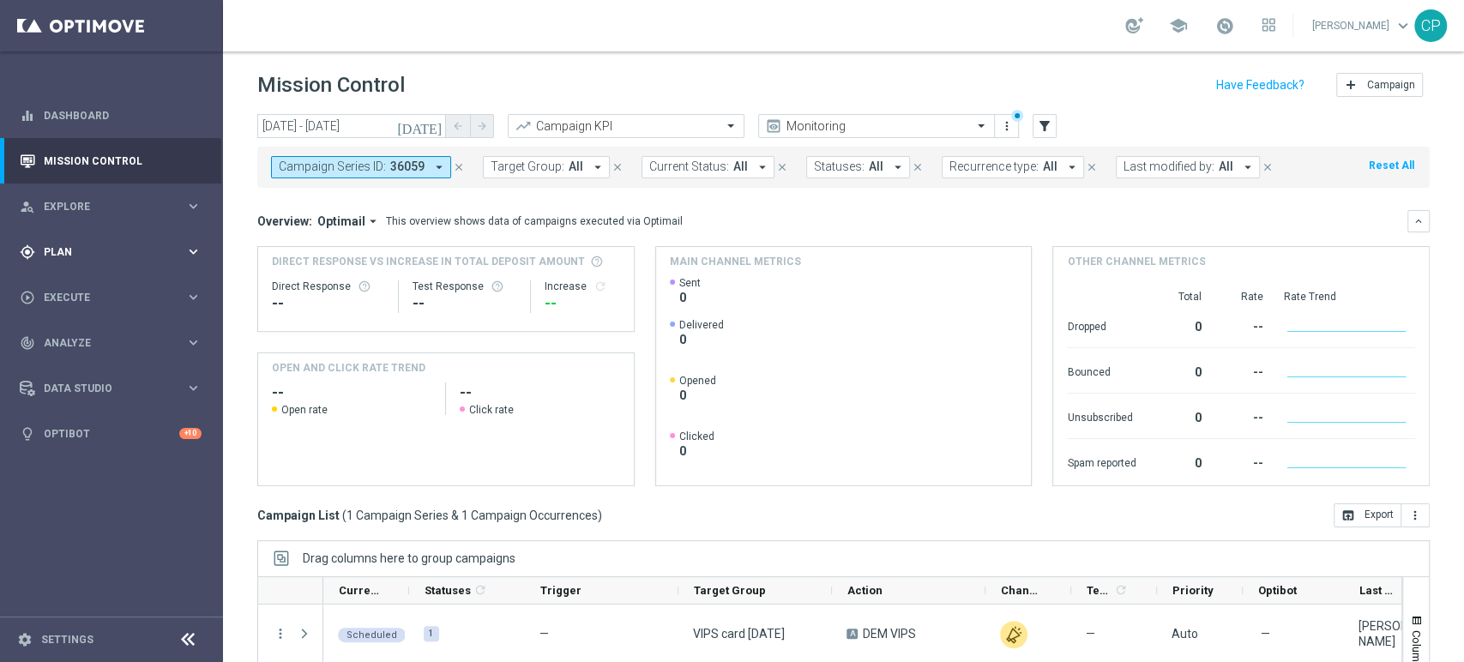
click at [190, 250] on icon "keyboard_arrow_right" at bounding box center [193, 252] width 16 height 16
click at [169, 424] on span "Execute" at bounding box center [115, 426] width 142 height 10
click at [99, 329] on link "Campaign Builder" at bounding box center [112, 333] width 134 height 14
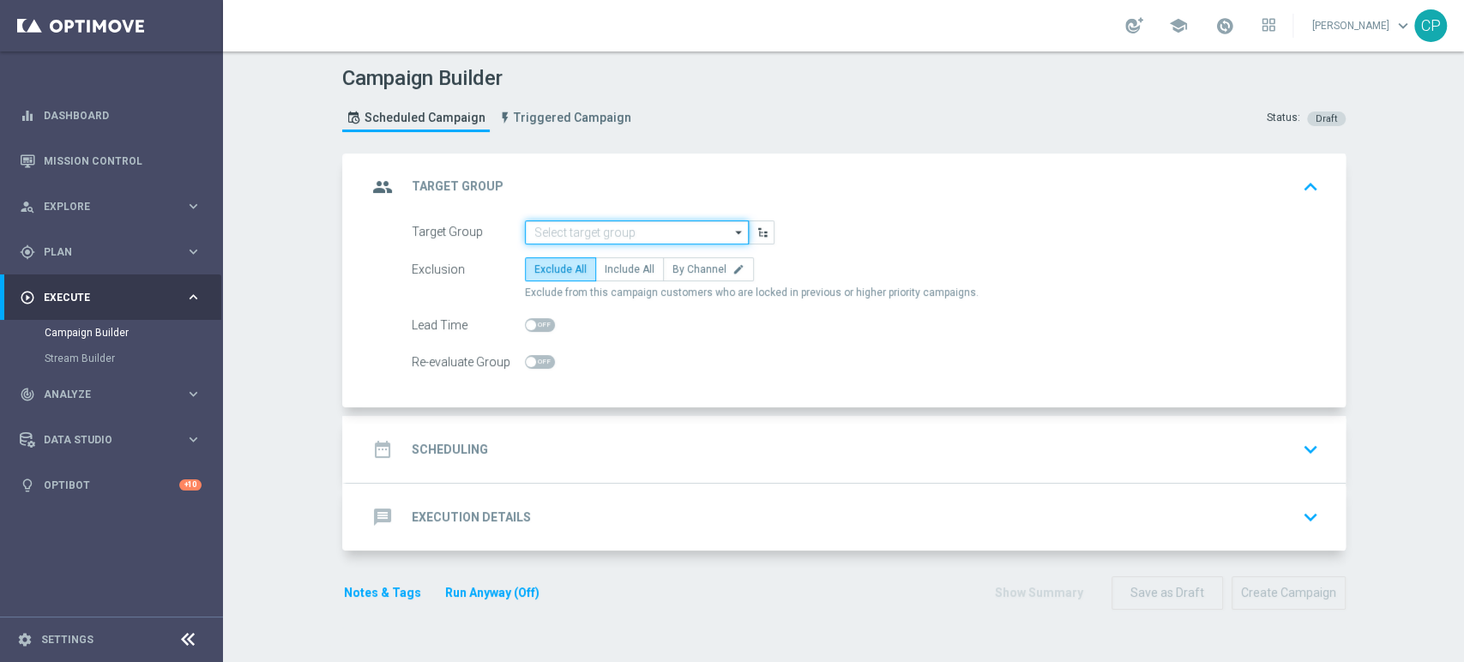
click at [595, 233] on input at bounding box center [637, 232] width 224 height 24
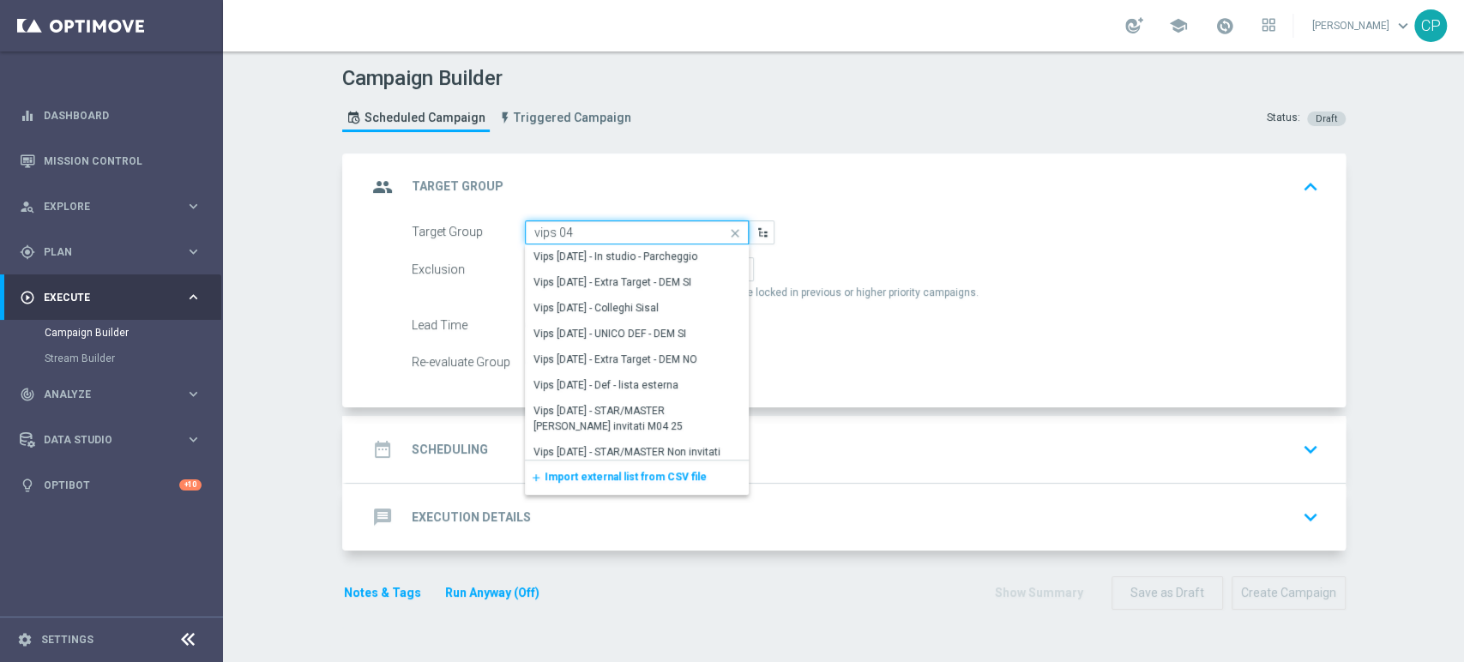
scroll to position [510, 0]
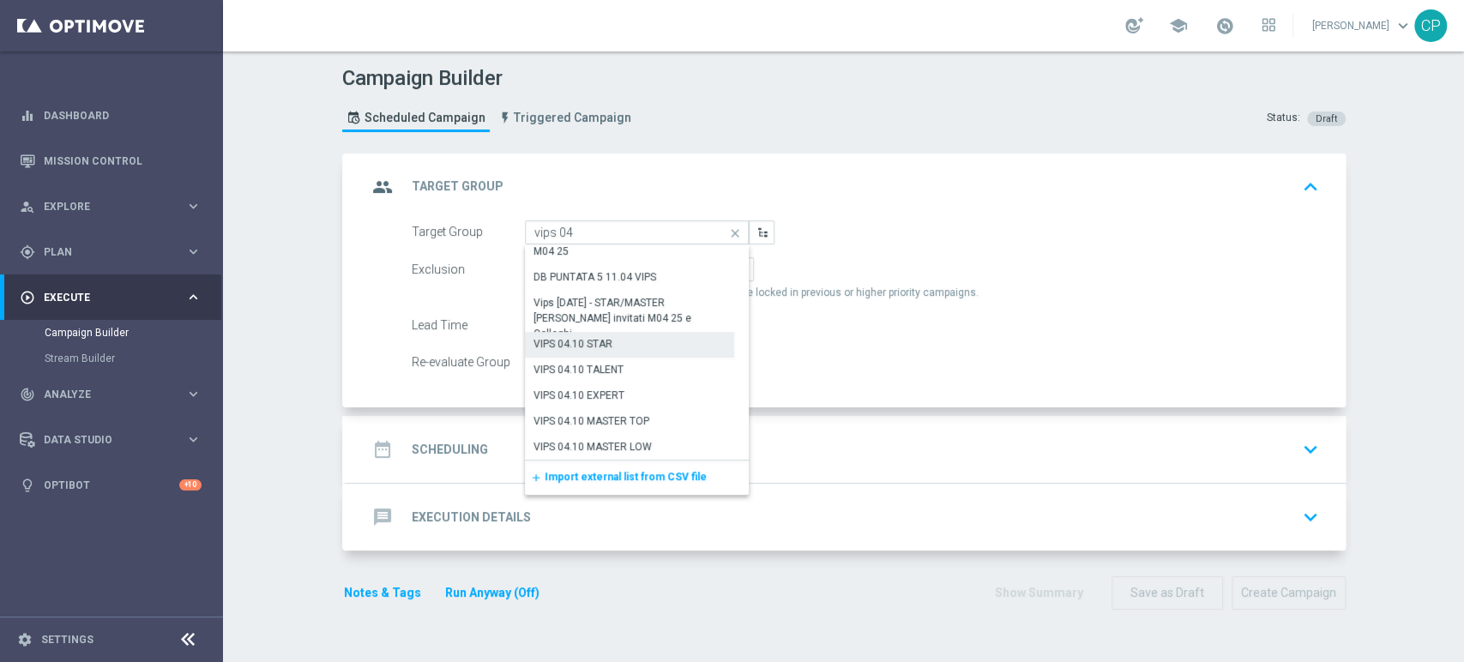
click at [619, 341] on div "VIPS 04.10 STAR" at bounding box center [630, 344] width 210 height 24
type input "VIPS 04.10 STAR"
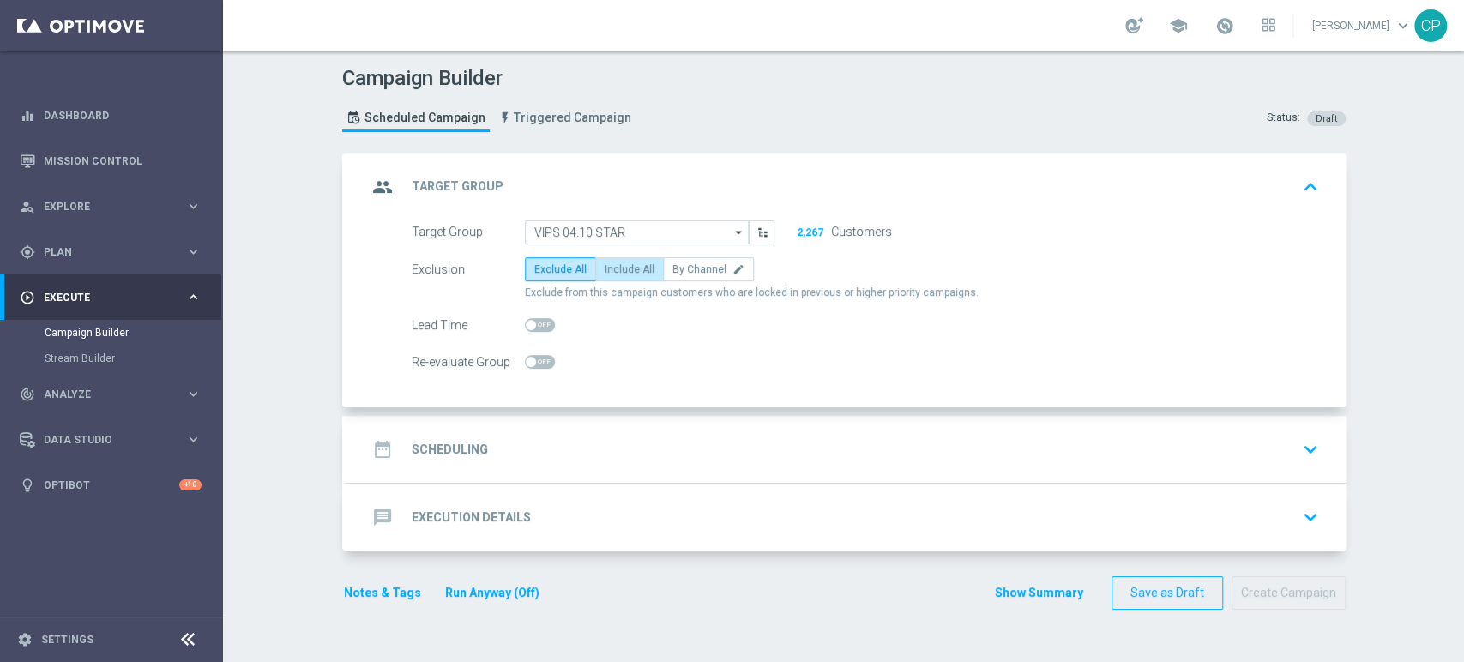
click at [625, 269] on span "Include All" at bounding box center [630, 269] width 50 height 12
click at [616, 269] on input "Include All" at bounding box center [610, 272] width 11 height 11
radio input "true"
click at [540, 319] on span at bounding box center [540, 325] width 30 height 14
click at [540, 319] on input "checkbox" at bounding box center [540, 325] width 30 height 14
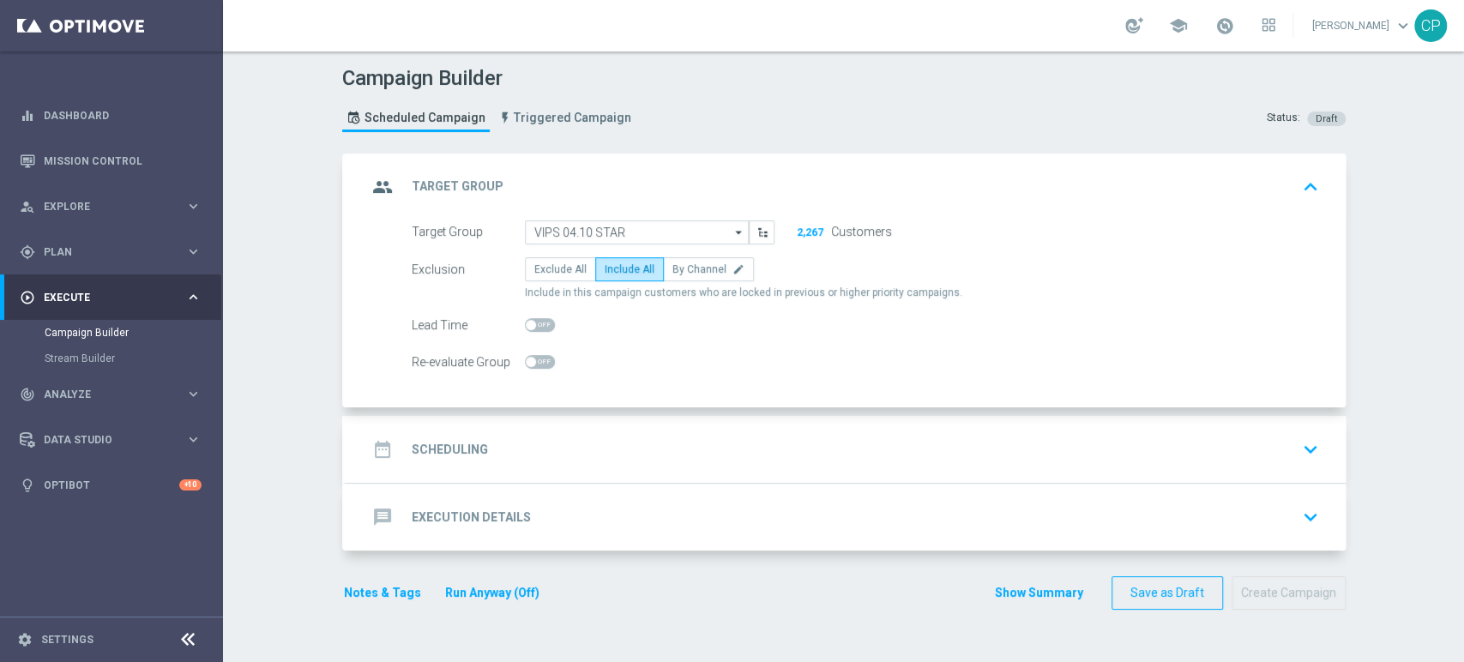
checkbox input "true"
click at [666, 444] on div "date_range Scheduling keyboard_arrow_down" at bounding box center [846, 449] width 958 height 33
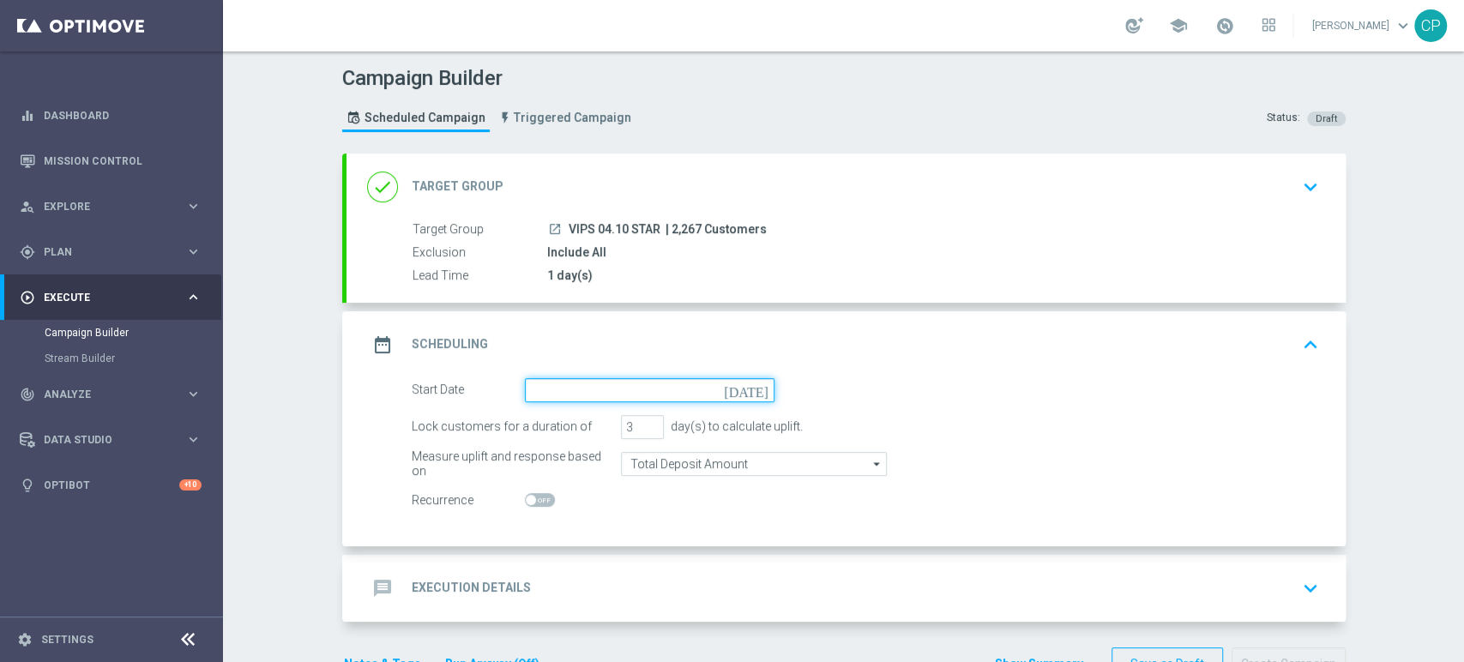
click at [597, 394] on input at bounding box center [650, 390] width 250 height 24
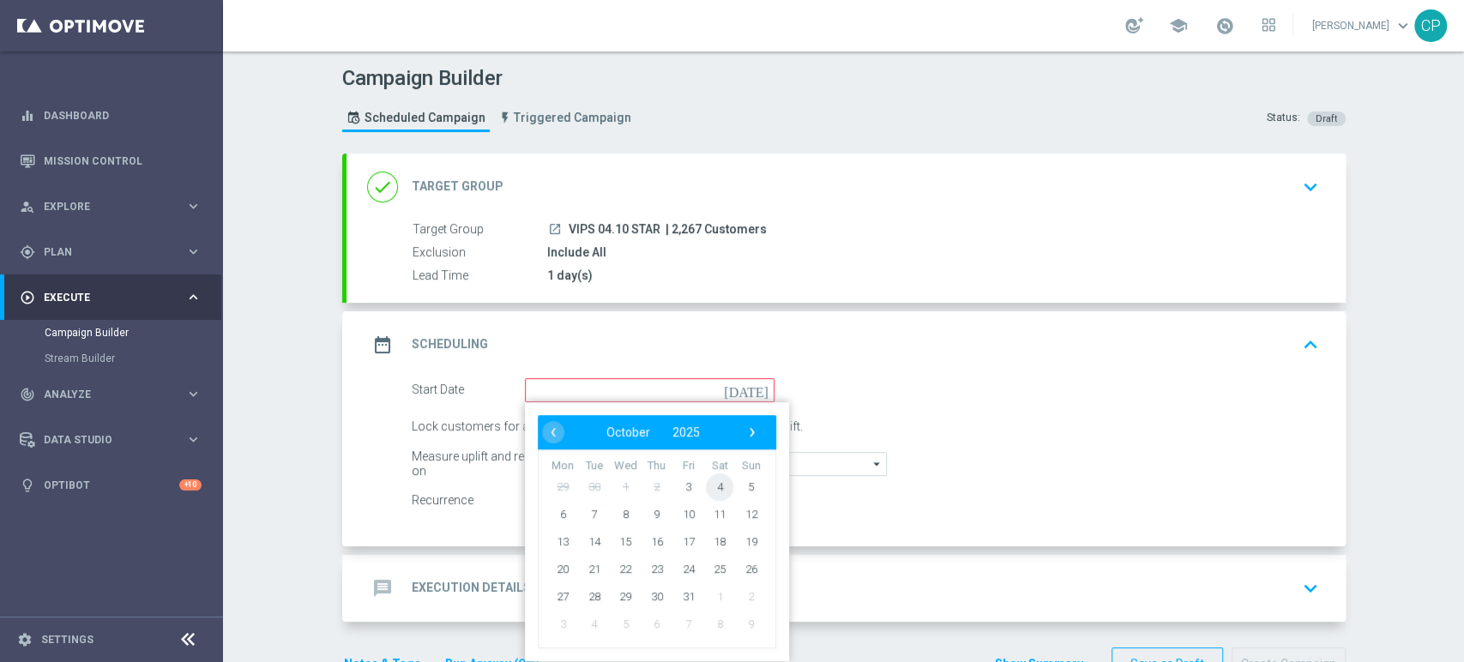
click at [709, 484] on span "4" at bounding box center [719, 486] width 27 height 27
type input "04 Oct 2025"
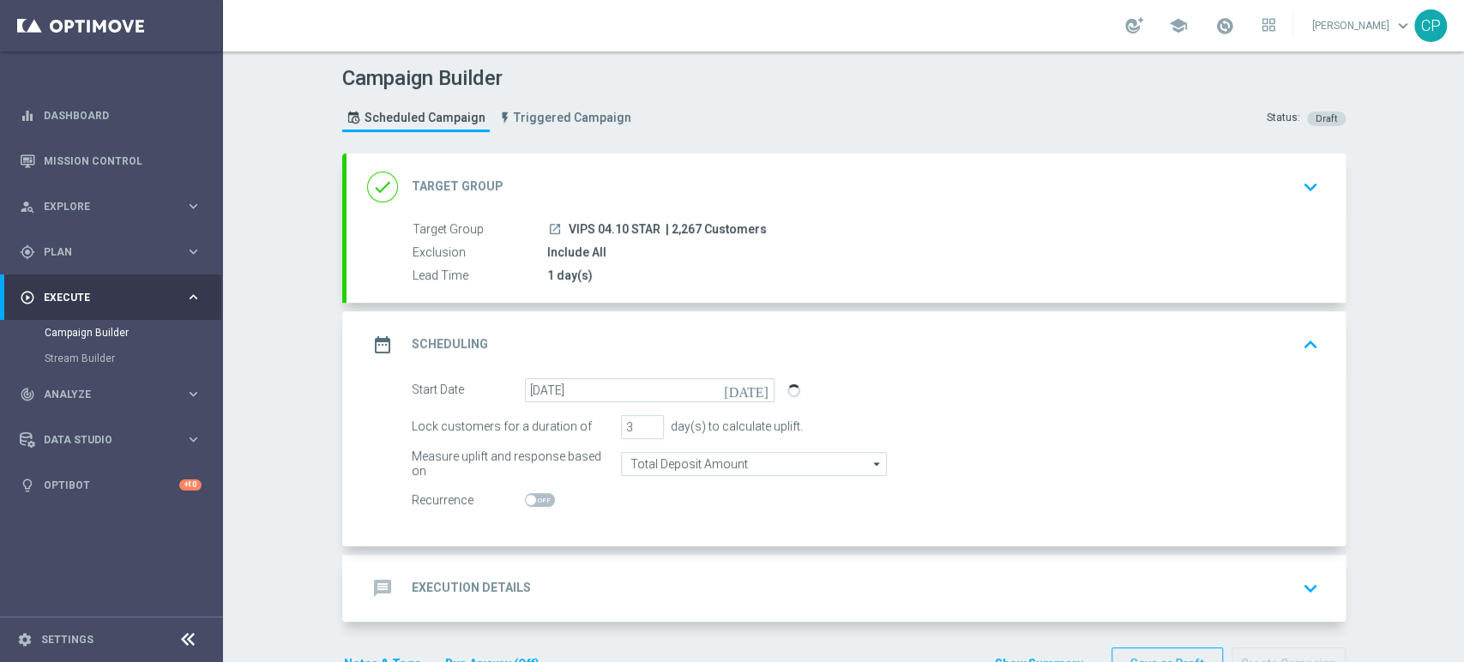
scroll to position [50, 0]
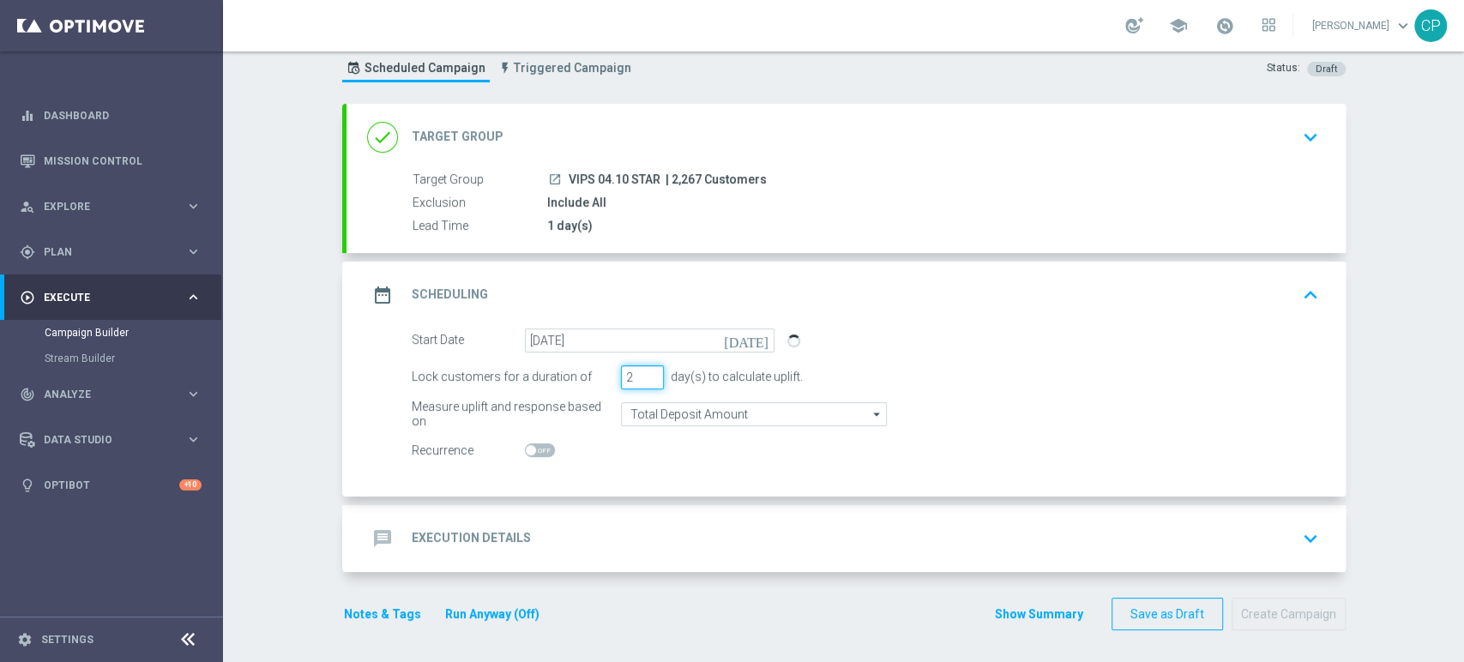
click at [643, 377] on input "2" at bounding box center [642, 377] width 43 height 24
type input "1"
click at [643, 377] on input "1" at bounding box center [642, 377] width 43 height 24
click at [838, 371] on div "Lock customers for a duration of 1 day(s) to calculate uplift." at bounding box center [865, 377] width 933 height 24
click at [589, 526] on div "message Execution Details keyboard_arrow_down" at bounding box center [846, 538] width 958 height 33
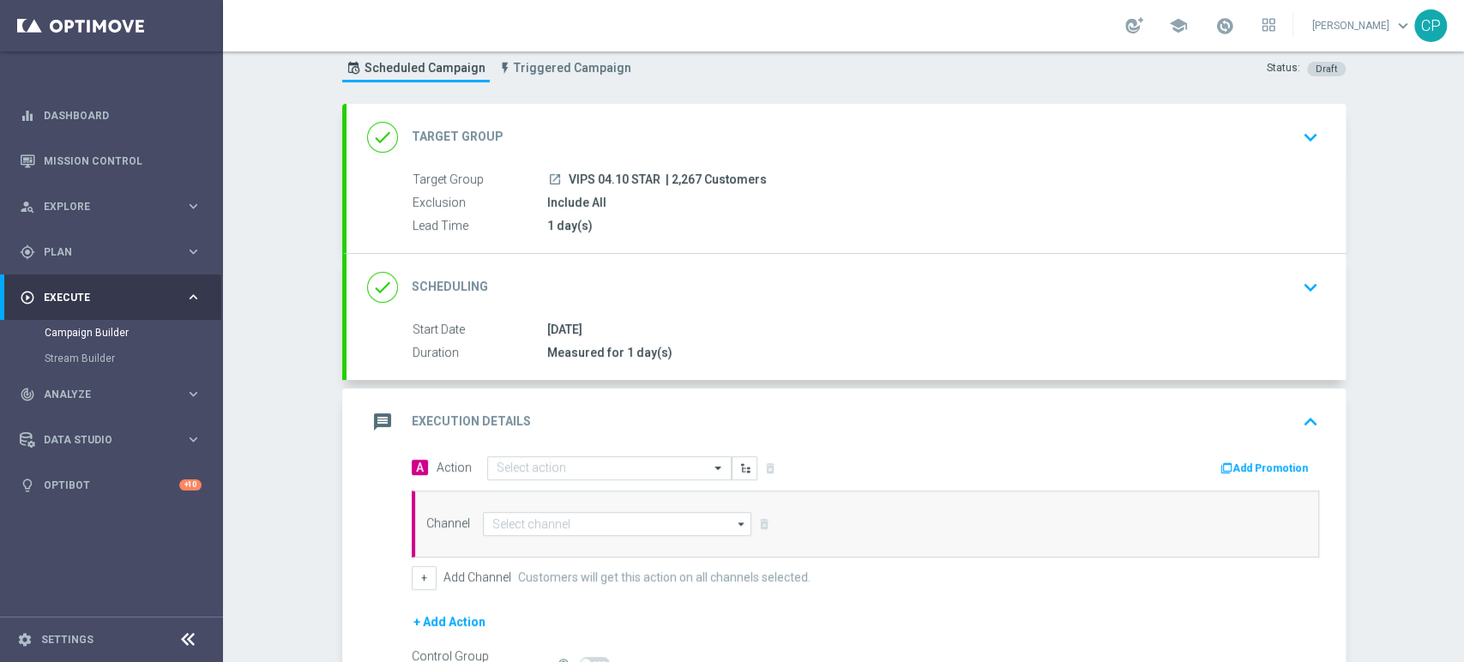
scroll to position [245, 0]
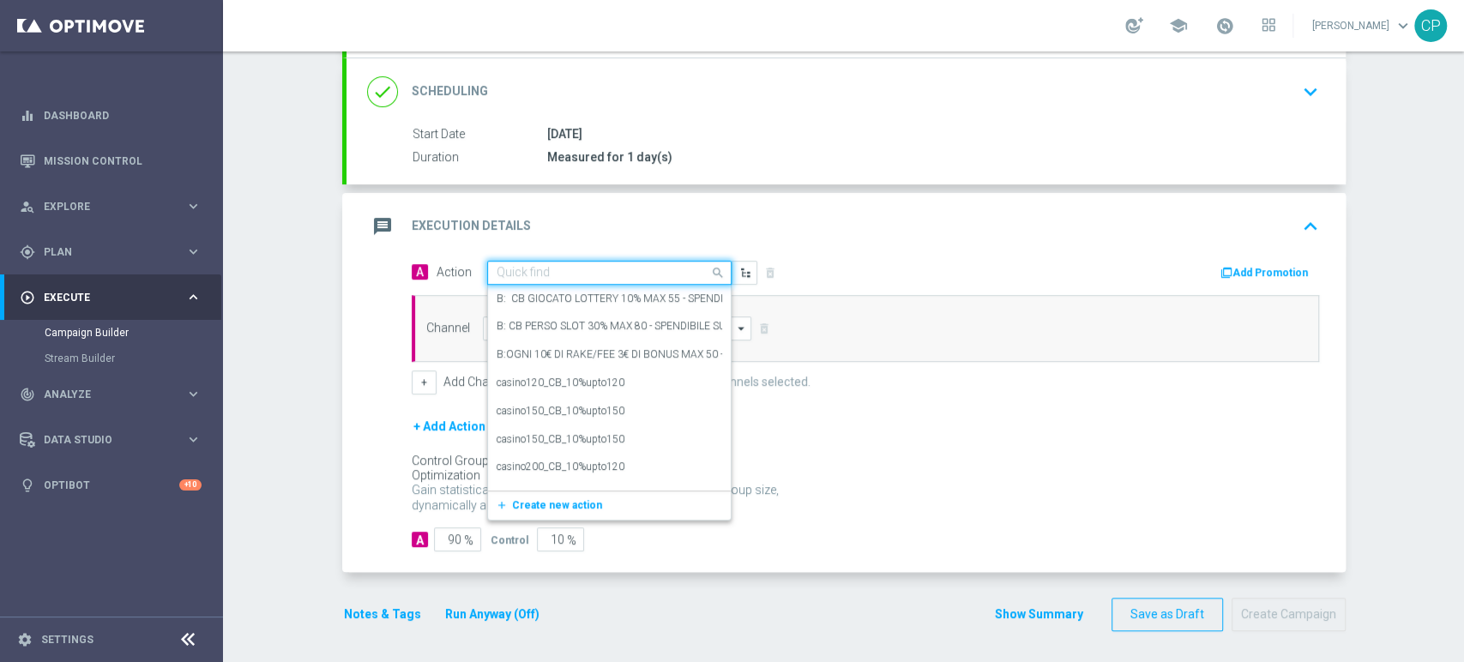
click at [604, 273] on input "text" at bounding box center [592, 273] width 191 height 15
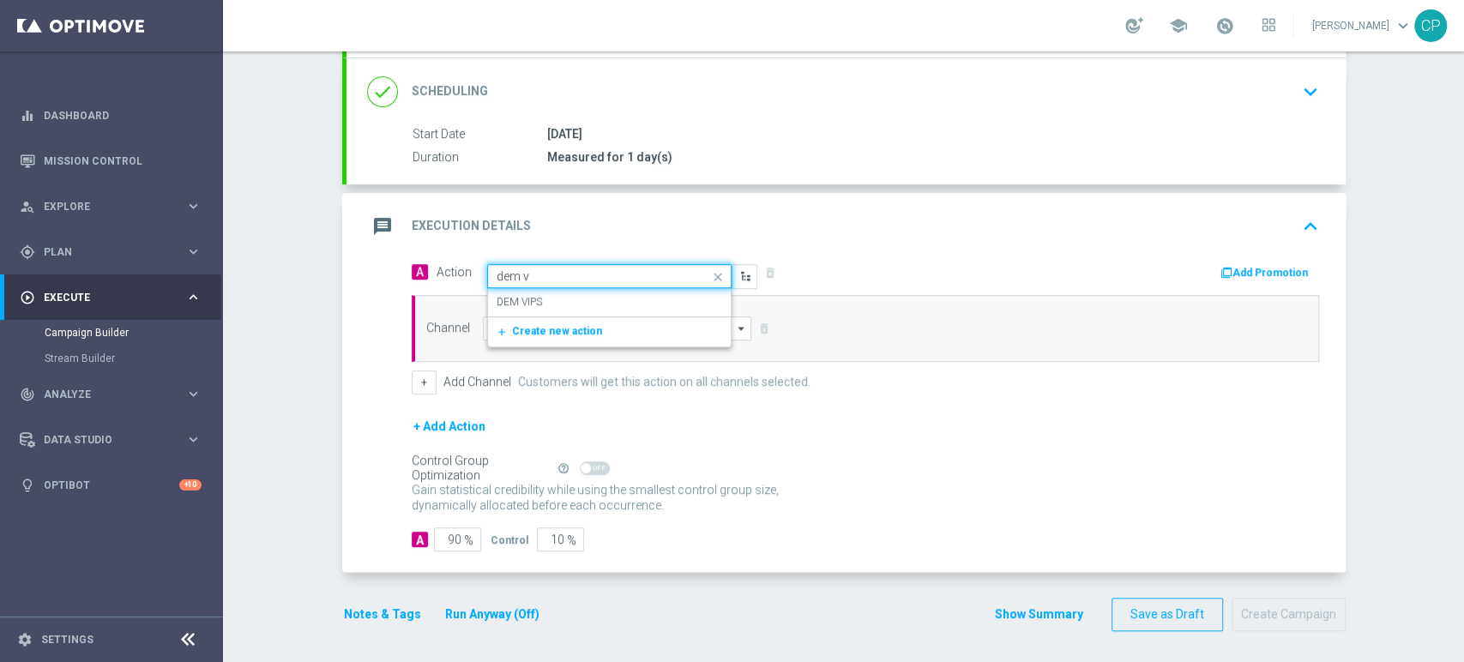
type input "dem vi"
click at [547, 299] on div "DEM VIPS edit" at bounding box center [610, 302] width 226 height 28
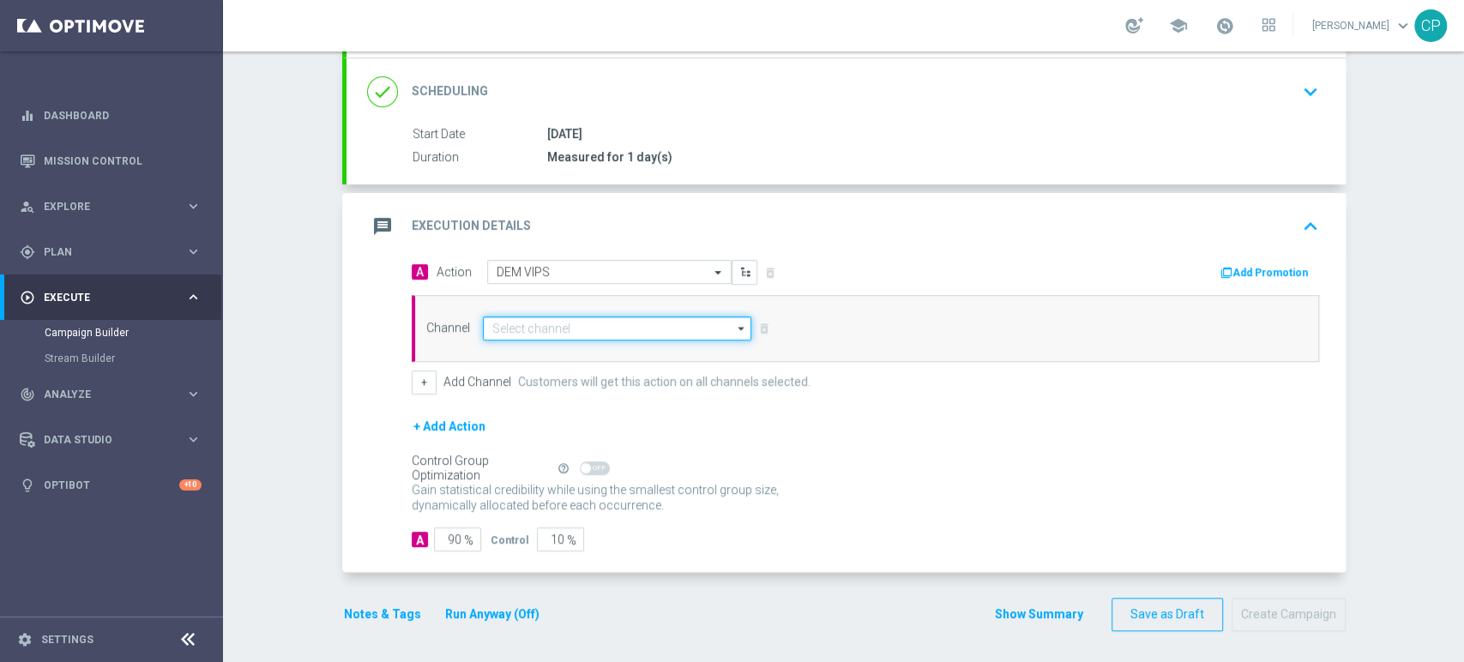
click at [534, 328] on input at bounding box center [617, 329] width 269 height 24
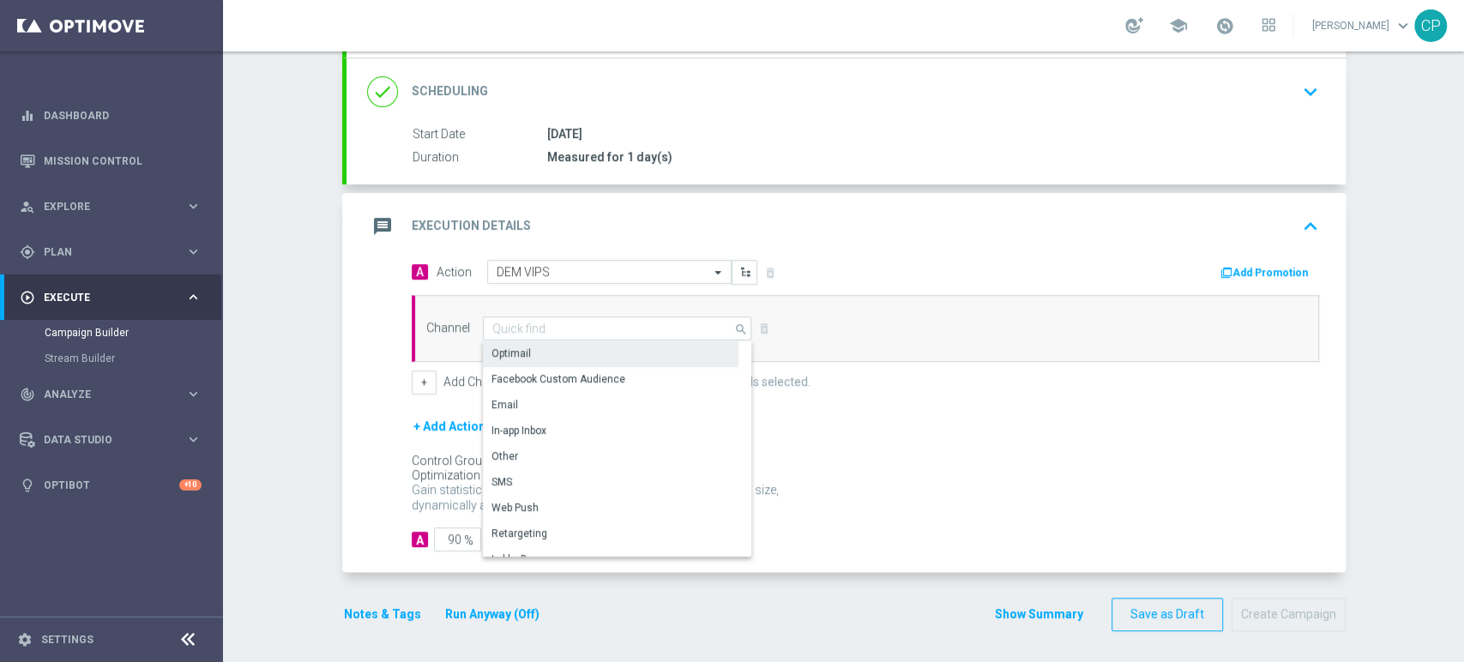
click at [533, 350] on div "Optimail" at bounding box center [611, 353] width 256 height 24
type input "Optimail"
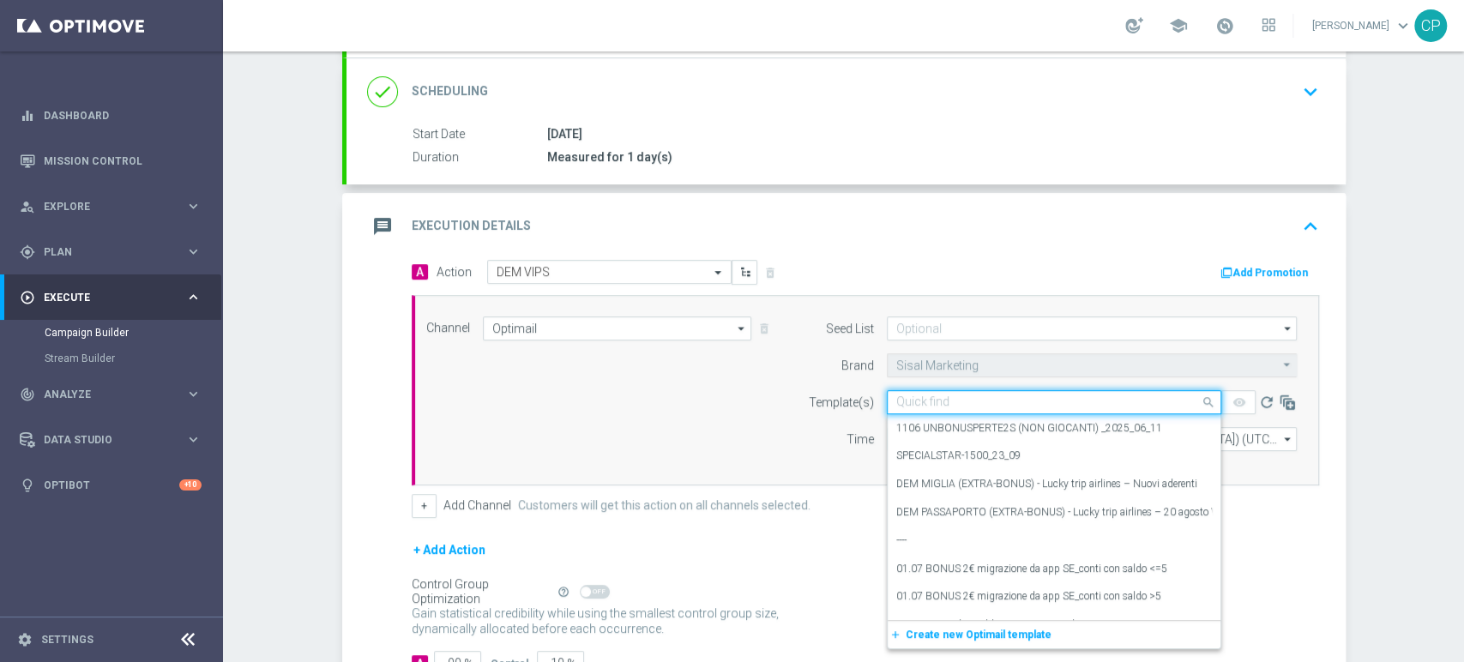
click at [942, 408] on div "Quick find" at bounding box center [1054, 402] width 335 height 24
click at [933, 403] on input "text" at bounding box center [1037, 402] width 281 height 15
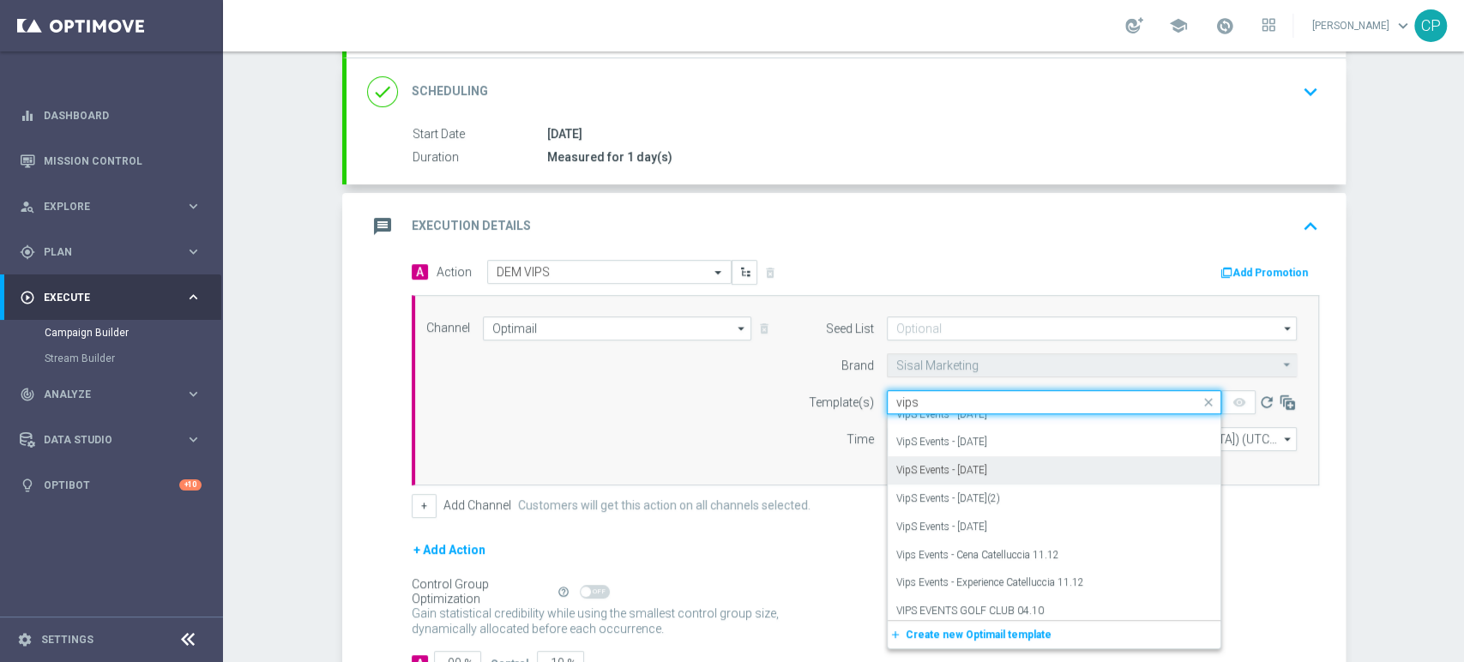
scroll to position [1726, 0]
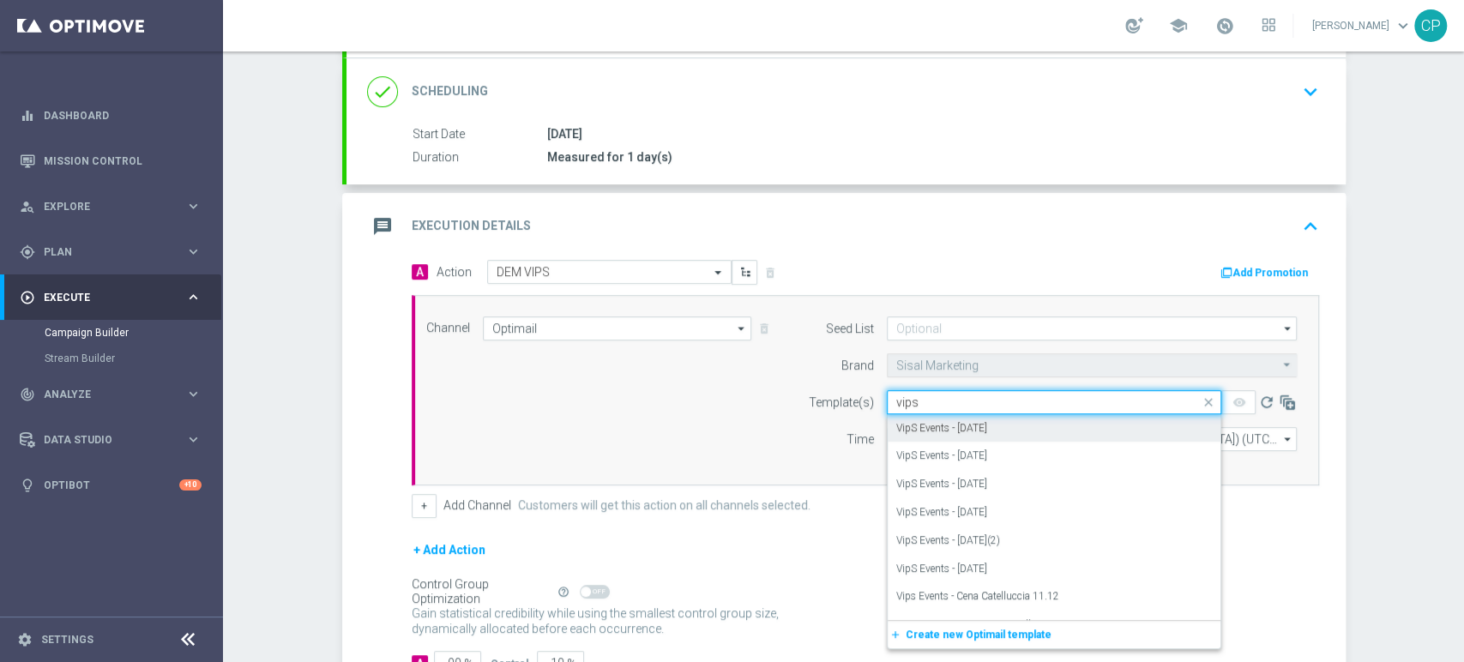
drag, startPoint x: 936, startPoint y: 404, endPoint x: 819, endPoint y: 394, distance: 117.1
click at [819, 394] on div "Template(s) Quick find vips VipS Events - 2024.05.20 VipS Events - 2024.05.31 V…" at bounding box center [1048, 402] width 523 height 24
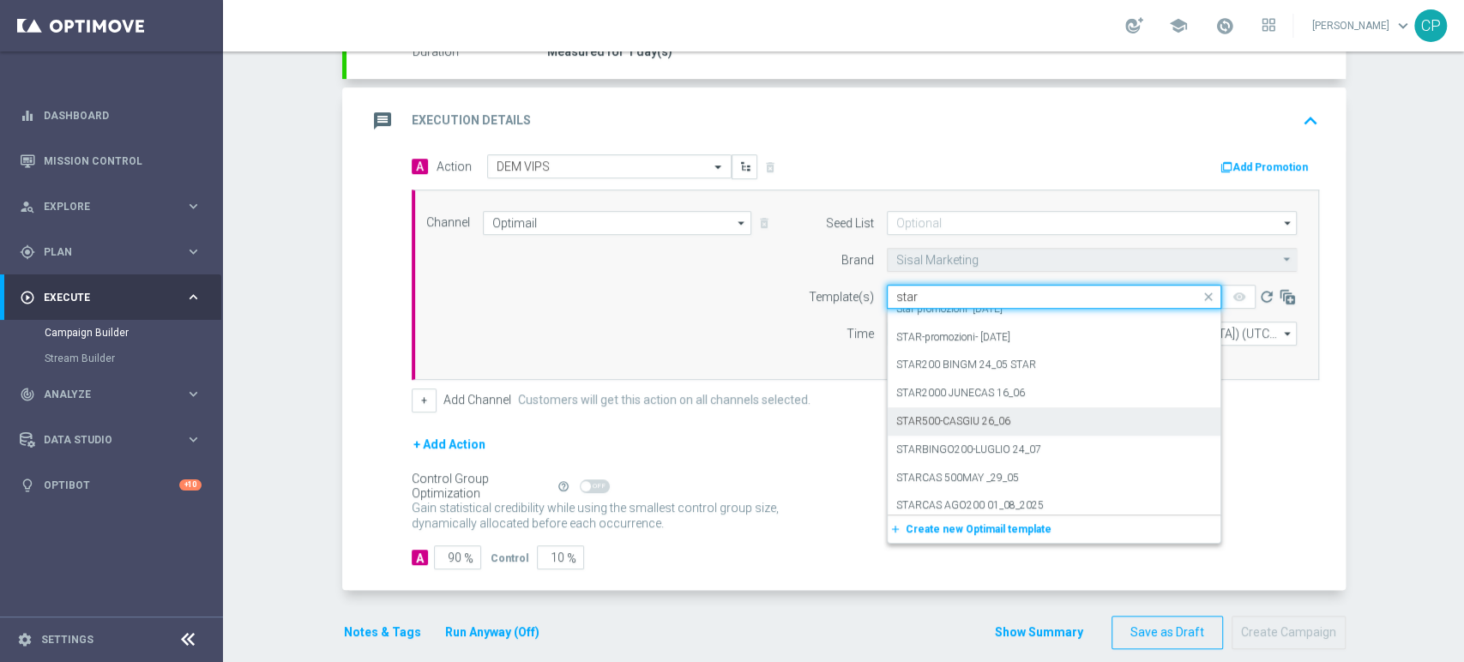
scroll to position [6156, 0]
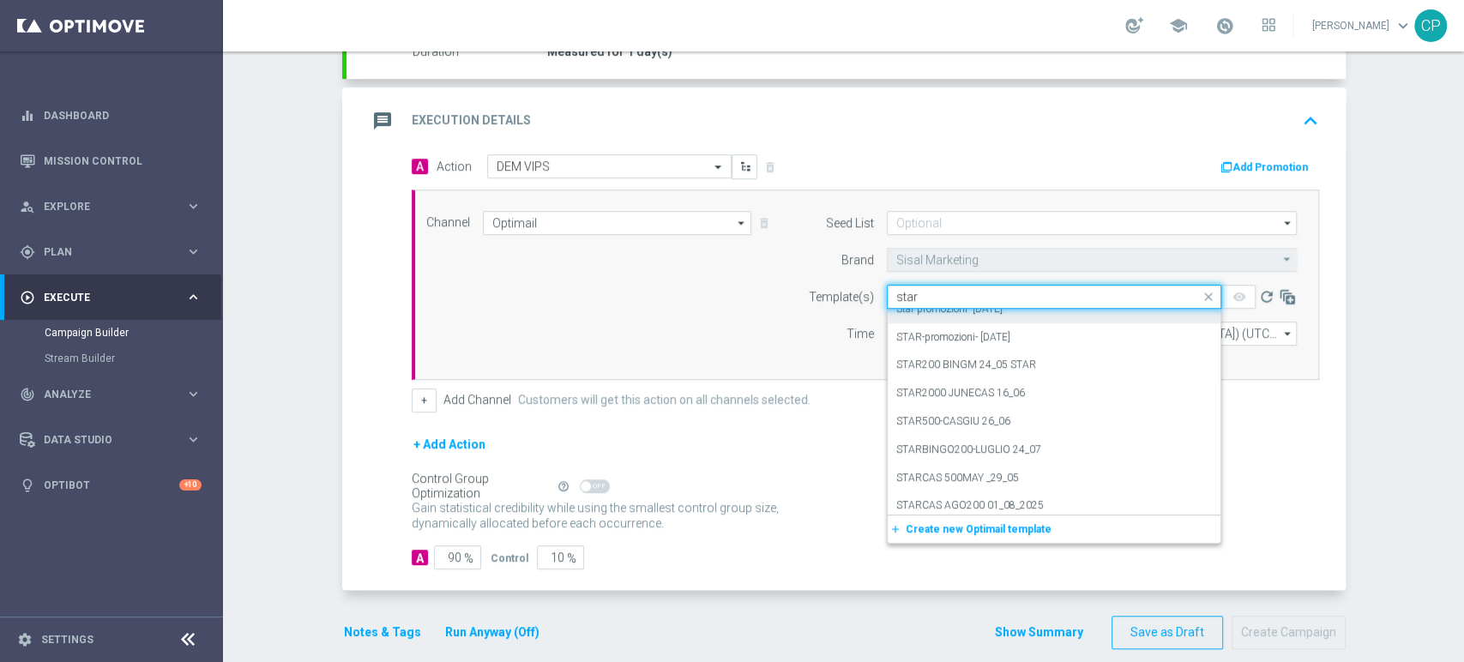
click at [920, 290] on input "star" at bounding box center [1037, 297] width 281 height 15
type input "s"
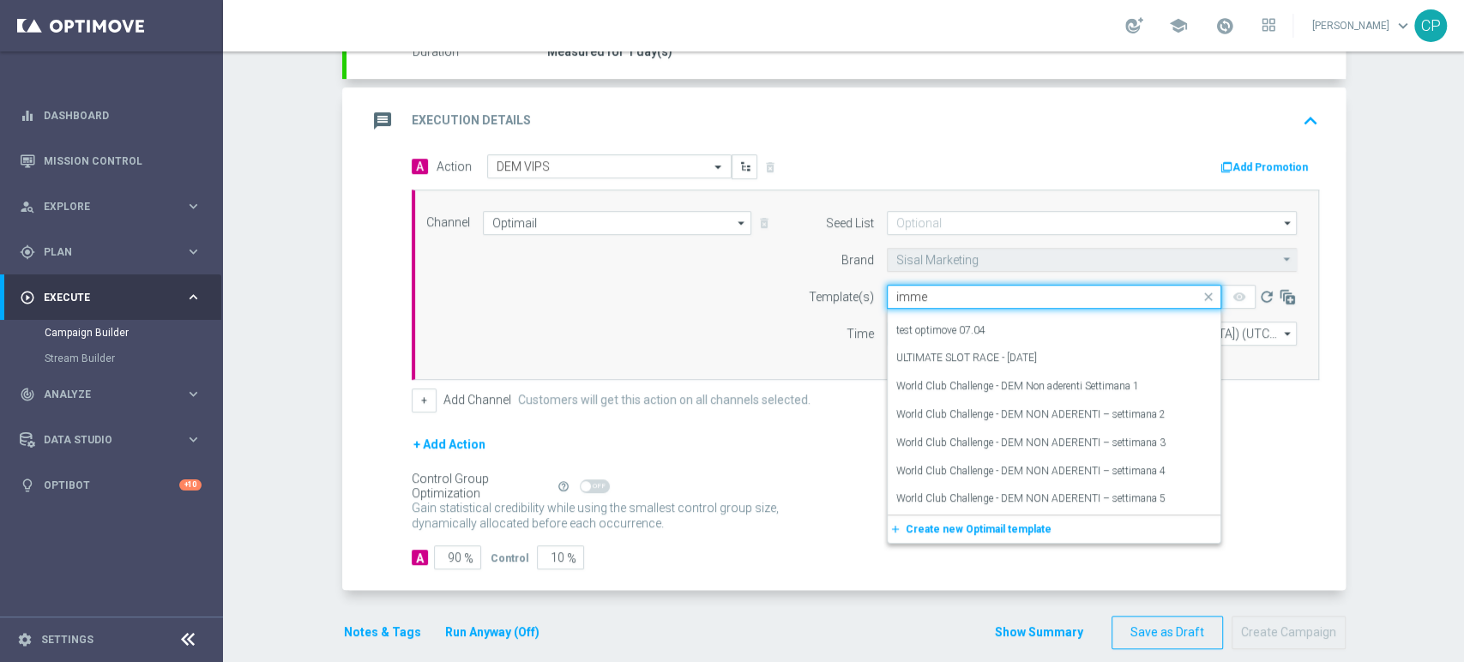
scroll to position [0, 0]
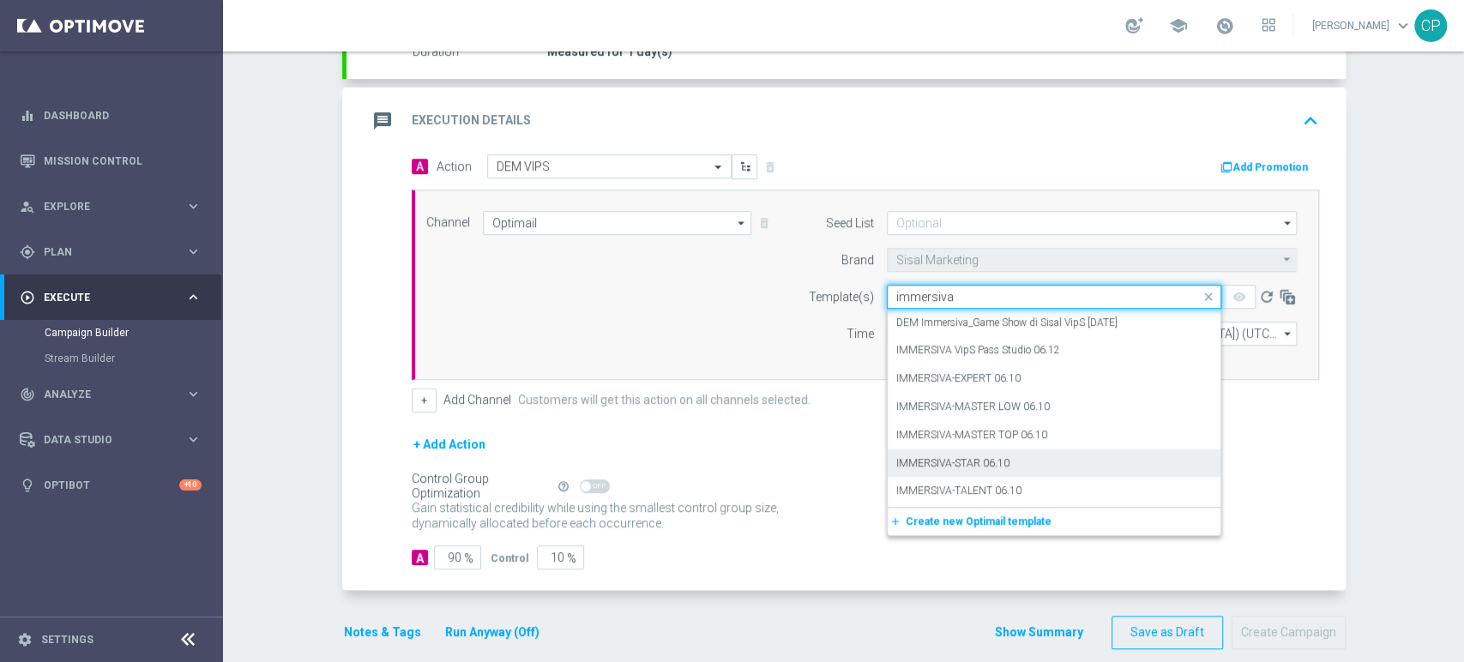
click at [951, 456] on label "IMMERSIVA-STAR 06.10" at bounding box center [953, 463] width 113 height 15
type input "immersiva"
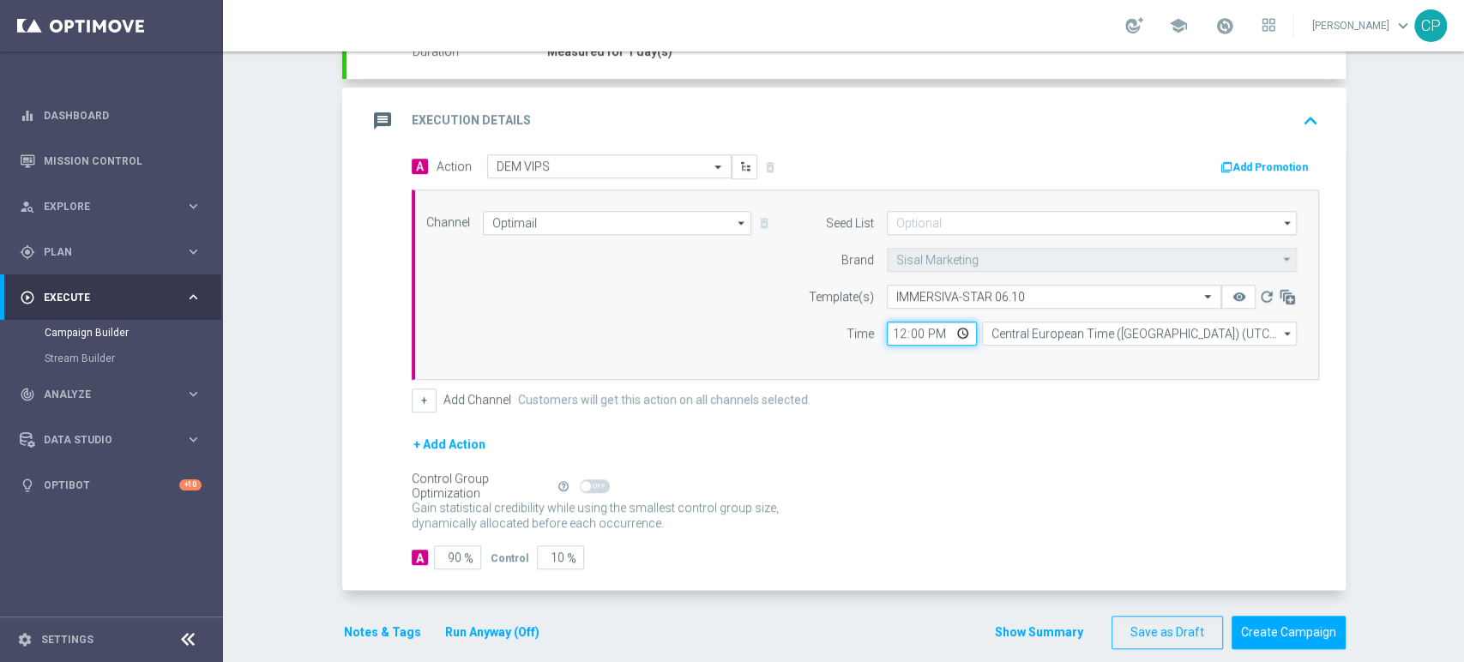
click at [892, 333] on input "12:00" at bounding box center [932, 334] width 90 height 24
type input "15:00"
click at [933, 363] on div "Channel Optimail Optimail arrow_drop_down Drag here to set row groups Drag here…" at bounding box center [866, 285] width 908 height 190
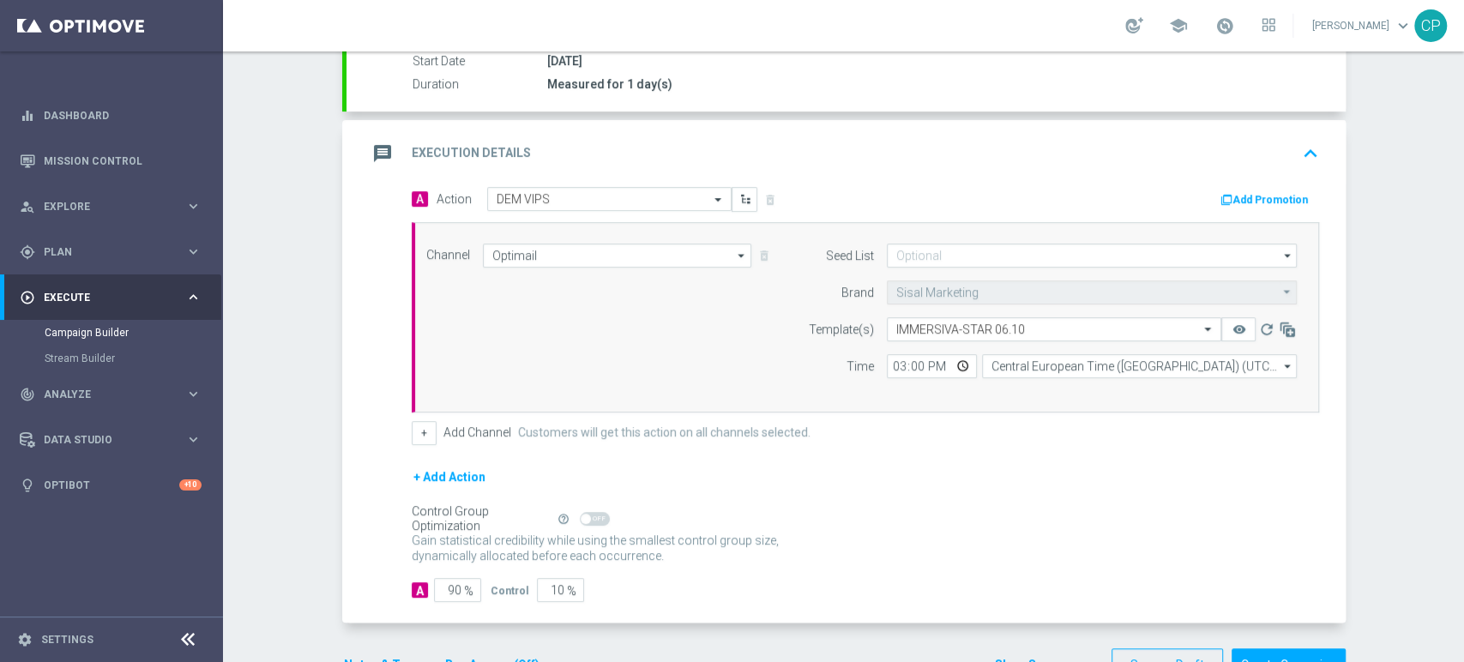
scroll to position [369, 0]
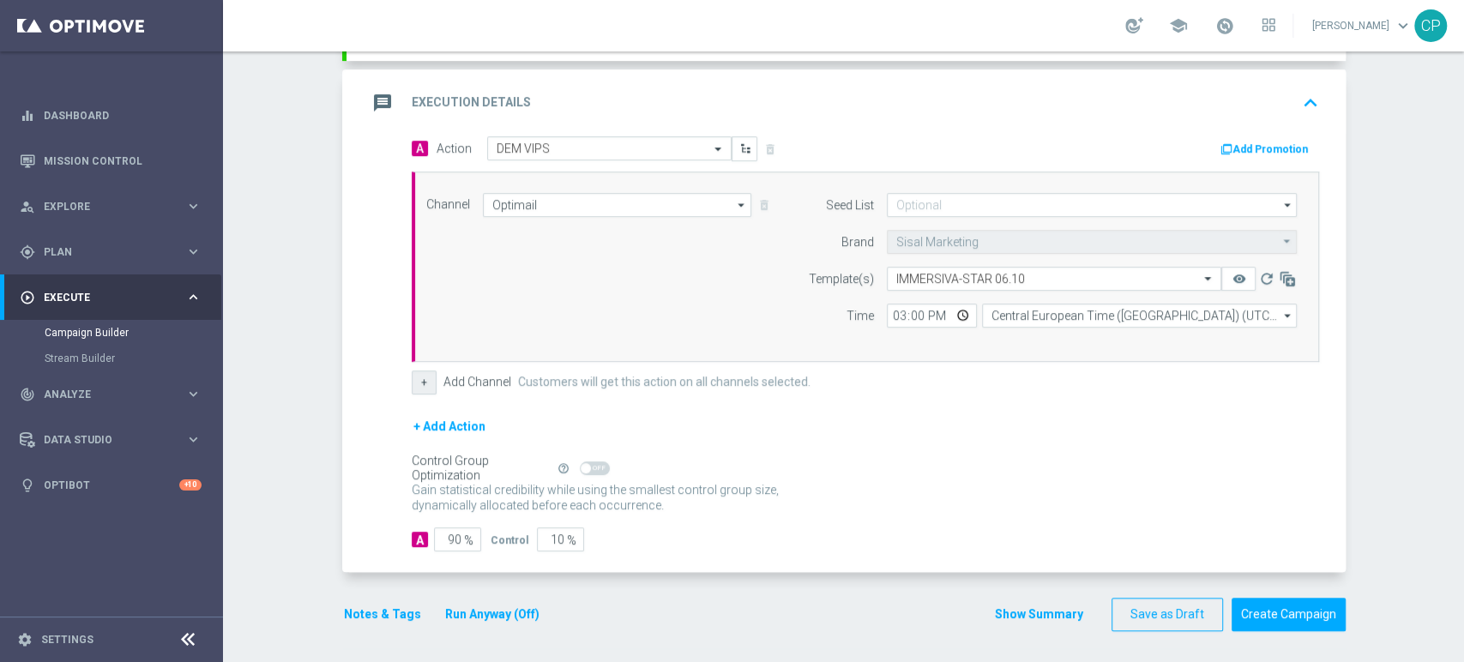
click at [419, 381] on button "+" at bounding box center [424, 383] width 25 height 24
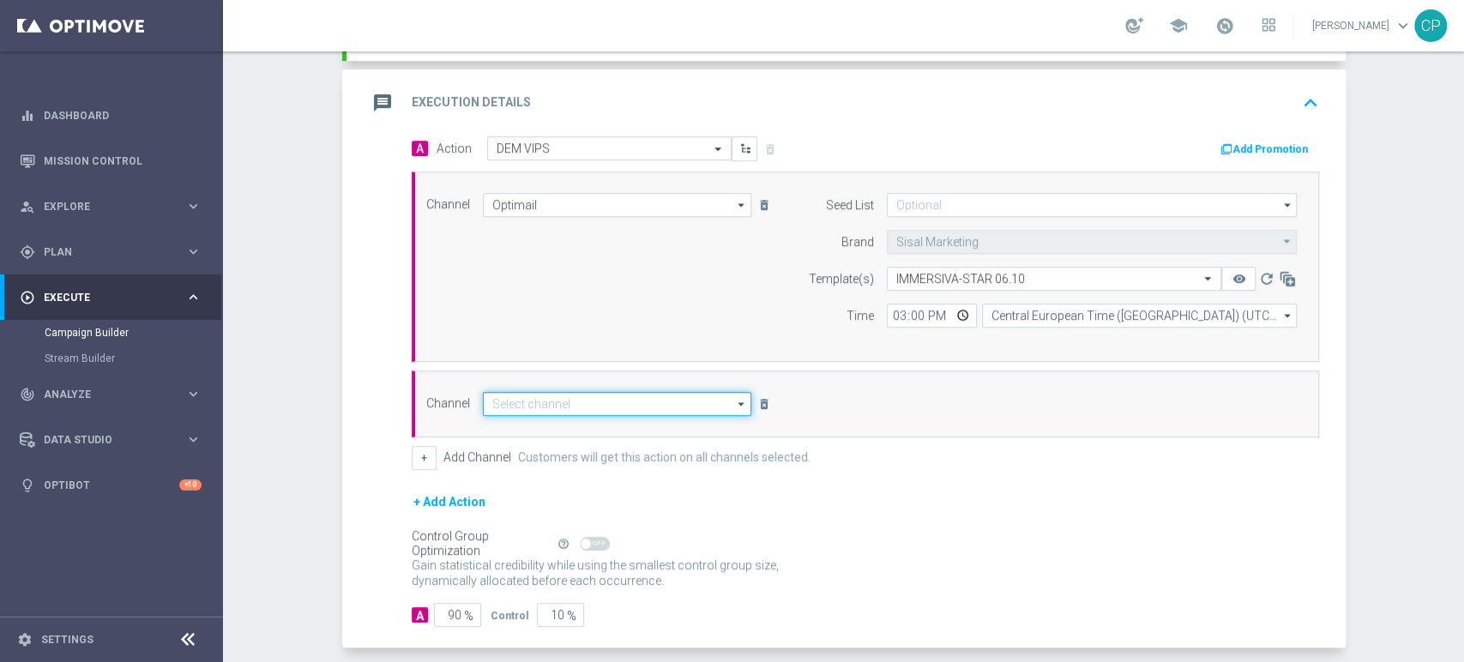
click at [517, 407] on input at bounding box center [617, 404] width 269 height 24
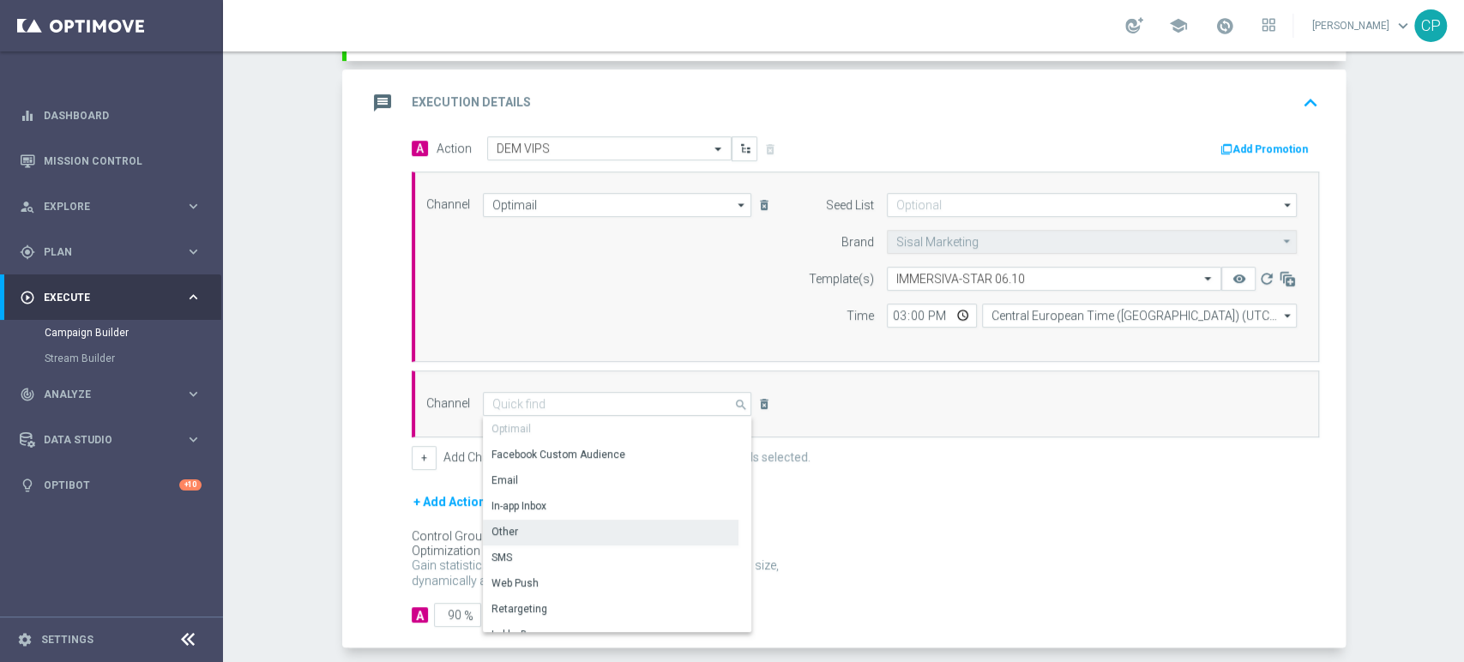
click at [504, 526] on div "Other" at bounding box center [505, 531] width 27 height 15
type input "Other"
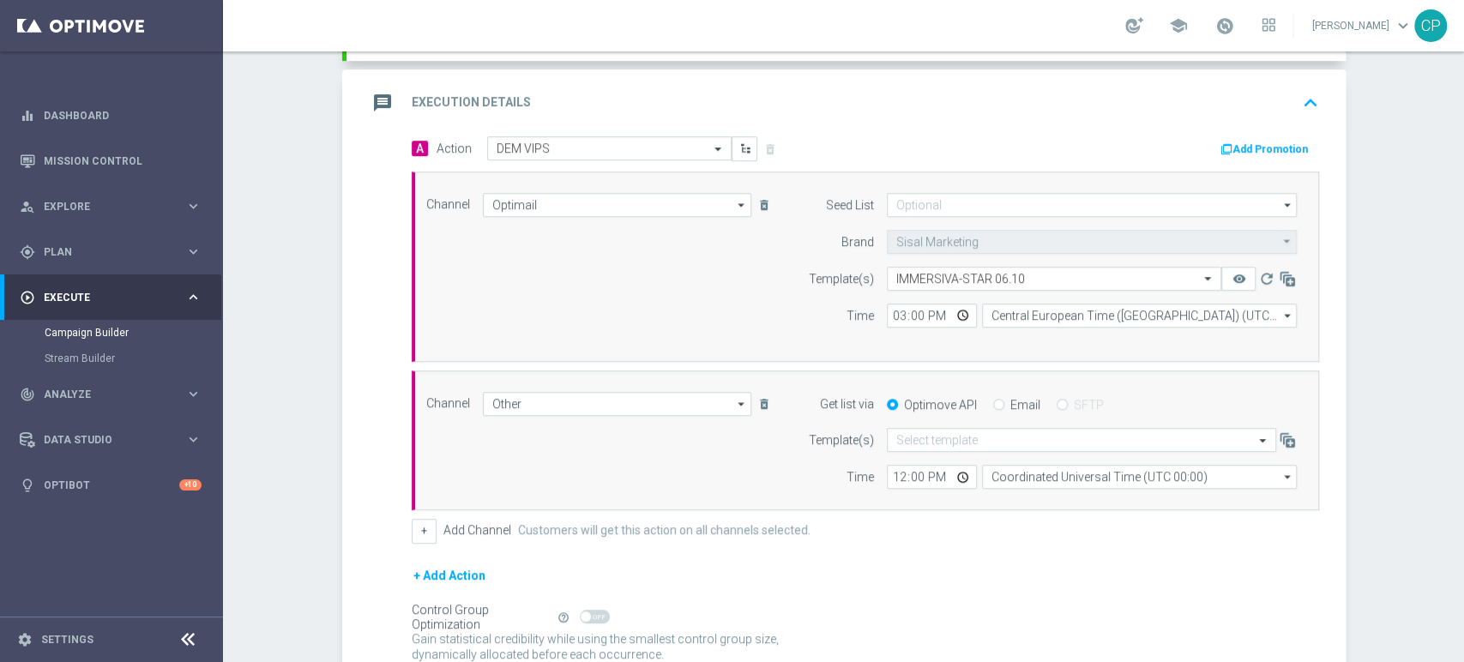
click at [993, 402] on input "Email" at bounding box center [998, 406] width 11 height 11
radio input "true"
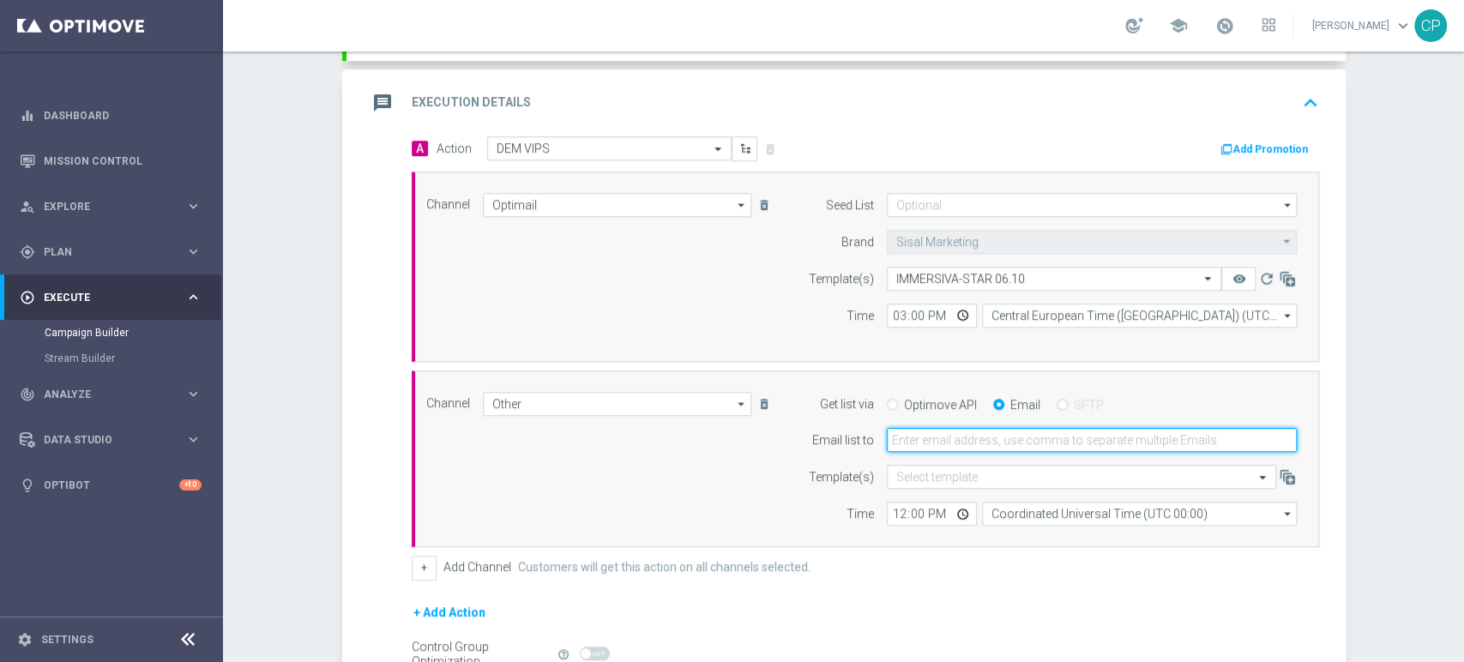
click at [962, 433] on input "email" at bounding box center [1092, 440] width 410 height 24
type input "chiara.pigato@sisal.it"
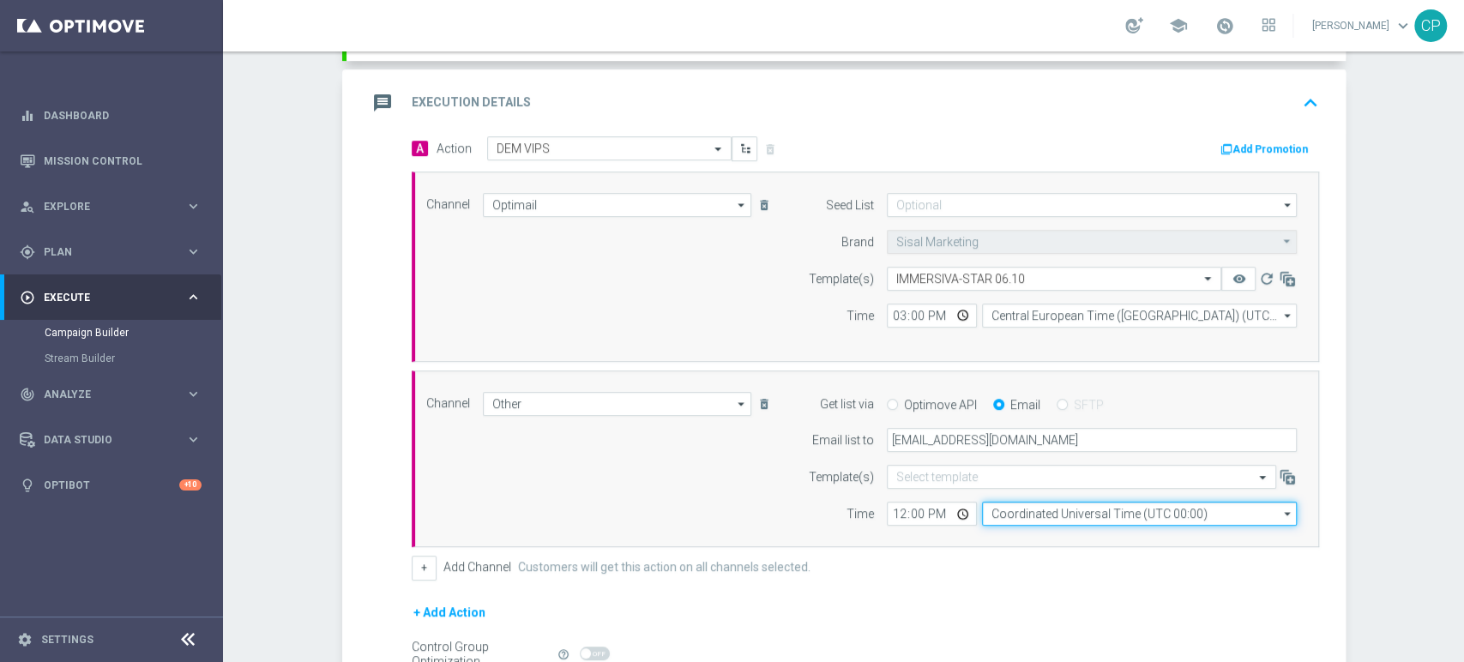
click at [1028, 513] on input "Coordinated Universal Time (UTC 00:00)" at bounding box center [1139, 514] width 315 height 24
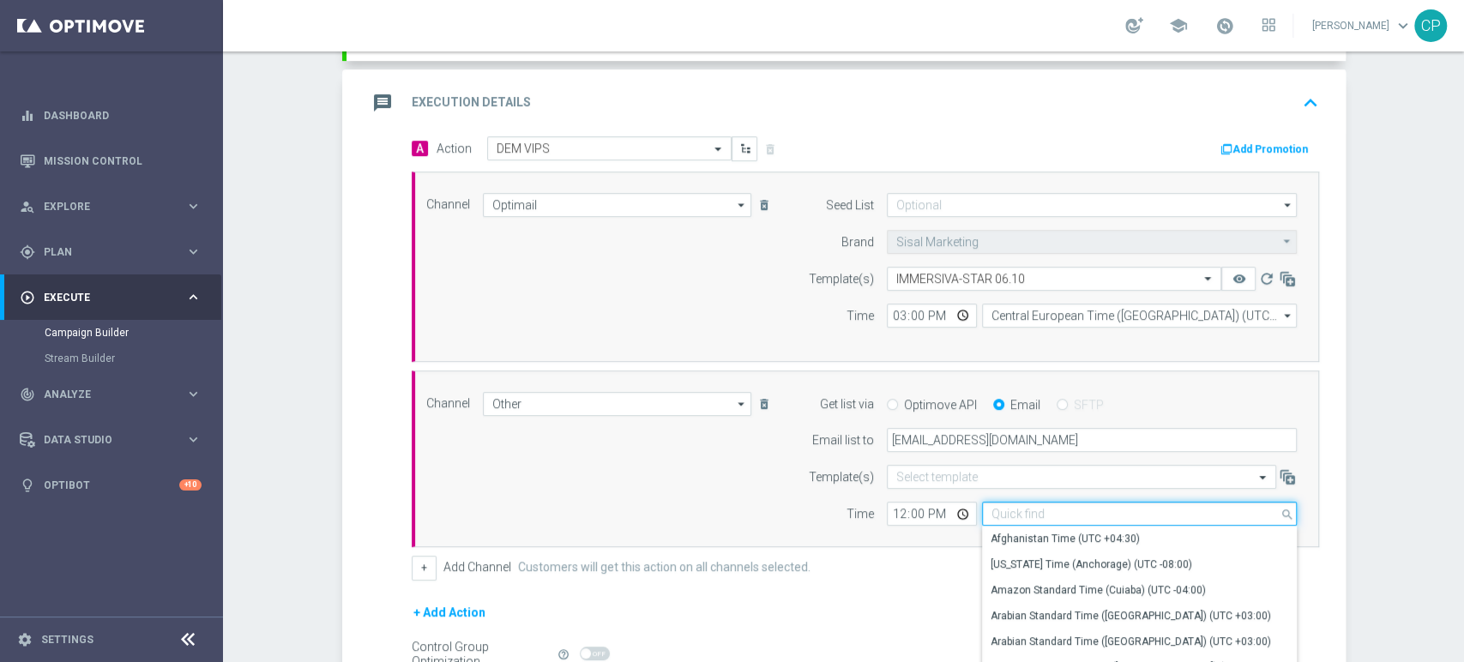
click at [1063, 513] on input at bounding box center [1139, 514] width 315 height 24
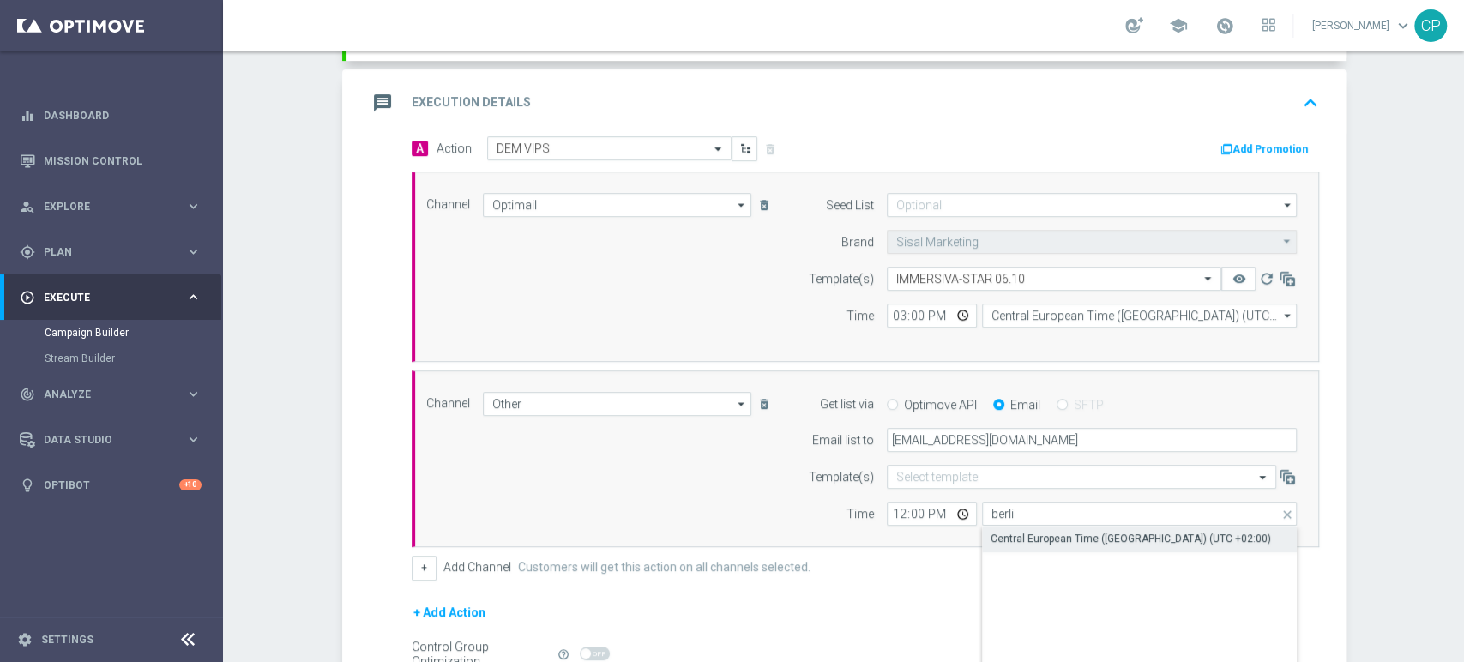
click at [1051, 536] on div "Central European Time (Berlin) (UTC +02:00)" at bounding box center [1131, 538] width 281 height 15
type input "Central European Time (Berlin) (UTC +02:00)"
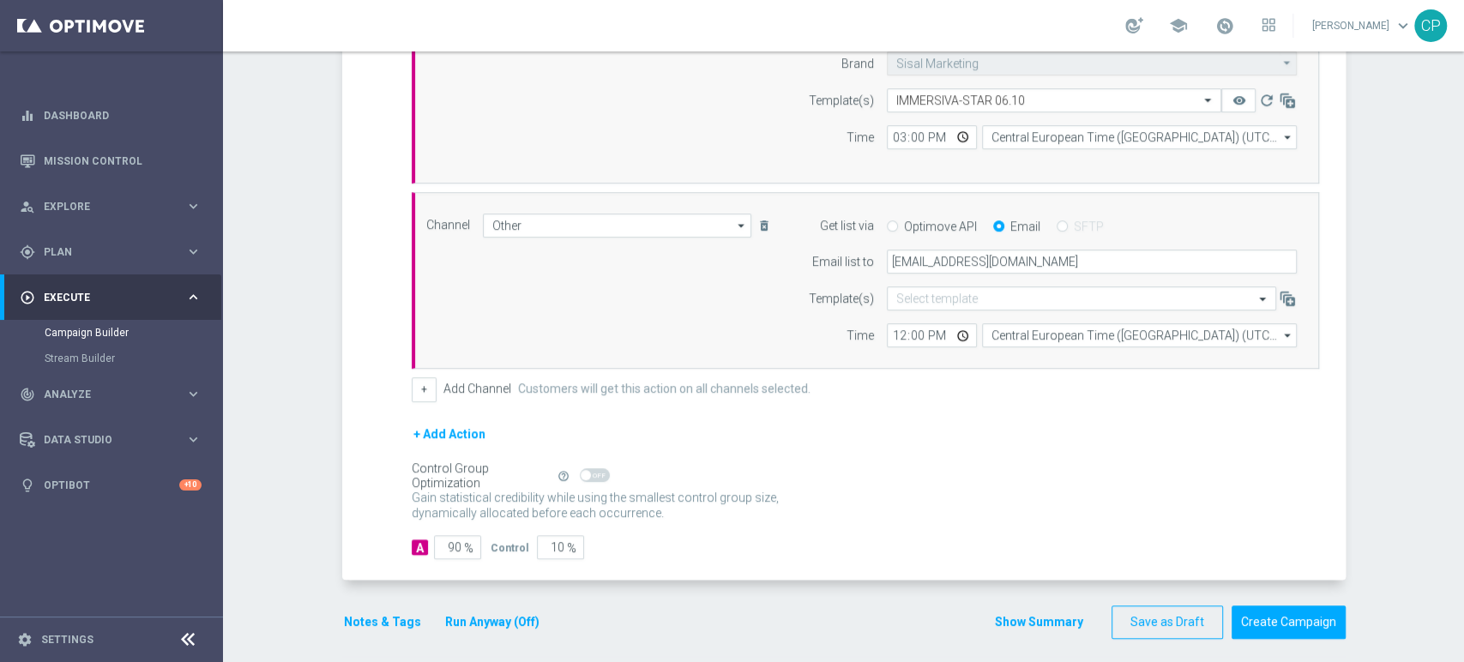
scroll to position [555, 0]
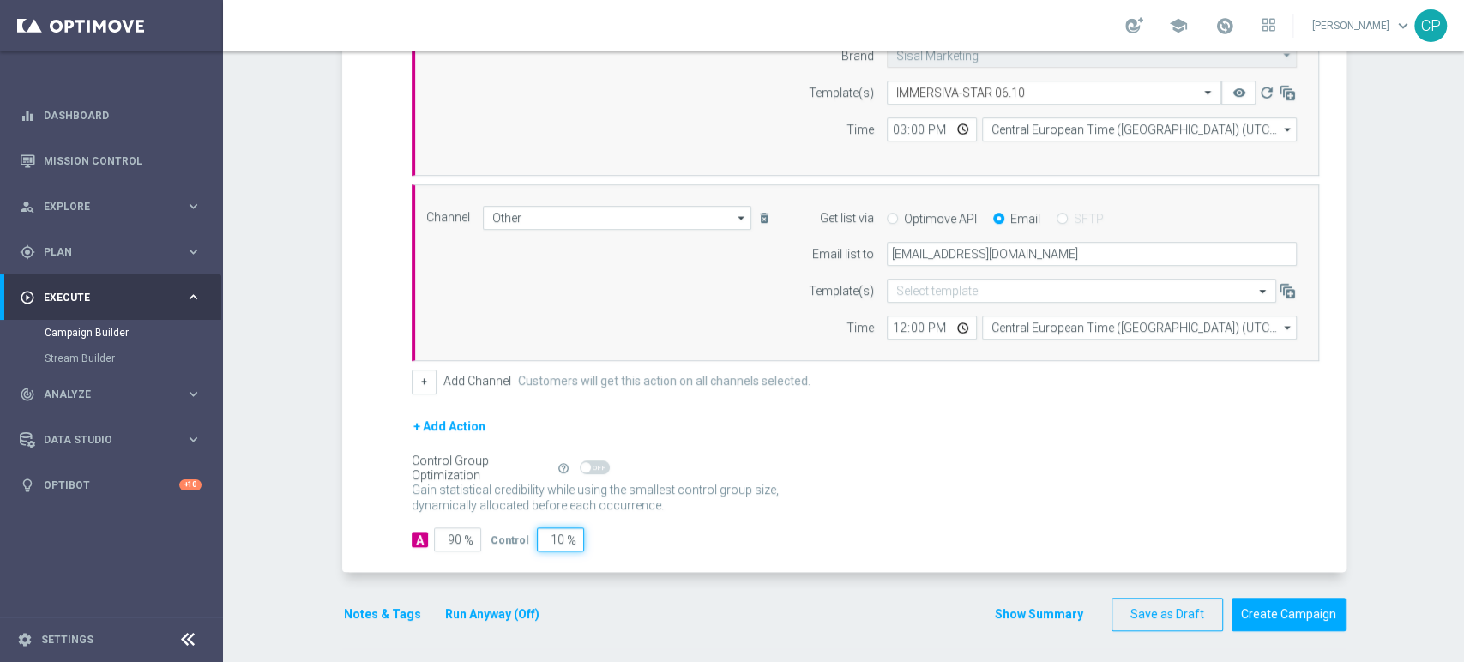
click at [542, 532] on input "10" at bounding box center [560, 540] width 47 height 24
type input "0"
type input "100"
type input "0"
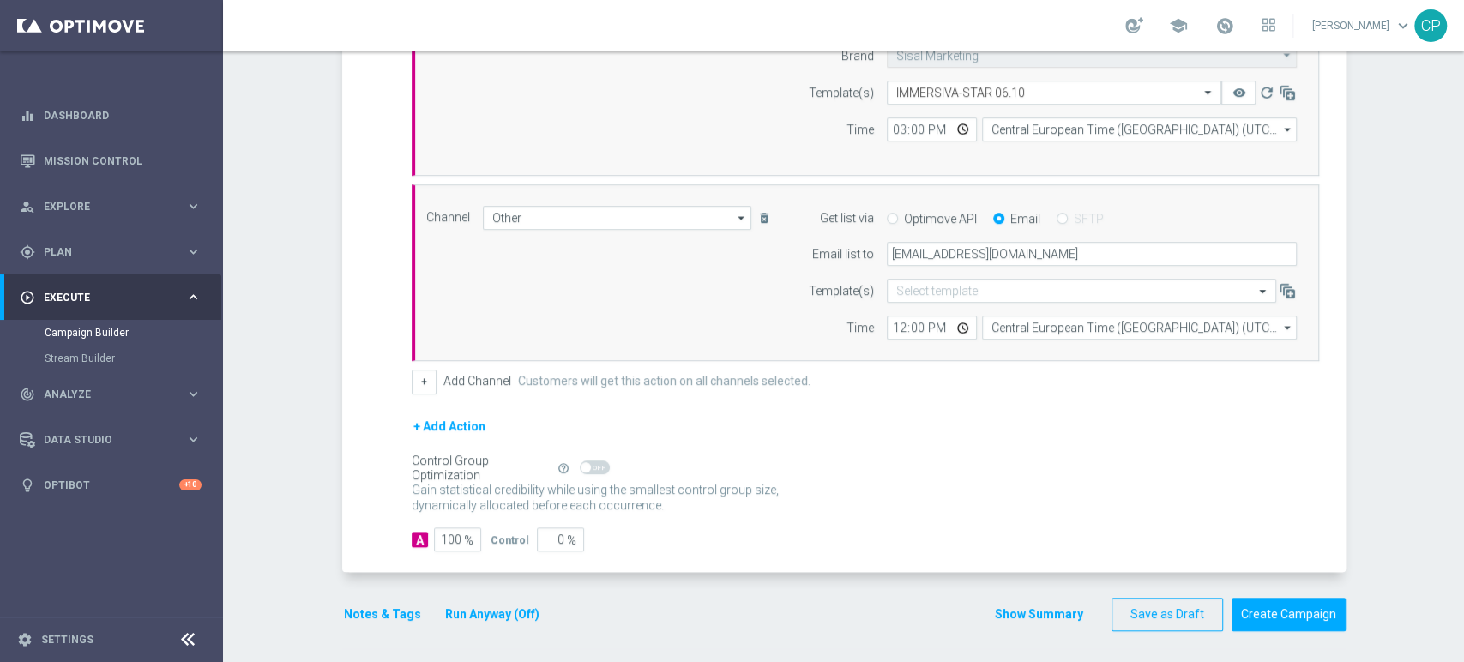
click at [373, 610] on button "Notes & Tags" at bounding box center [382, 614] width 81 height 21
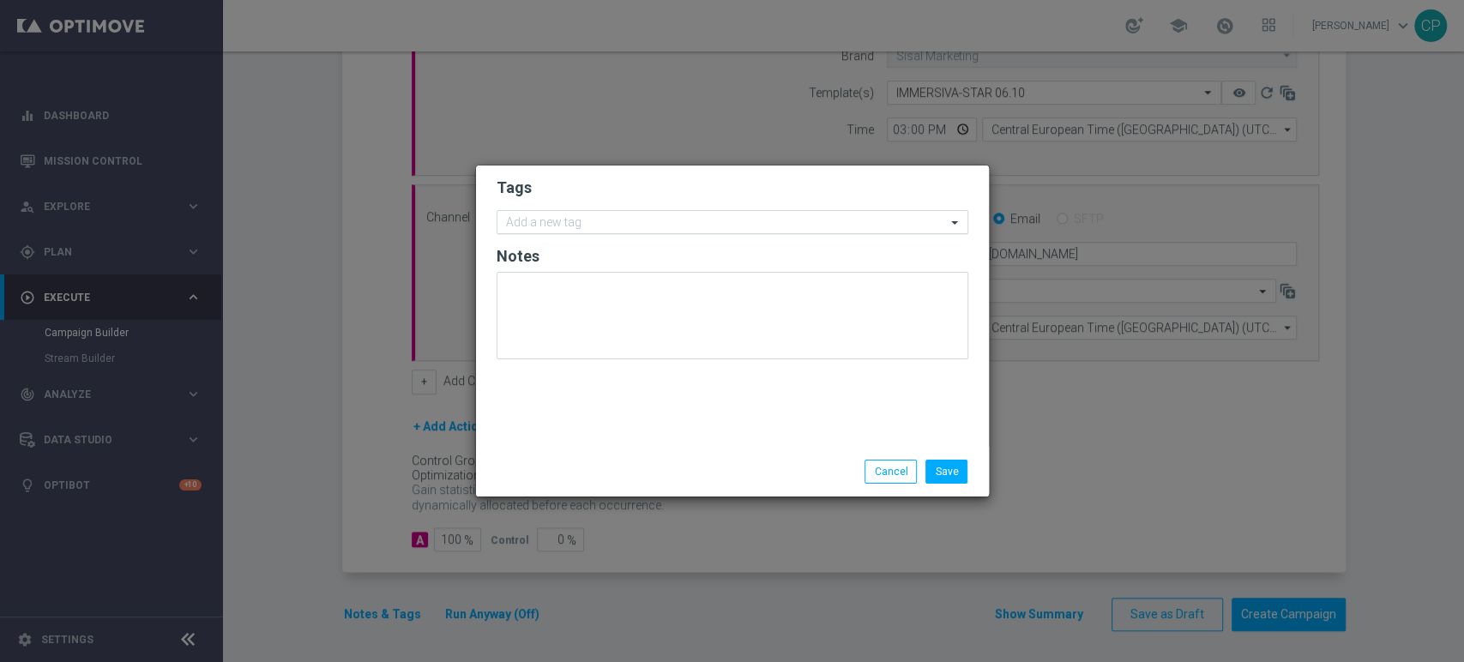
click at [586, 212] on div "Add a new tag" at bounding box center [722, 222] width 449 height 21
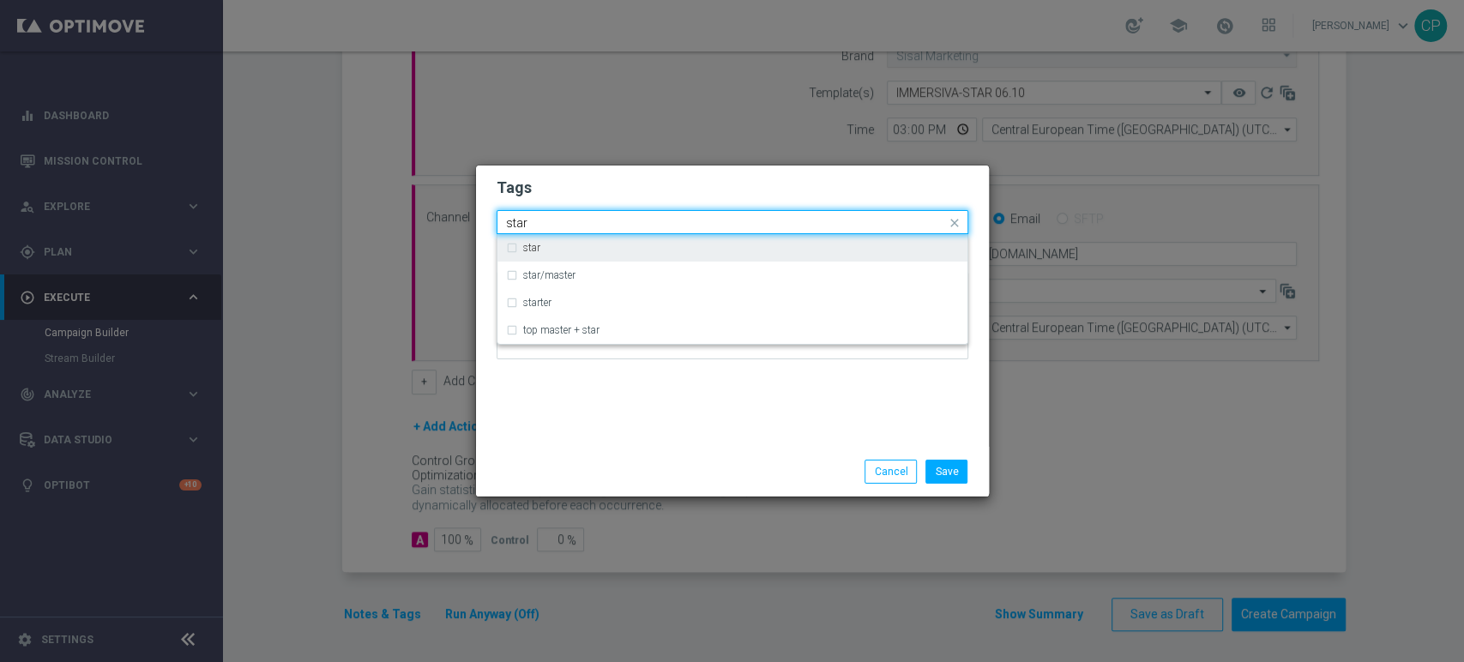
click at [529, 252] on label "star" at bounding box center [531, 248] width 17 height 10
type input "star"
drag, startPoint x: 565, startPoint y: 218, endPoint x: 456, endPoint y: 211, distance: 108.3
click at [456, 211] on modal-container "Tags Quick find × star star star star/master starter top master + star Notes Sa…" at bounding box center [732, 331] width 1464 height 662
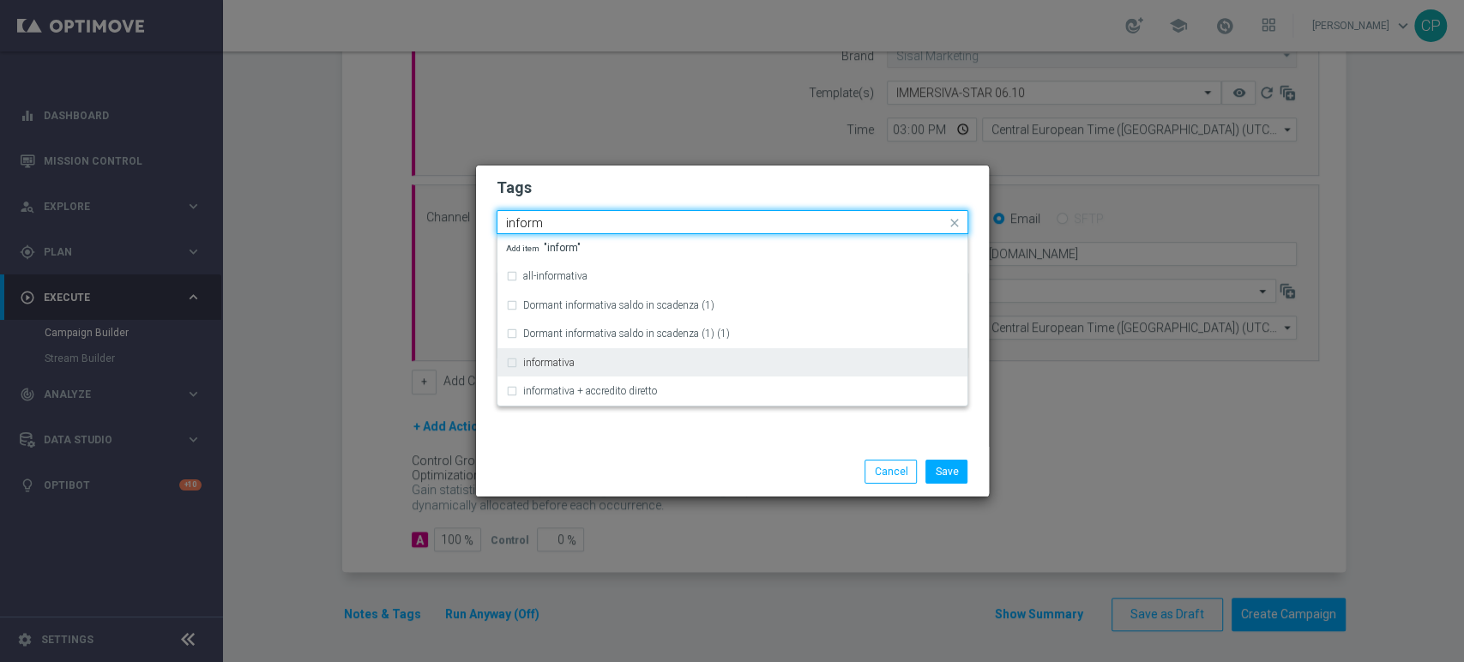
click at [528, 359] on label "informativa" at bounding box center [548, 363] width 51 height 10
type input "inform"
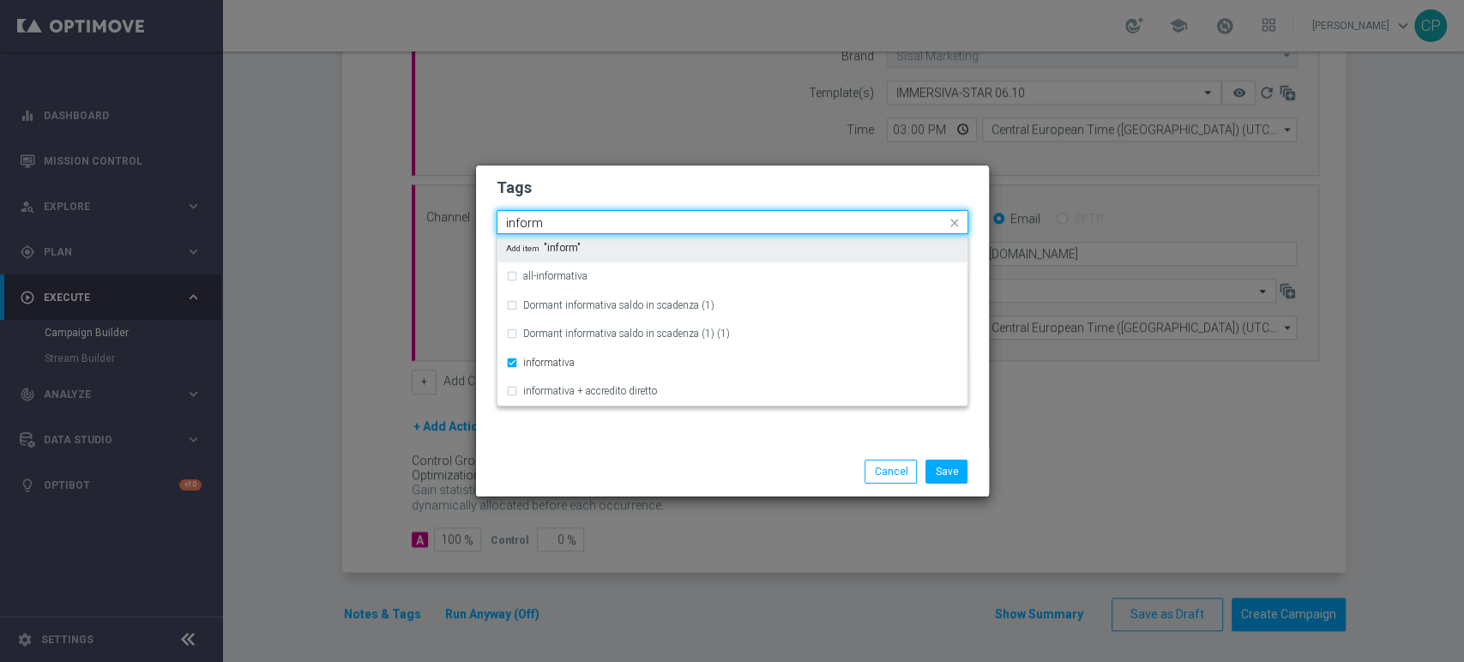
drag, startPoint x: 562, startPoint y: 226, endPoint x: 460, endPoint y: 218, distance: 102.4
click at [460, 218] on modal-container "Tags Quick find × star × informativa inform all-informativa Dormant informativa…" at bounding box center [732, 331] width 1464 height 662
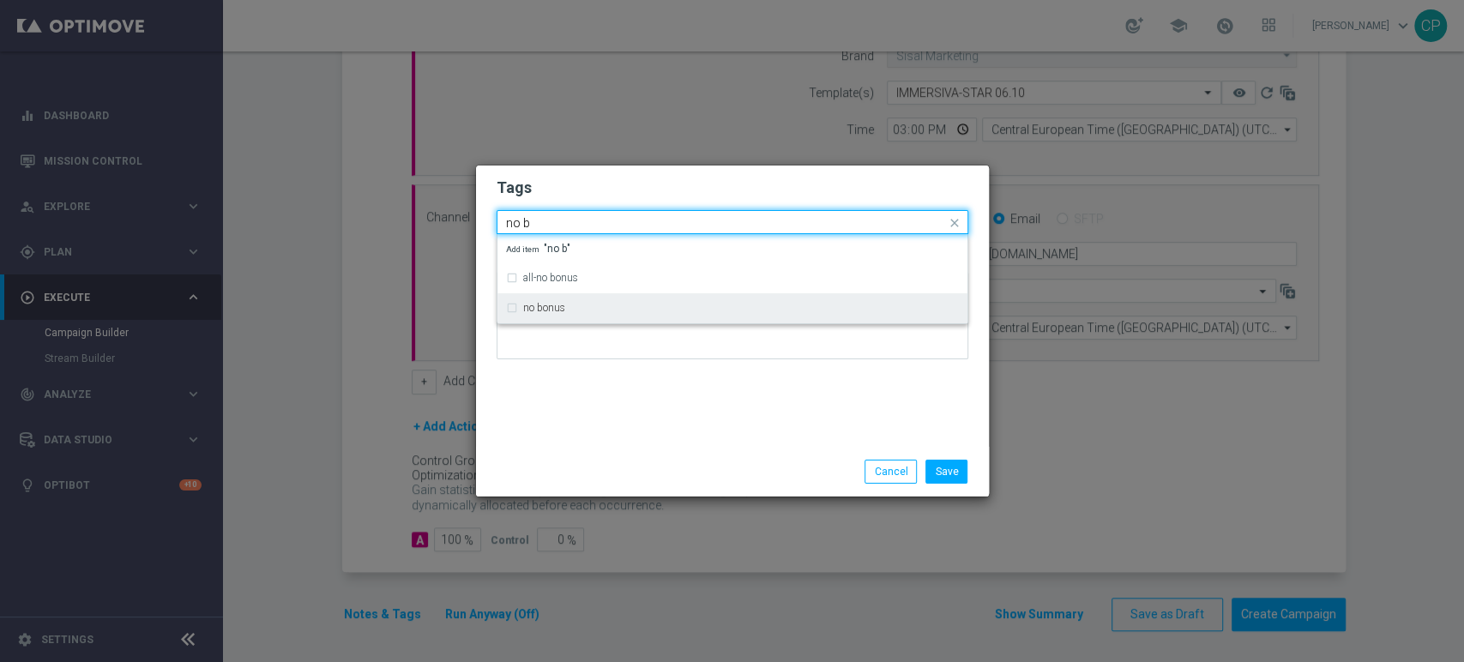
click at [528, 307] on label "no bonus" at bounding box center [544, 308] width 42 height 10
type input "no b"
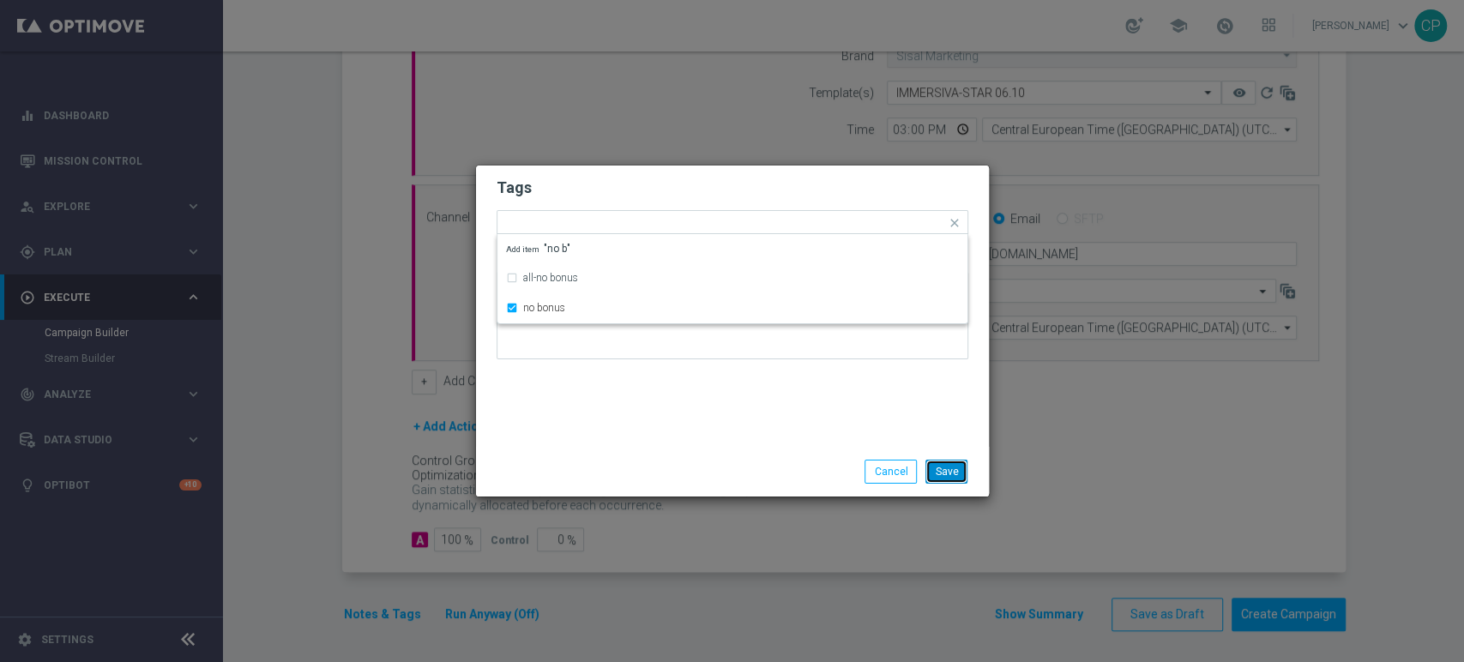
click at [955, 475] on button "Save" at bounding box center [947, 472] width 42 height 24
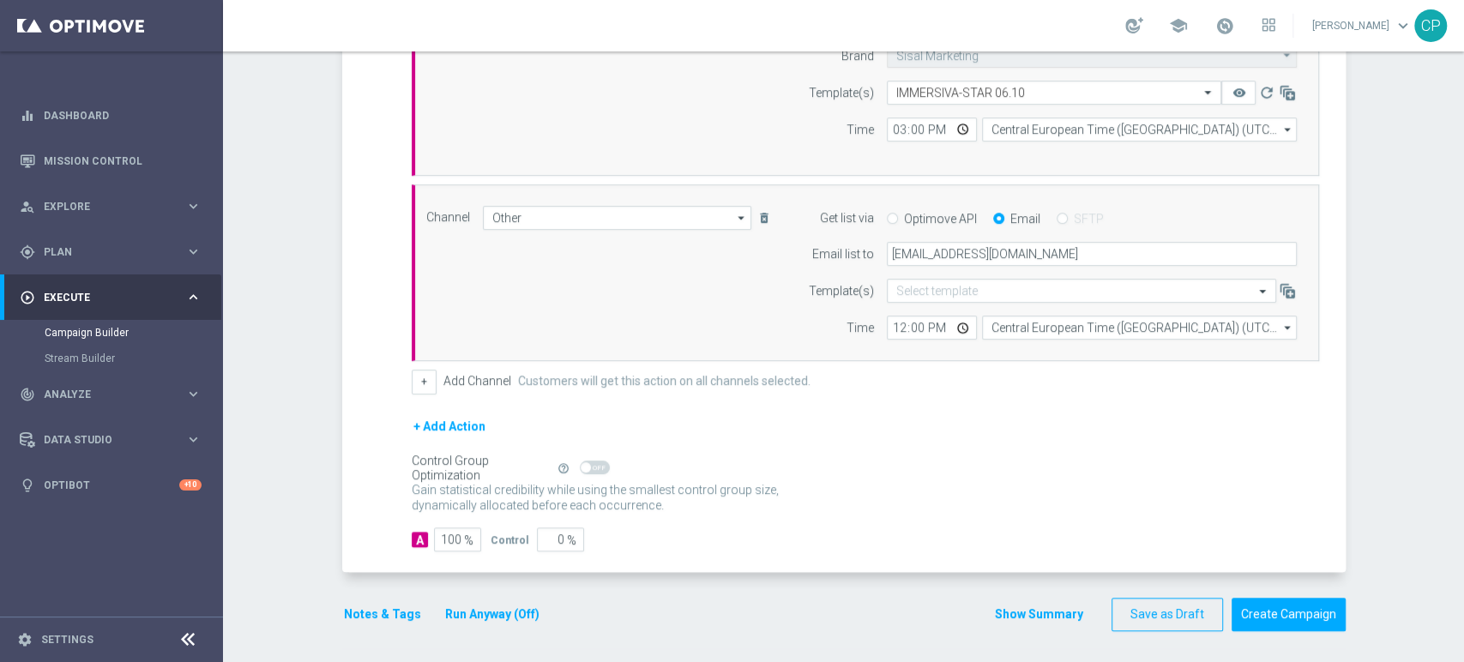
click at [498, 609] on button "Run Anyway (Off)" at bounding box center [493, 614] width 98 height 21
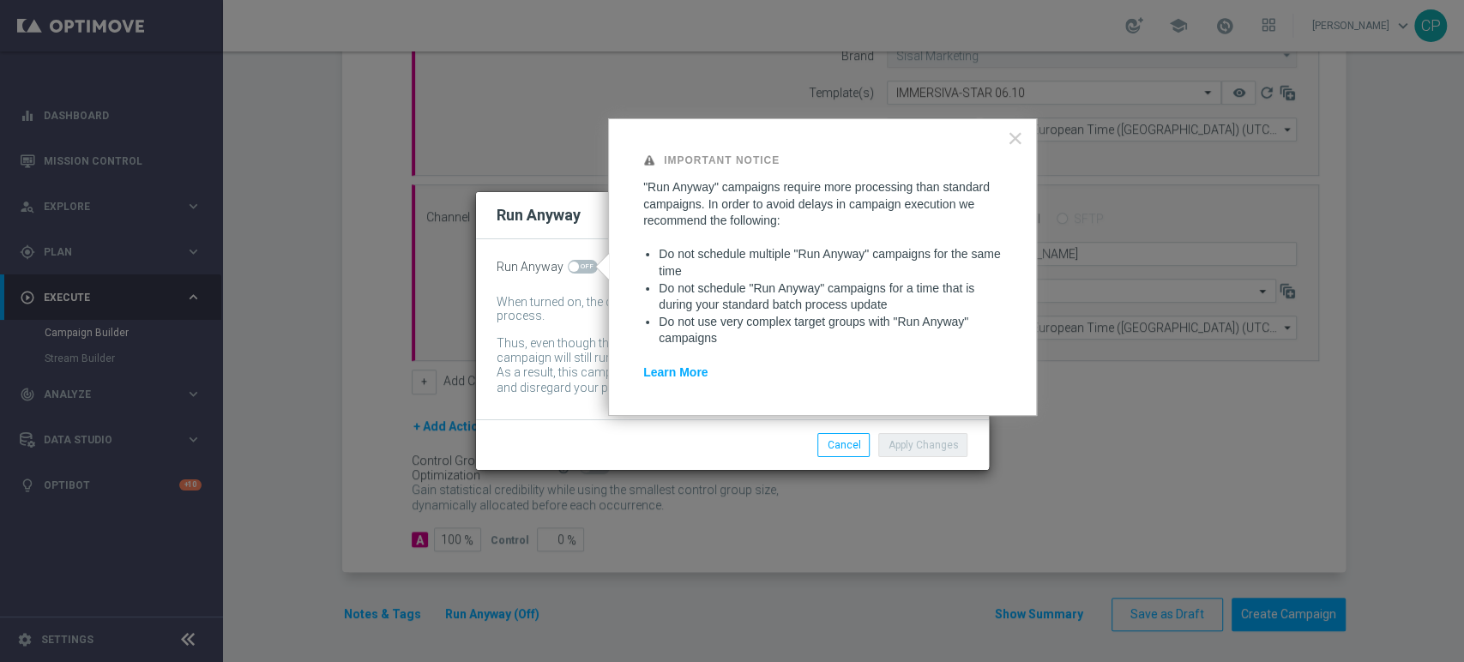
click at [586, 267] on span at bounding box center [583, 267] width 30 height 14
click at [586, 267] on input "checkbox" at bounding box center [583, 267] width 30 height 14
checkbox input "true"
click at [932, 446] on button "Apply Changes" at bounding box center [922, 445] width 89 height 24
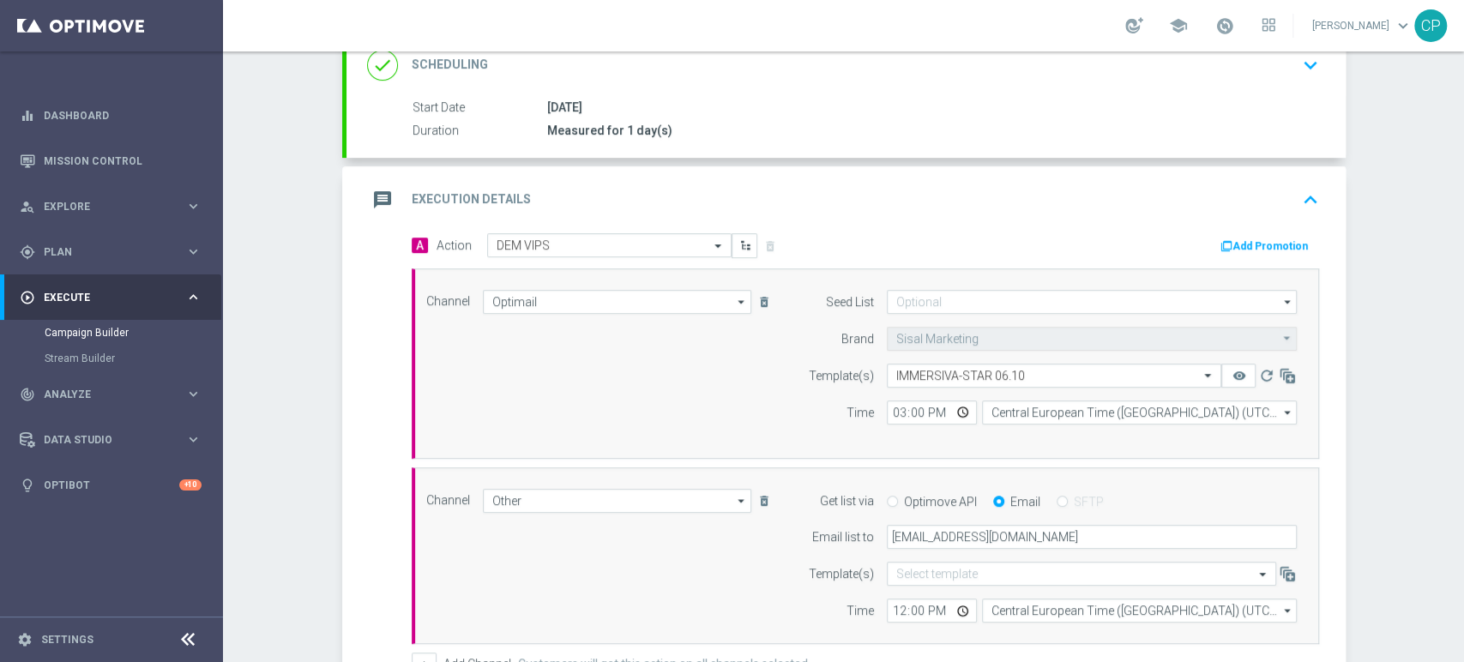
scroll to position [273, 0]
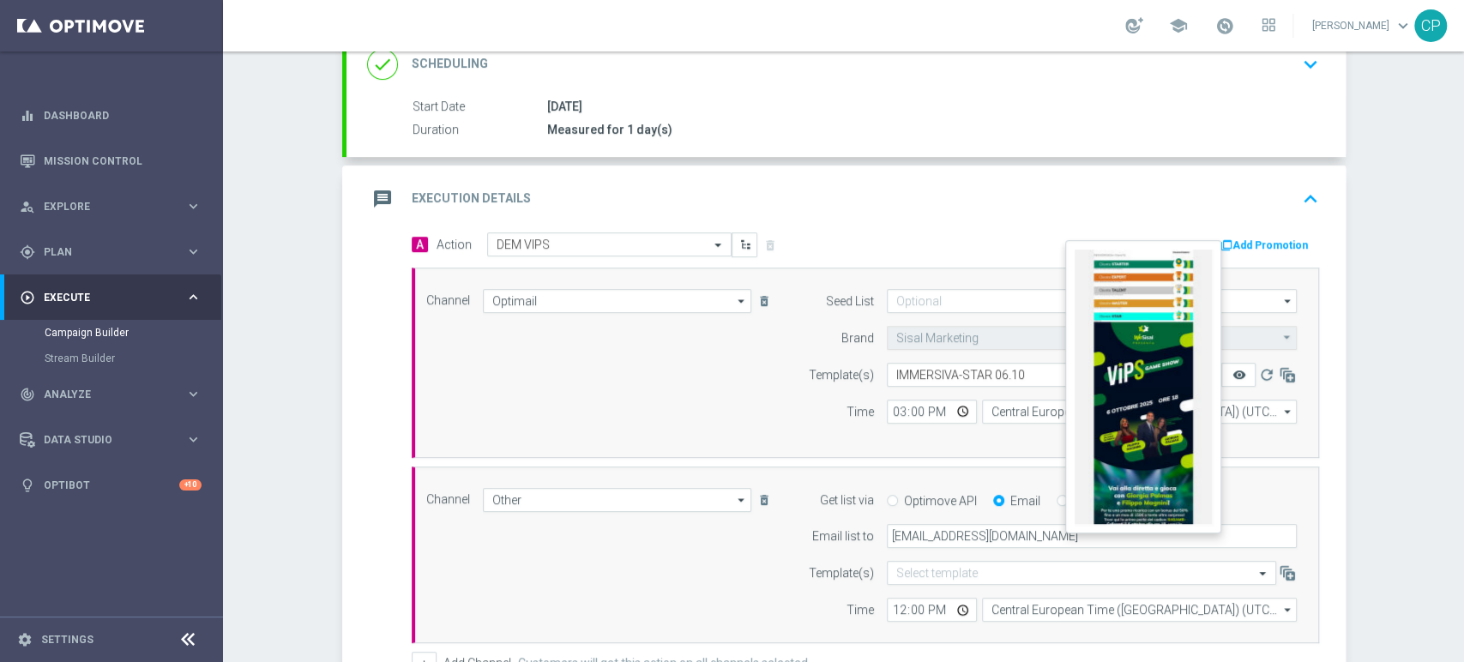
click at [1232, 370] on icon "remove_red_eye" at bounding box center [1239, 375] width 14 height 14
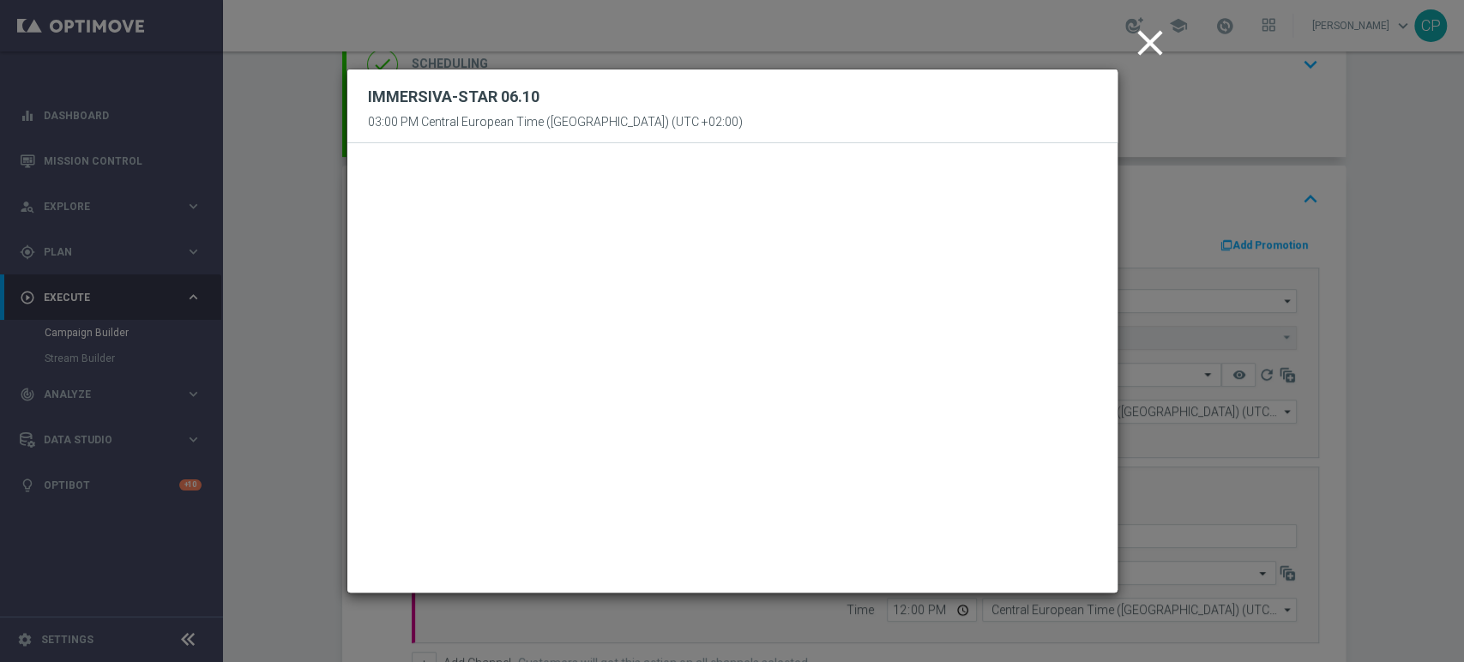
click at [1139, 43] on icon "close" at bounding box center [1150, 42] width 43 height 43
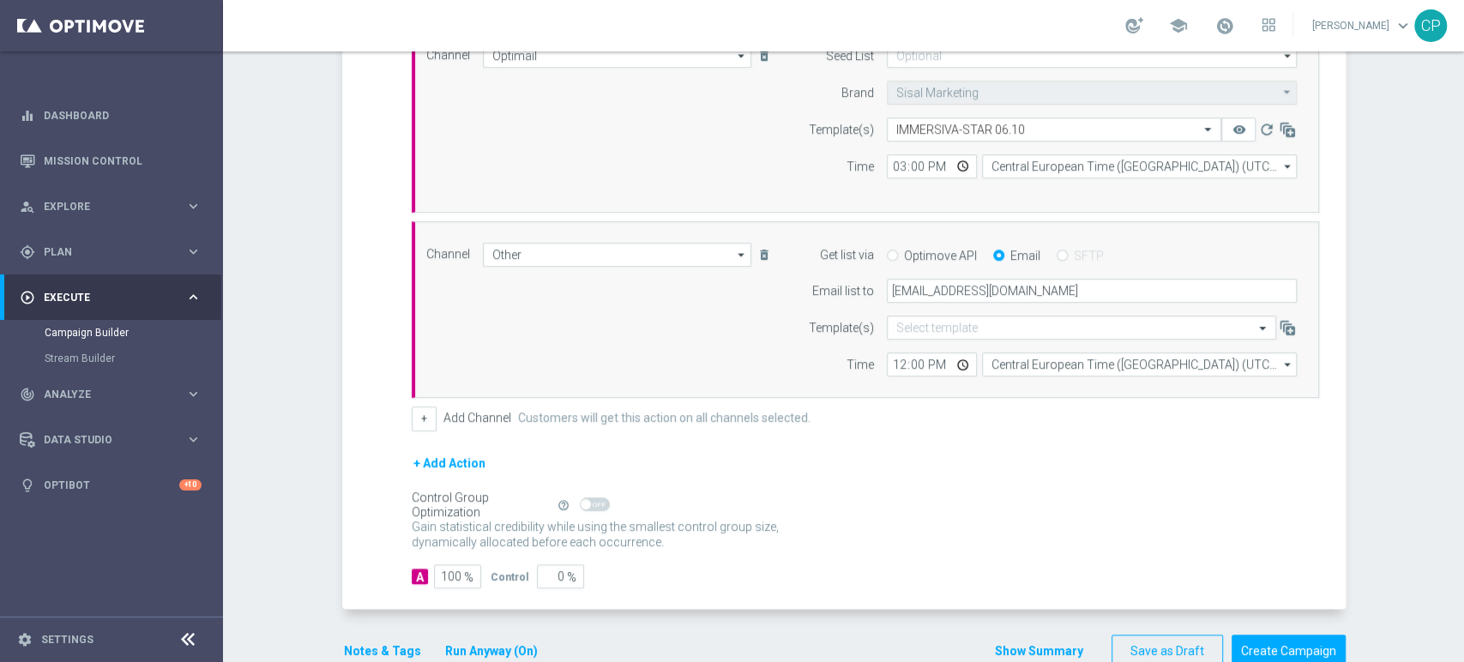
scroll to position [555, 0]
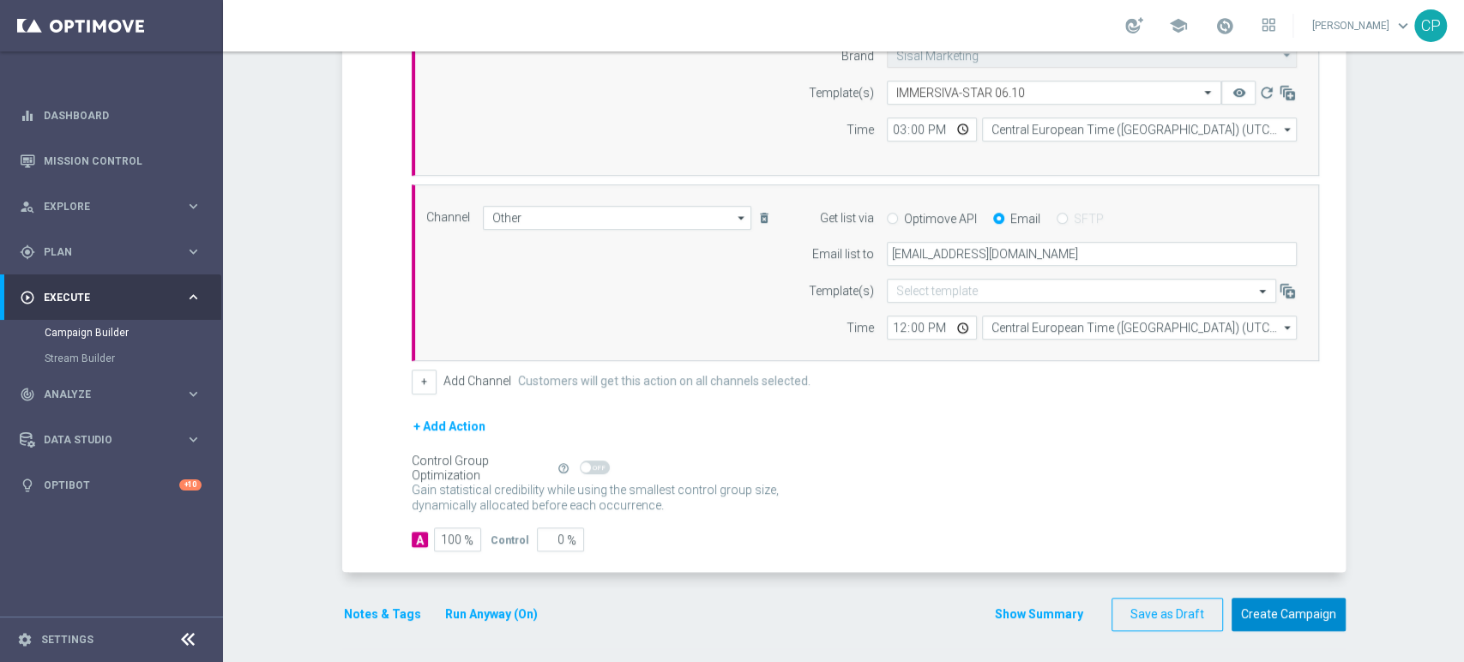
click at [1287, 609] on button "Create Campaign" at bounding box center [1289, 614] width 114 height 33
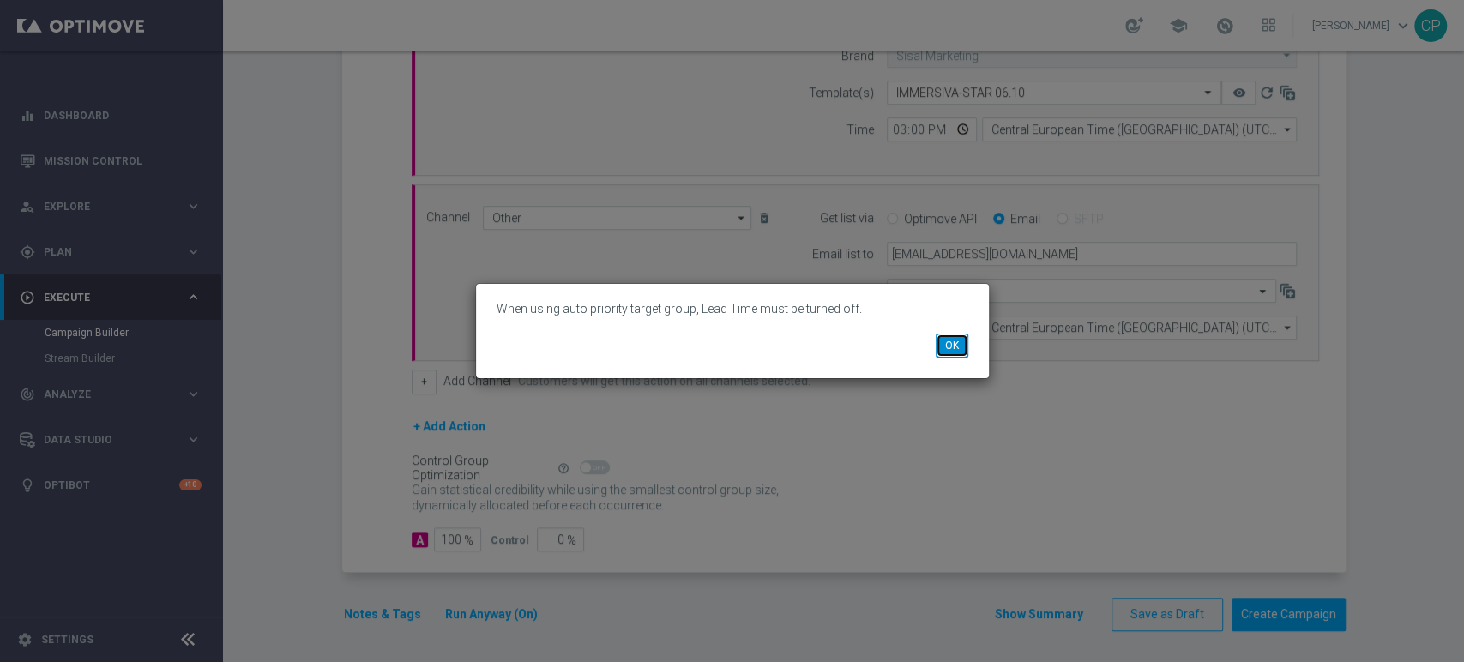
click at [951, 341] on button "OK" at bounding box center [952, 346] width 33 height 24
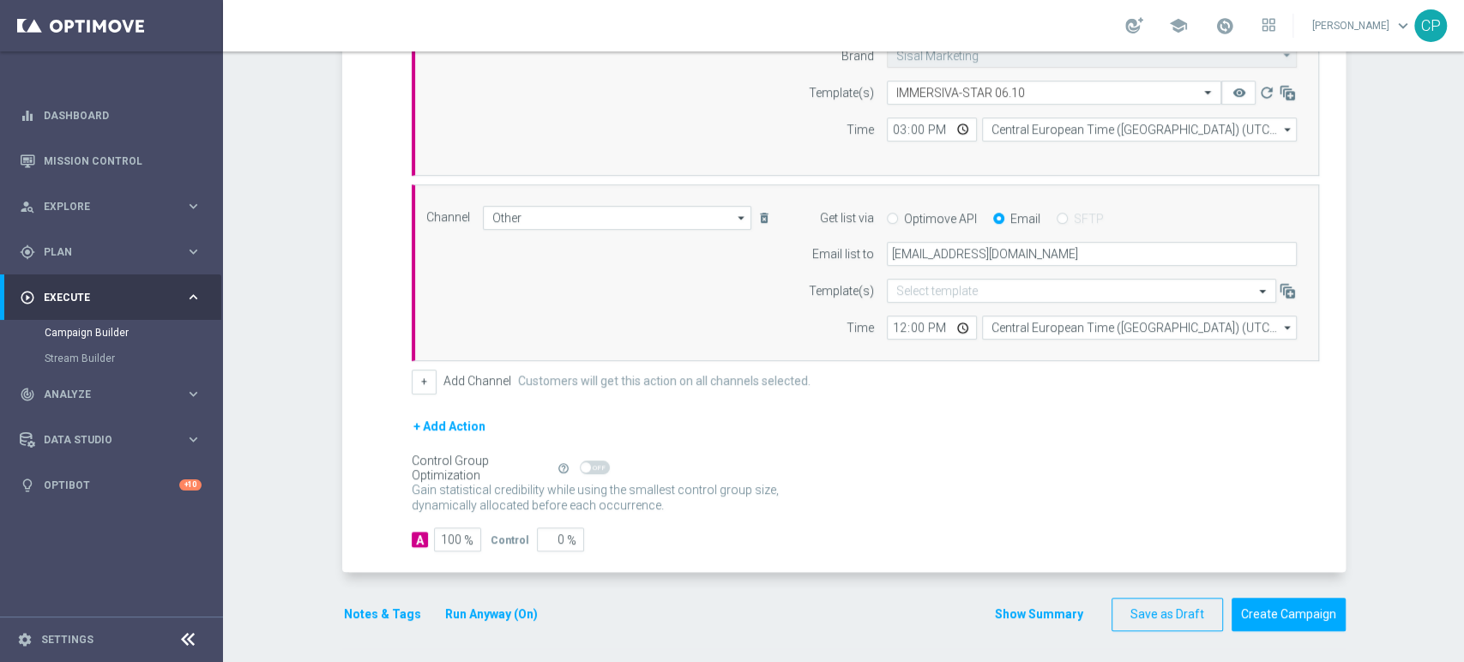
click at [476, 609] on button "Run Anyway (On)" at bounding box center [492, 614] width 96 height 21
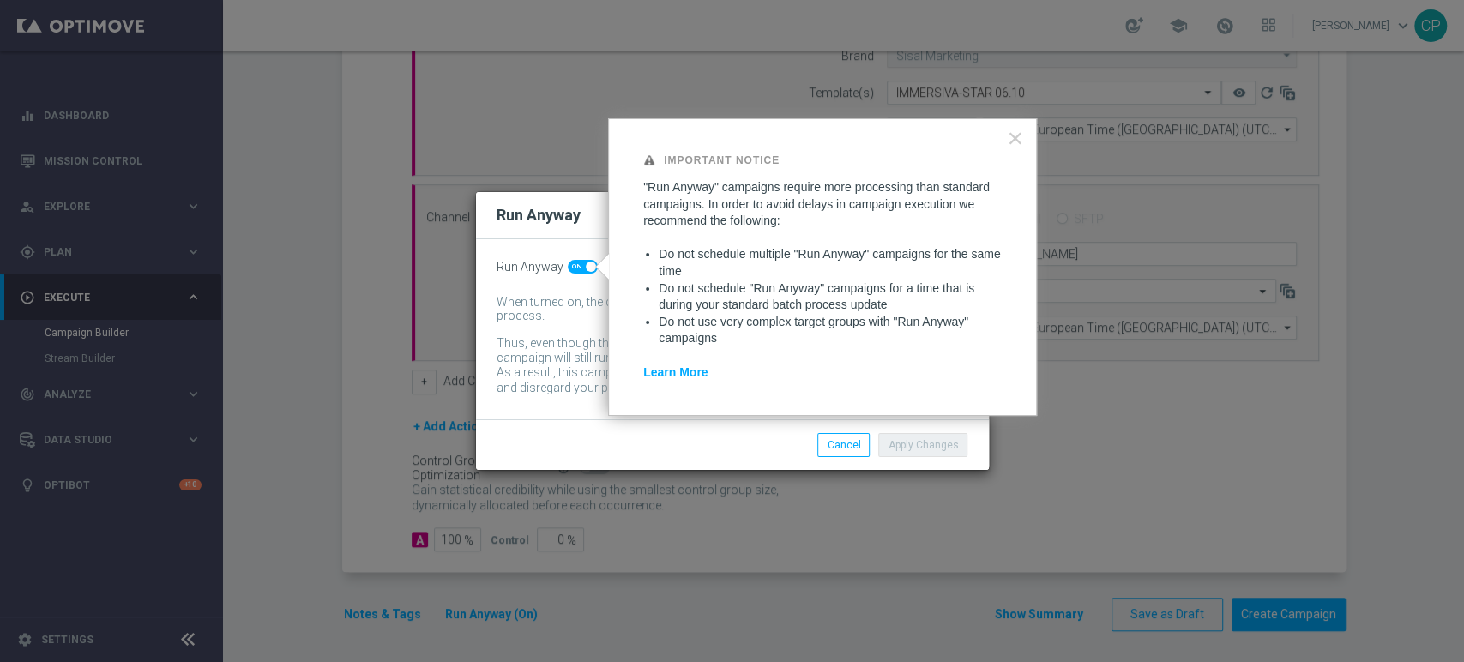
click at [579, 265] on span at bounding box center [583, 267] width 30 height 14
click at [579, 265] on input "checkbox" at bounding box center [583, 267] width 30 height 14
checkbox input "false"
click at [915, 438] on button "Apply Changes" at bounding box center [922, 445] width 89 height 24
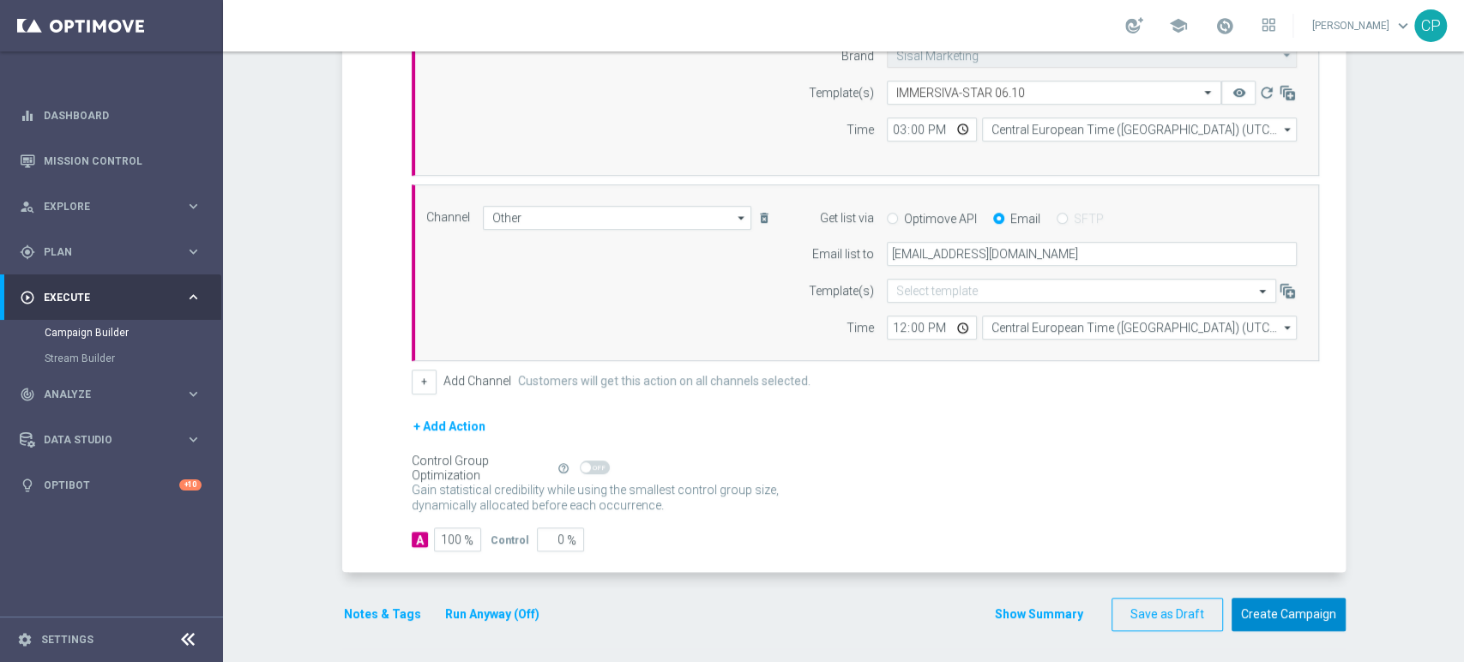
click at [1260, 611] on button "Create Campaign" at bounding box center [1289, 614] width 114 height 33
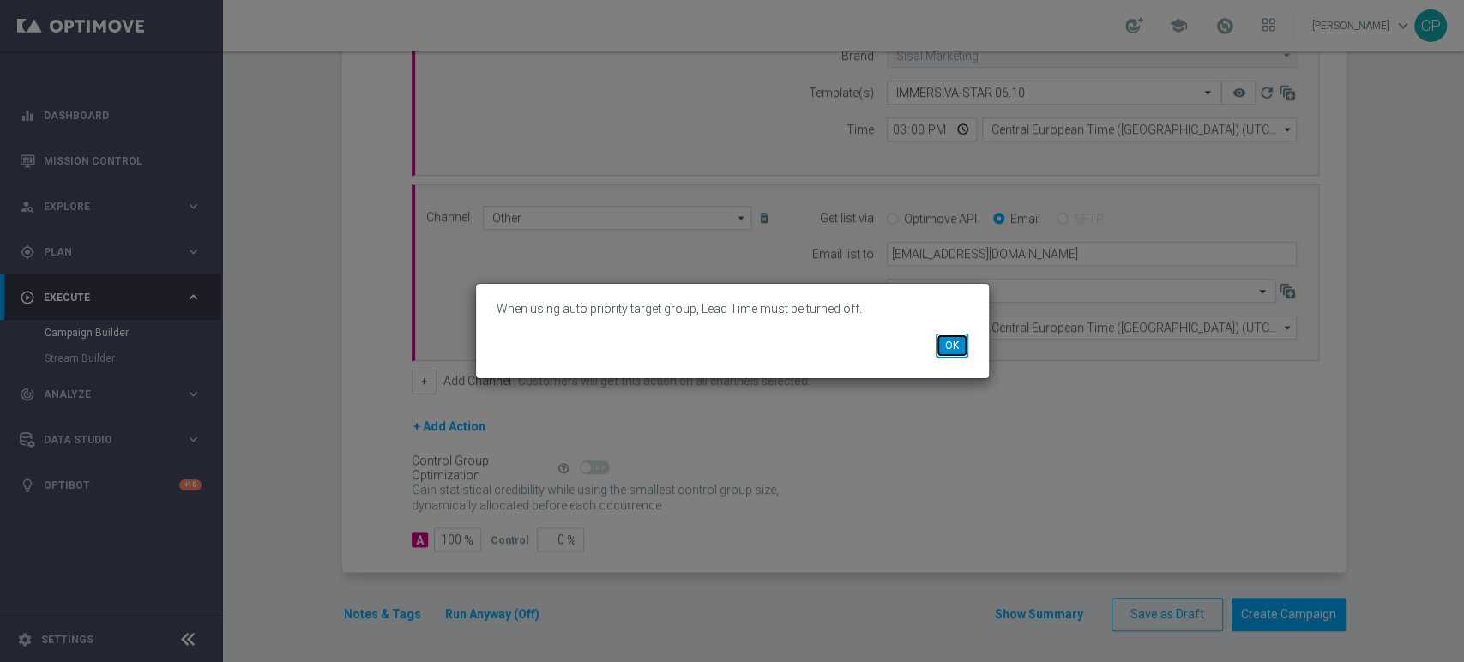
click at [953, 342] on button "OK" at bounding box center [952, 346] width 33 height 24
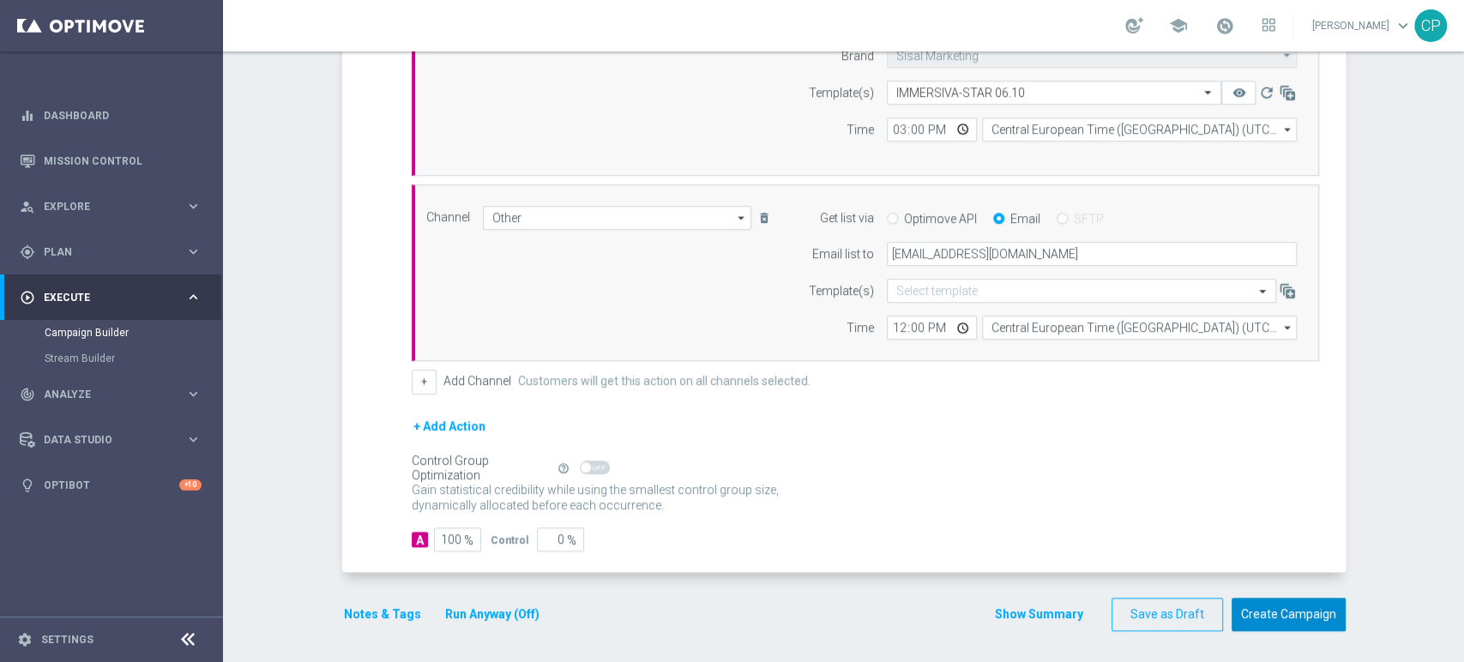
click at [1261, 608] on button "Create Campaign" at bounding box center [1289, 614] width 114 height 33
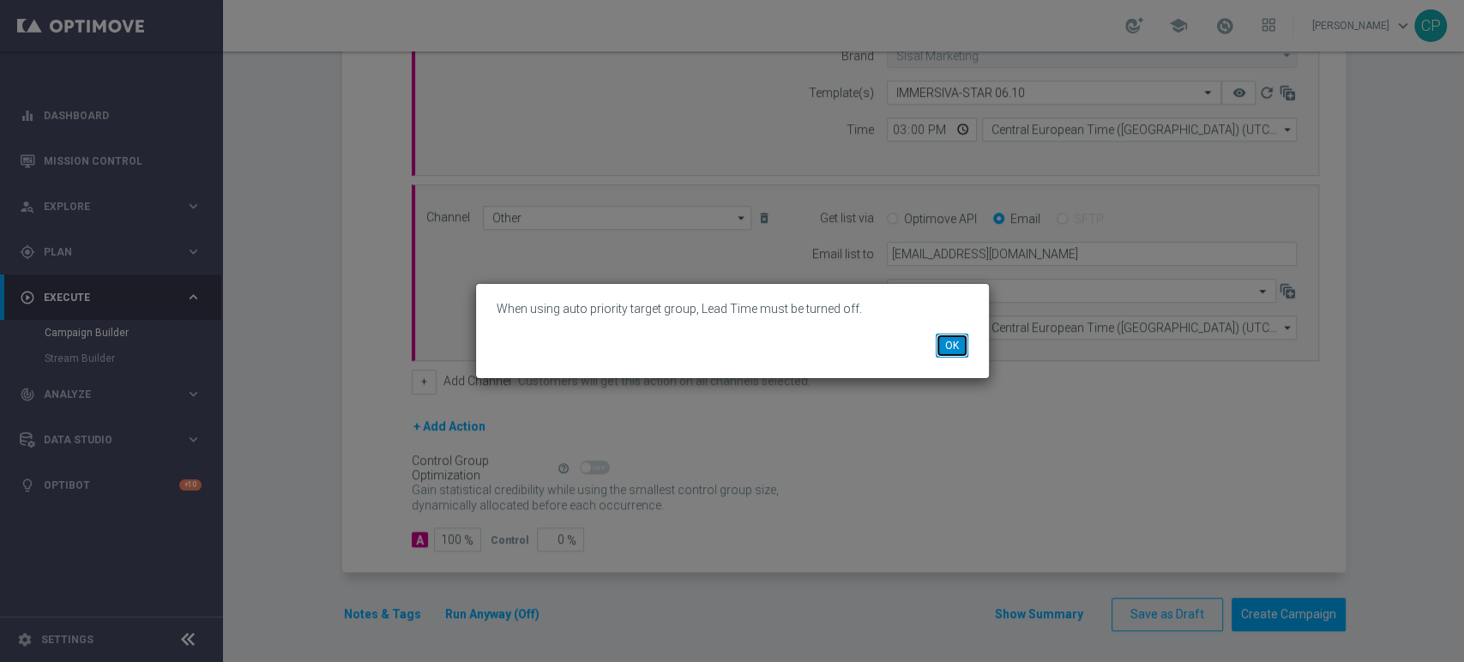
click at [948, 339] on button "OK" at bounding box center [952, 346] width 33 height 24
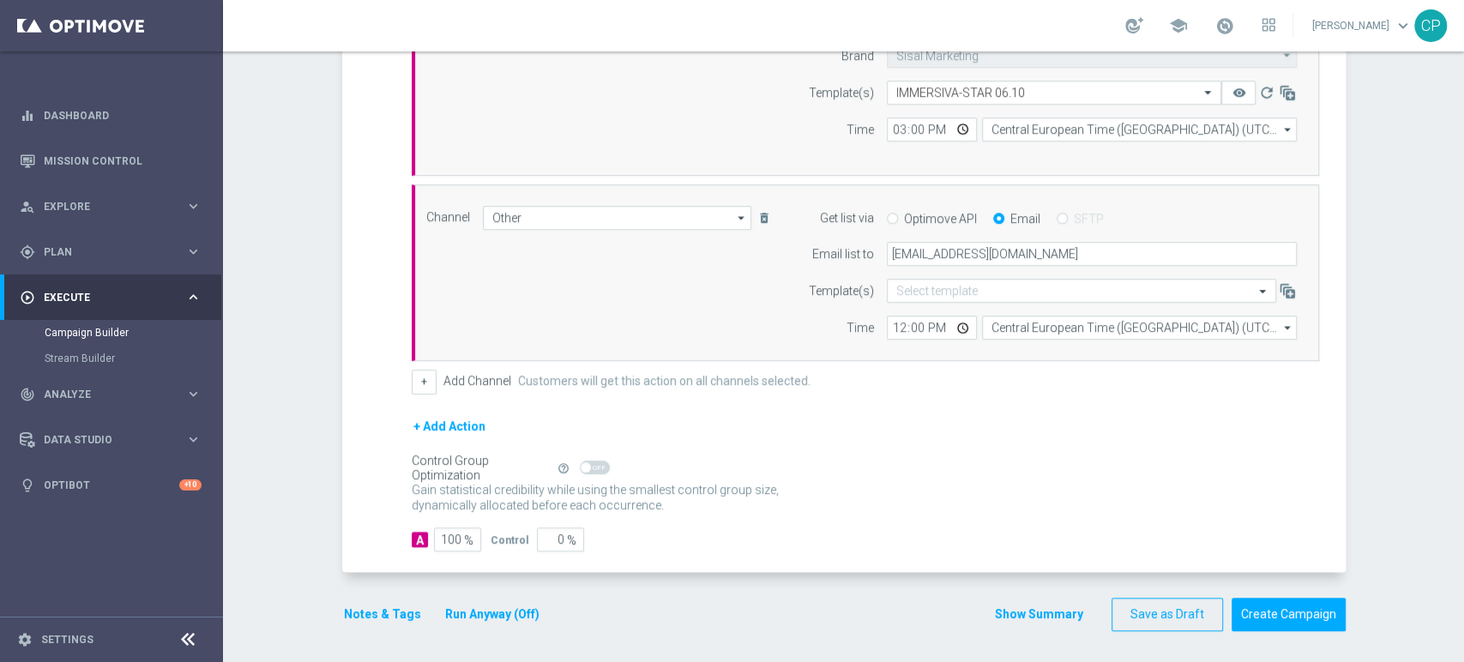
click at [482, 609] on button "Run Anyway (Off)" at bounding box center [493, 614] width 98 height 21
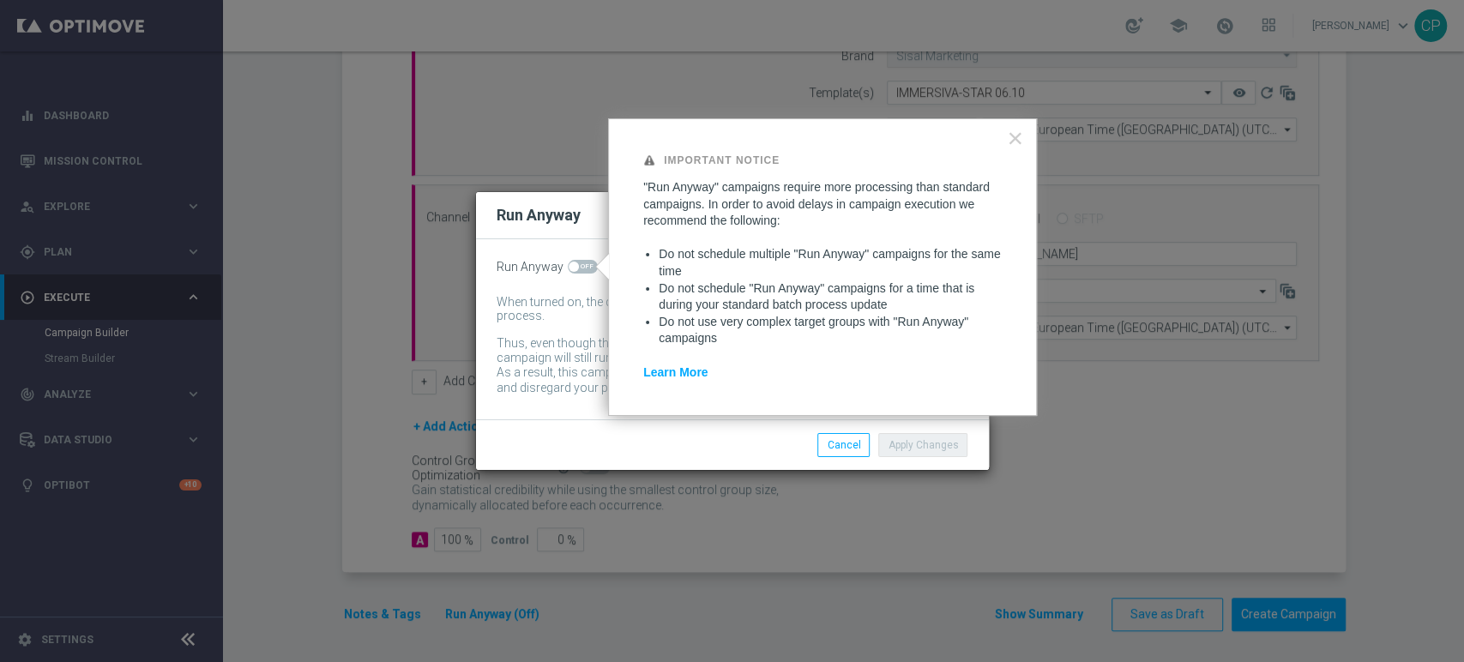
click at [552, 301] on div "When turned on, the campaign will be executed regardless of your site's batch-d…" at bounding box center [720, 309] width 446 height 29
click at [551, 322] on div "When turned on, the campaign will be executed regardless of your site's batch-d…" at bounding box center [720, 309] width 446 height 29
click at [850, 451] on button "Cancel" at bounding box center [844, 445] width 52 height 24
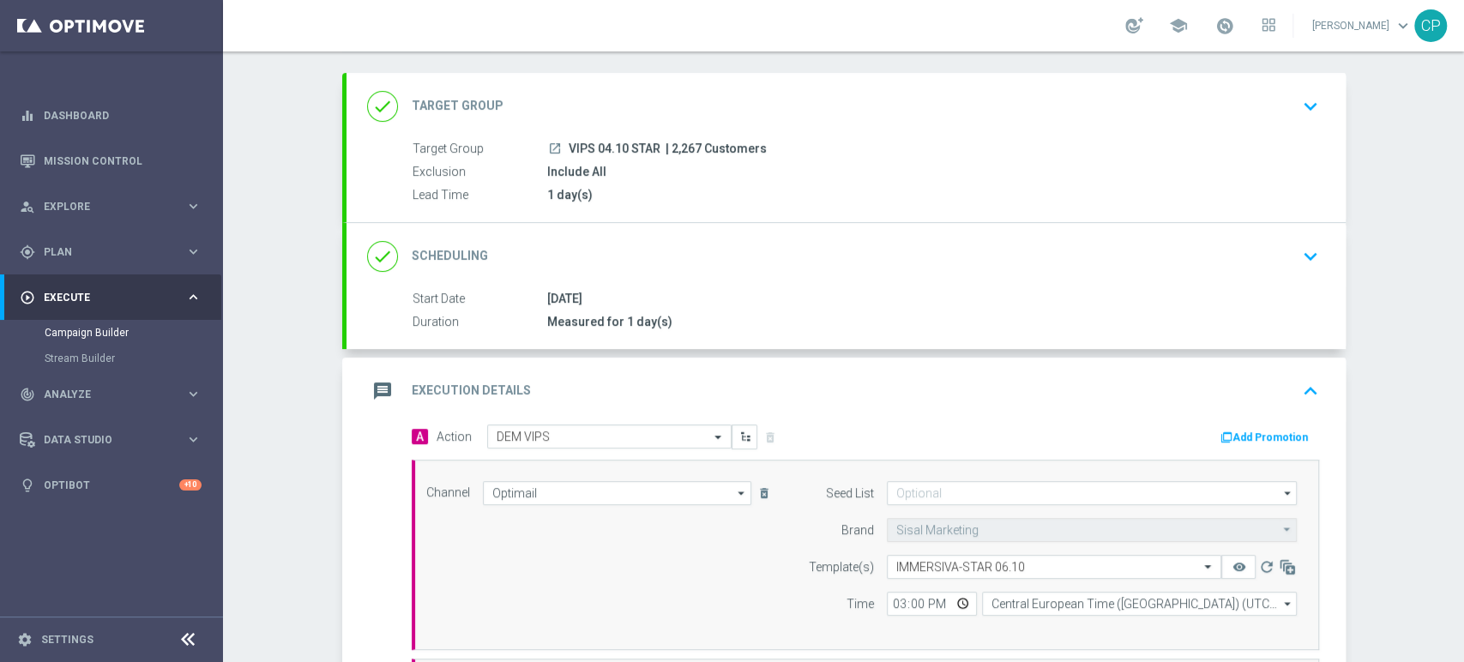
scroll to position [78, 0]
click at [885, 189] on div "1 day(s)" at bounding box center [929, 197] width 765 height 17
click at [1064, 143] on div "launch VIPS 04.10 STAR | 2,267 Customers" at bounding box center [929, 150] width 765 height 17
click at [1306, 101] on icon "keyboard_arrow_down" at bounding box center [1311, 109] width 26 height 26
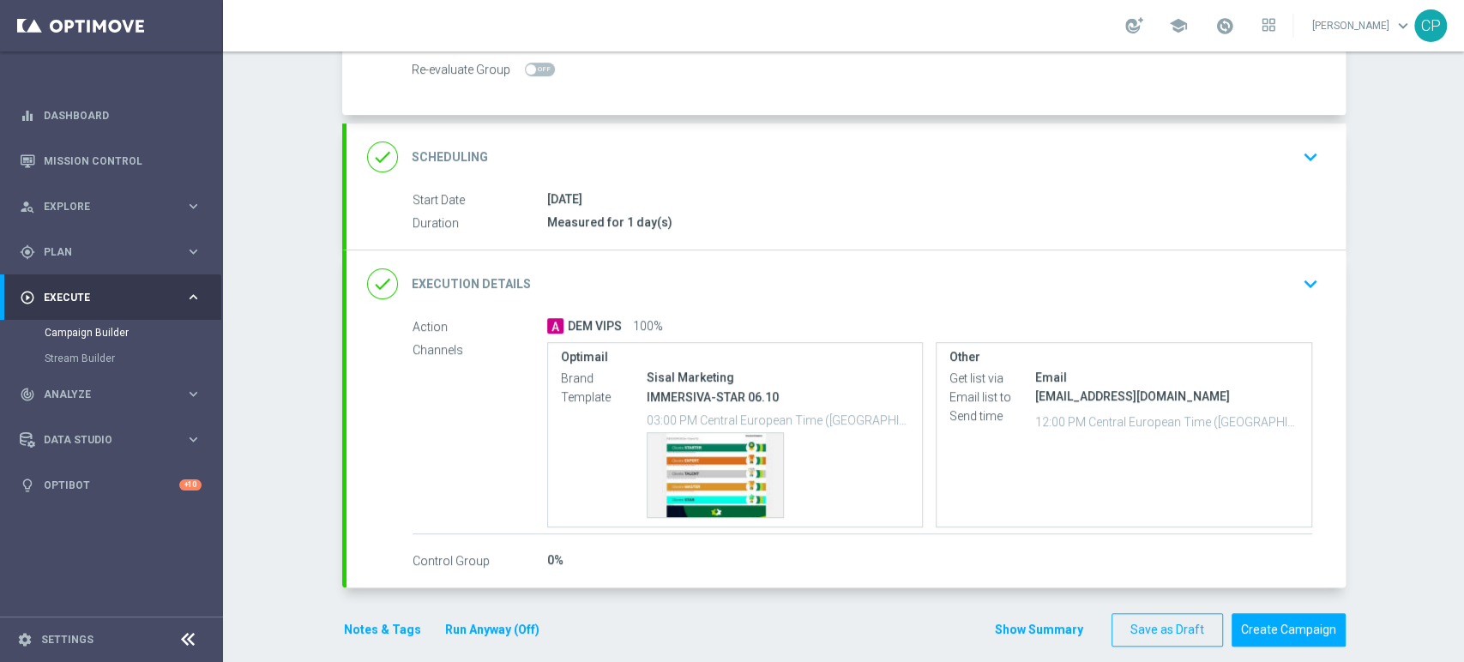
scroll to position [308, 0]
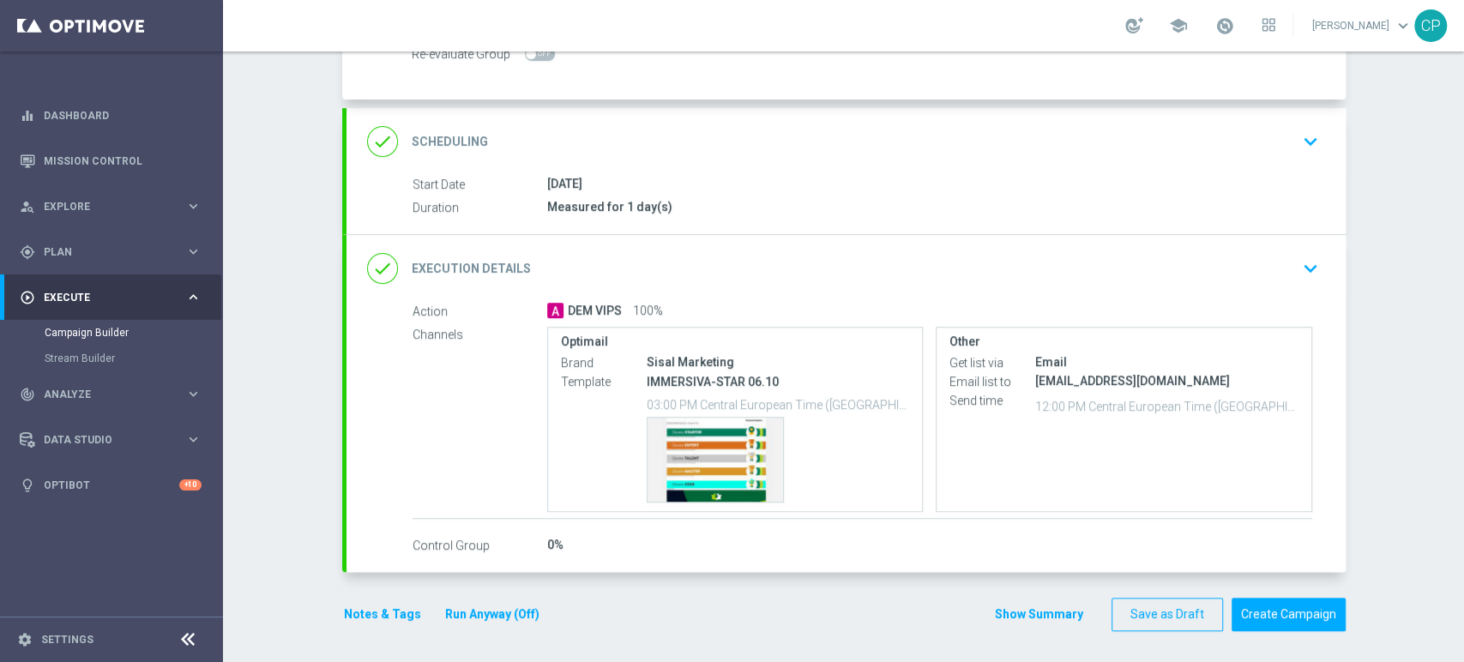
click at [1301, 136] on icon "keyboard_arrow_down" at bounding box center [1311, 142] width 26 height 26
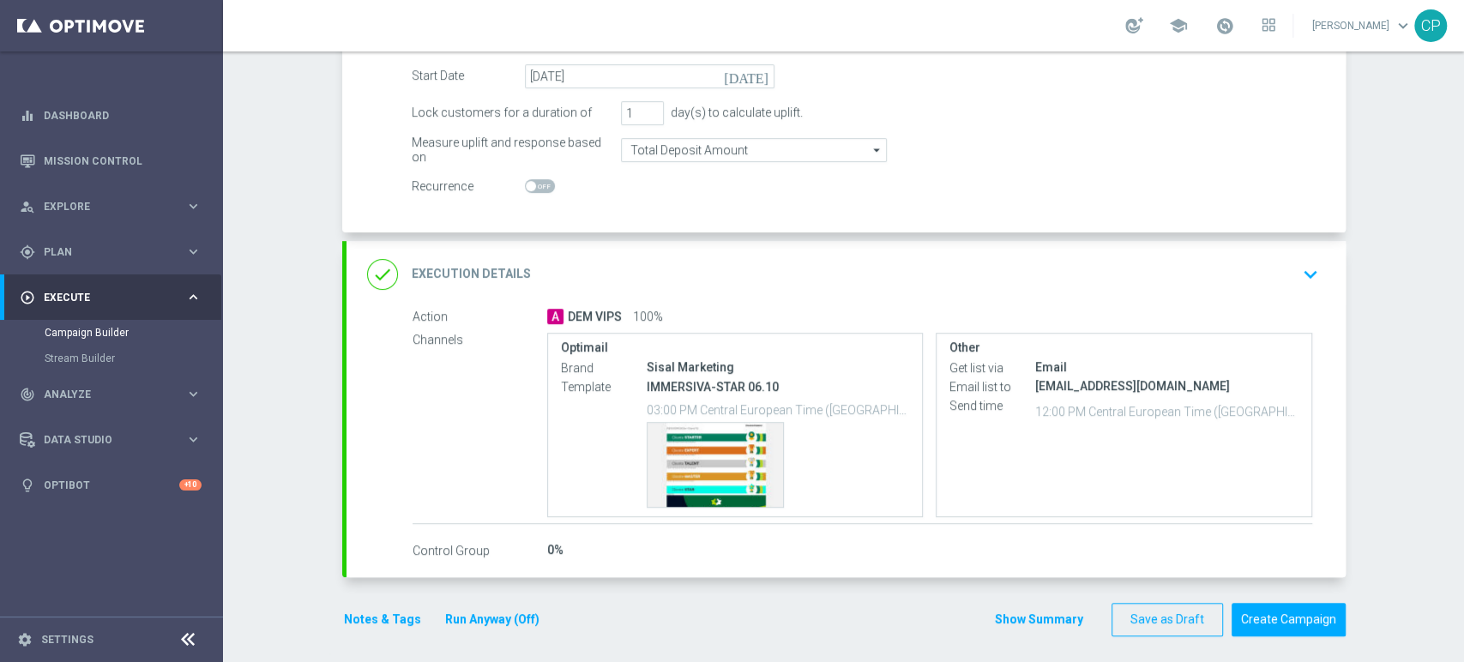
scroll to position [320, 0]
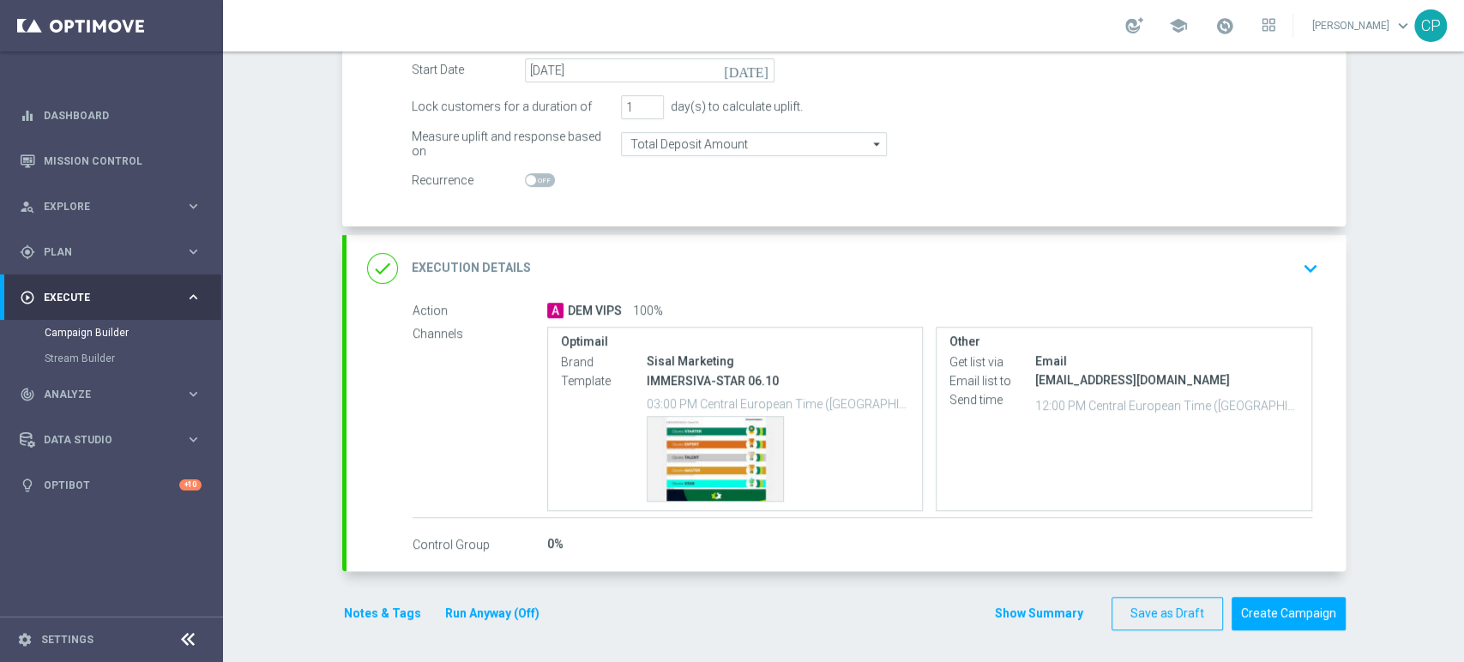
click at [480, 611] on button "Run Anyway (Off)" at bounding box center [493, 613] width 98 height 21
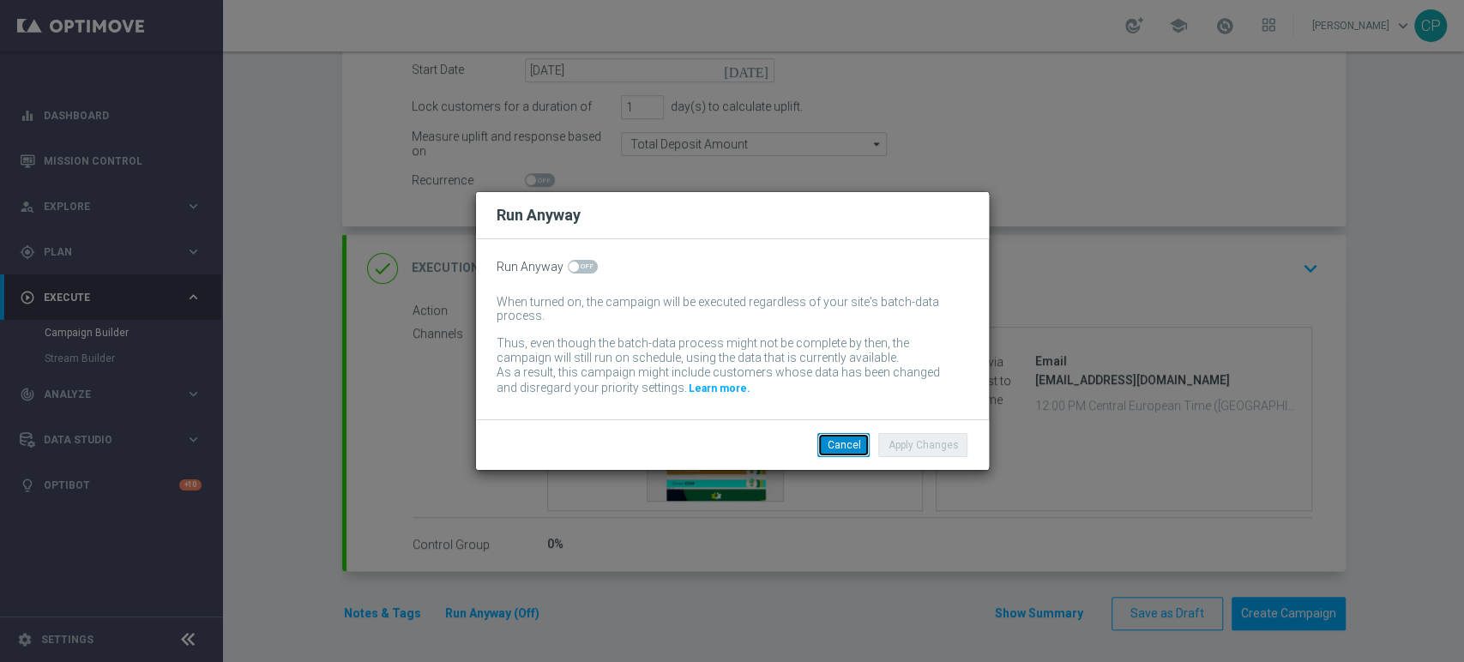
click at [846, 444] on button "Cancel" at bounding box center [844, 445] width 52 height 24
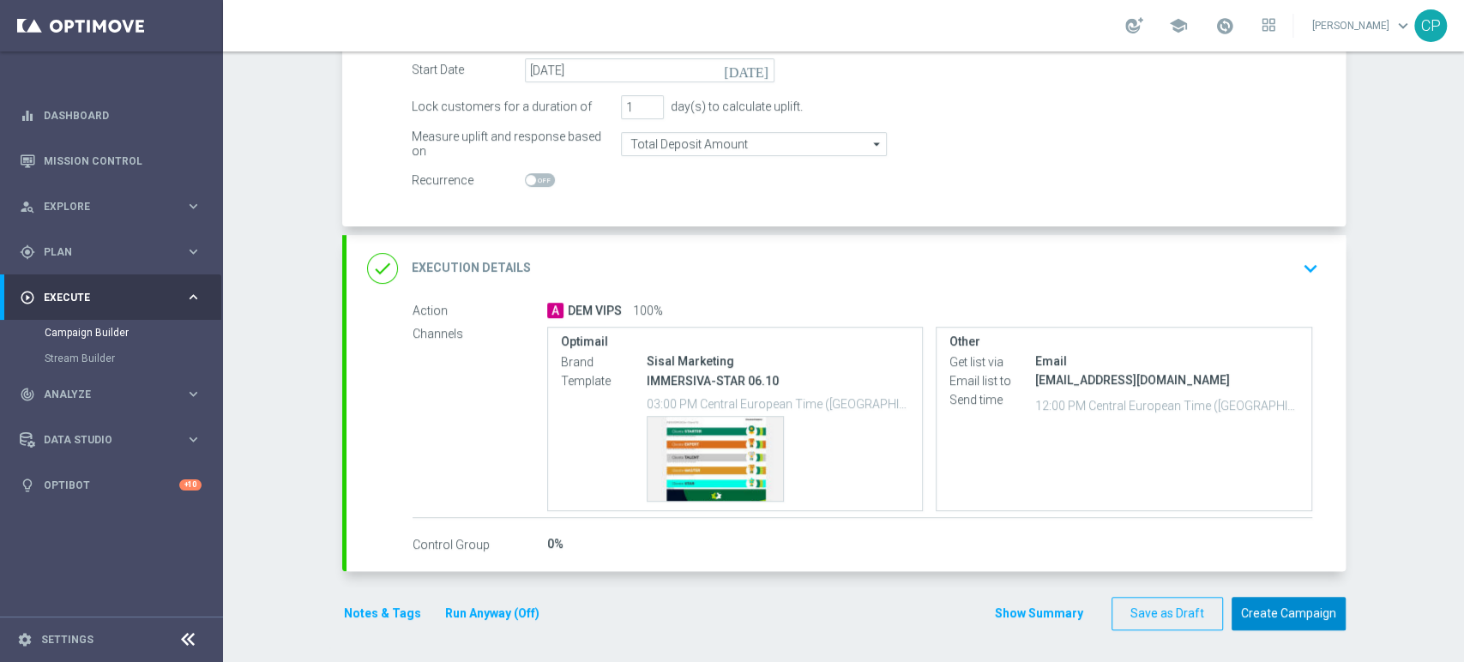
click at [1287, 615] on button "Create Campaign" at bounding box center [1289, 613] width 114 height 33
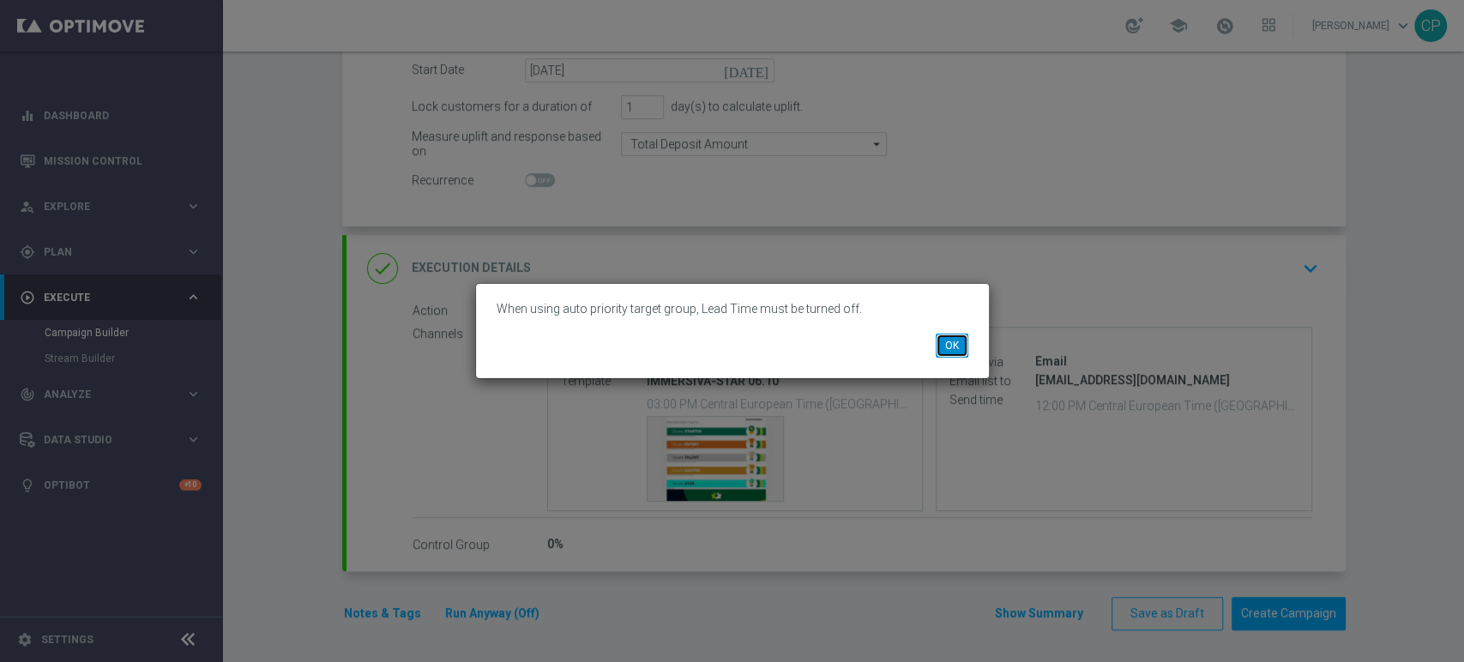
click at [956, 350] on button "OK" at bounding box center [952, 346] width 33 height 24
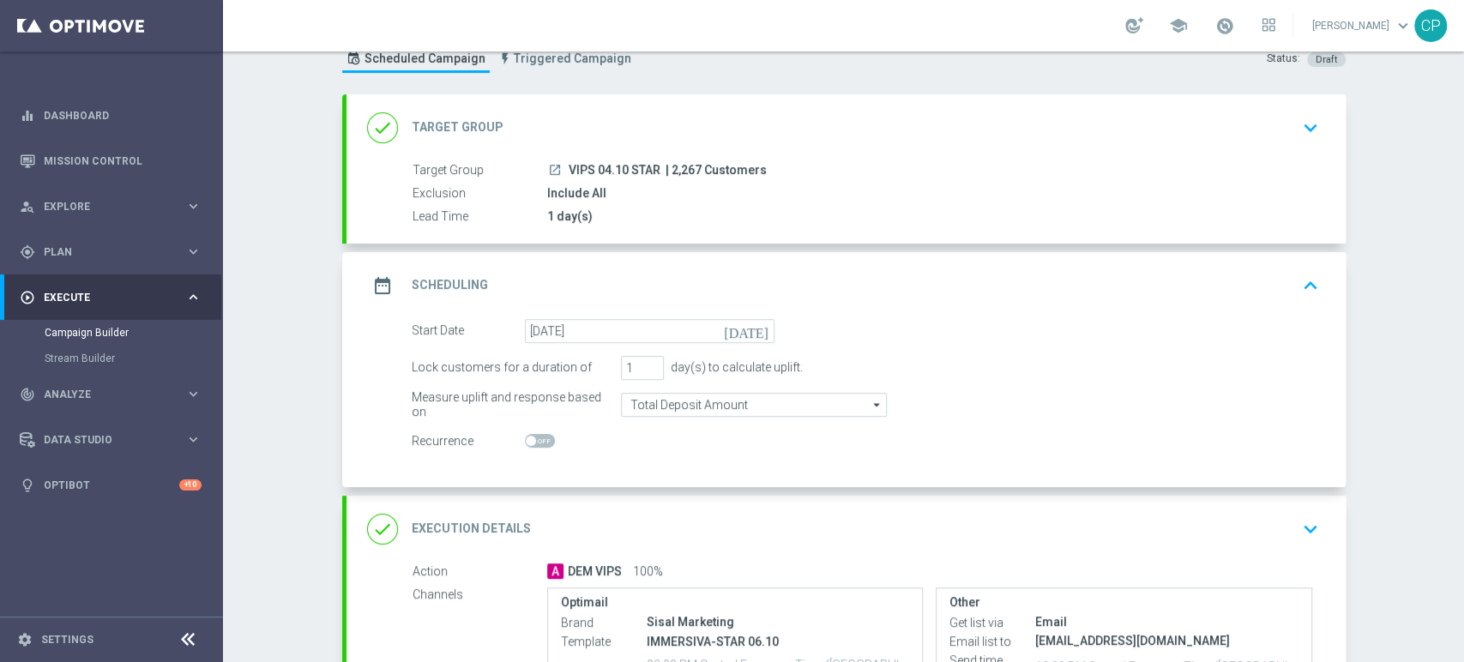
scroll to position [22, 0]
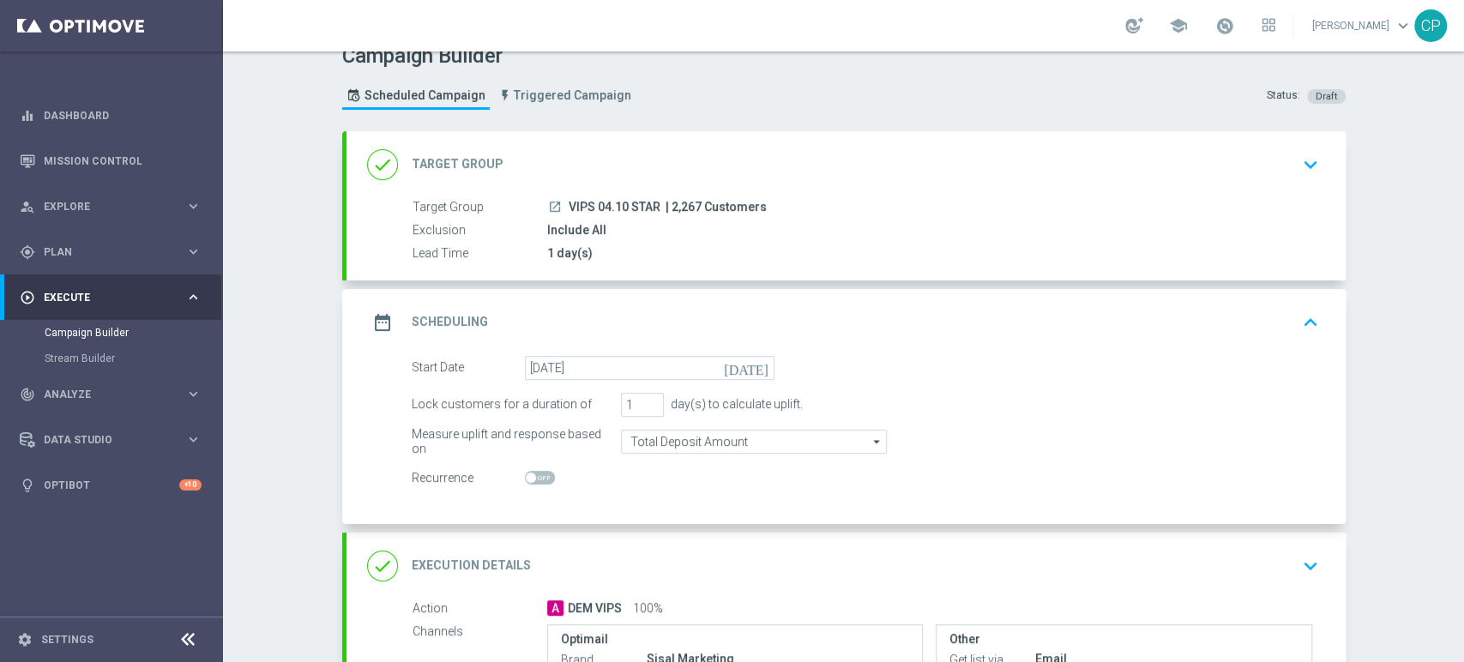
click at [843, 204] on div "launch VIPS 04.10 STAR | 2,267 Customers" at bounding box center [929, 206] width 765 height 17
click at [1300, 168] on icon "keyboard_arrow_down" at bounding box center [1311, 165] width 26 height 26
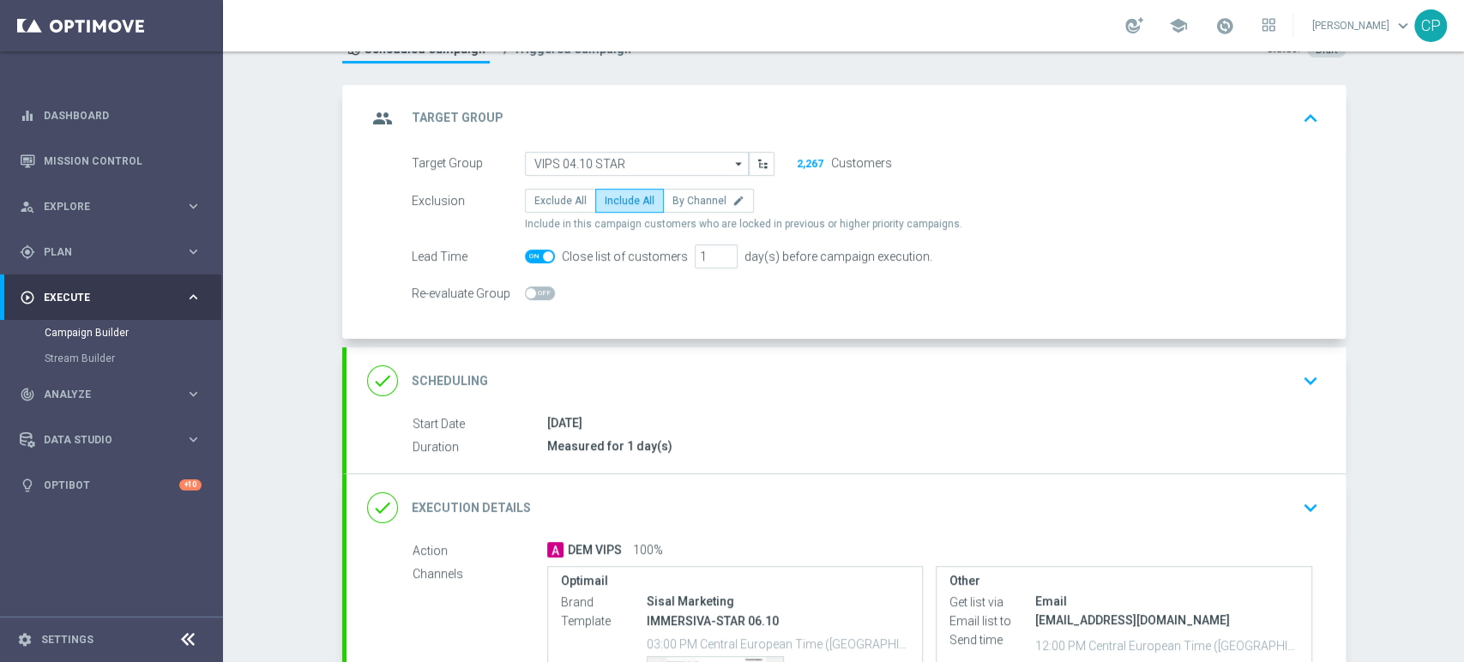
scroll to position [68, 0]
click at [291, 334] on div "Campaign Builder Scheduled Campaign Triggered Campaign Status: Draft group Targ…" at bounding box center [843, 356] width 1241 height 611
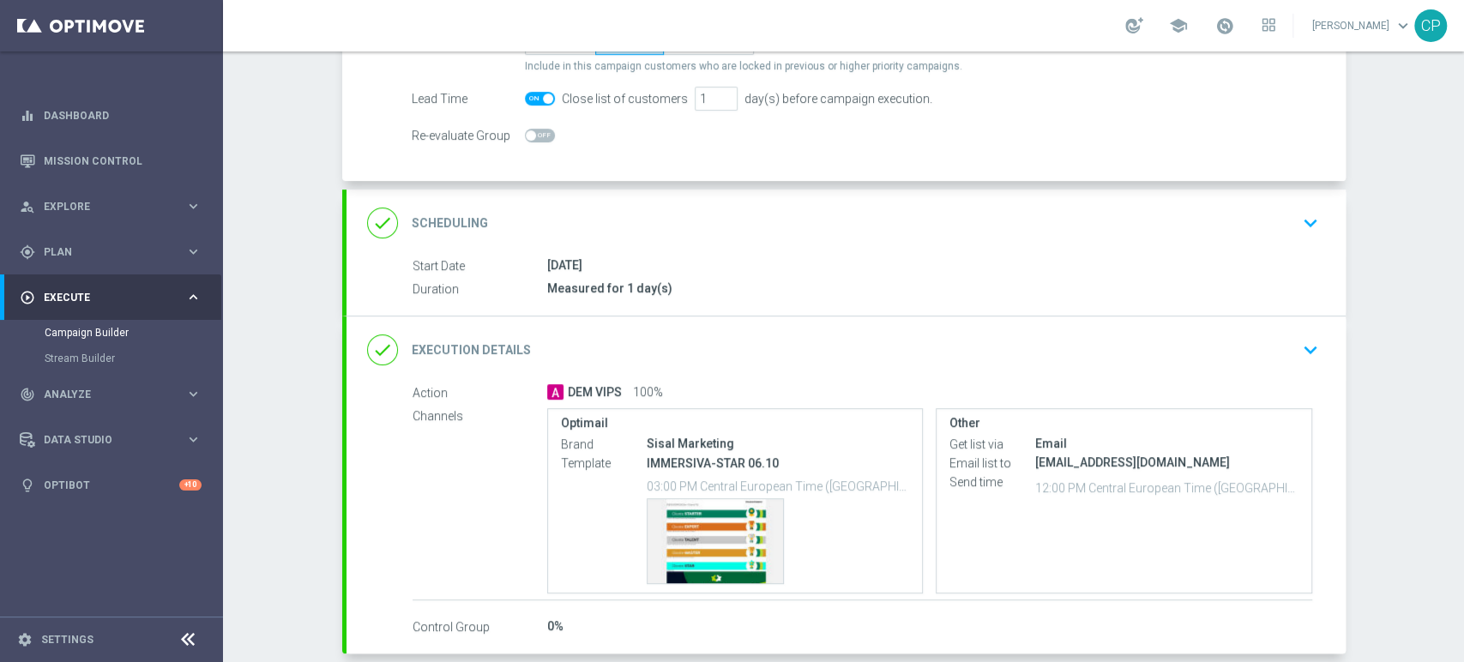
scroll to position [308, 0]
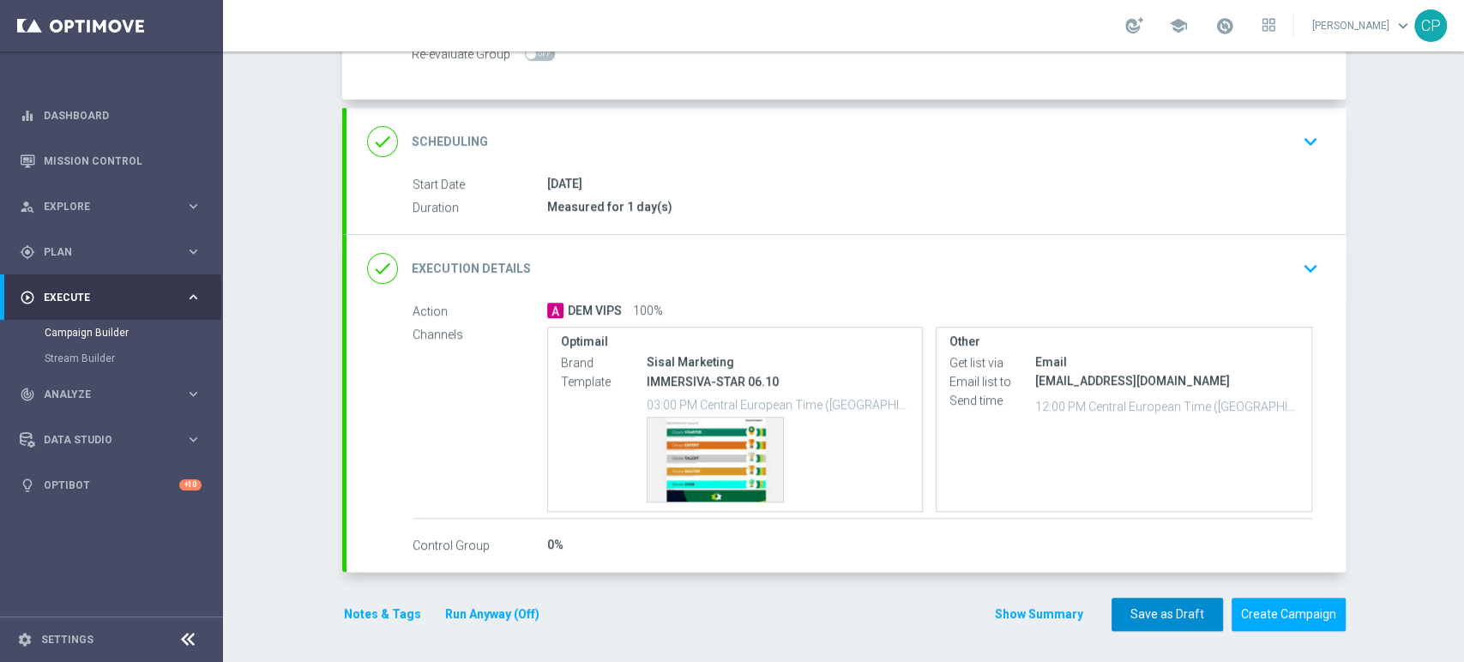
click at [1167, 610] on button "Save as Draft" at bounding box center [1168, 614] width 112 height 33
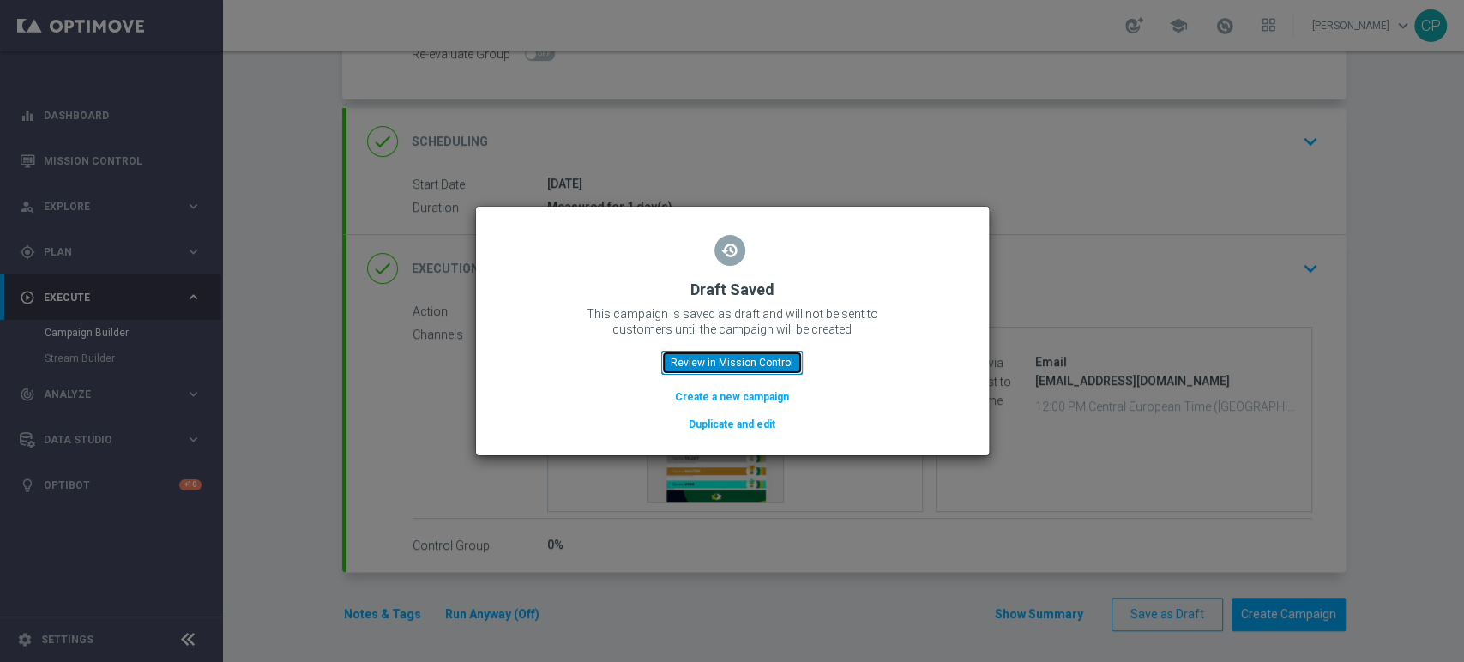
click at [736, 365] on button "Review in Mission Control" at bounding box center [732, 363] width 142 height 24
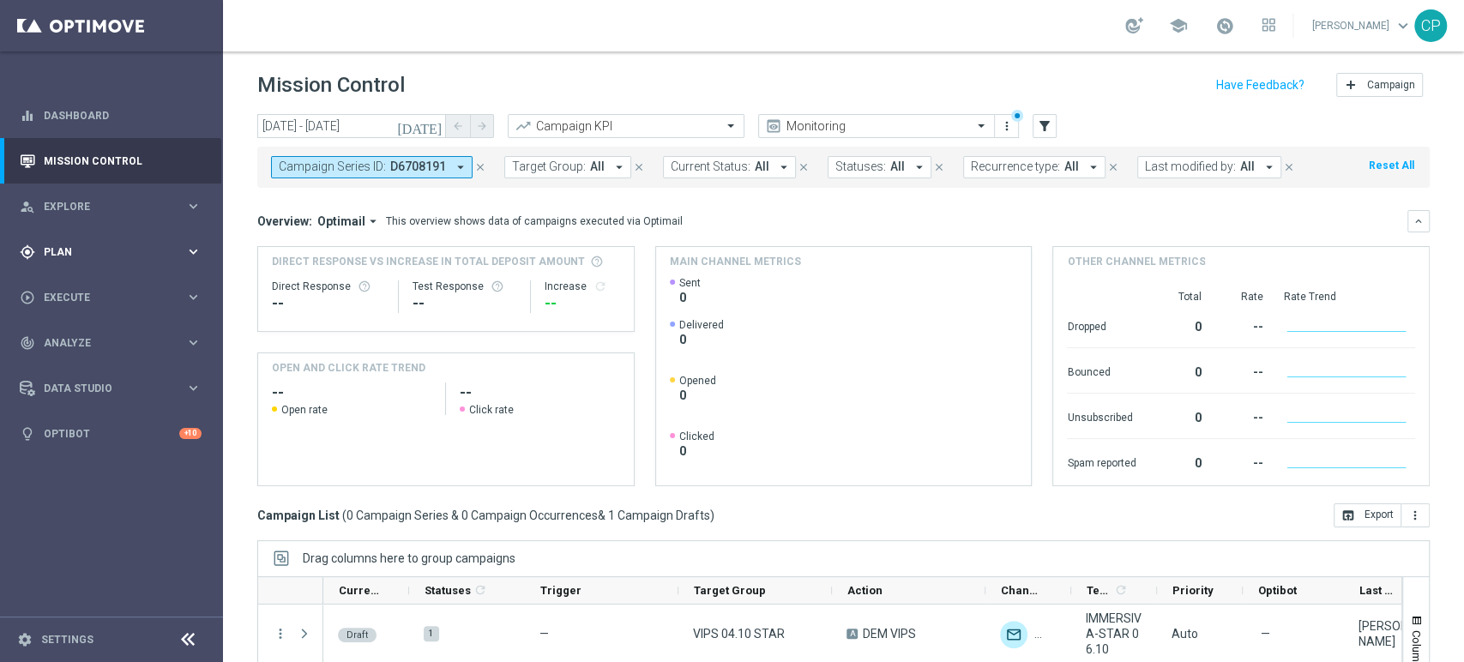
click at [136, 248] on span "Plan" at bounding box center [115, 252] width 142 height 10
click at [94, 282] on link "Target Groups" at bounding box center [112, 288] width 134 height 14
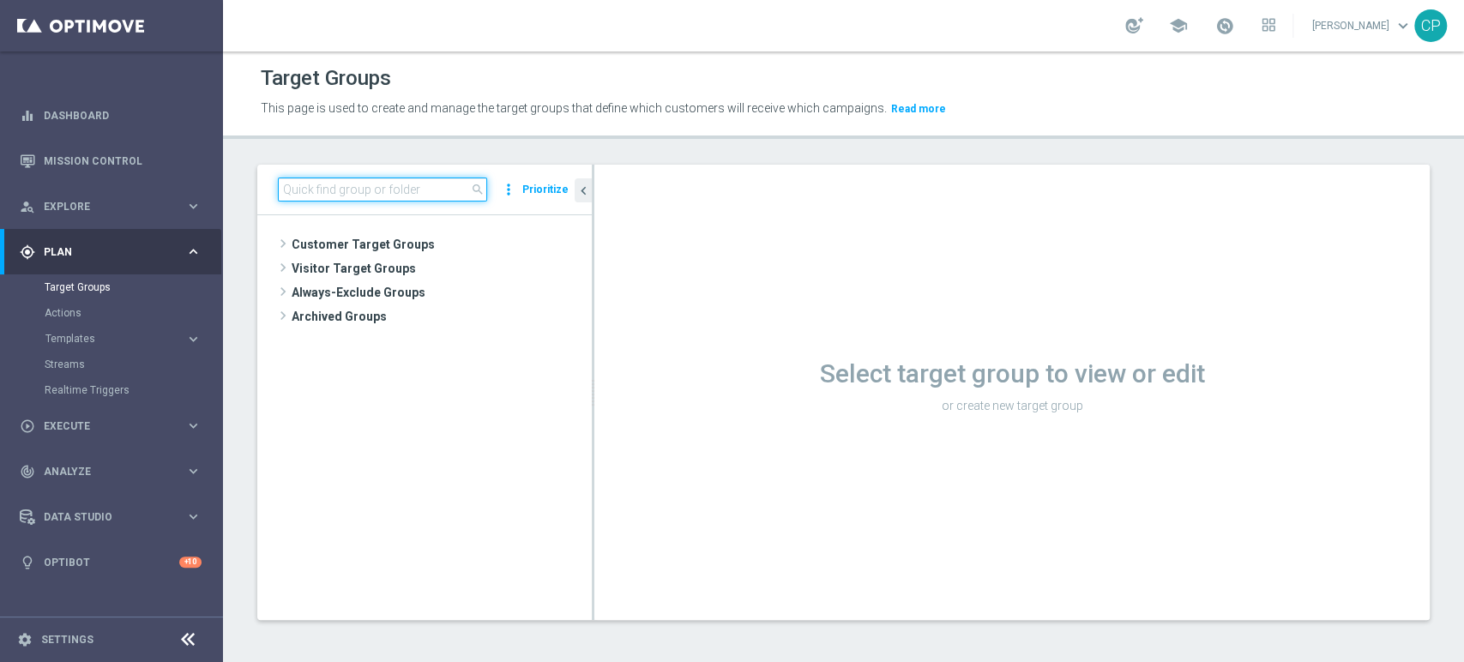
click at [304, 186] on input at bounding box center [382, 190] width 209 height 24
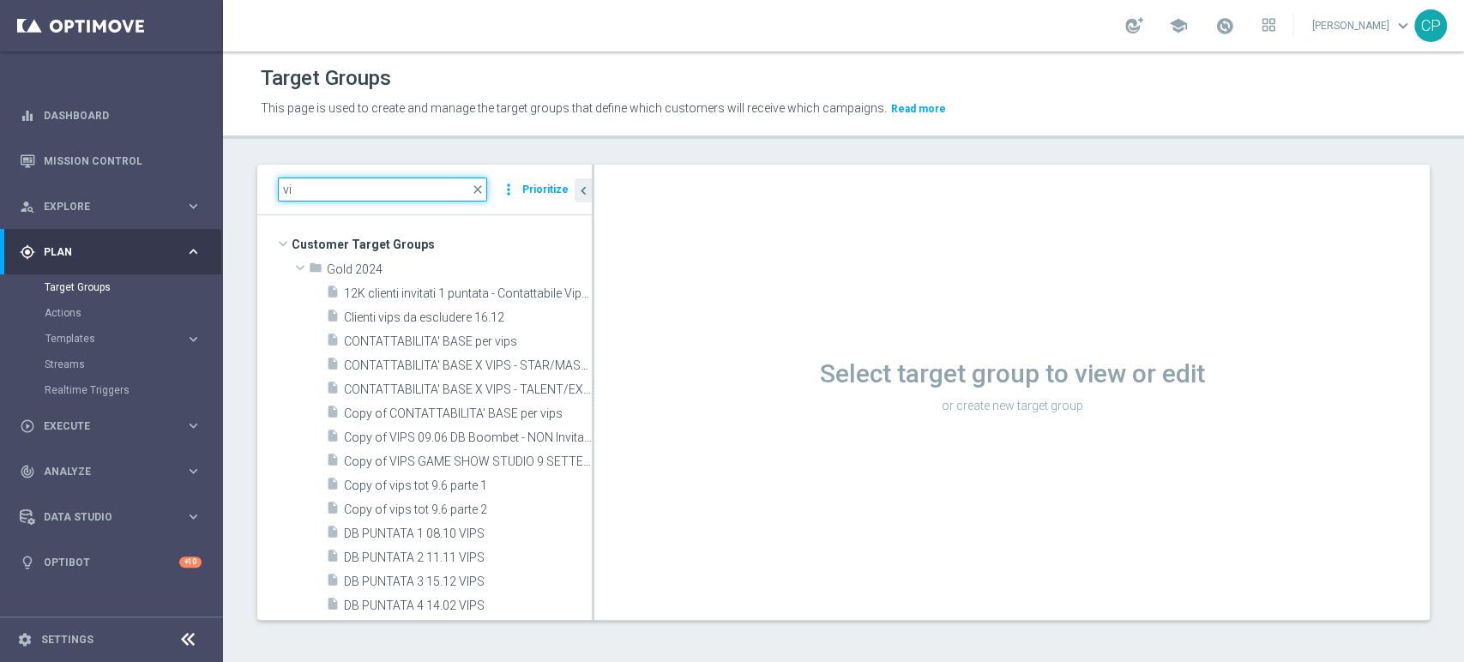
type input "v"
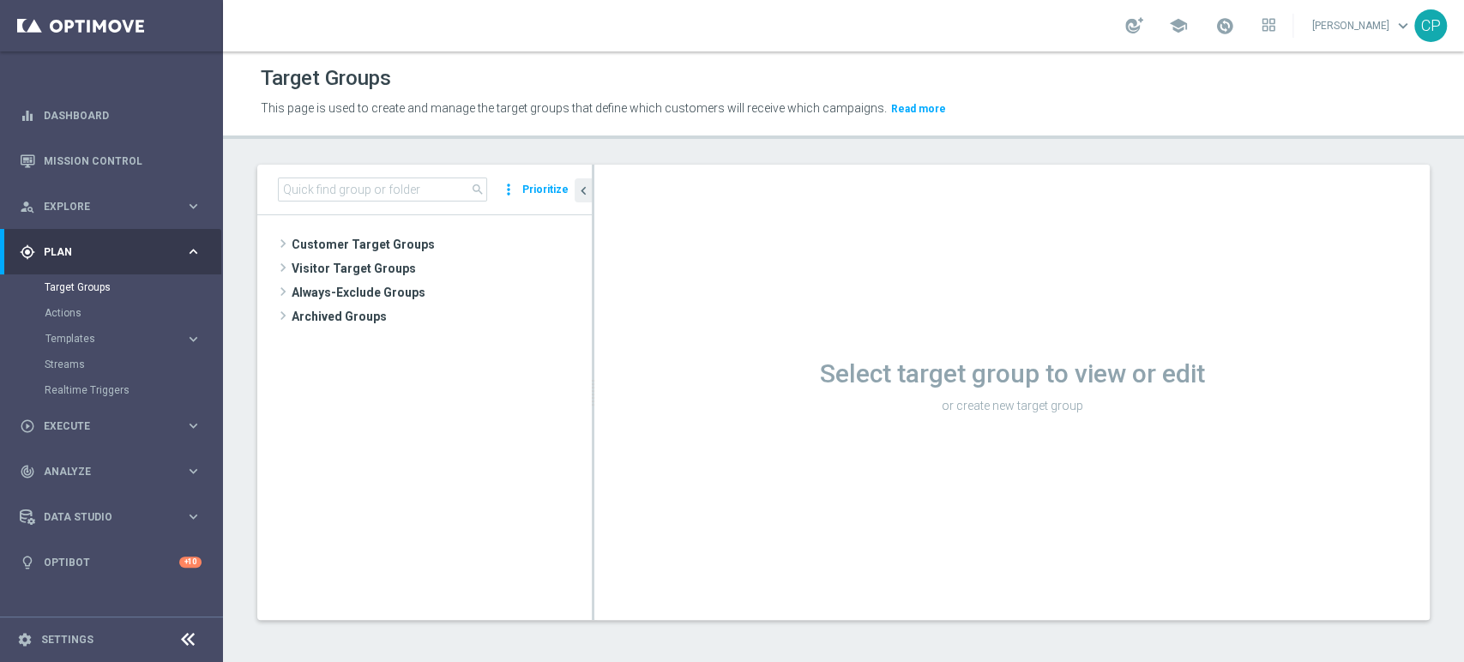
click at [549, 185] on button "Prioritize" at bounding box center [545, 189] width 51 height 23
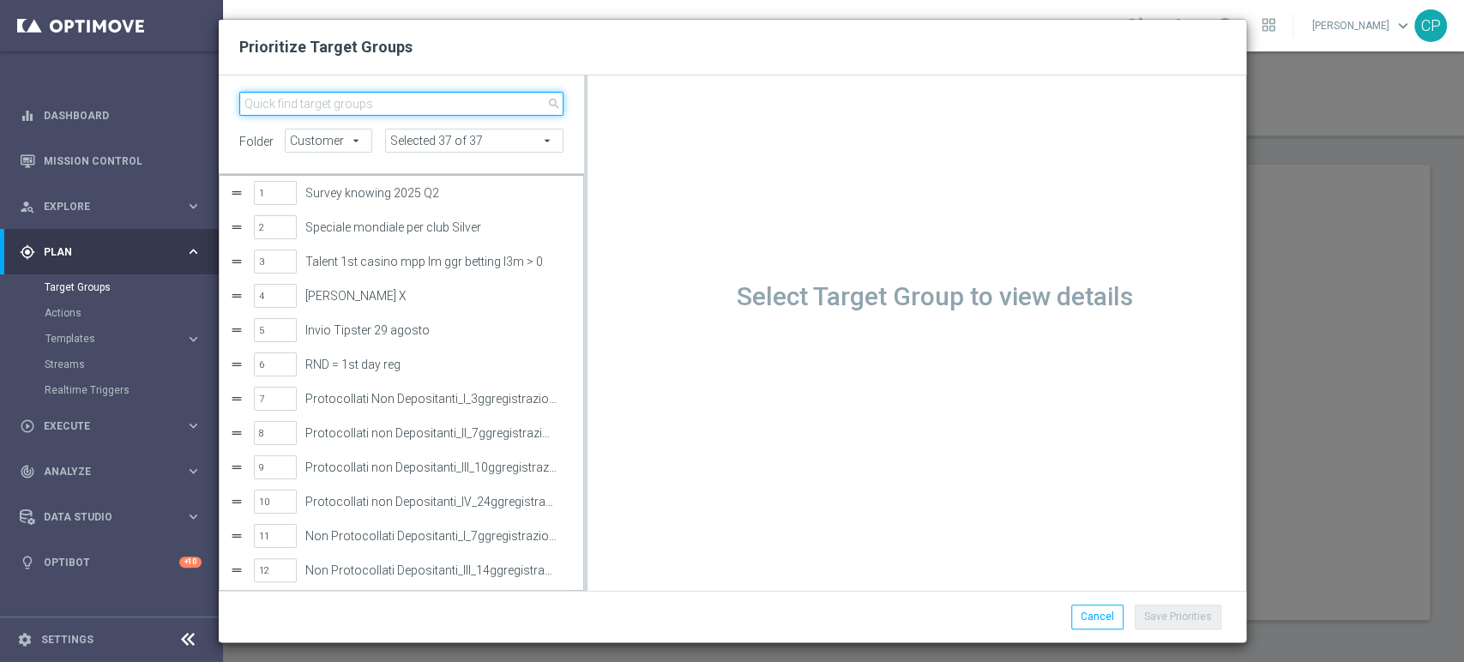
click at [353, 101] on input "search" at bounding box center [401, 104] width 325 height 24
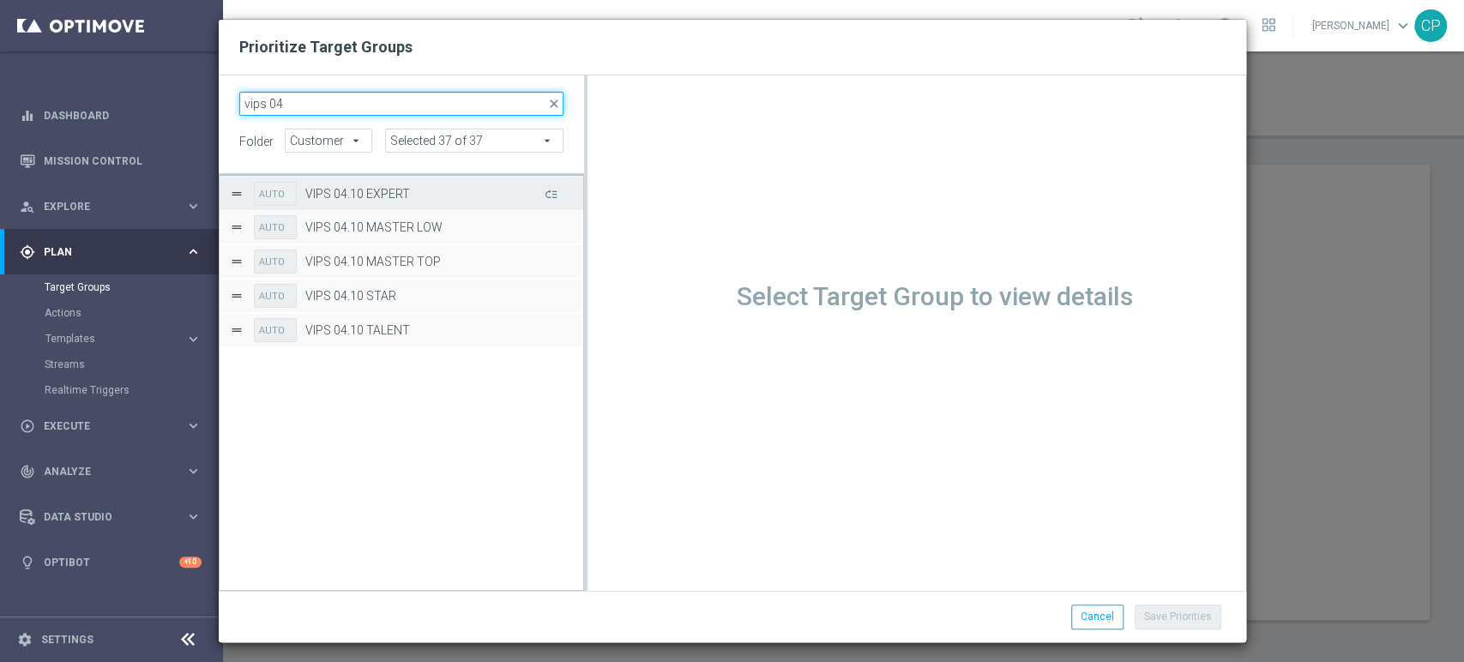
type input "vips 04"
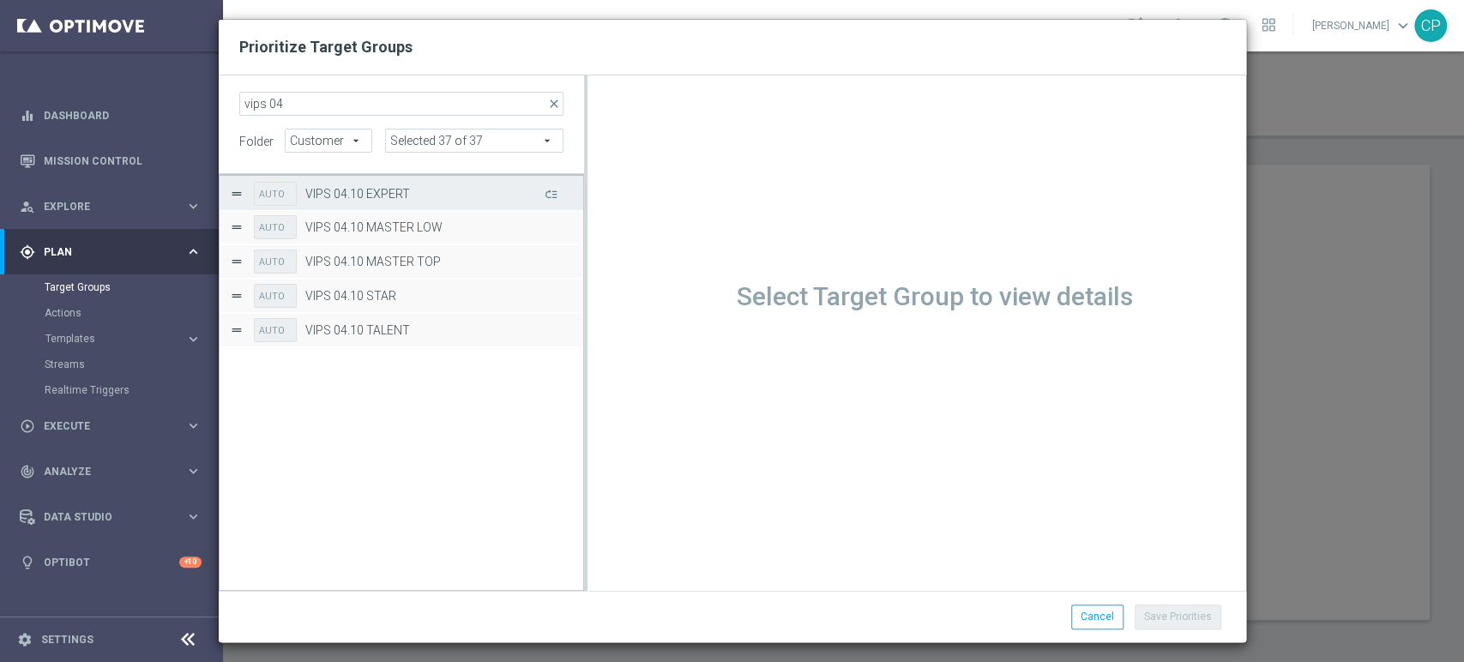
click at [329, 196] on label "VIPS 04.10 EXPERT" at bounding box center [423, 194] width 236 height 15
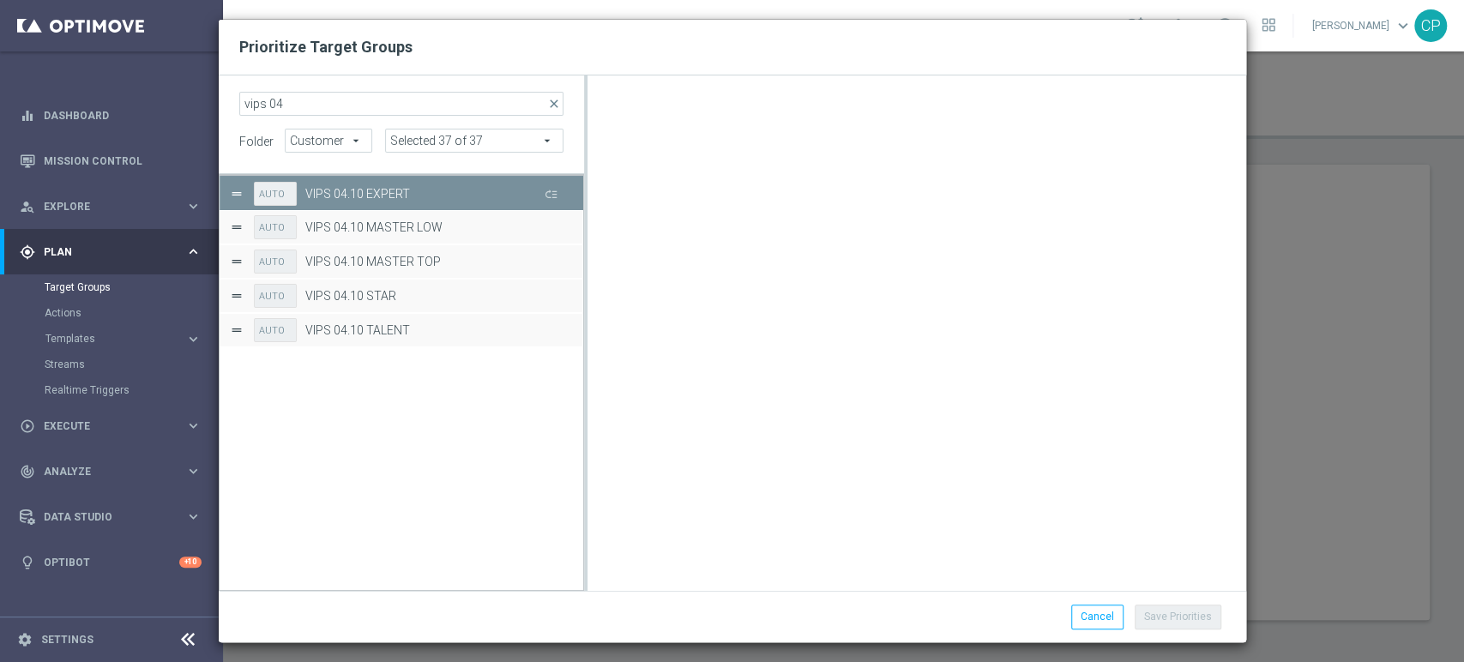
click at [322, 228] on label "VIPS 04.10 MASTER LOW" at bounding box center [430, 227] width 251 height 15
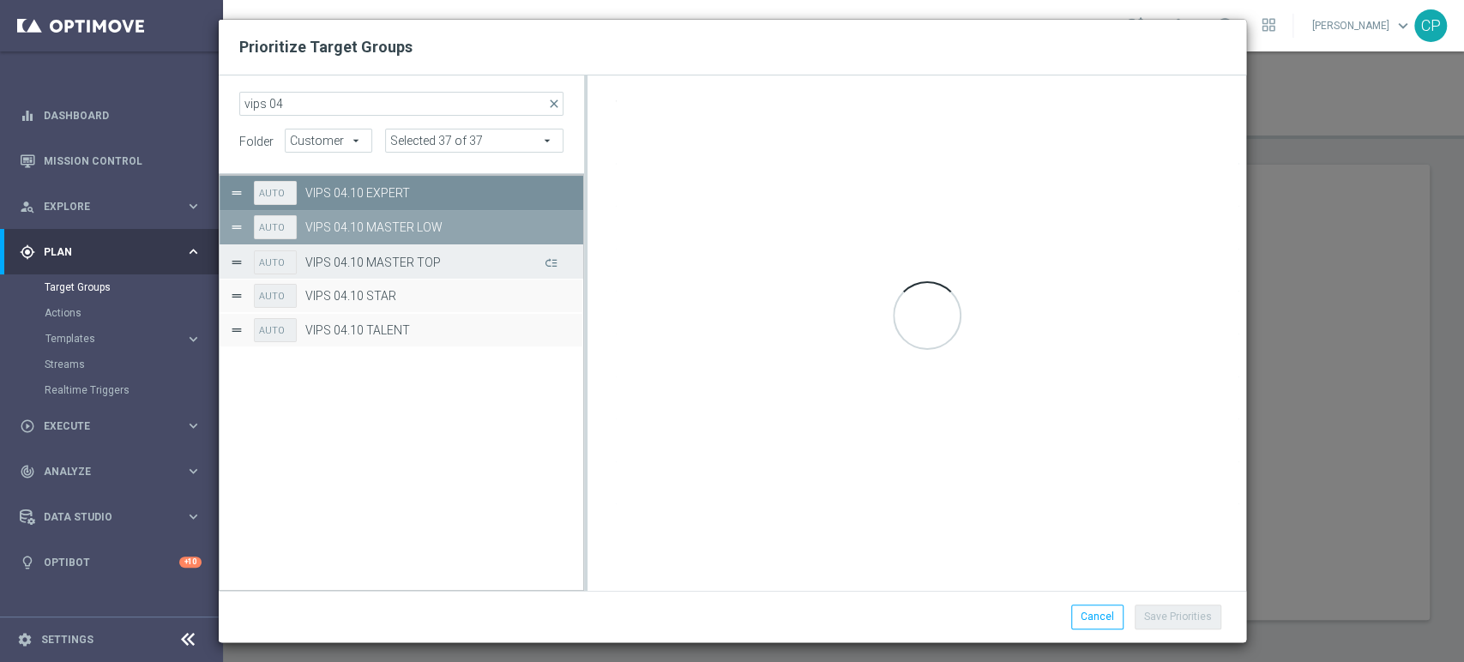
click at [321, 260] on label "VIPS 04.10 MASTER TOP" at bounding box center [423, 263] width 236 height 15
click at [319, 260] on label "VIPS 04.10 MASTER TOP" at bounding box center [423, 263] width 236 height 15
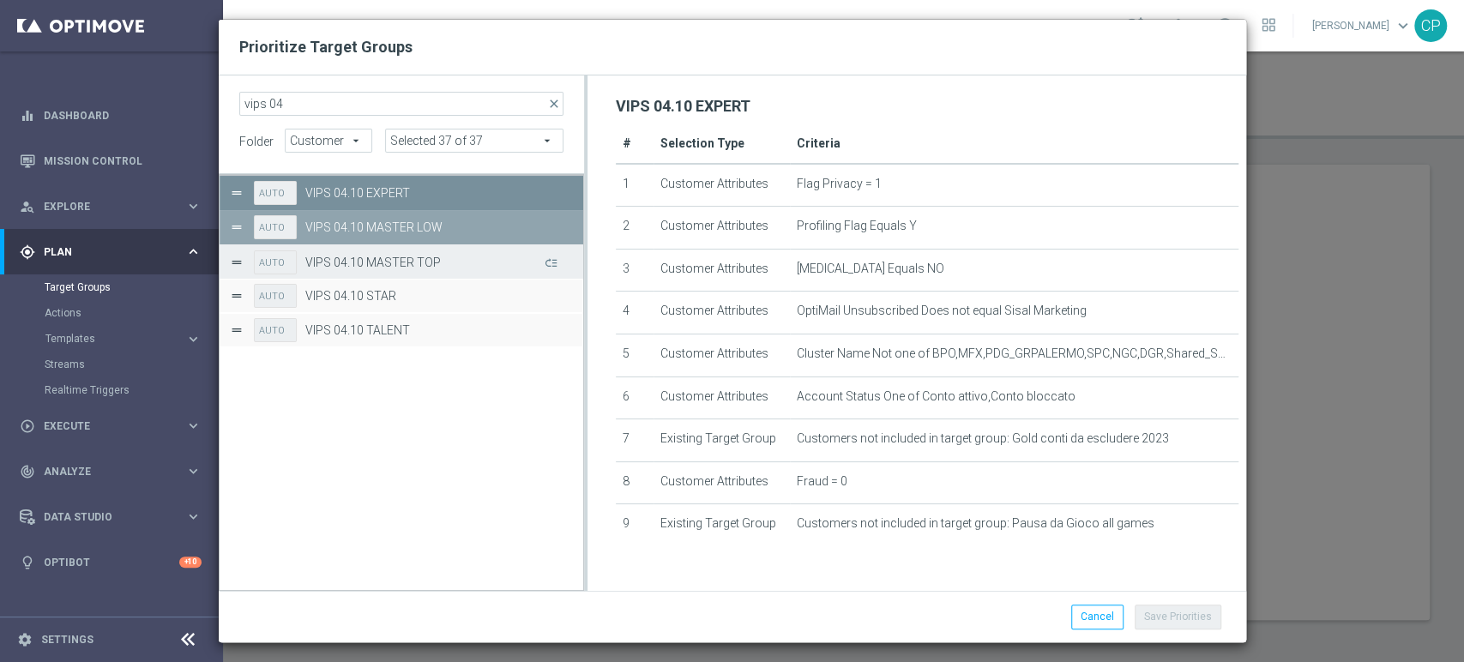
click at [370, 335] on label "VIPS 04.10 TALENT" at bounding box center [430, 330] width 251 height 15
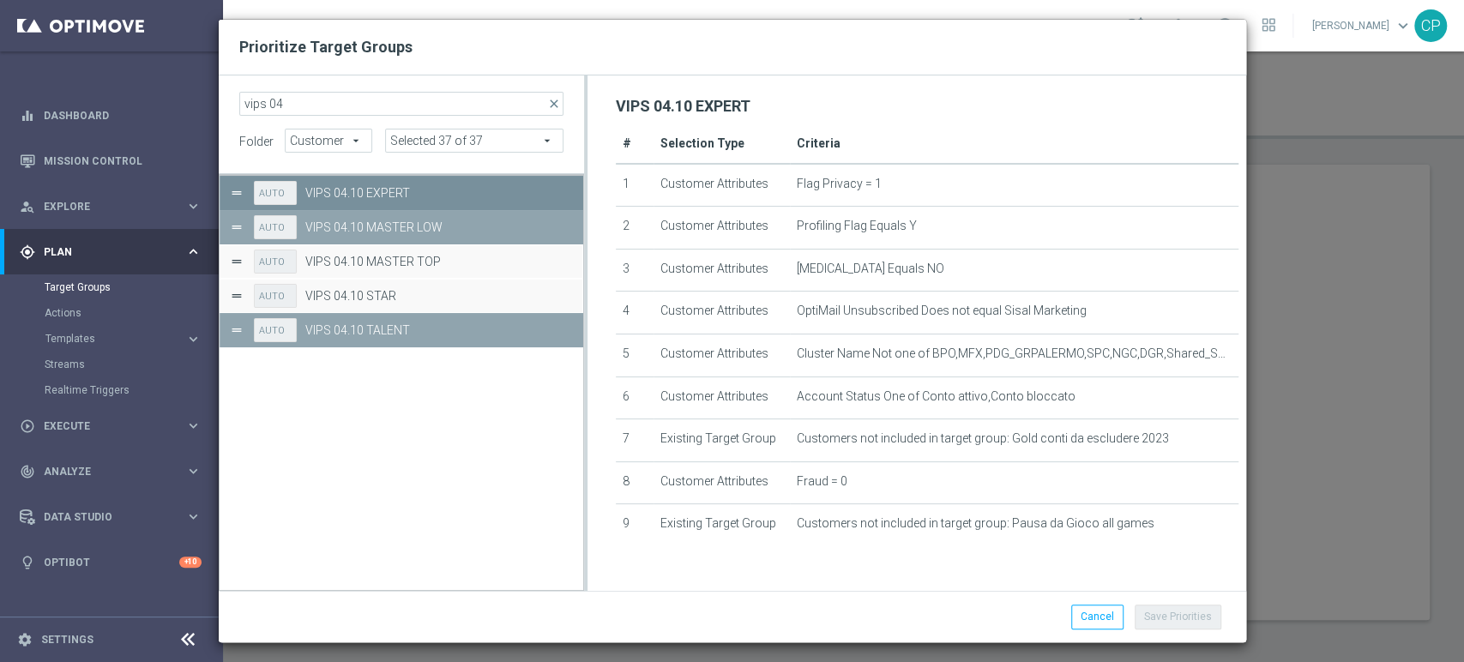
drag, startPoint x: 577, startPoint y: 142, endPoint x: 382, endPoint y: 287, distance: 242.3
click at [577, 142] on form "vips 04 close folder Customer Customer arrow_drop_down search Selected 37 of 37…" at bounding box center [412, 122] width 346 height 61
click at [401, 257] on label "VIPS 04.10 MASTER TOP" at bounding box center [430, 262] width 251 height 15
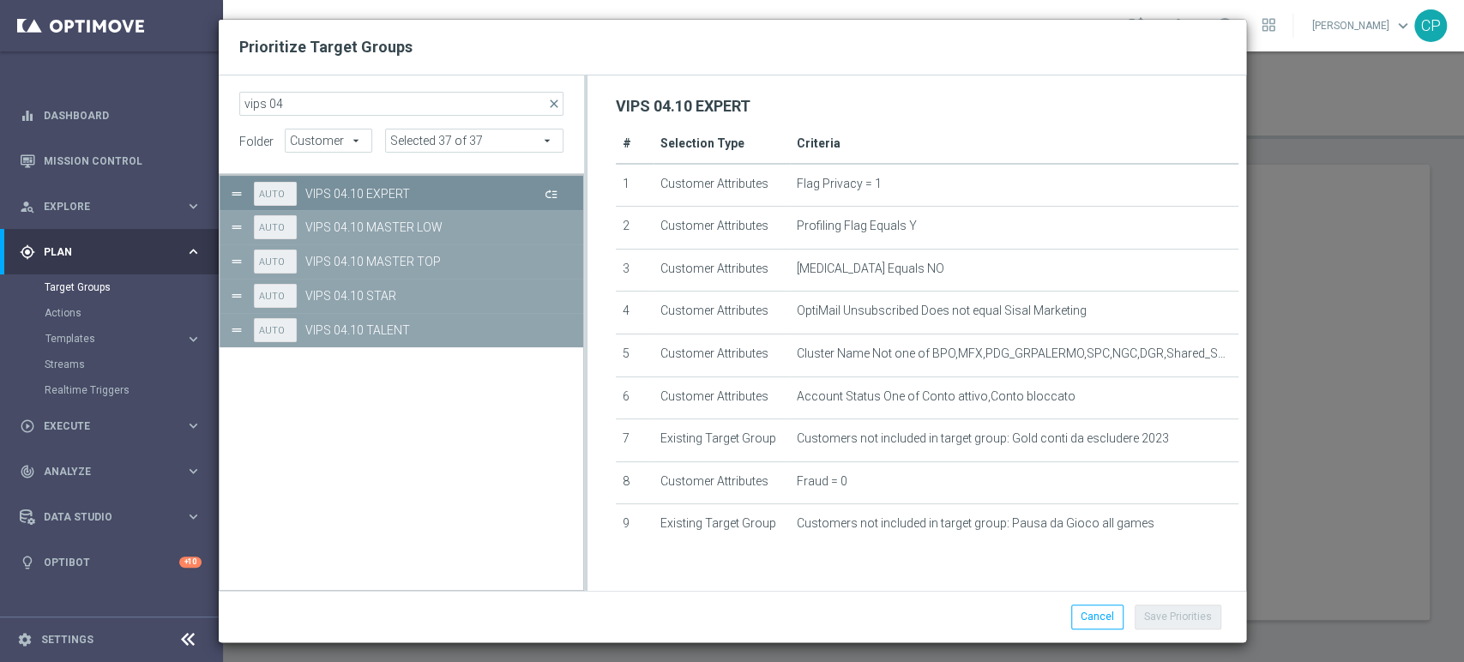
click at [552, 194] on button "Press SPACE to deselect this row." at bounding box center [549, 193] width 17 height 25
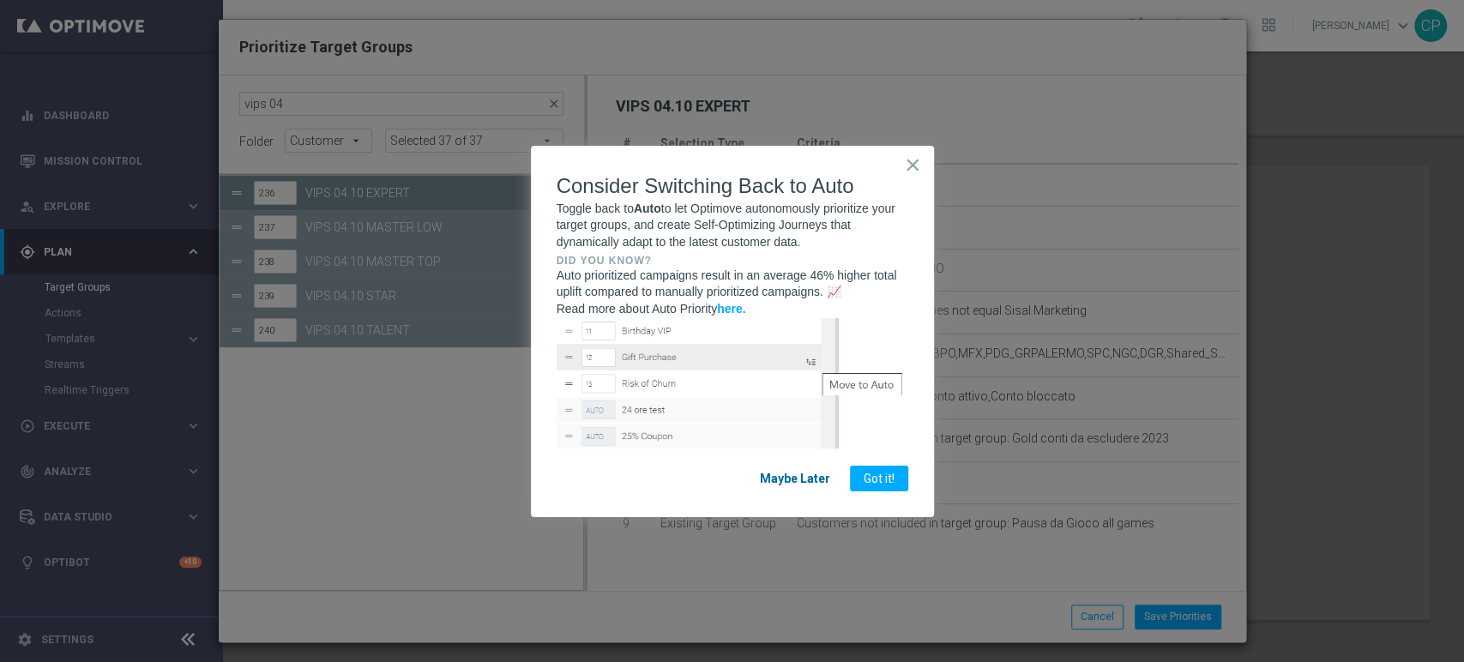
click at [788, 480] on button "Maybe Later" at bounding box center [795, 479] width 98 height 26
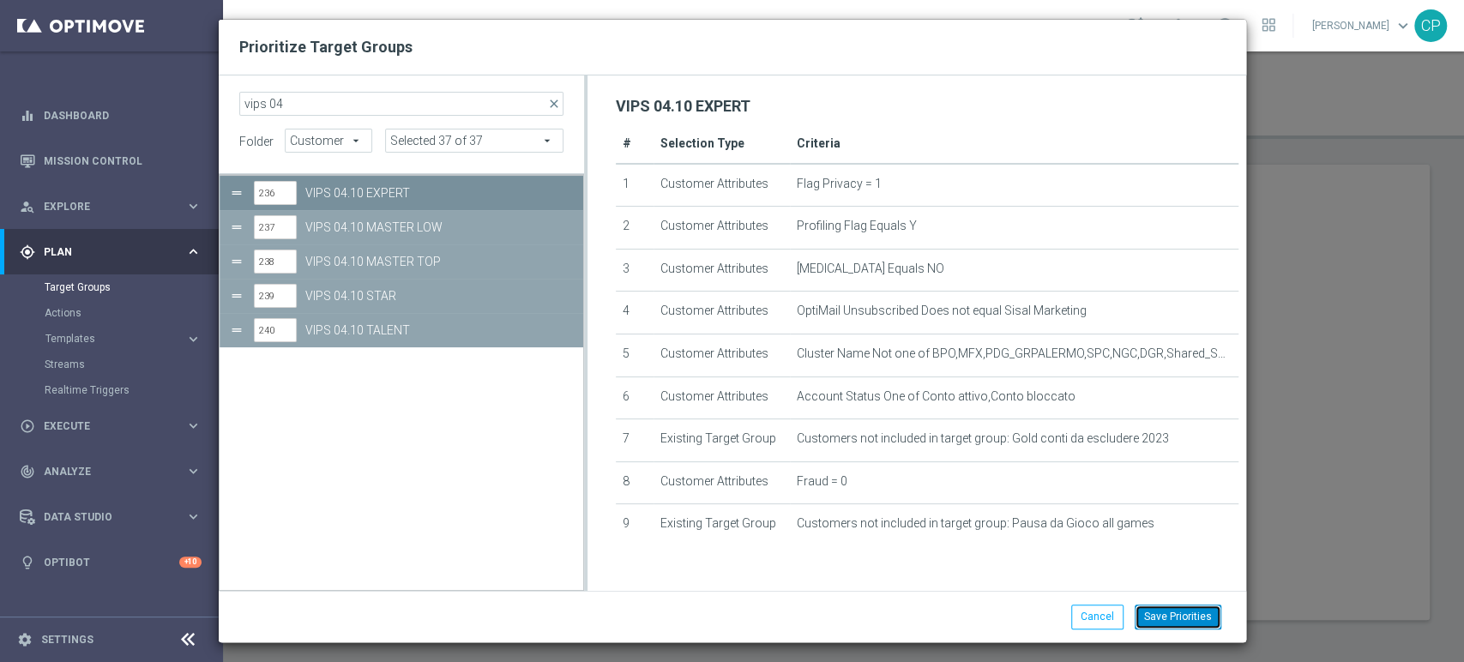
click at [1174, 619] on button "Save Priorities" at bounding box center [1178, 617] width 87 height 24
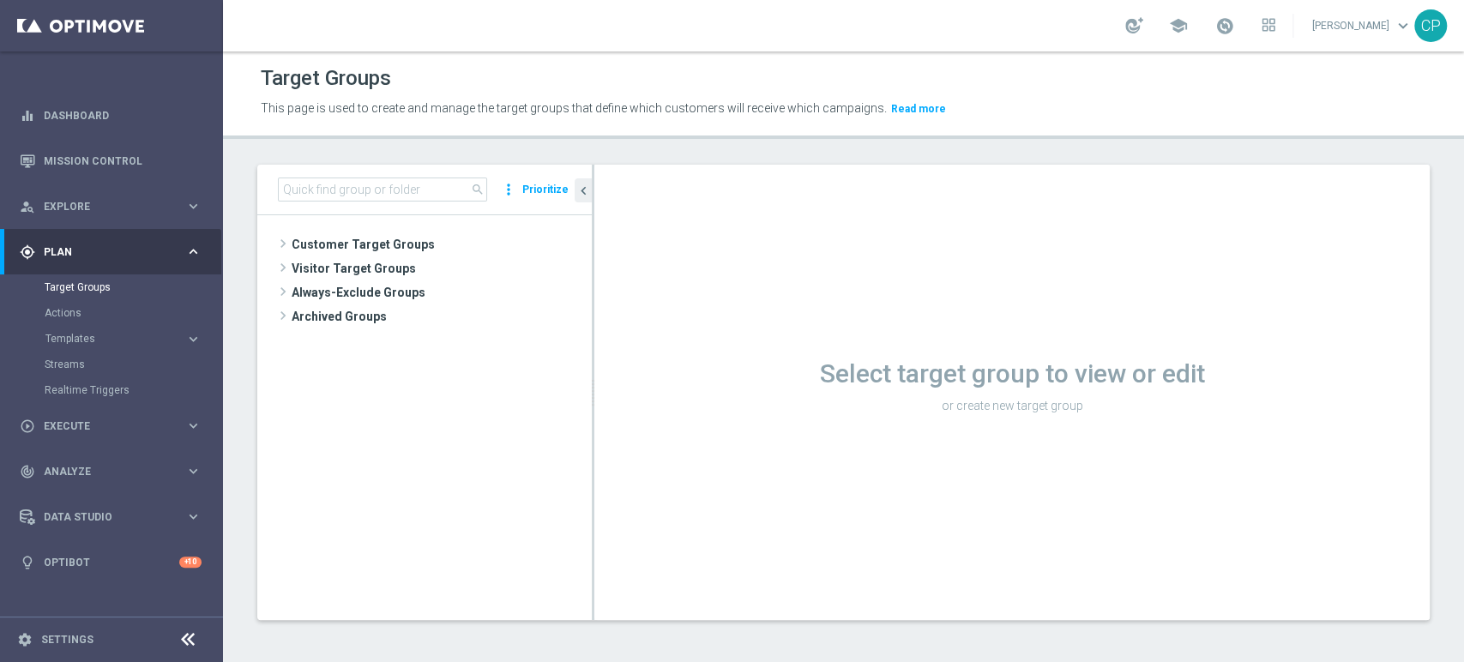
click at [552, 187] on button "Prioritize" at bounding box center [545, 189] width 51 height 23
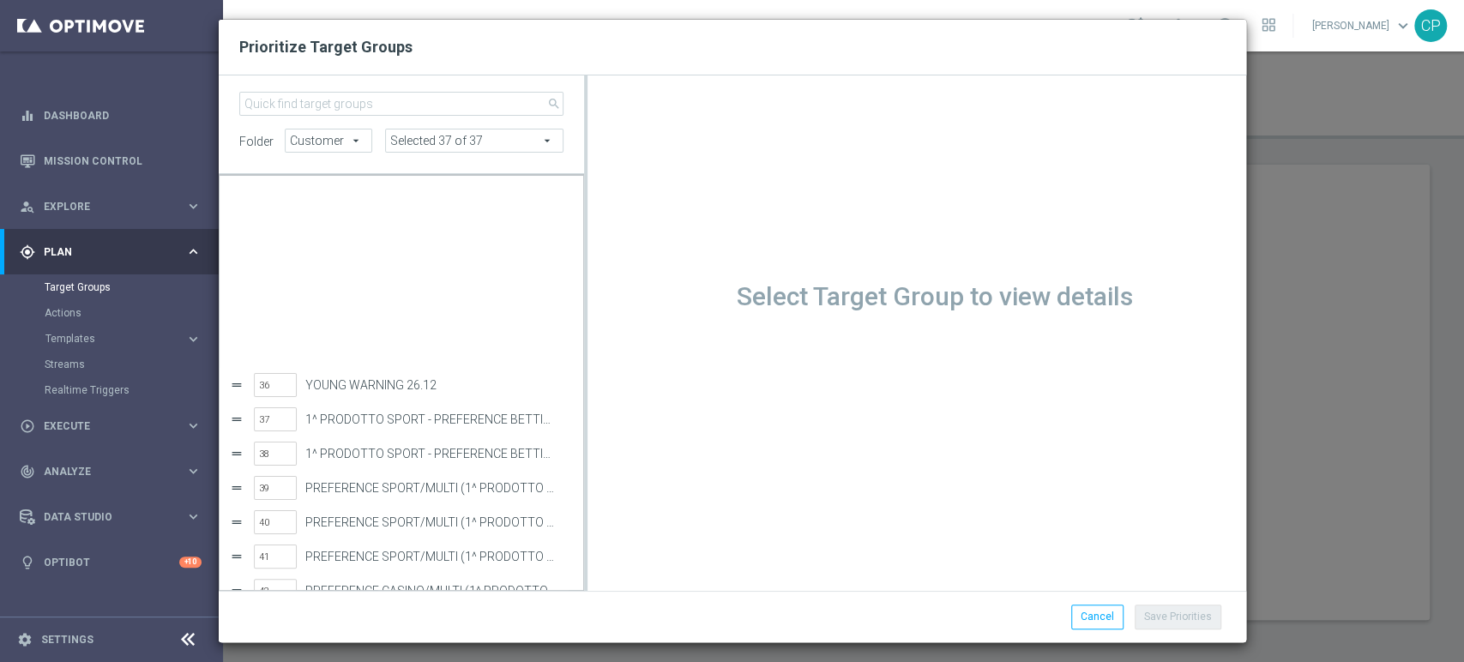
scroll to position [1201, 0]
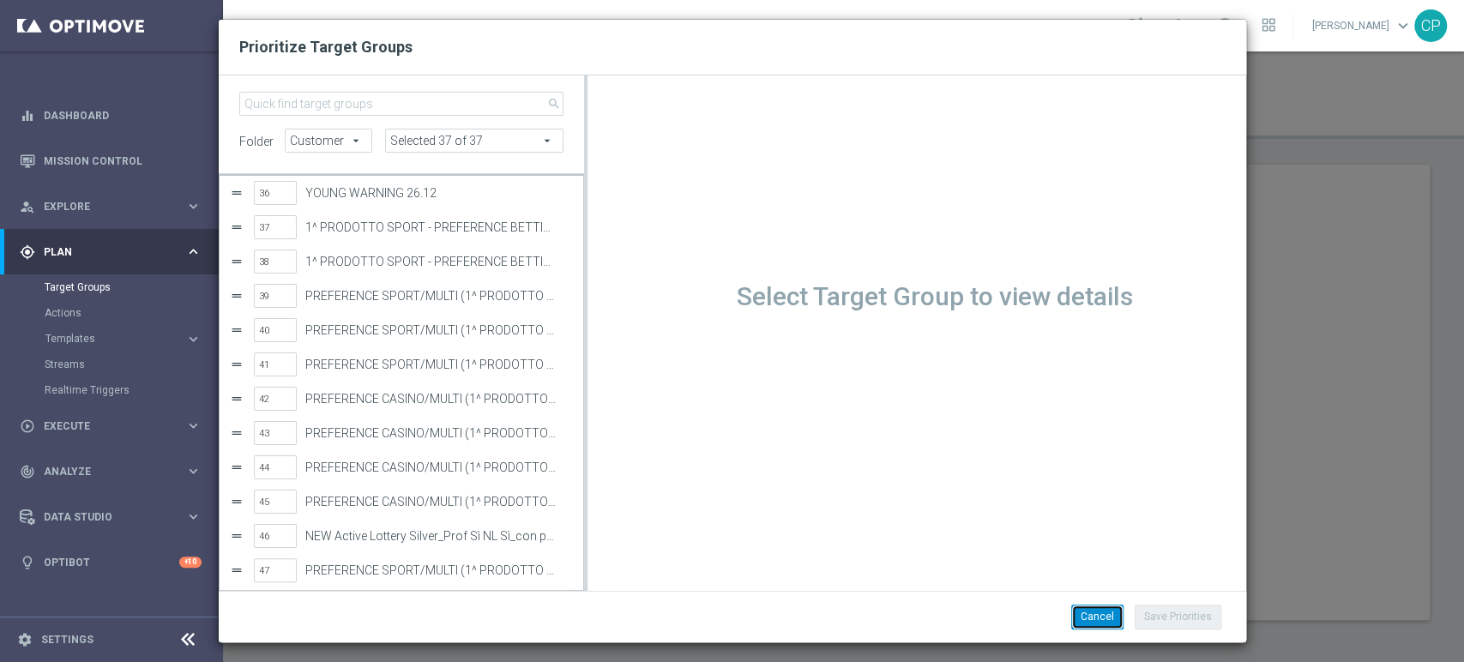
click at [1095, 616] on button "Cancel" at bounding box center [1098, 617] width 52 height 24
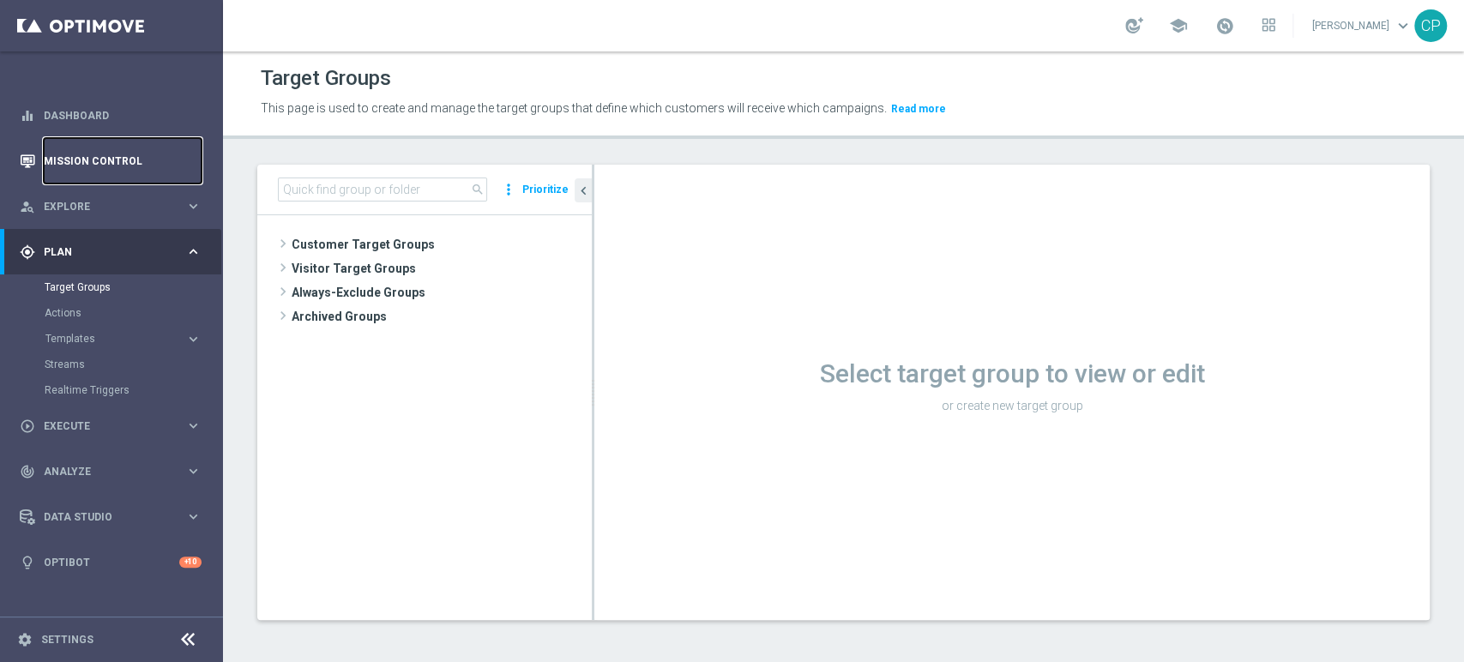
click at [84, 149] on link "Mission Control" at bounding box center [123, 160] width 158 height 45
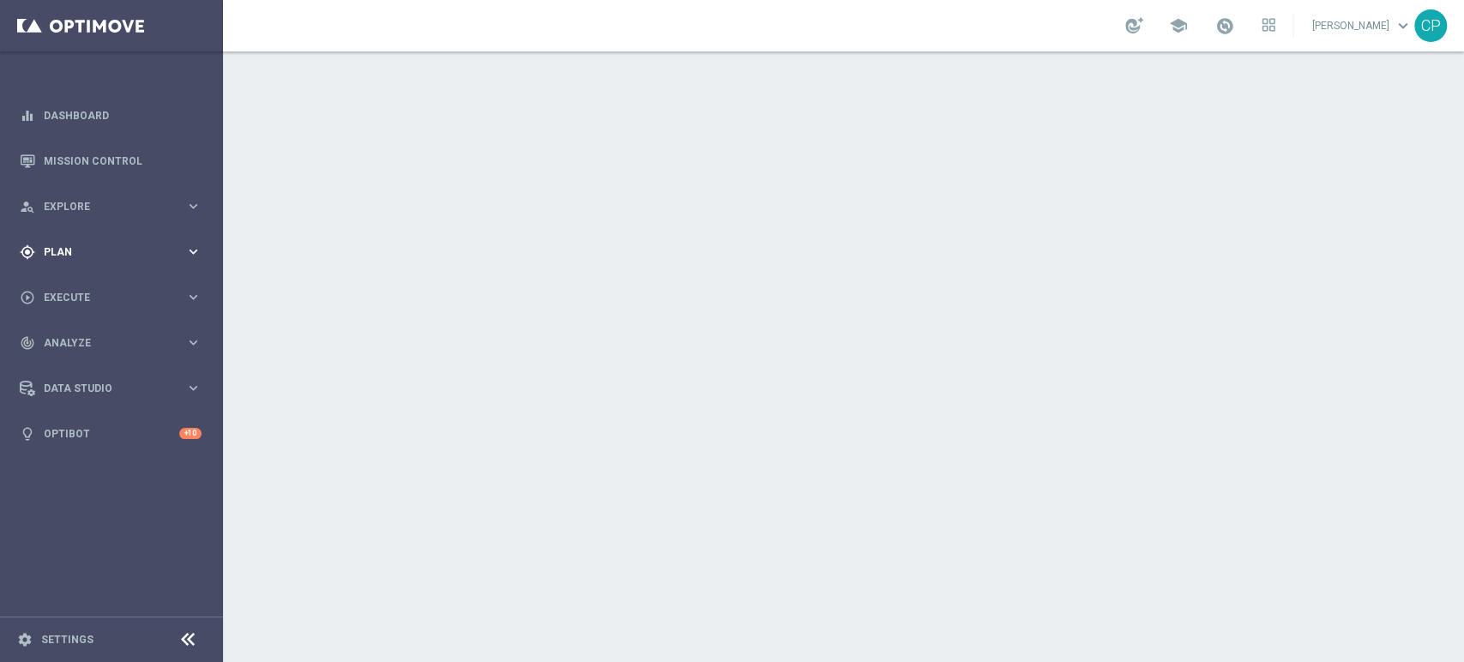
click at [166, 245] on div "gps_fixed Plan" at bounding box center [103, 252] width 166 height 15
click at [79, 335] on span "Templates" at bounding box center [106, 339] width 123 height 10
click at [82, 360] on link "Optimail" at bounding box center [115, 365] width 125 height 14
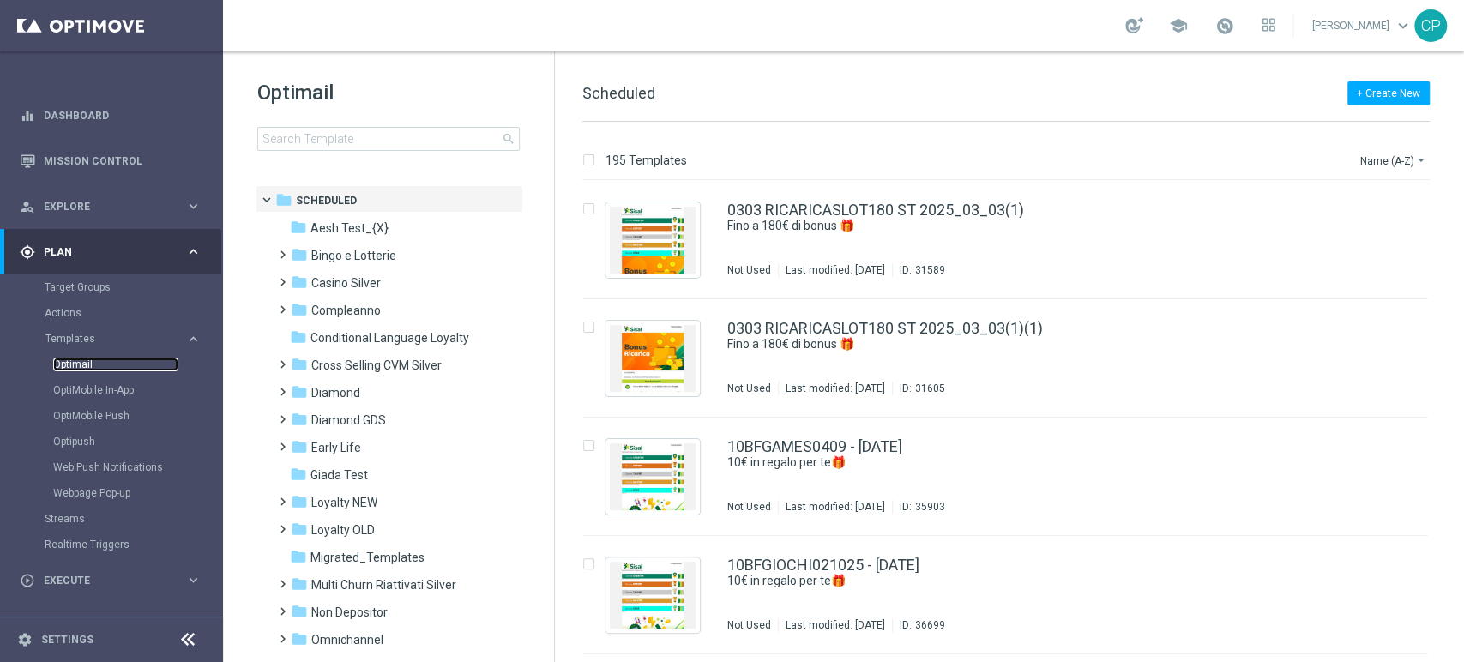
scroll to position [75, 0]
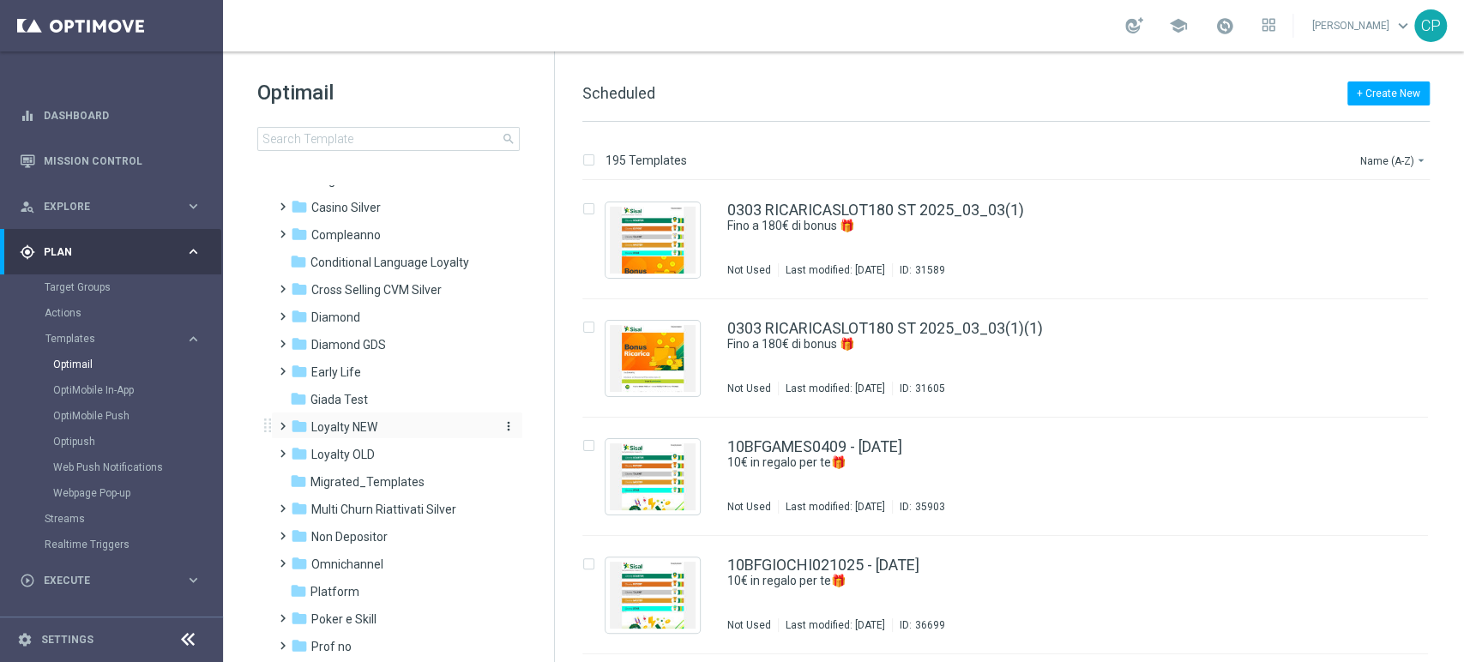
click at [377, 423] on span "Loyalty NEW" at bounding box center [344, 427] width 66 height 15
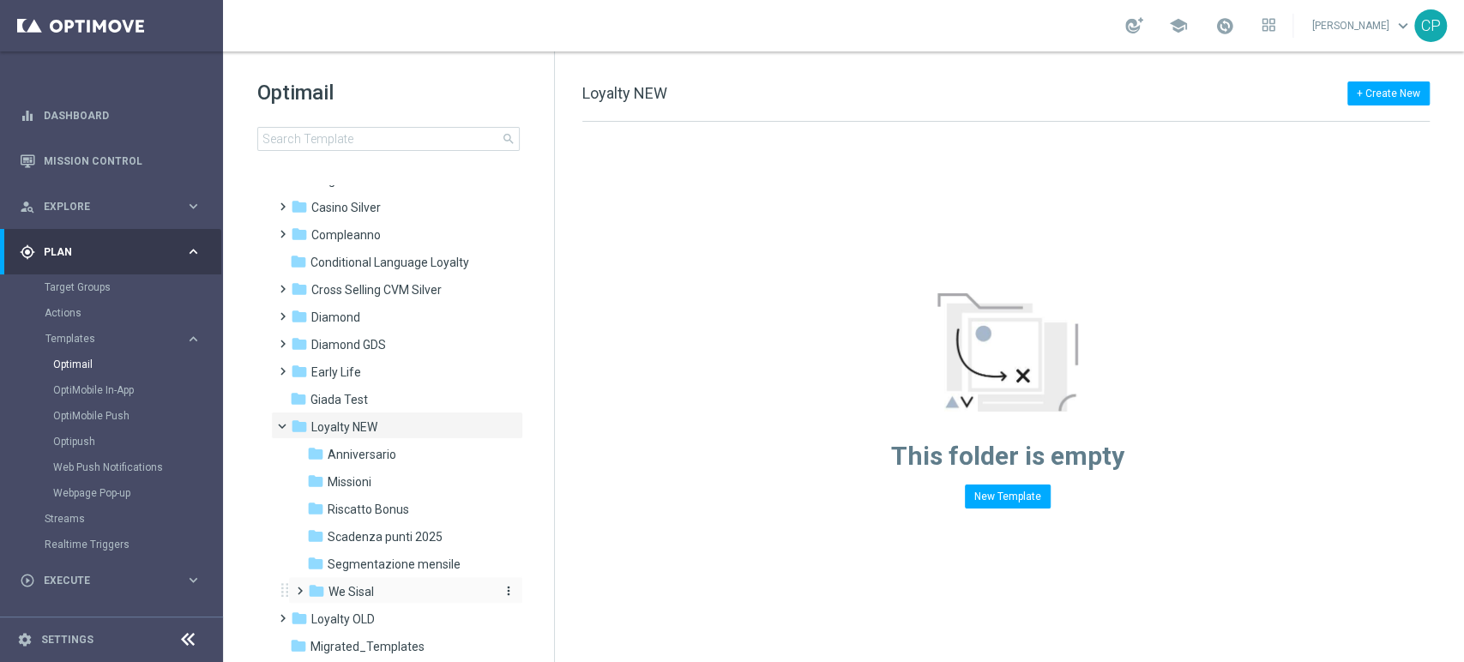
click at [363, 589] on span "We Sisal" at bounding box center [351, 591] width 45 height 15
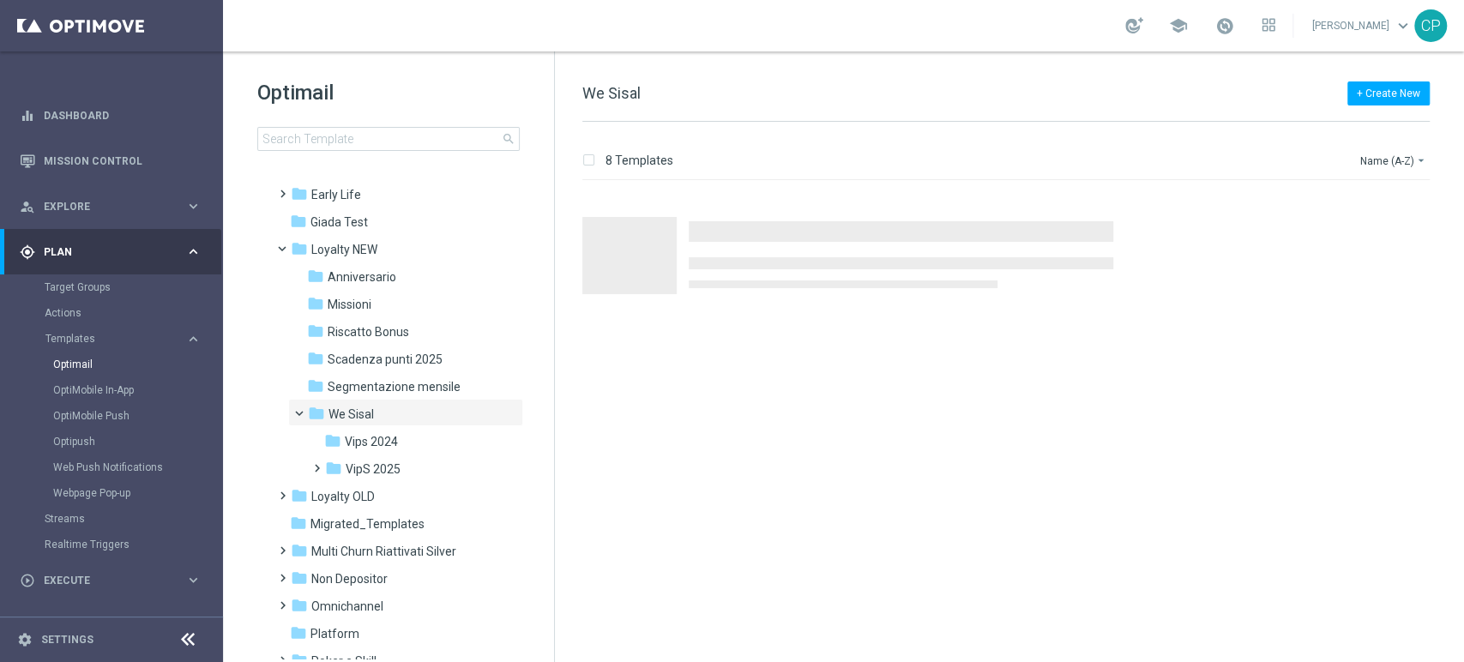
scroll to position [262, 0]
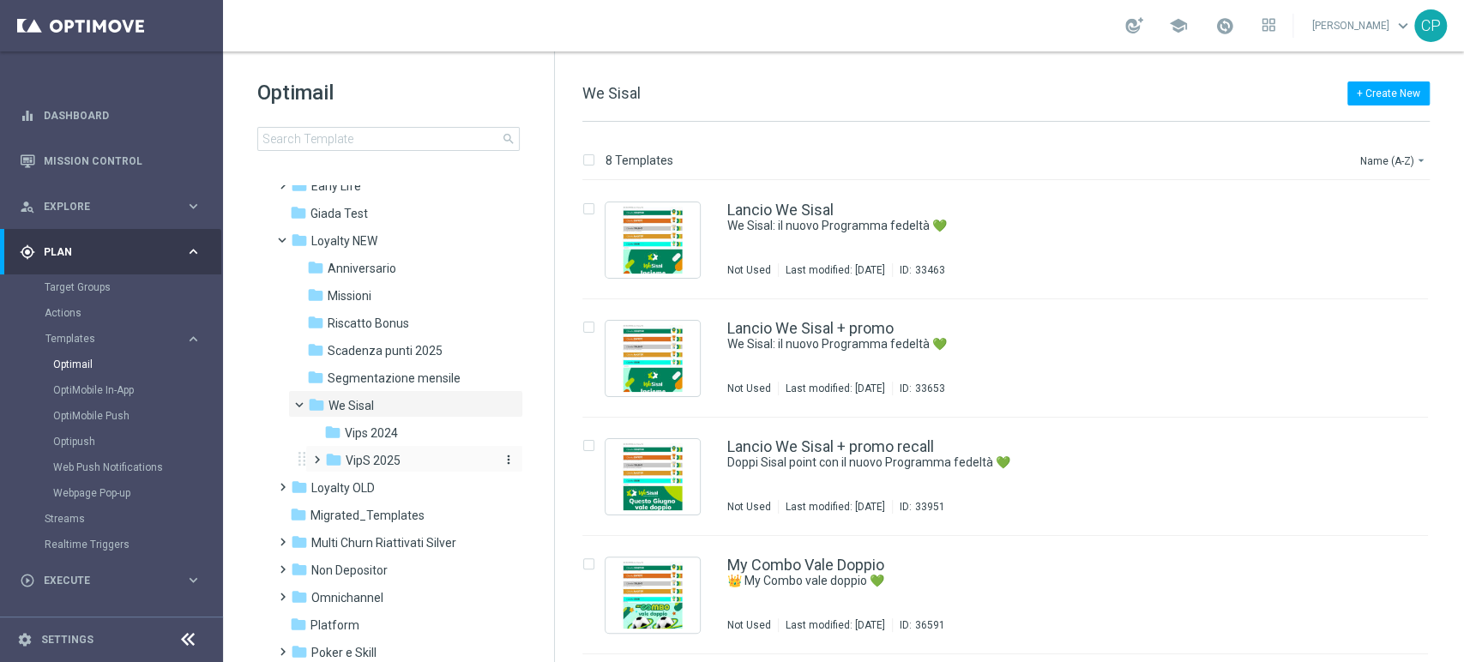
click at [398, 459] on span "VipS 2025" at bounding box center [373, 460] width 55 height 15
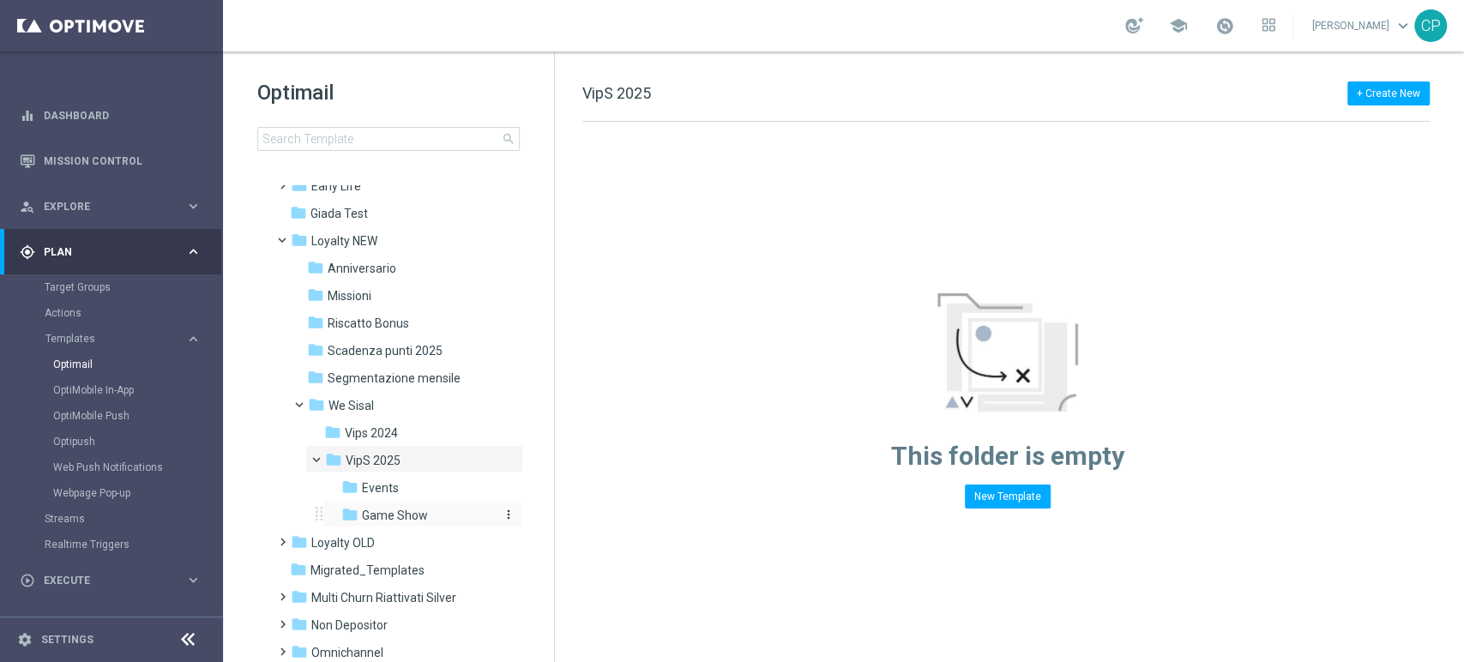
click at [420, 516] on span "Game Show" at bounding box center [395, 515] width 66 height 15
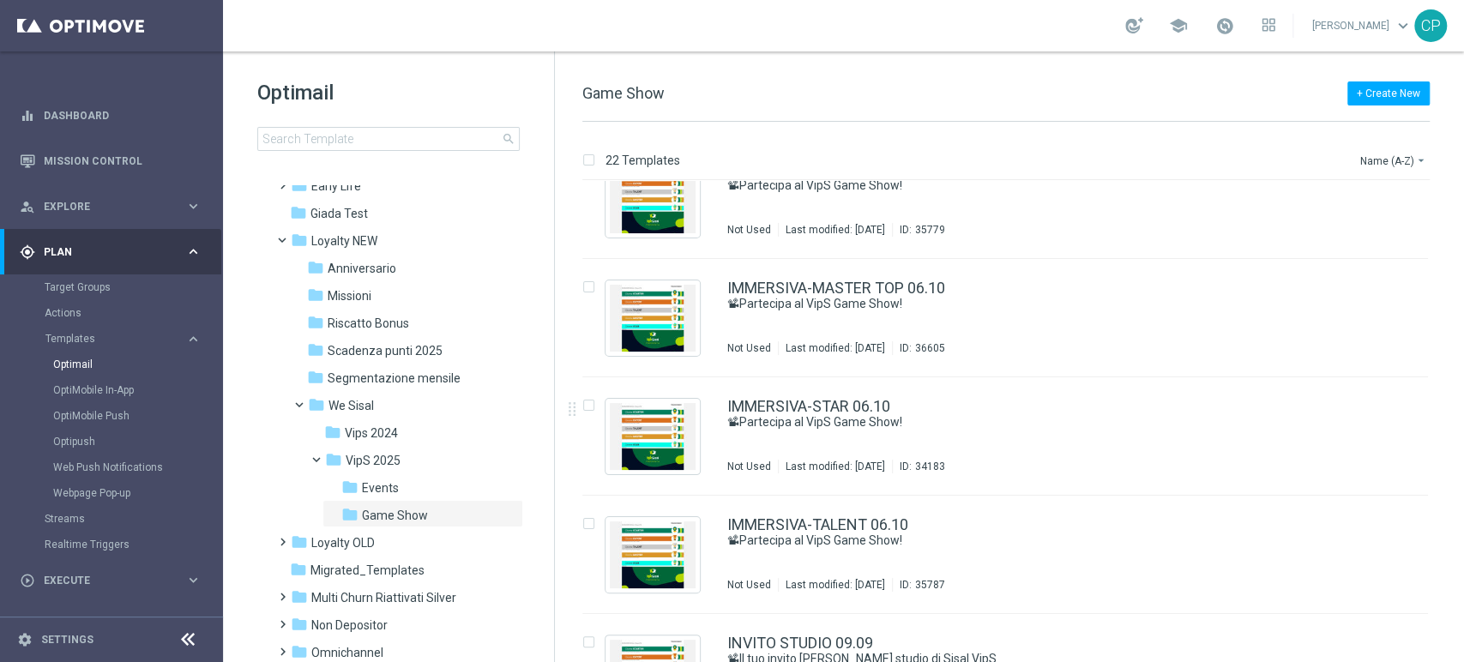
scroll to position [515, 0]
click at [95, 158] on link "Mission Control" at bounding box center [123, 160] width 158 height 45
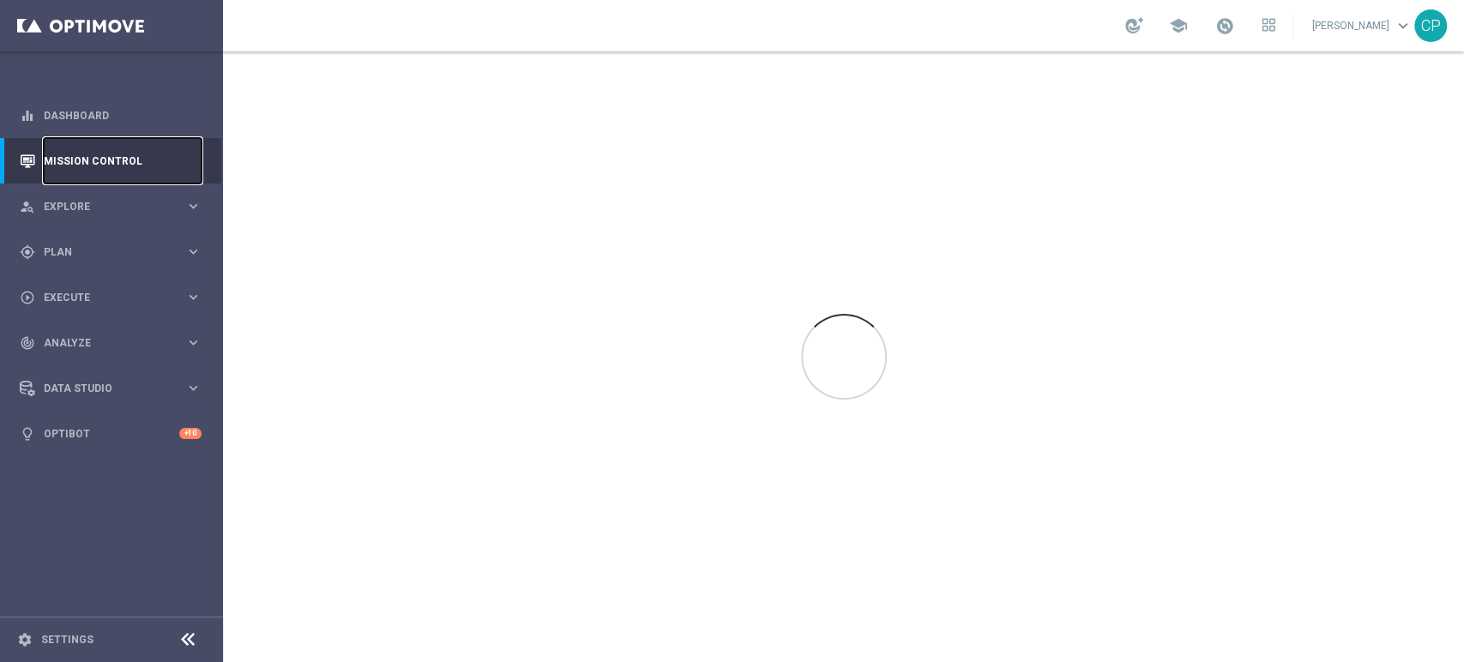
drag, startPoint x: 95, startPoint y: 158, endPoint x: 537, endPoint y: 269, distance: 455.7
click at [537, 269] on main "equalizer Dashboard Mission Control" at bounding box center [732, 331] width 1464 height 662
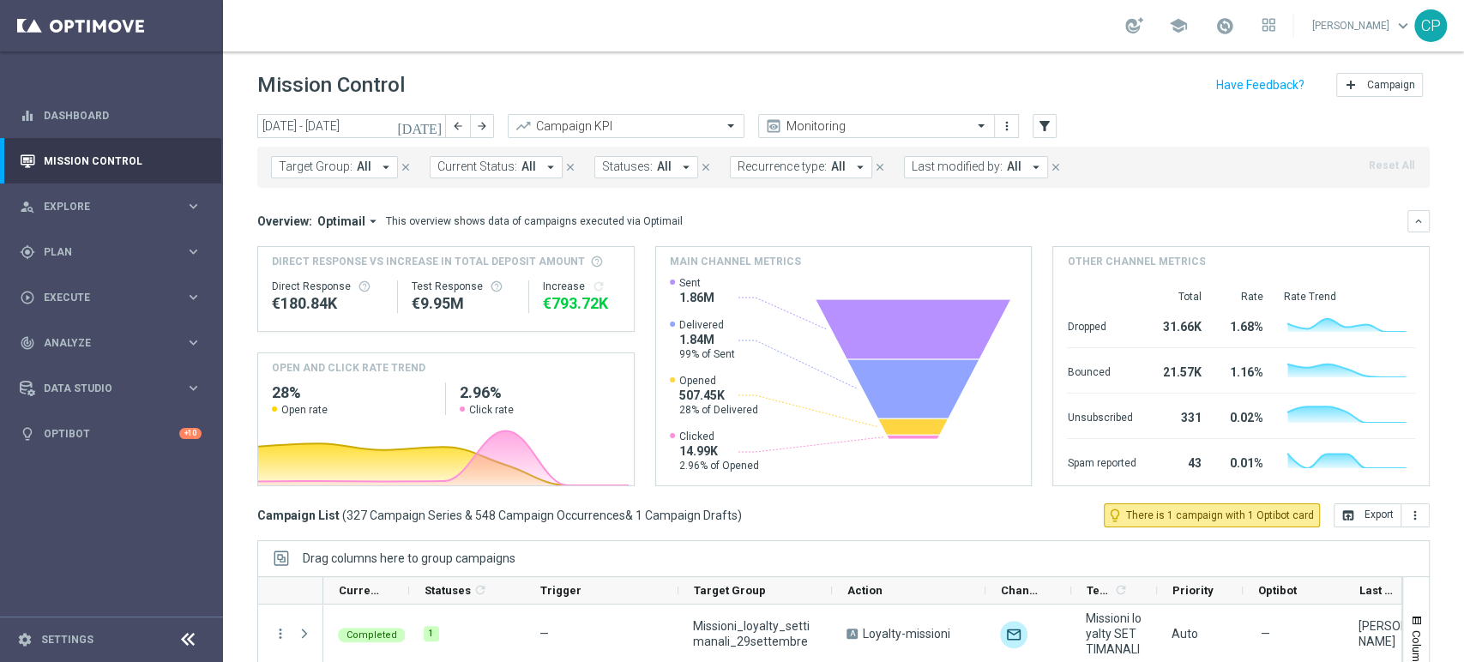
click at [967, 164] on span "Last modified by:" at bounding box center [957, 167] width 91 height 15
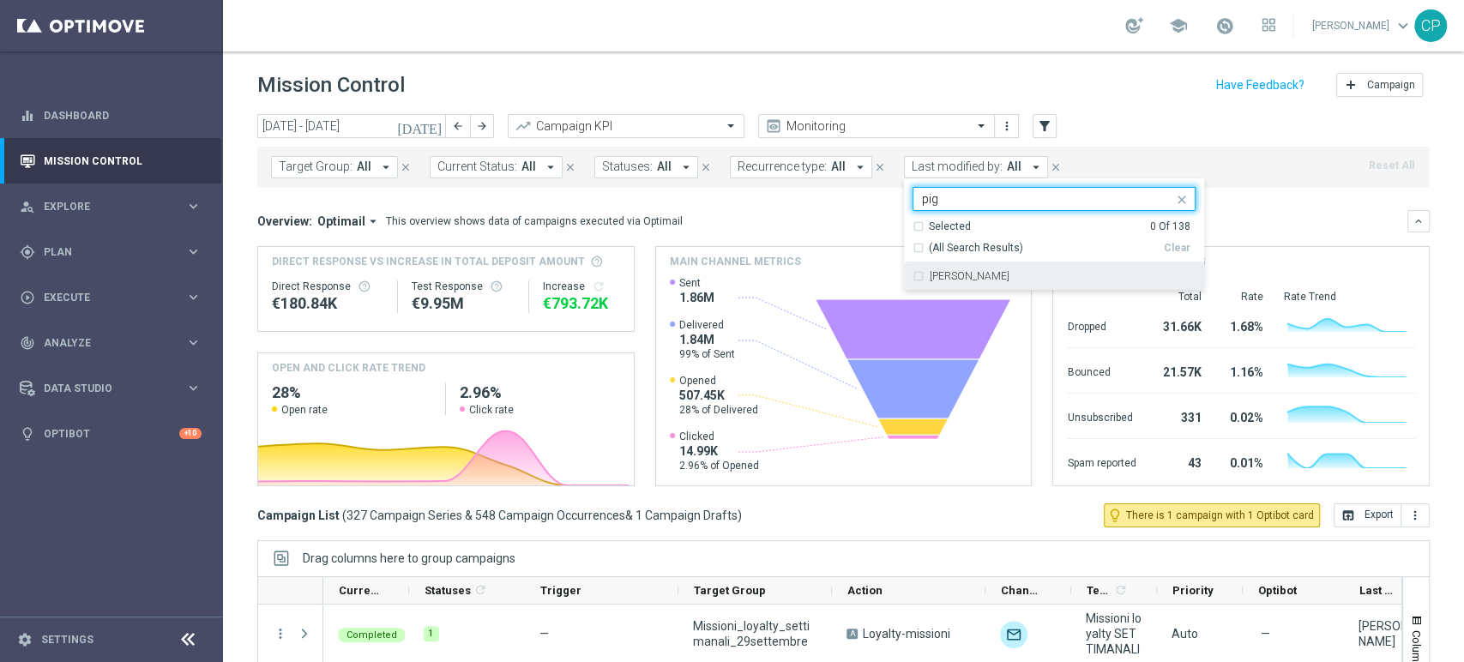
click at [954, 280] on label "[PERSON_NAME]" at bounding box center [970, 276] width 80 height 10
type input "pig"
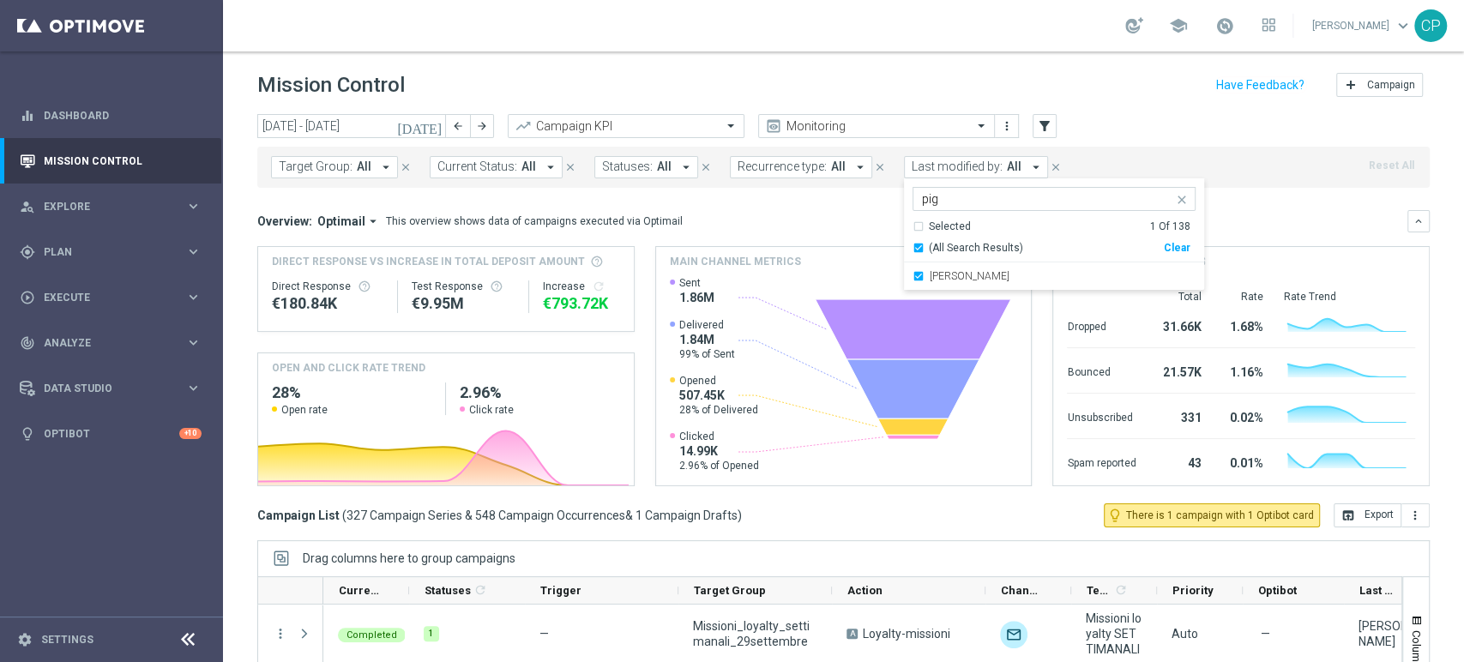
click at [830, 214] on div "Overview: Optimail arrow_drop_down This overview shows data of campaigns execut…" at bounding box center [832, 221] width 1150 height 15
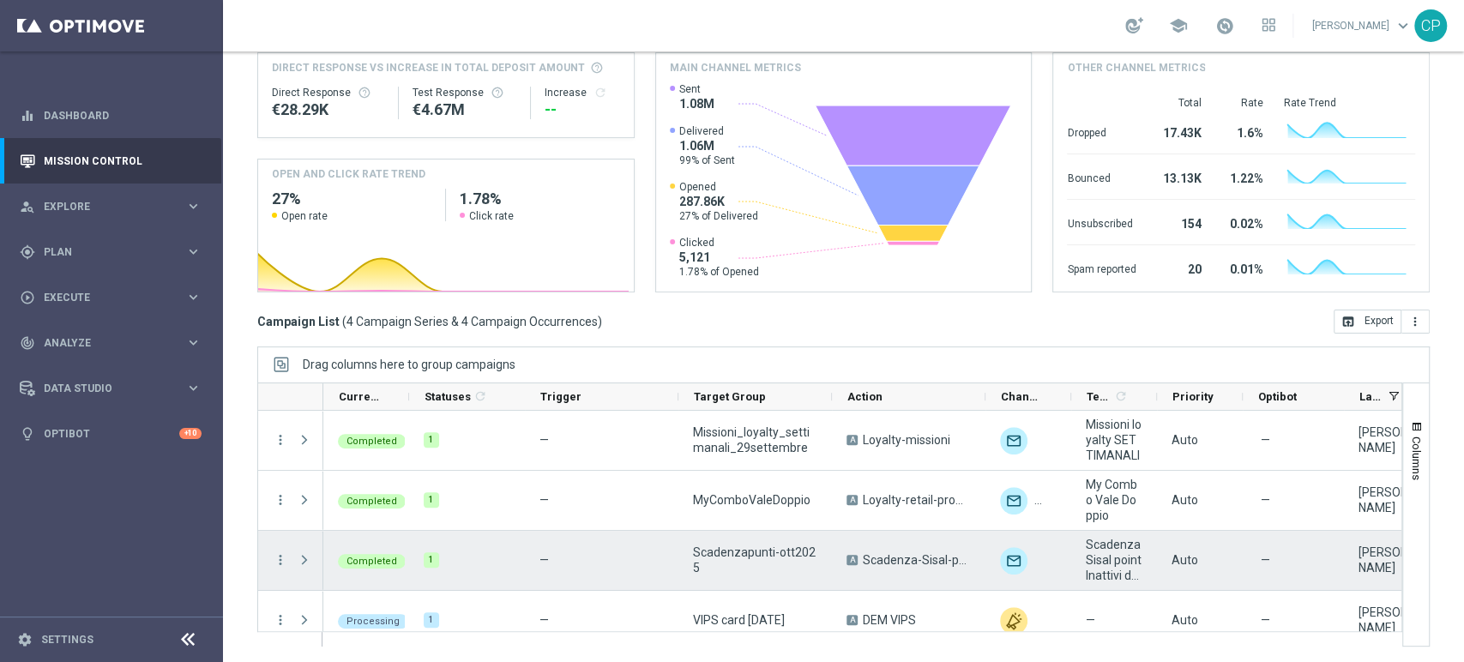
scroll to position [20, 0]
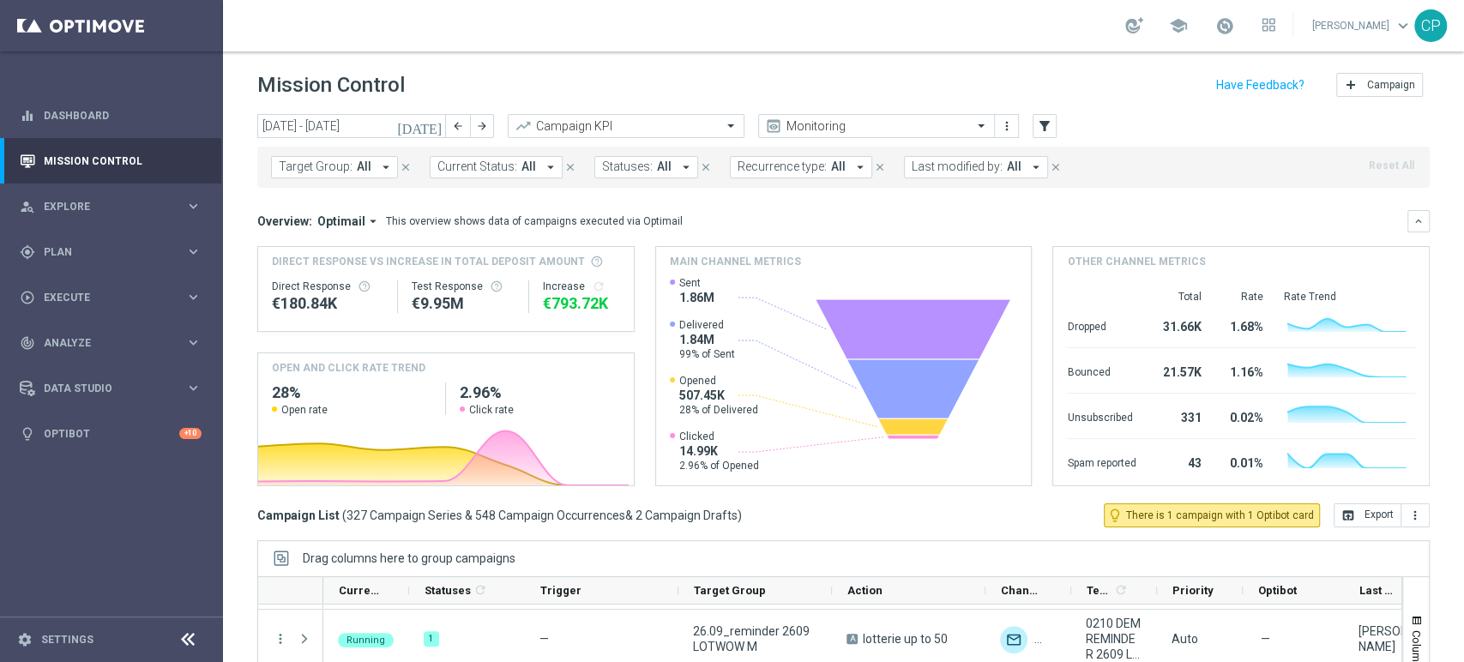
click at [949, 164] on span "Last modified by:" at bounding box center [957, 167] width 91 height 15
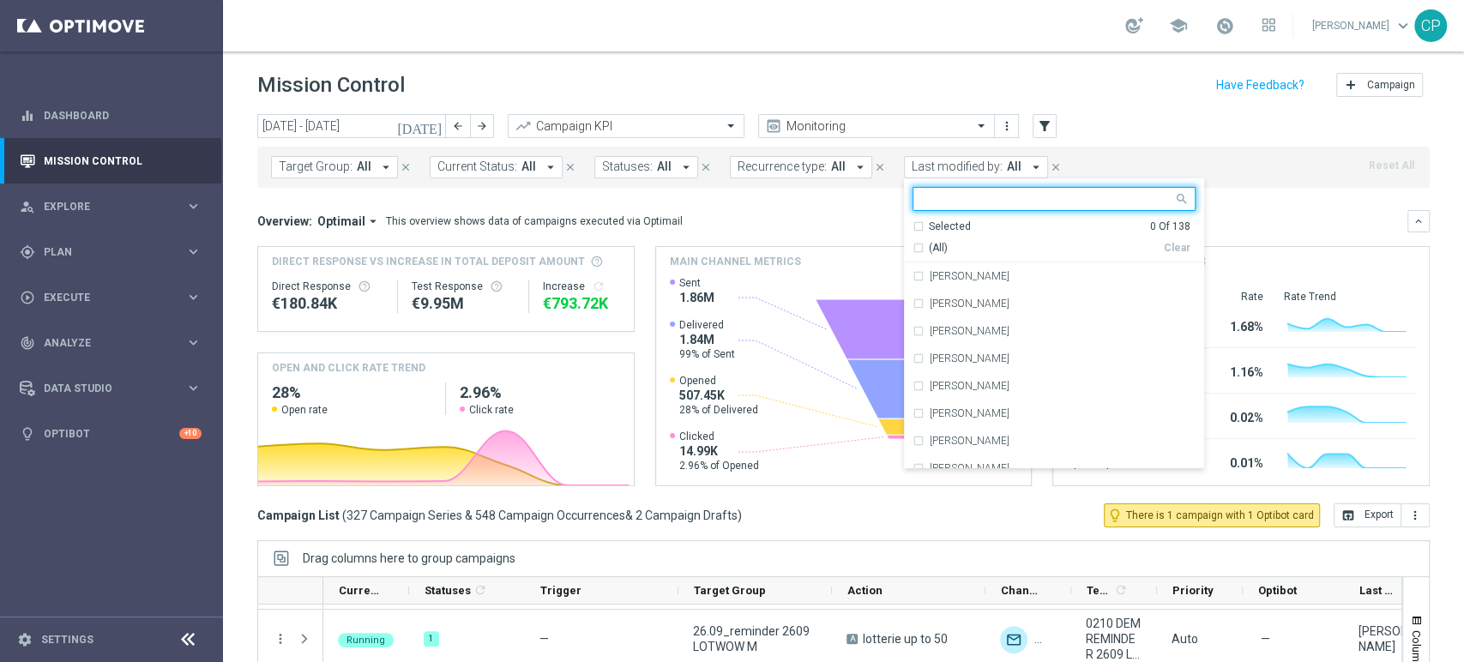
click at [923, 204] on input "text" at bounding box center [1047, 199] width 251 height 15
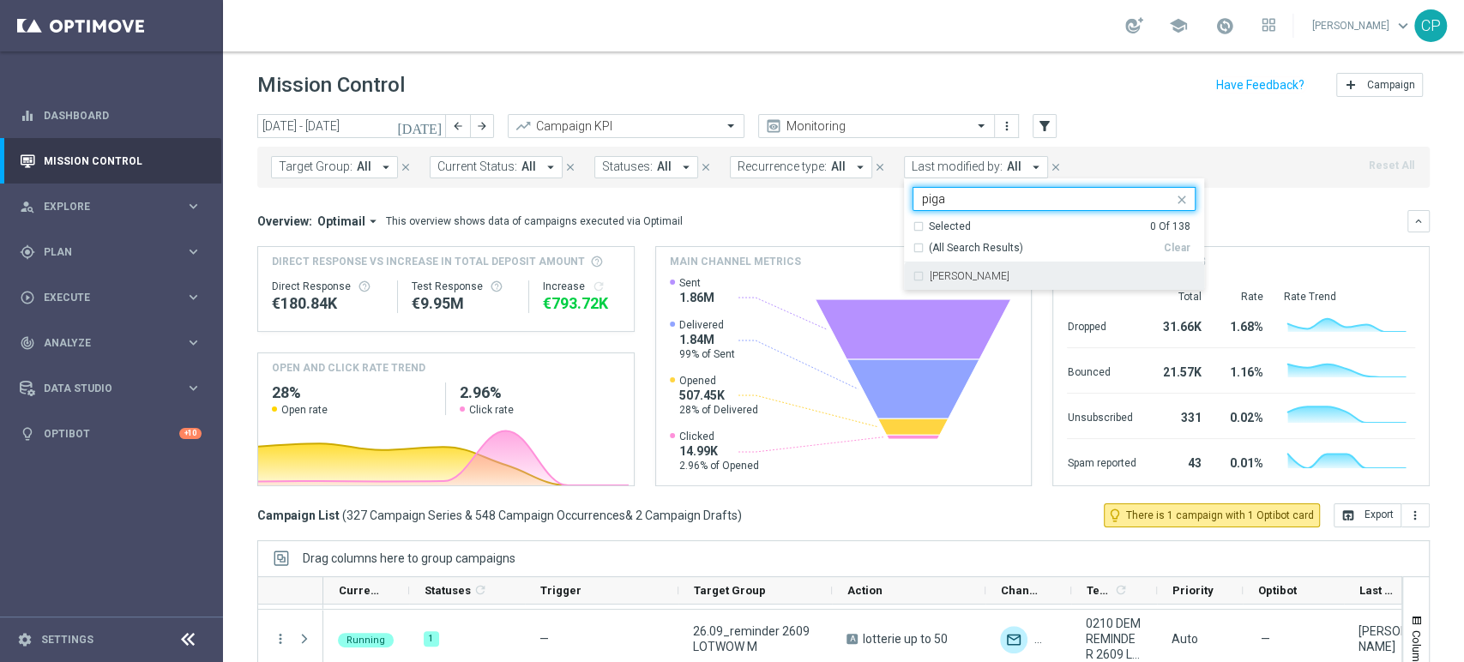
click at [973, 279] on label "[PERSON_NAME]" at bounding box center [970, 276] width 80 height 10
type input "piga"
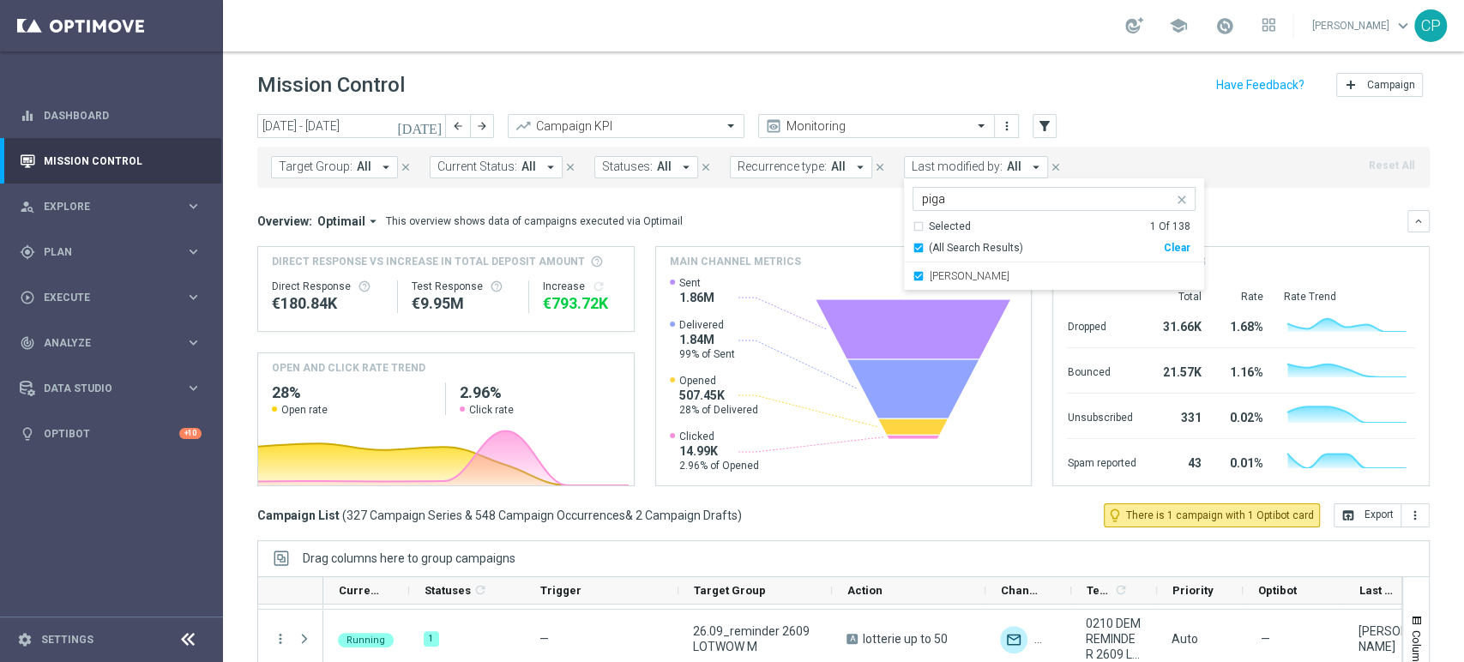
click at [829, 214] on div "Overview: Optimail arrow_drop_down This overview shows data of campaigns execut…" at bounding box center [832, 221] width 1150 height 15
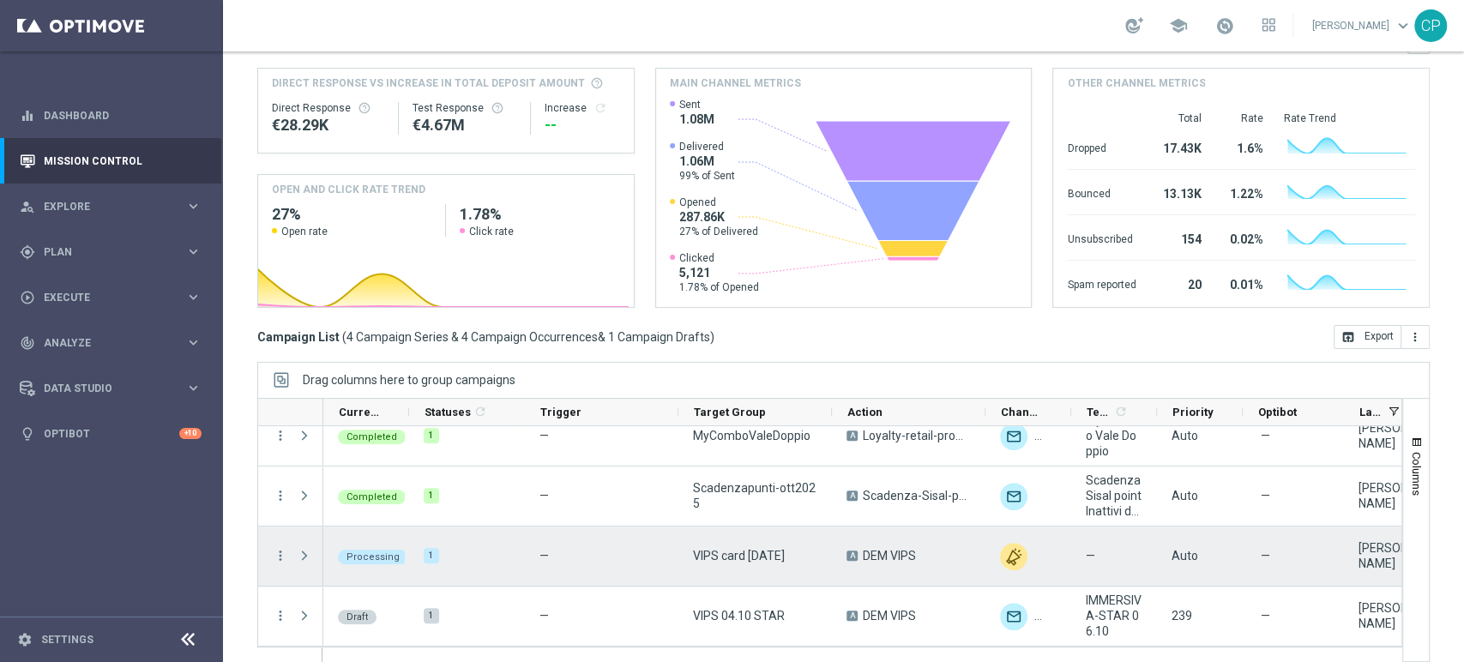
scroll to position [194, 0]
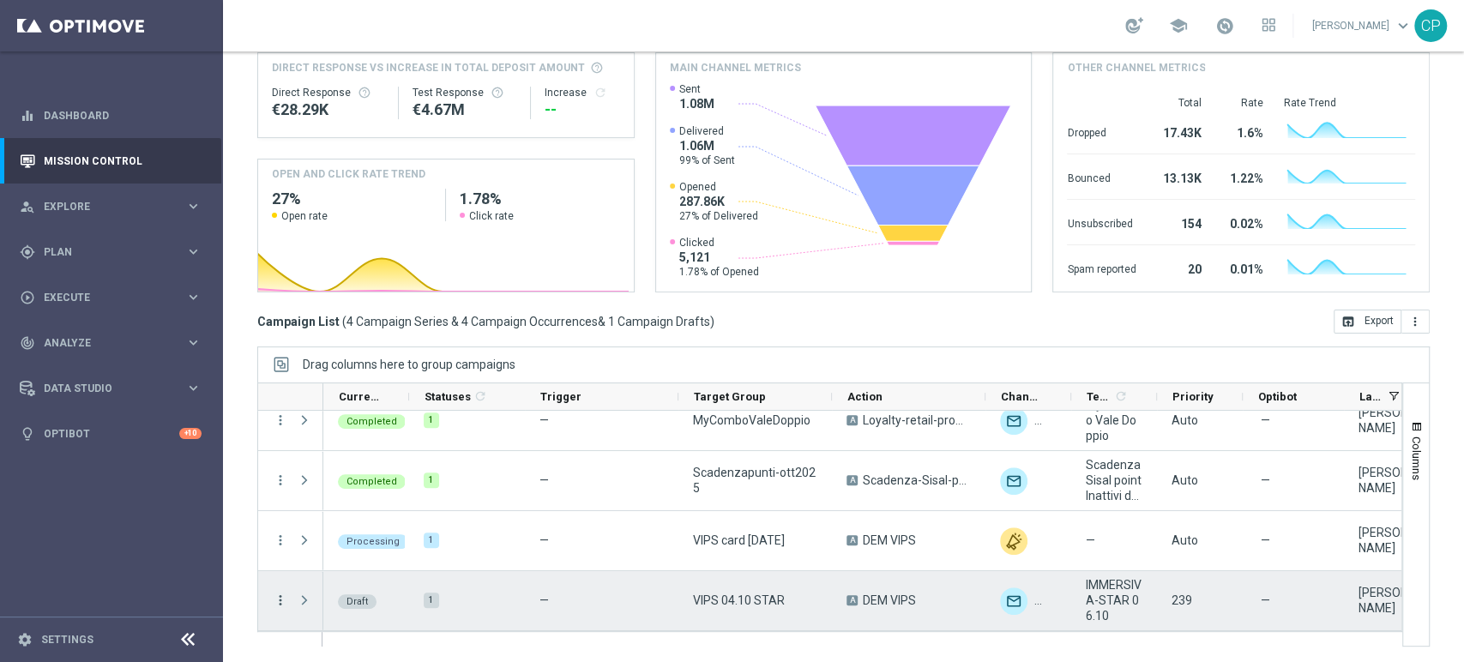
click at [279, 600] on icon "more_vert" at bounding box center [280, 600] width 15 height 15
click at [329, 546] on span "Edit" at bounding box center [323, 548] width 19 height 12
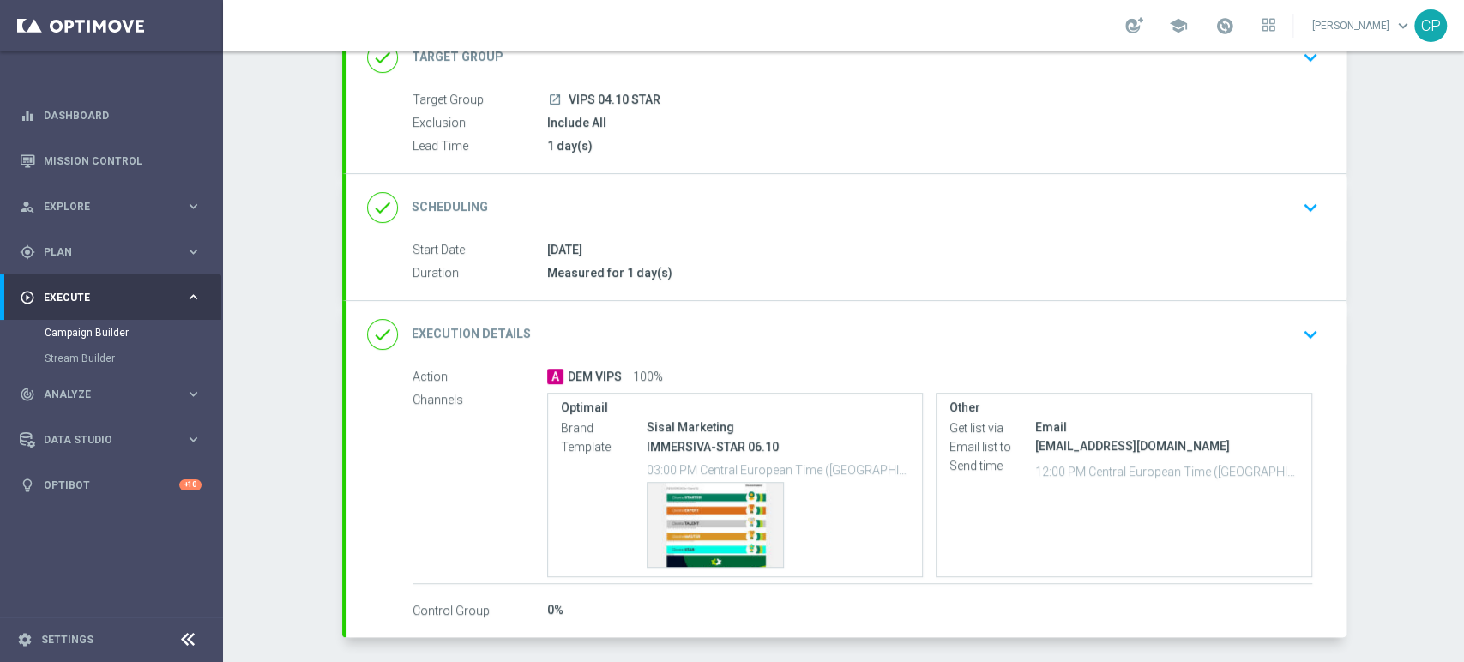
scroll to position [214, 0]
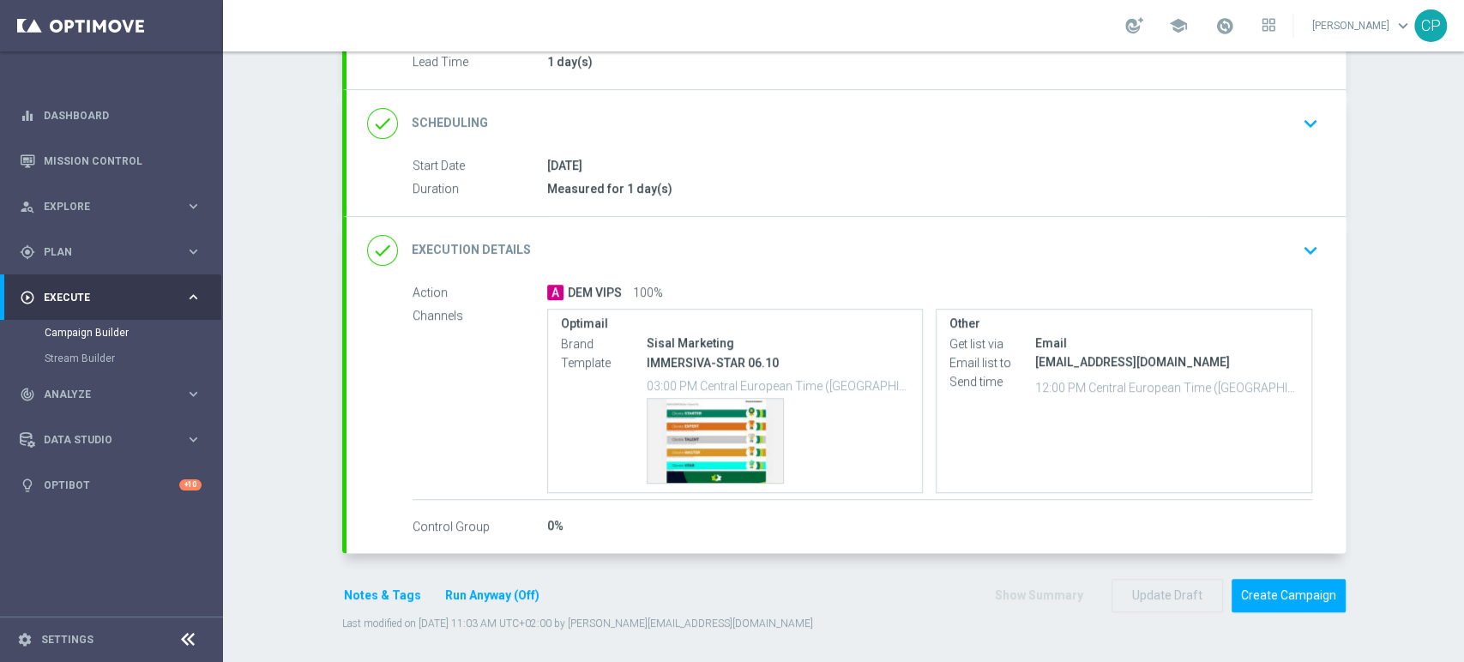
click at [501, 601] on button "Run Anyway (Off)" at bounding box center [493, 595] width 98 height 21
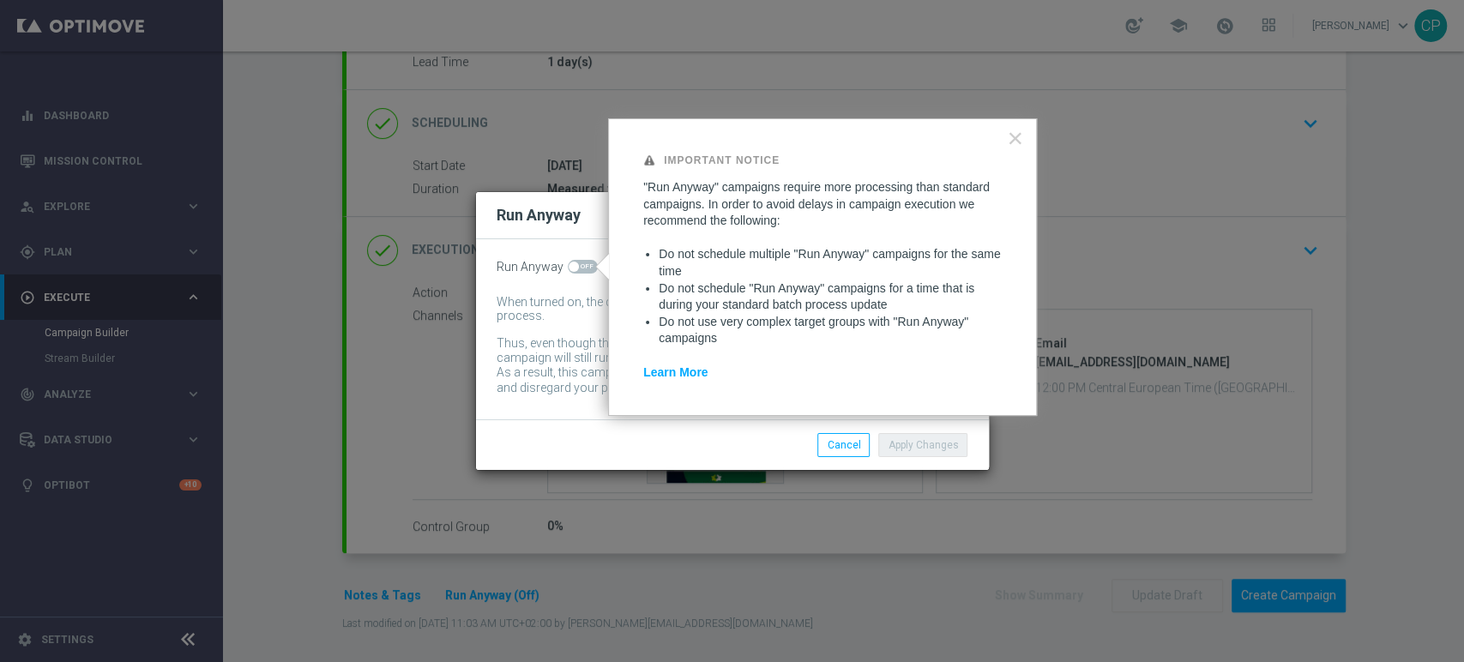
click at [743, 444] on div "Apply Changes Cancel" at bounding box center [815, 445] width 332 height 24
click at [844, 447] on button "Cancel" at bounding box center [844, 445] width 52 height 24
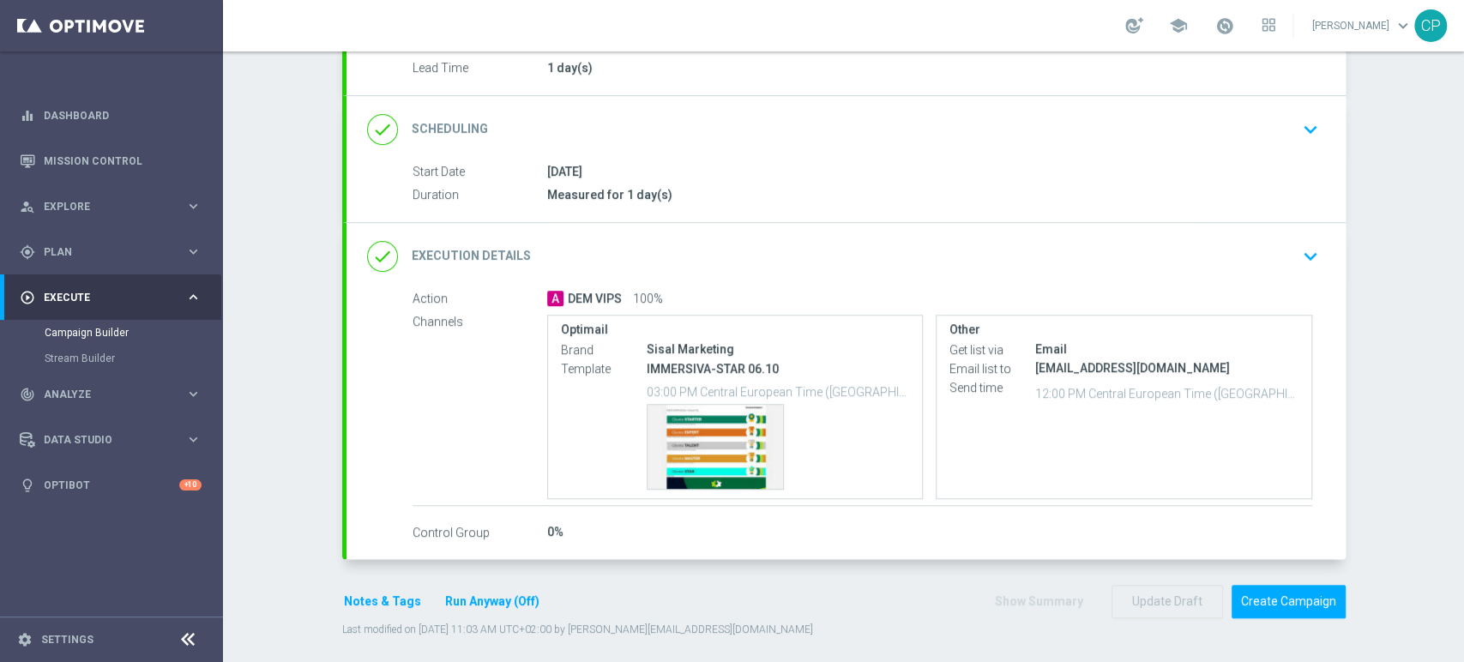
scroll to position [207, 0]
click at [496, 608] on button "Run Anyway (Off)" at bounding box center [493, 602] width 98 height 21
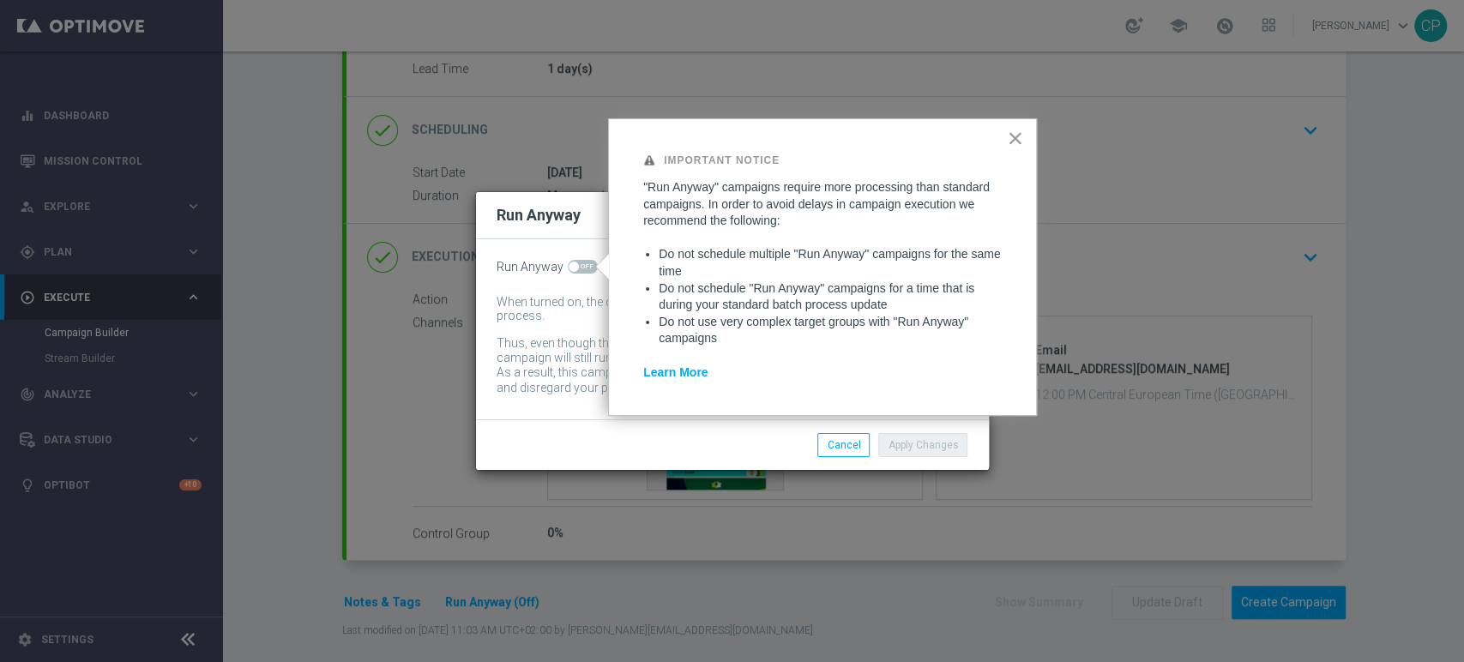
click at [1016, 142] on button "×" at bounding box center [1015, 137] width 16 height 27
click at [846, 444] on button "Cancel" at bounding box center [844, 445] width 52 height 24
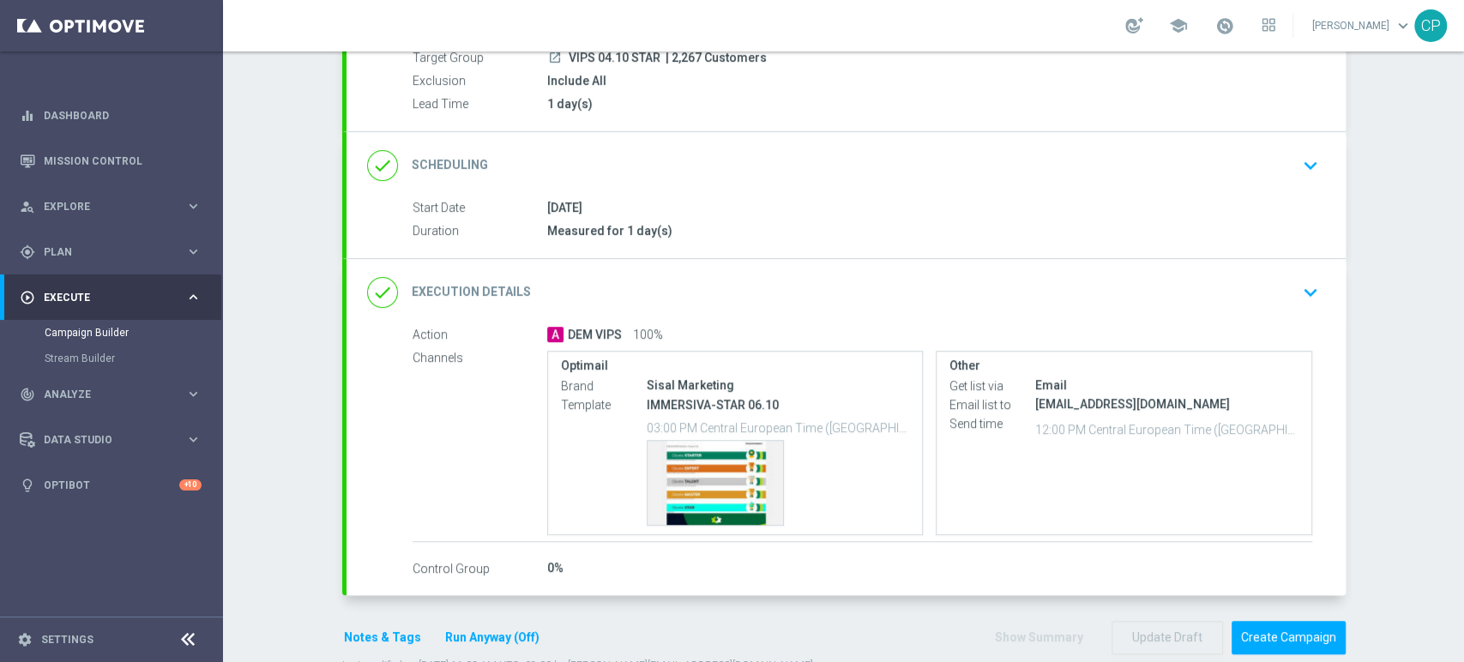
scroll to position [214, 0]
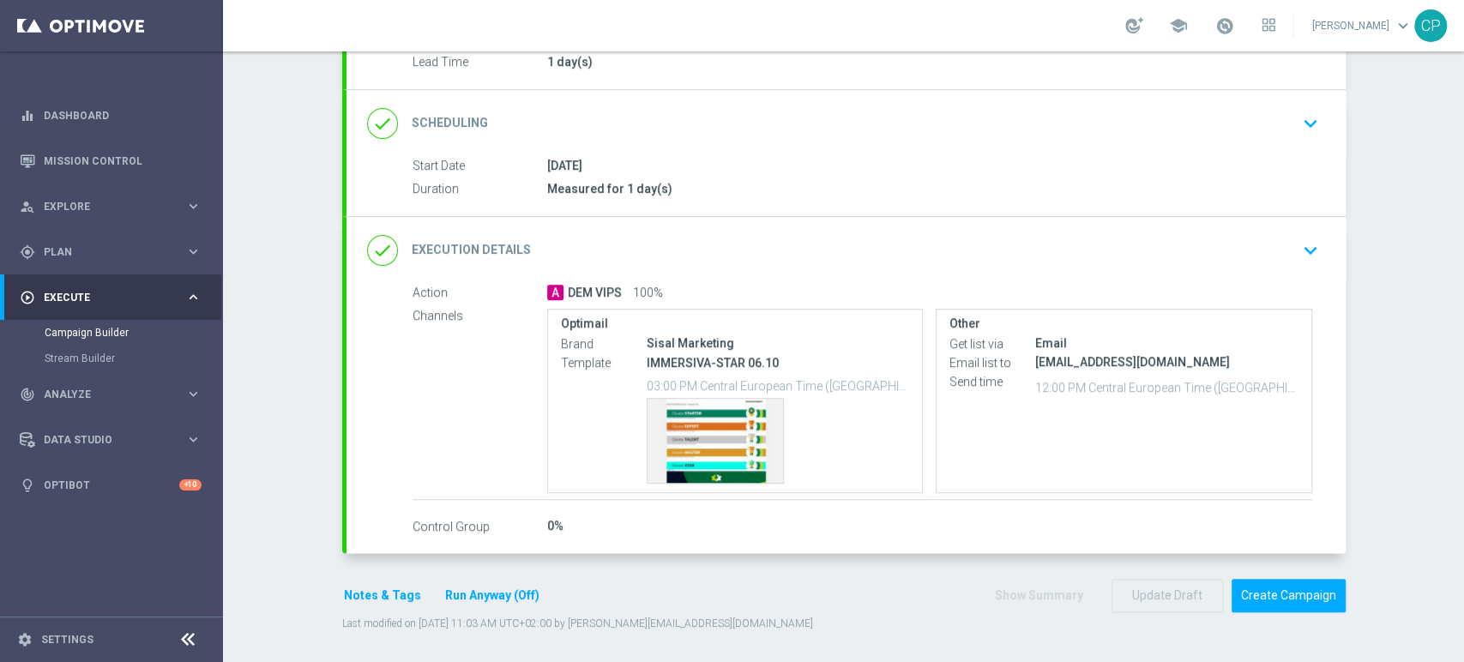
click at [579, 566] on form "done Target Group keyboard_arrow_down Target Group launch VIPS 04.10 STAR | 2,2…" at bounding box center [844, 285] width 1004 height 691
click at [1267, 592] on button "Create Campaign" at bounding box center [1289, 595] width 114 height 33
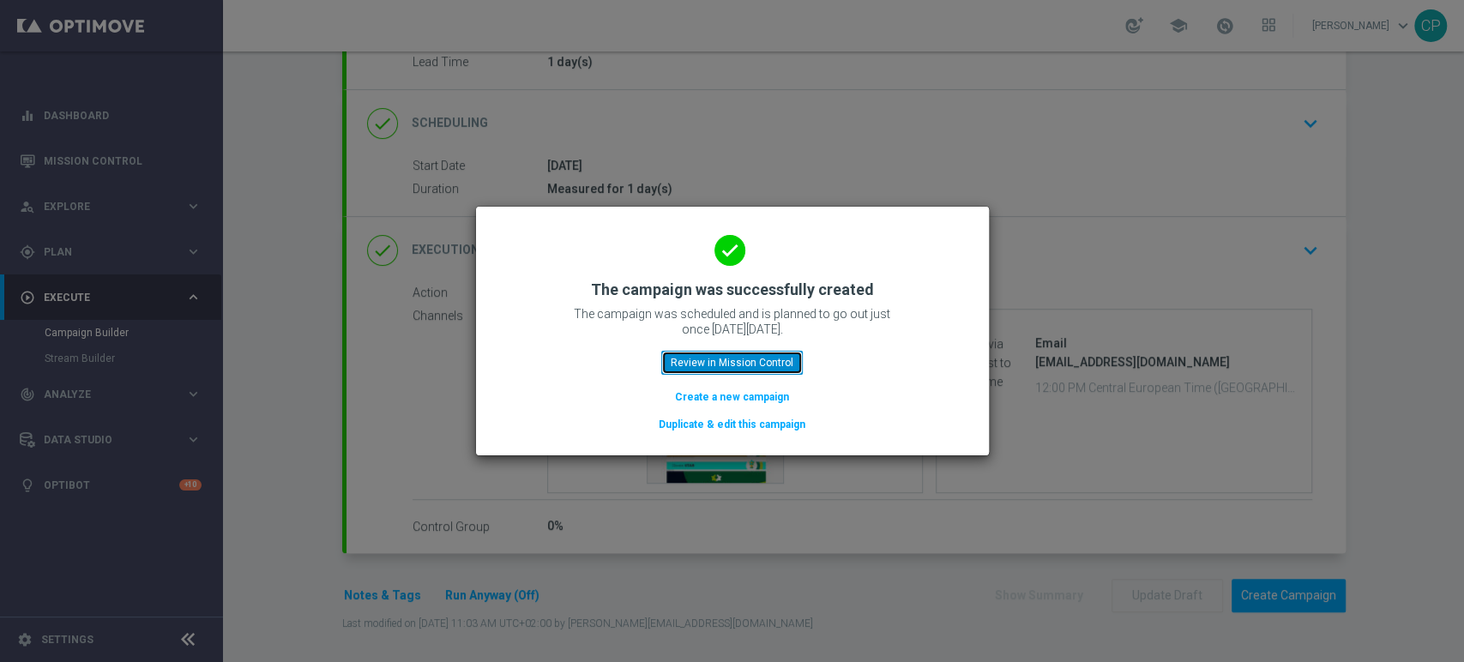
click at [743, 361] on button "Review in Mission Control" at bounding box center [732, 363] width 142 height 24
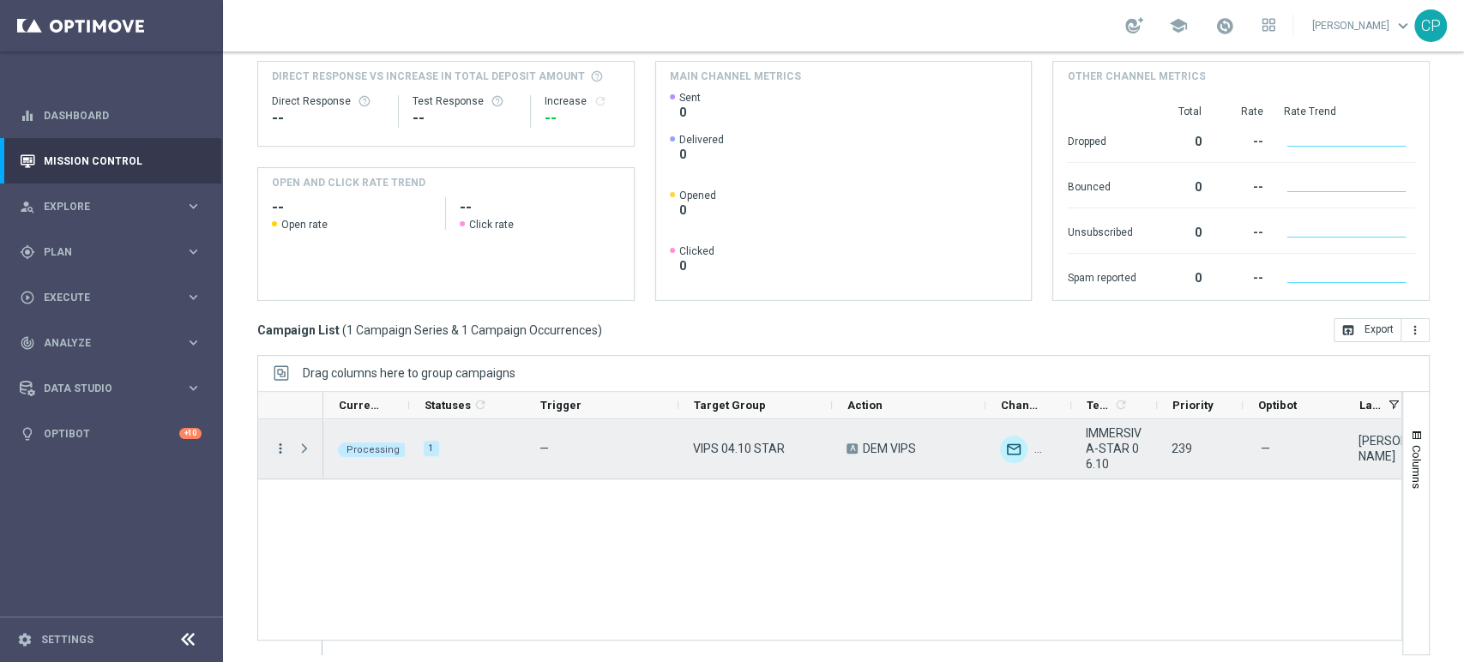
click at [279, 448] on icon "more_vert" at bounding box center [280, 448] width 15 height 15
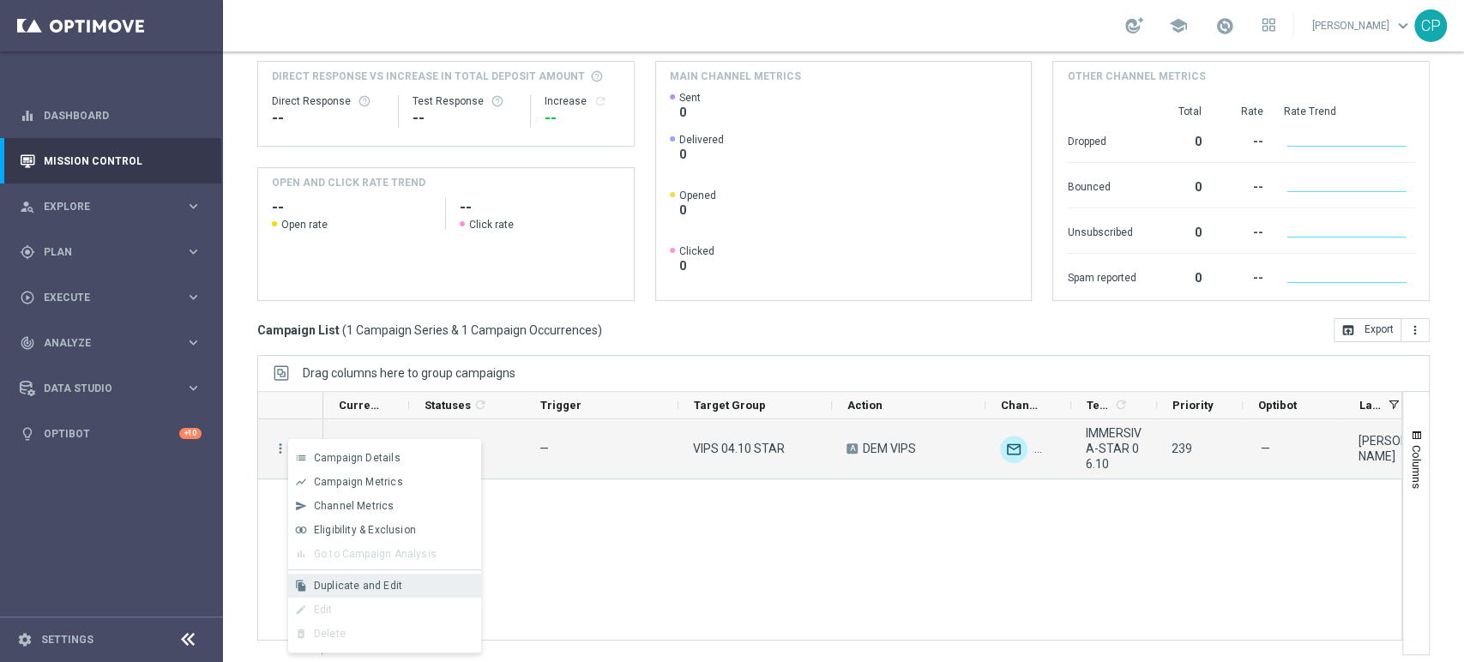
click at [332, 582] on span "Duplicate and Edit" at bounding box center [358, 586] width 88 height 12
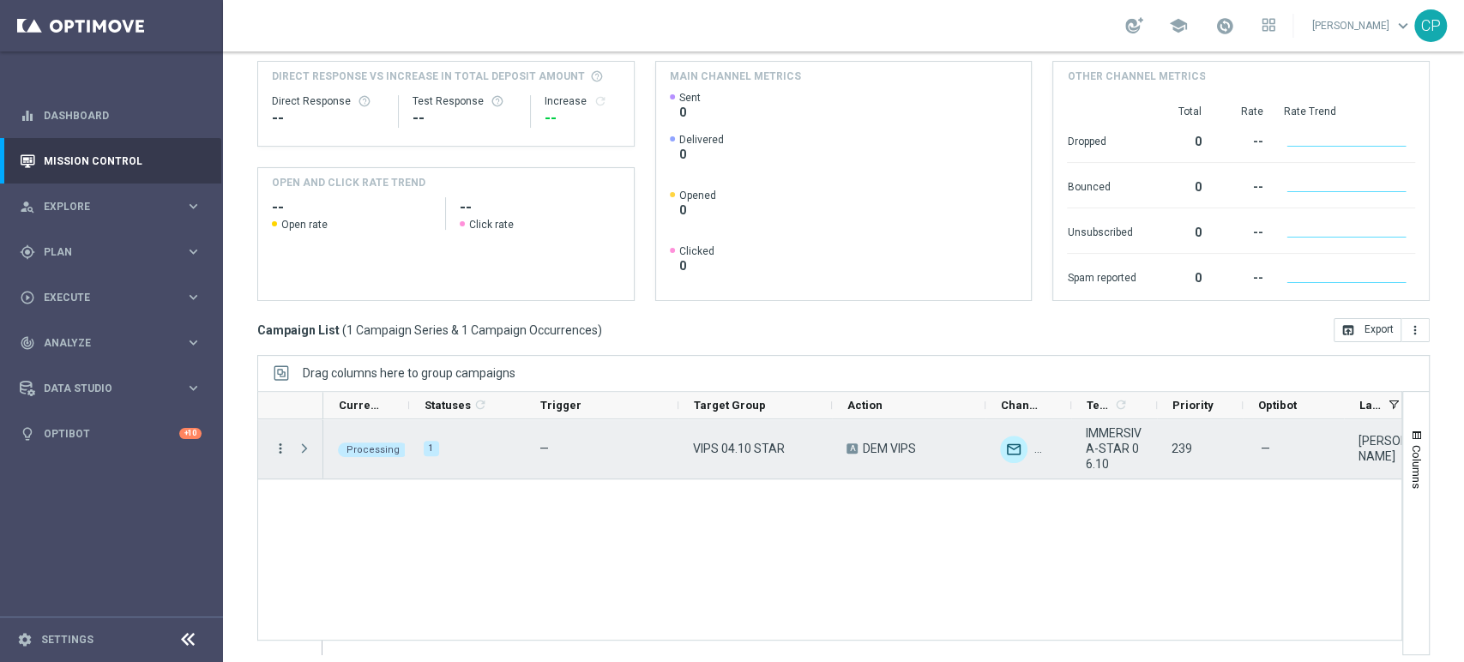
click at [281, 449] on icon "more_vert" at bounding box center [280, 448] width 15 height 15
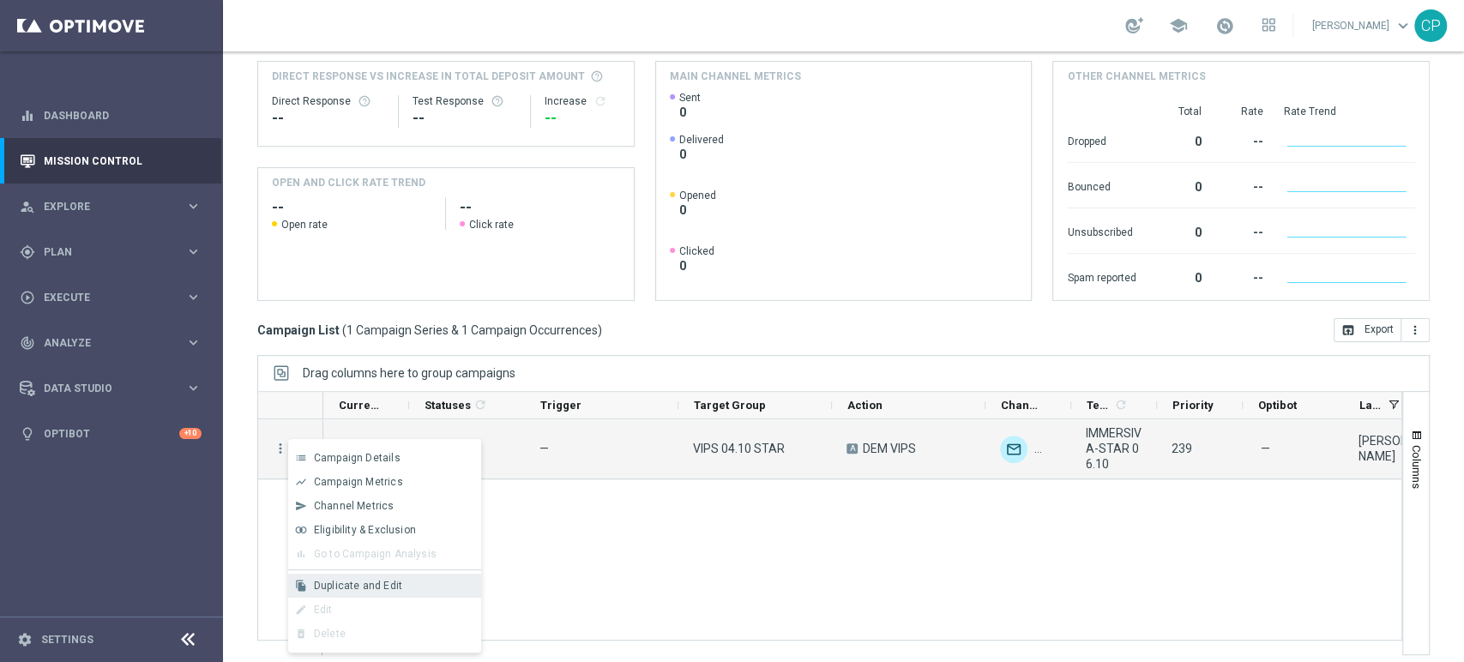
click at [320, 587] on span "Duplicate and Edit" at bounding box center [358, 586] width 88 height 12
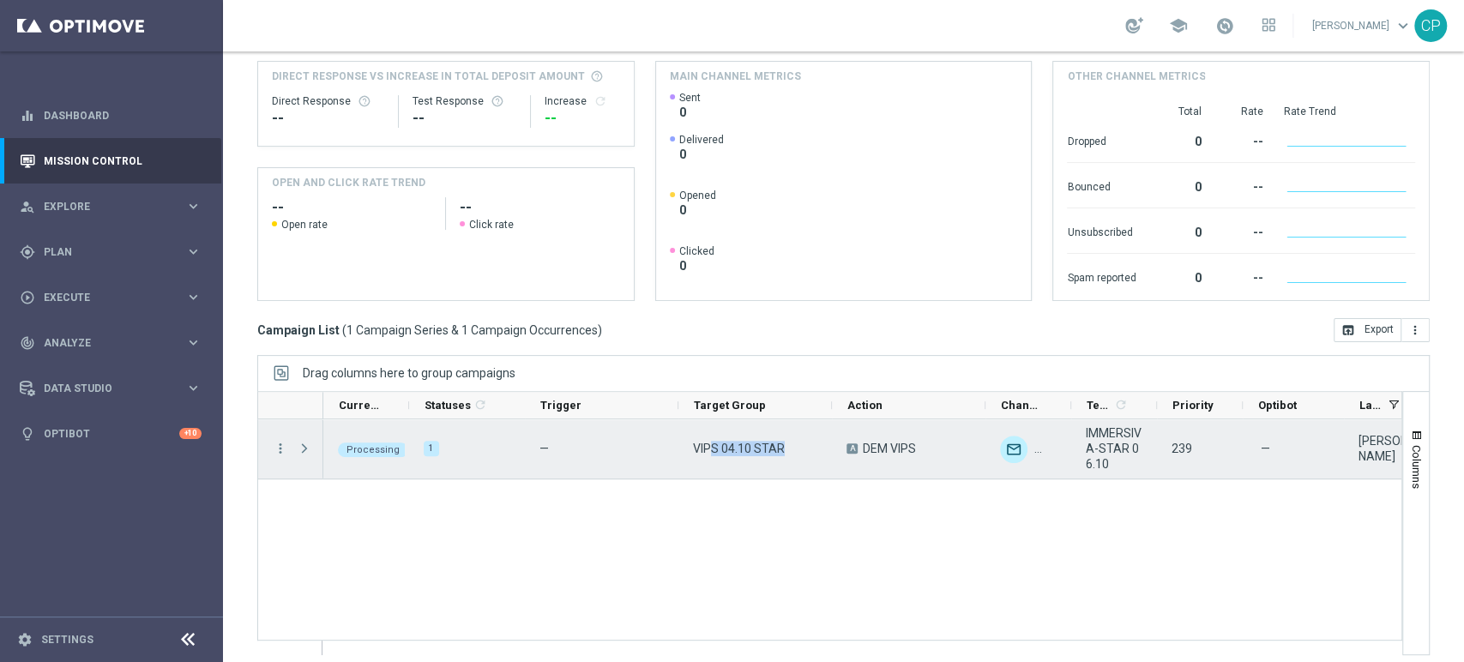
drag, startPoint x: 712, startPoint y: 444, endPoint x: 794, endPoint y: 444, distance: 81.5
click at [794, 444] on div "VIPS 04.10 STAR" at bounding box center [756, 449] width 154 height 59
click at [281, 449] on icon "more_vert" at bounding box center [280, 448] width 15 height 15
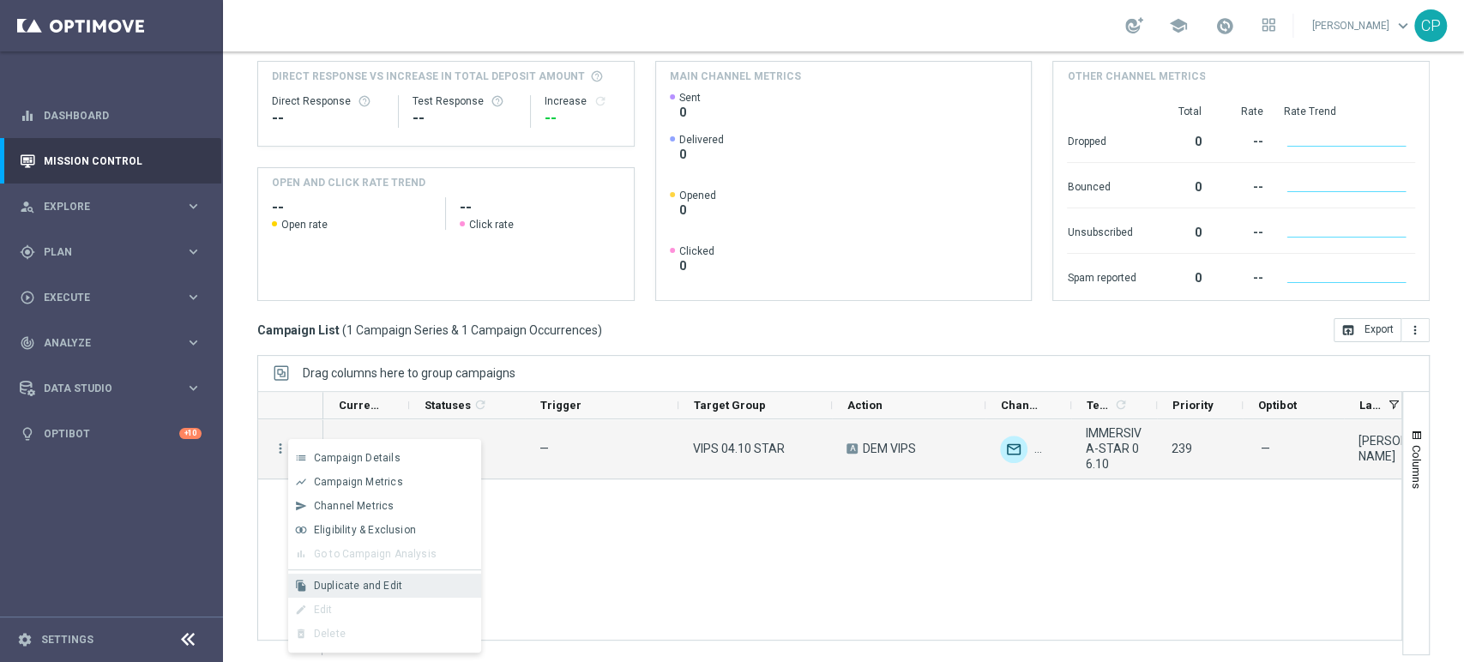
click at [351, 588] on span "Duplicate and Edit" at bounding box center [358, 586] width 88 height 12
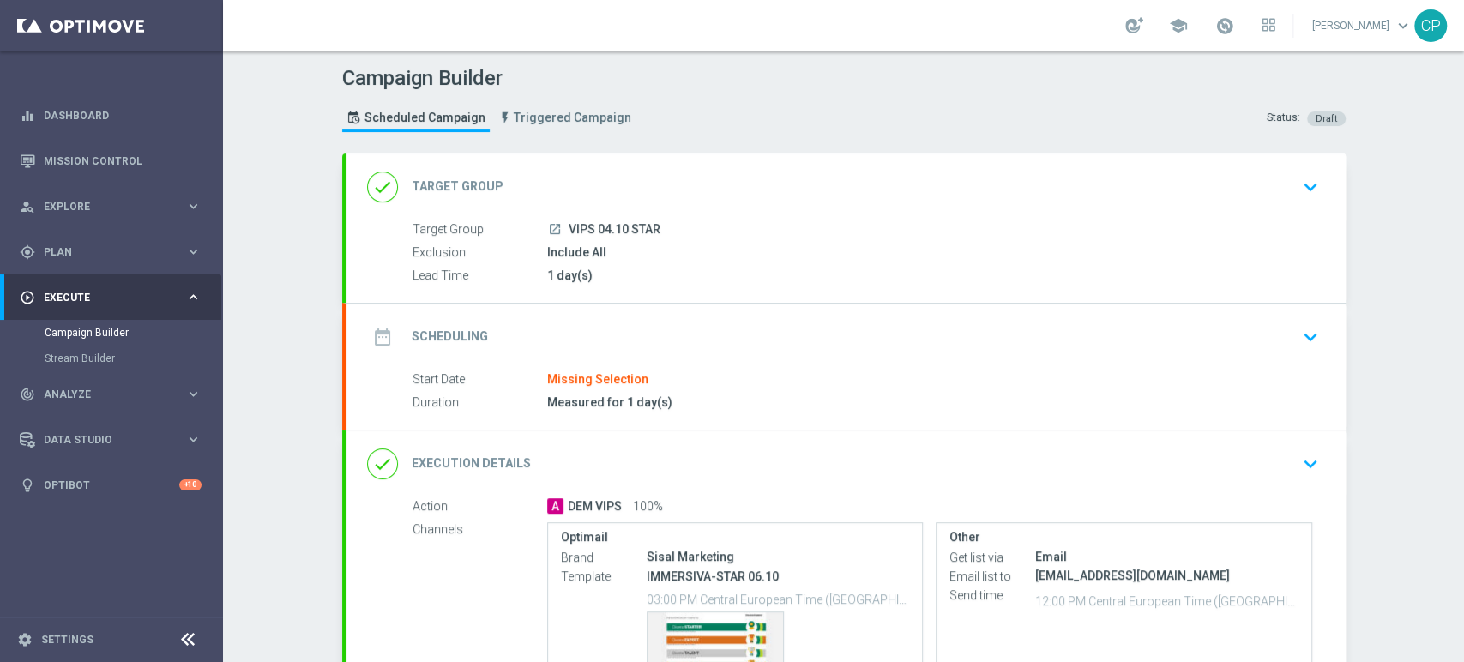
click at [1306, 184] on icon "keyboard_arrow_down" at bounding box center [1311, 187] width 26 height 26
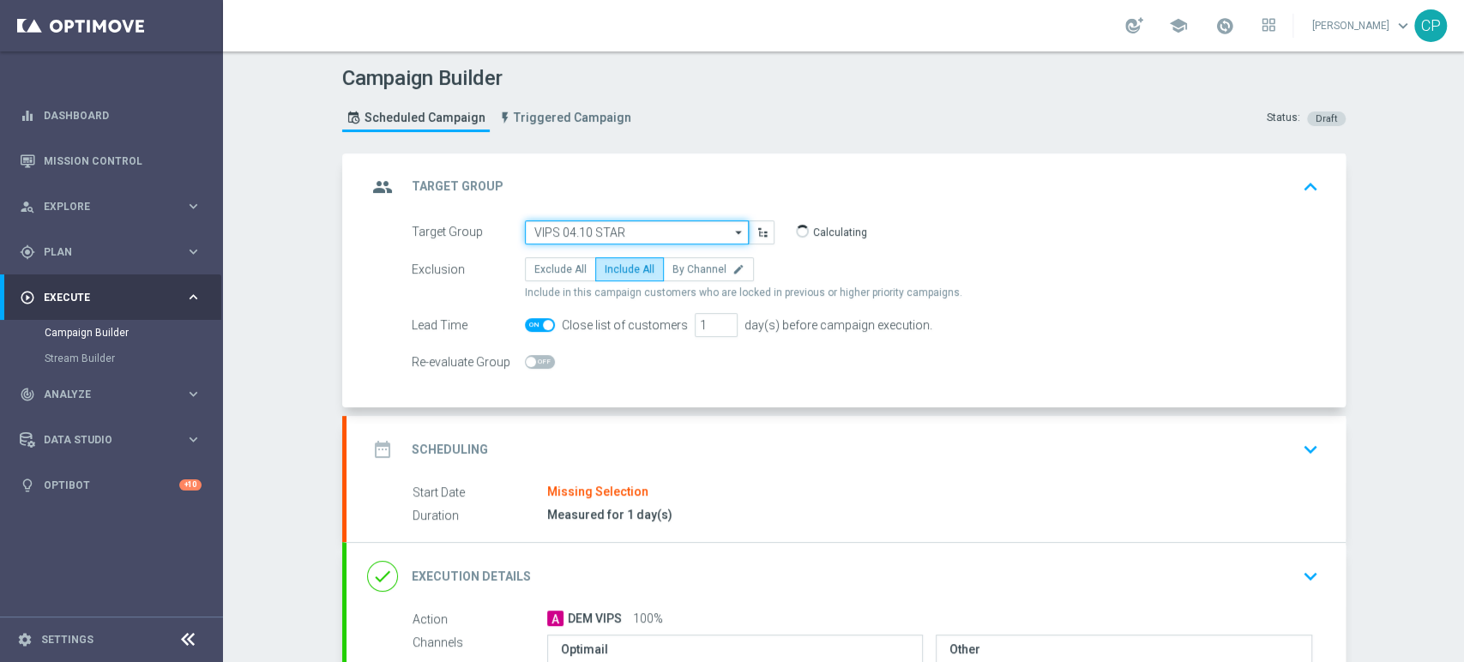
click at [679, 227] on input "VIPS 04.10 STAR" at bounding box center [637, 232] width 224 height 24
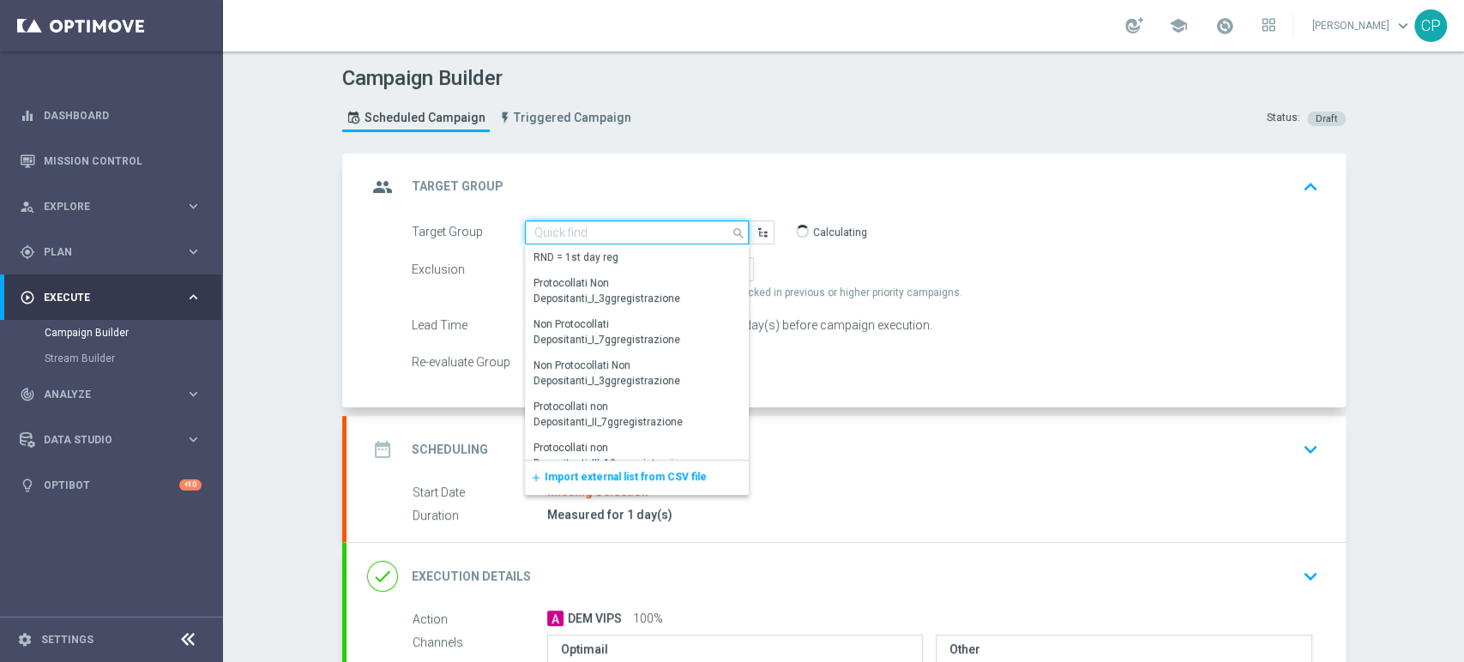
click at [651, 230] on input at bounding box center [637, 232] width 224 height 24
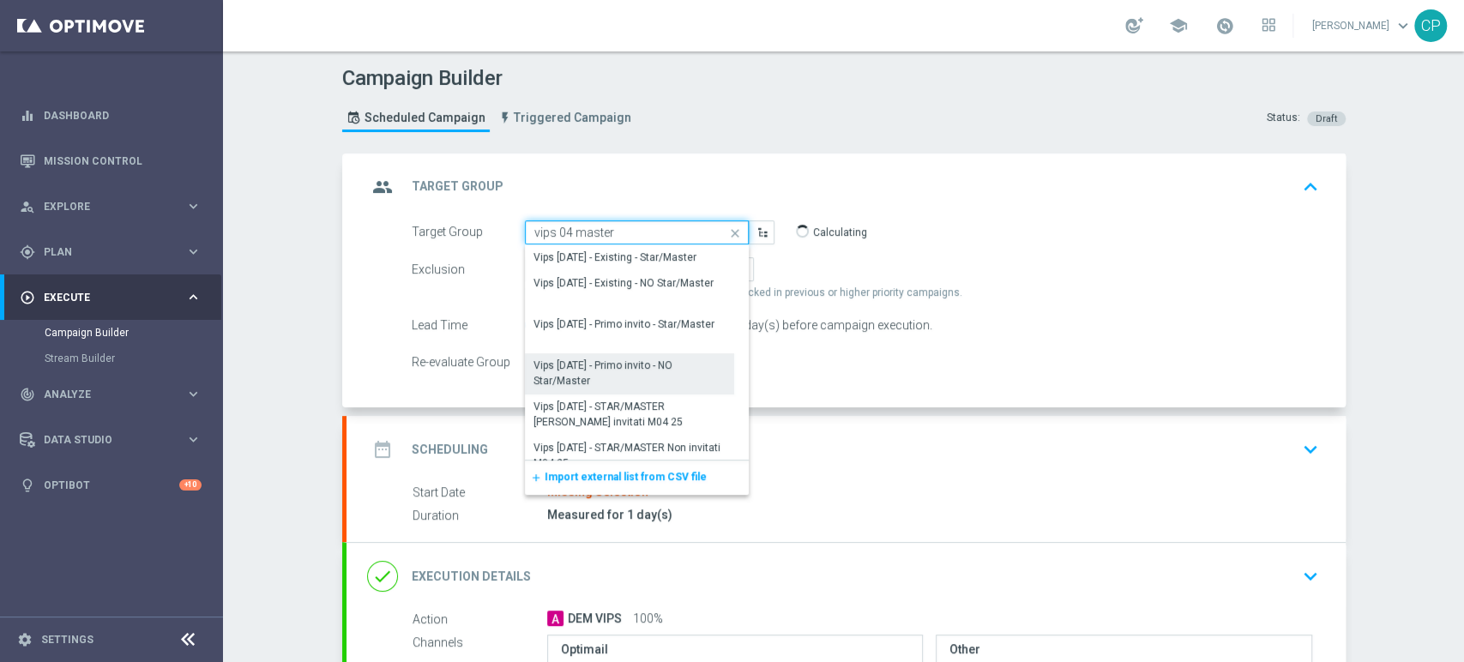
scroll to position [110, 0]
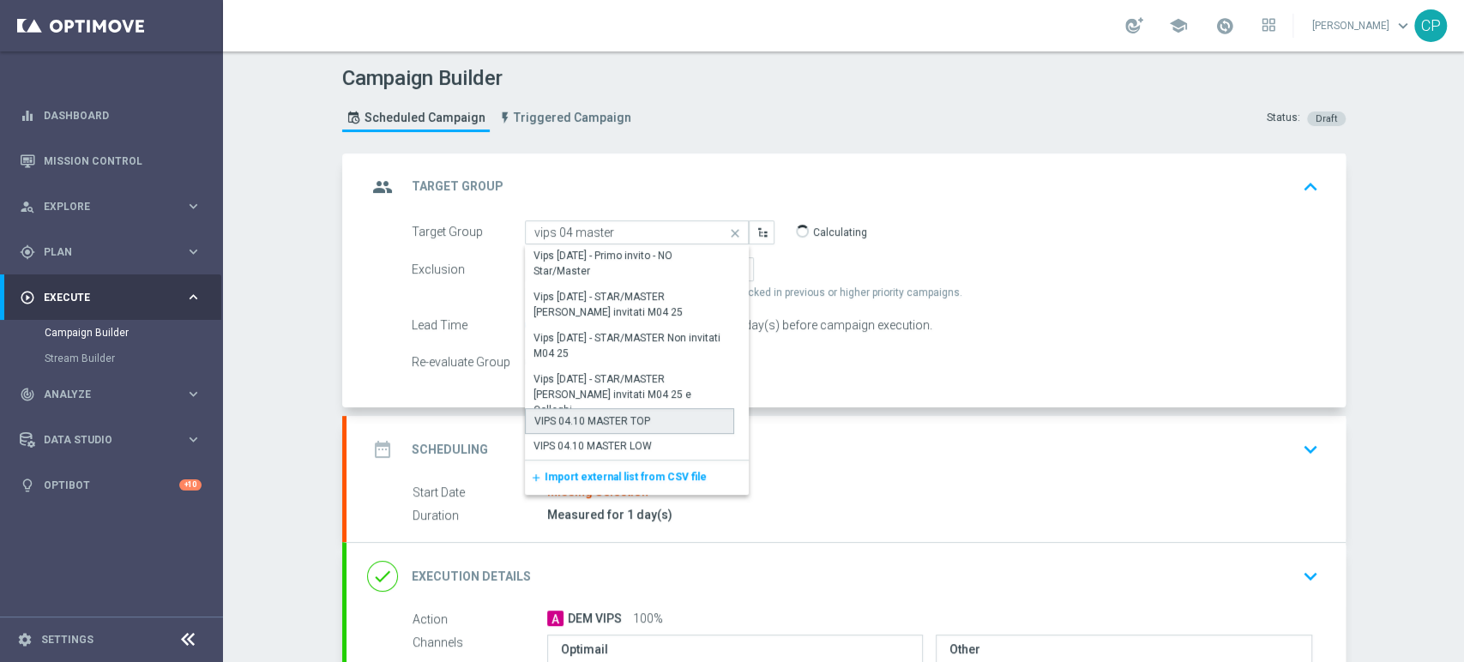
click at [619, 415] on div "VIPS 04.10 MASTER TOP" at bounding box center [592, 421] width 116 height 15
type input "VIPS 04.10 MASTER TOP"
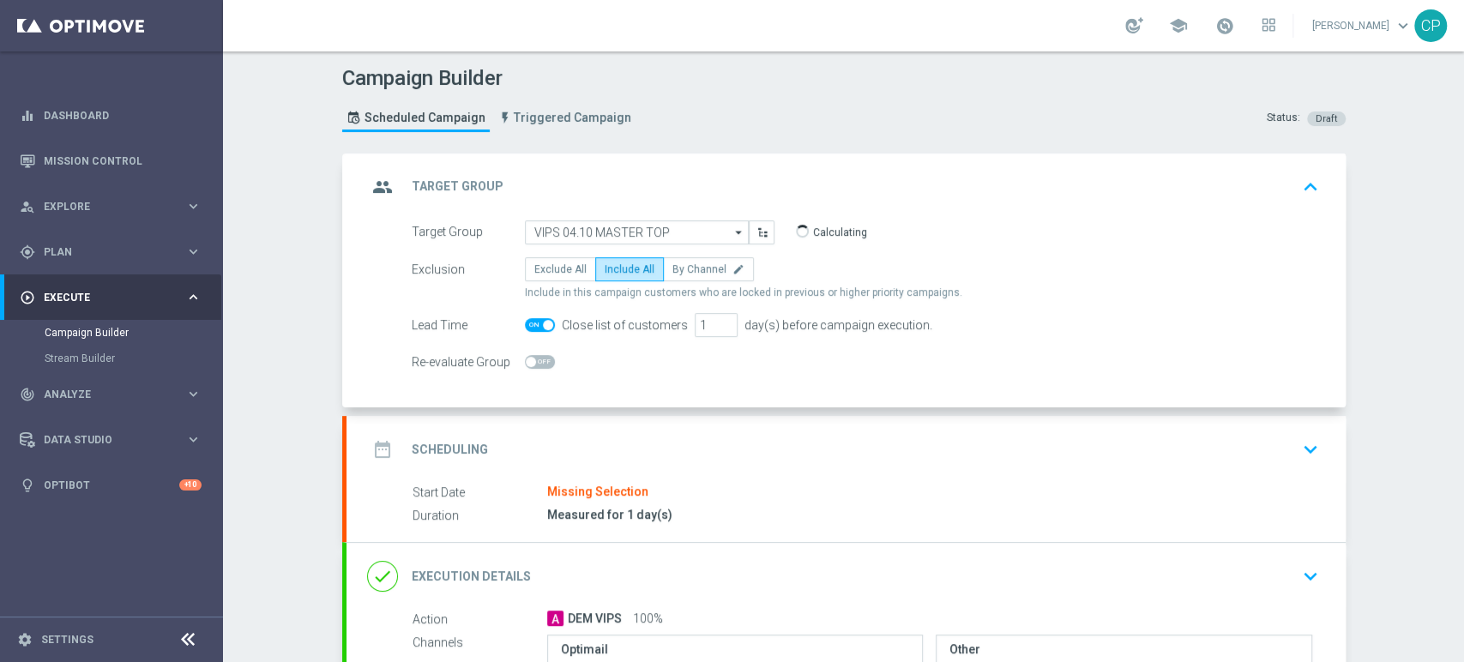
click at [623, 487] on div "Missing Selection" at bounding box center [597, 492] width 101 height 15
click at [1301, 446] on icon "keyboard_arrow_down" at bounding box center [1311, 450] width 26 height 26
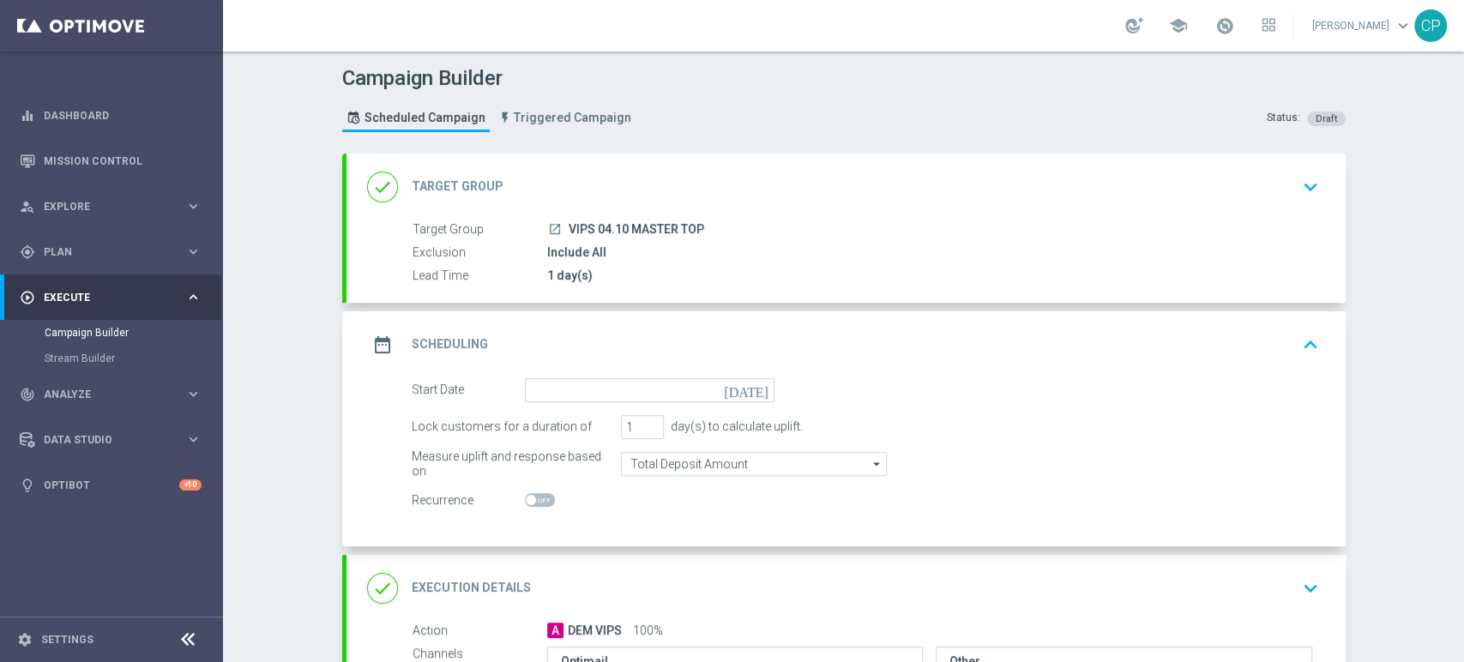
click at [750, 389] on icon "[DATE]" at bounding box center [749, 387] width 51 height 19
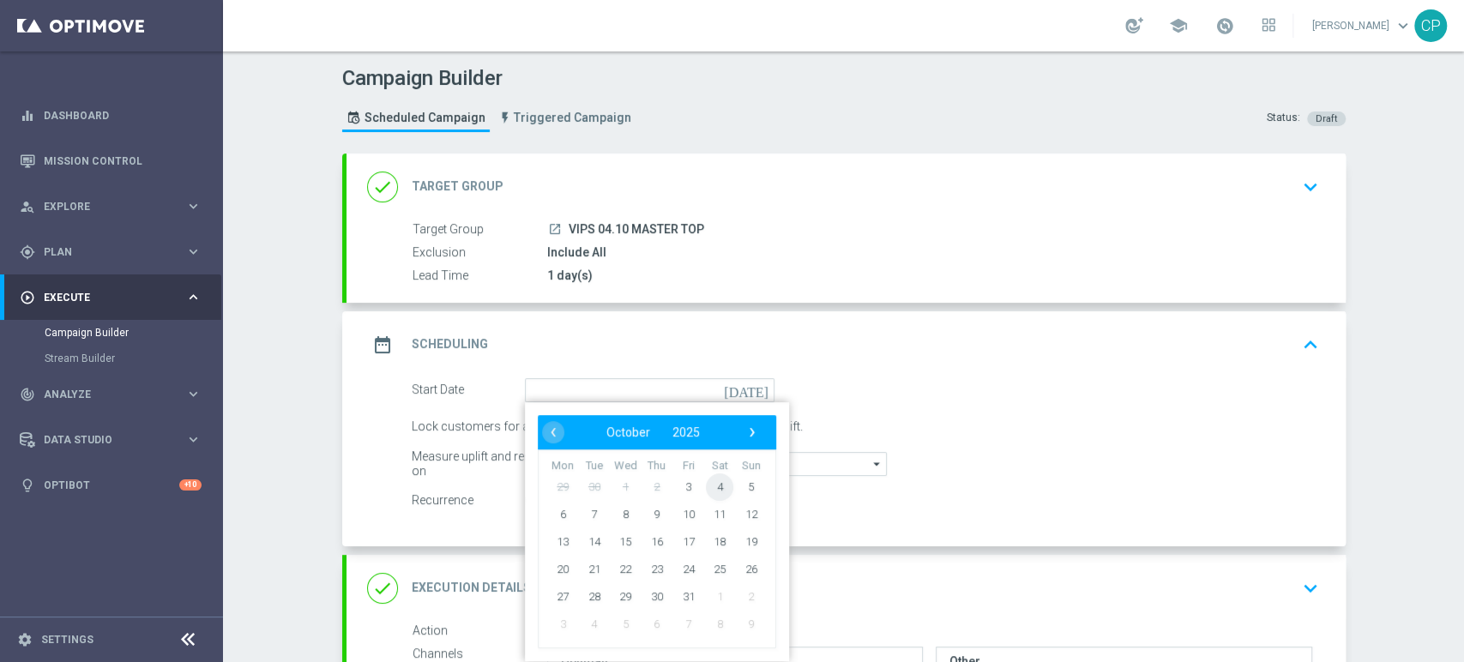
click at [715, 483] on span "4" at bounding box center [719, 486] width 27 height 27
type input "[DATE]"
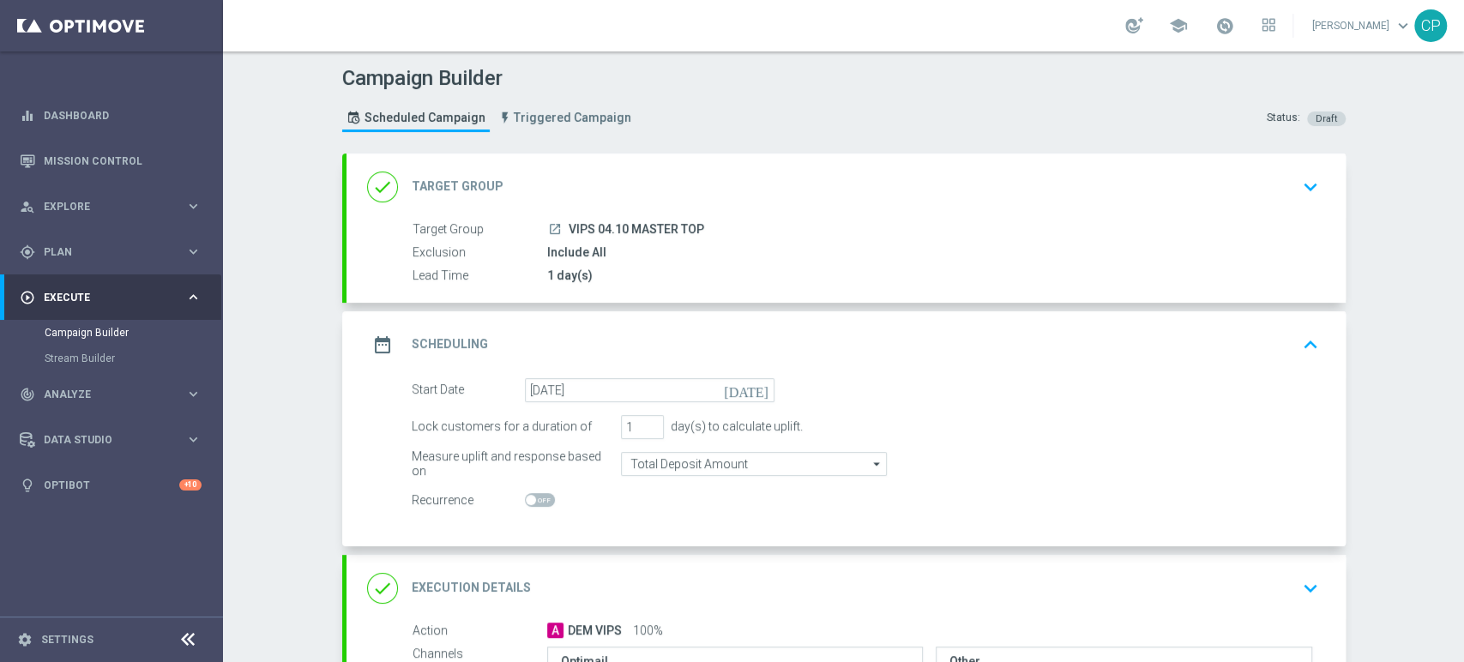
click at [859, 378] on div "Start Date [DATE] [DATE]" at bounding box center [865, 390] width 933 height 24
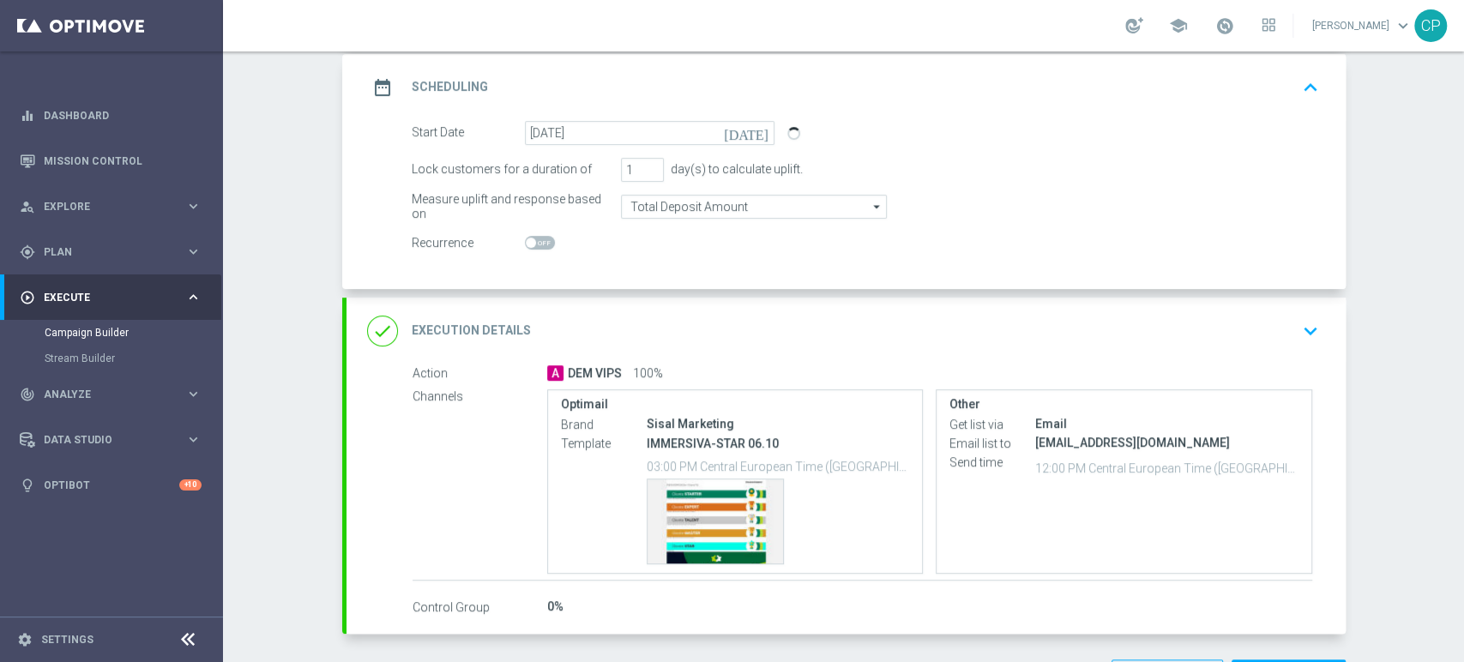
scroll to position [258, 0]
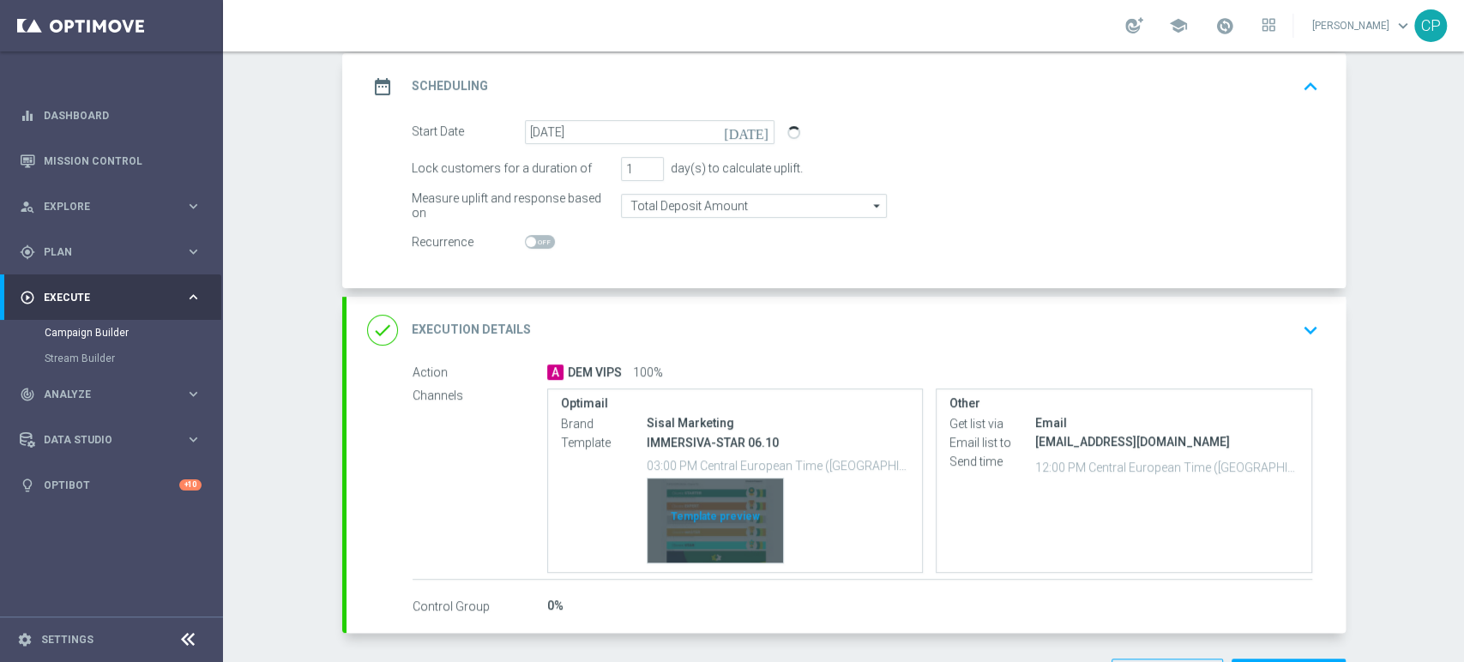
click at [657, 506] on div "Template preview" at bounding box center [716, 521] width 136 height 84
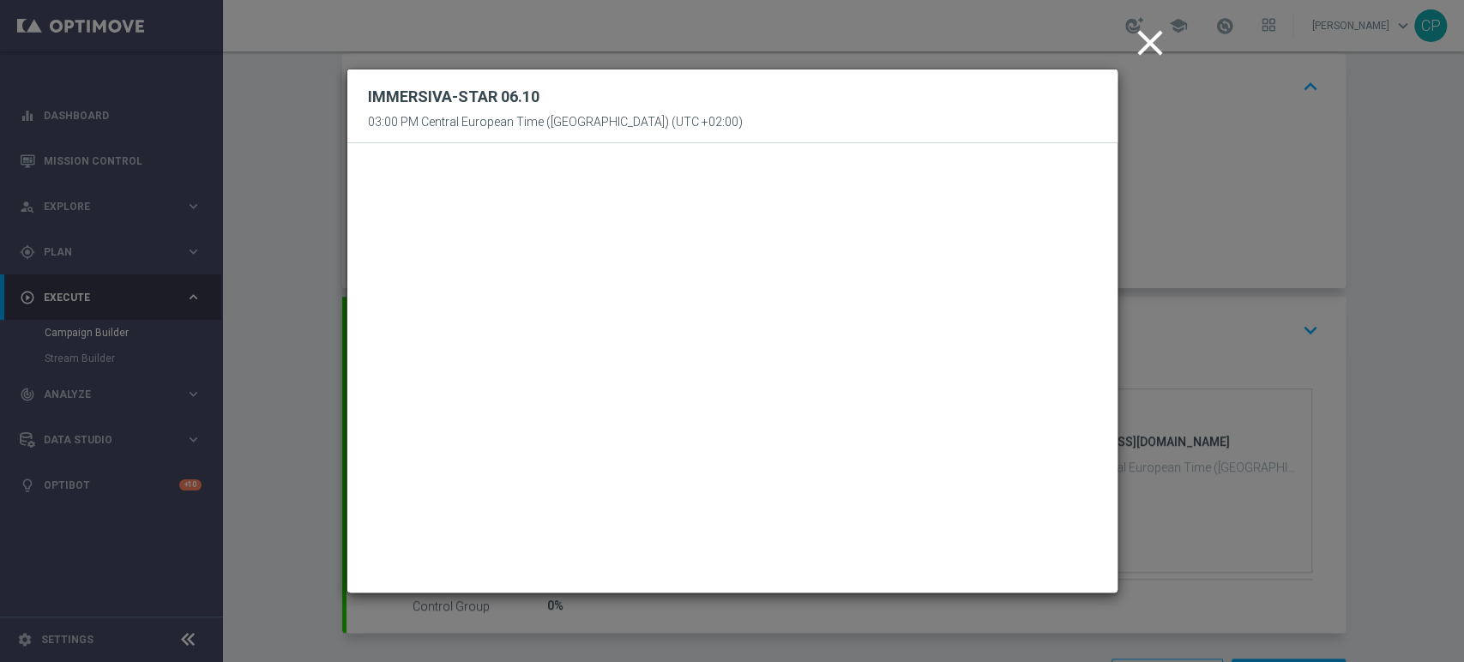
click at [1144, 46] on icon "close" at bounding box center [1150, 42] width 43 height 43
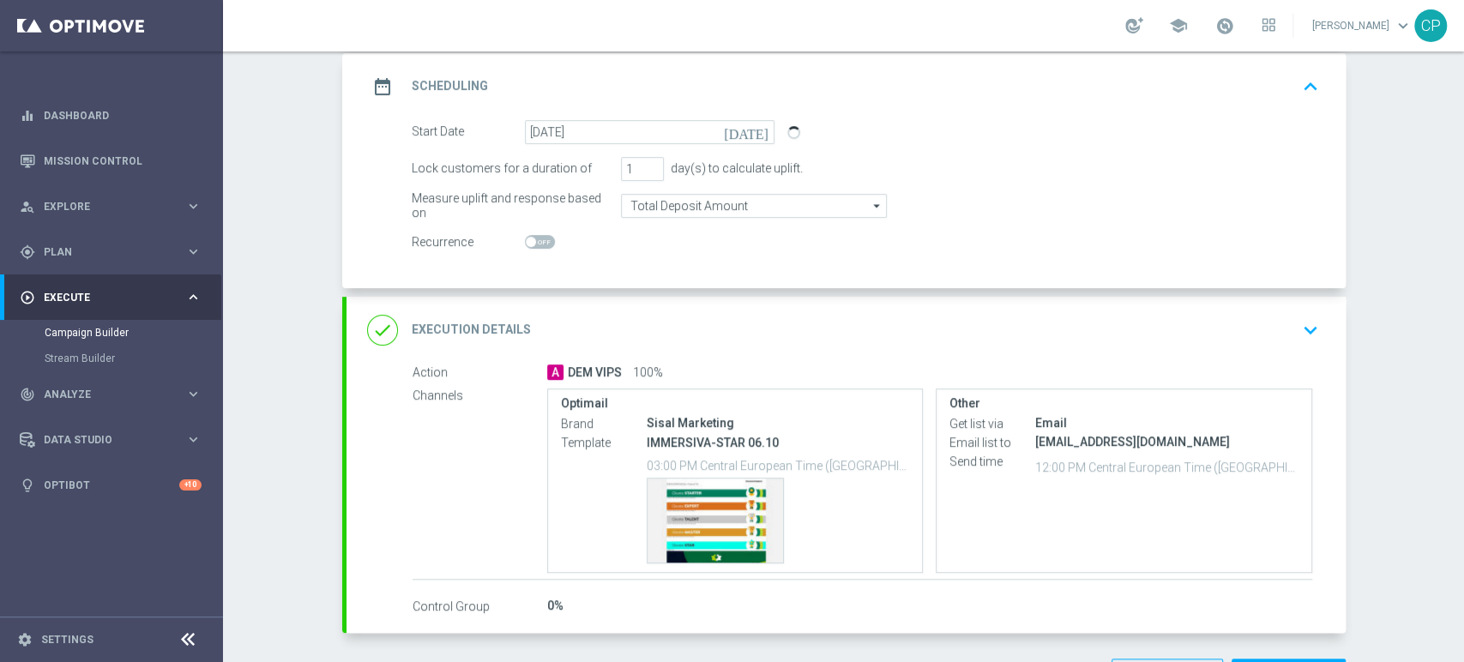
click at [1300, 326] on icon "keyboard_arrow_down" at bounding box center [1311, 330] width 26 height 26
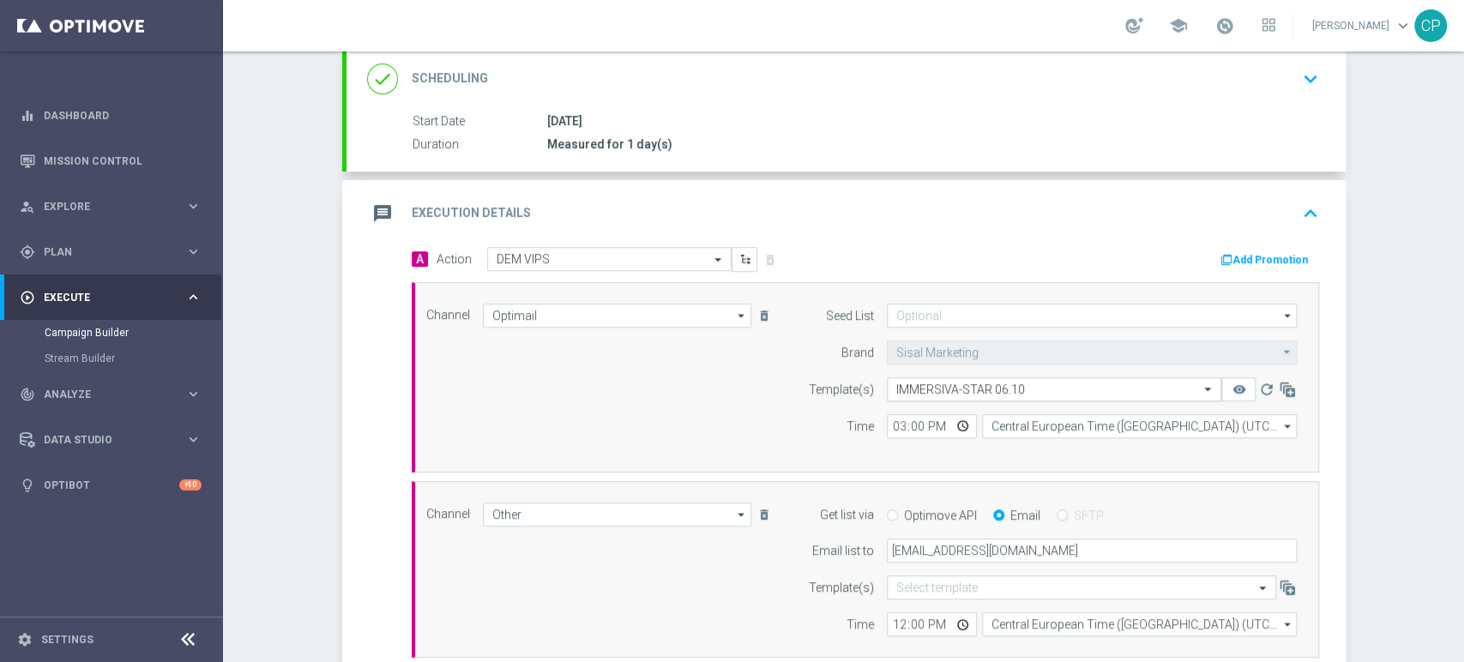
click at [975, 383] on input "text" at bounding box center [1037, 390] width 281 height 15
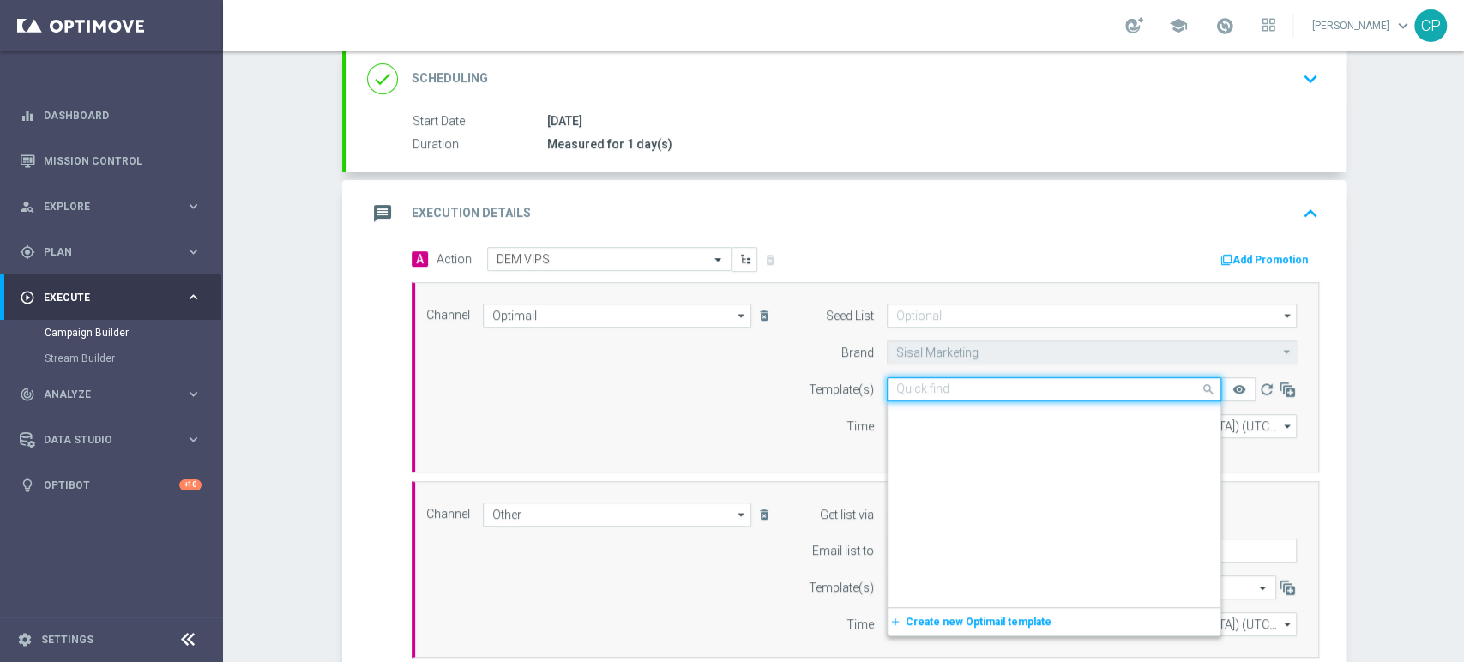
scroll to position [141300, 0]
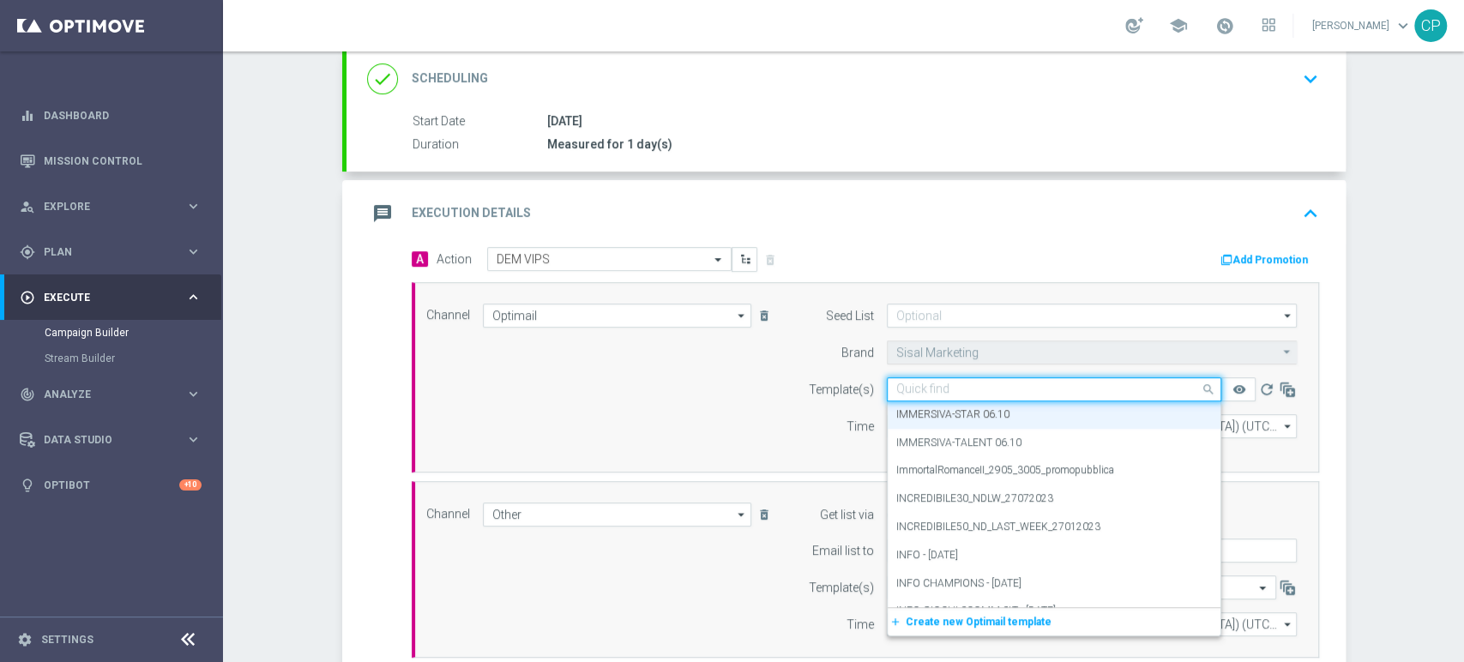
click at [975, 383] on input "text" at bounding box center [1037, 390] width 281 height 15
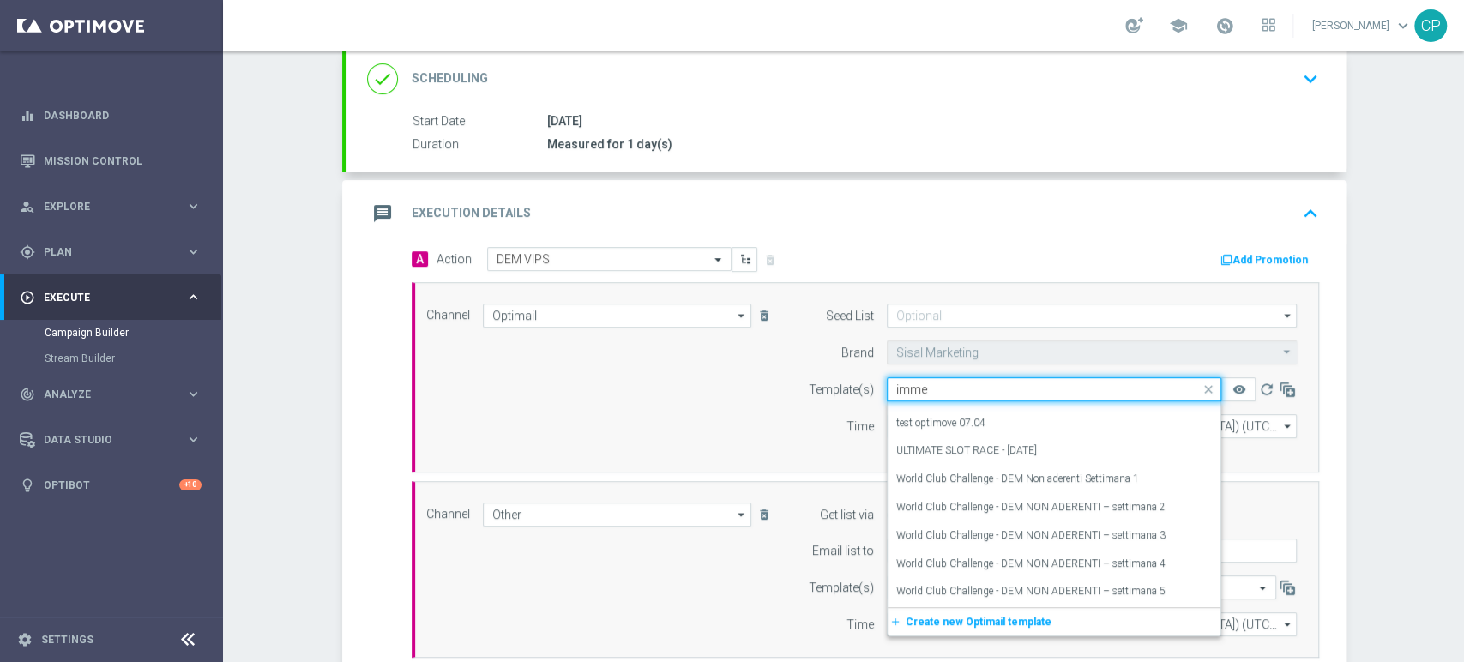
scroll to position [0, 0]
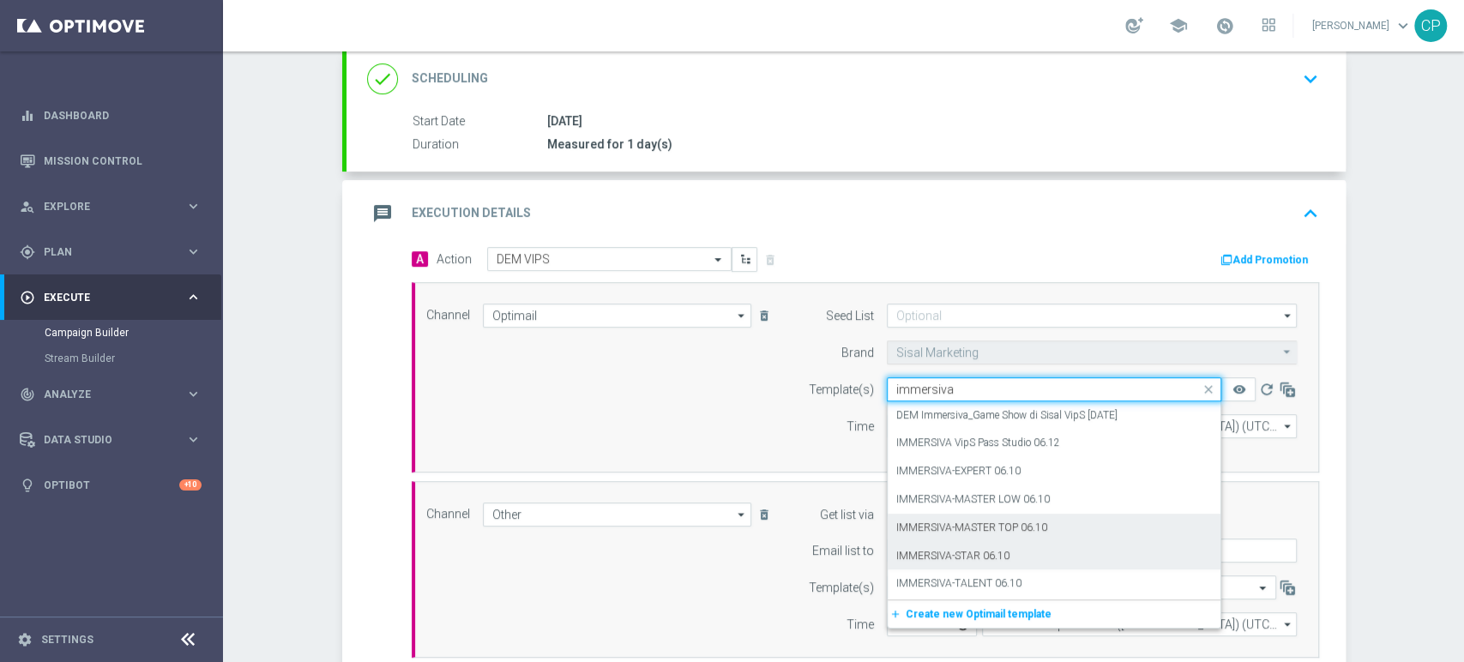
click at [981, 521] on label "IMMERSIVA-MASTER TOP 06.10" at bounding box center [972, 528] width 151 height 15
type input "immersiva"
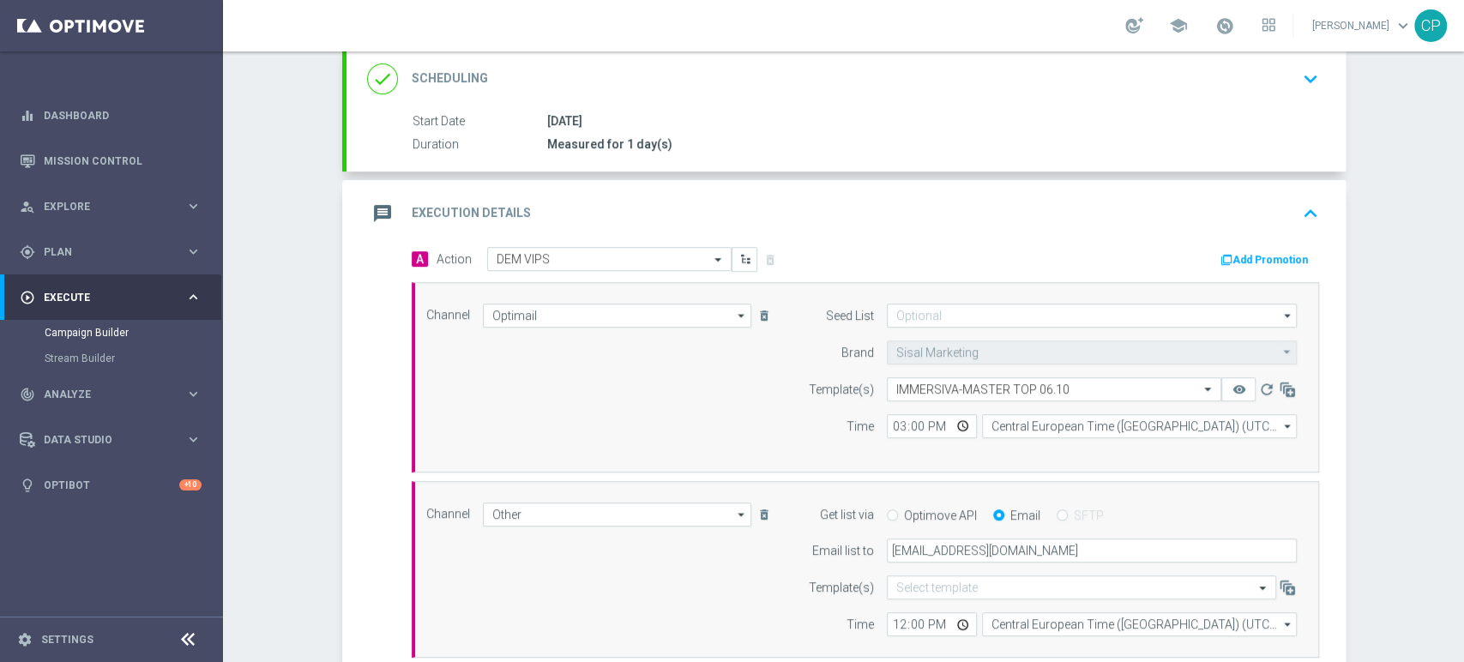
click at [749, 416] on div "Channel Optimail Optimail arrow_drop_down Show Selected 1 of 20 Optimail" at bounding box center [862, 378] width 897 height 148
click at [909, 424] on input "15:00" at bounding box center [932, 426] width 90 height 24
type input "15:05"
click at [747, 418] on div "Channel Optimail Optimail arrow_drop_down Show Selected 1 of 20 Optimail" at bounding box center [862, 378] width 897 height 148
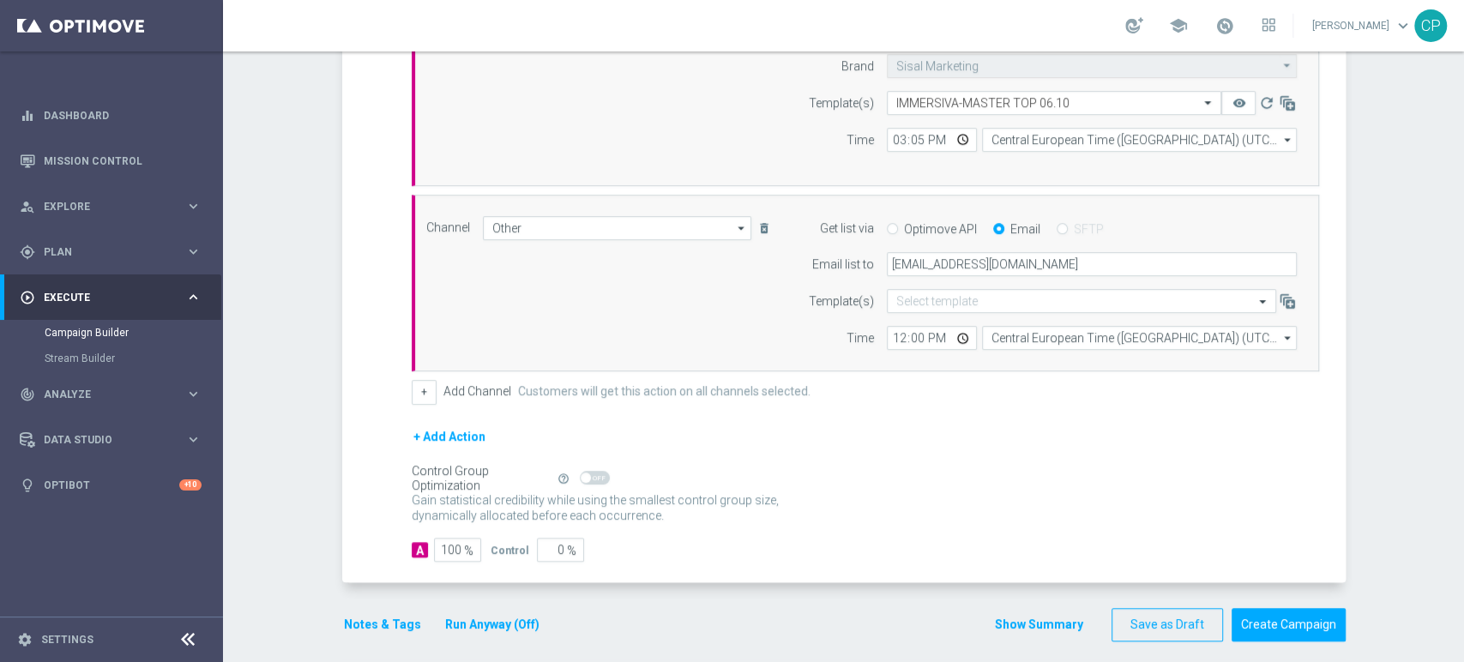
scroll to position [555, 0]
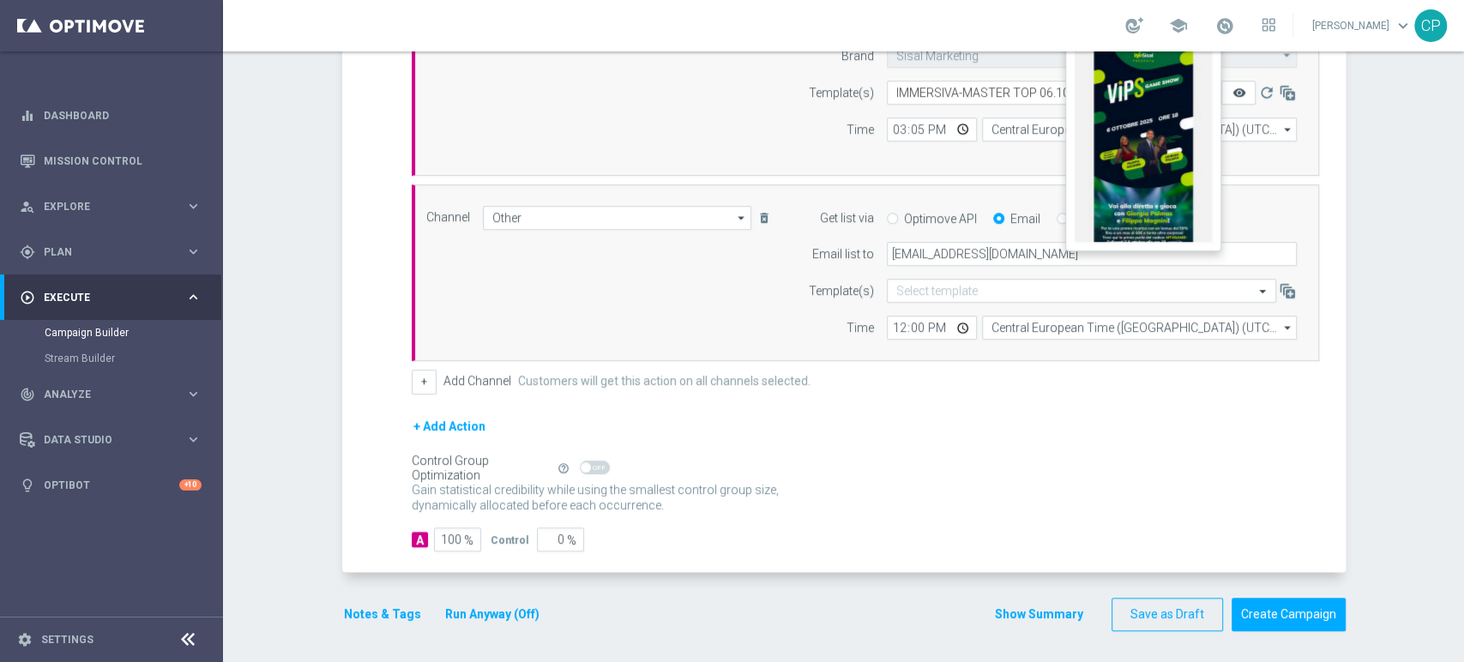
click at [1232, 89] on icon "remove_red_eye" at bounding box center [1239, 93] width 14 height 14
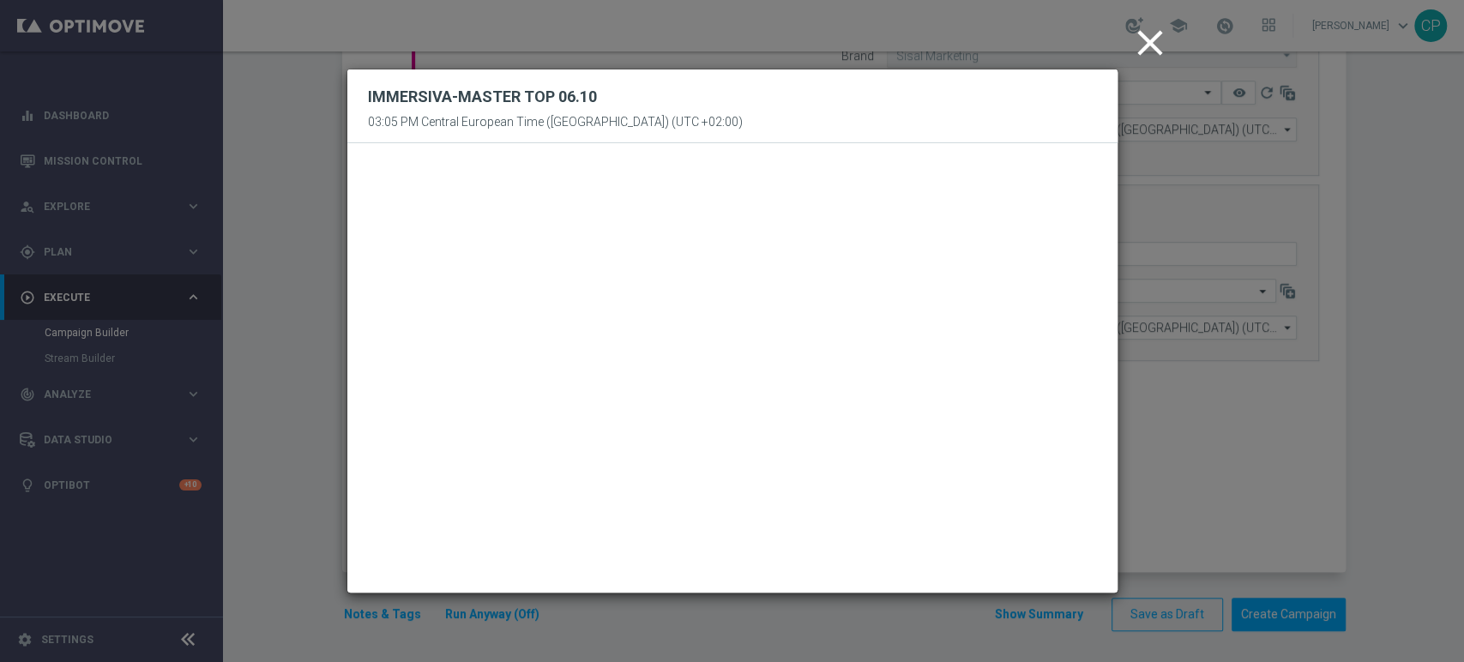
click at [1146, 40] on icon "close" at bounding box center [1150, 42] width 43 height 43
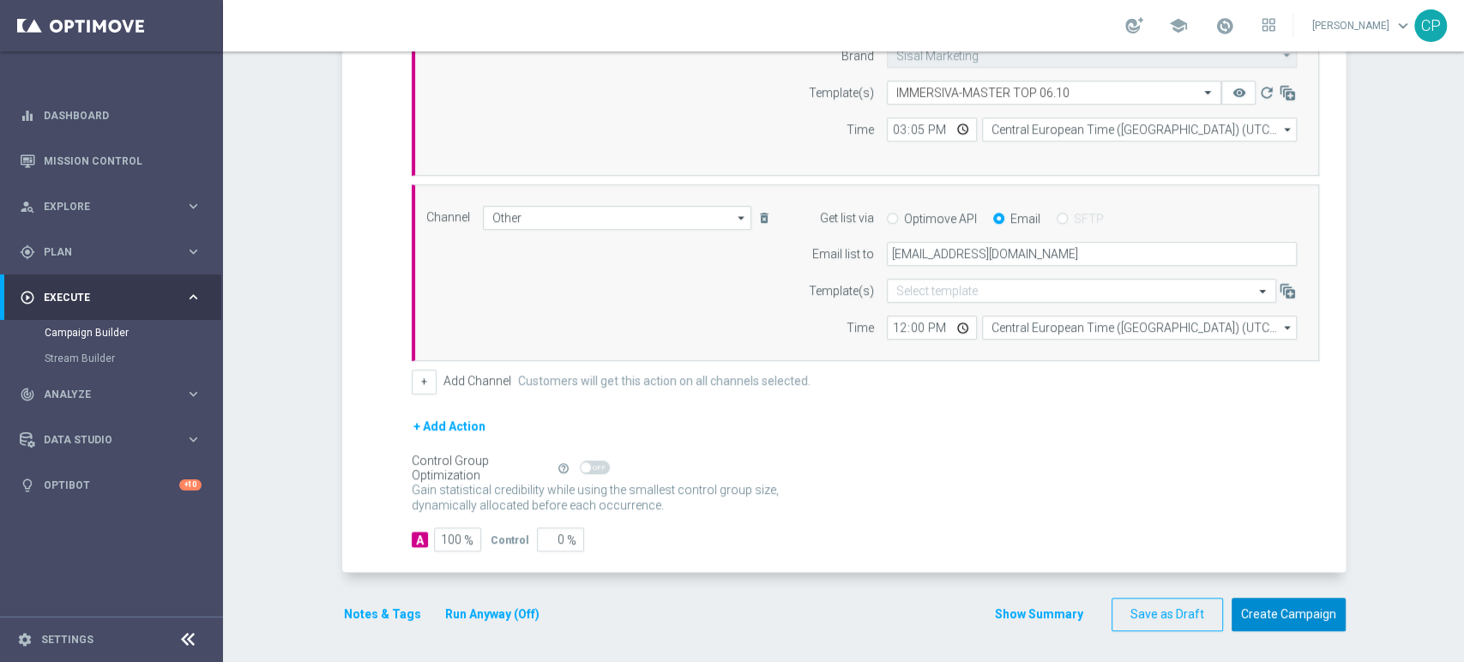
click at [1283, 615] on button "Create Campaign" at bounding box center [1289, 614] width 114 height 33
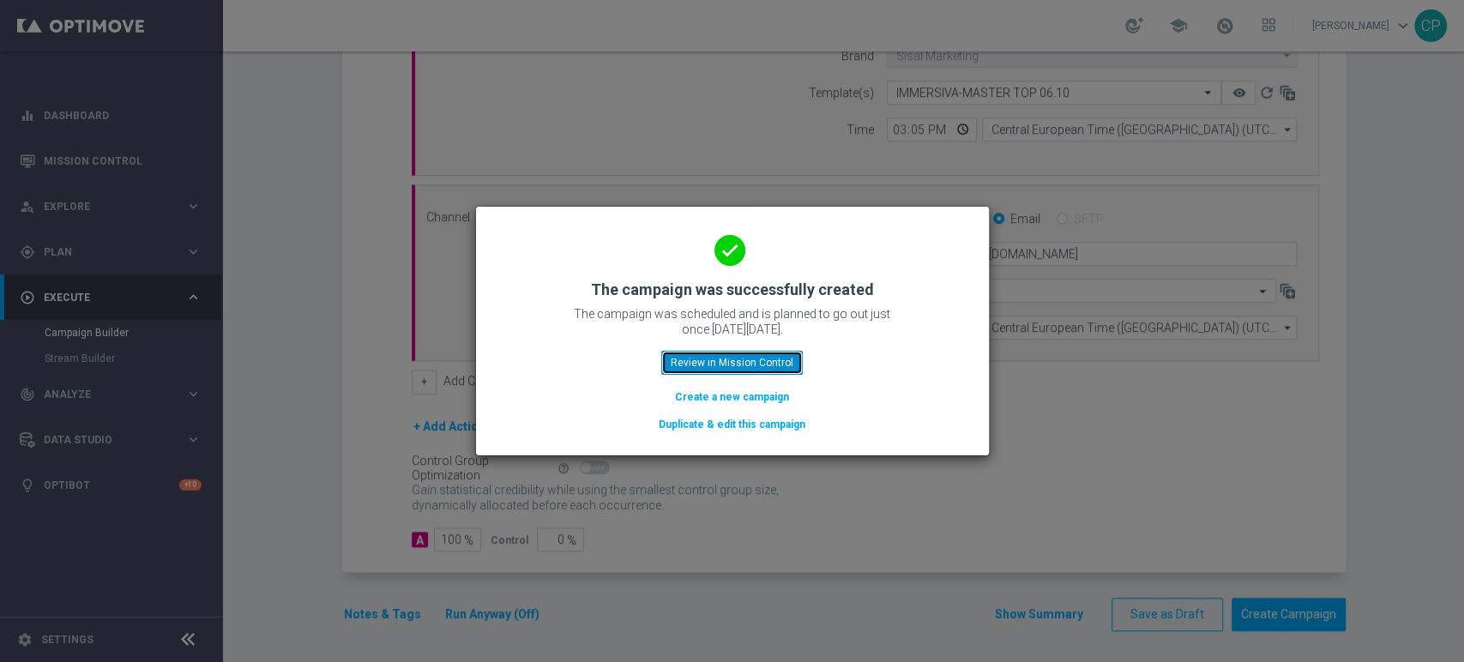
click at [730, 360] on button "Review in Mission Control" at bounding box center [732, 363] width 142 height 24
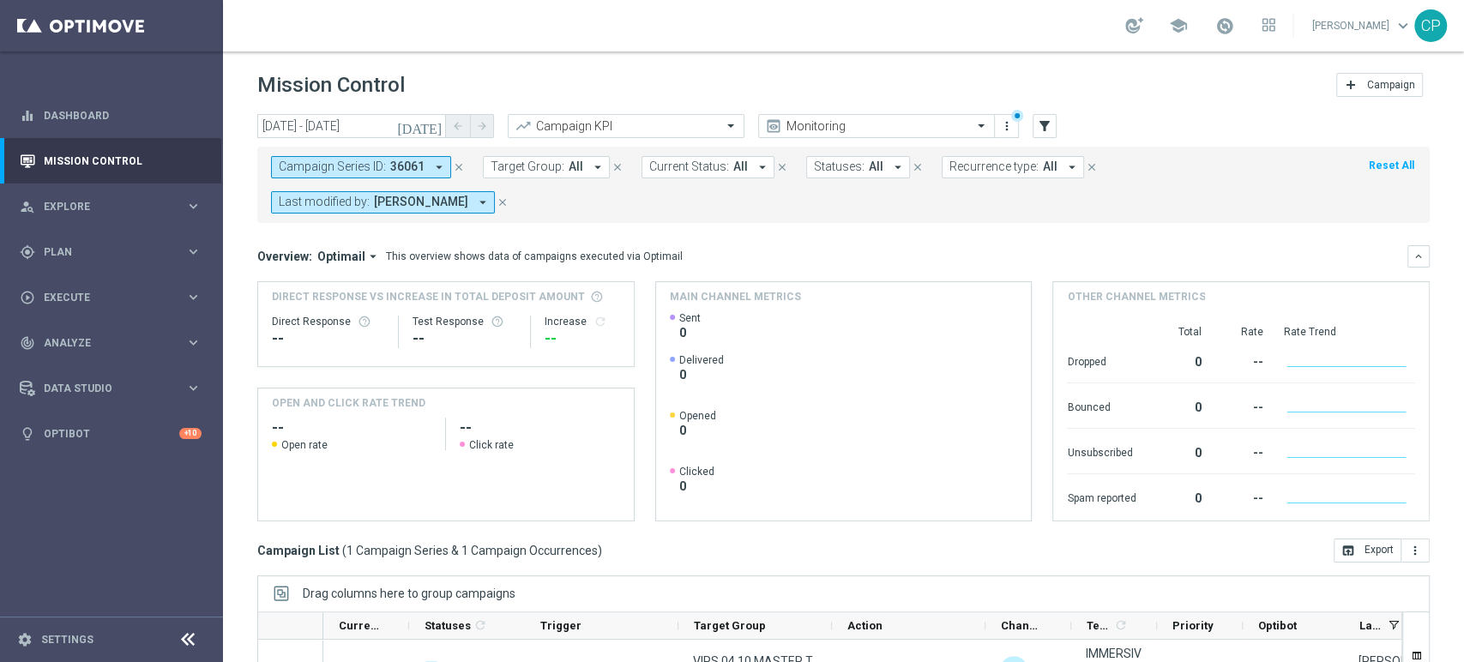
scroll to position [229, 0]
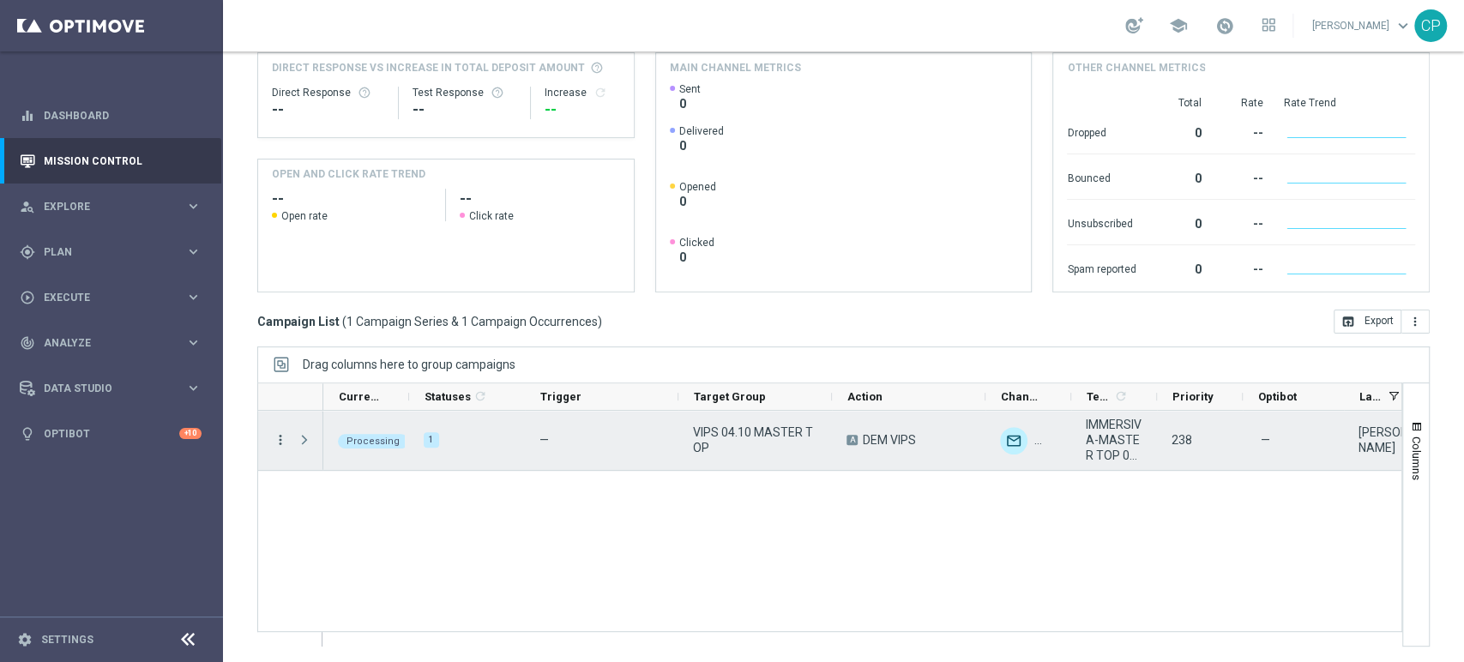
click at [278, 434] on icon "more_vert" at bounding box center [280, 439] width 15 height 15
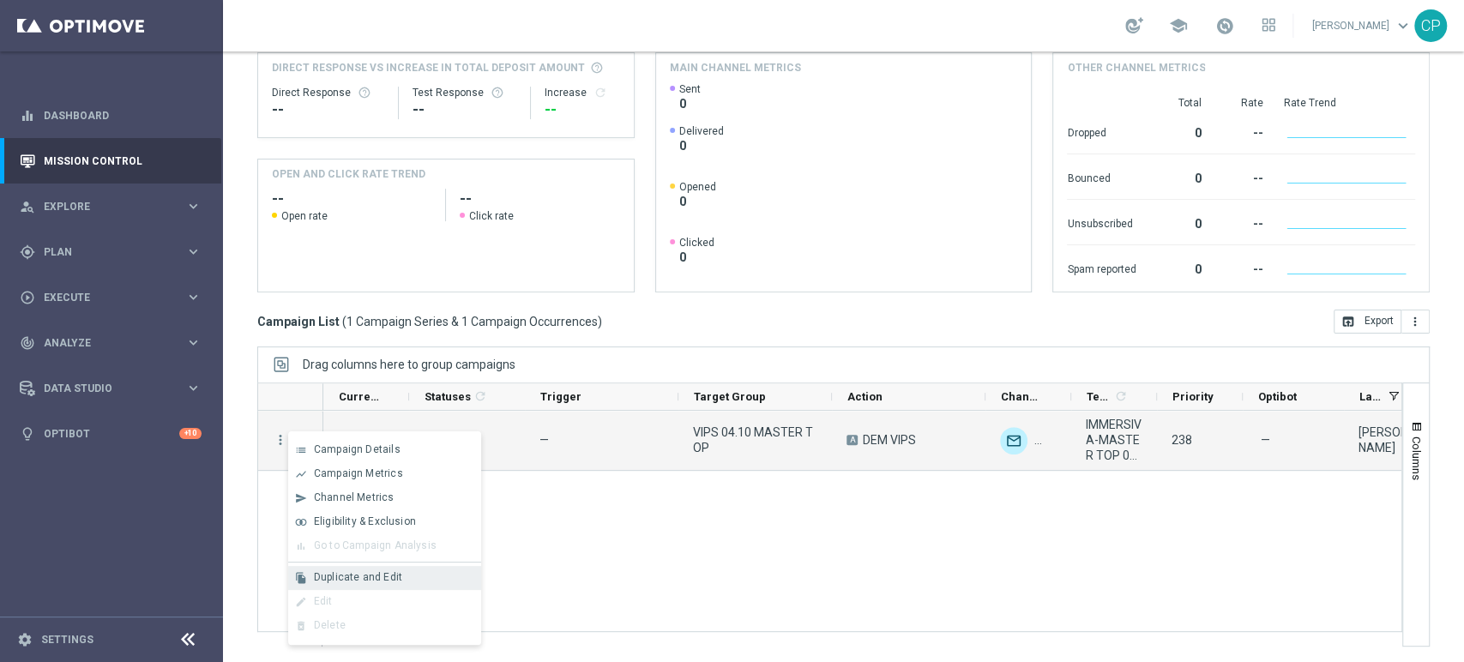
click at [336, 574] on span "Duplicate and Edit" at bounding box center [358, 577] width 88 height 12
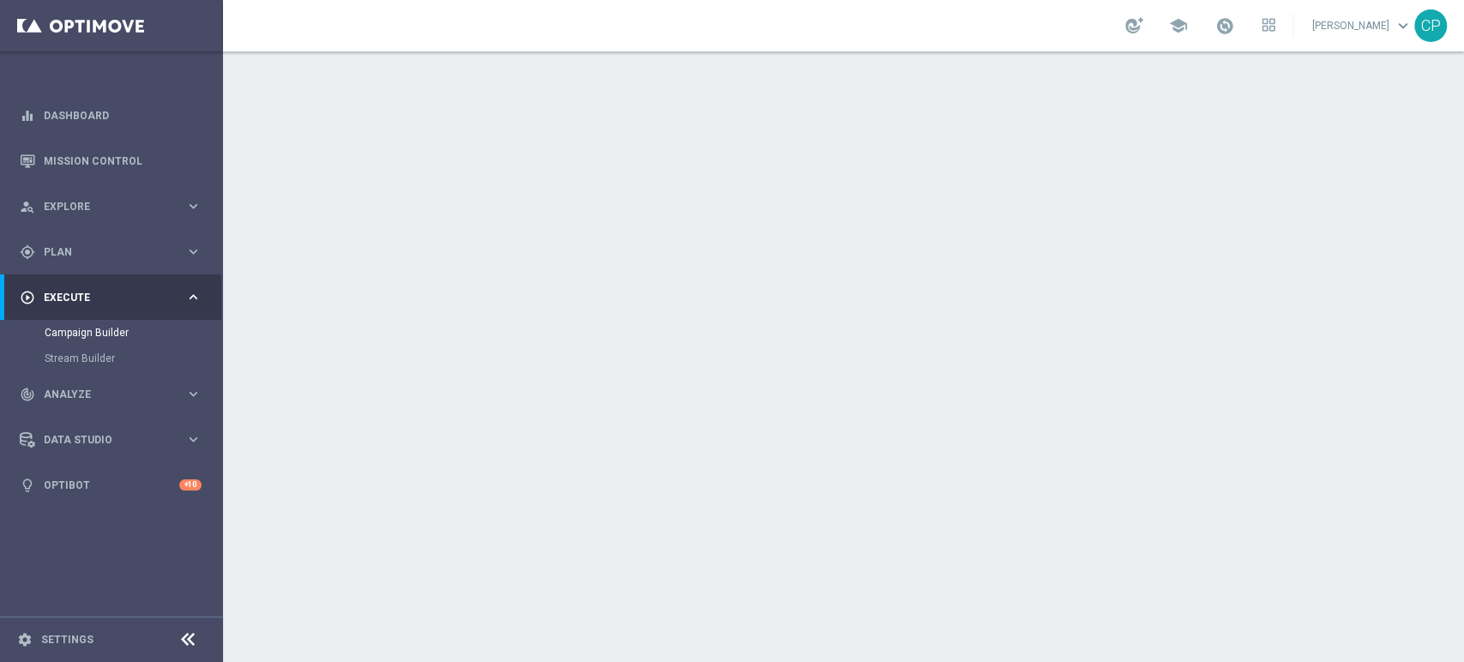
click at [874, 220] on div "launch VIPS 04.10 STAR" at bounding box center [929, 228] width 765 height 17
click at [1298, 182] on icon "keyboard_arrow_down" at bounding box center [1311, 187] width 26 height 26
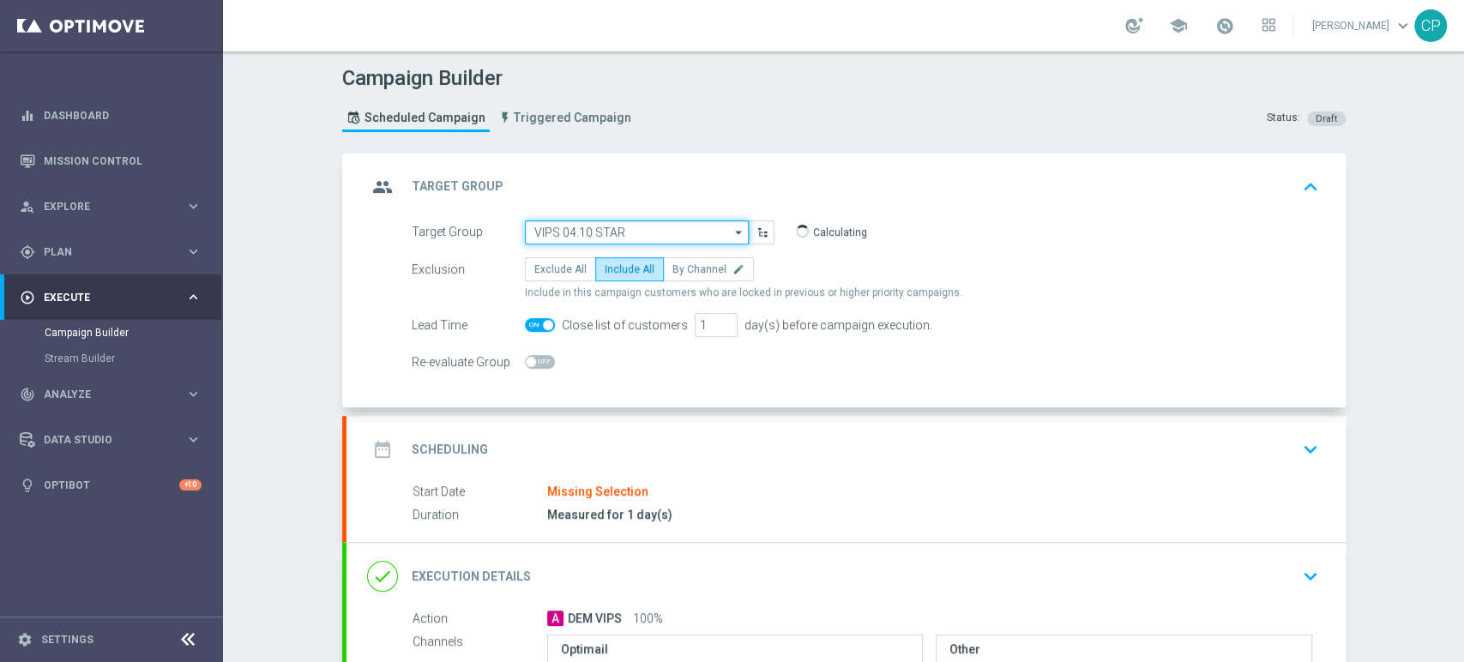
click at [666, 227] on input "VIPS 04.10 STAR" at bounding box center [637, 232] width 224 height 24
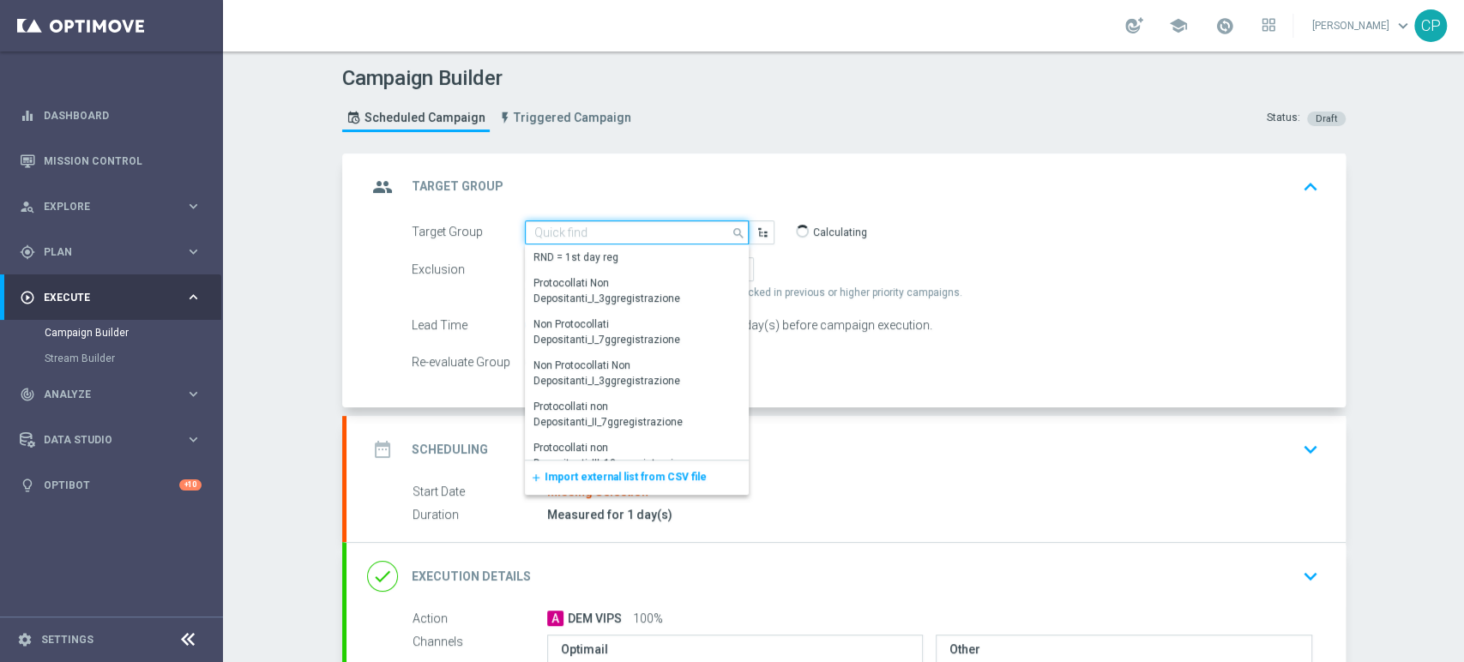
click at [666, 227] on input at bounding box center [637, 232] width 224 height 24
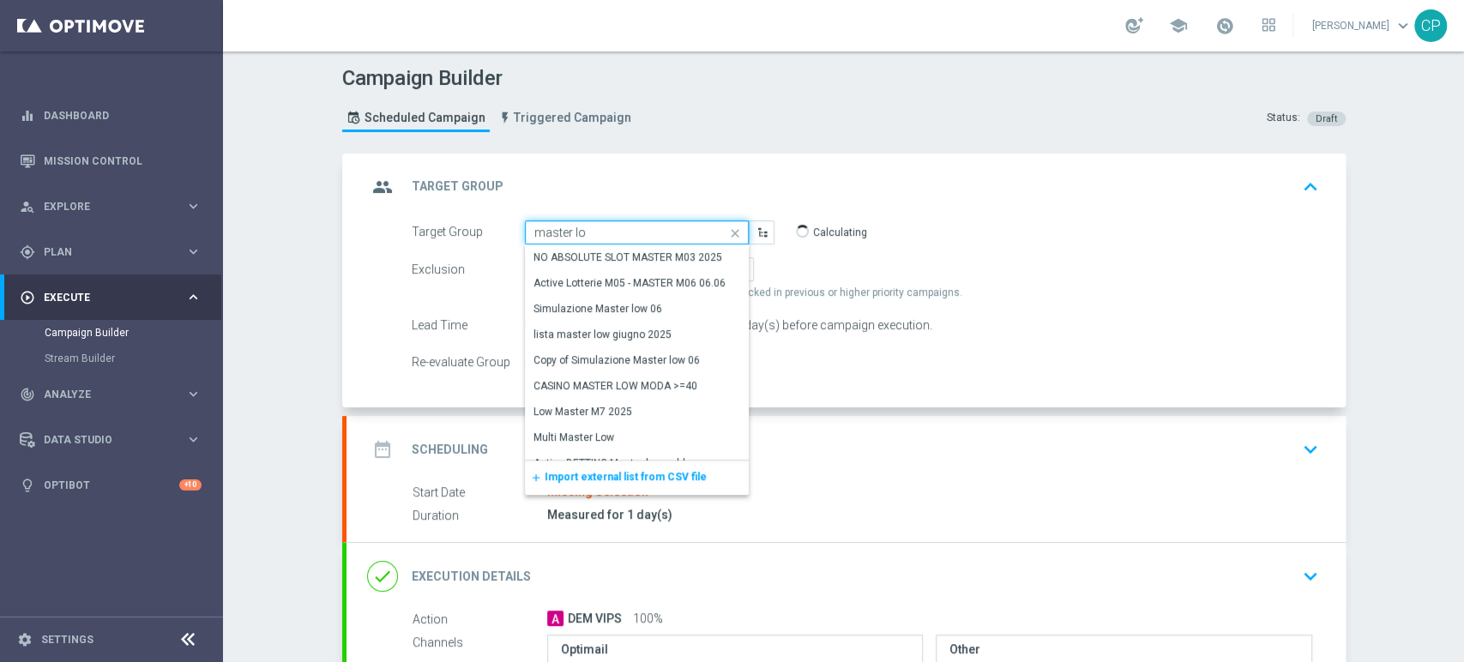
drag, startPoint x: 616, startPoint y: 228, endPoint x: 339, endPoint y: 199, distance: 278.6
click at [347, 199] on div "group Target Group keyboard_arrow_up Target Group launch VIPS 04.10 STAR Exclus…" at bounding box center [846, 281] width 999 height 255
type input "VIPS 04.10 STAR"
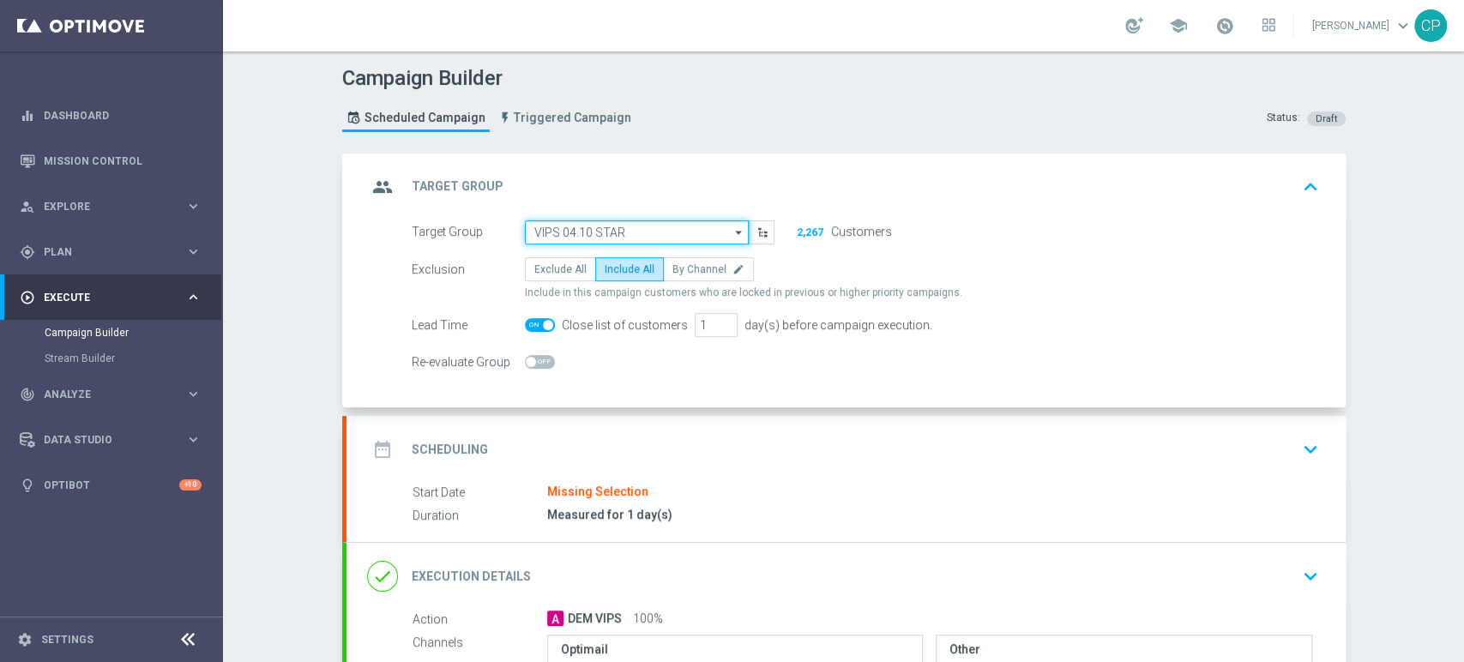
drag, startPoint x: 637, startPoint y: 227, endPoint x: 440, endPoint y: 230, distance: 196.5
click at [440, 230] on div "Target Group VIPS 04.10 STAR VIPS 04.10 STAR arrow_drop_down Show Selected 0 of…" at bounding box center [593, 232] width 389 height 24
click at [618, 220] on input "VIPS 04.10 STAR" at bounding box center [637, 232] width 224 height 24
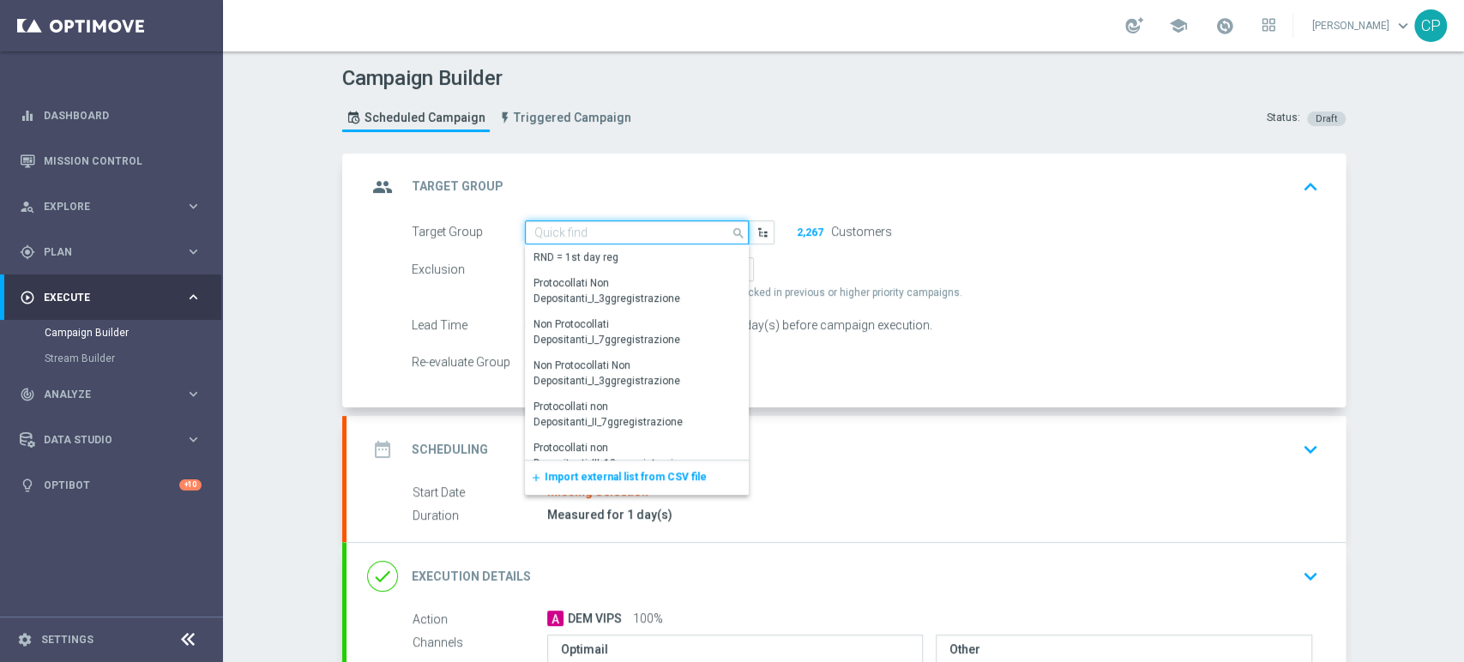
click at [623, 224] on input at bounding box center [637, 232] width 224 height 24
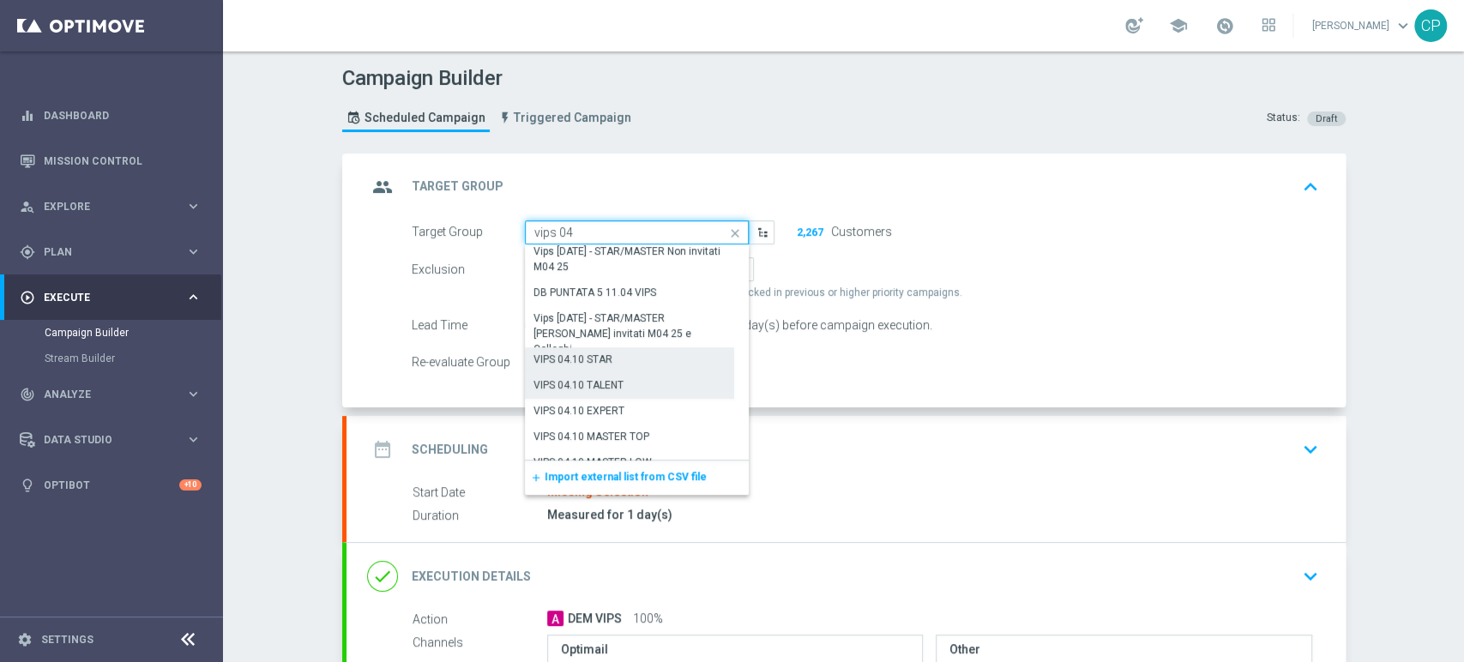
scroll to position [510, 0]
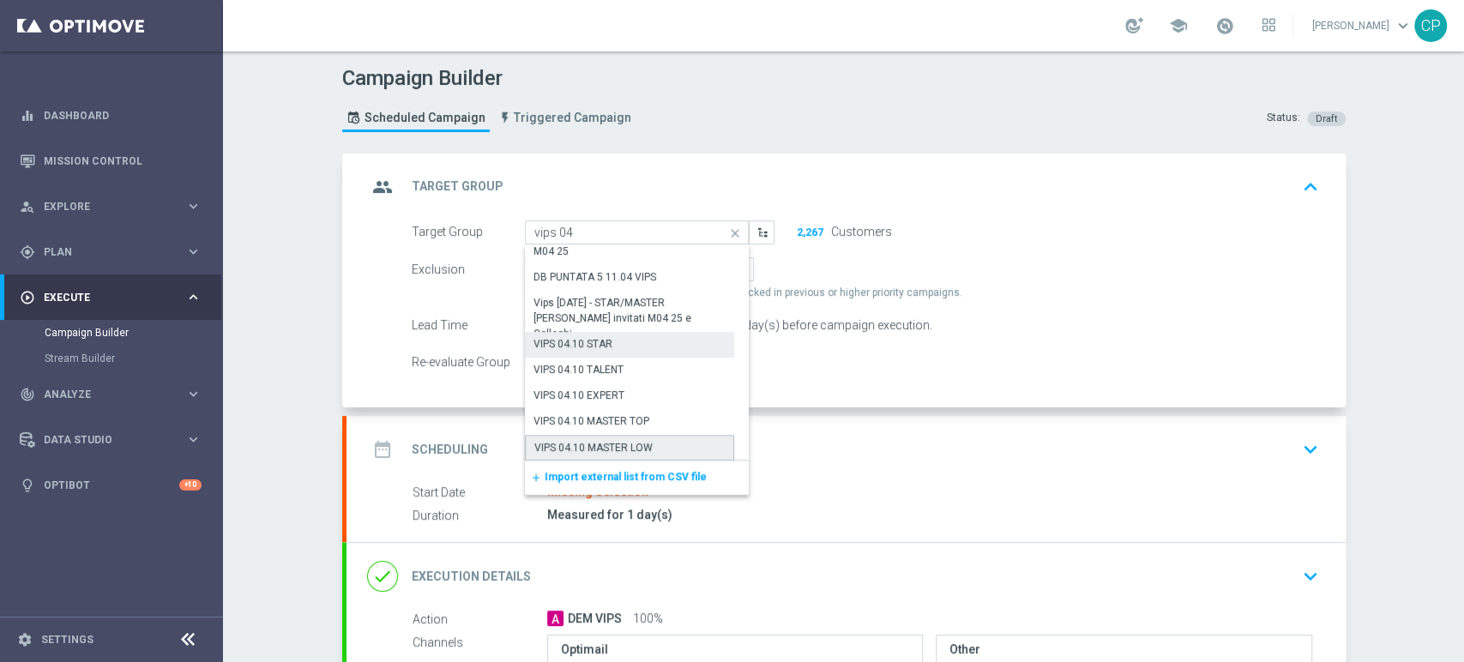
click at [629, 441] on div "VIPS 04.10 MASTER LOW" at bounding box center [593, 447] width 118 height 15
type input "VIPS 04.10 MASTER LOW"
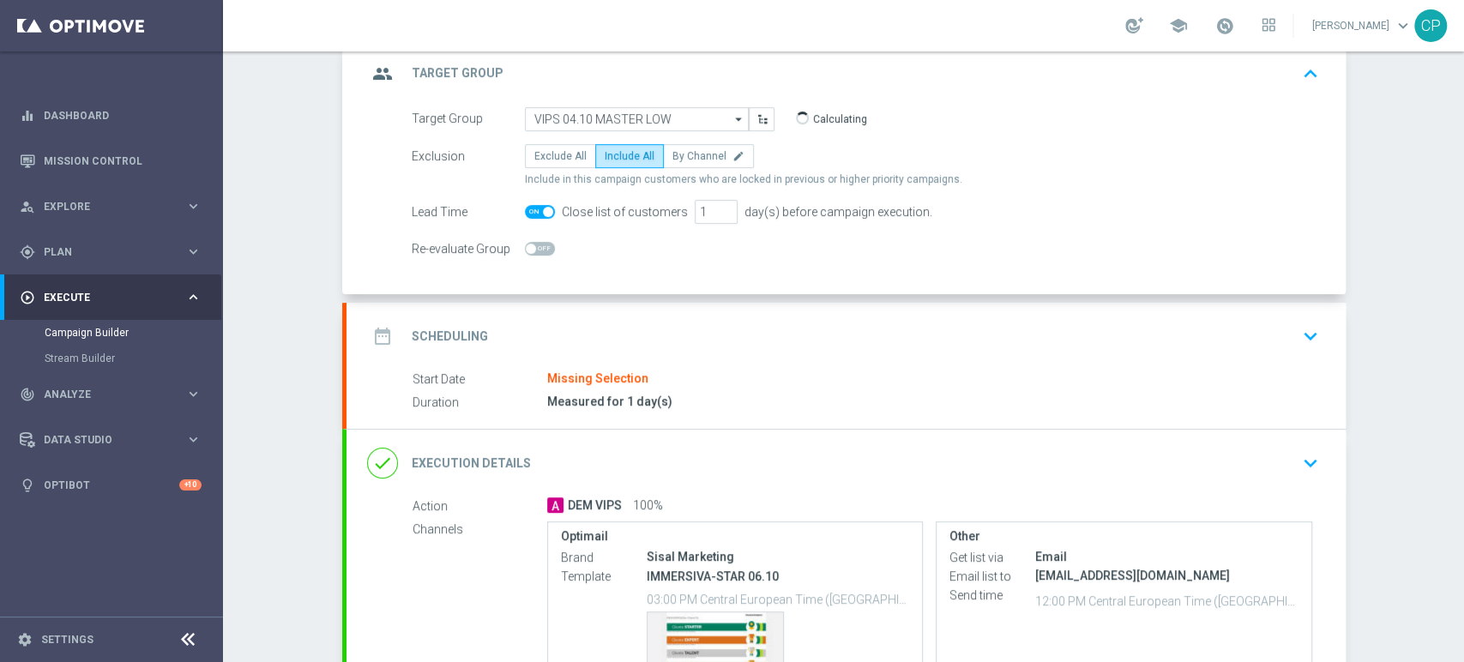
scroll to position [187, 0]
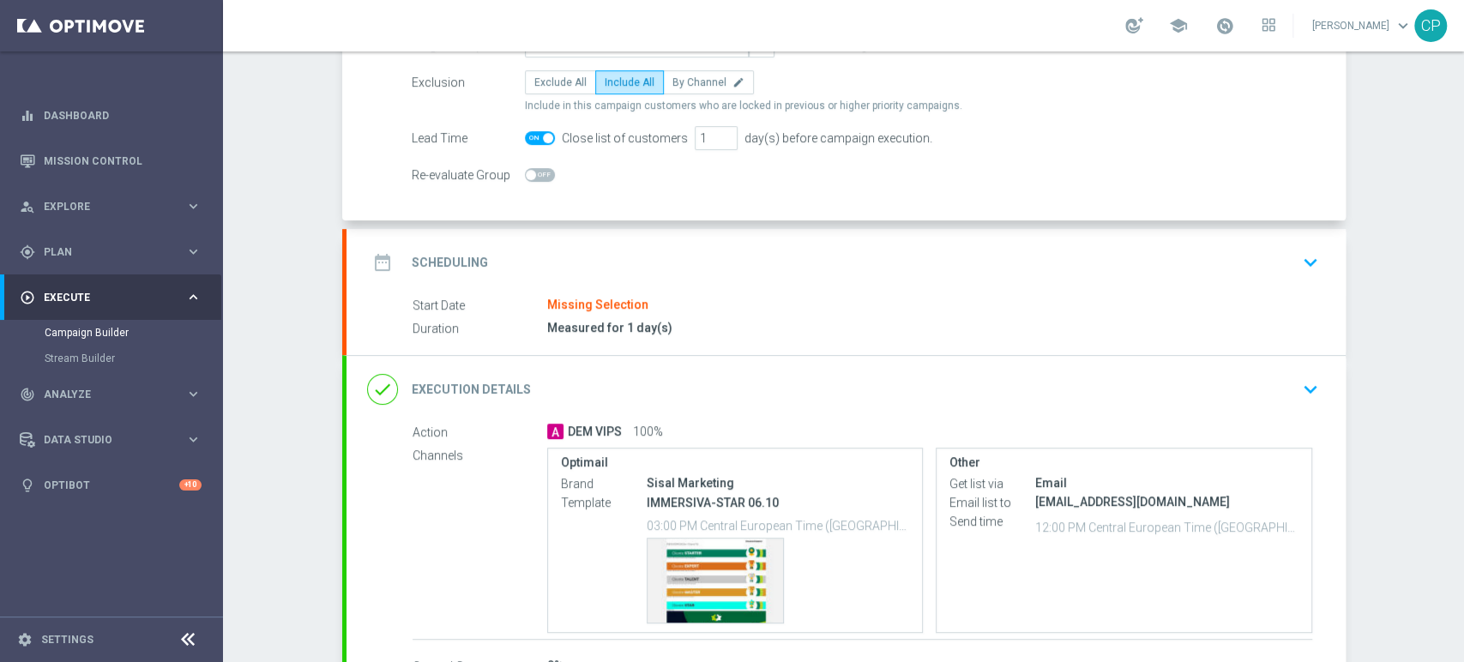
click at [805, 305] on div "Start Date Missing Selection" at bounding box center [863, 305] width 900 height 19
click at [1301, 268] on icon "keyboard_arrow_down" at bounding box center [1311, 263] width 26 height 26
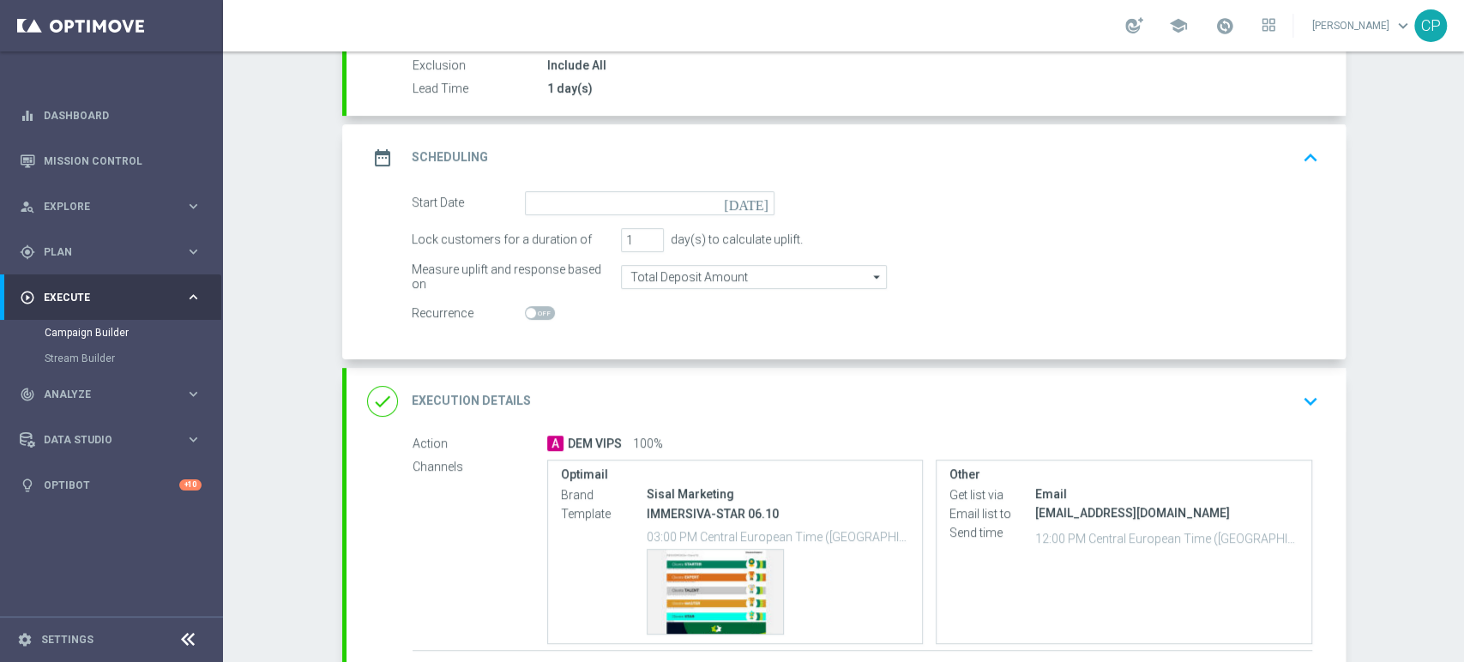
click at [755, 202] on icon "[DATE]" at bounding box center [749, 200] width 51 height 19
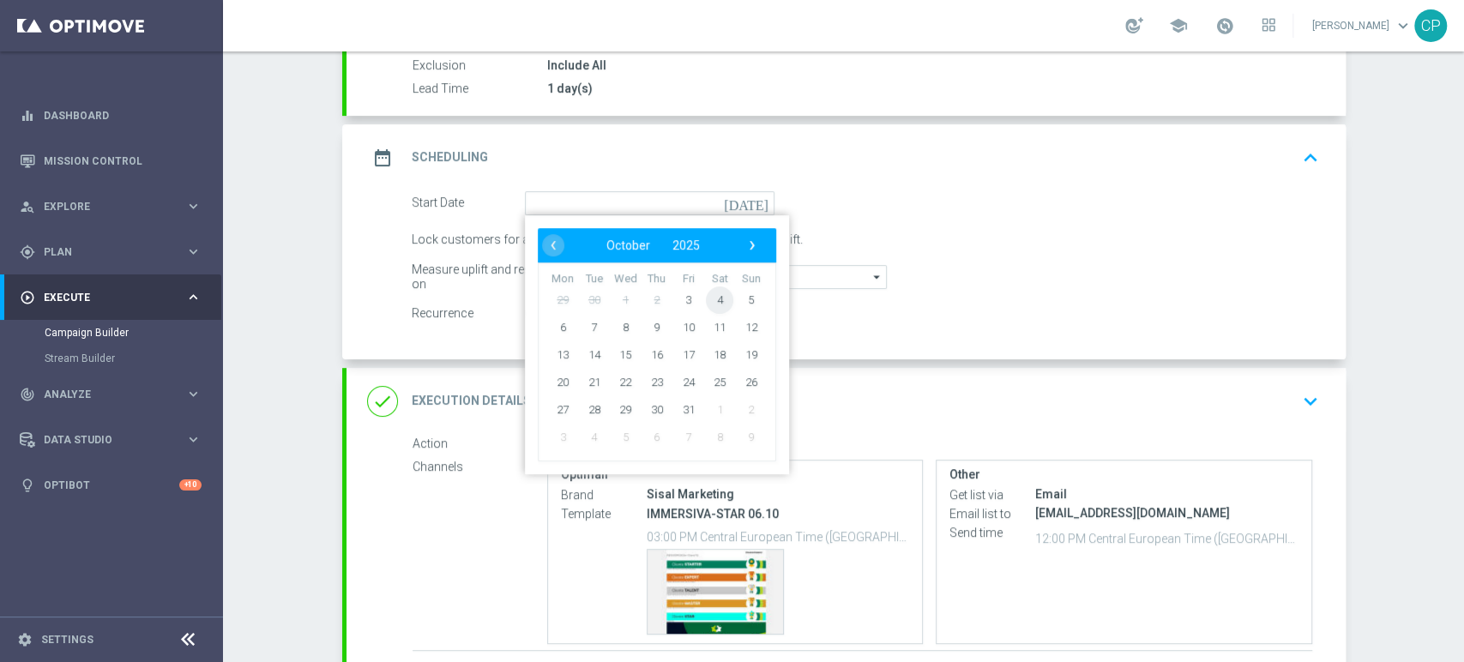
click at [709, 293] on span "4" at bounding box center [719, 299] width 27 height 27
type input "[DATE]"
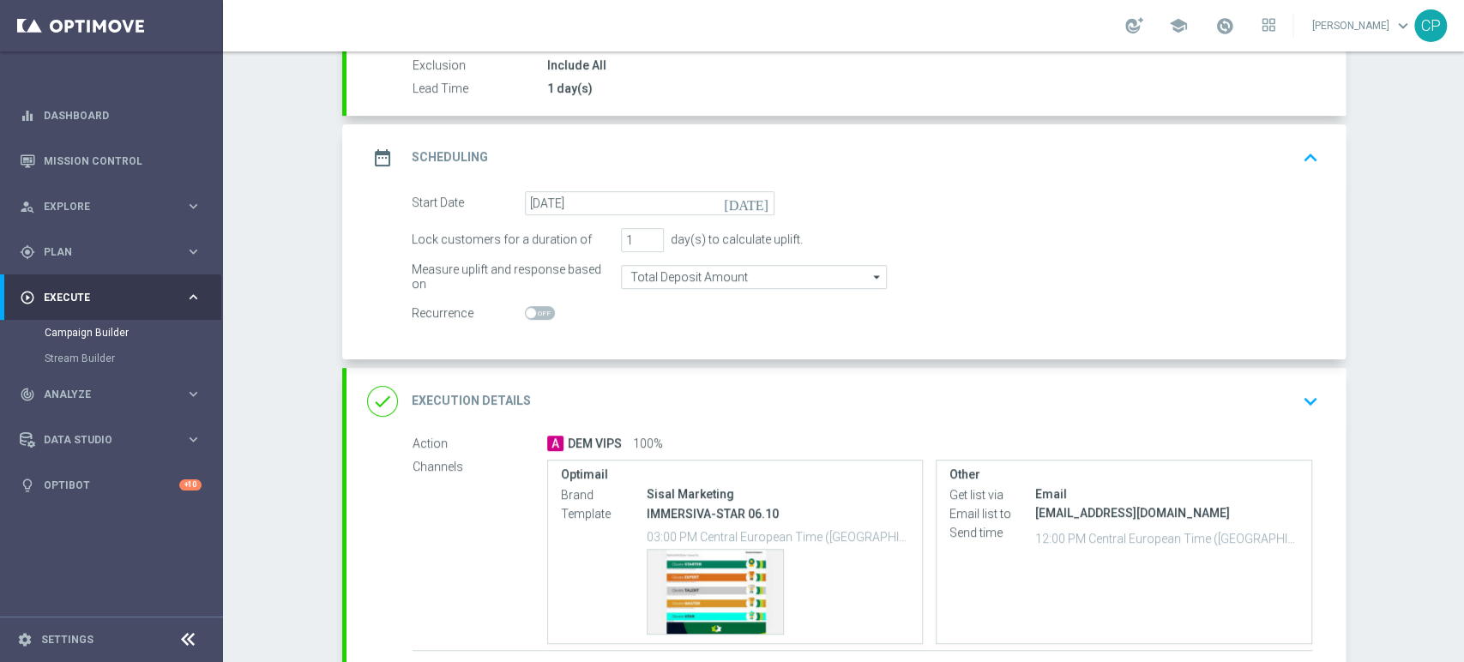
click at [853, 201] on div "Start Date [DATE] [DATE]" at bounding box center [865, 203] width 933 height 24
click at [731, 337] on div "Start Date [DATE] [DATE] Lock customers for a duration of 1 day(s) to calculate…" at bounding box center [846, 275] width 999 height 168
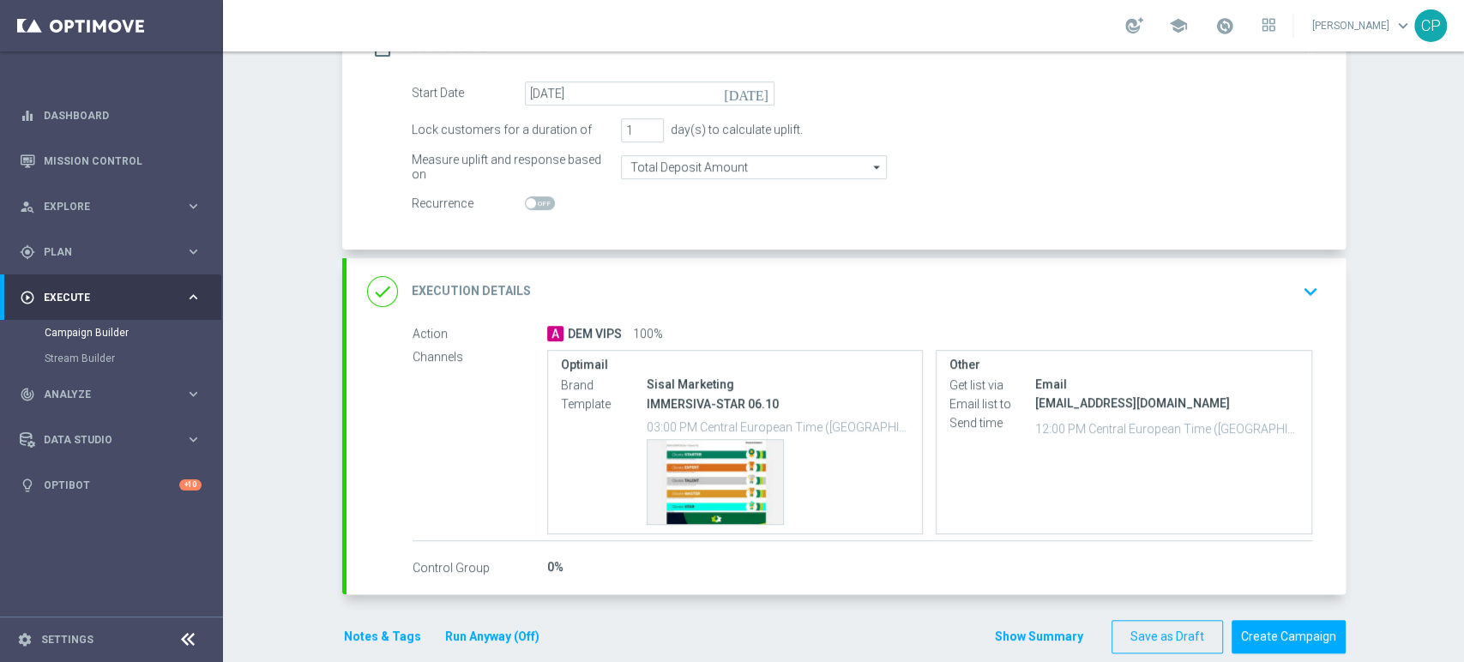
scroll to position [320, 0]
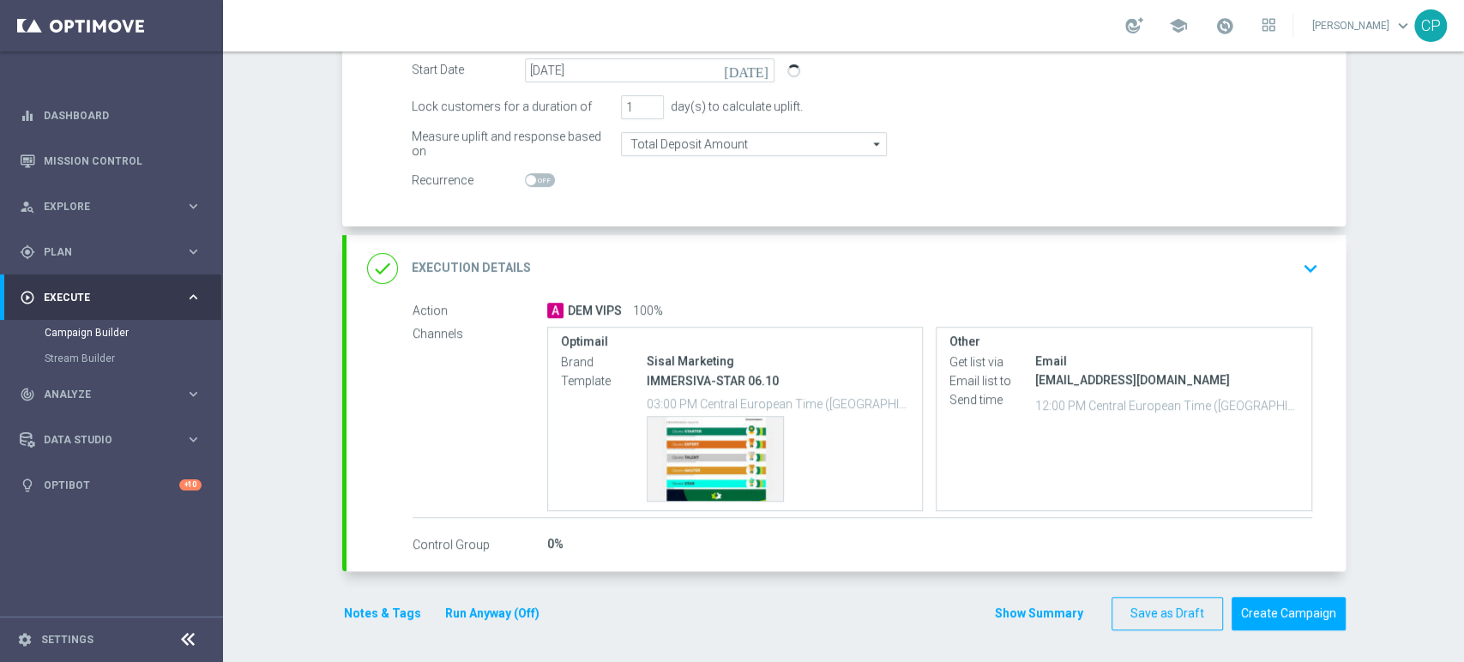
click at [1301, 261] on icon "keyboard_arrow_down" at bounding box center [1311, 269] width 26 height 26
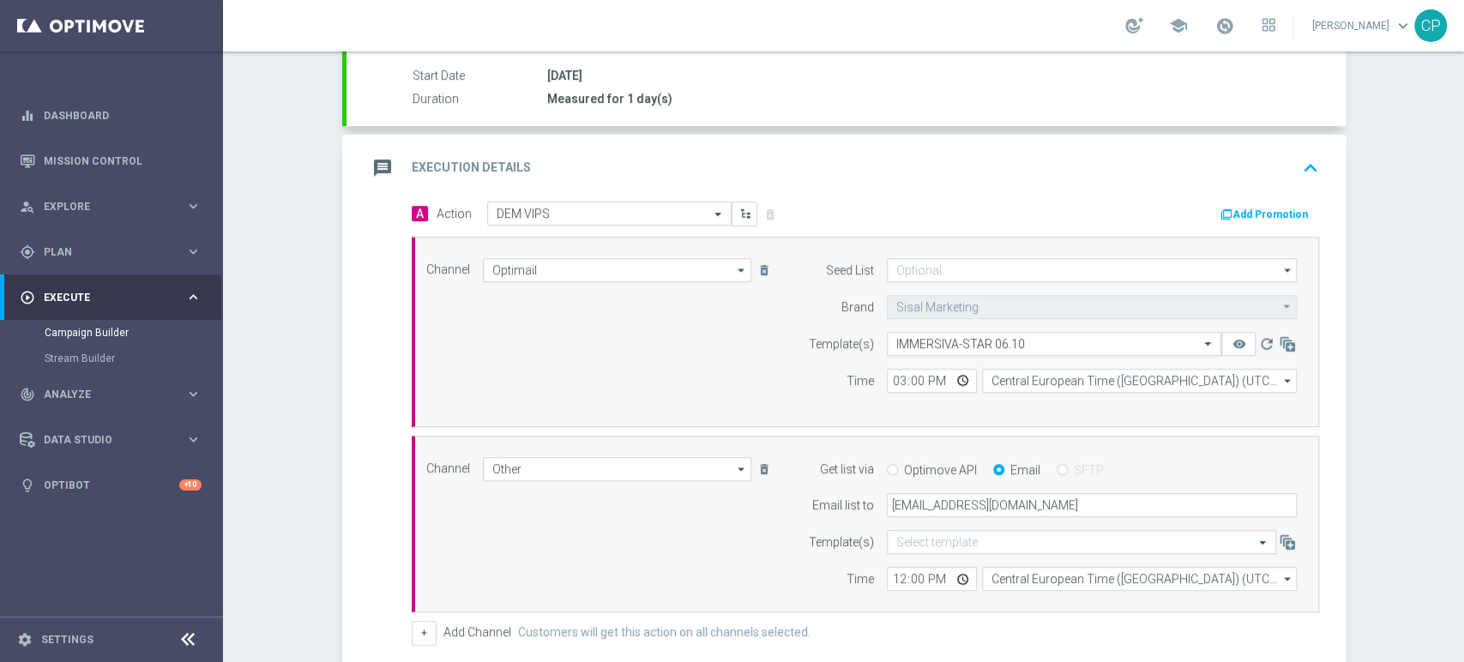
click at [1049, 338] on input "text" at bounding box center [1037, 344] width 281 height 15
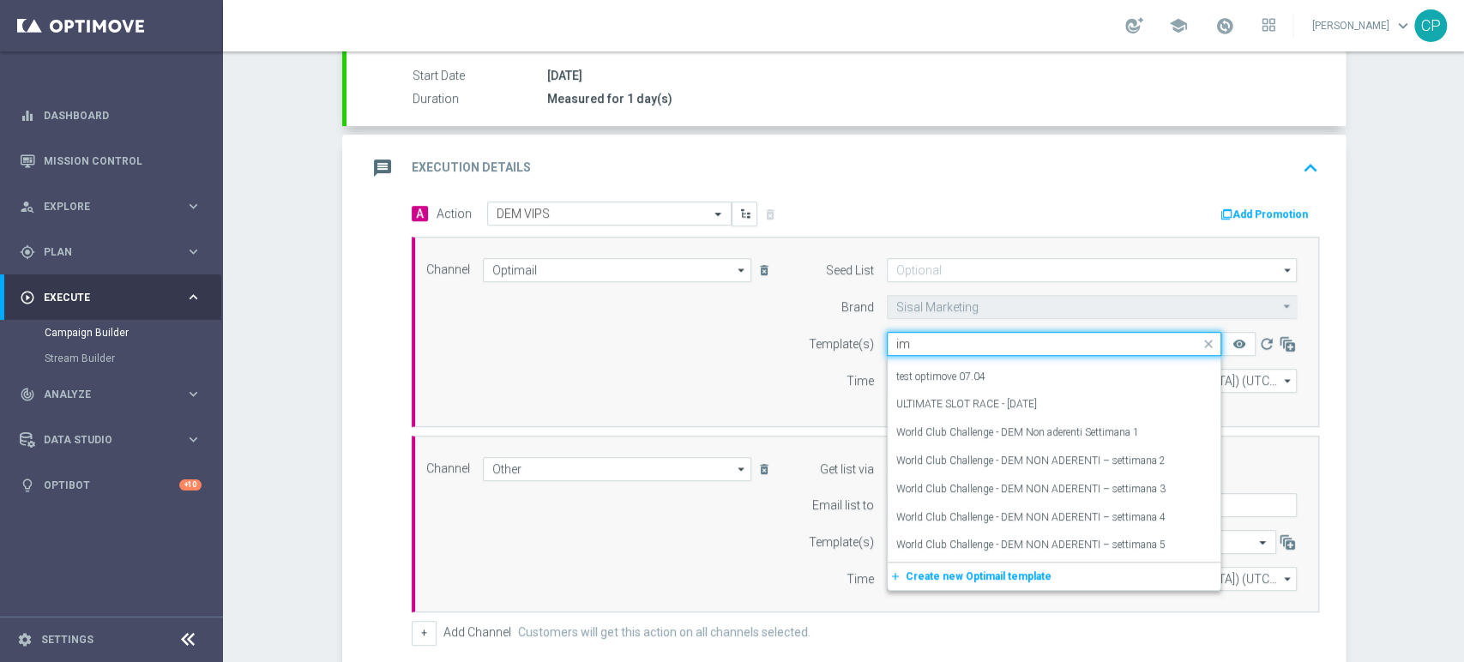
scroll to position [0, 0]
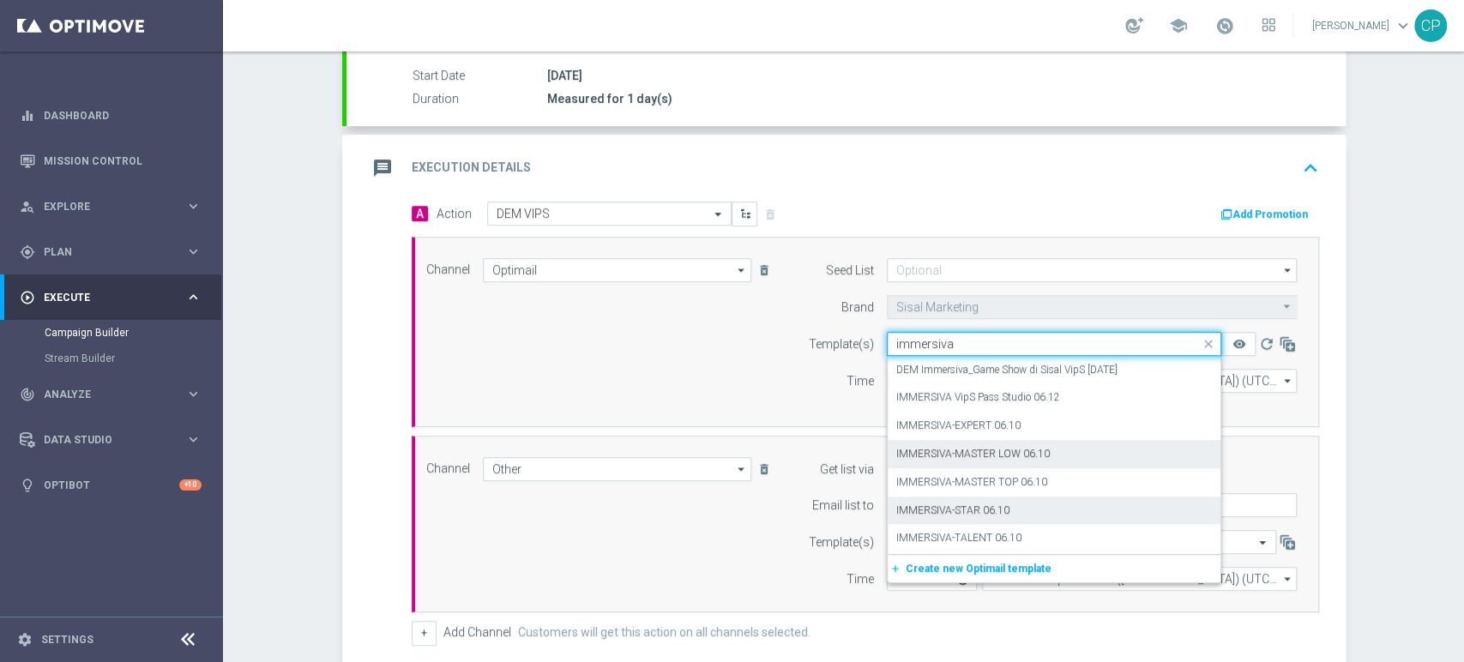
click at [997, 447] on label "IMMERSIVA-MASTER LOW 06.10" at bounding box center [974, 454] width 154 height 15
type input "immersiva"
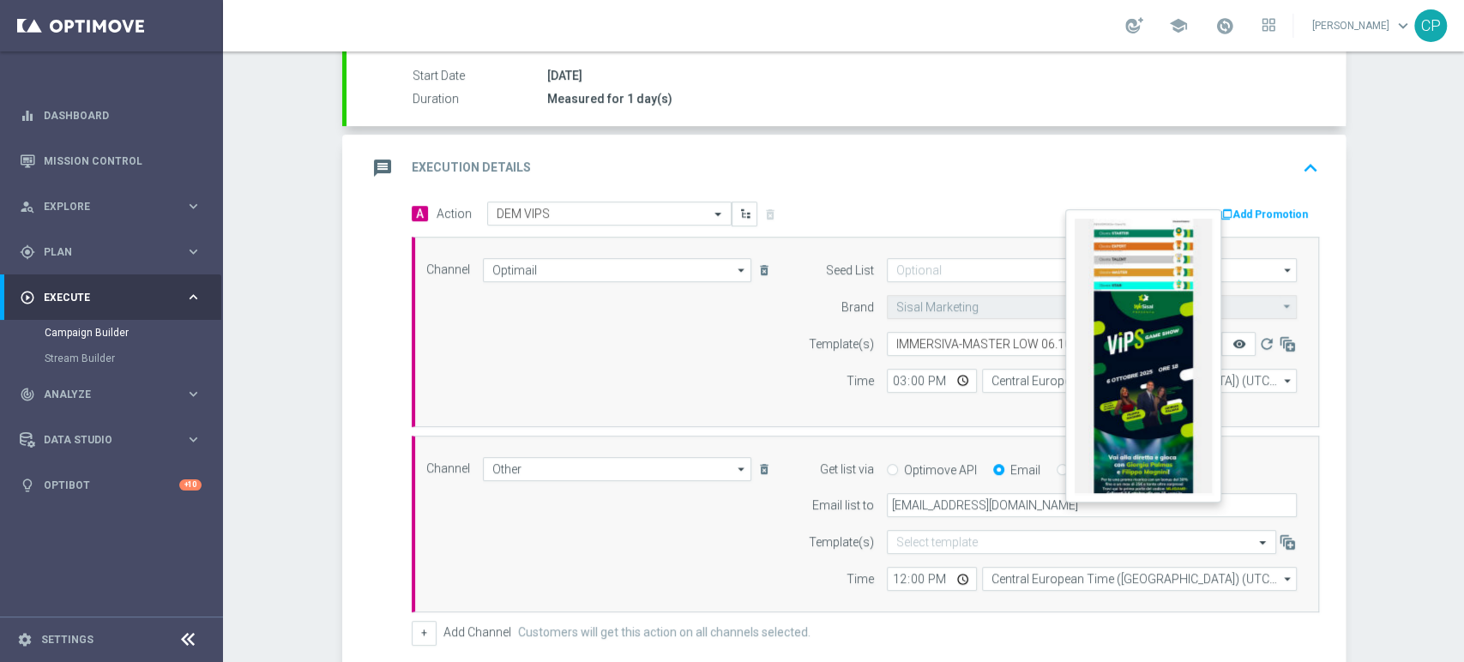
click at [1232, 340] on icon "remove_red_eye" at bounding box center [1239, 344] width 14 height 14
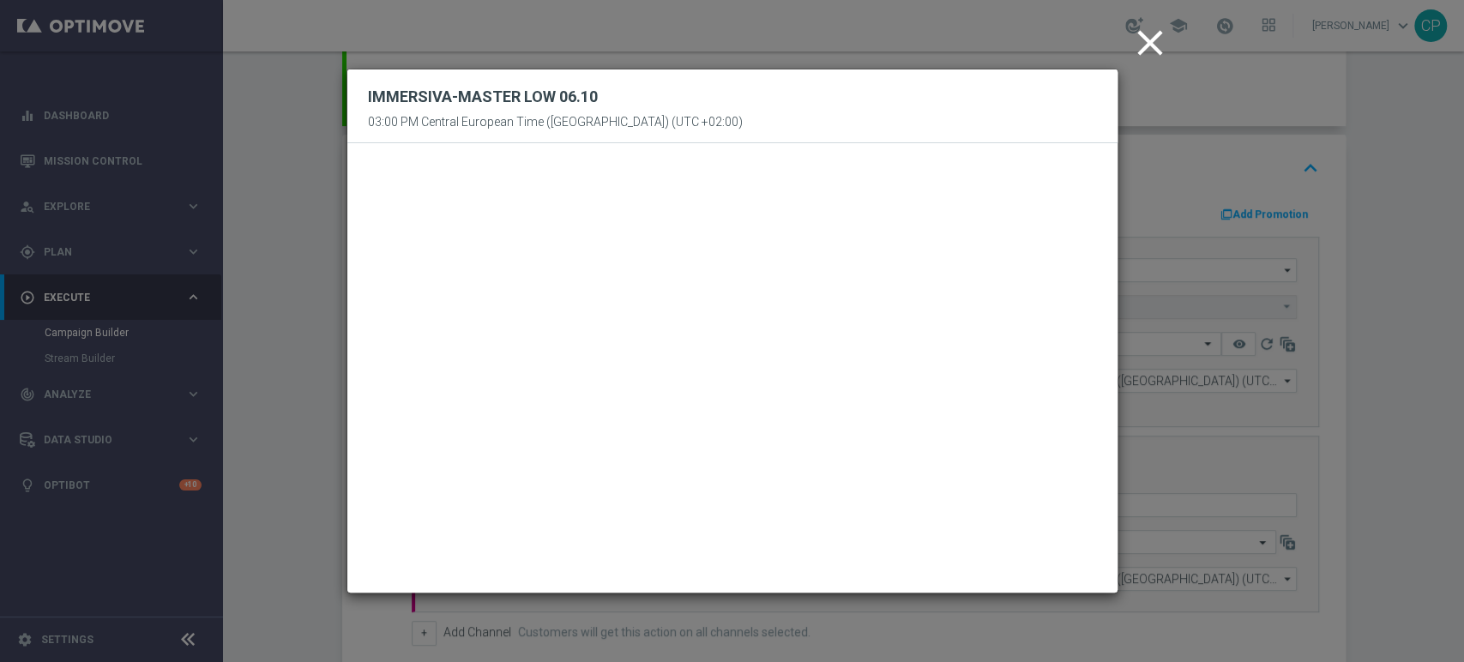
click at [1144, 41] on icon "close" at bounding box center [1150, 42] width 43 height 43
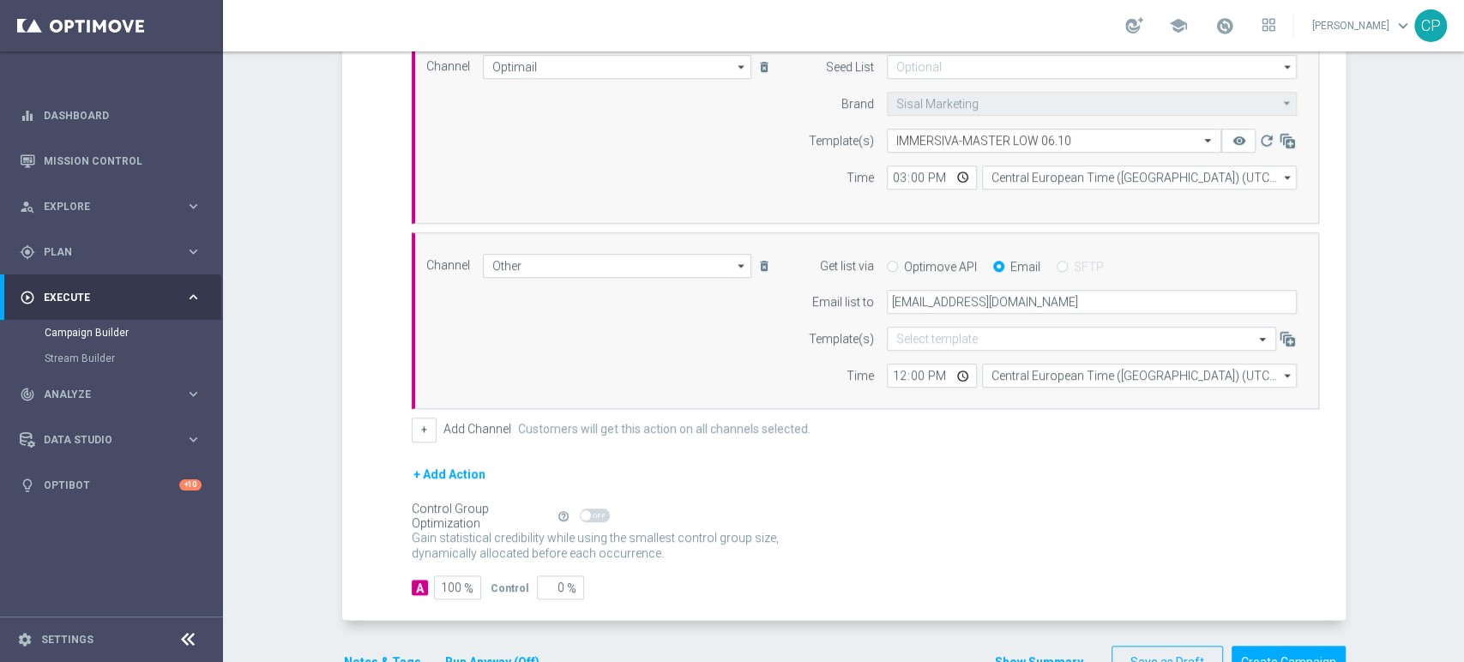
scroll to position [508, 0]
click at [909, 177] on input "15:00" at bounding box center [932, 177] width 90 height 24
type input "15:10"
click at [748, 181] on div "Channel Optimail Optimail arrow_drop_down Show Selected 1 of 20 Optimail" at bounding box center [862, 128] width 897 height 148
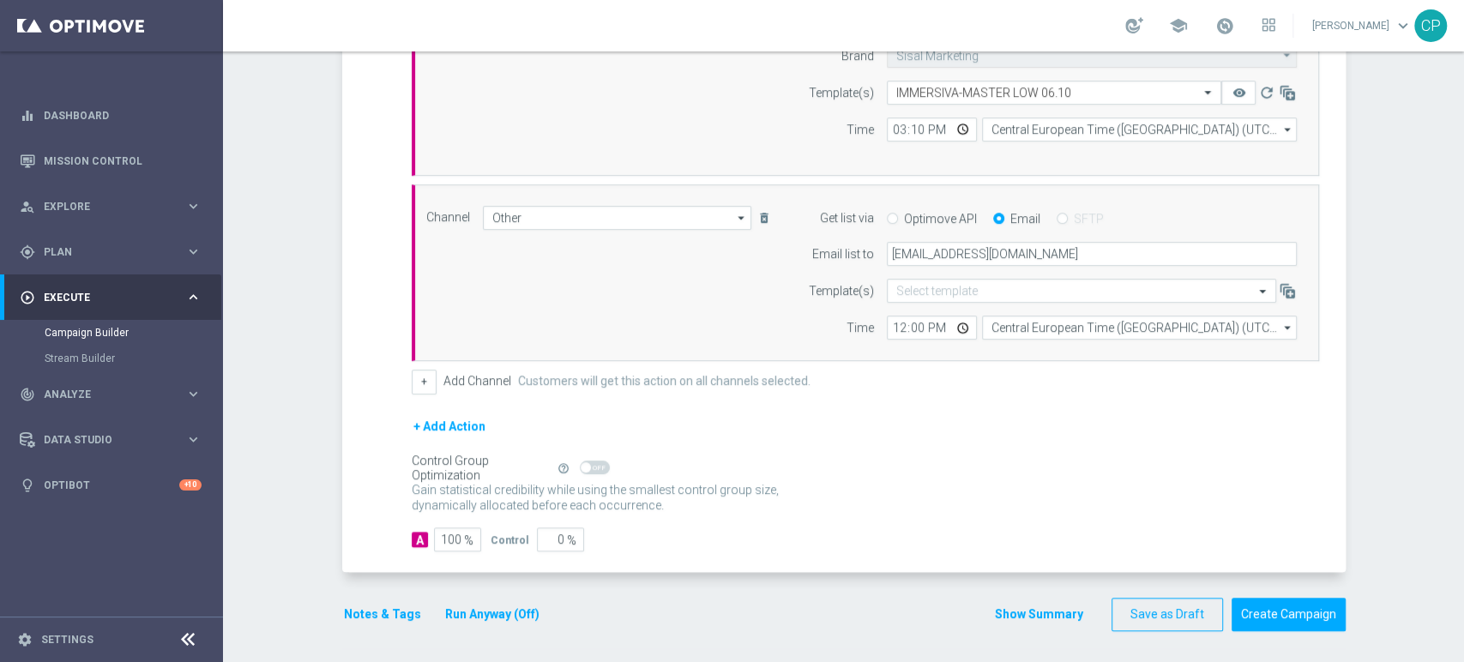
click at [368, 609] on button "Notes & Tags" at bounding box center [382, 614] width 81 height 21
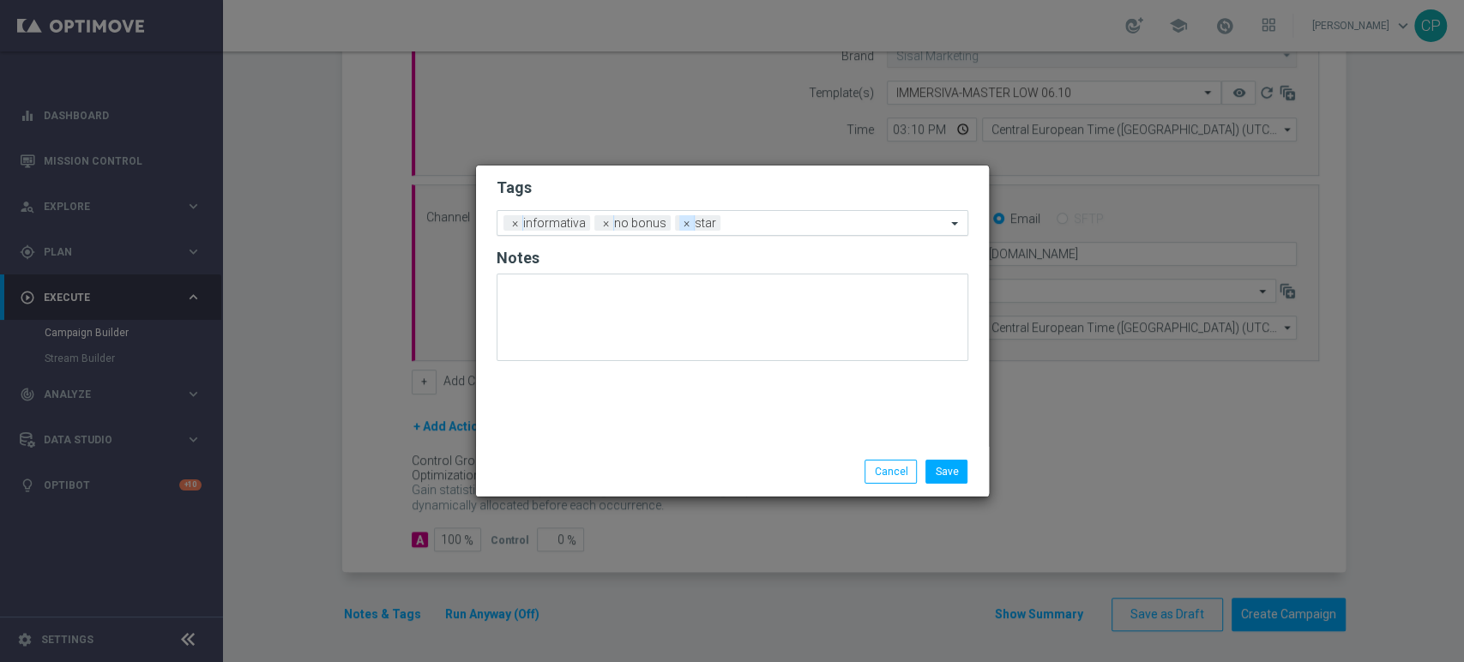
click at [679, 221] on span "×" at bounding box center [686, 222] width 15 height 15
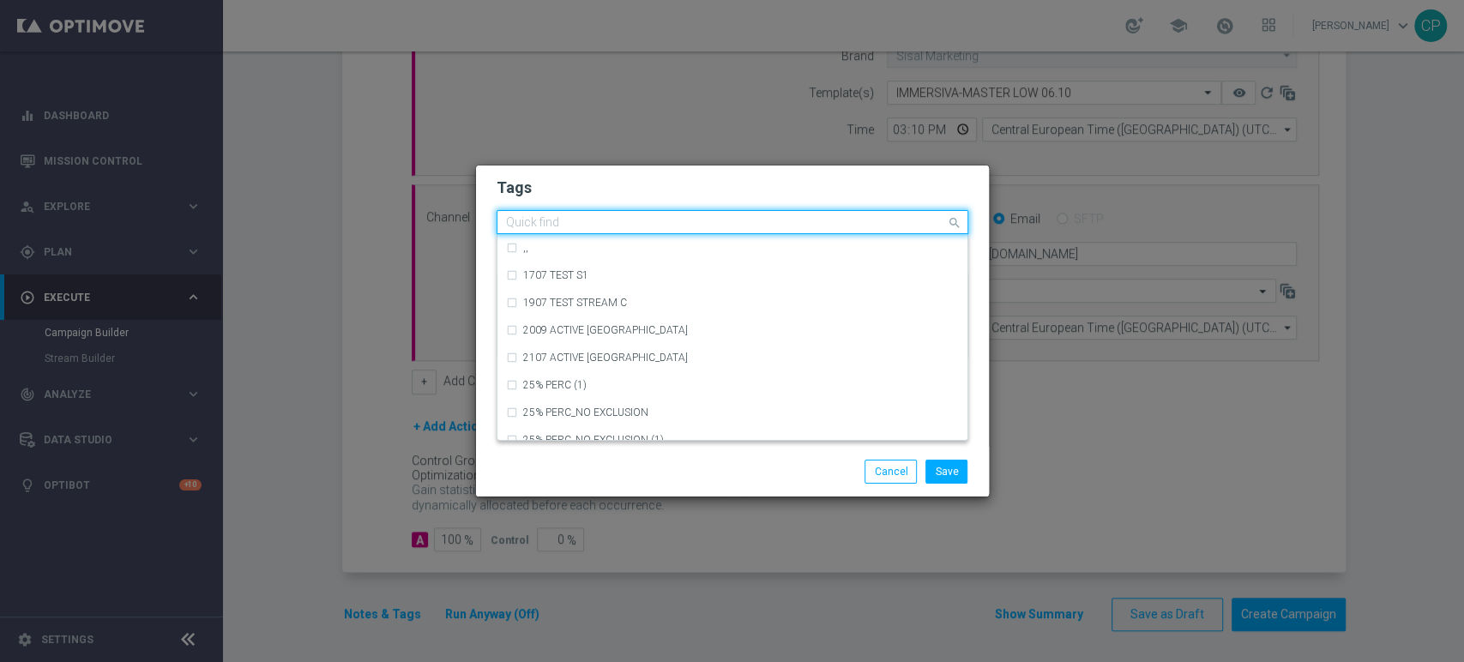
click at [686, 225] on input "text" at bounding box center [726, 223] width 440 height 15
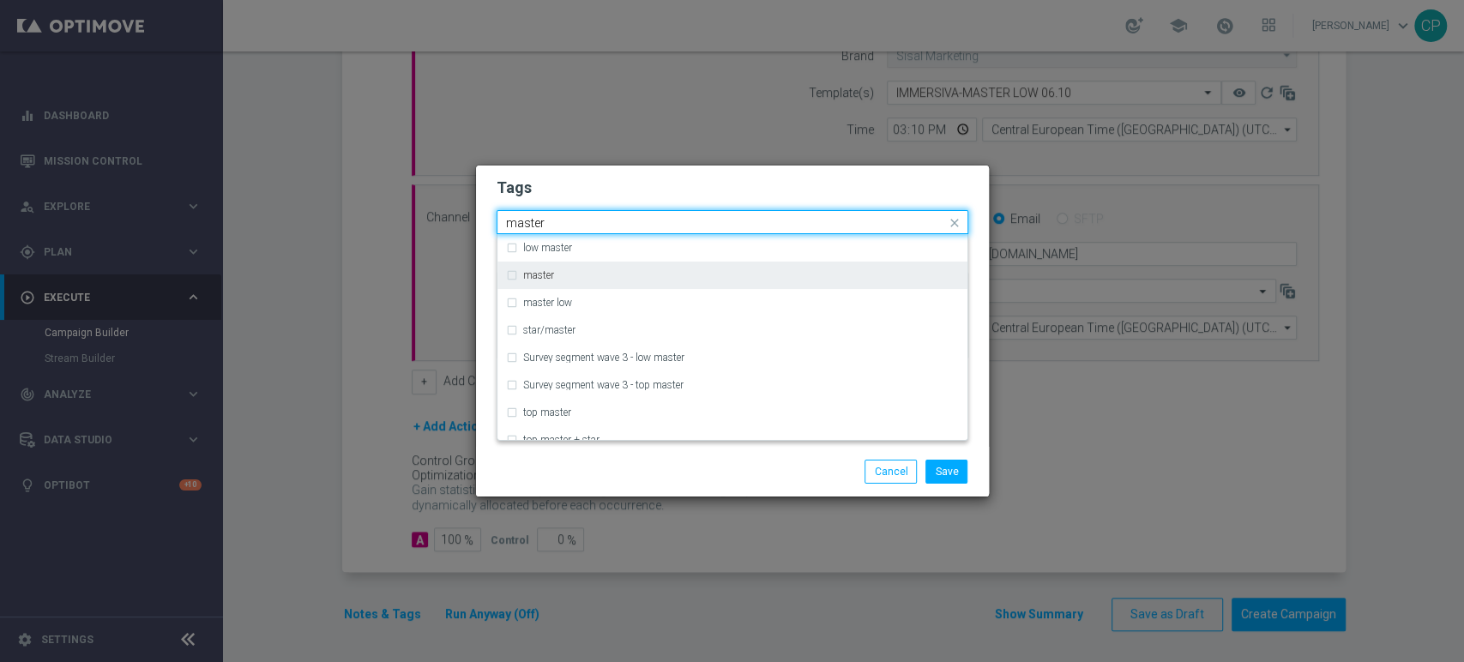
click at [539, 275] on label "master" at bounding box center [538, 275] width 31 height 10
type input "master"
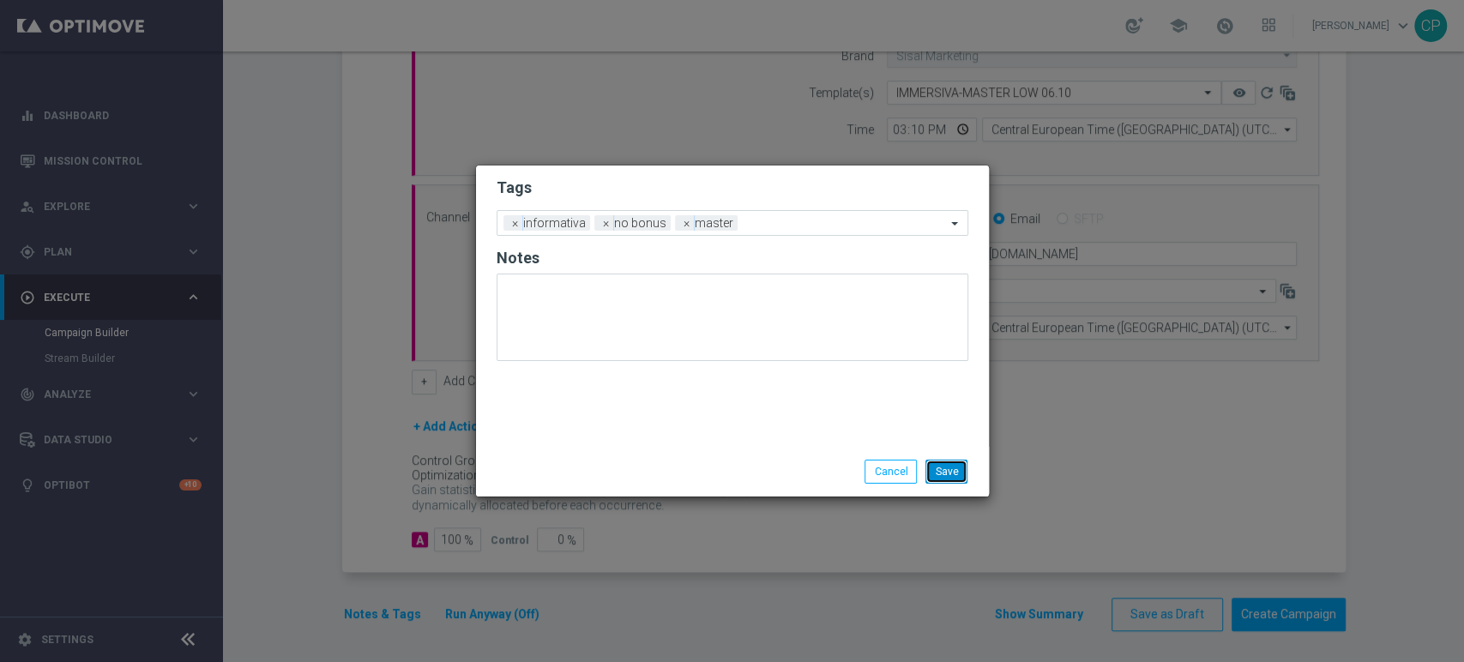
click at [940, 460] on button "Save" at bounding box center [947, 472] width 42 height 24
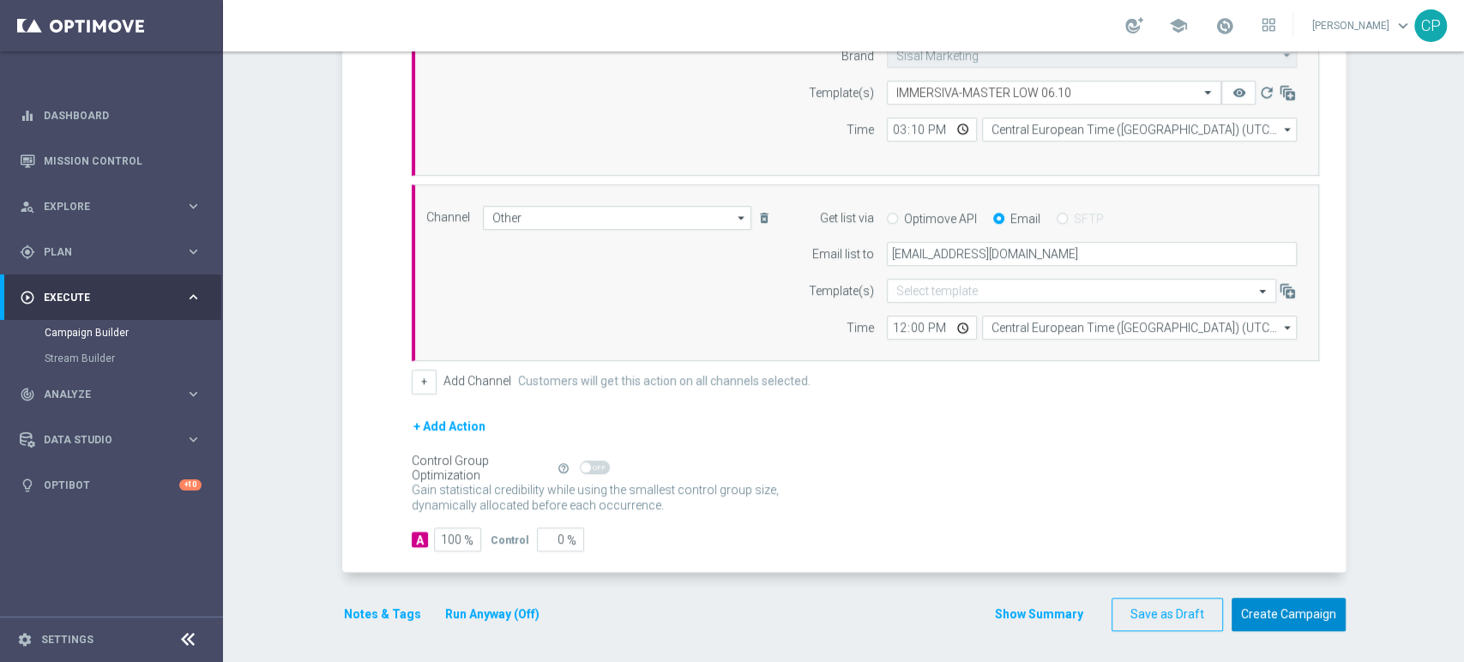
drag, startPoint x: 1268, startPoint y: 609, endPoint x: 1296, endPoint y: 609, distance: 28.3
click at [1296, 609] on button "Create Campaign" at bounding box center [1289, 614] width 114 height 33
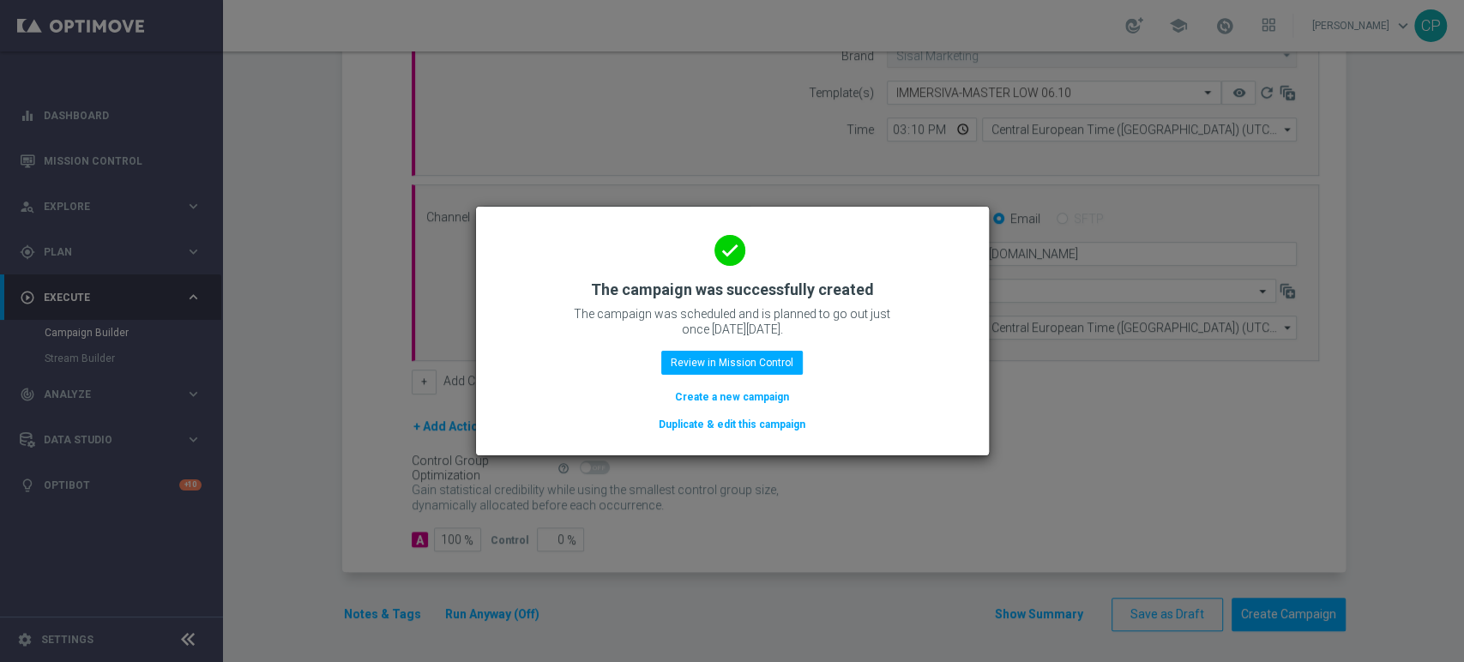
click at [679, 151] on modal-container "done The campaign was successfully created The campaign was scheduled and is pl…" at bounding box center [732, 331] width 1464 height 662
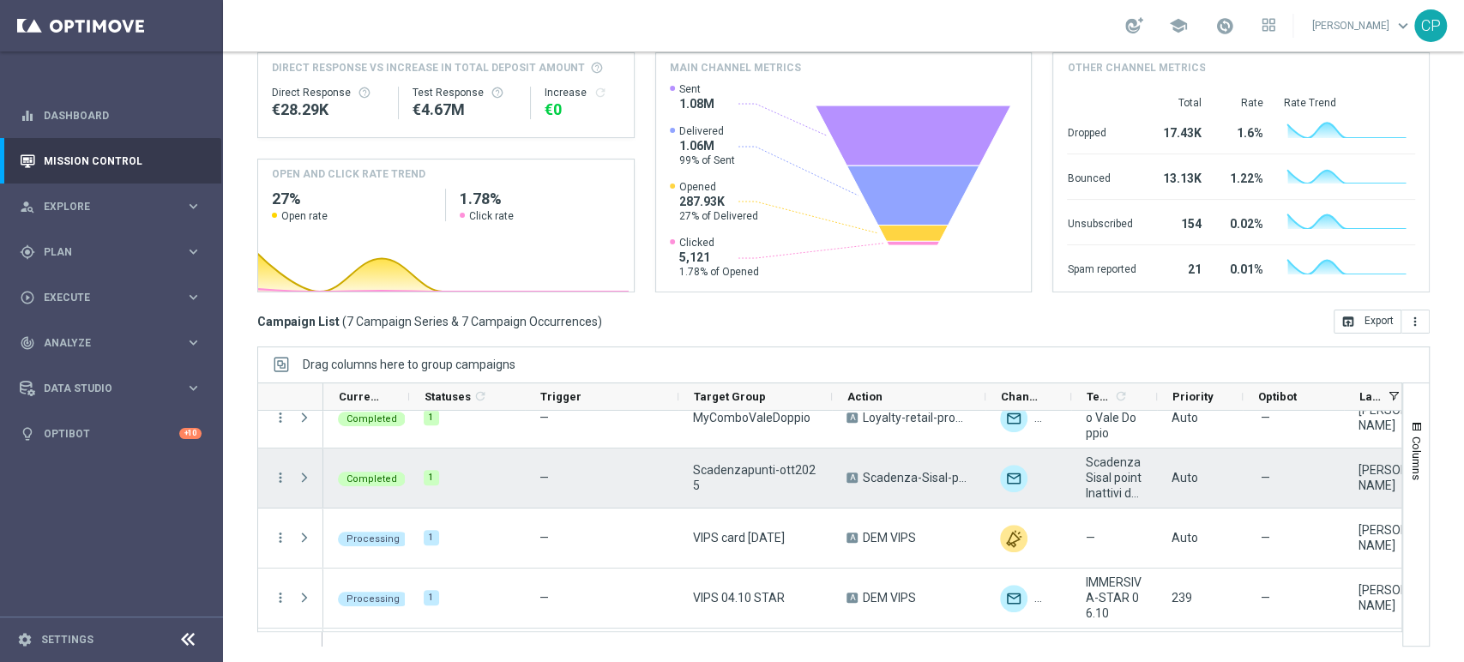
scroll to position [105, 0]
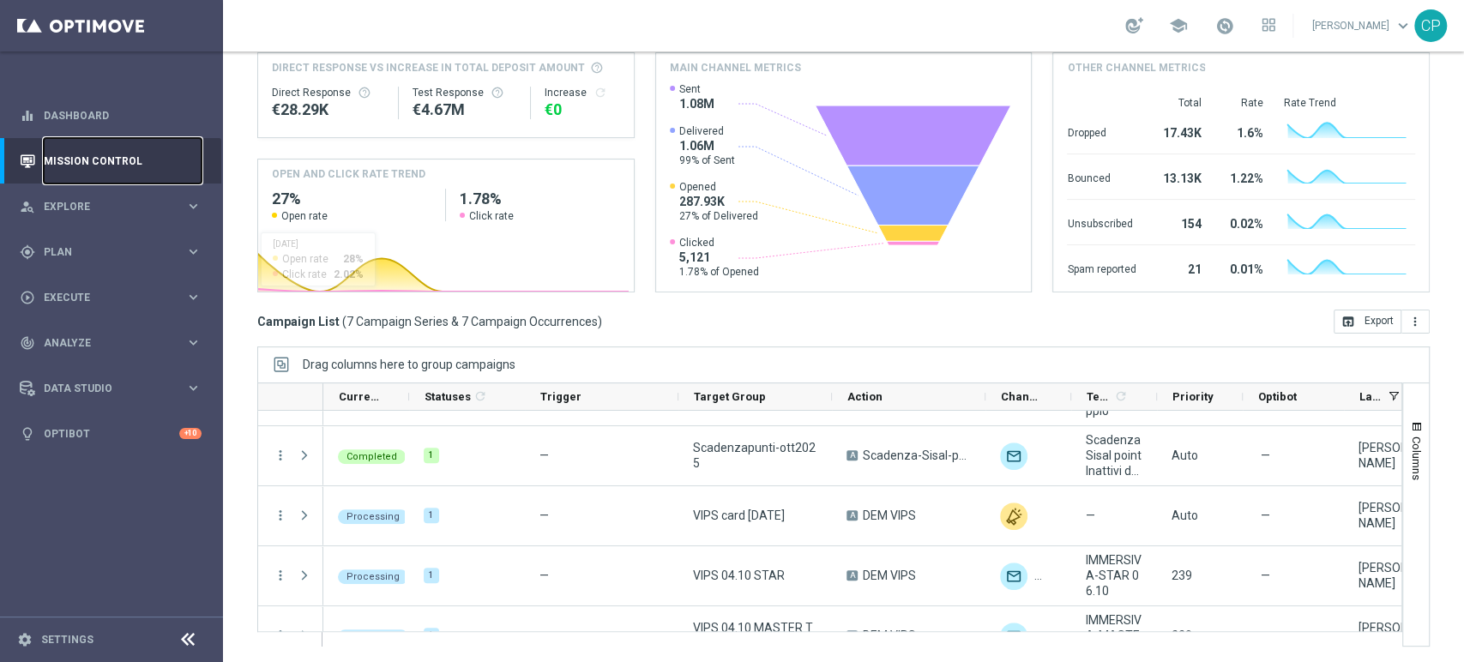
click at [90, 162] on link "Mission Control" at bounding box center [123, 160] width 158 height 45
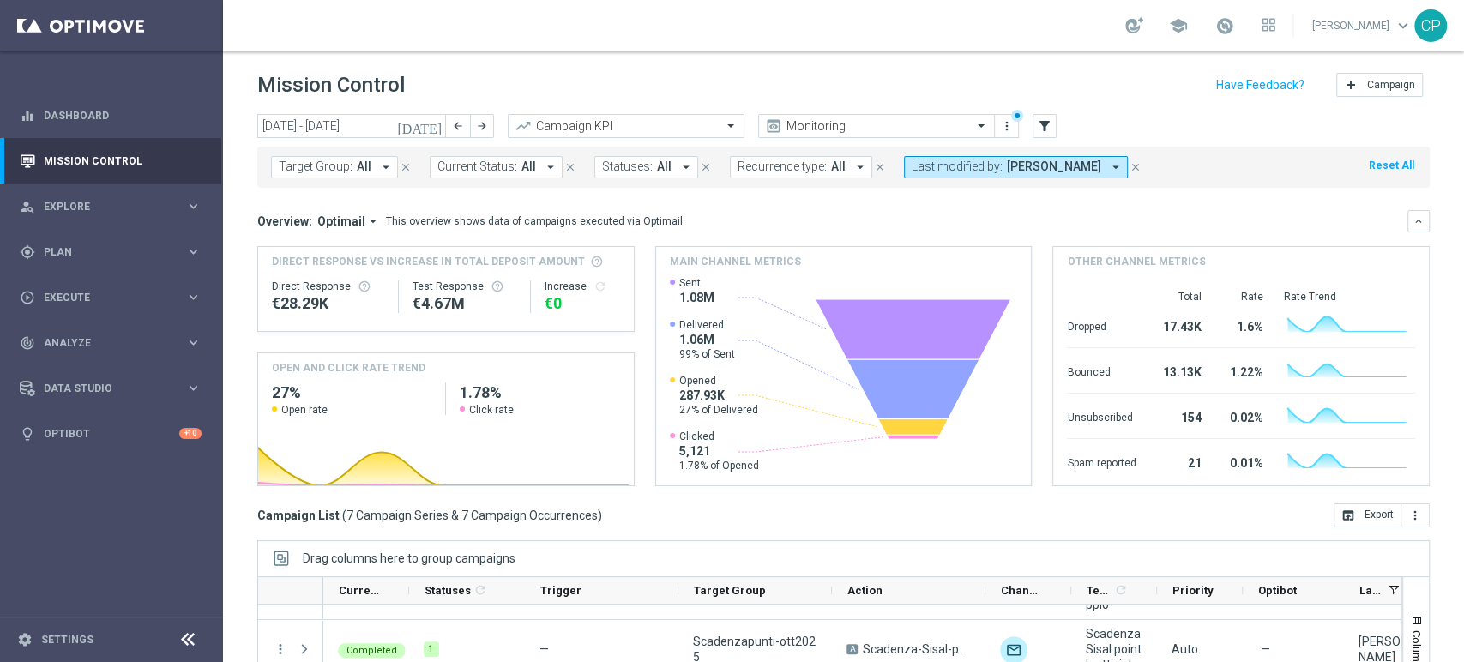
click at [433, 126] on icon "[DATE]" at bounding box center [420, 125] width 46 height 15
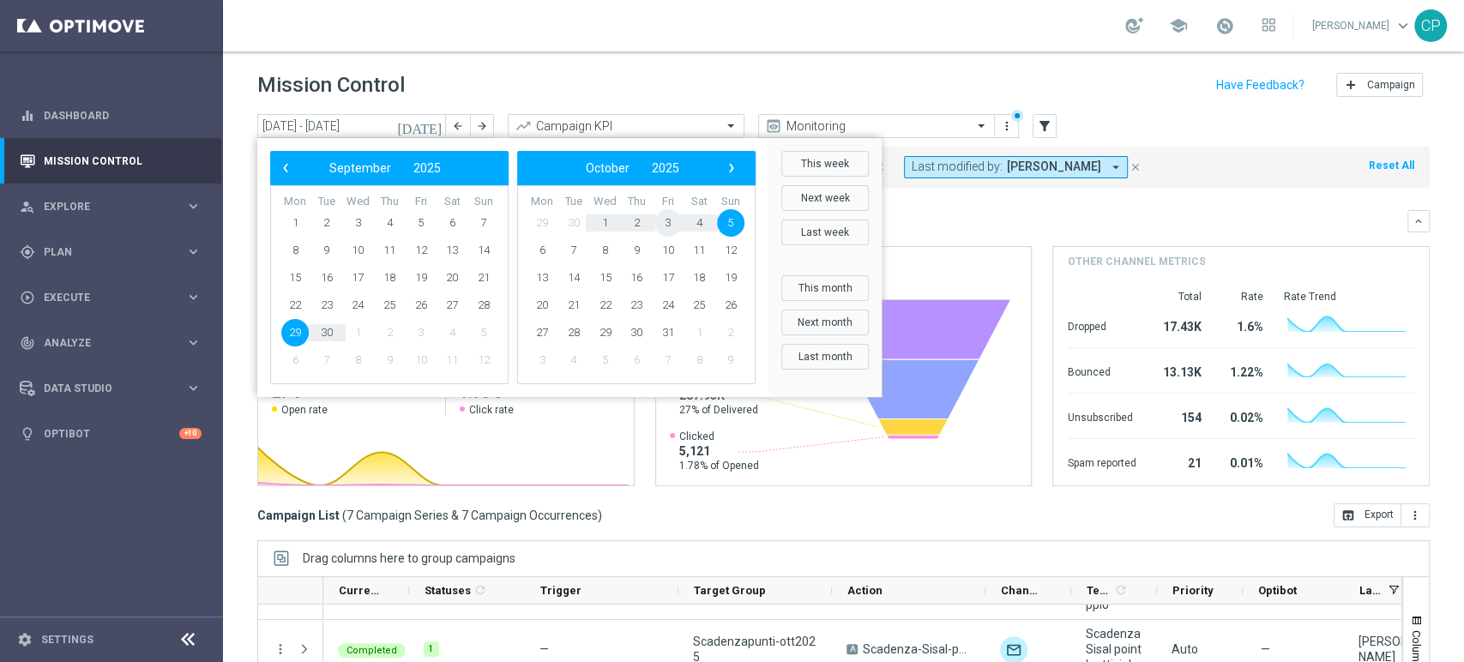
click at [667, 220] on span "3" at bounding box center [668, 222] width 27 height 27
click at [448, 220] on span "4" at bounding box center [451, 222] width 27 height 27
type input "03 Oct 2025 - 04 Oct 2025"
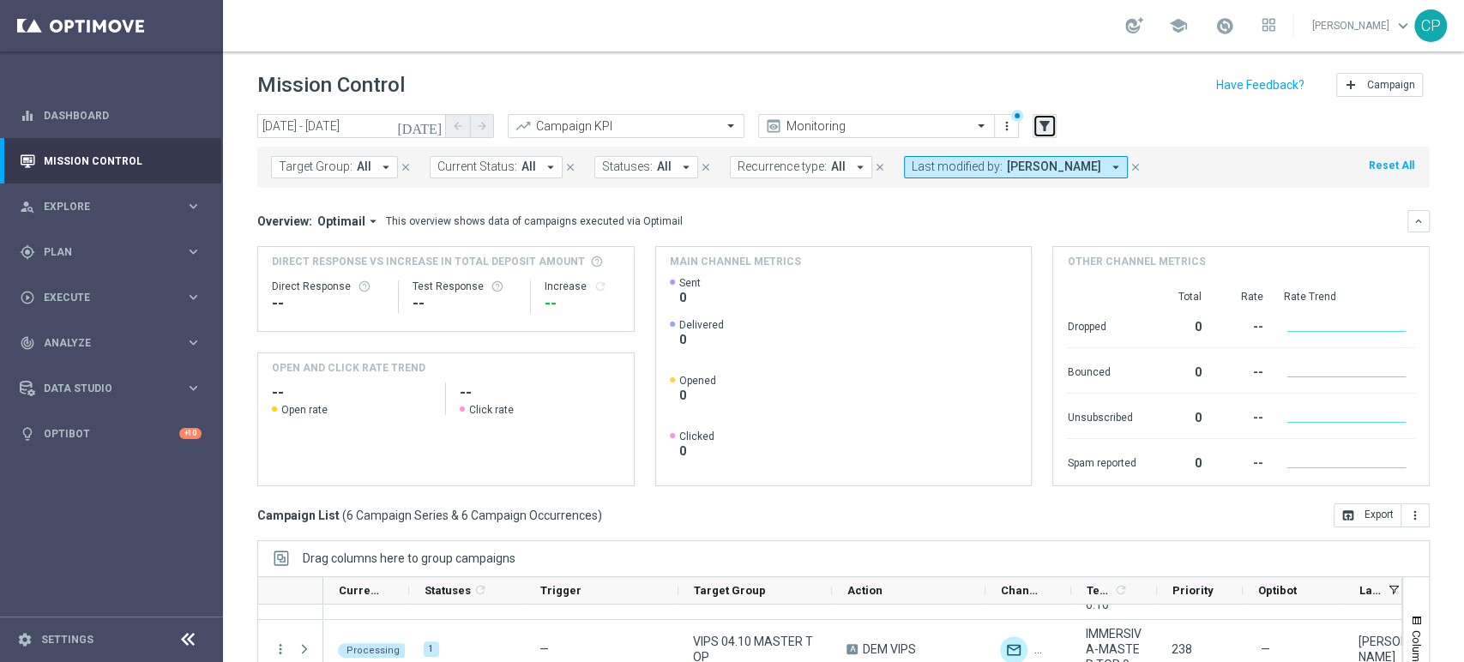
click at [1043, 126] on icon "filter_alt" at bounding box center [1044, 125] width 15 height 15
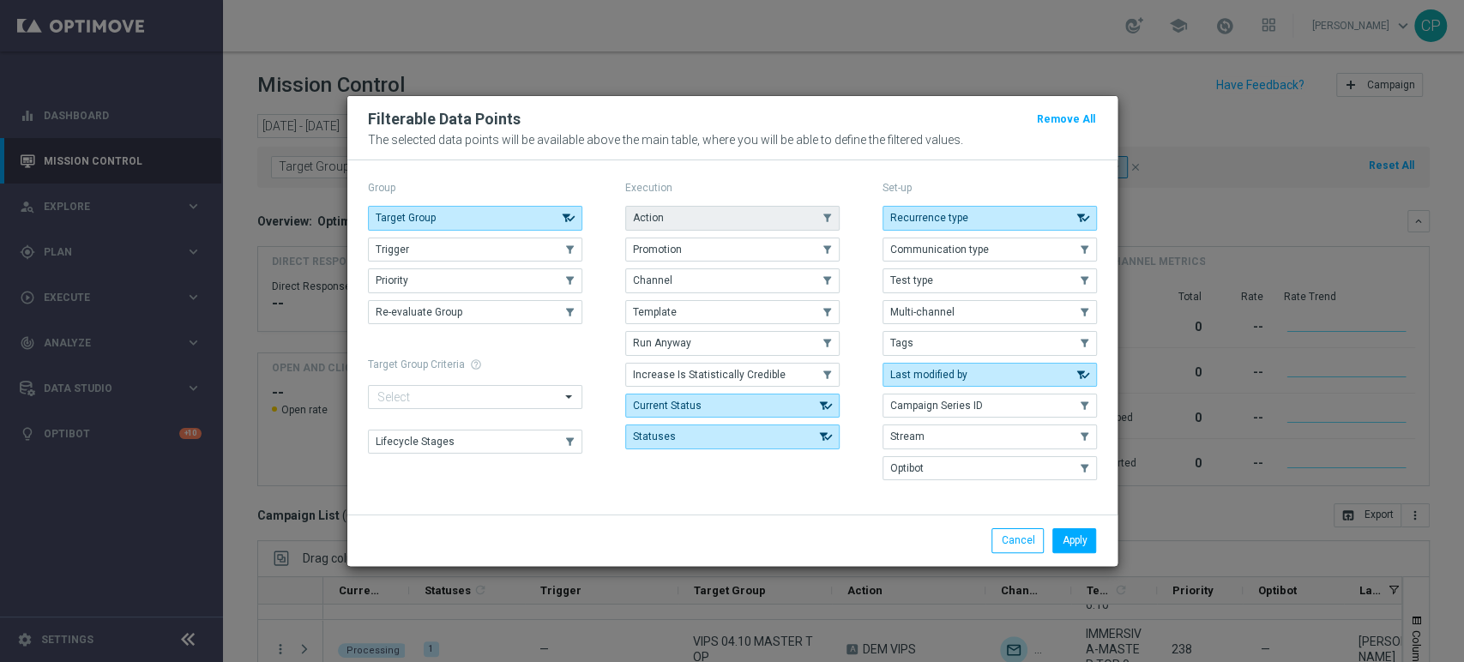
click at [688, 226] on button "Action" at bounding box center [732, 218] width 214 height 24
click at [1072, 540] on button "Apply" at bounding box center [1075, 540] width 44 height 24
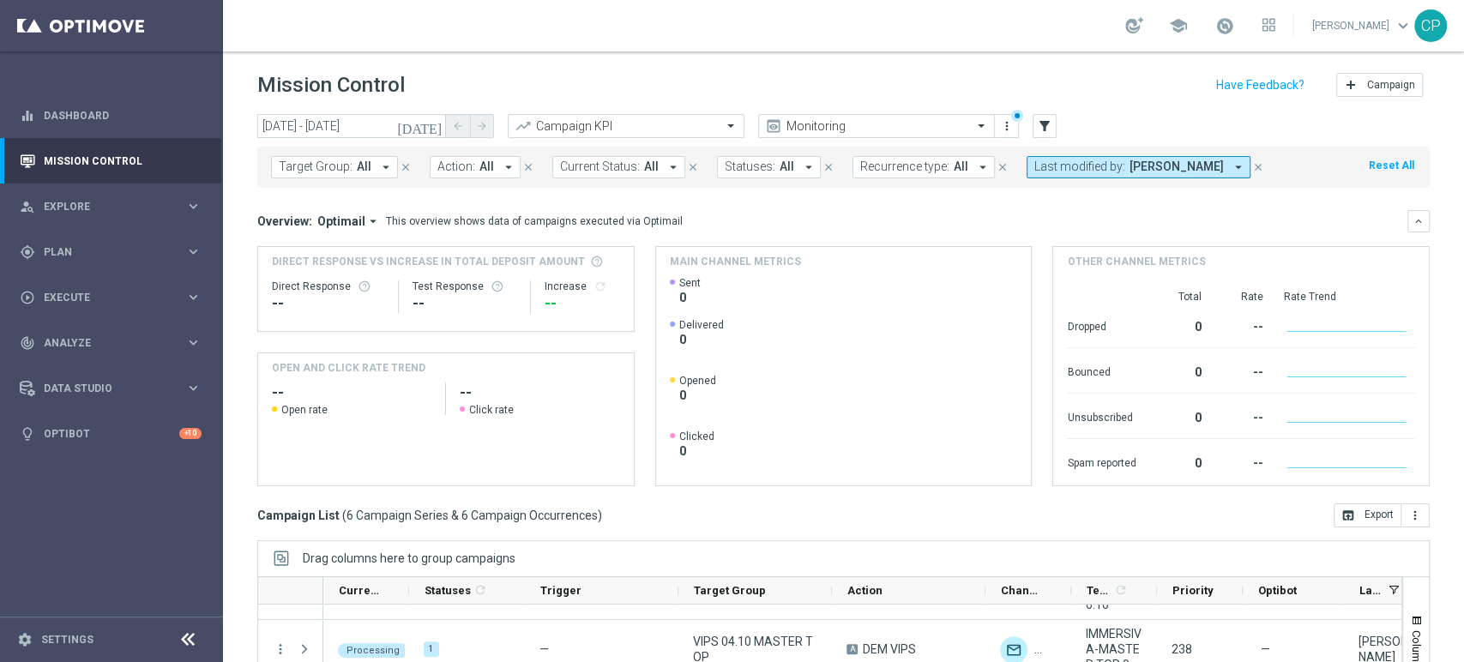
click at [480, 165] on span "All" at bounding box center [487, 167] width 15 height 15
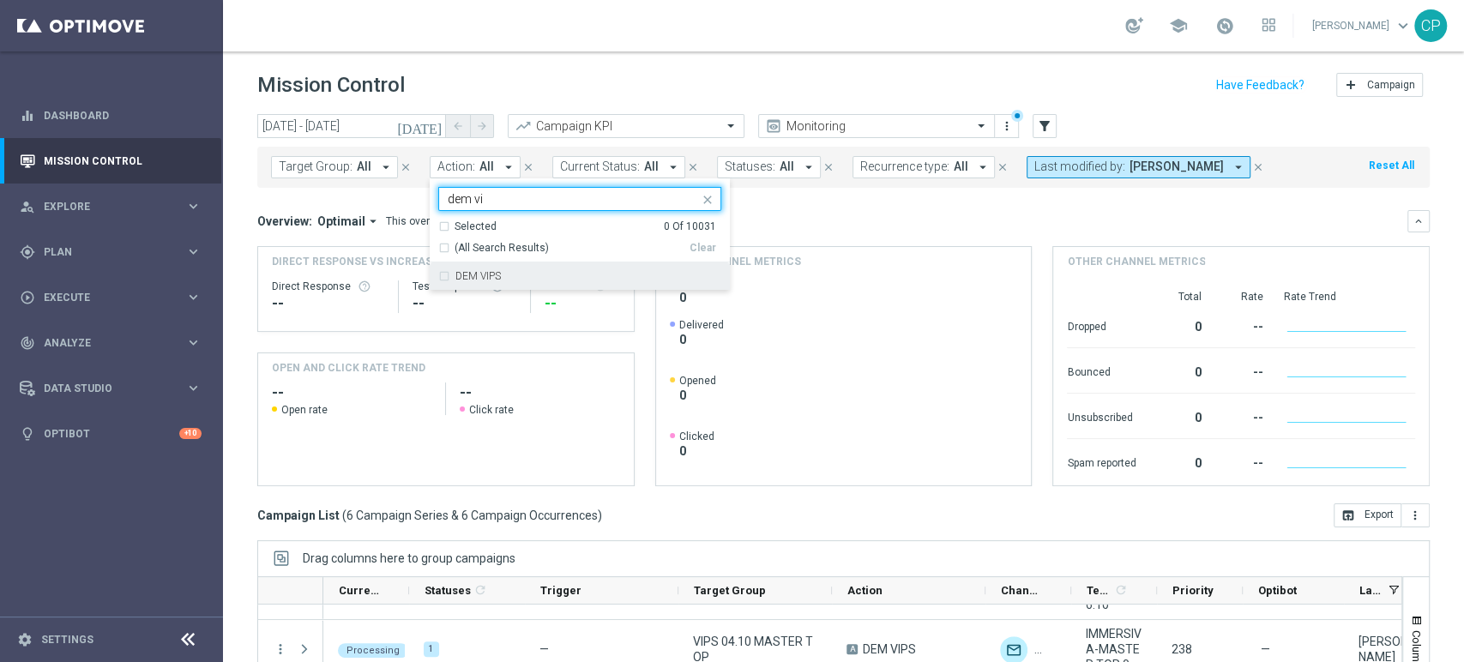
click at [464, 273] on label "DEM VIPS" at bounding box center [478, 276] width 45 height 10
type input "dem vi"
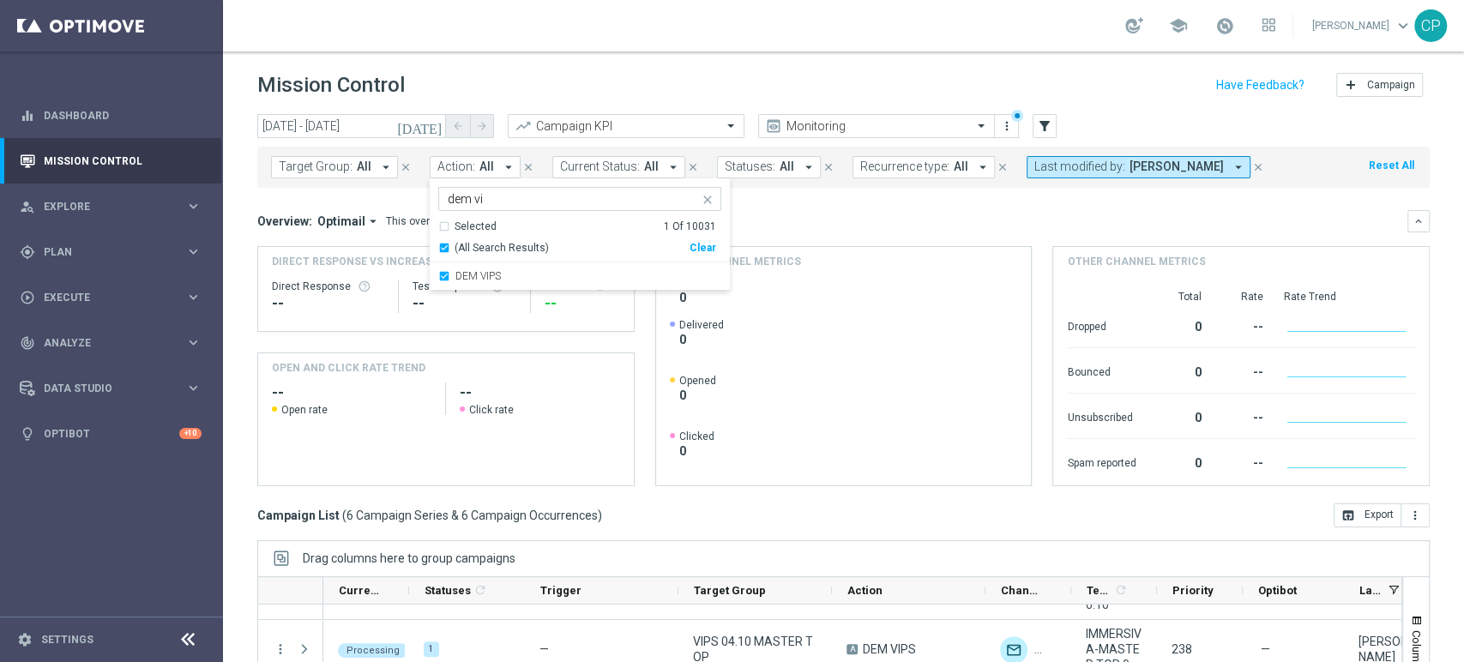
click at [756, 217] on div "Overview: Optimail arrow_drop_down This overview shows data of campaigns execut…" at bounding box center [832, 221] width 1150 height 15
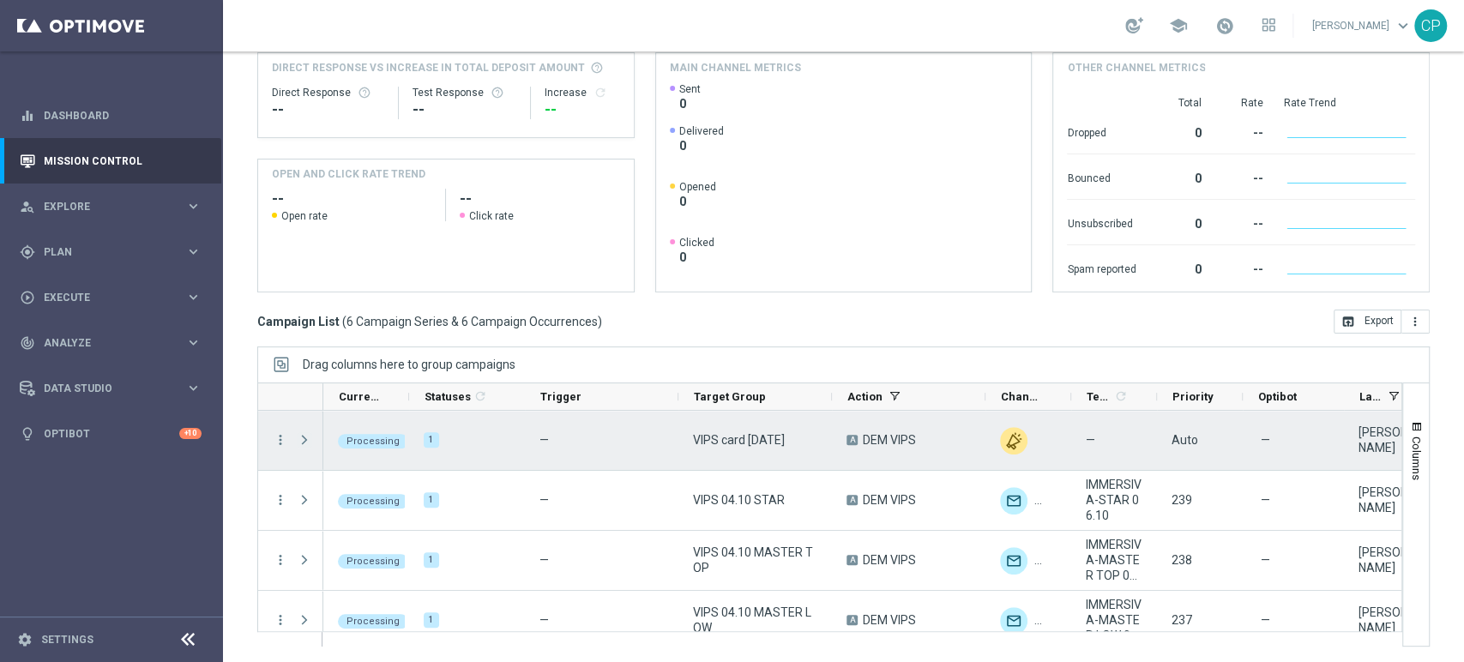
click at [305, 441] on span "Press SPACE to select this row." at bounding box center [304, 440] width 15 height 14
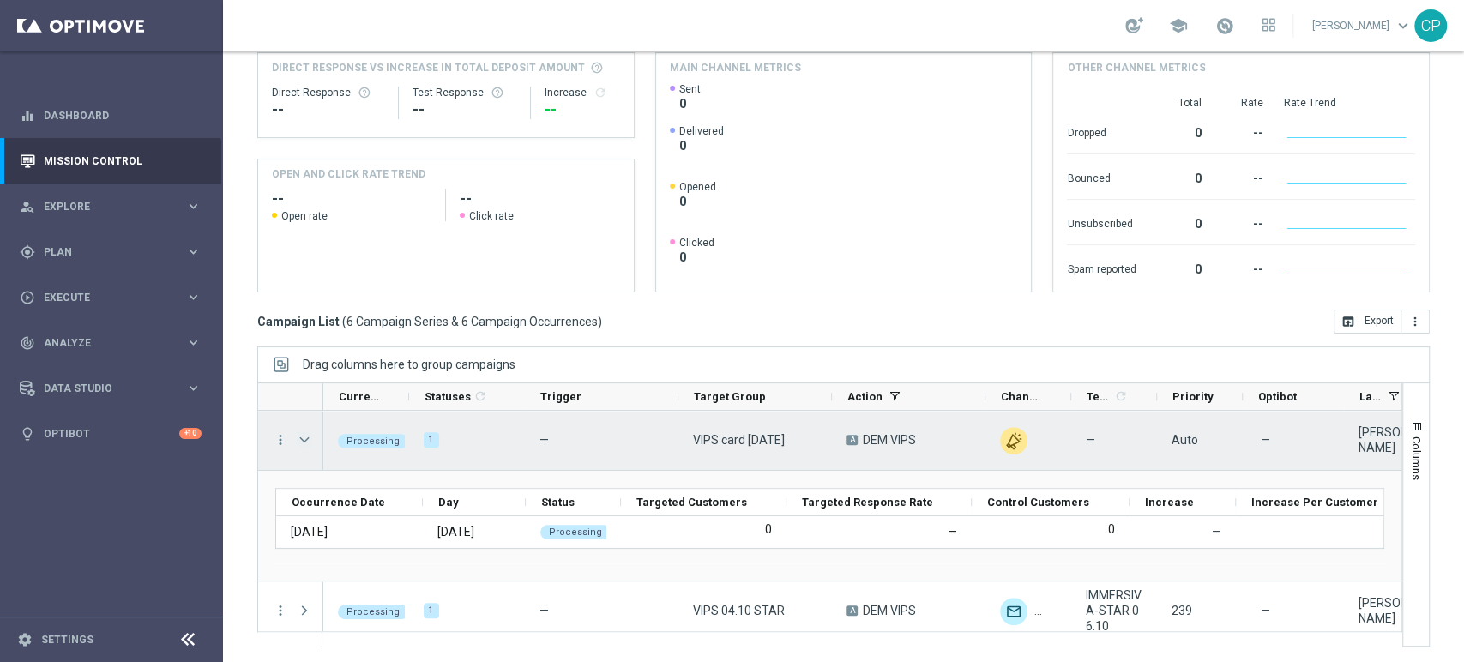
click at [301, 438] on span "Press SPACE to select this row." at bounding box center [304, 440] width 15 height 14
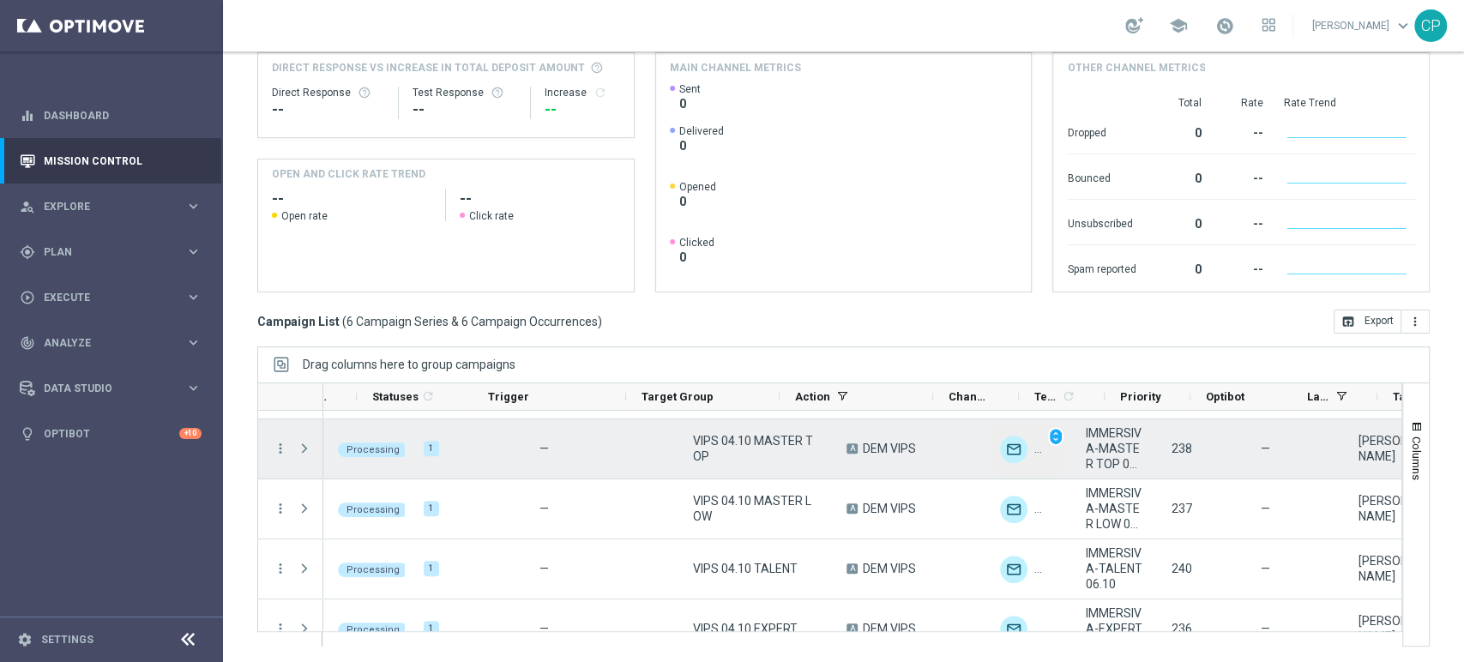
scroll to position [0, 234]
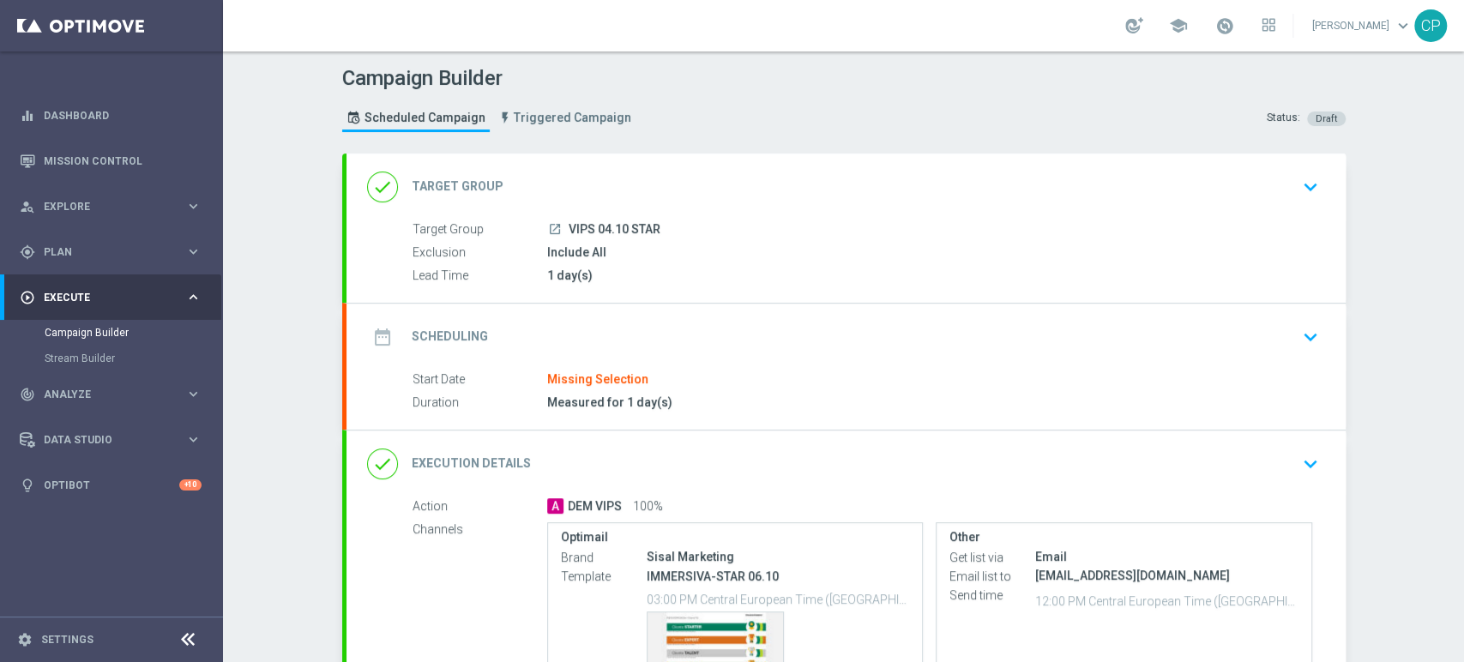
click at [1298, 184] on icon "keyboard_arrow_down" at bounding box center [1311, 187] width 26 height 26
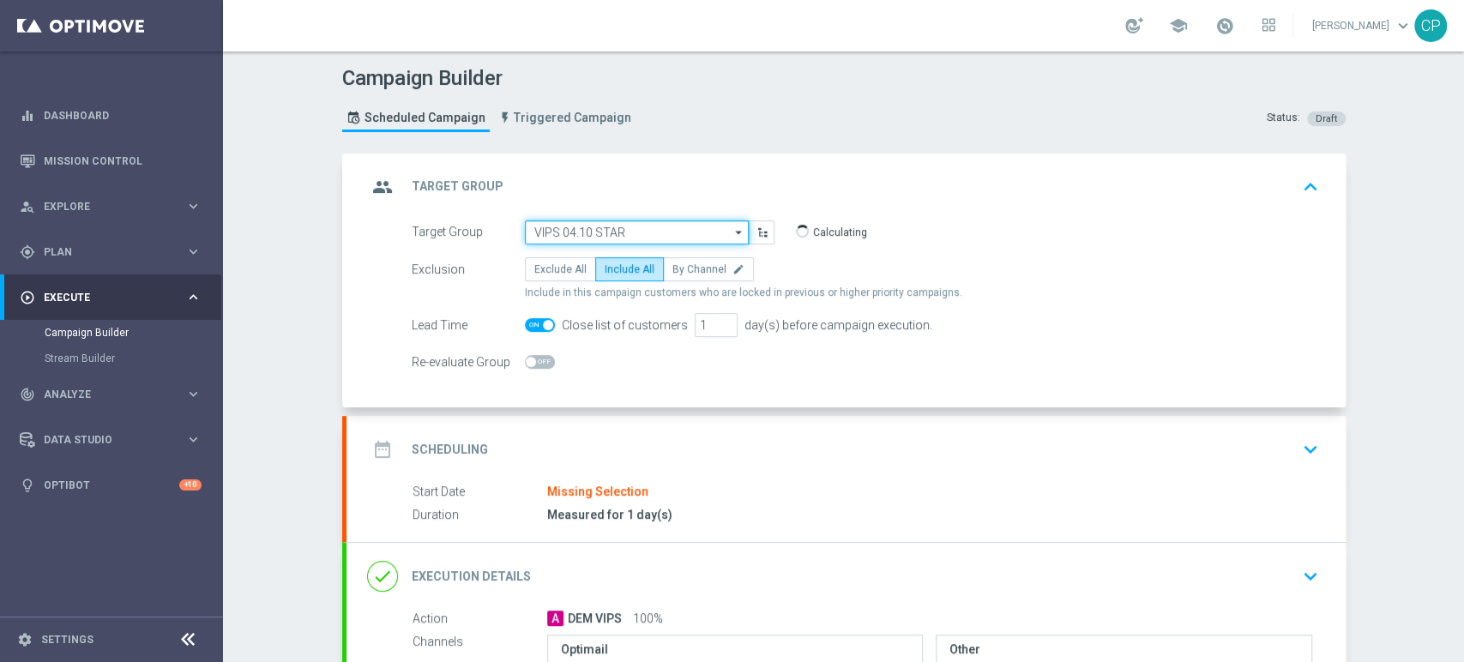
click at [642, 230] on input "VIPS 04.10 STAR" at bounding box center [637, 232] width 224 height 24
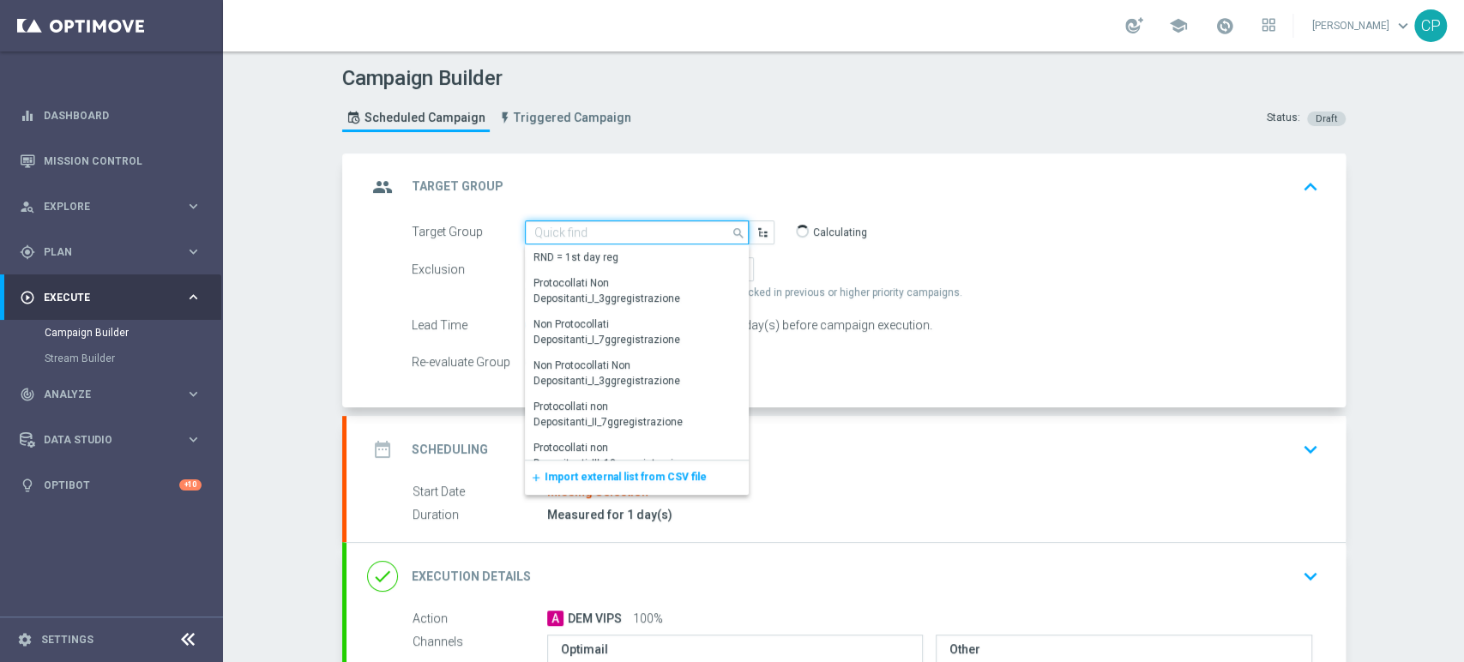
click at [642, 230] on input at bounding box center [637, 232] width 224 height 24
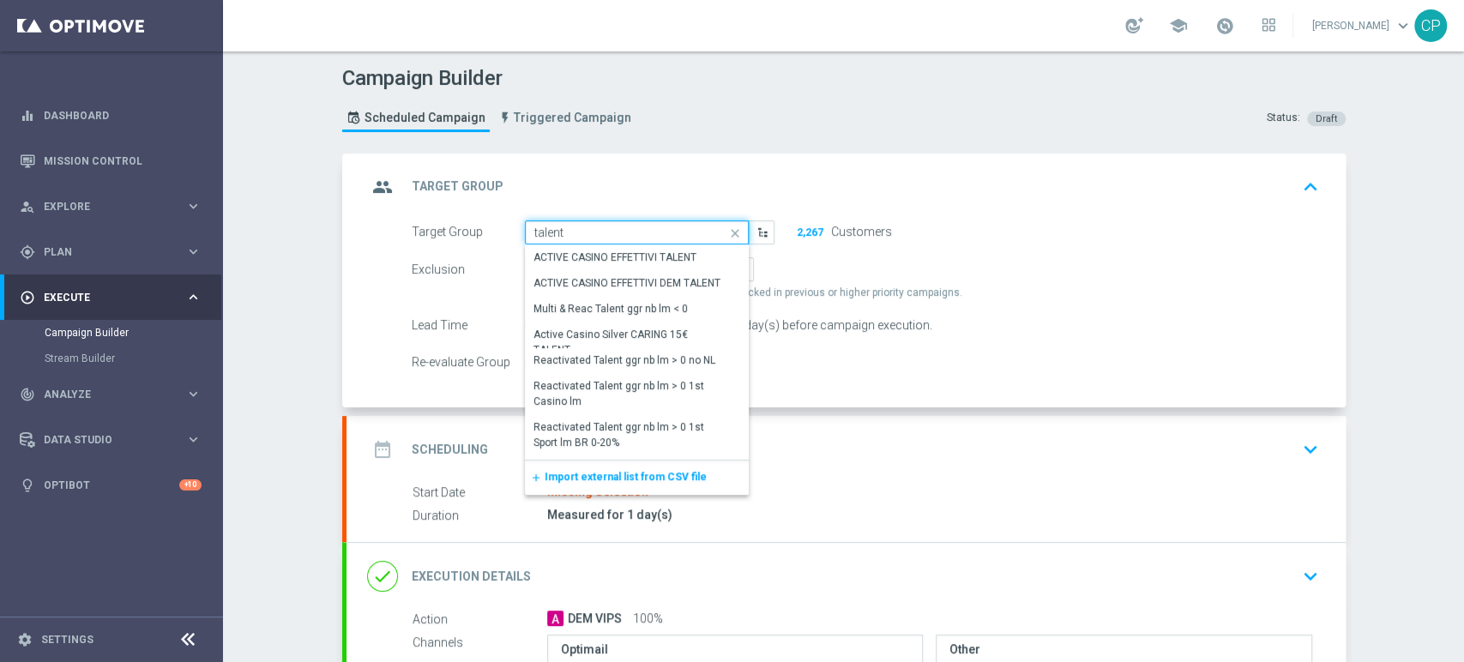
drag, startPoint x: 624, startPoint y: 233, endPoint x: 385, endPoint y: 218, distance: 239.0
click at [385, 218] on div "group Target Group keyboard_arrow_up Target Group launch VIPS 04.10 STAR | 2,26…" at bounding box center [846, 281] width 999 height 255
type input "VIPS 04.10 STAR"
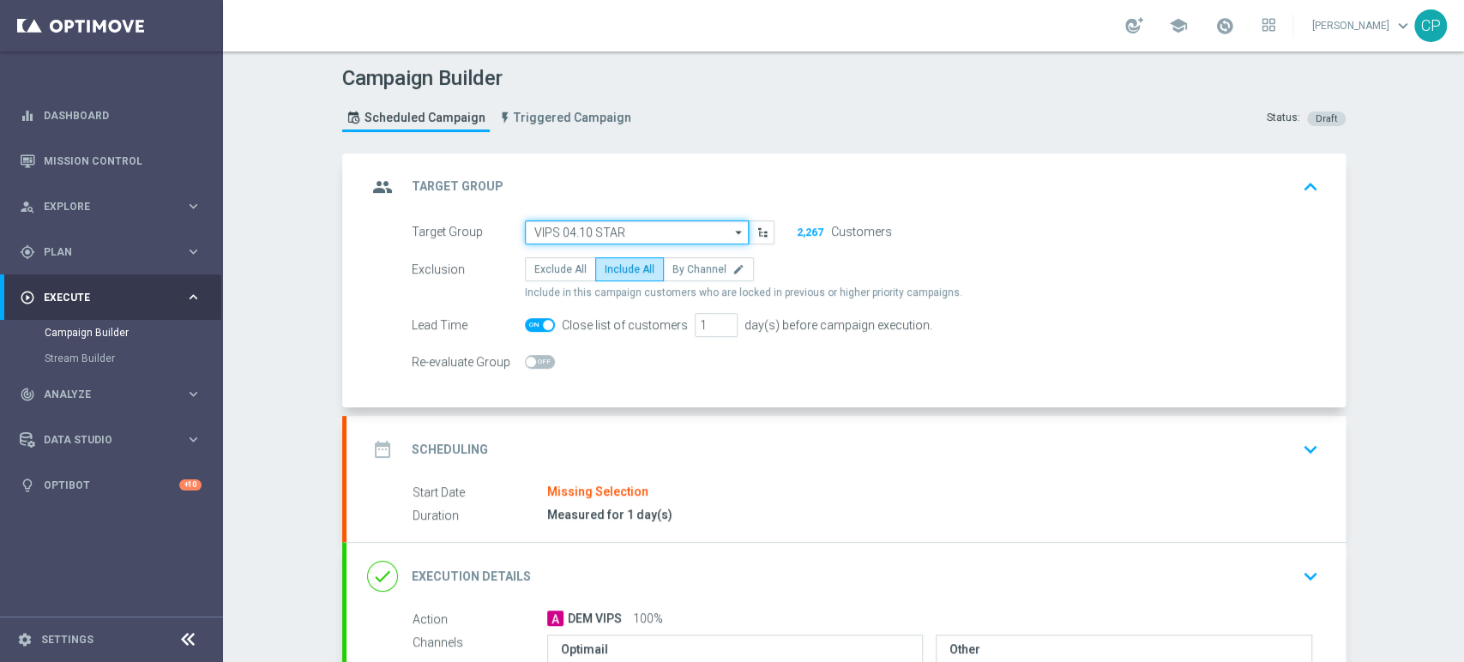
click at [633, 235] on input "VIPS 04.10 STAR" at bounding box center [637, 232] width 224 height 24
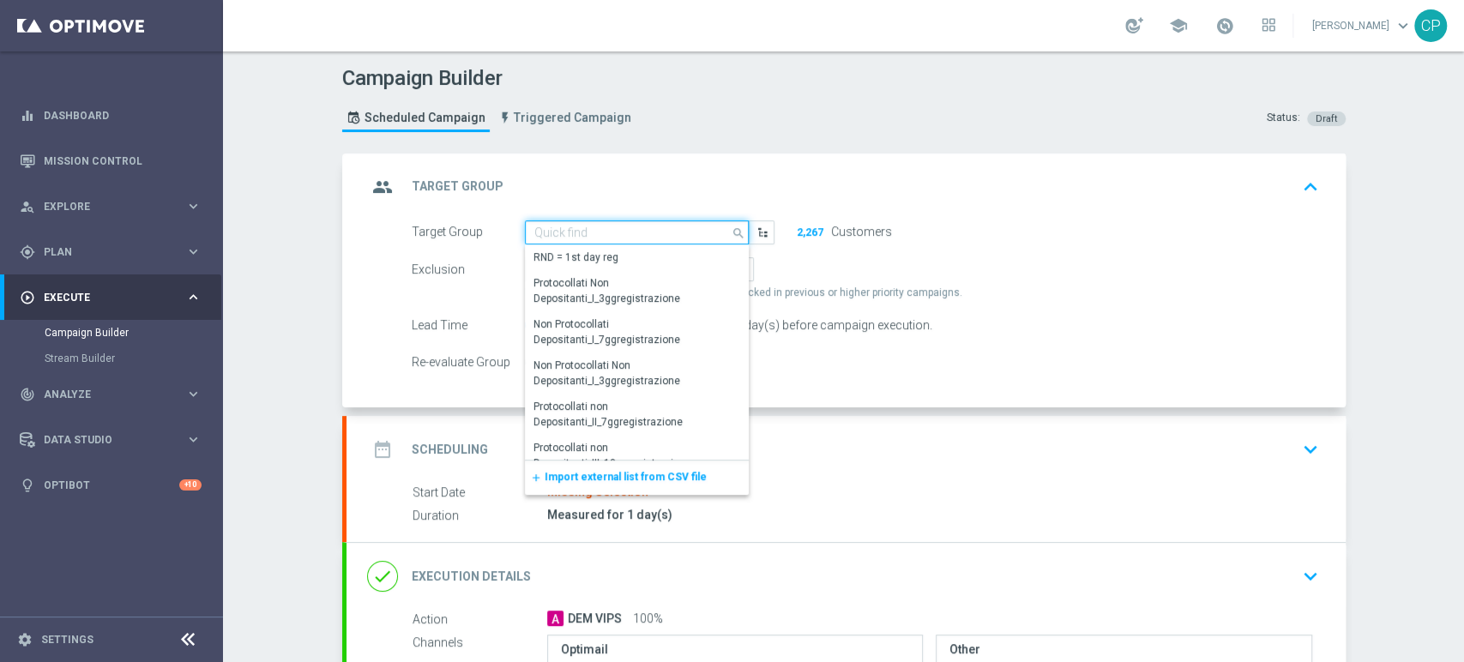
click at [609, 231] on input at bounding box center [637, 232] width 224 height 24
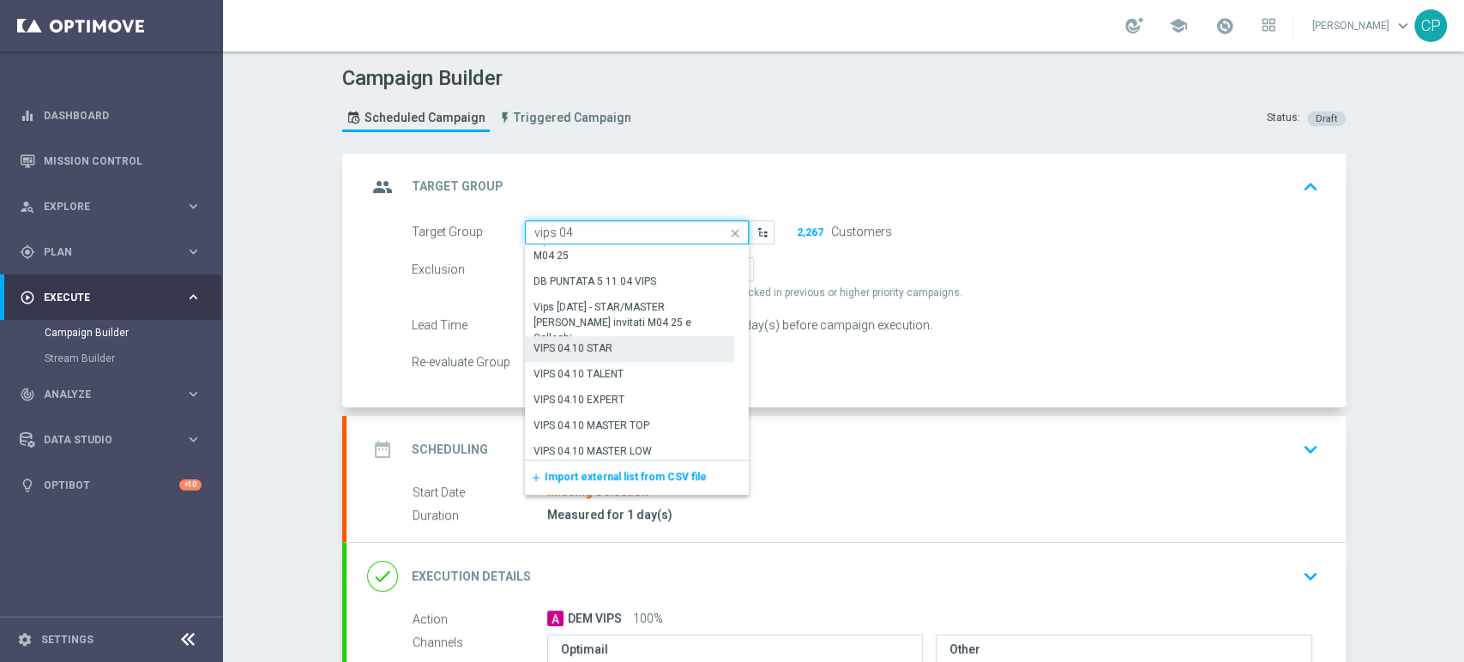
scroll to position [510, 0]
click at [597, 365] on div "VIPS 04.10 TALENT" at bounding box center [579, 370] width 90 height 15
type input "VIPS 04.10 TALENT"
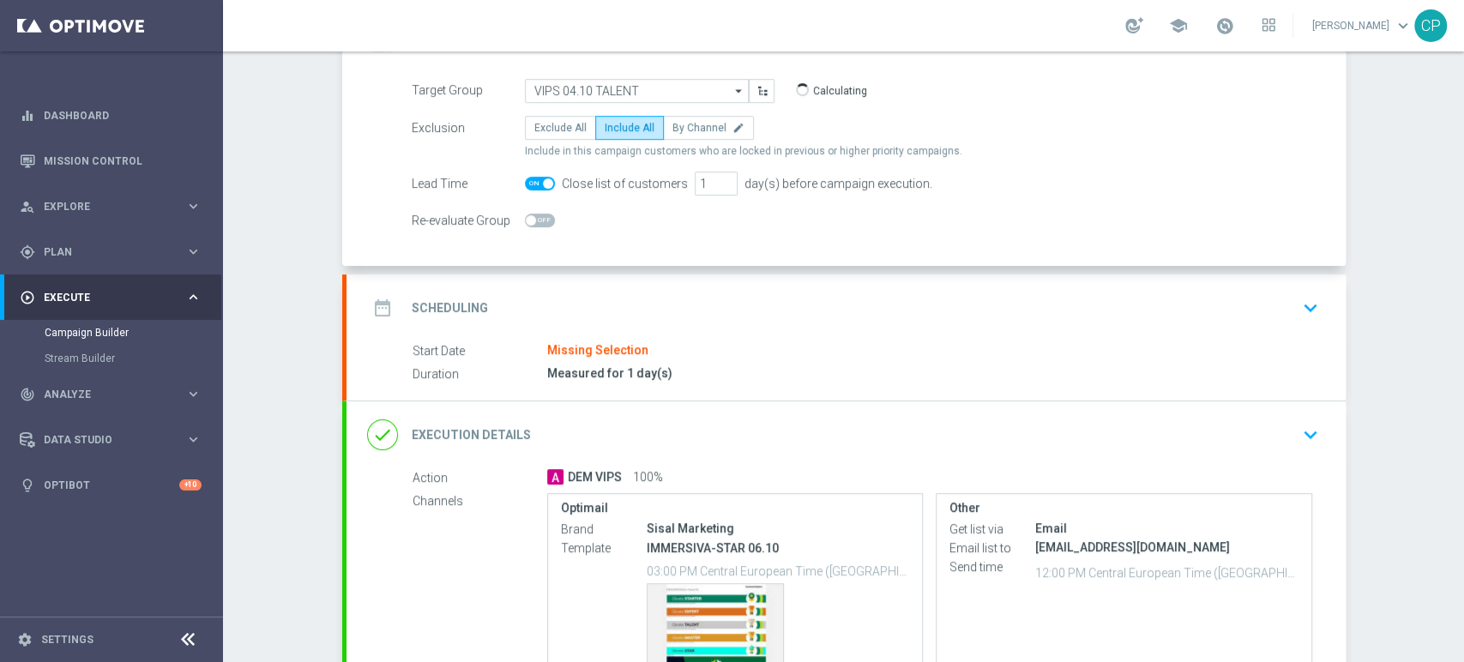
scroll to position [143, 0]
click at [830, 330] on div "date_range Scheduling keyboard_arrow_down" at bounding box center [846, 306] width 999 height 67
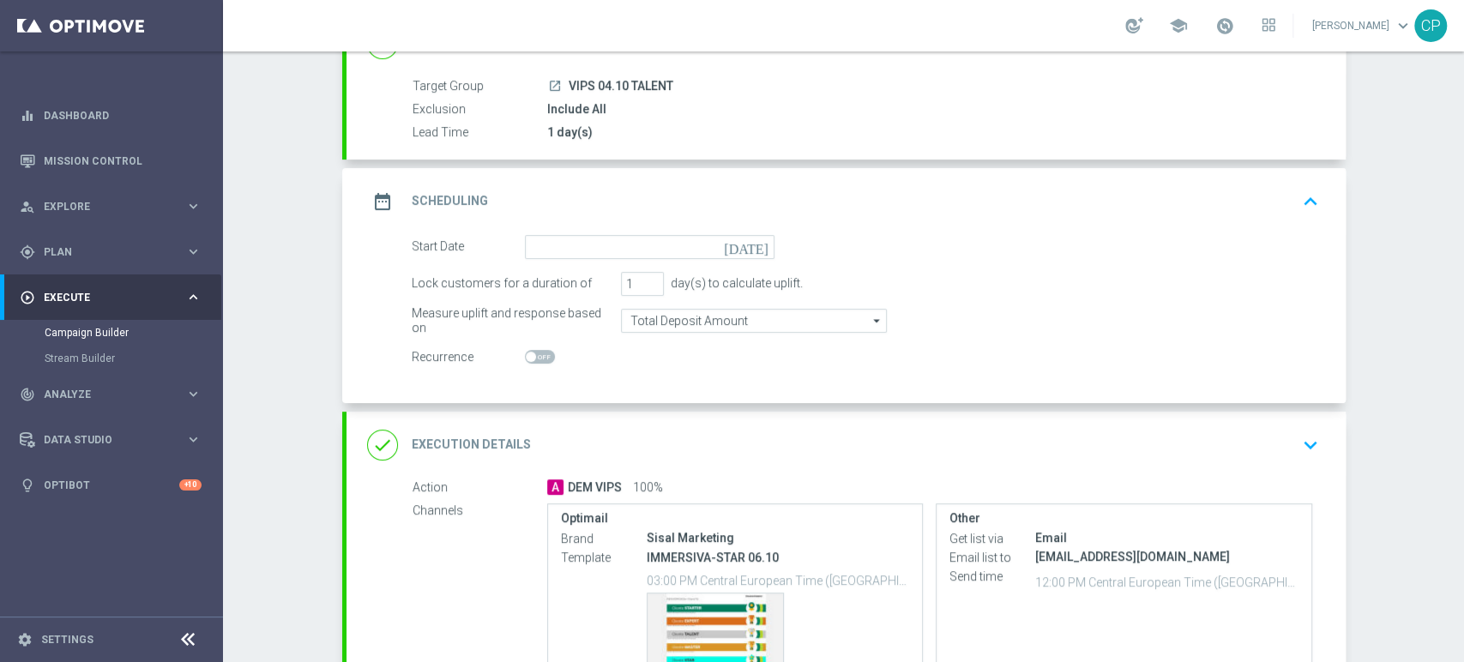
click at [757, 244] on icon "[DATE]" at bounding box center [749, 244] width 51 height 19
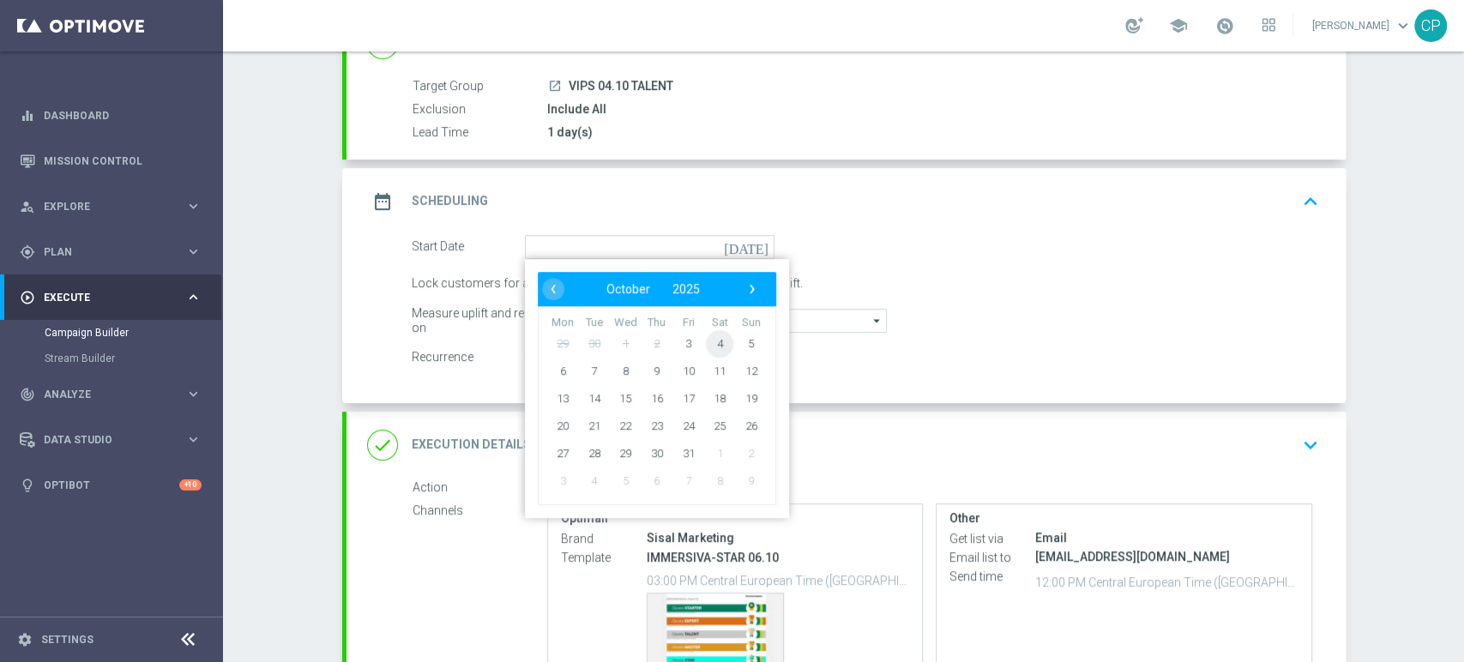
click at [707, 341] on span "4" at bounding box center [719, 342] width 27 height 27
type input "04 Oct 2025"
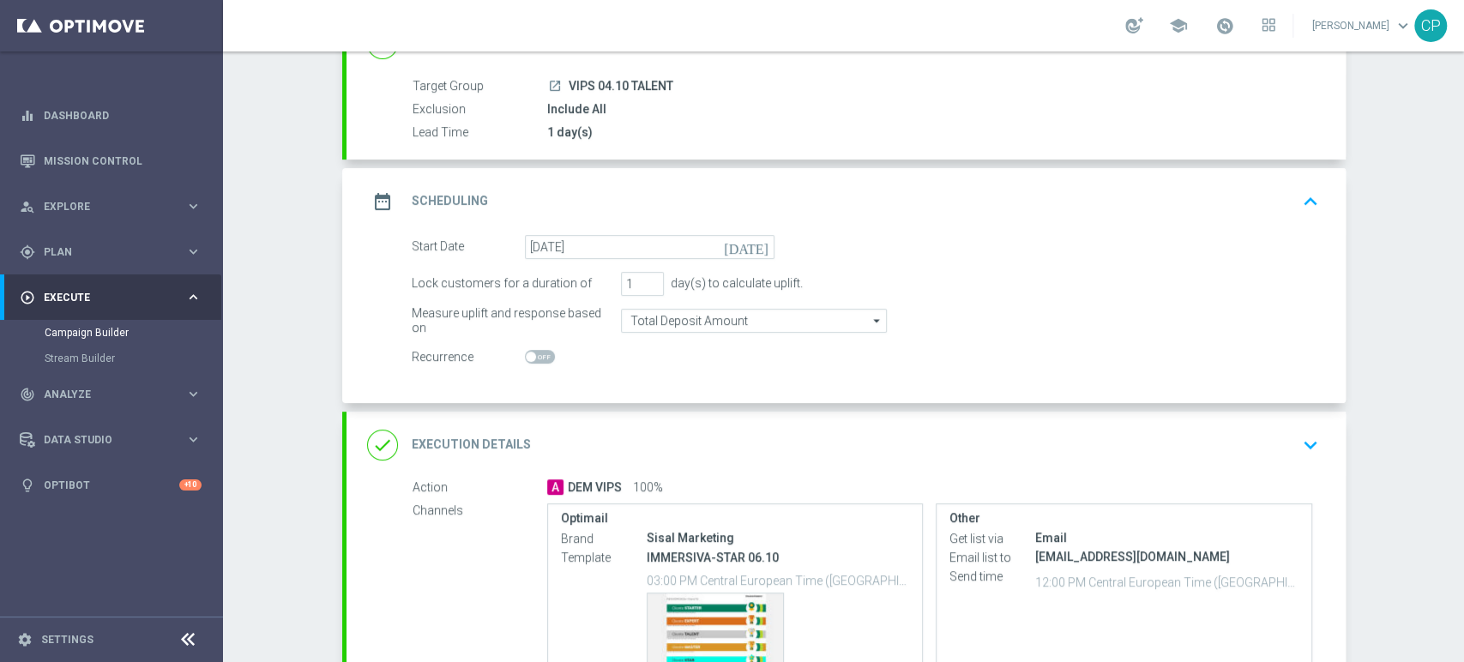
click at [824, 205] on div "date_range Scheduling keyboard_arrow_up" at bounding box center [846, 201] width 958 height 33
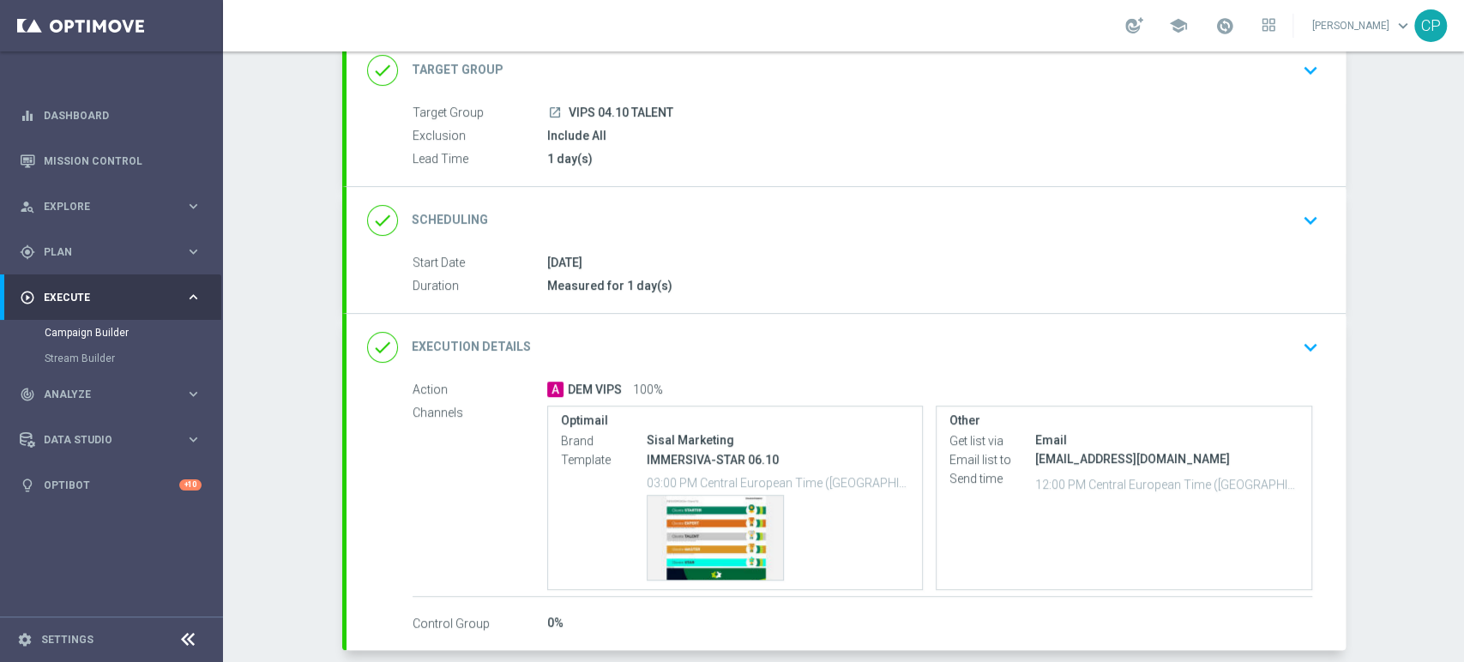
scroll to position [115, 0]
click at [1132, 250] on div "done Scheduling keyboard_arrow_down" at bounding box center [846, 222] width 999 height 67
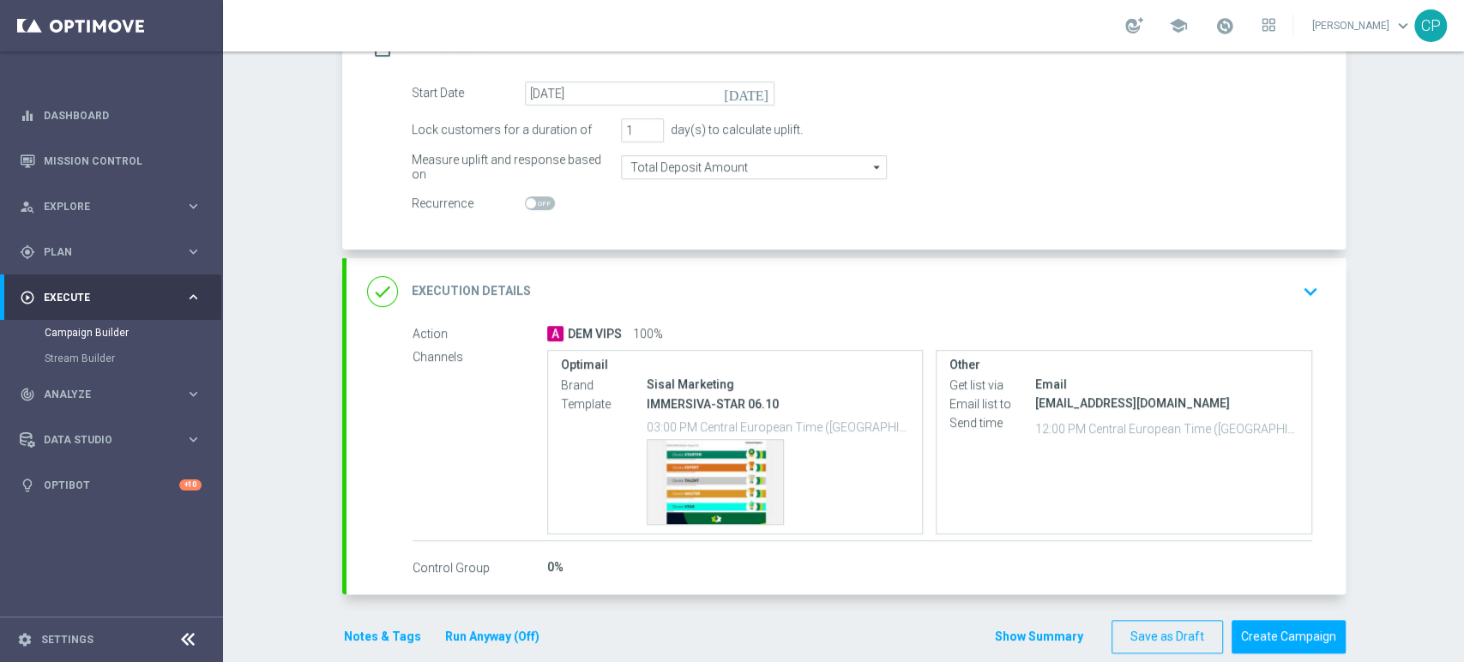
scroll to position [320, 0]
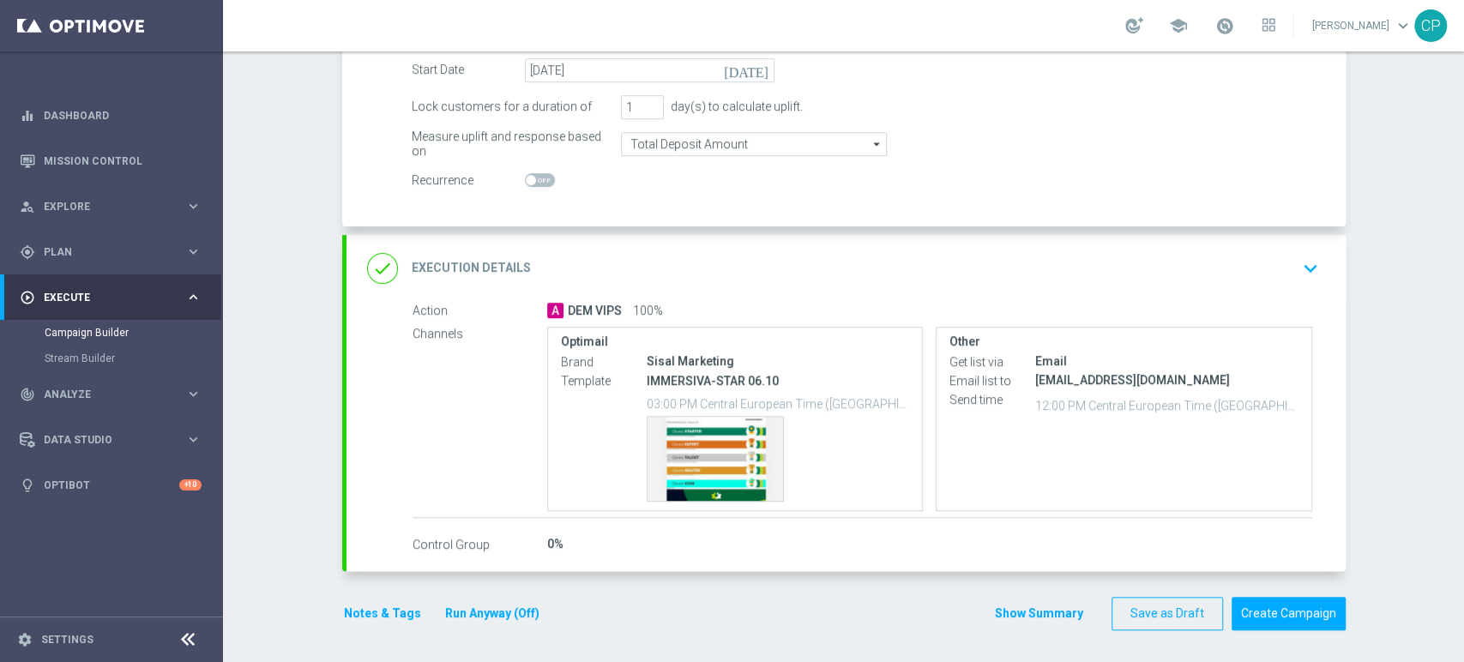
click at [1298, 262] on icon "keyboard_arrow_down" at bounding box center [1311, 269] width 26 height 26
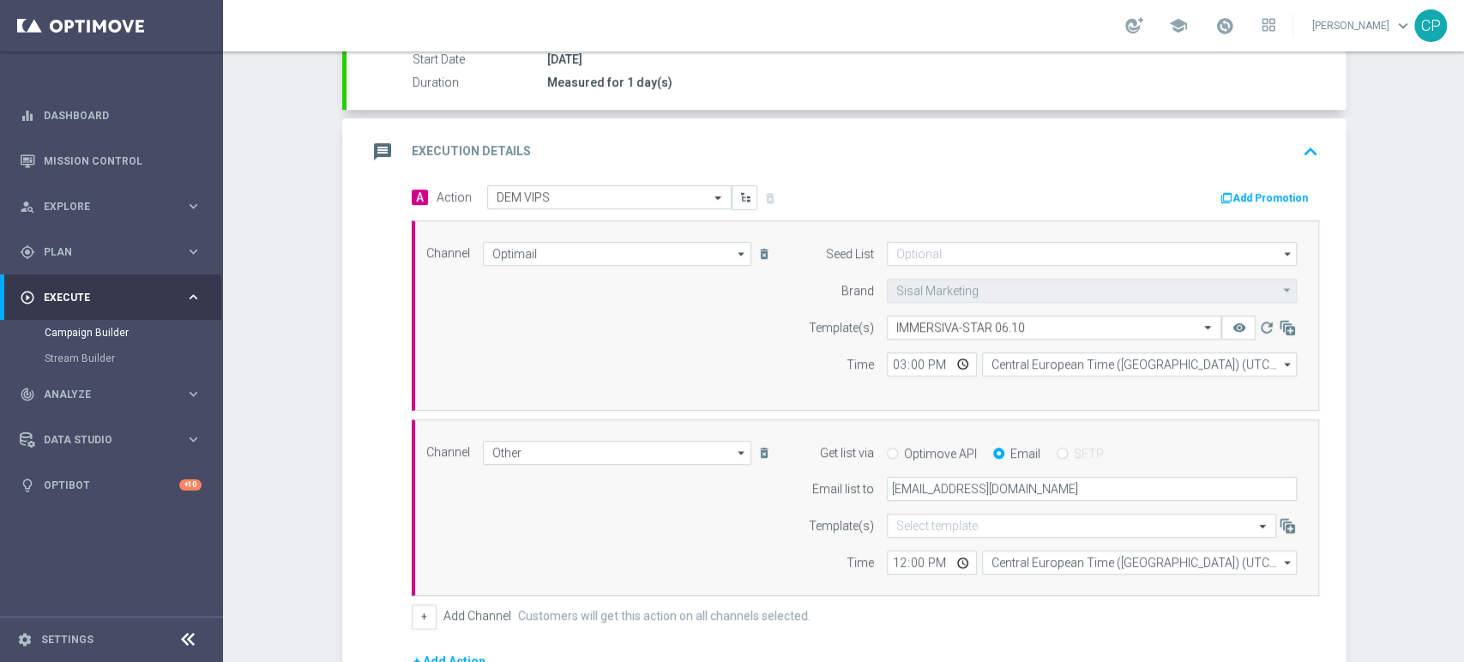
scroll to position [304, 0]
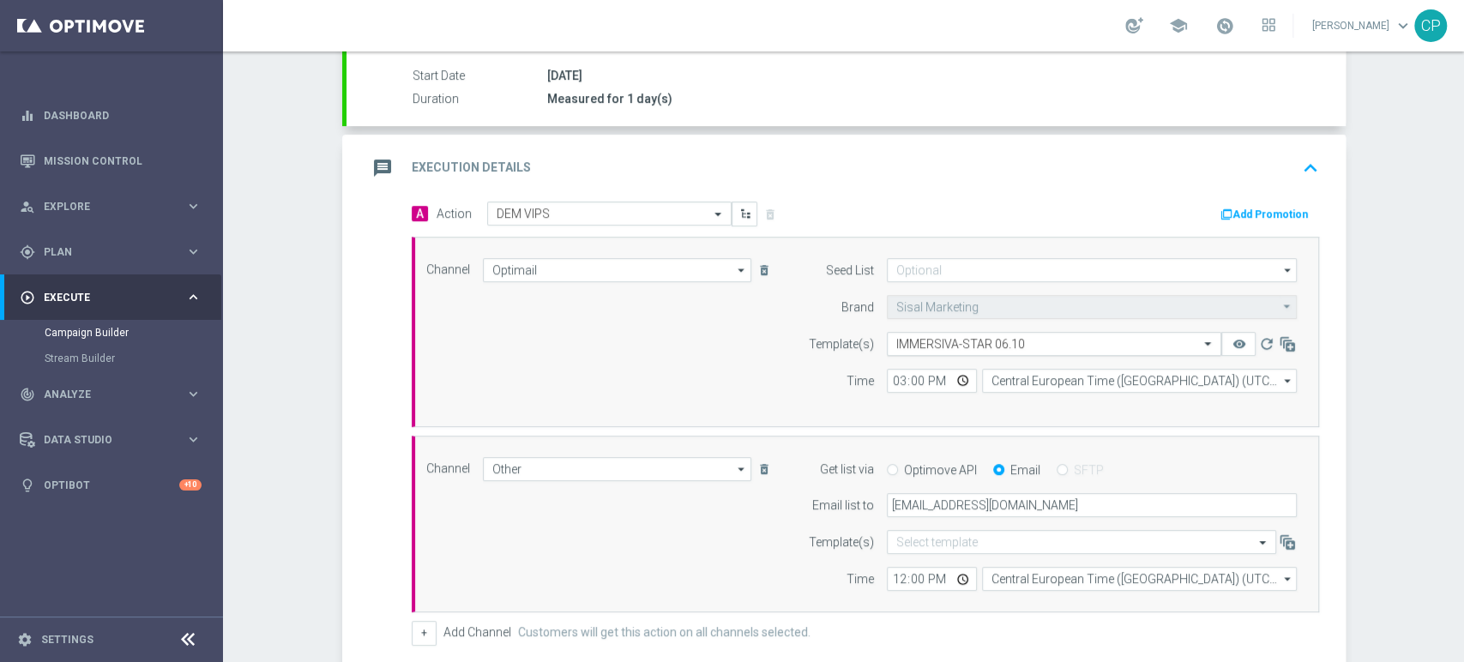
click at [987, 341] on input "text" at bounding box center [1037, 344] width 281 height 15
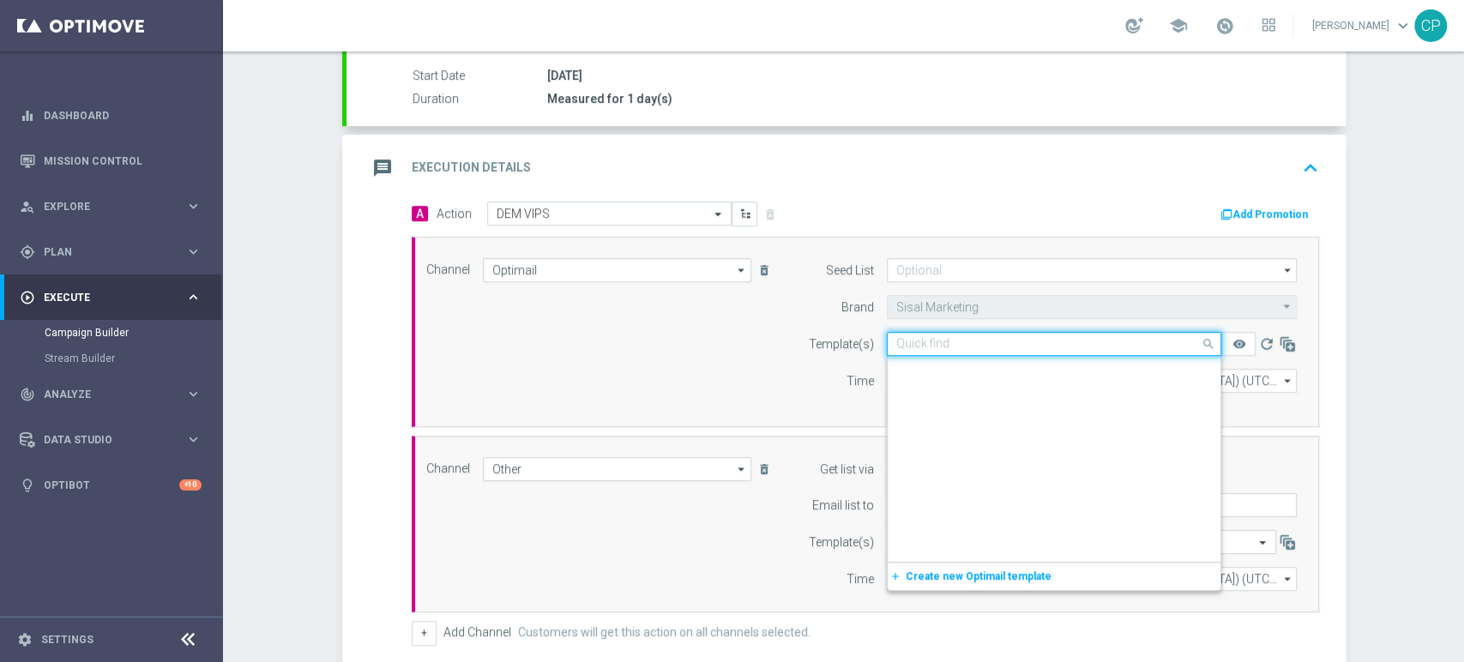
scroll to position [141300, 0]
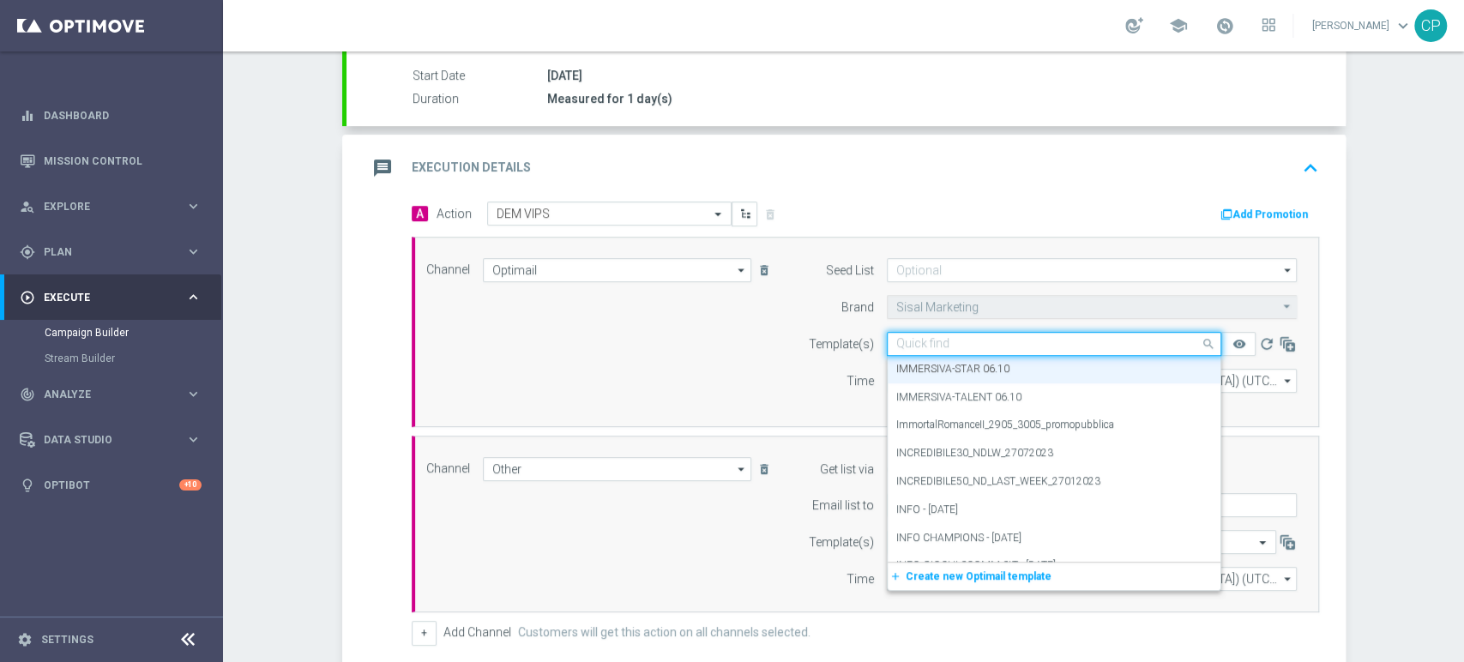
click at [987, 341] on input "text" at bounding box center [1037, 344] width 281 height 15
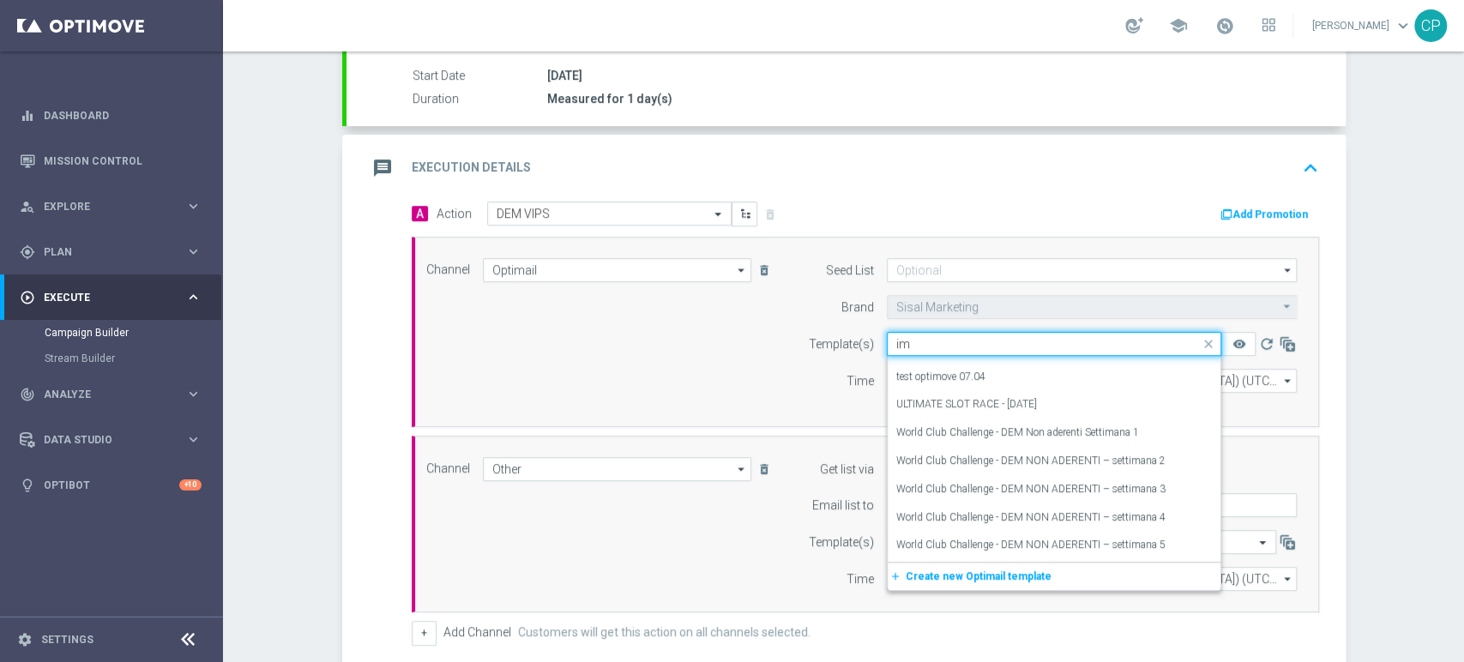
scroll to position [0, 0]
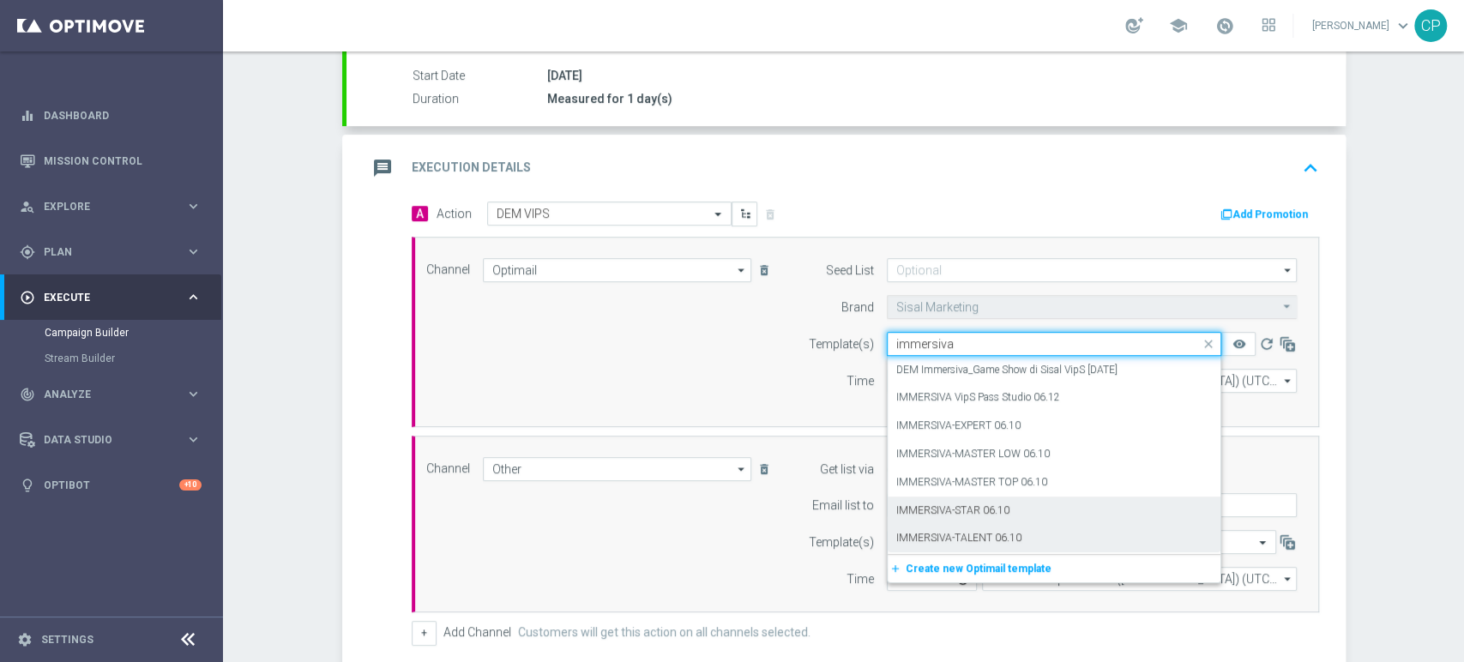
click at [963, 534] on label "IMMERSIVA-TALENT 06.10" at bounding box center [959, 538] width 125 height 15
type input "immersiva"
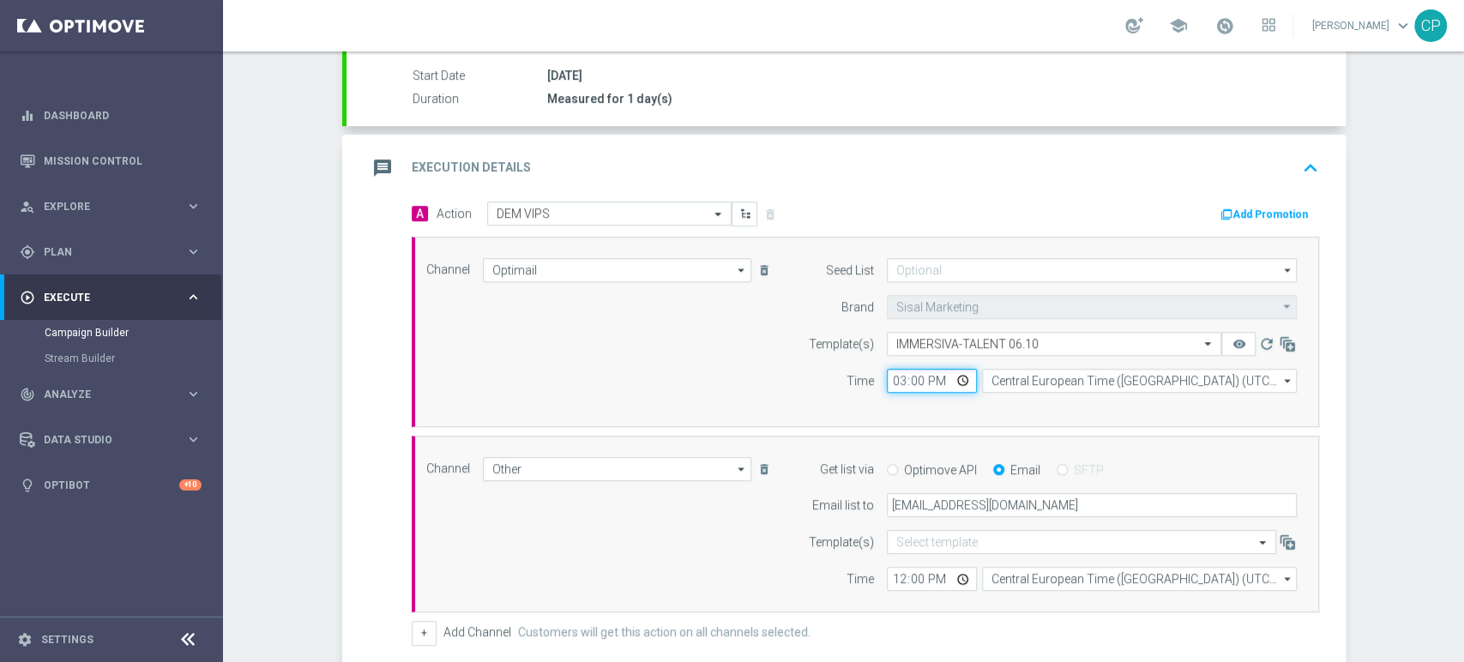
click at [906, 379] on input "15:00" at bounding box center [932, 381] width 90 height 24
type input "15:20"
click at [758, 395] on div "Channel Optimail Optimail arrow_drop_down Show Selected 1 of 20 Optimail" at bounding box center [862, 332] width 897 height 148
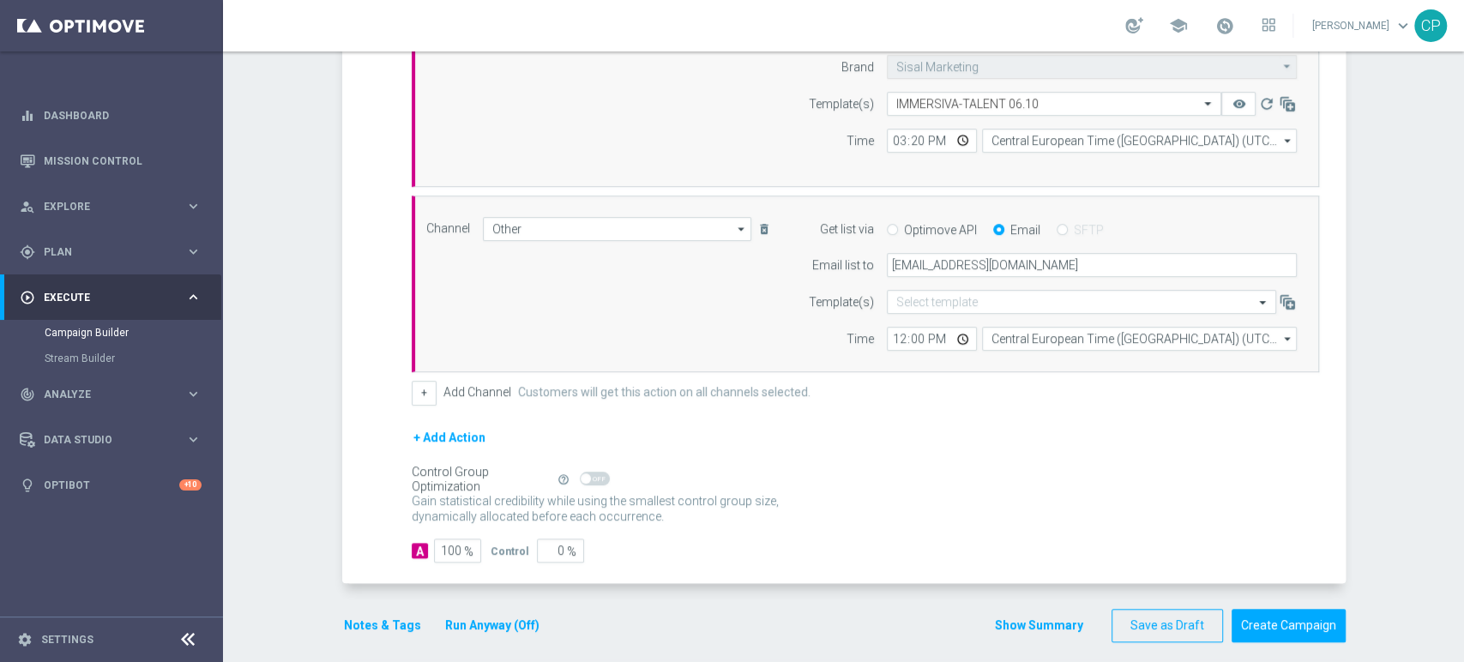
scroll to position [555, 0]
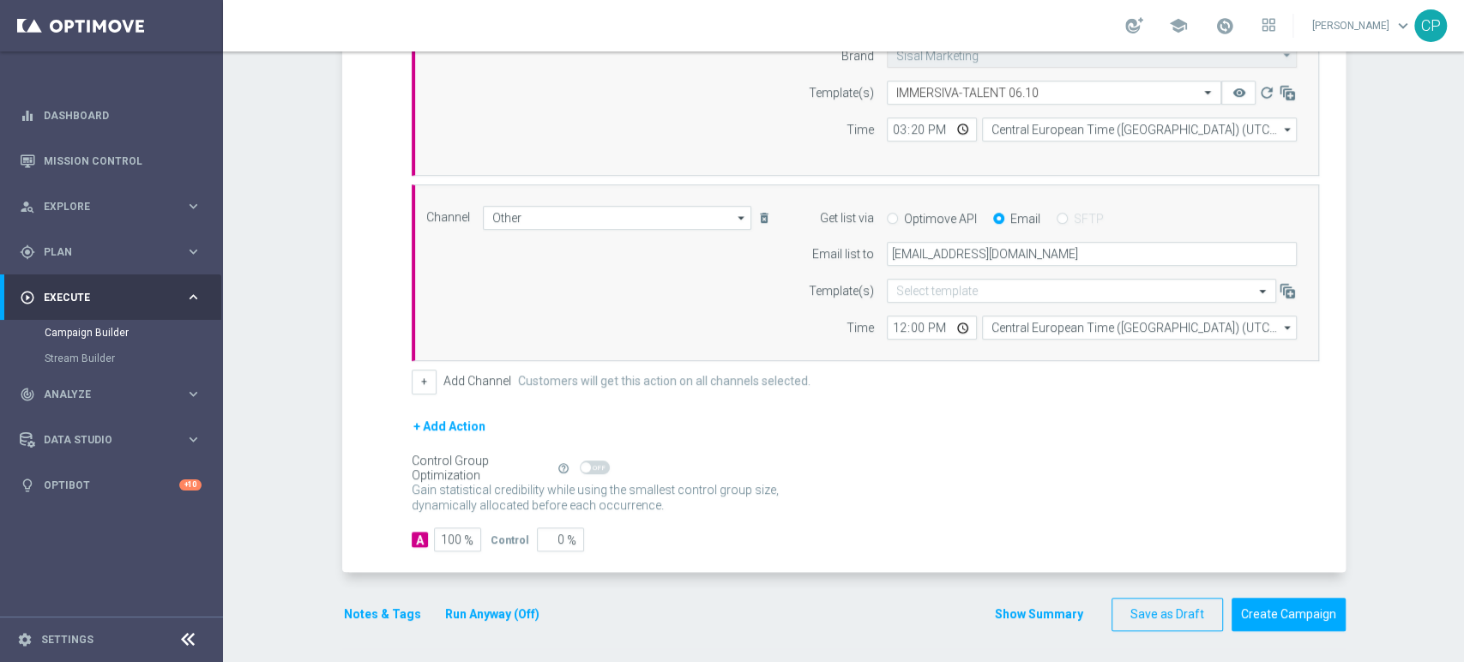
click at [380, 609] on button "Notes & Tags" at bounding box center [382, 614] width 81 height 21
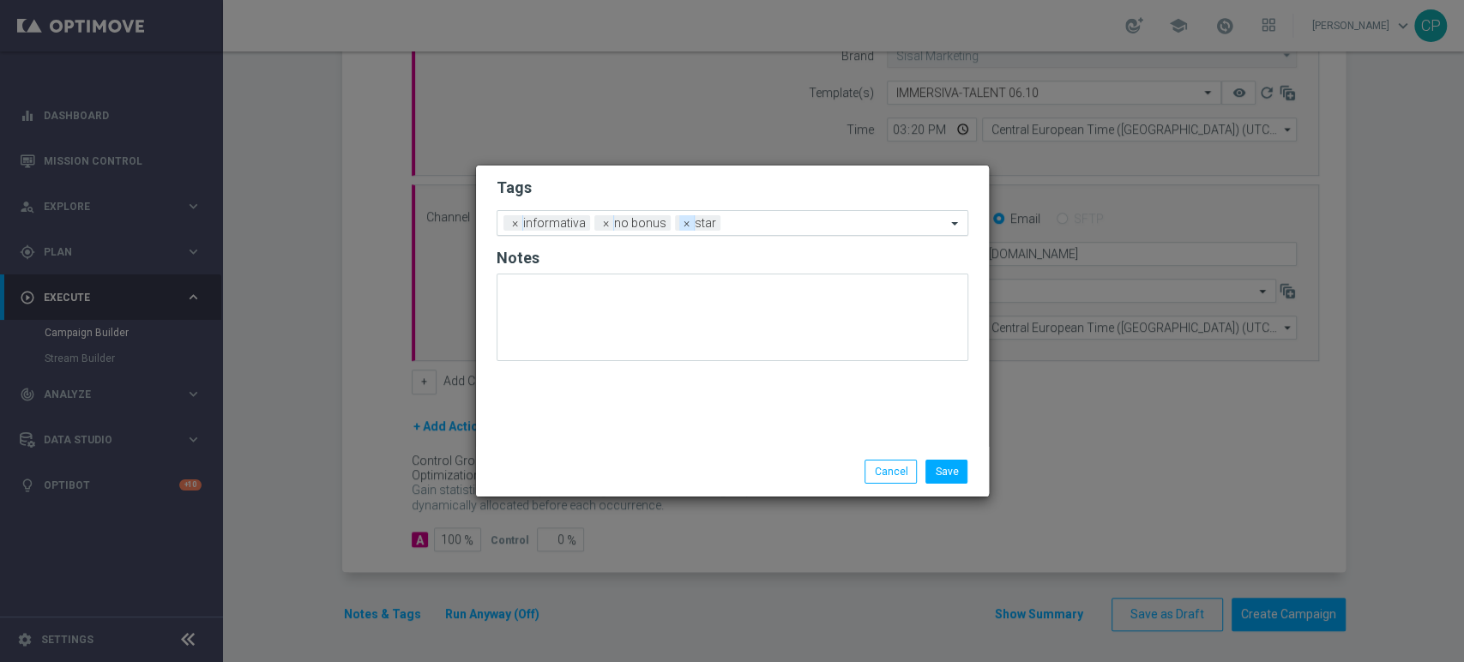
click at [679, 223] on span "×" at bounding box center [686, 222] width 15 height 15
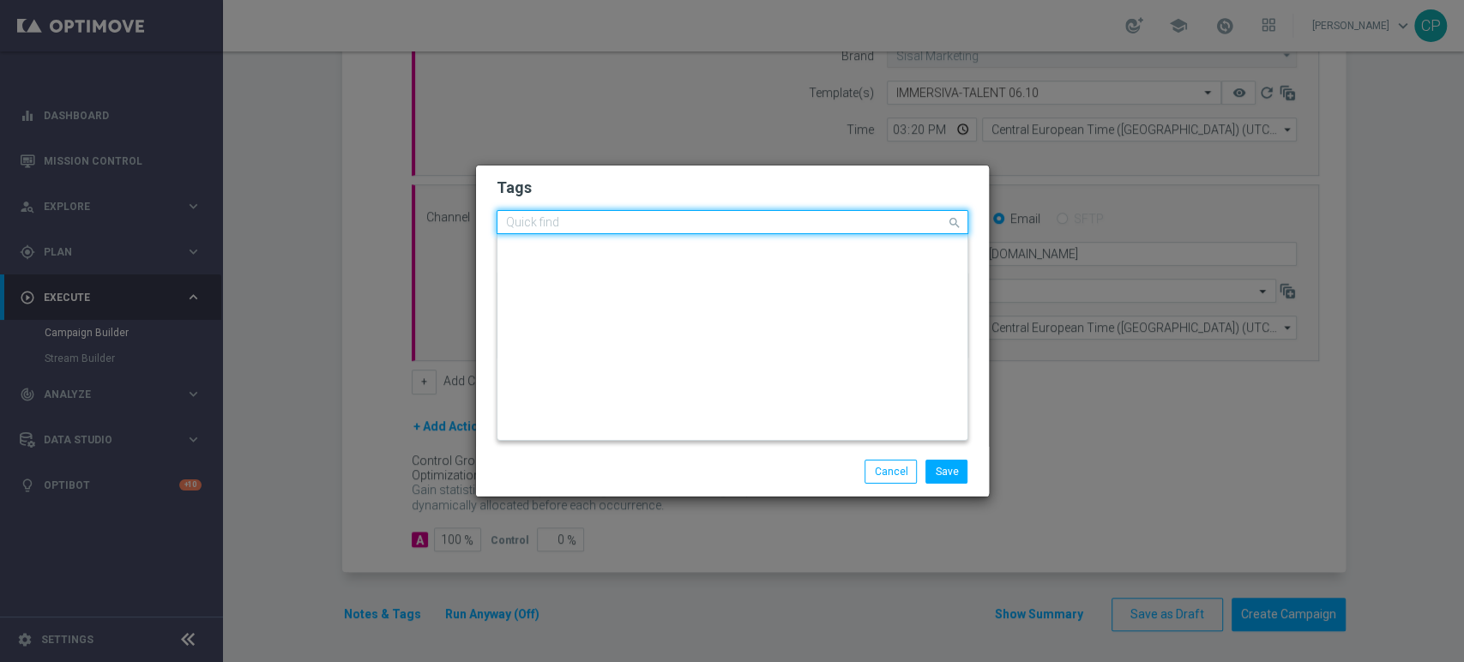
scroll to position [0, 0]
click at [679, 225] on input "text" at bounding box center [726, 223] width 440 height 15
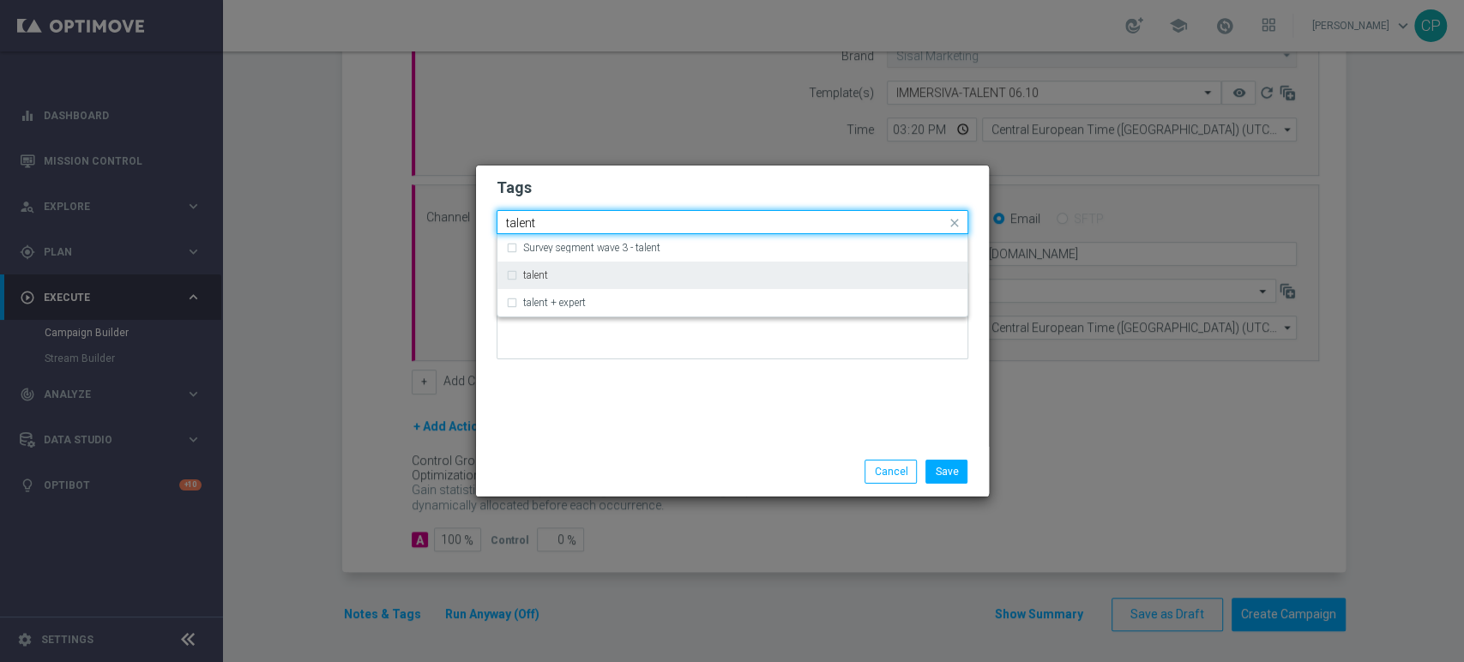
click at [536, 268] on div "talent" at bounding box center [732, 275] width 453 height 27
type input "talent"
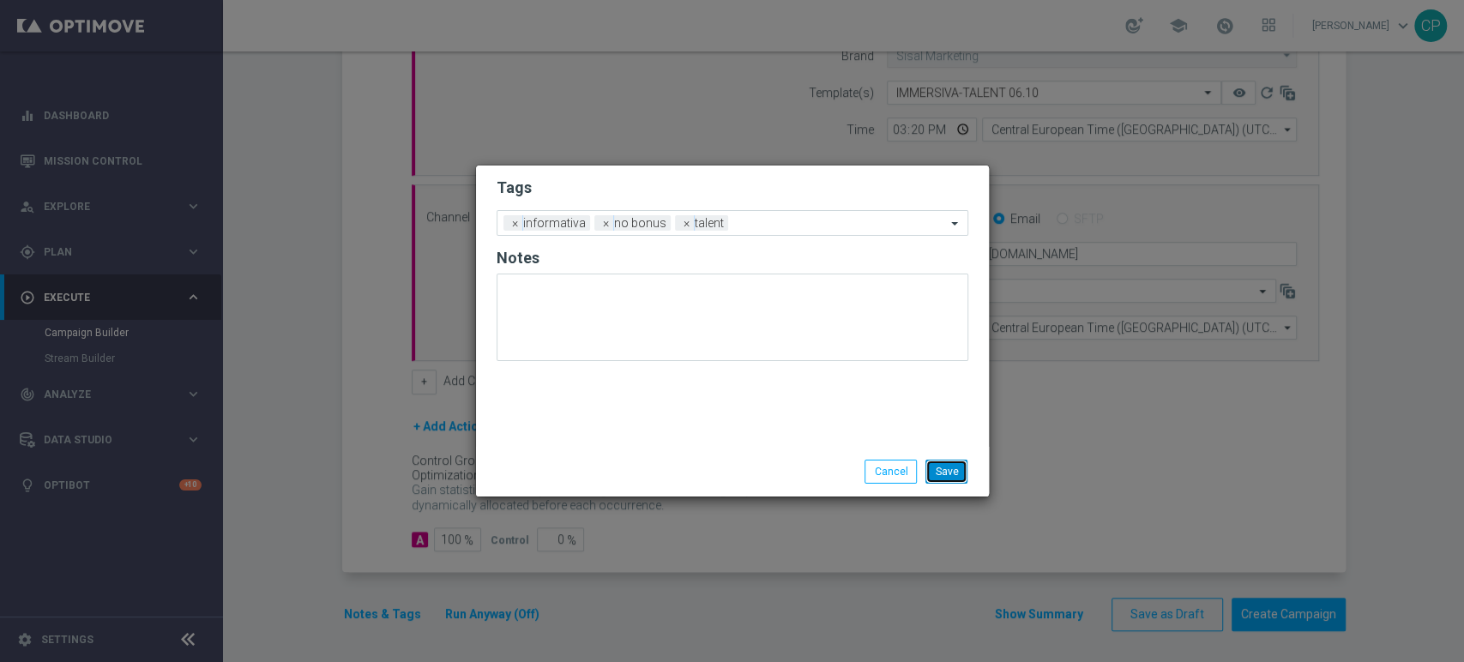
click at [949, 466] on button "Save" at bounding box center [947, 472] width 42 height 24
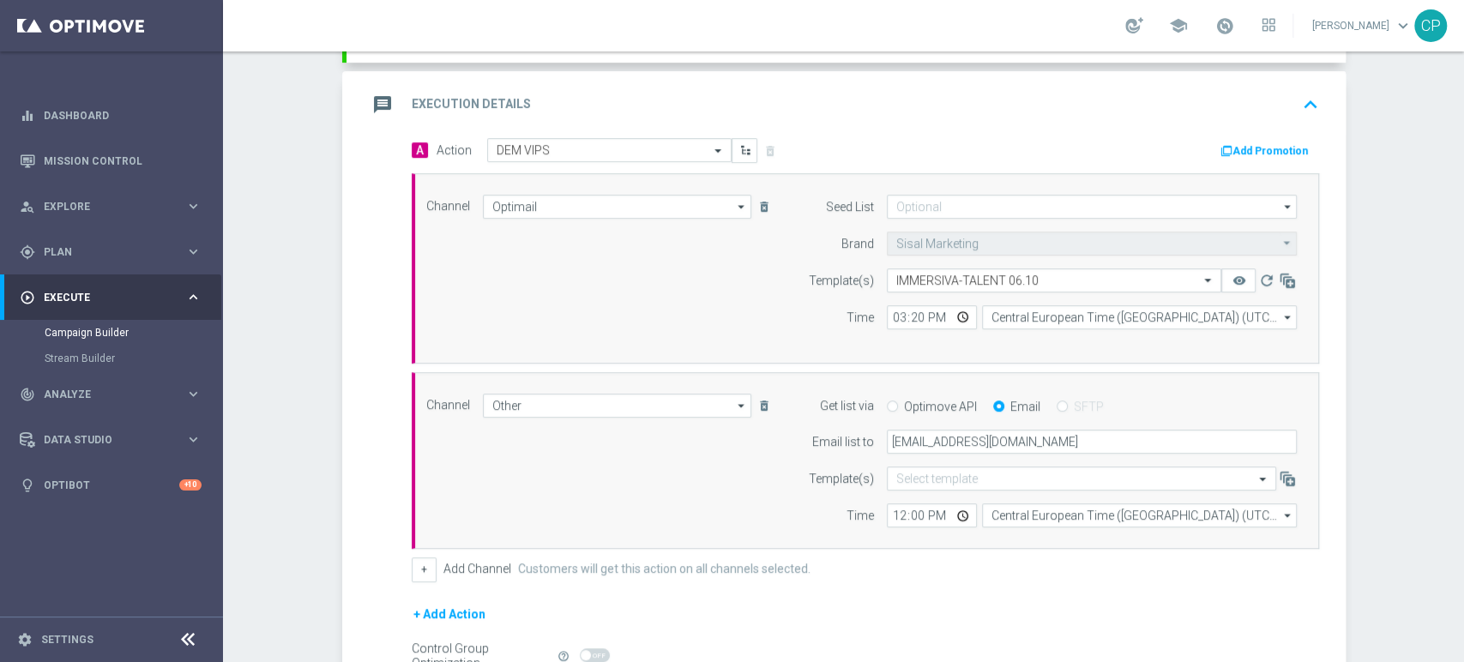
scroll to position [353, 0]
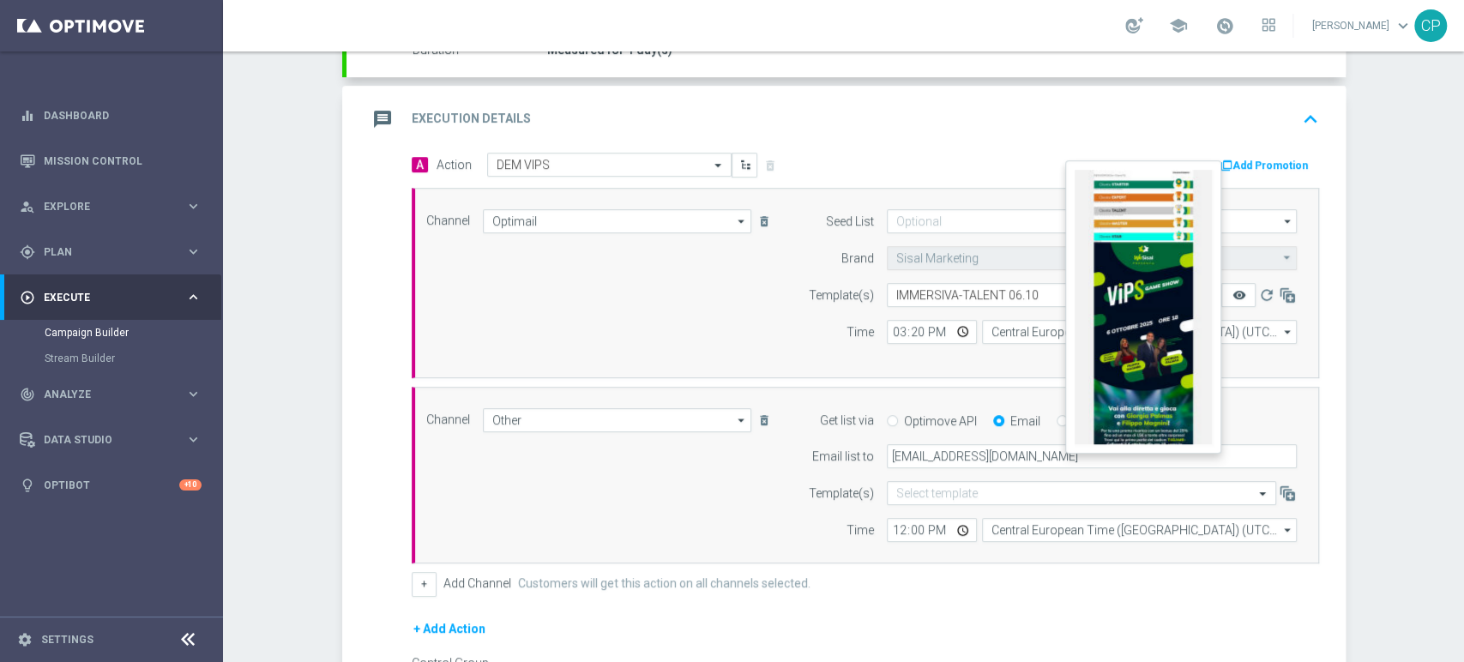
click at [1235, 288] on icon "remove_red_eye" at bounding box center [1239, 295] width 14 height 14
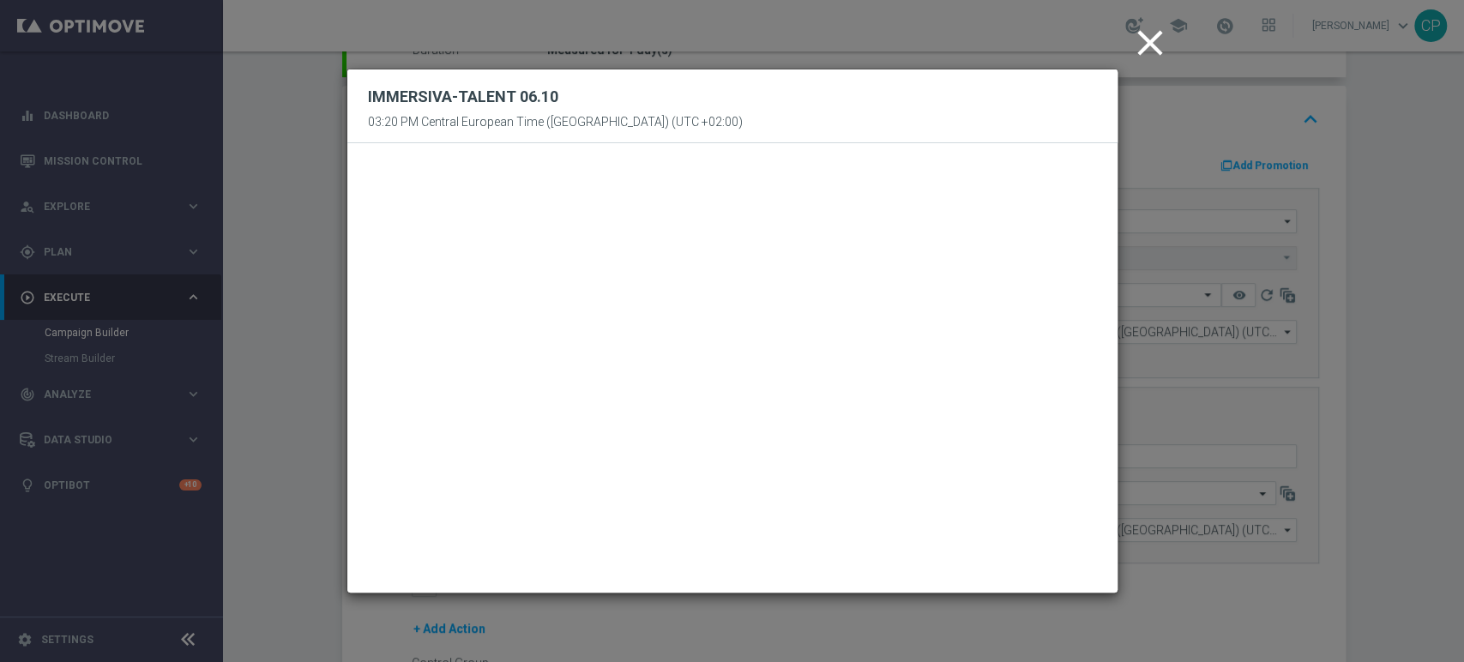
click at [1146, 36] on icon "close" at bounding box center [1150, 42] width 43 height 43
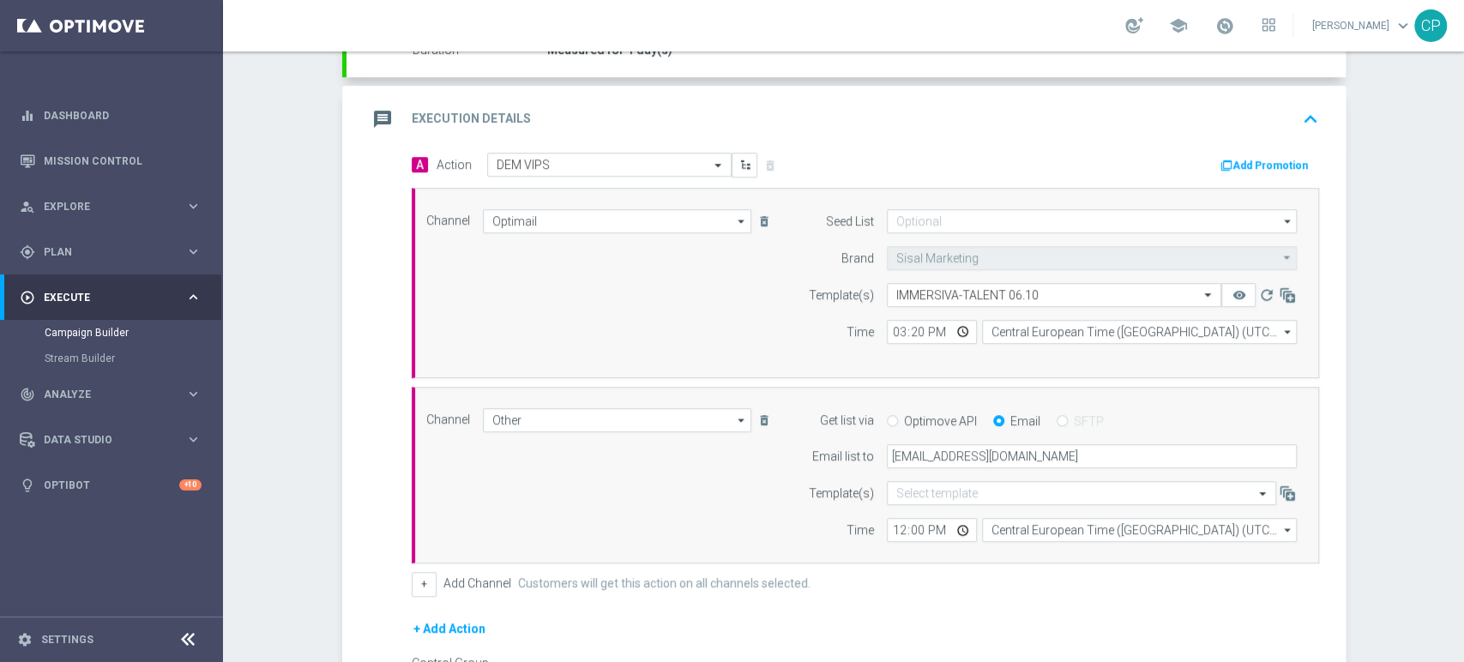
scroll to position [555, 0]
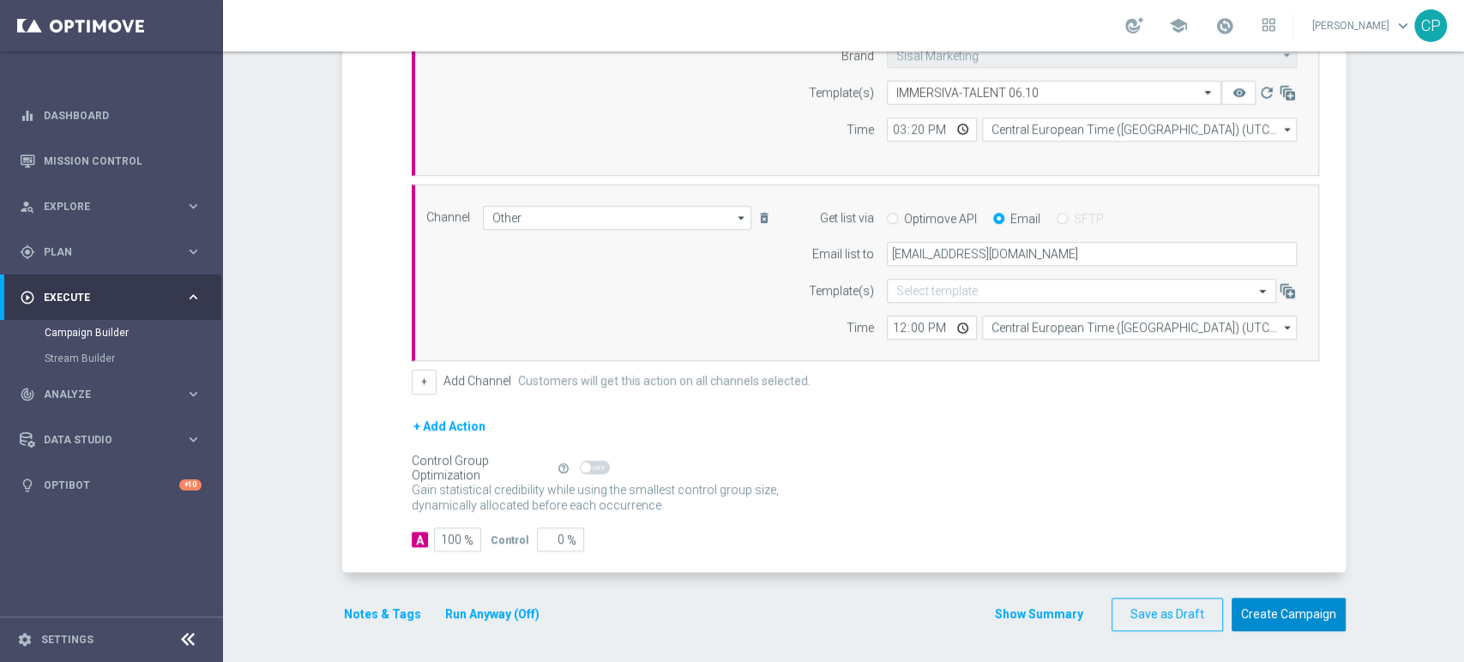
click at [1268, 611] on button "Create Campaign" at bounding box center [1289, 614] width 114 height 33
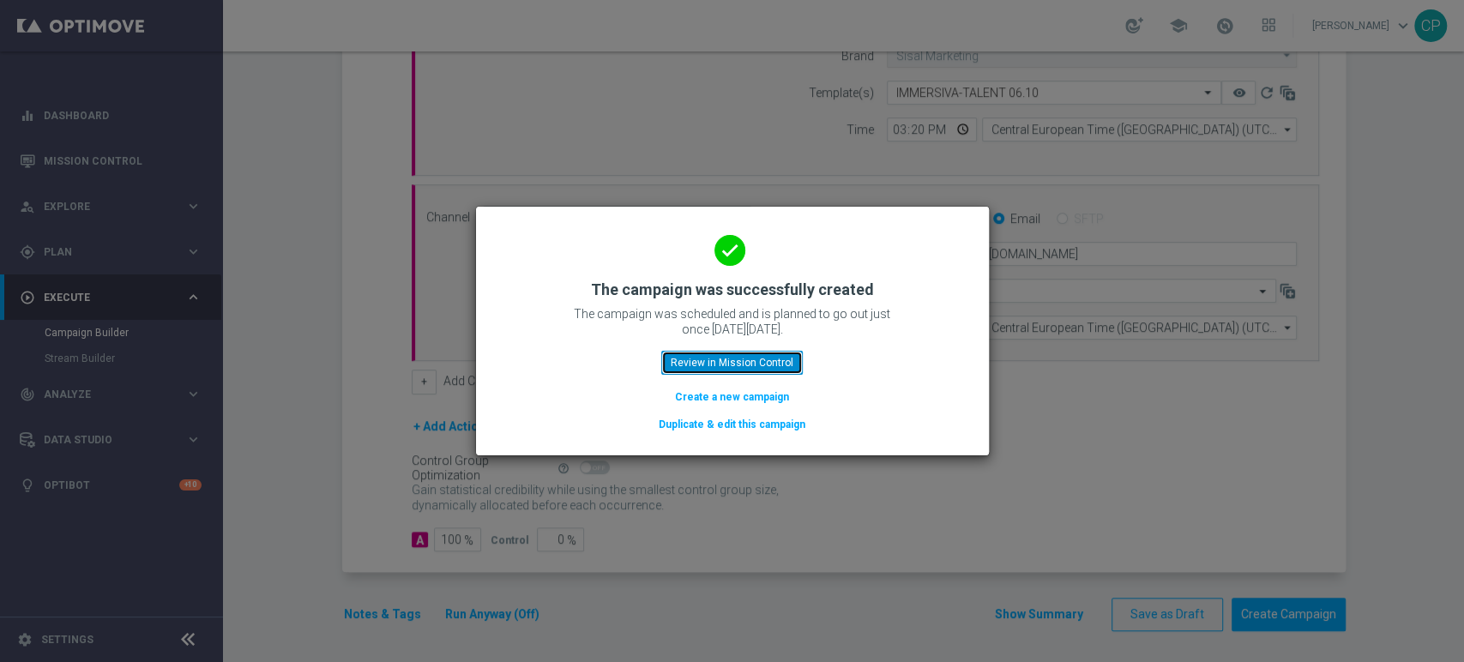
click at [756, 364] on button "Review in Mission Control" at bounding box center [732, 363] width 142 height 24
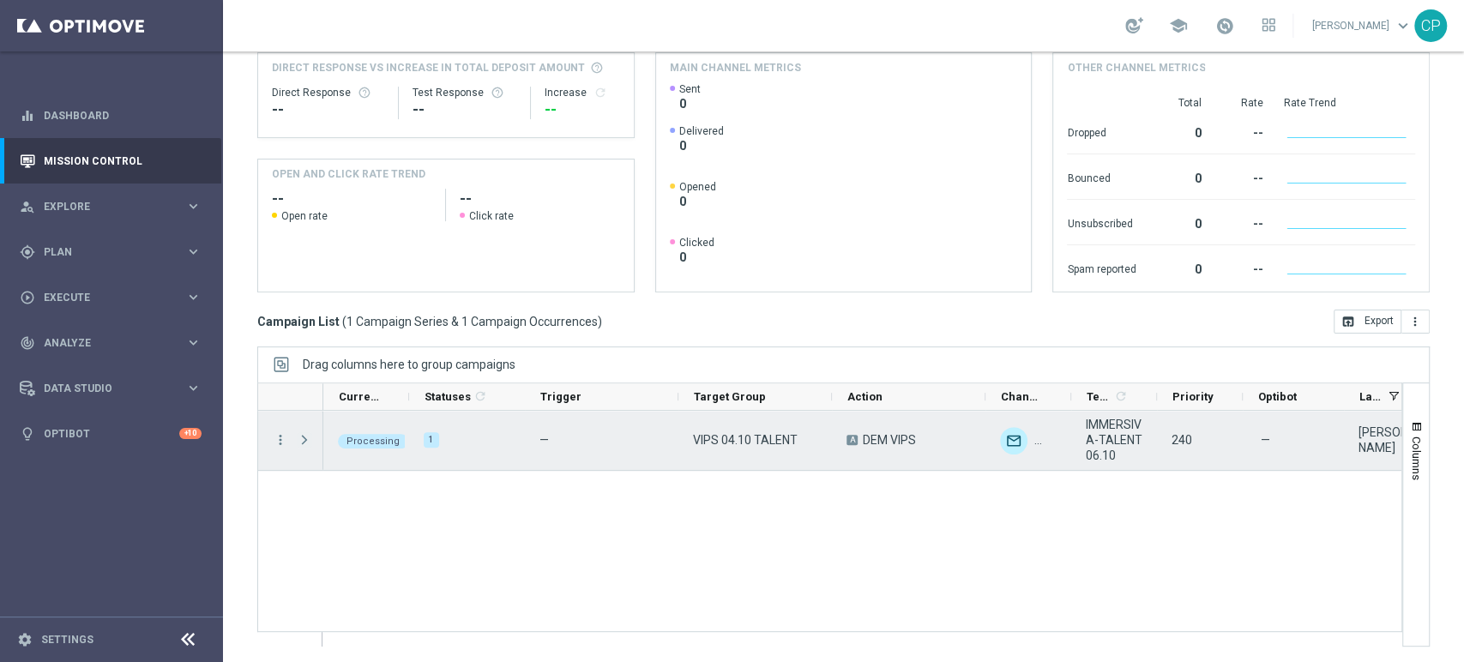
click at [304, 439] on span "Press SPACE to select this row." at bounding box center [304, 440] width 15 height 14
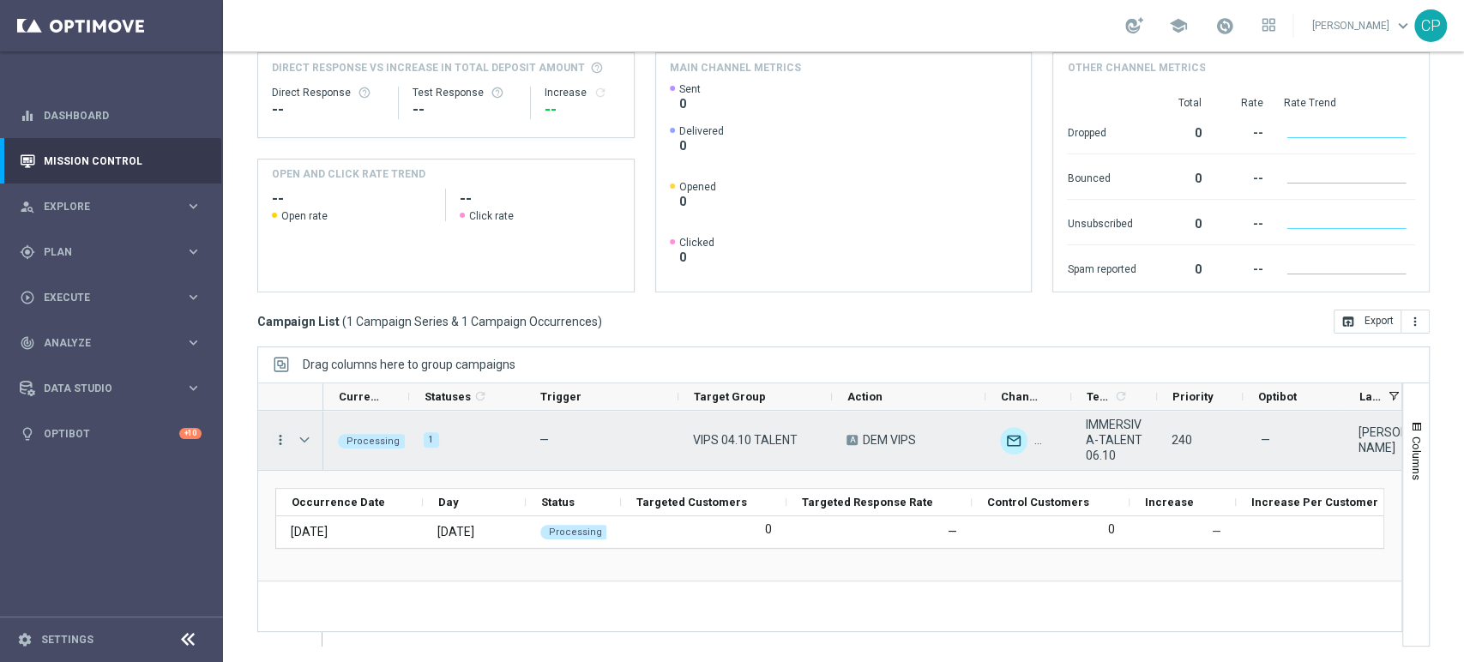
click at [280, 438] on icon "more_vert" at bounding box center [280, 439] width 15 height 15
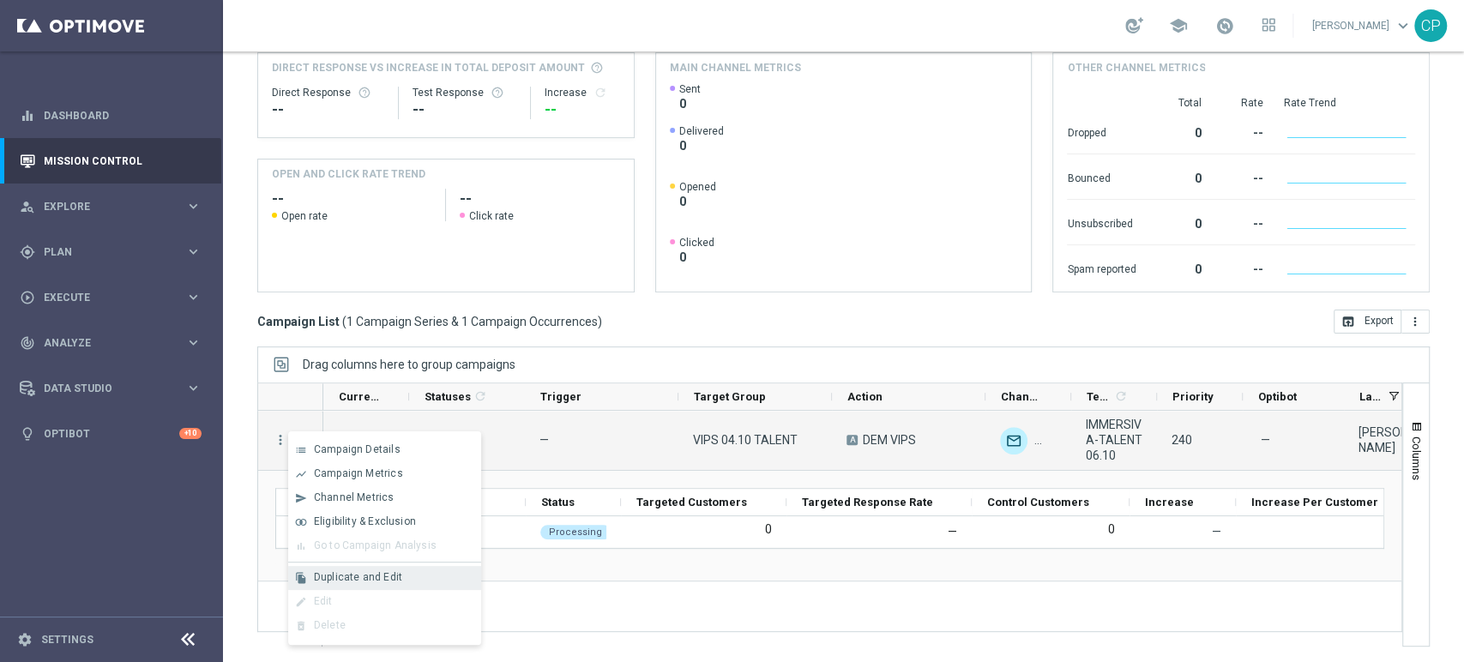
click at [360, 575] on span "Duplicate and Edit" at bounding box center [358, 577] width 88 height 12
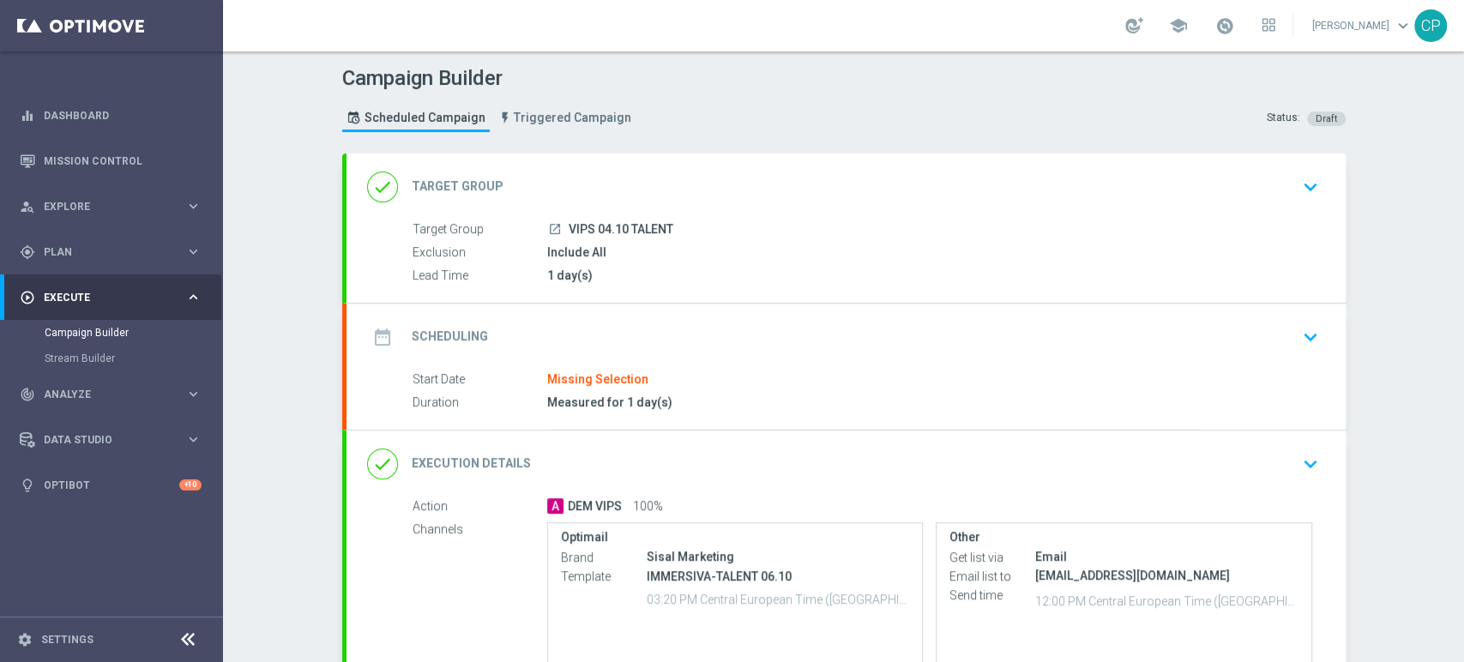
type input "VIPS 04.10 TALENT"
click at [1300, 183] on icon "keyboard_arrow_down" at bounding box center [1311, 187] width 26 height 26
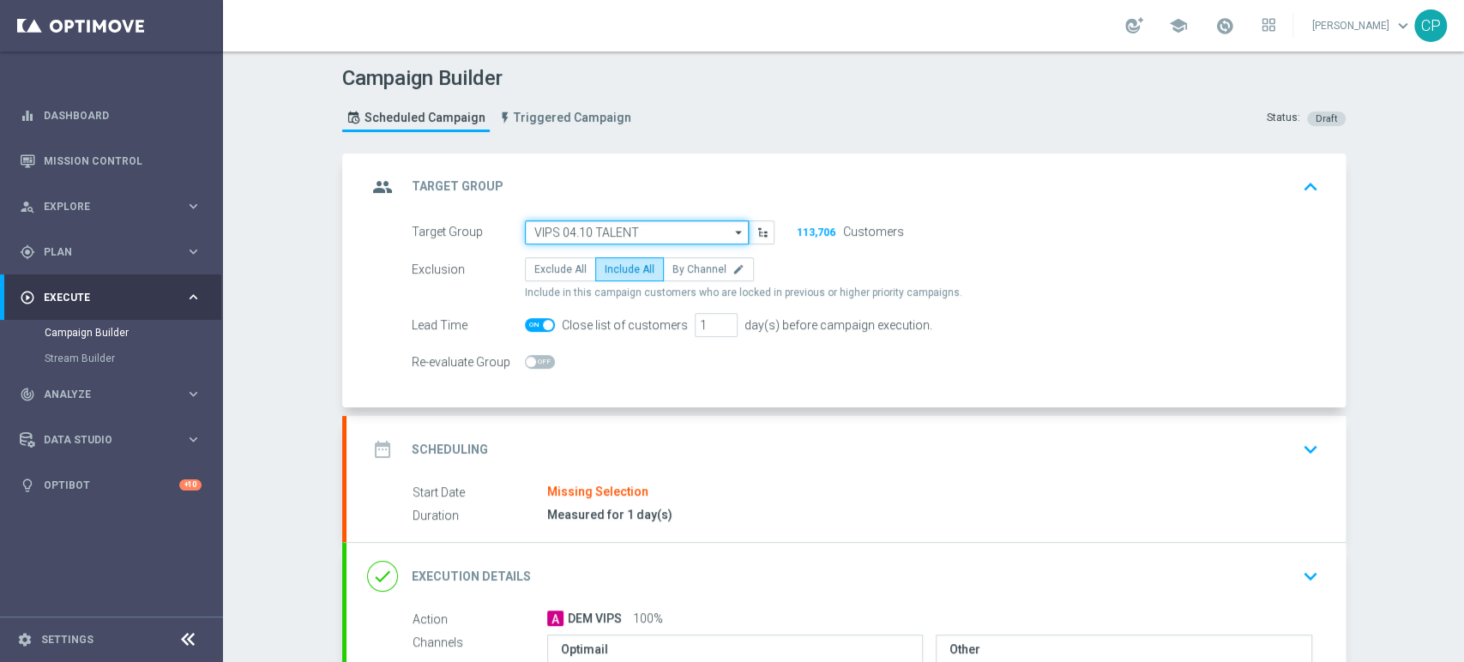
click at [647, 230] on input "VIPS 04.10 TALENT" at bounding box center [637, 232] width 224 height 24
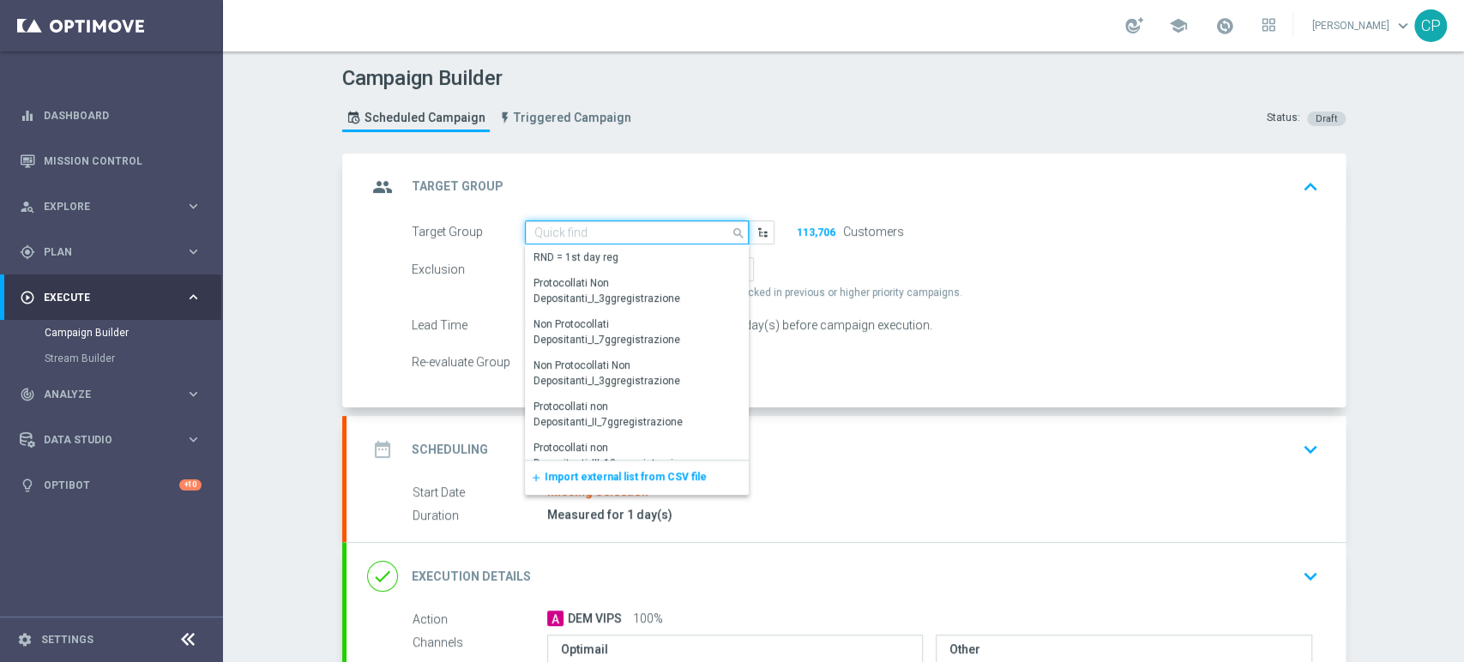
click at [571, 232] on input at bounding box center [637, 232] width 224 height 24
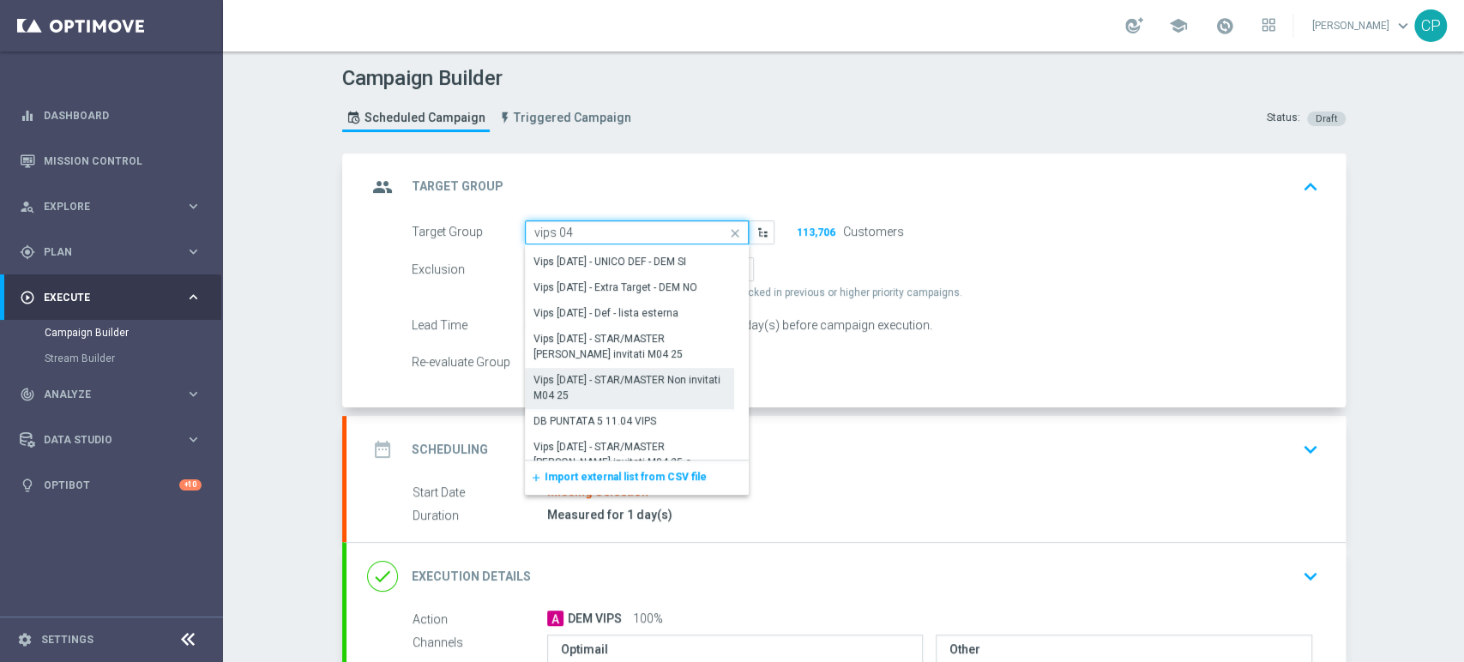
scroll to position [510, 0]
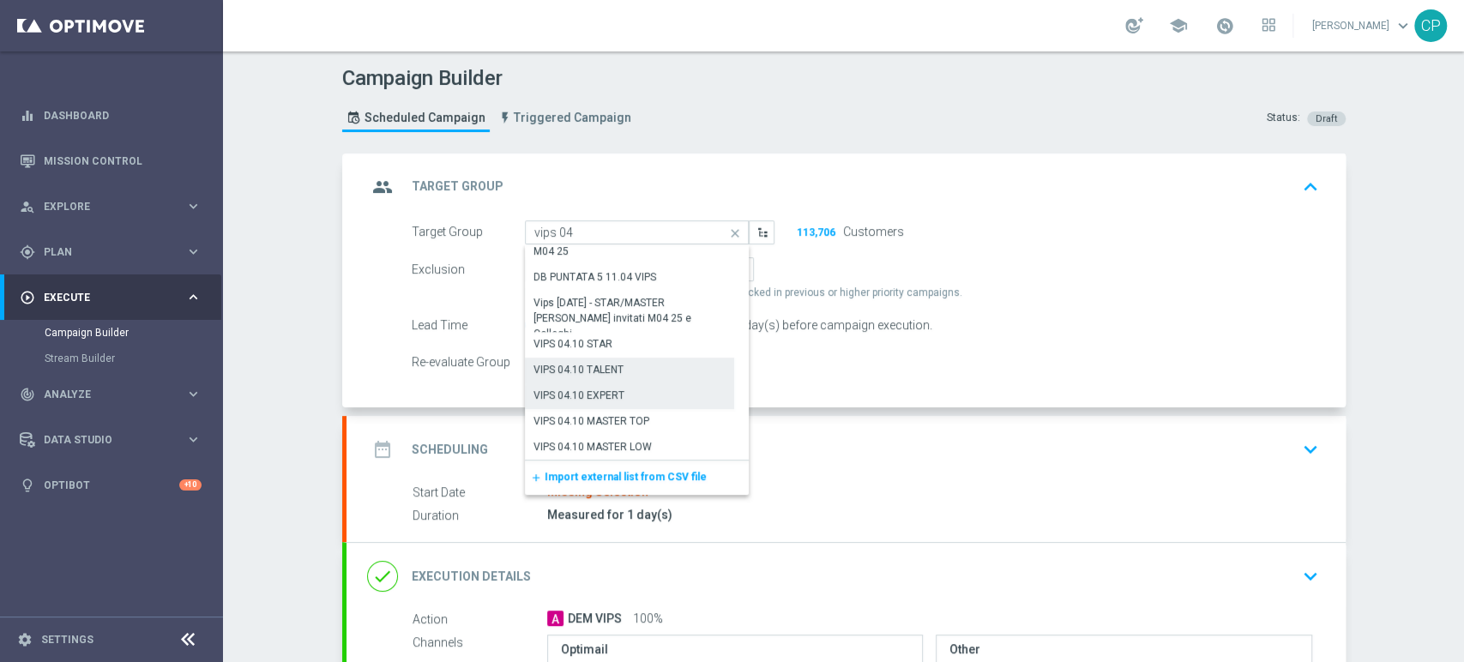
click at [601, 389] on div "VIPS 04.10 EXPERT" at bounding box center [579, 395] width 91 height 15
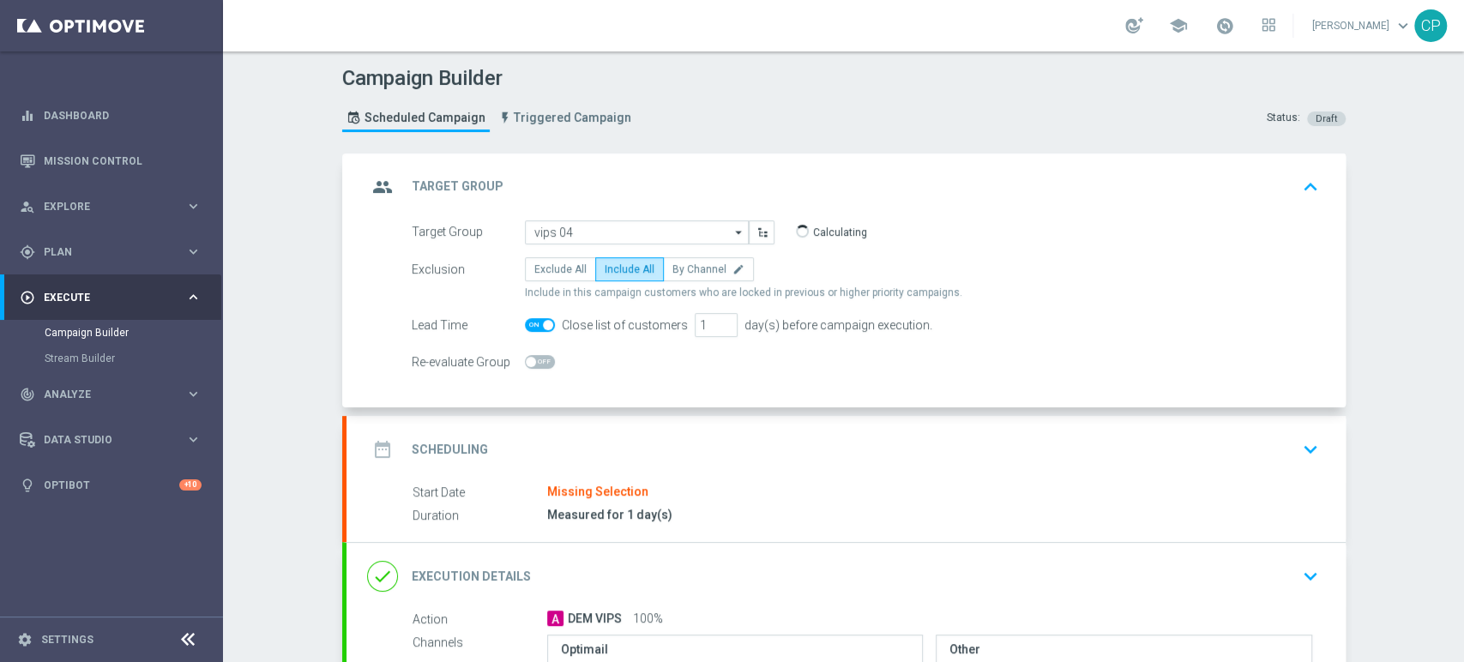
type input "VIPS 04.10 EXPERT"
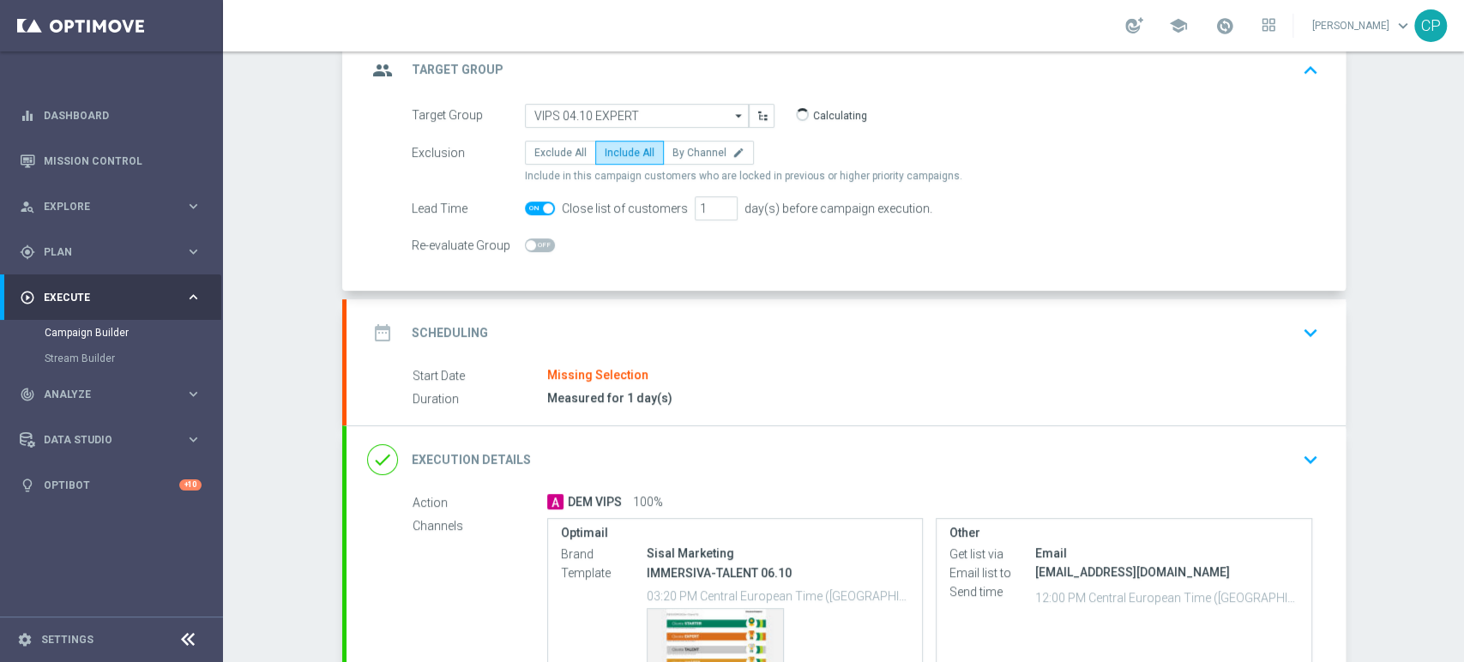
scroll to position [121, 0]
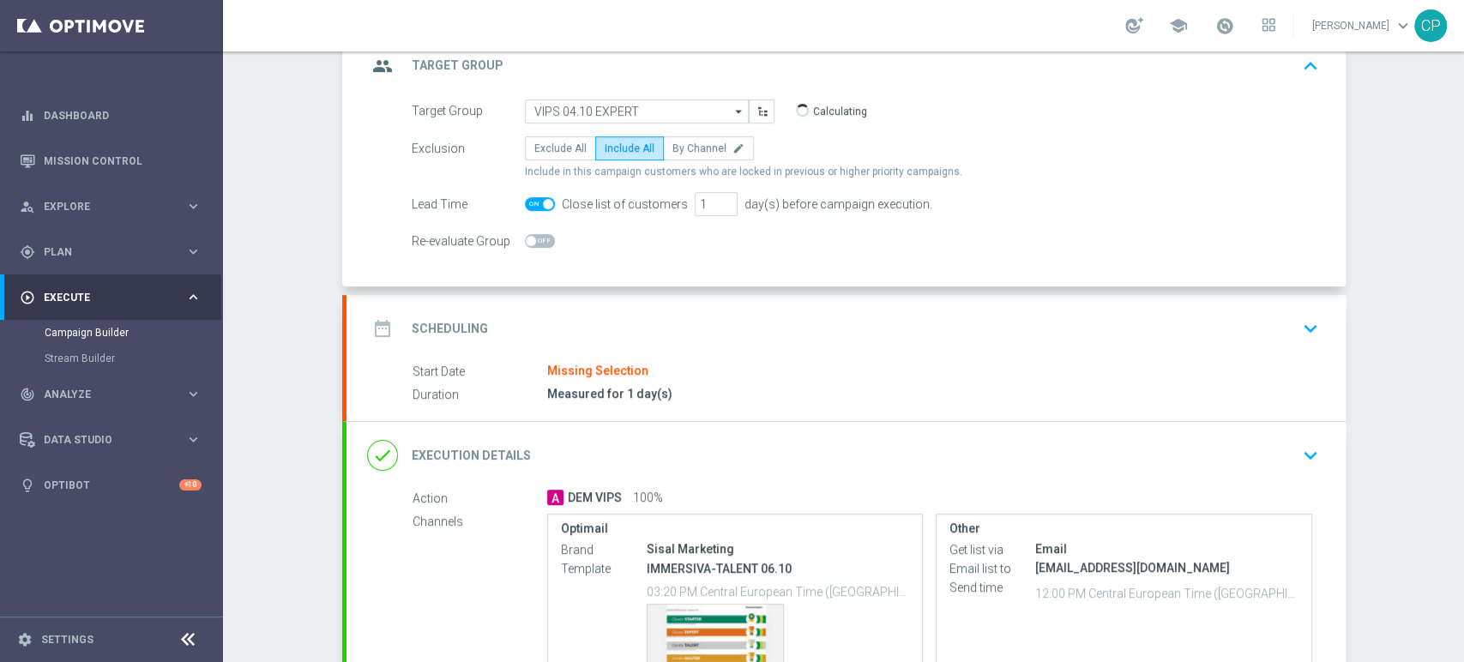
click at [830, 392] on div "Measured for 1 day(s)" at bounding box center [929, 393] width 765 height 17
click at [1298, 325] on icon "keyboard_arrow_down" at bounding box center [1311, 329] width 26 height 26
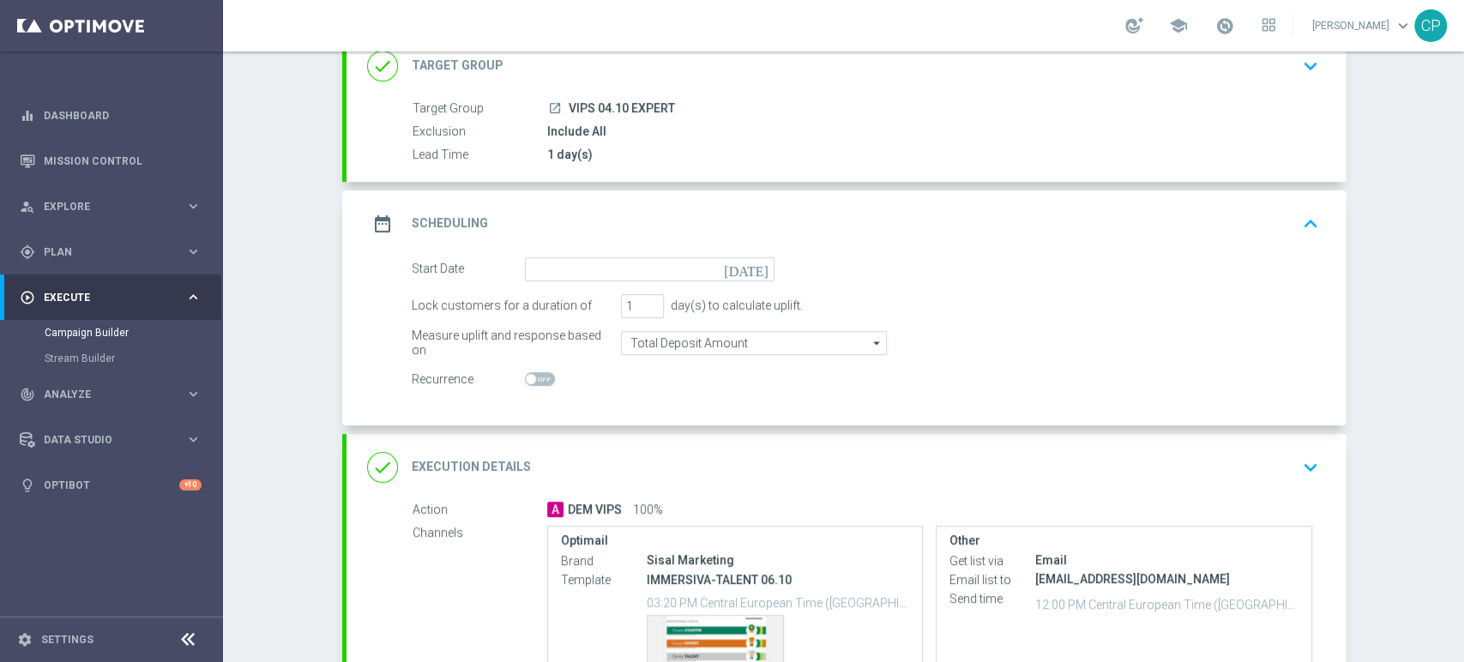
click at [752, 265] on icon "today" at bounding box center [749, 266] width 51 height 19
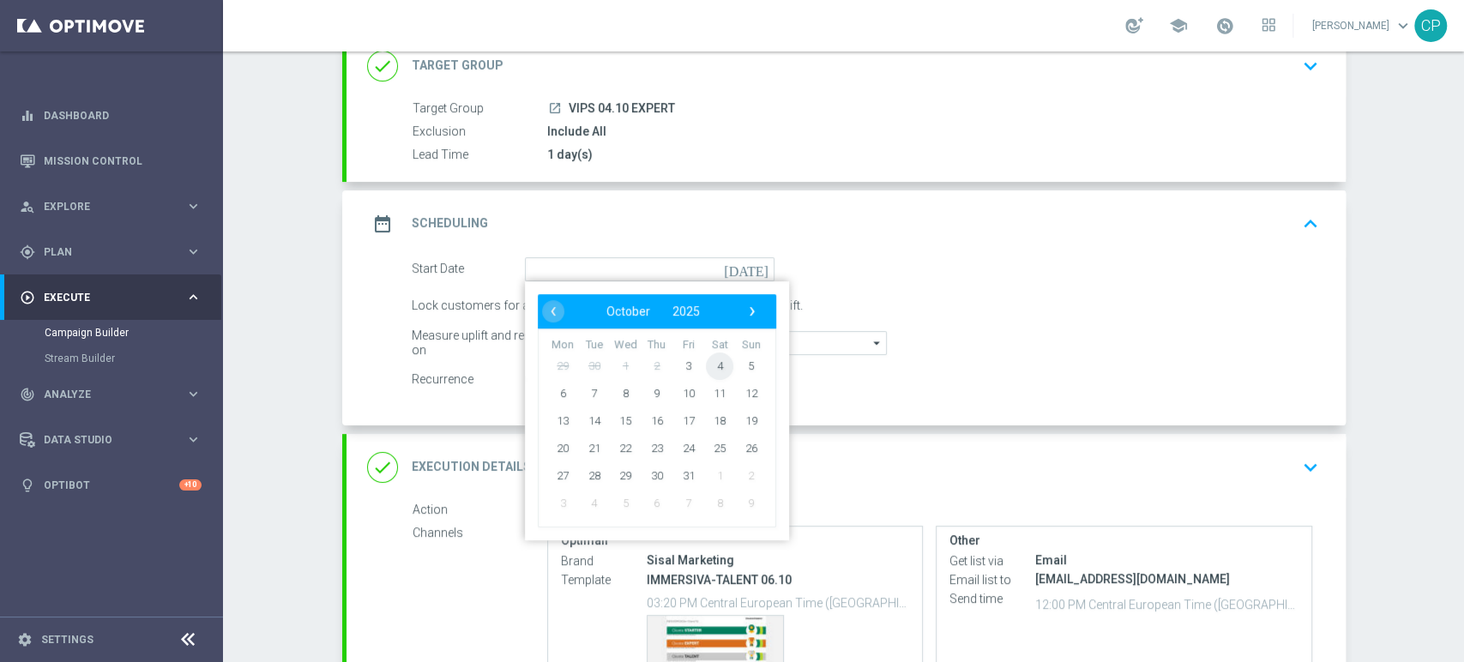
click at [712, 361] on span "4" at bounding box center [719, 365] width 27 height 27
type input "04 Oct 2025"
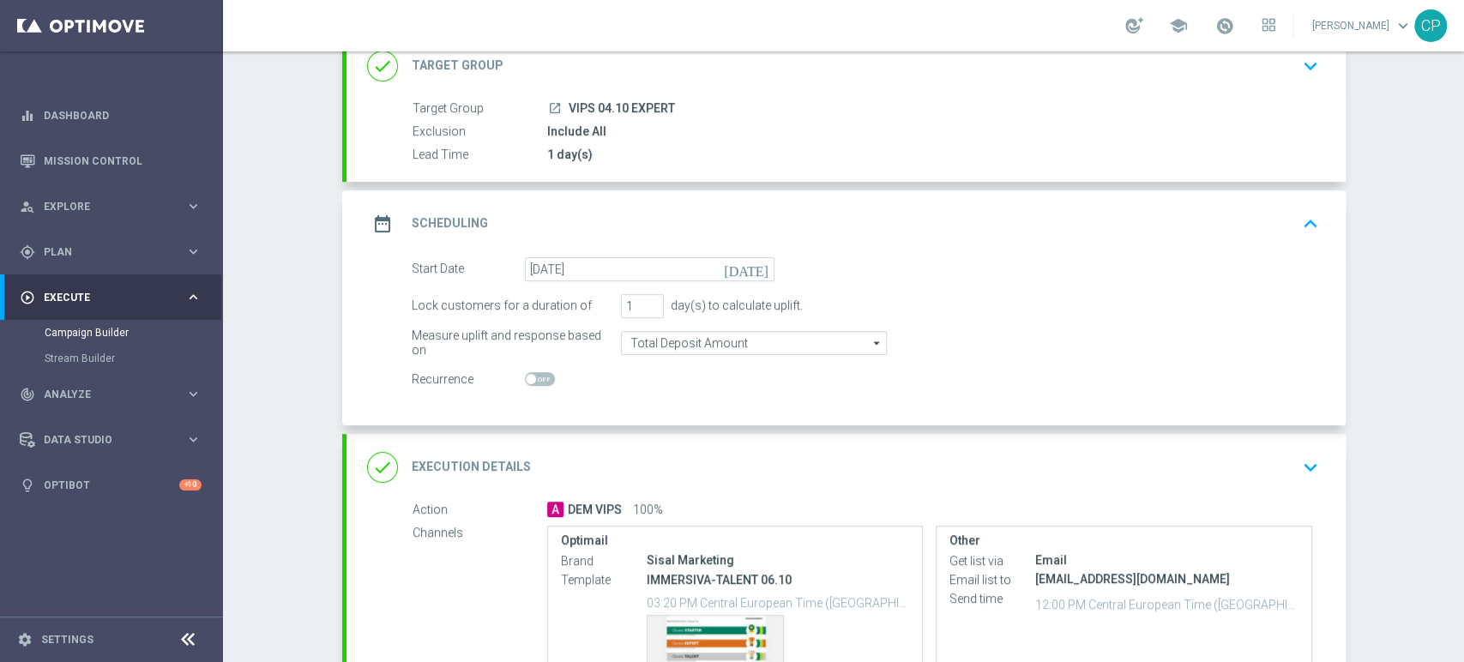
click at [829, 294] on div "Lock customers for a duration of 1 day(s) to calculate uplift." at bounding box center [865, 306] width 933 height 24
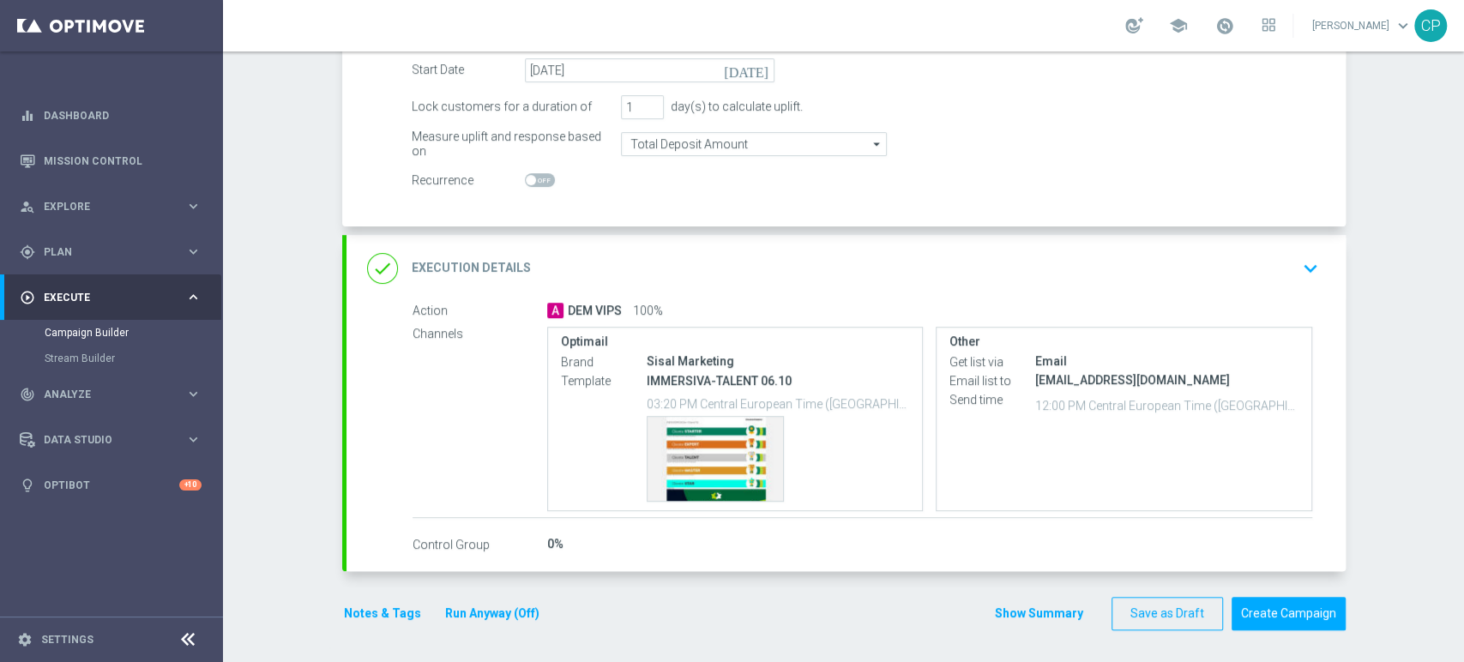
click at [1301, 266] on icon "keyboard_arrow_down" at bounding box center [1311, 269] width 26 height 26
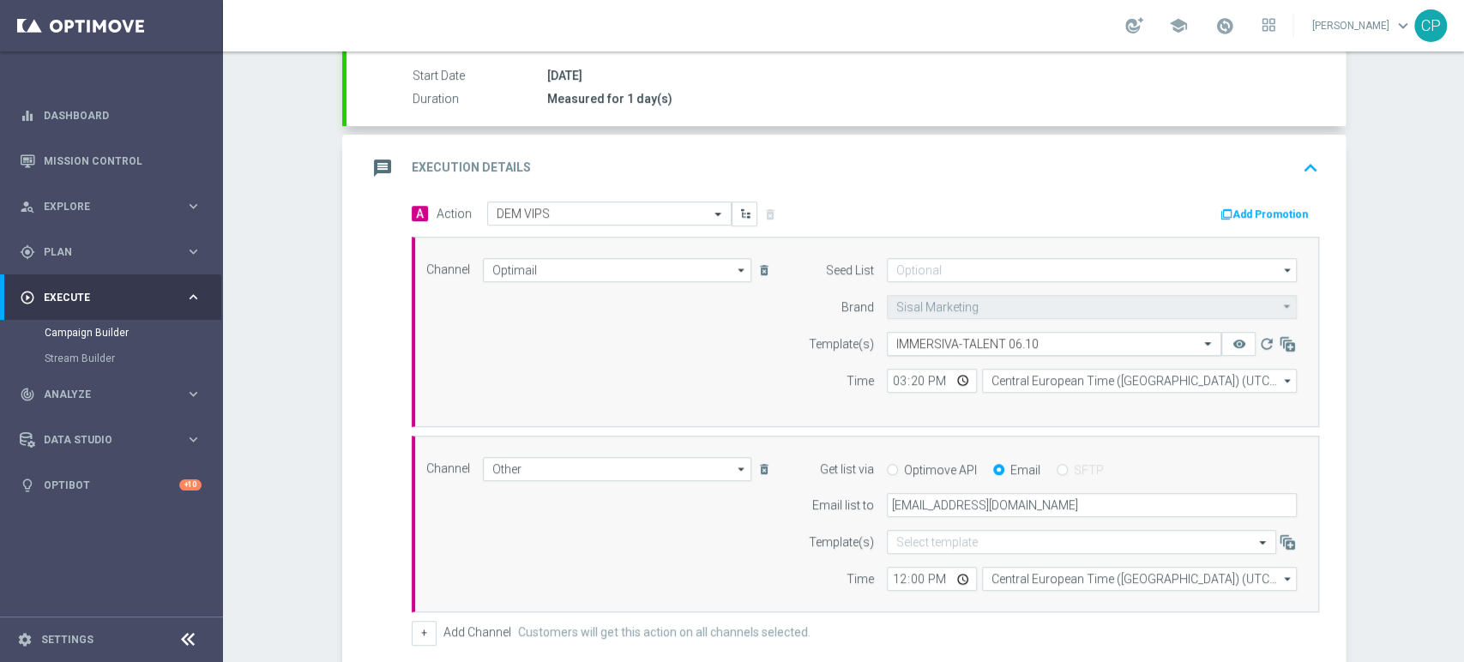
click at [940, 340] on input "text" at bounding box center [1037, 344] width 281 height 15
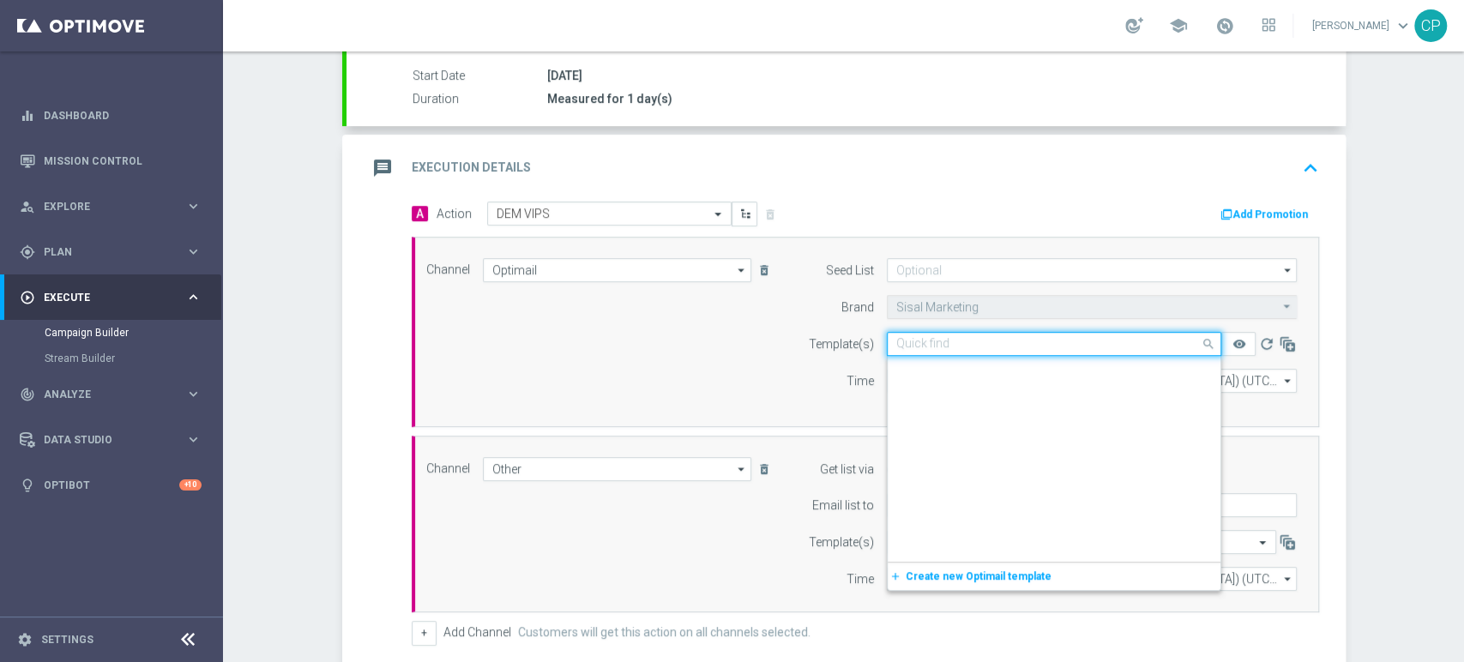
scroll to position [141329, 0]
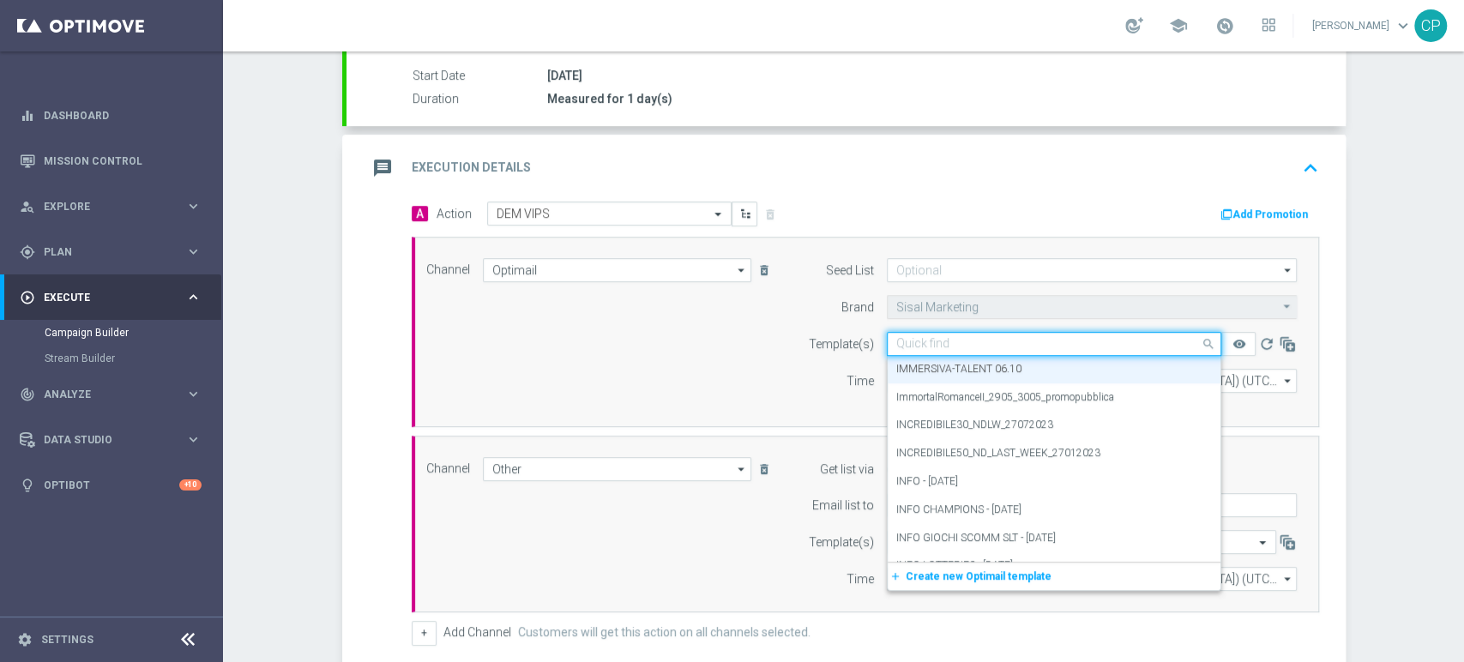
click at [940, 340] on input "text" at bounding box center [1037, 344] width 281 height 15
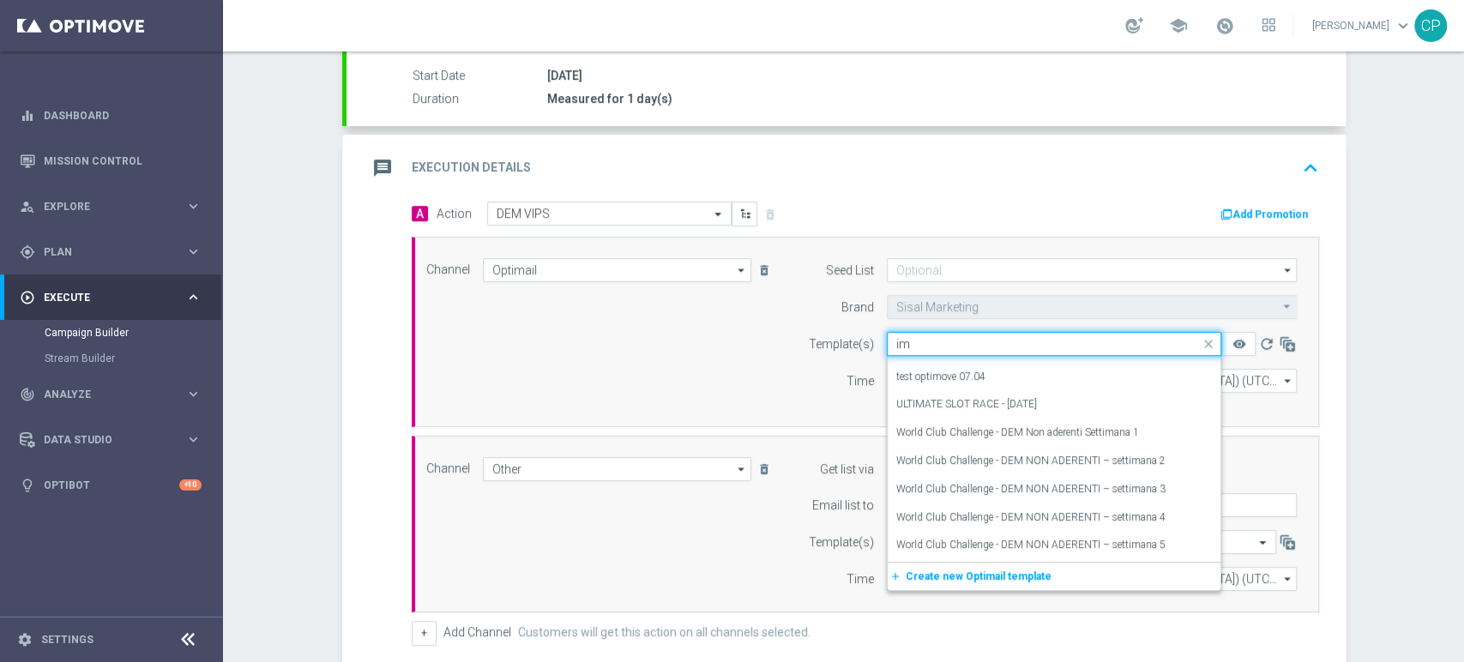
scroll to position [0, 0]
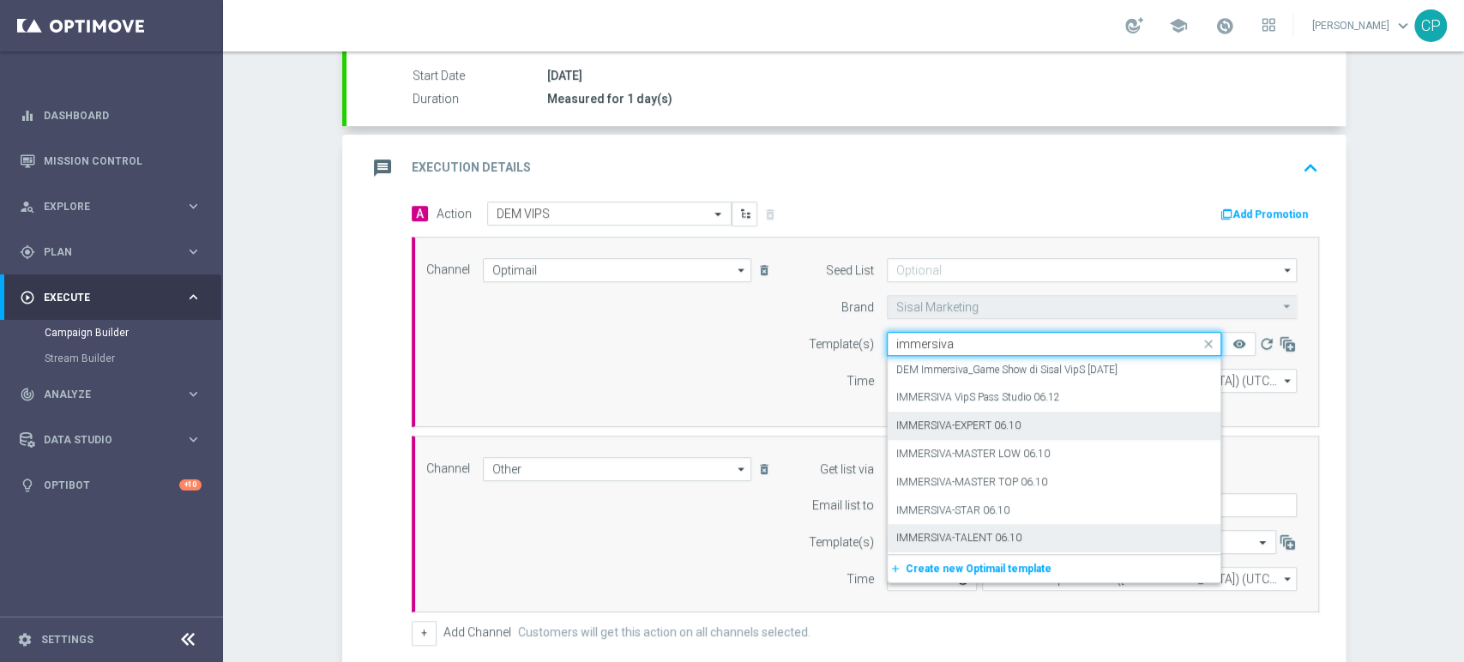
click at [979, 420] on label "IMMERSIVA-EXPERT 06.10" at bounding box center [959, 426] width 124 height 15
type input "immersiva"
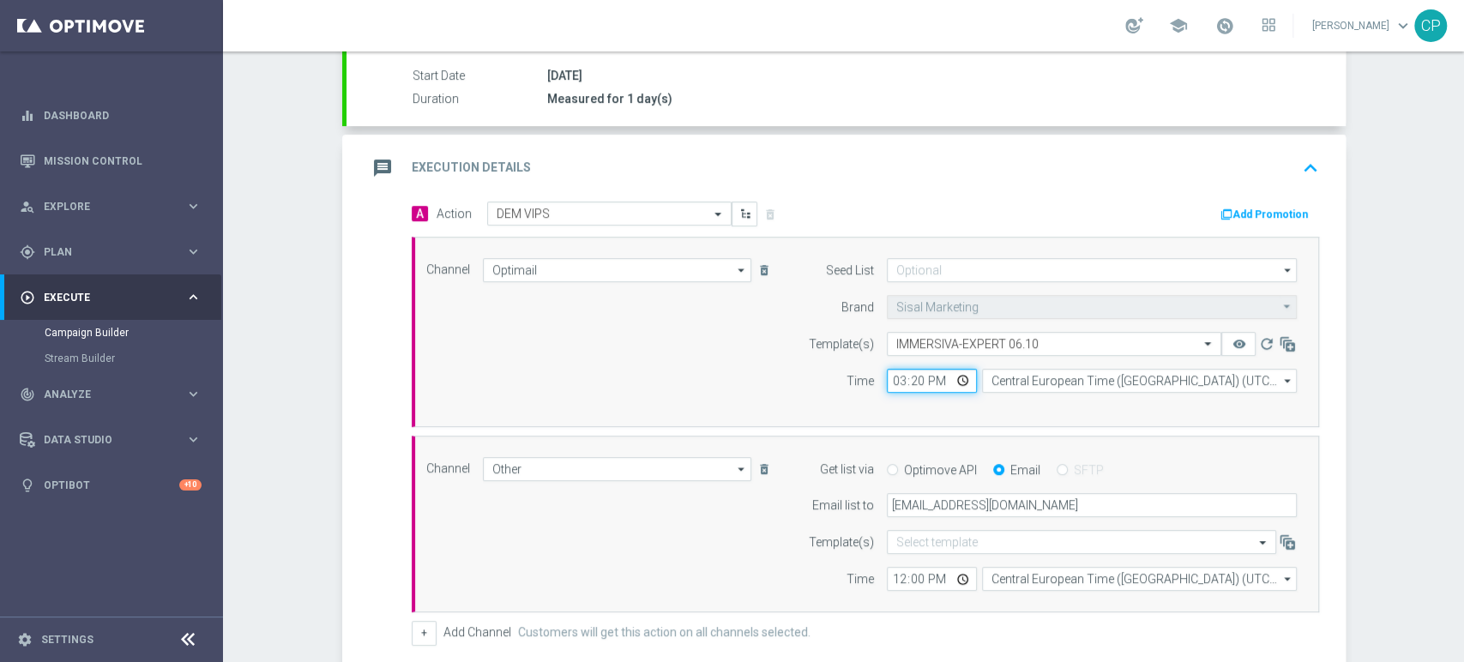
click at [912, 377] on input "15:20" at bounding box center [932, 381] width 90 height 24
type input "15:30"
click at [743, 360] on div "Channel Optimail Optimail arrow_drop_down Show Selected 1 of 20 Optimail" at bounding box center [862, 332] width 897 height 148
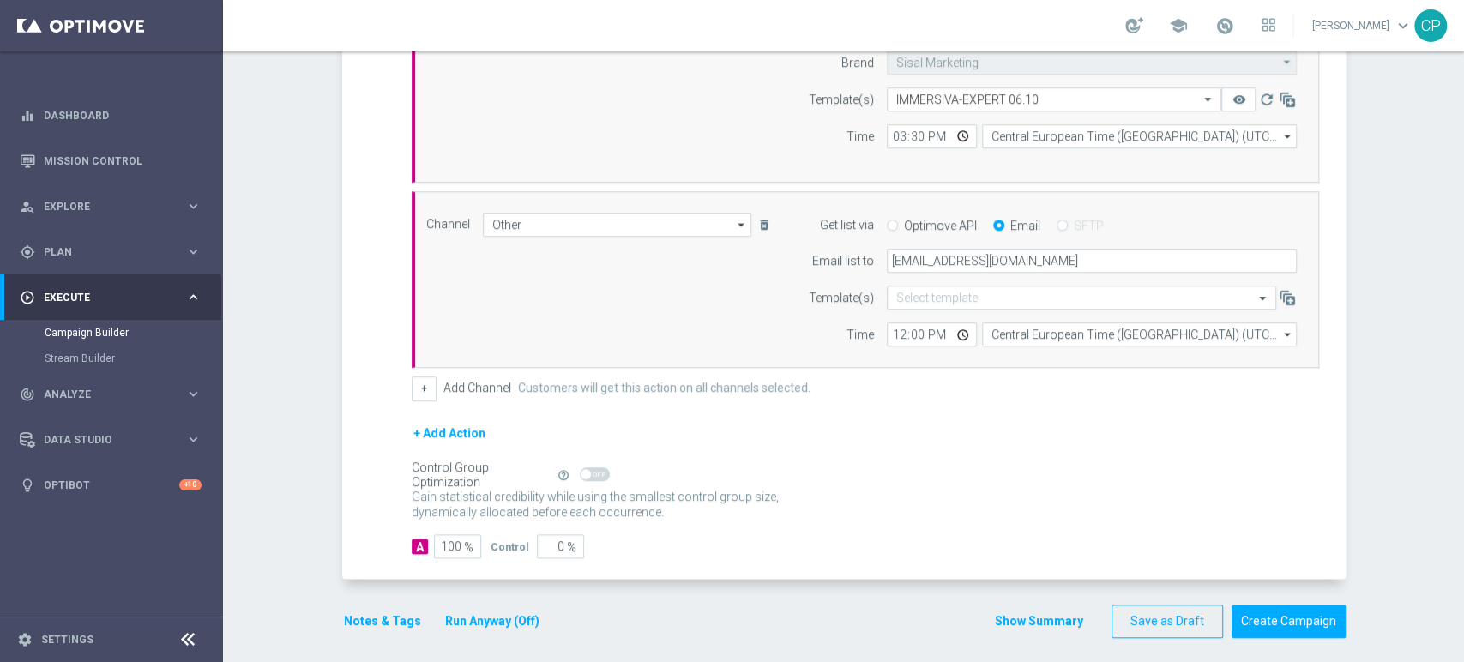
scroll to position [555, 0]
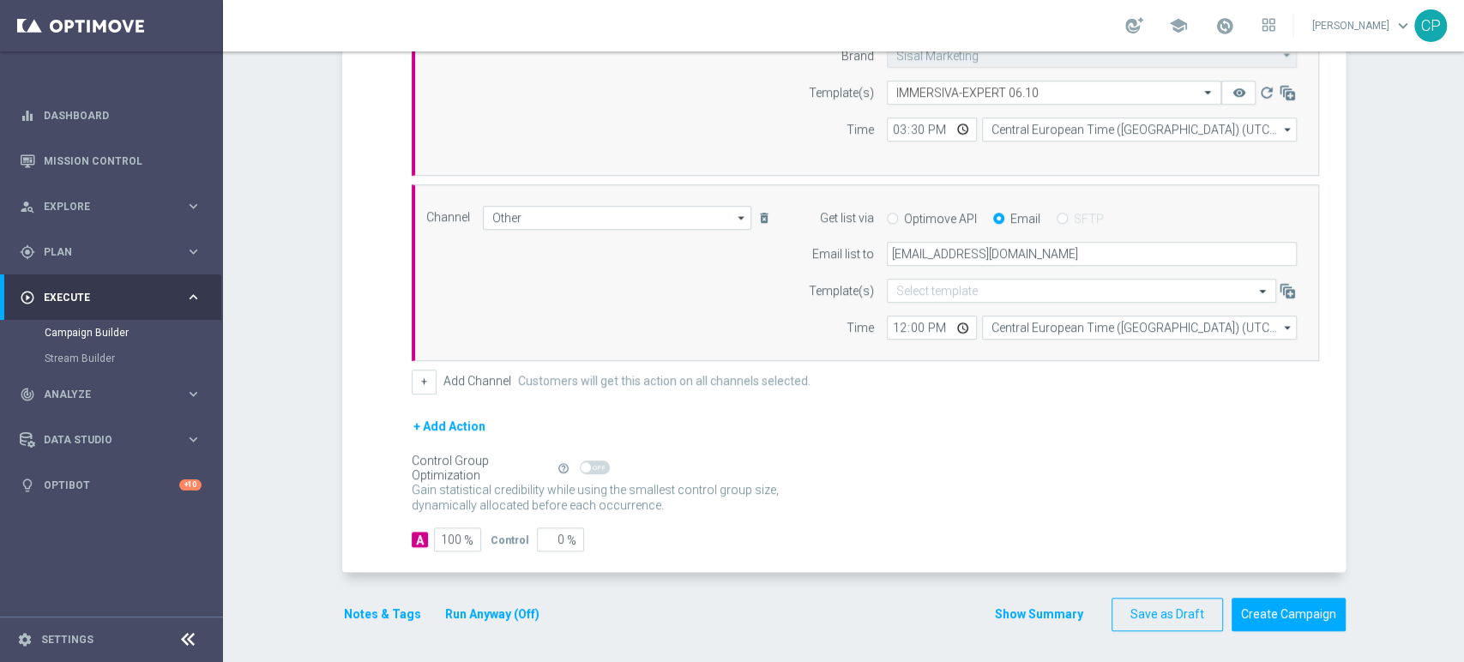
click at [364, 612] on button "Notes & Tags" at bounding box center [382, 614] width 81 height 21
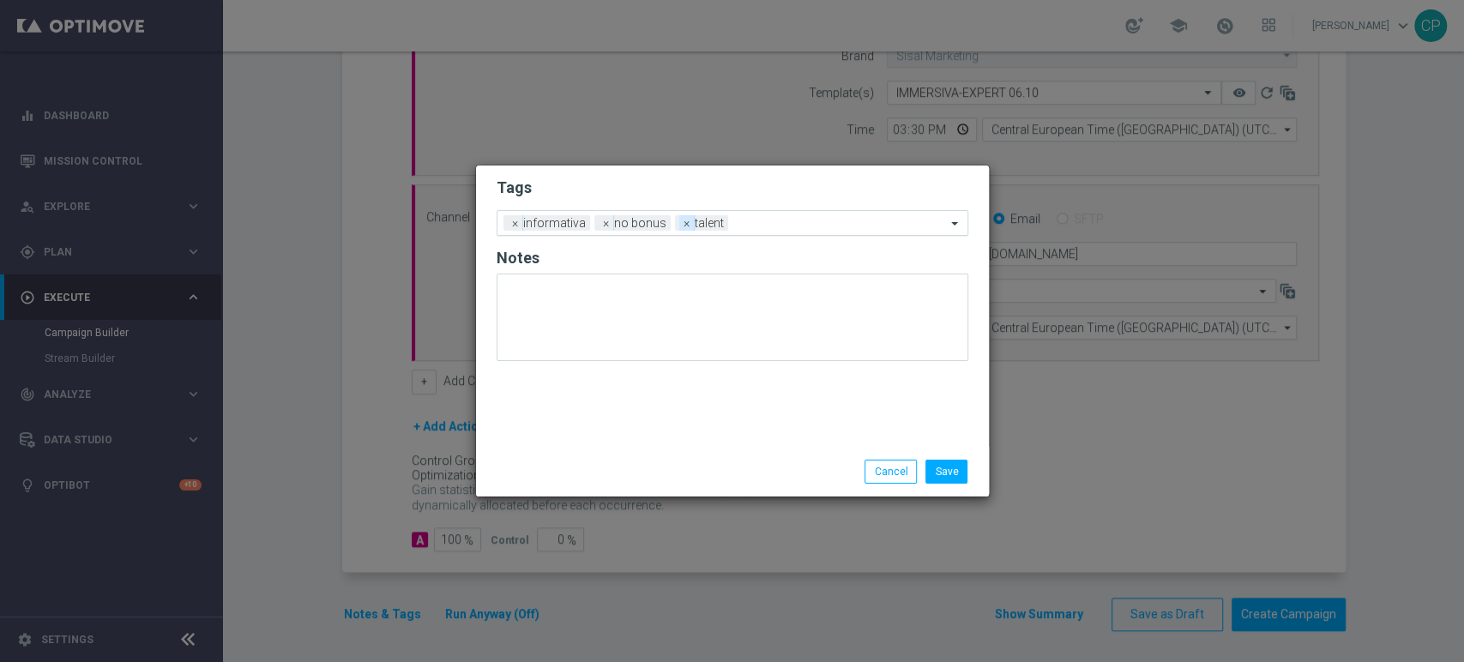
click at [681, 225] on span "×" at bounding box center [686, 222] width 15 height 15
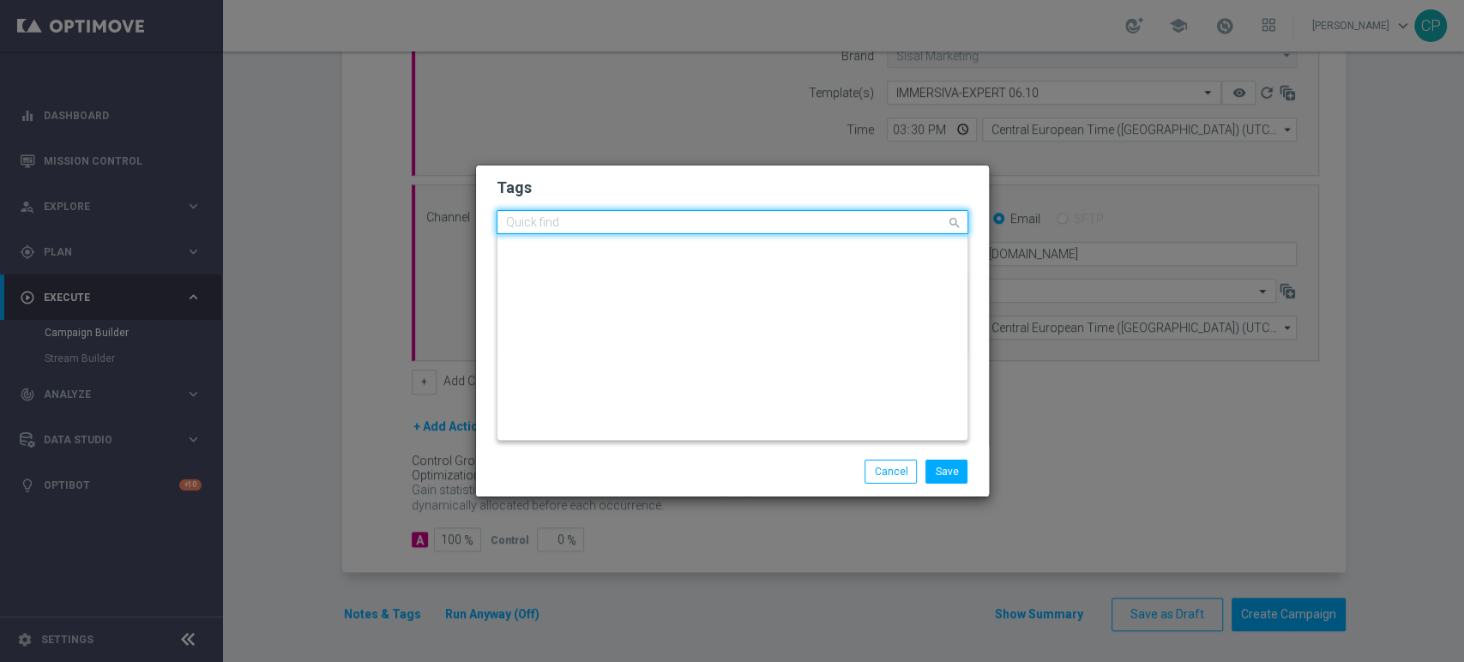
scroll to position [0, 0]
click at [681, 225] on input "text" at bounding box center [726, 223] width 440 height 15
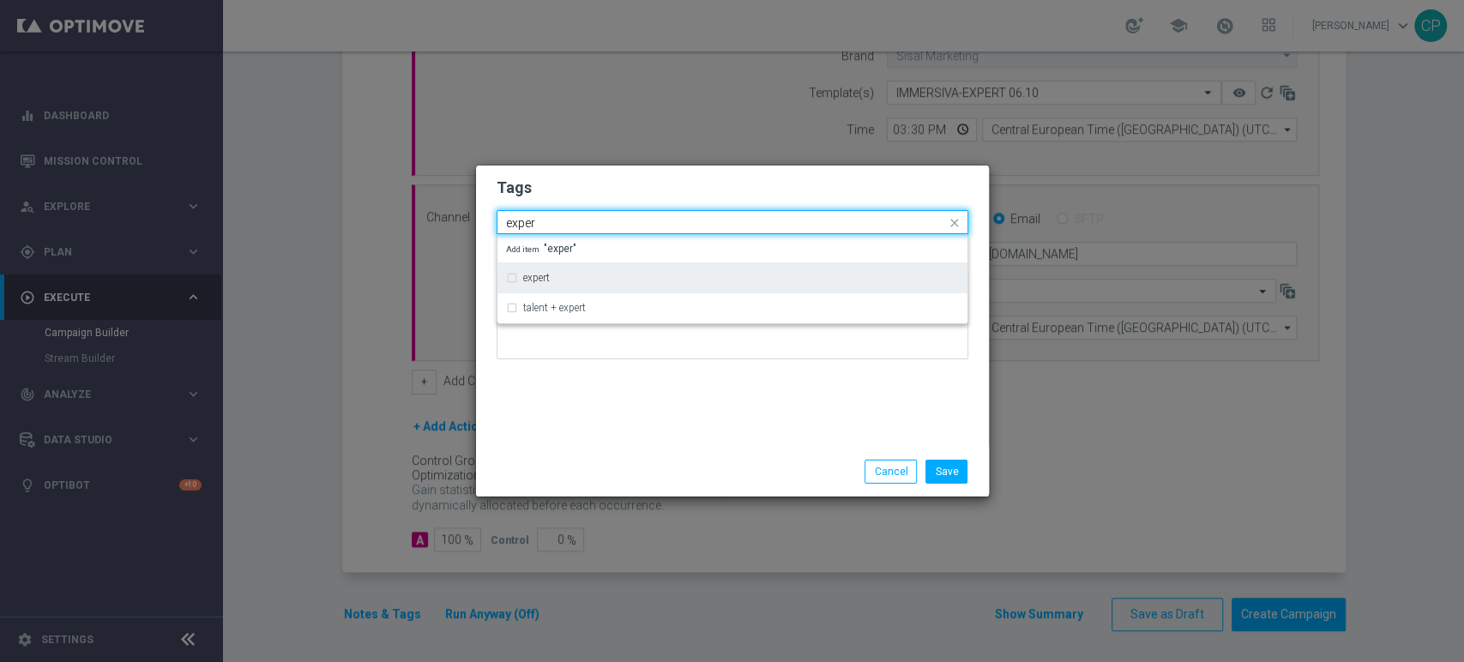
click at [544, 272] on div "expert" at bounding box center [732, 277] width 453 height 27
type input "exper"
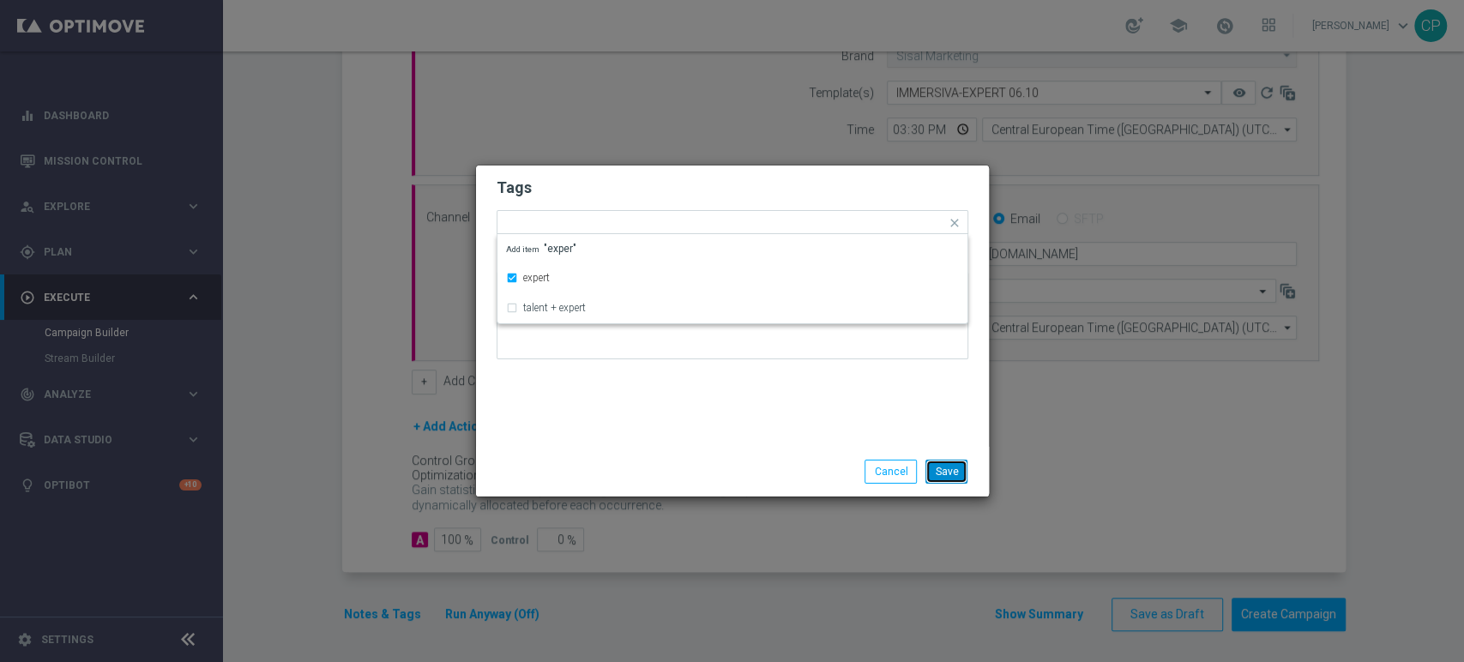
click at [951, 472] on button "Save" at bounding box center [947, 472] width 42 height 24
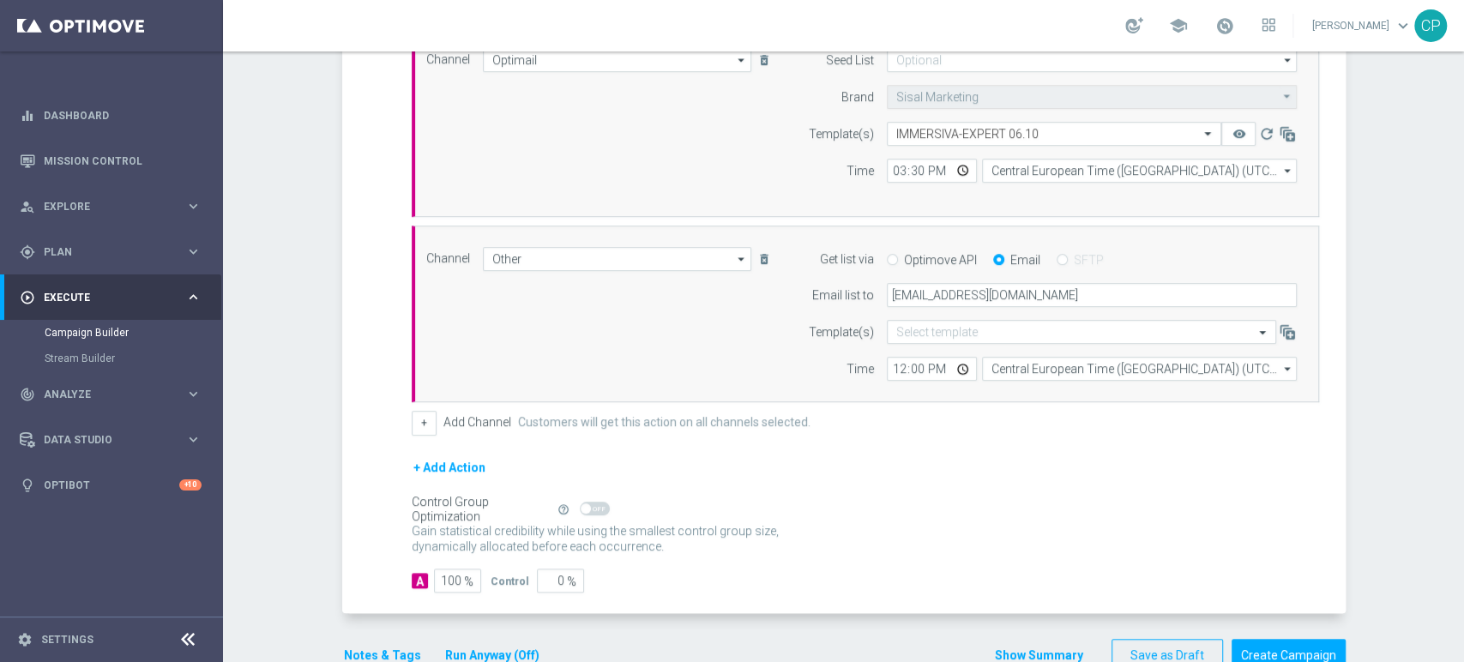
scroll to position [510, 0]
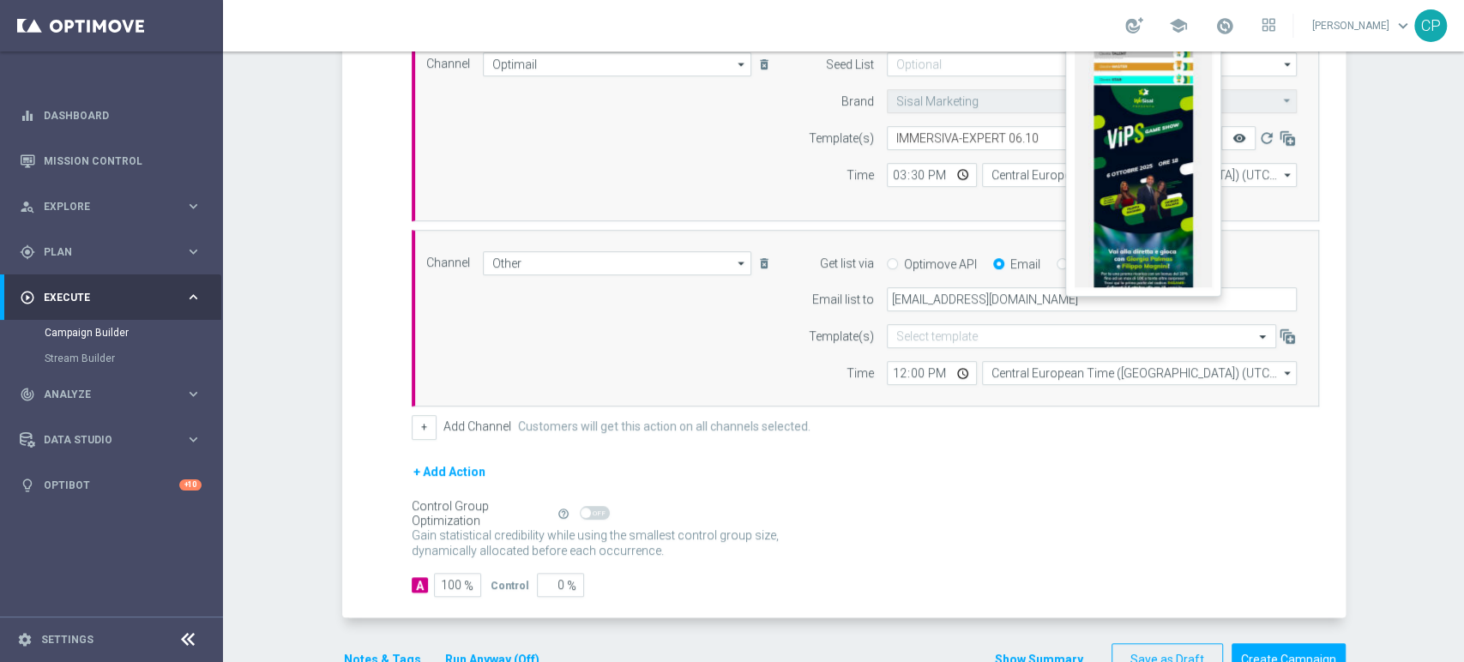
click at [1234, 136] on icon "remove_red_eye" at bounding box center [1239, 138] width 14 height 14
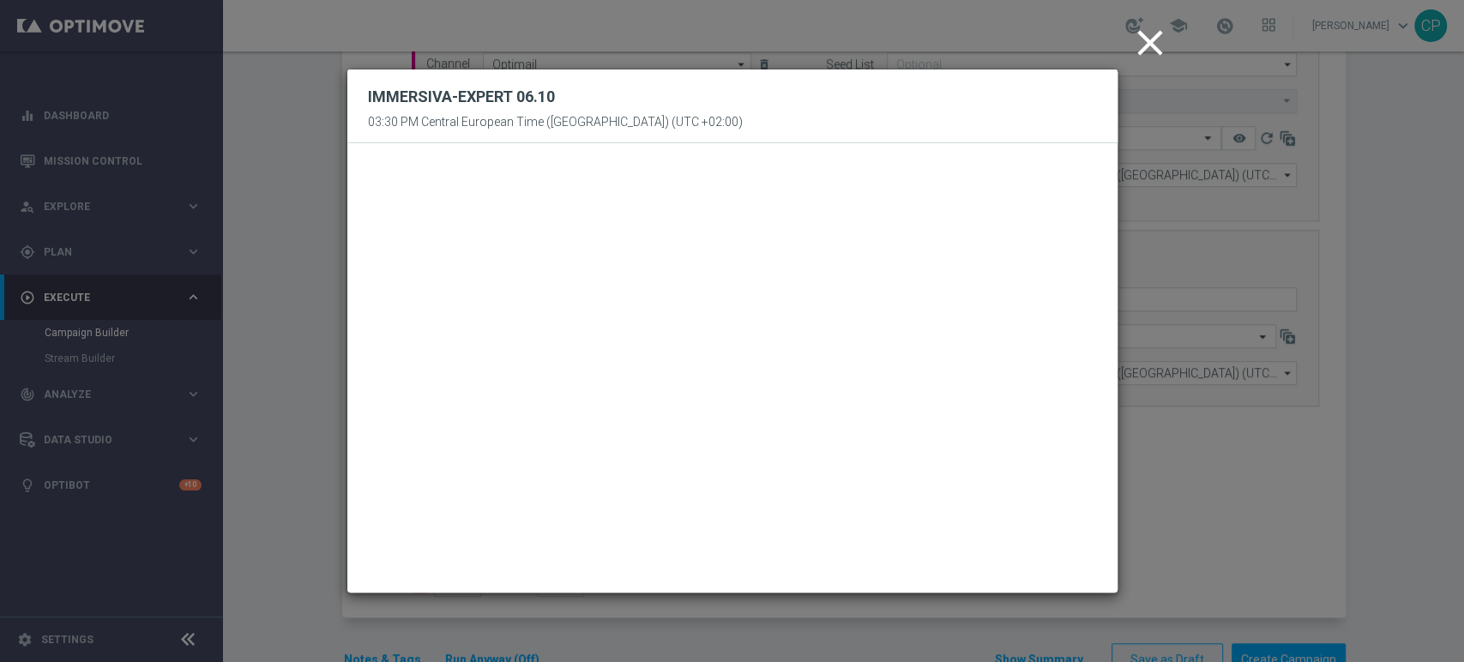
click at [1143, 39] on icon "close" at bounding box center [1150, 42] width 43 height 43
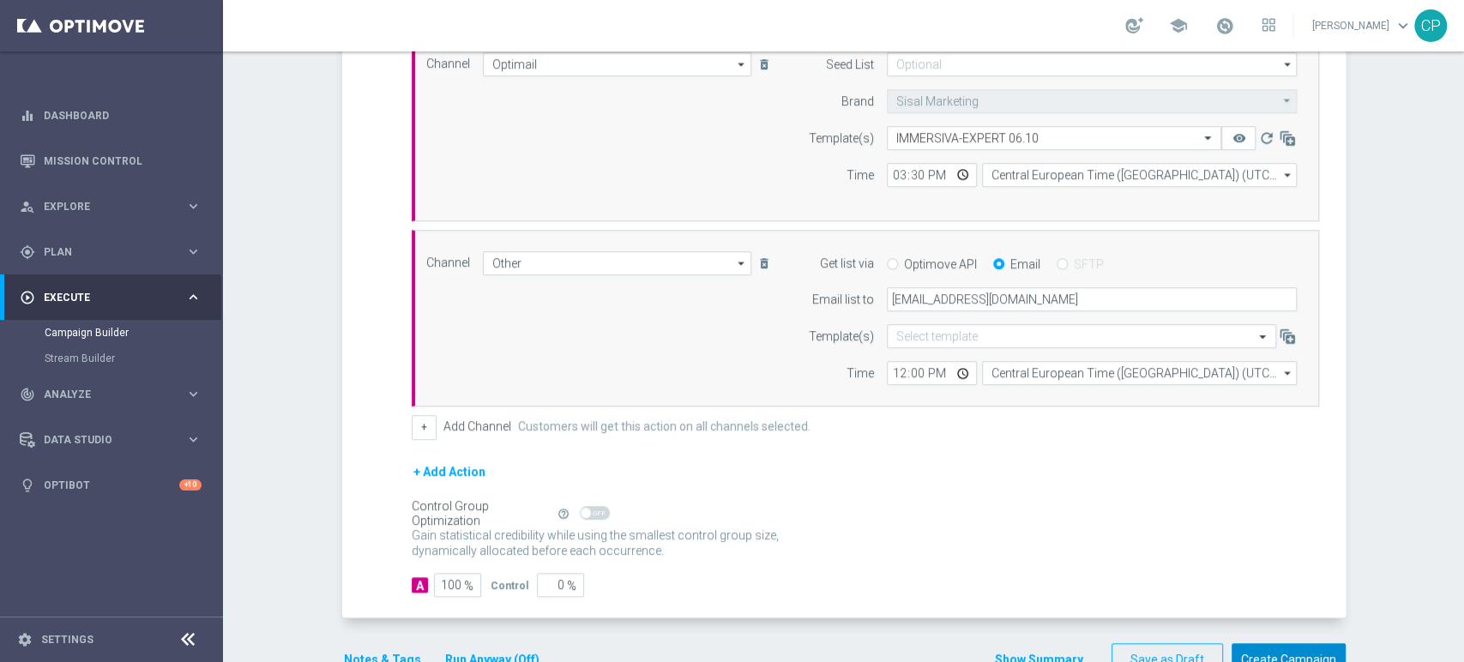
click at [1263, 650] on button "Create Campaign" at bounding box center [1289, 659] width 114 height 33
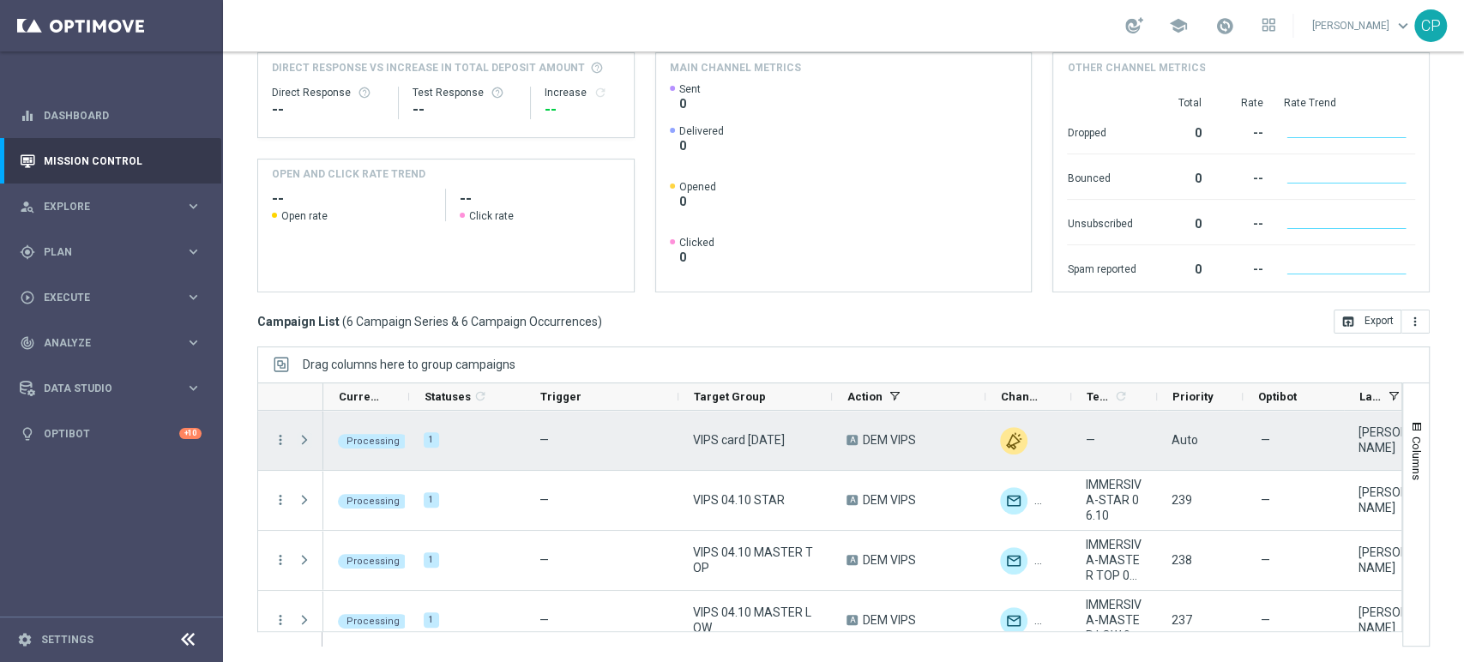
click at [304, 440] on span "Press SPACE to select this row." at bounding box center [304, 440] width 15 height 14
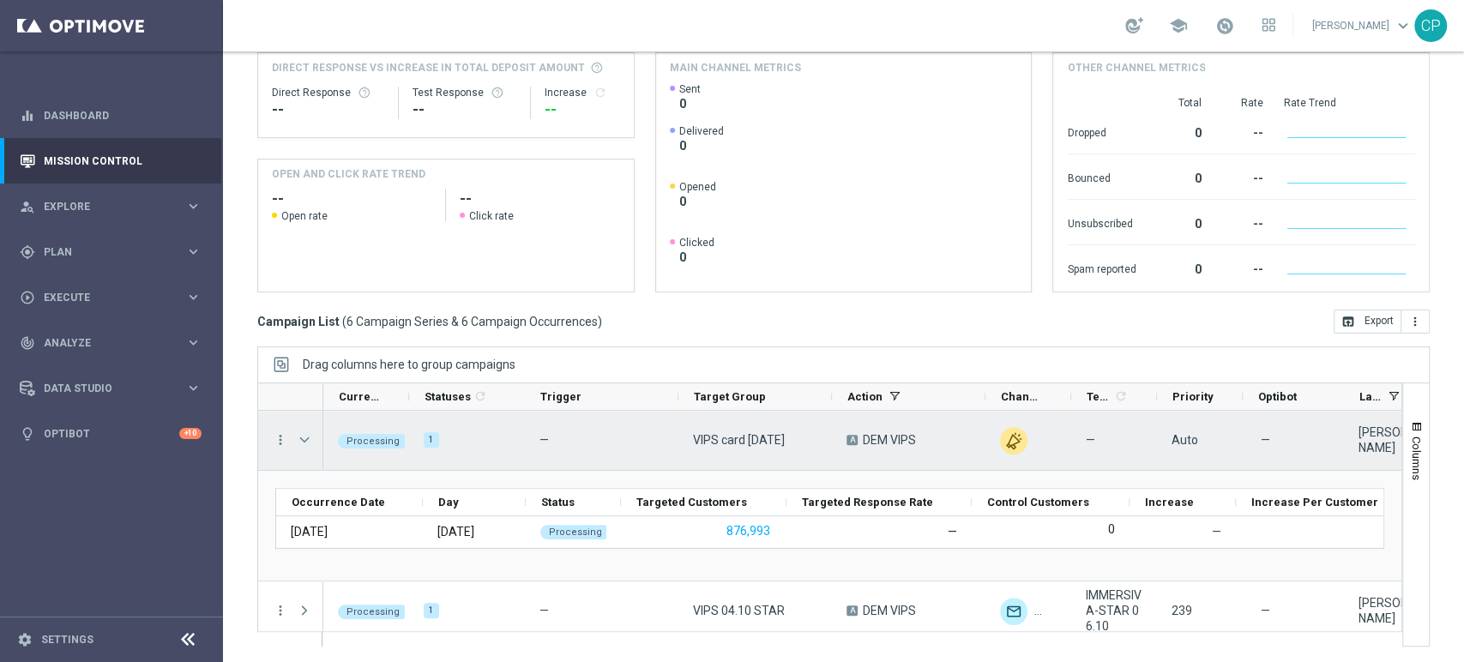
click at [301, 437] on span "Press SPACE to select this row." at bounding box center [304, 440] width 15 height 14
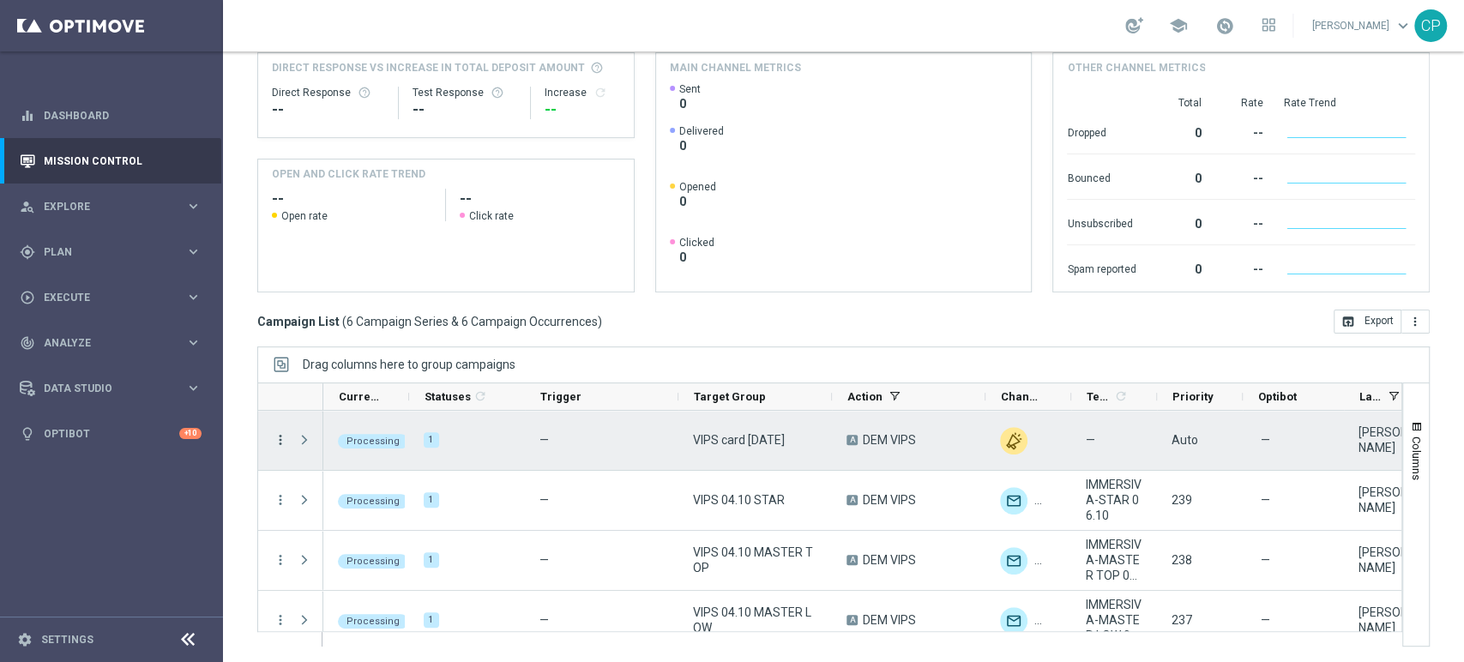
click at [277, 438] on icon "more_vert" at bounding box center [280, 439] width 15 height 15
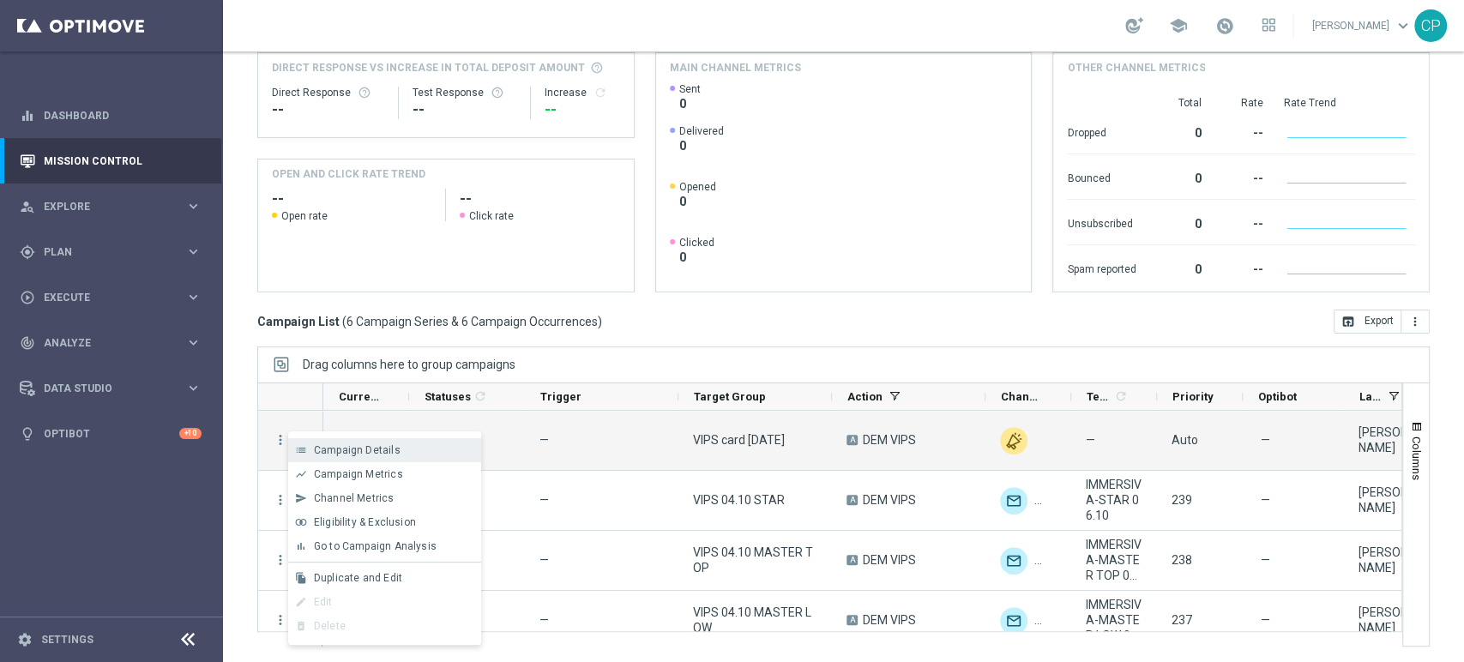
click at [372, 450] on span "Campaign Details" at bounding box center [357, 450] width 87 height 12
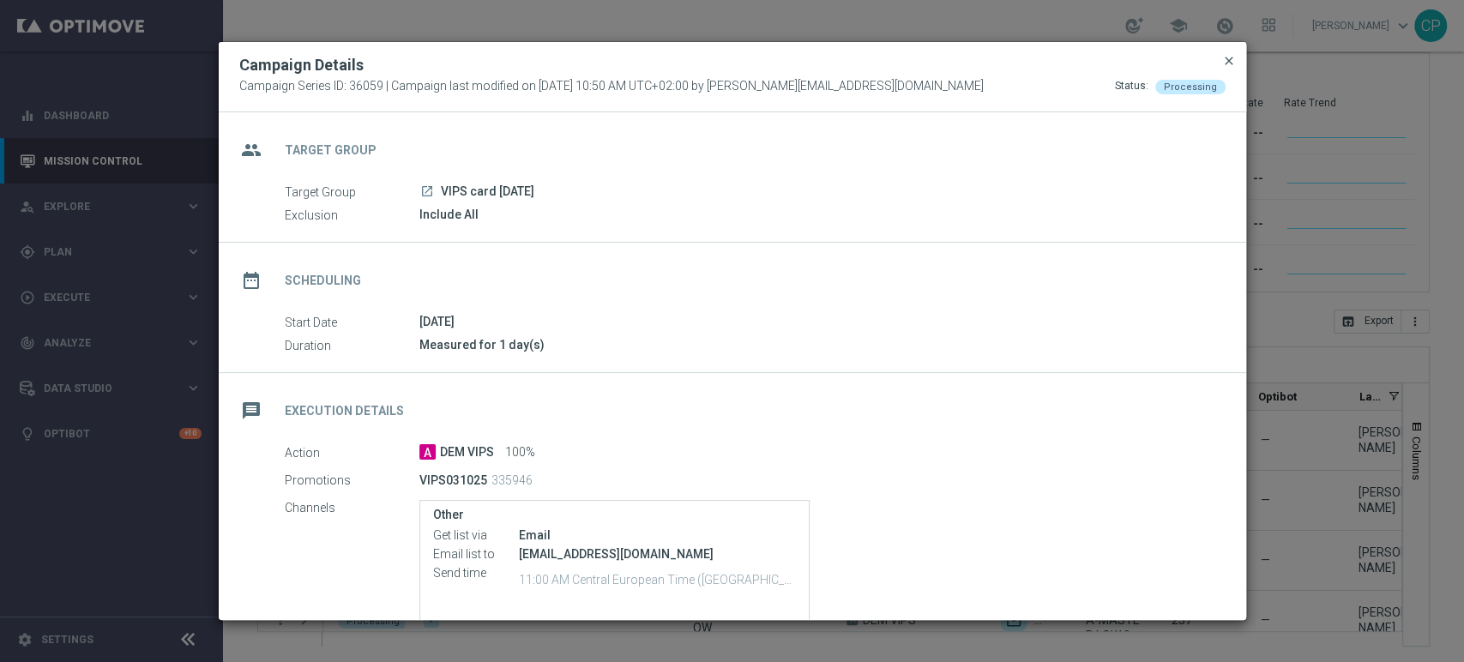
click at [1229, 57] on span "close" at bounding box center [1230, 61] width 14 height 14
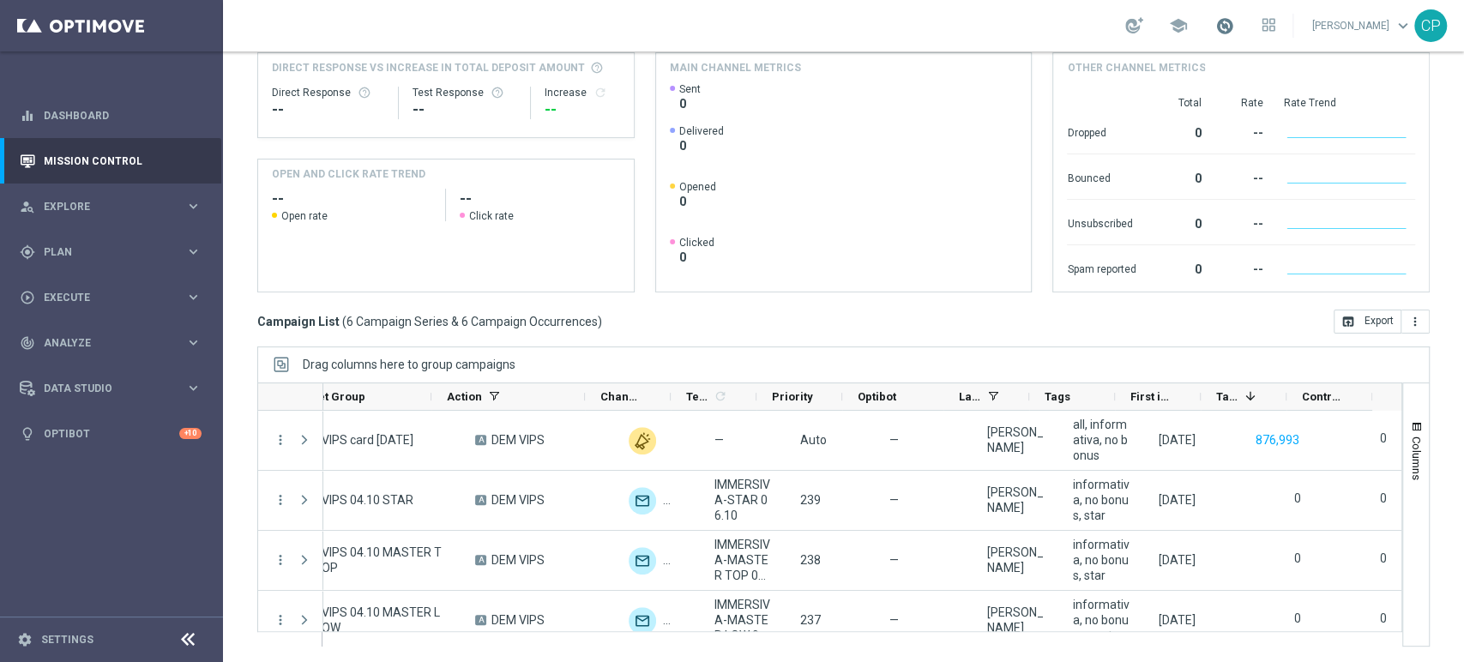
click at [1235, 25] on span at bounding box center [1225, 25] width 19 height 19
click at [1014, 322] on div "Campaign List ( 6 Campaign Series & 6 Campaign Occurrences ) open_in_browser Ex…" at bounding box center [843, 322] width 1173 height 24
click at [1235, 24] on span at bounding box center [1225, 25] width 19 height 19
click at [907, 31] on div "school Last available data: [DATE] Batch process is scheduled to occur within t…" at bounding box center [843, 25] width 1241 height 51
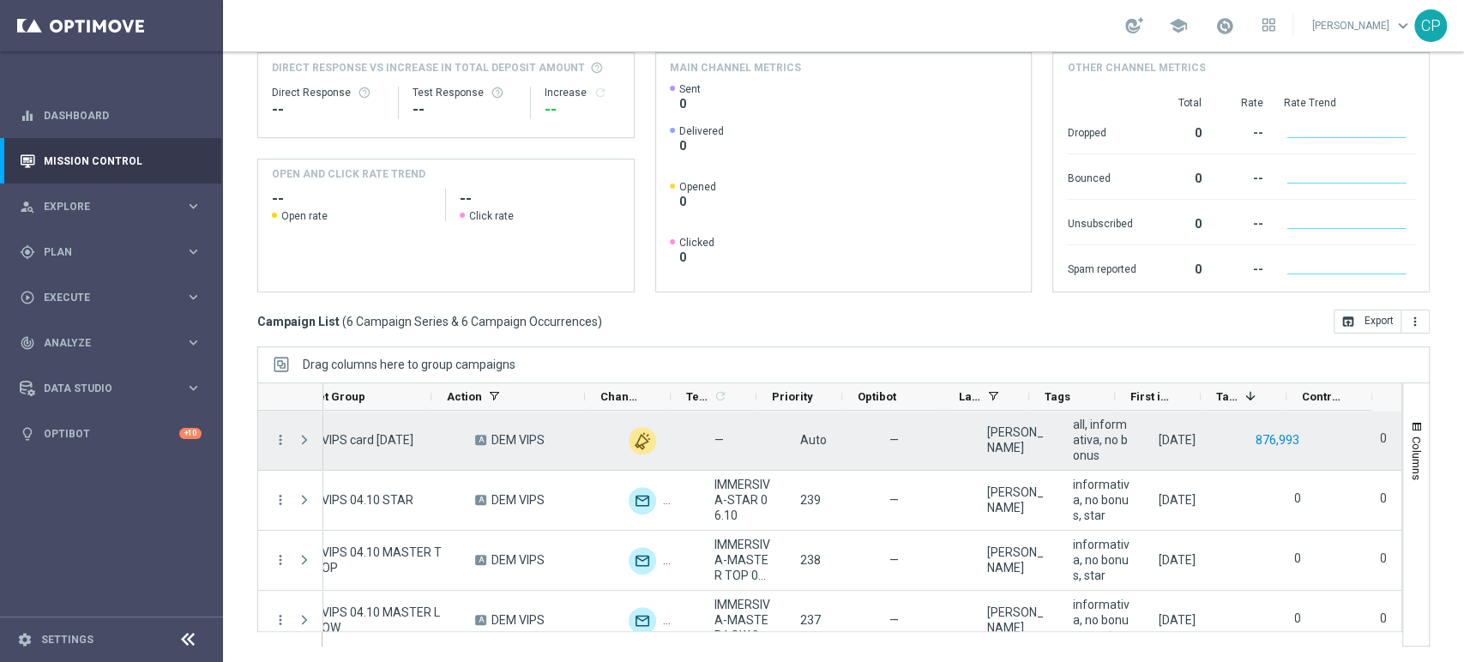
click at [1254, 438] on button "876,993" at bounding box center [1277, 440] width 47 height 21
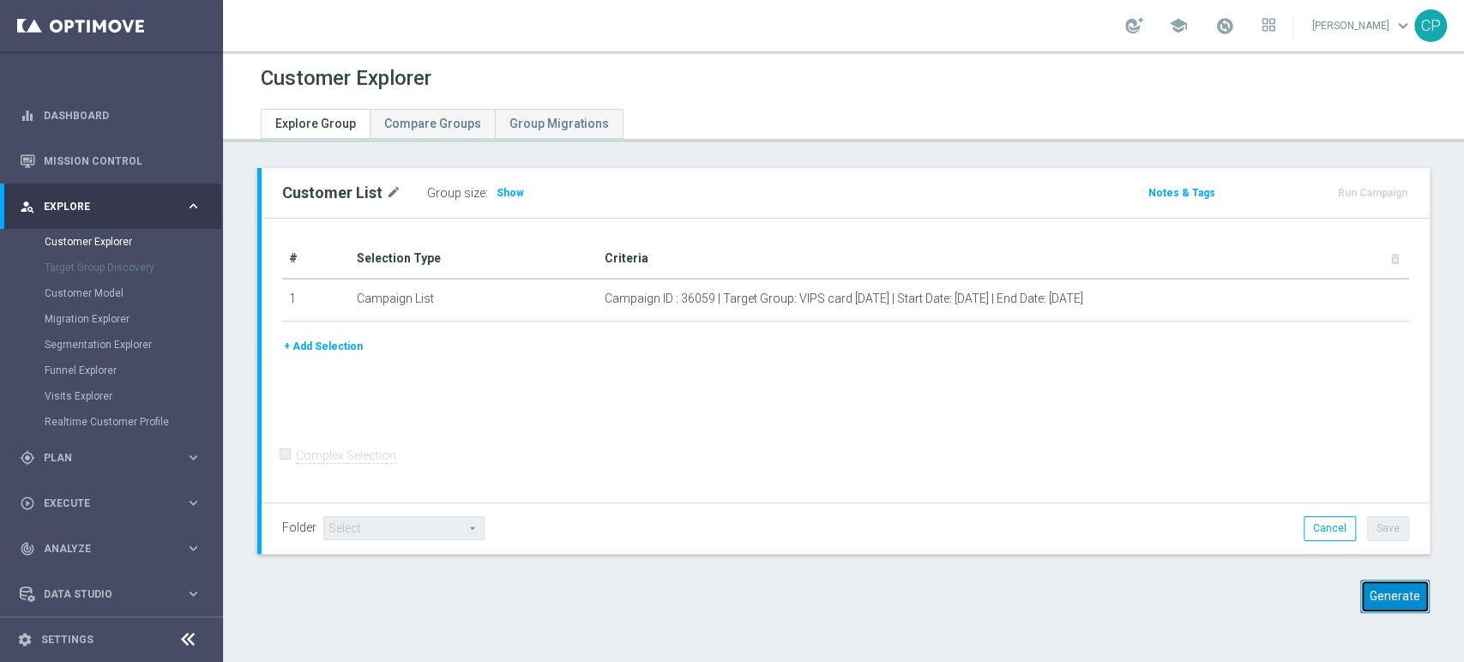
click at [1380, 592] on button "Generate" at bounding box center [1395, 596] width 69 height 33
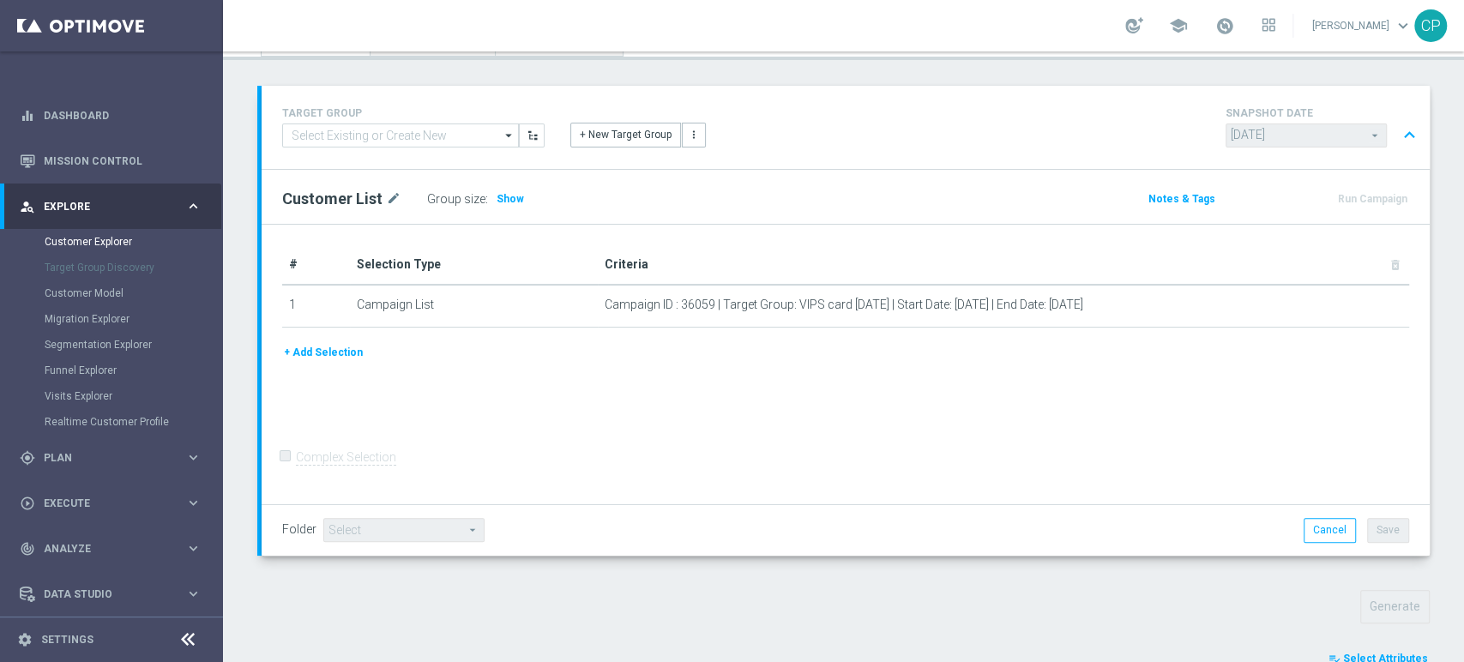
scroll to position [521, 0]
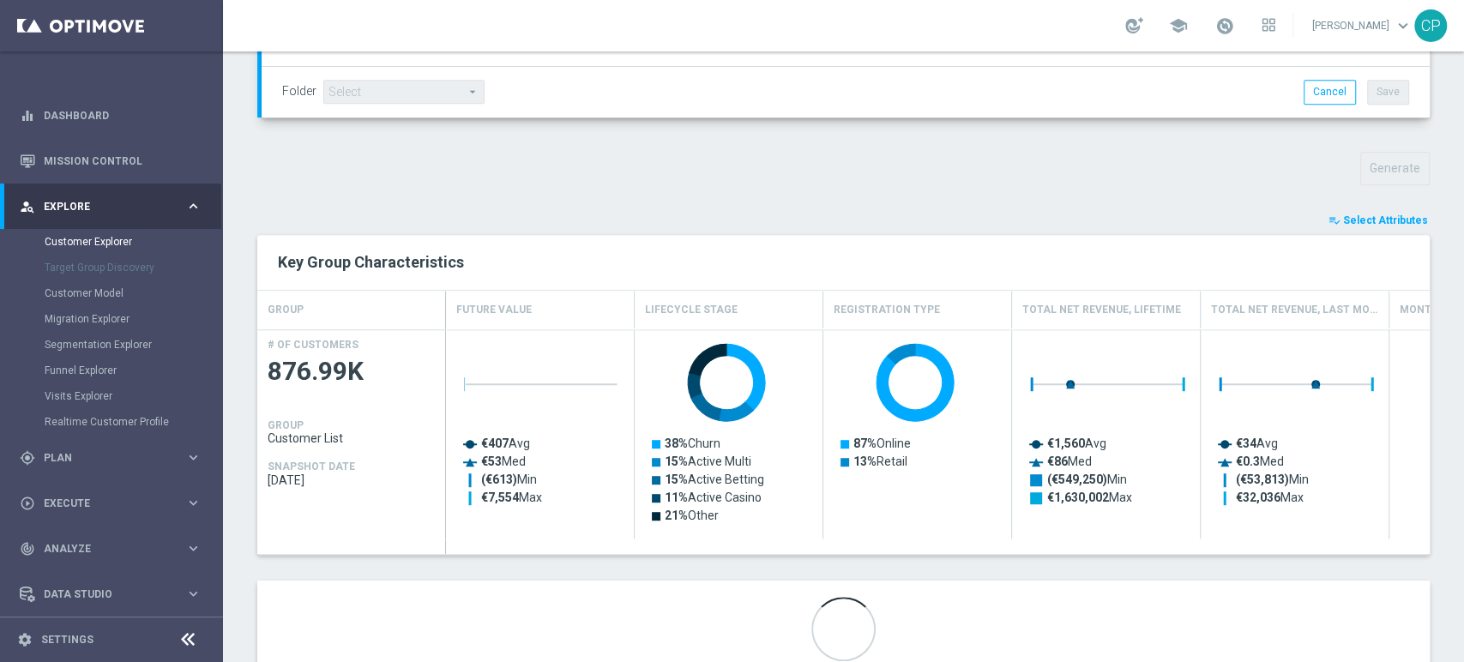
click at [1371, 217] on span "Select Attributes" at bounding box center [1385, 220] width 85 height 12
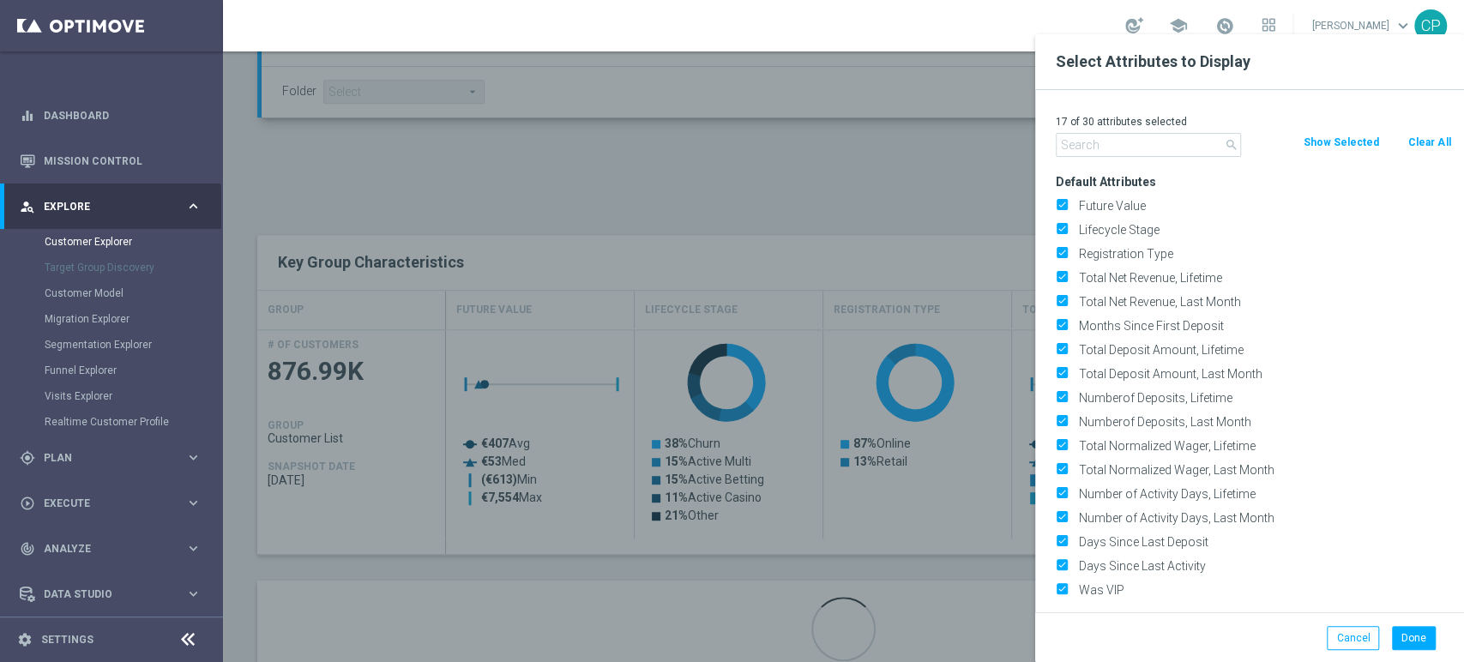
click at [1428, 140] on button "Clear All" at bounding box center [1429, 142] width 45 height 19
checkbox input "false"
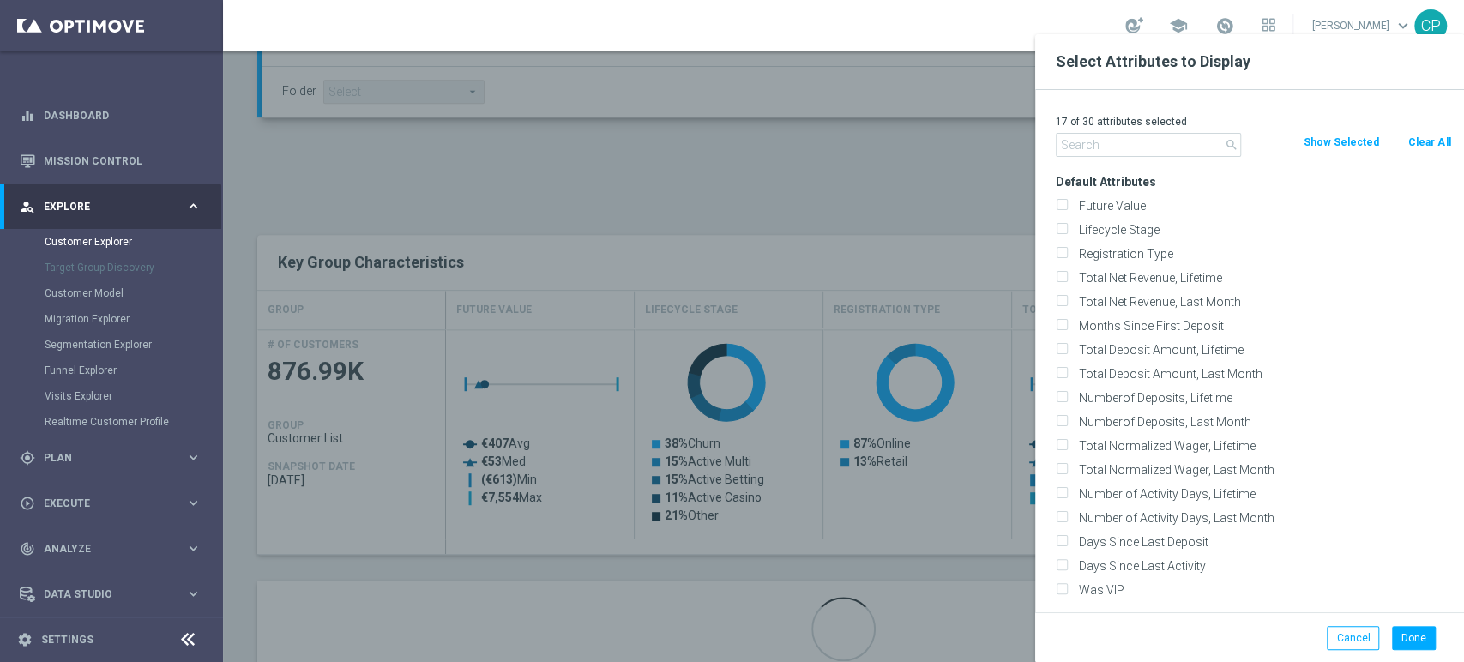
checkbox input "false"
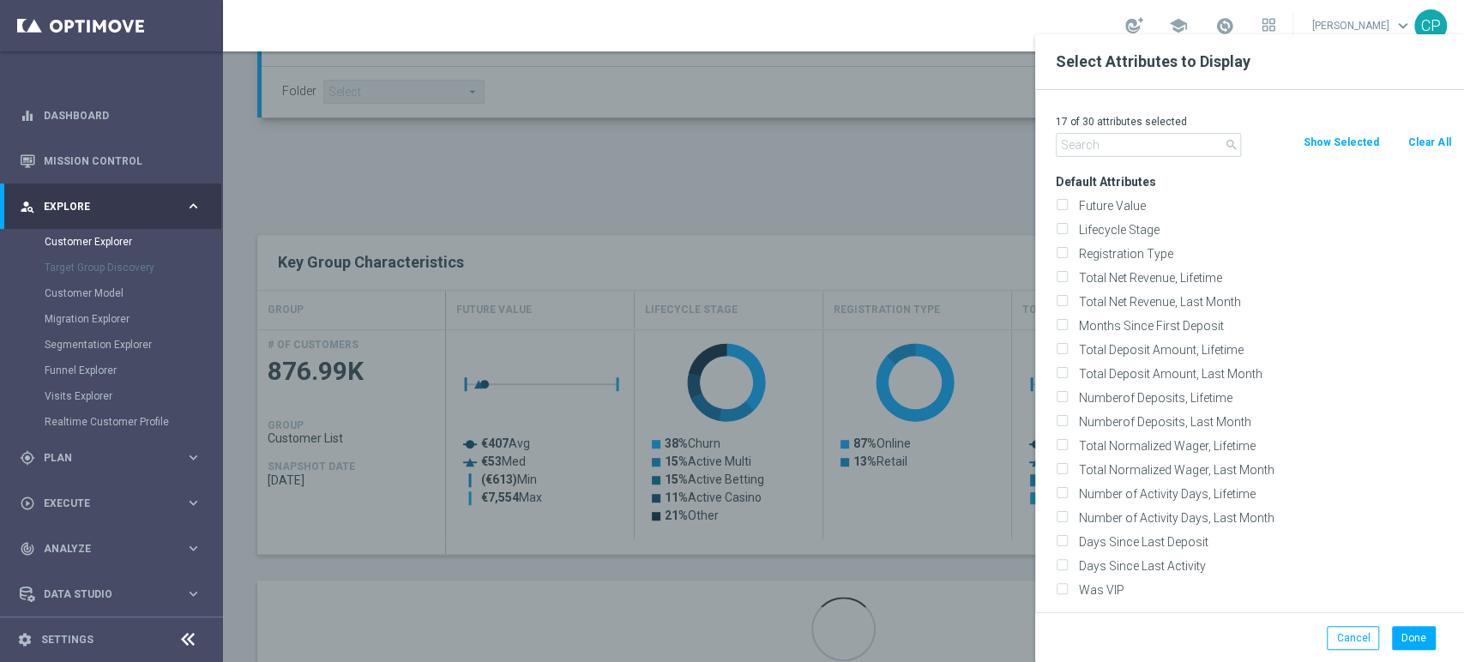
checkbox input "false"
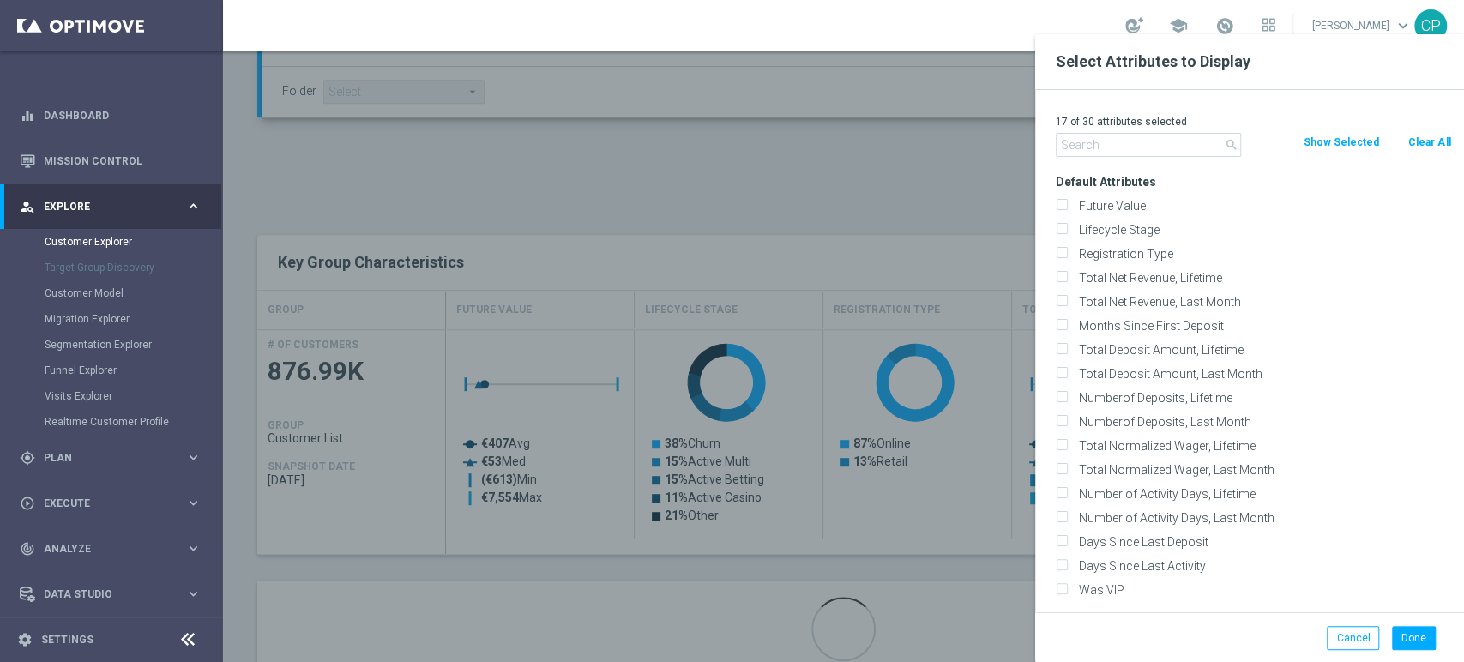
checkbox input "false"
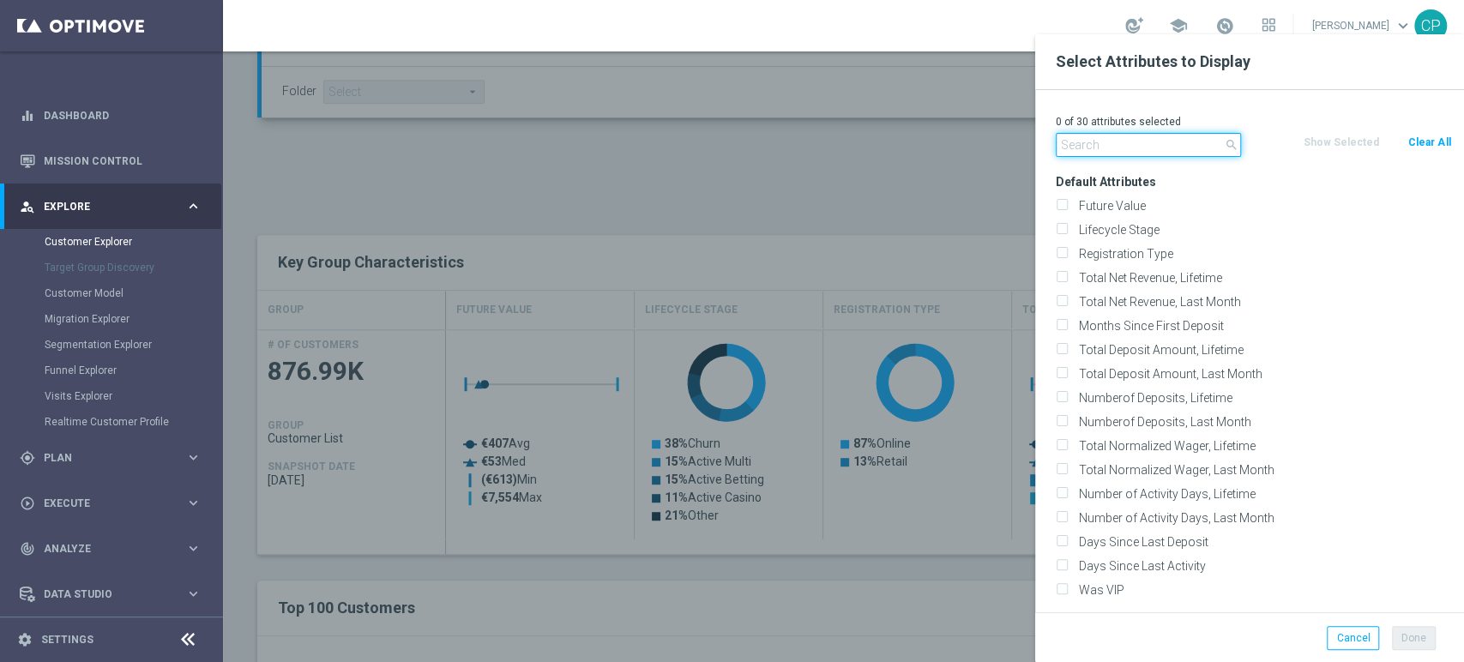
click at [1126, 146] on input "text" at bounding box center [1148, 145] width 185 height 24
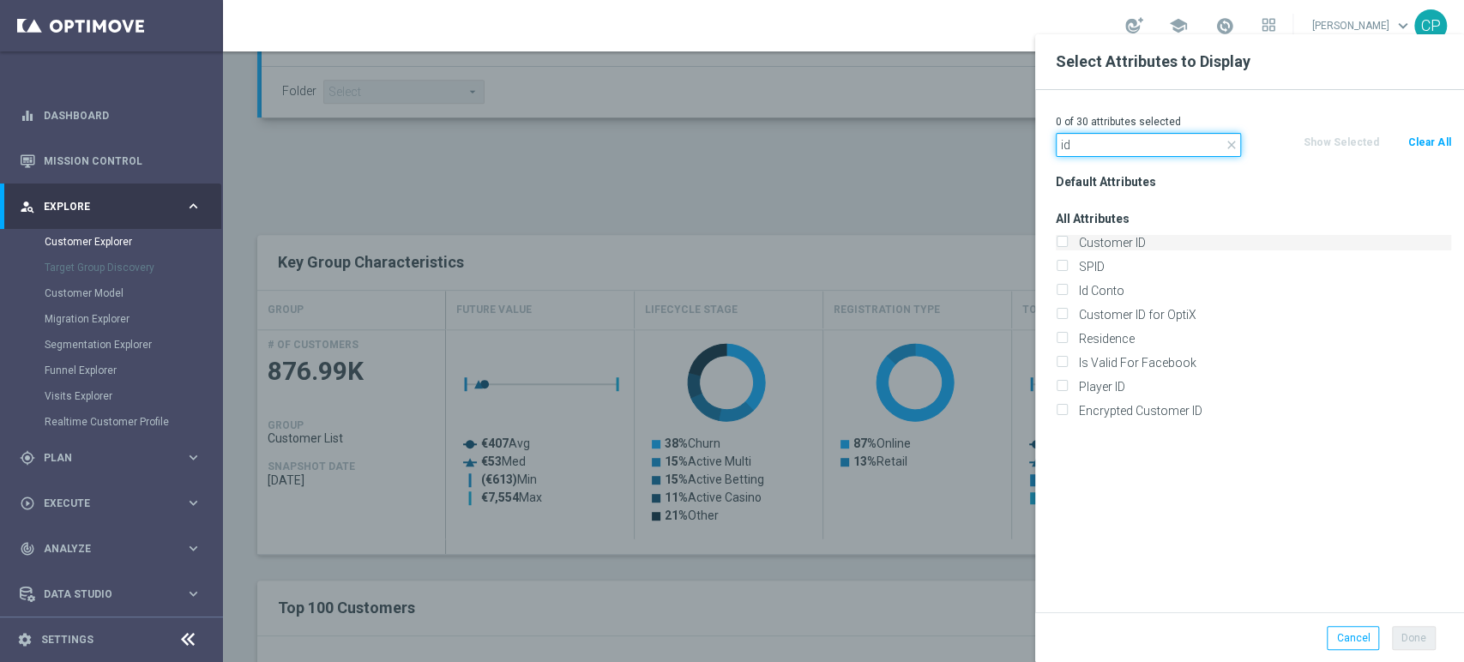
type input "id"
click at [1112, 242] on label "Customer ID" at bounding box center [1262, 242] width 378 height 15
click at [1067, 242] on input "Customer ID" at bounding box center [1061, 244] width 11 height 11
checkbox input "true"
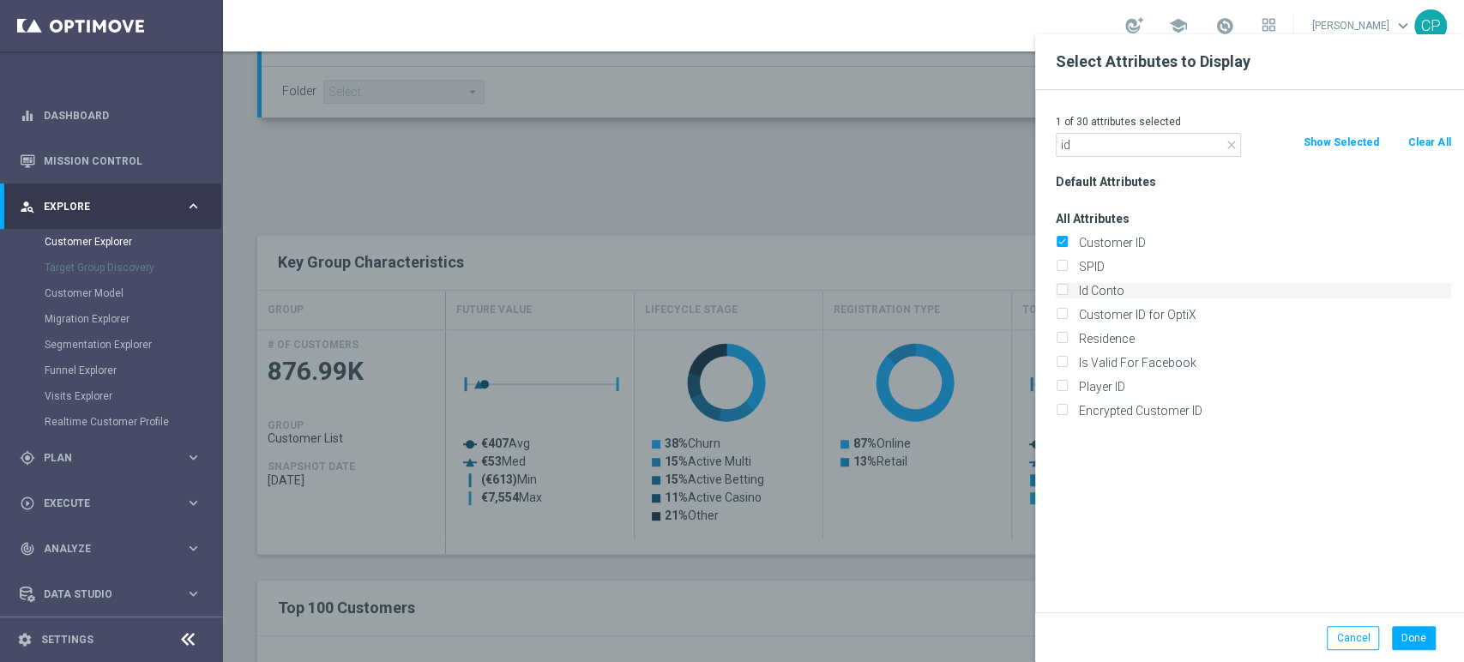
click at [1088, 289] on label "Id Conto" at bounding box center [1262, 290] width 378 height 15
click at [1067, 289] on input "Id Conto" at bounding box center [1061, 292] width 11 height 11
checkbox input "true"
click at [1133, 142] on input "id" at bounding box center [1148, 145] width 185 height 24
drag, startPoint x: 1110, startPoint y: 145, endPoint x: 981, endPoint y: 141, distance: 128.8
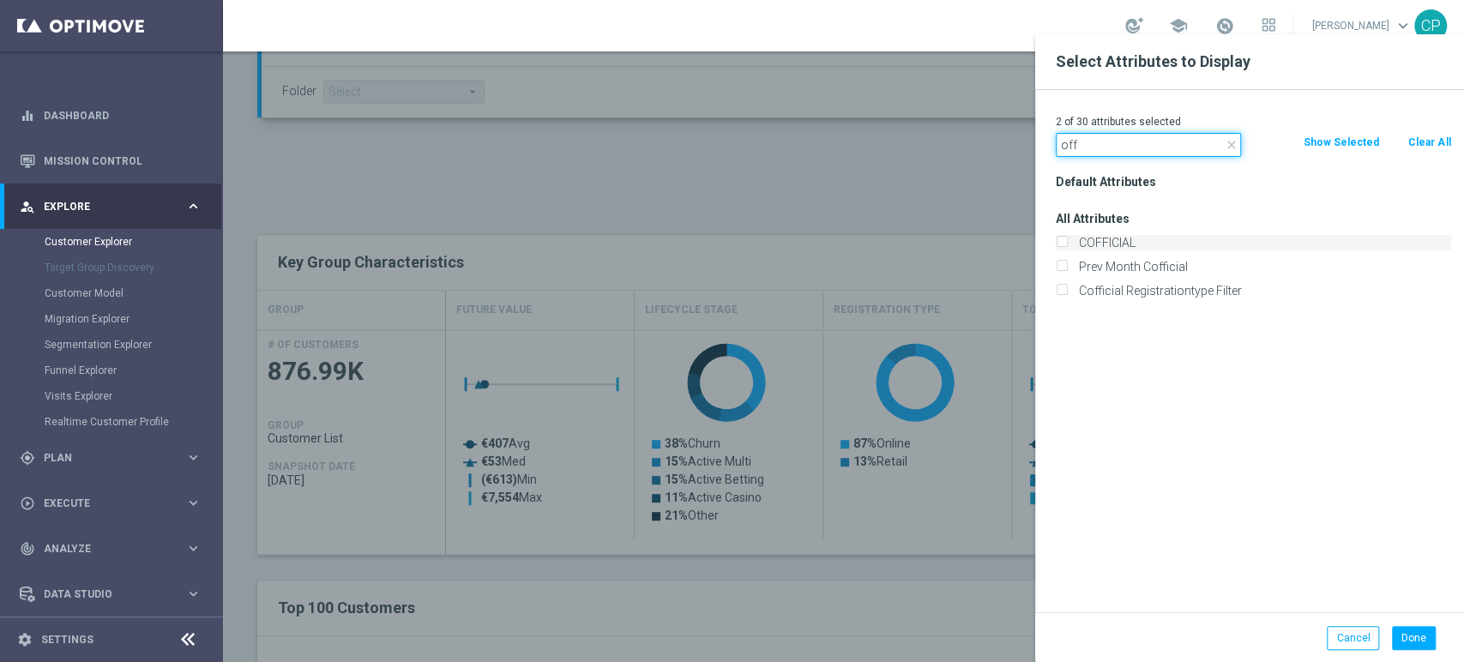
type input "off"
click at [1062, 244] on input "COFFICIAL" at bounding box center [1061, 244] width 11 height 11
checkbox input "true"
click at [1141, 346] on div "Default Attributes All Attributes COFFICIAL Prev Month Cofficial" at bounding box center [1253, 391] width 421 height 443
click at [901, 191] on div at bounding box center [955, 365] width 1464 height 662
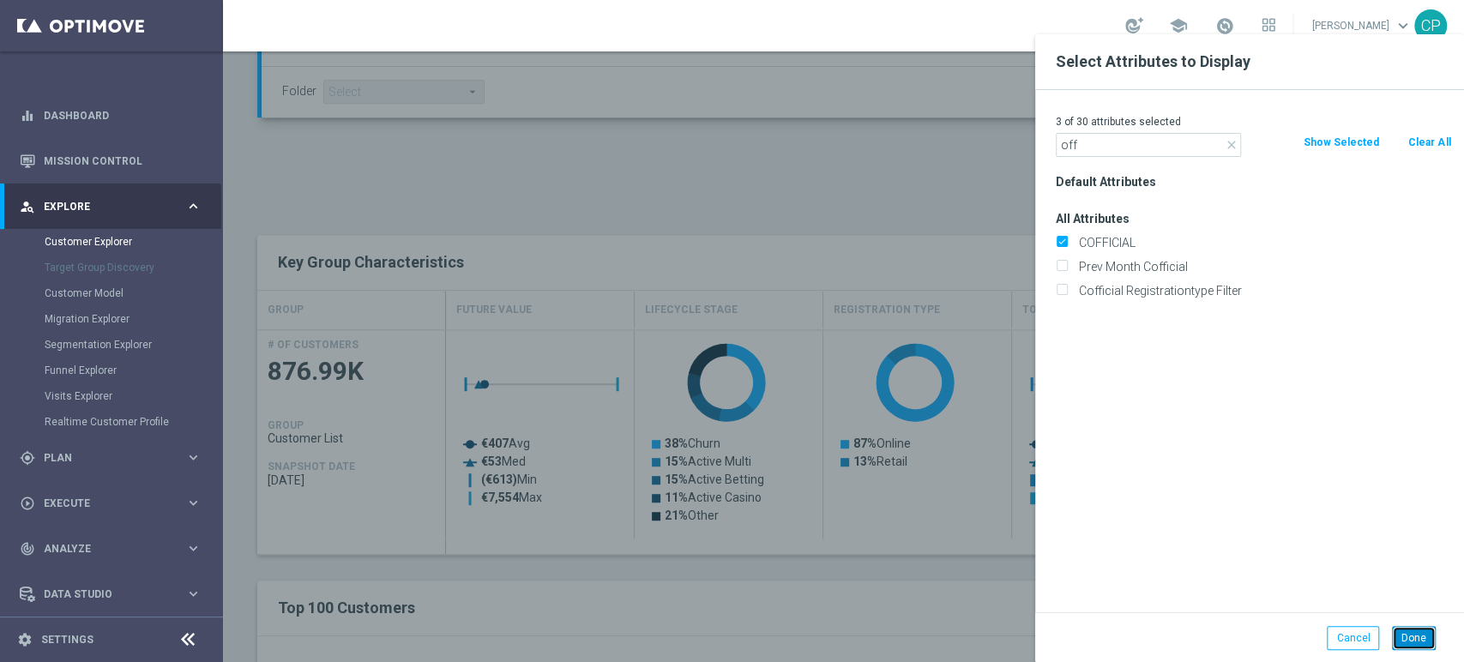
click at [1408, 637] on button "Done" at bounding box center [1414, 638] width 44 height 24
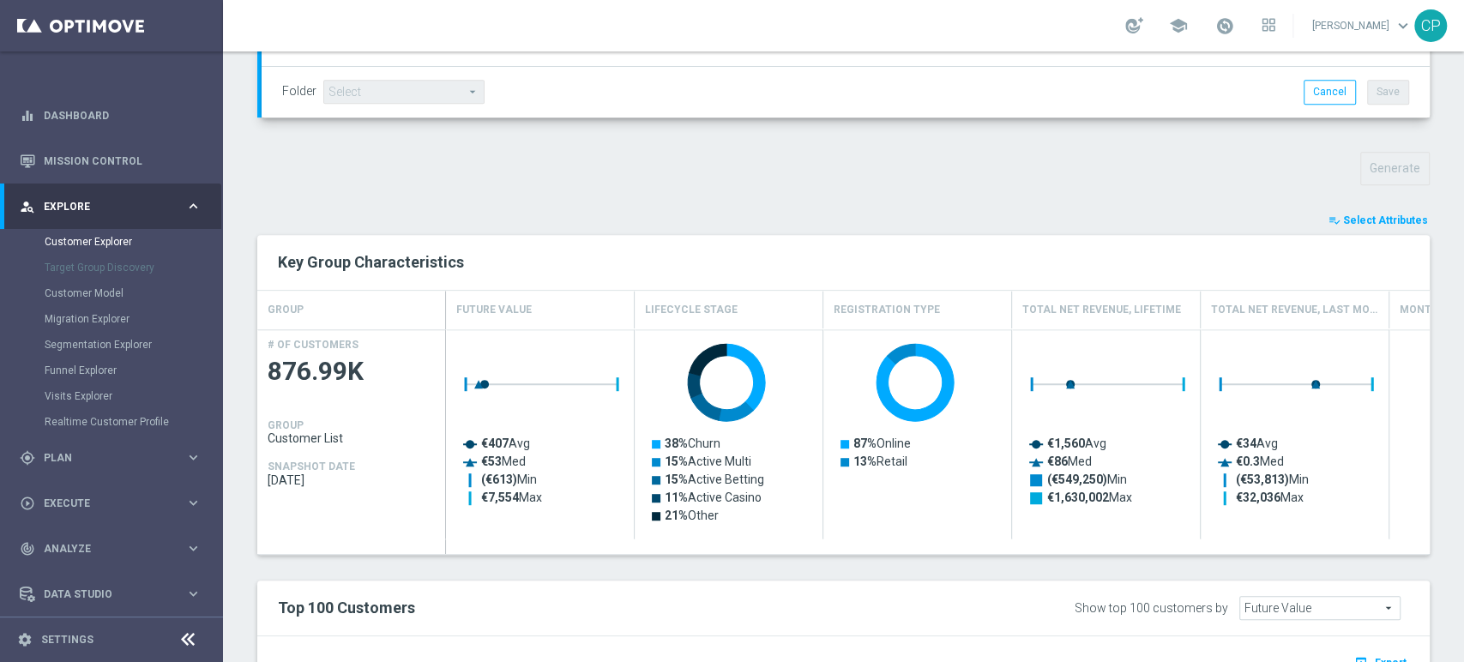
type input "Search"
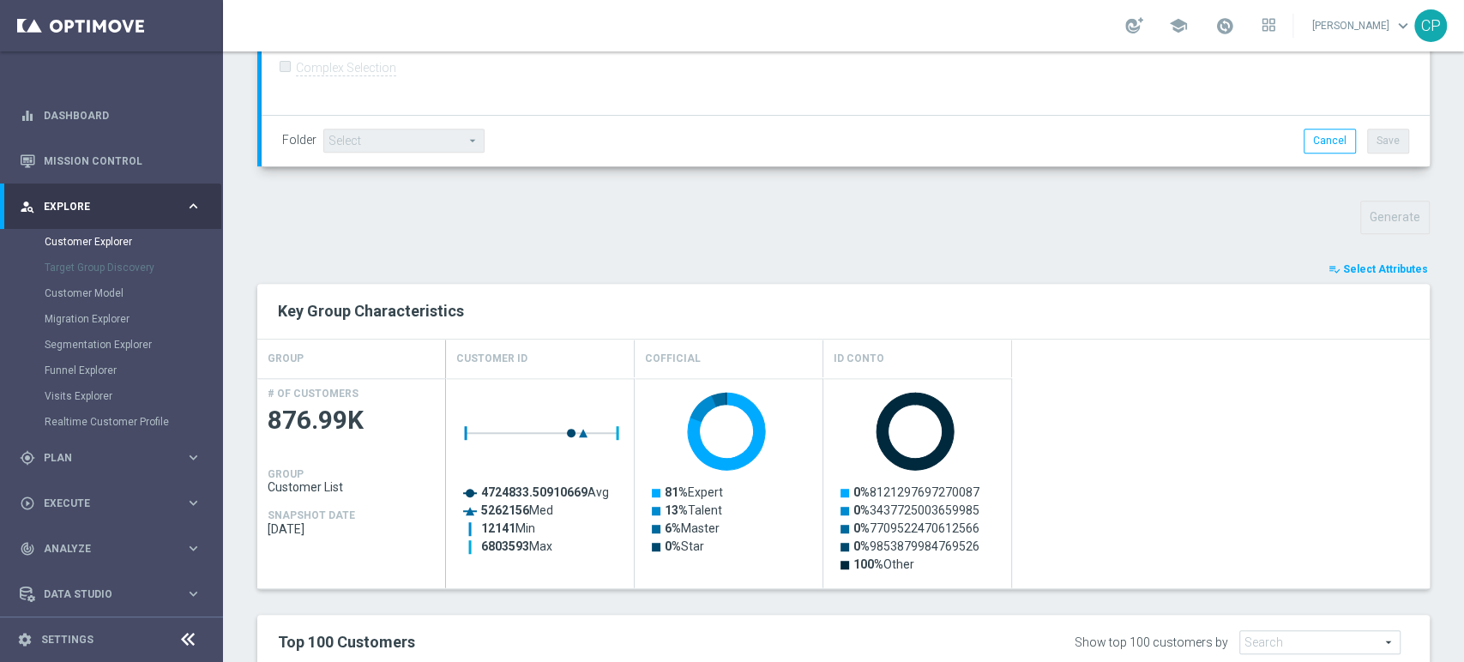
scroll to position [466, 0]
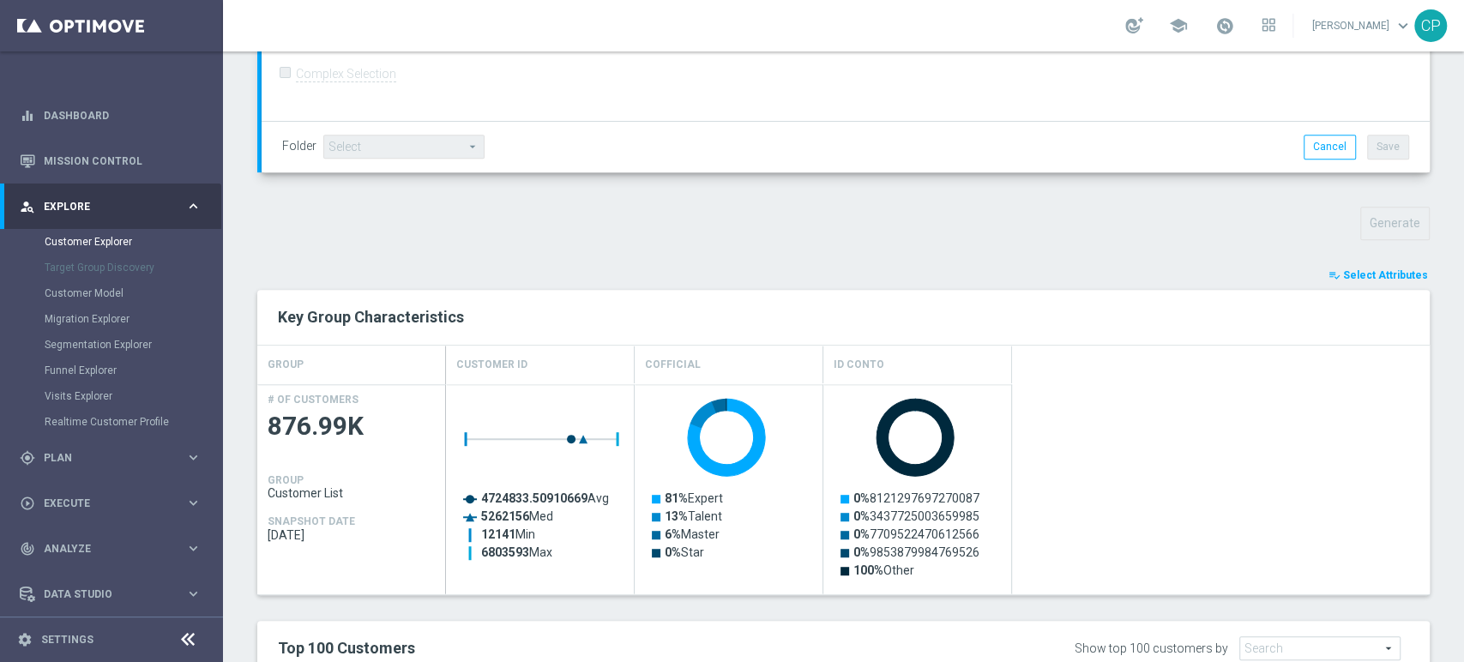
click at [1369, 272] on span "Select Attributes" at bounding box center [1385, 275] width 85 height 12
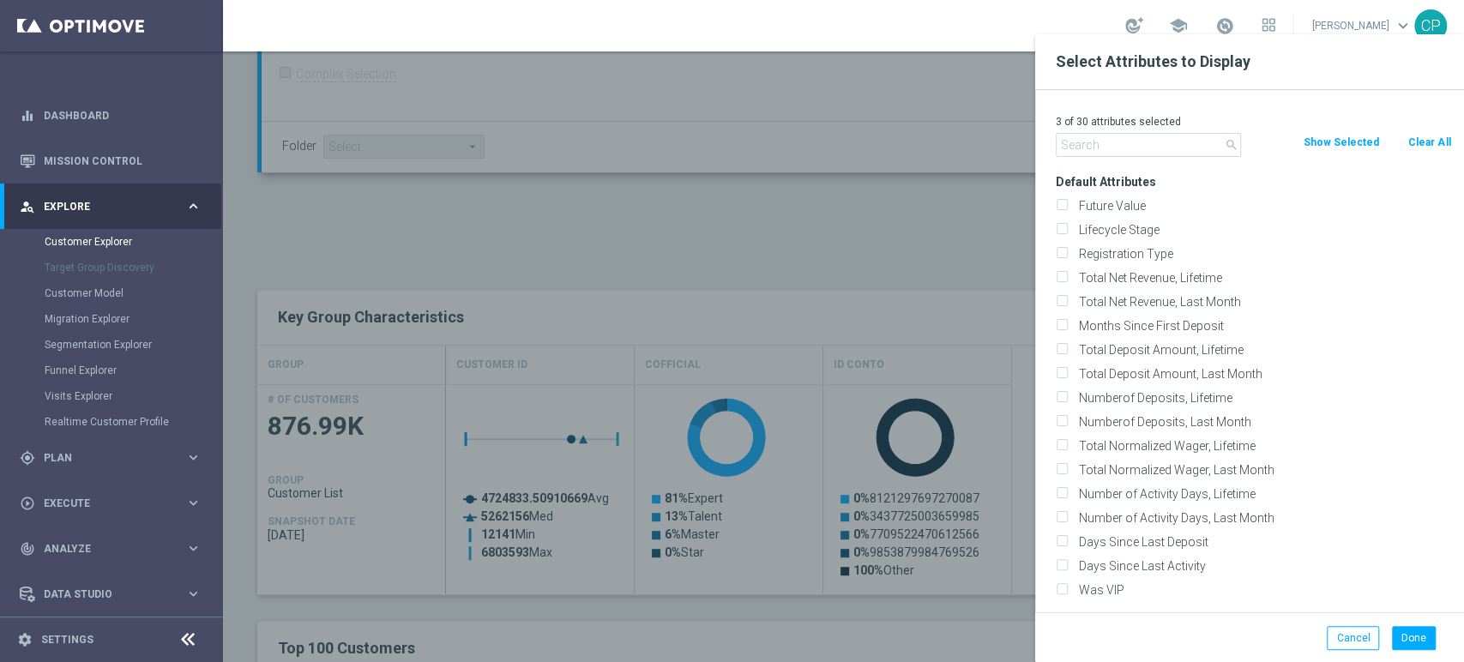
click at [1132, 143] on input "text" at bounding box center [1148, 145] width 185 height 24
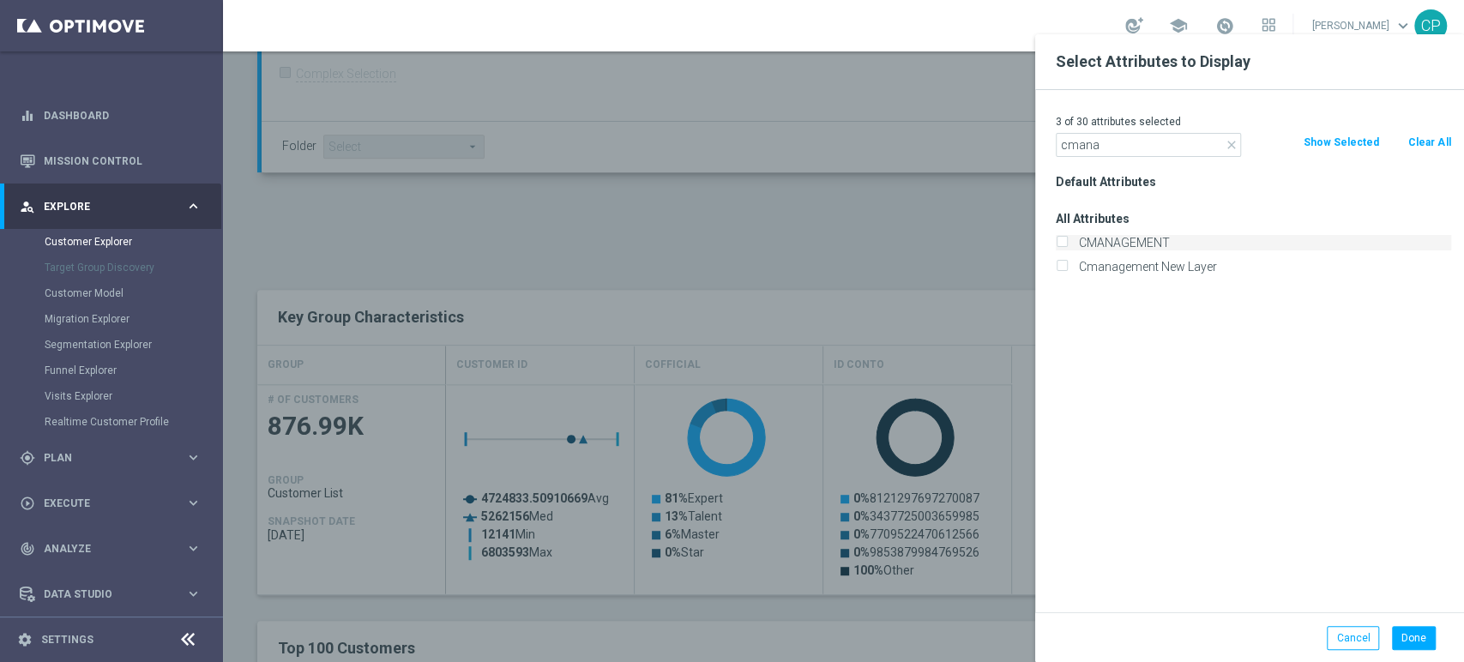
type input "cmana"
click at [1119, 239] on label "CMANAGEMENT" at bounding box center [1262, 242] width 378 height 15
click at [1067, 239] on input "CMANAGEMENT" at bounding box center [1061, 244] width 11 height 11
checkbox input "true"
click at [1407, 631] on button "Done" at bounding box center [1414, 638] width 44 height 24
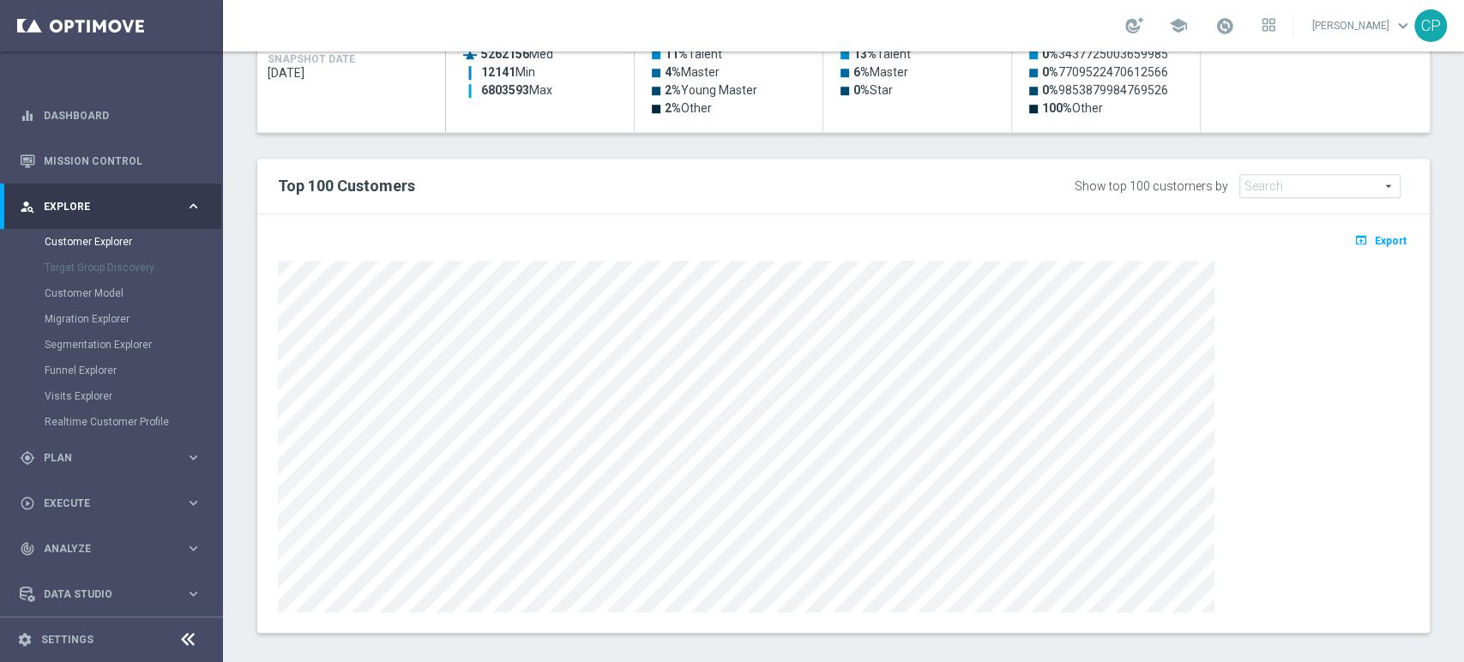
scroll to position [940, 0]
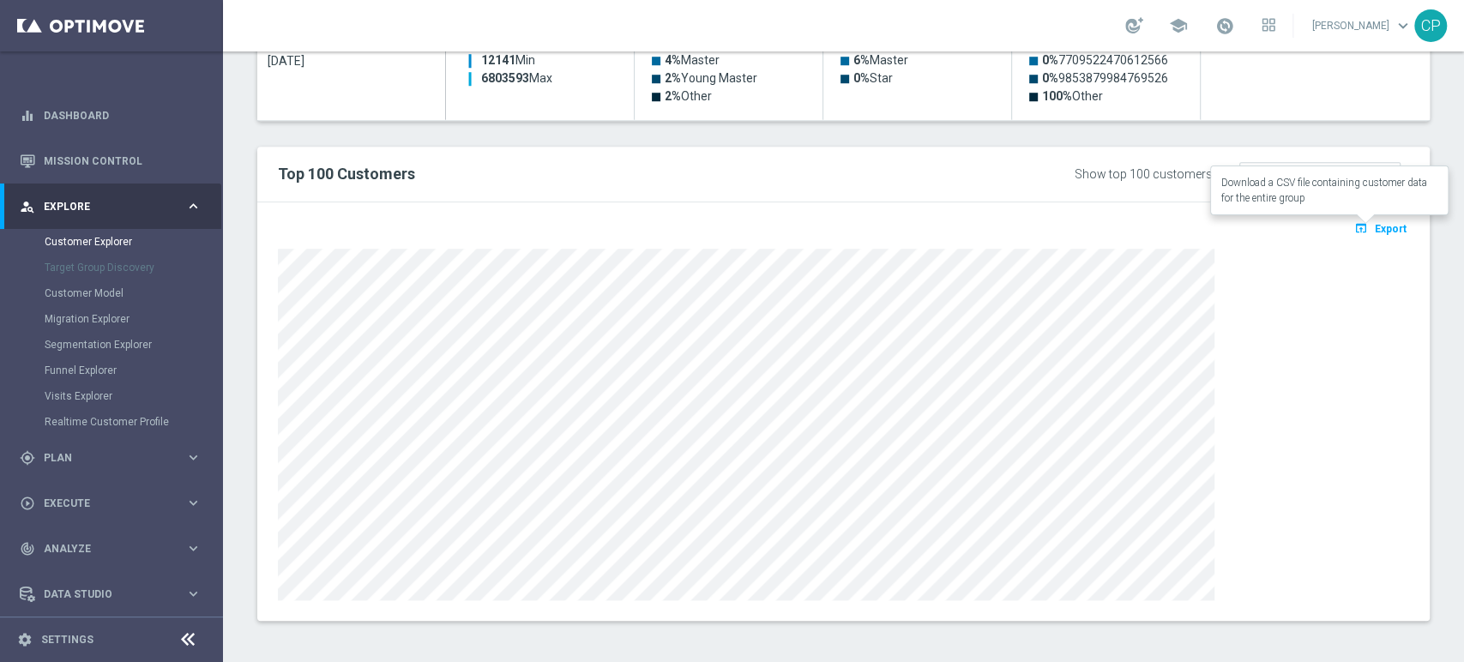
click at [1375, 226] on span "Export" at bounding box center [1391, 229] width 32 height 12
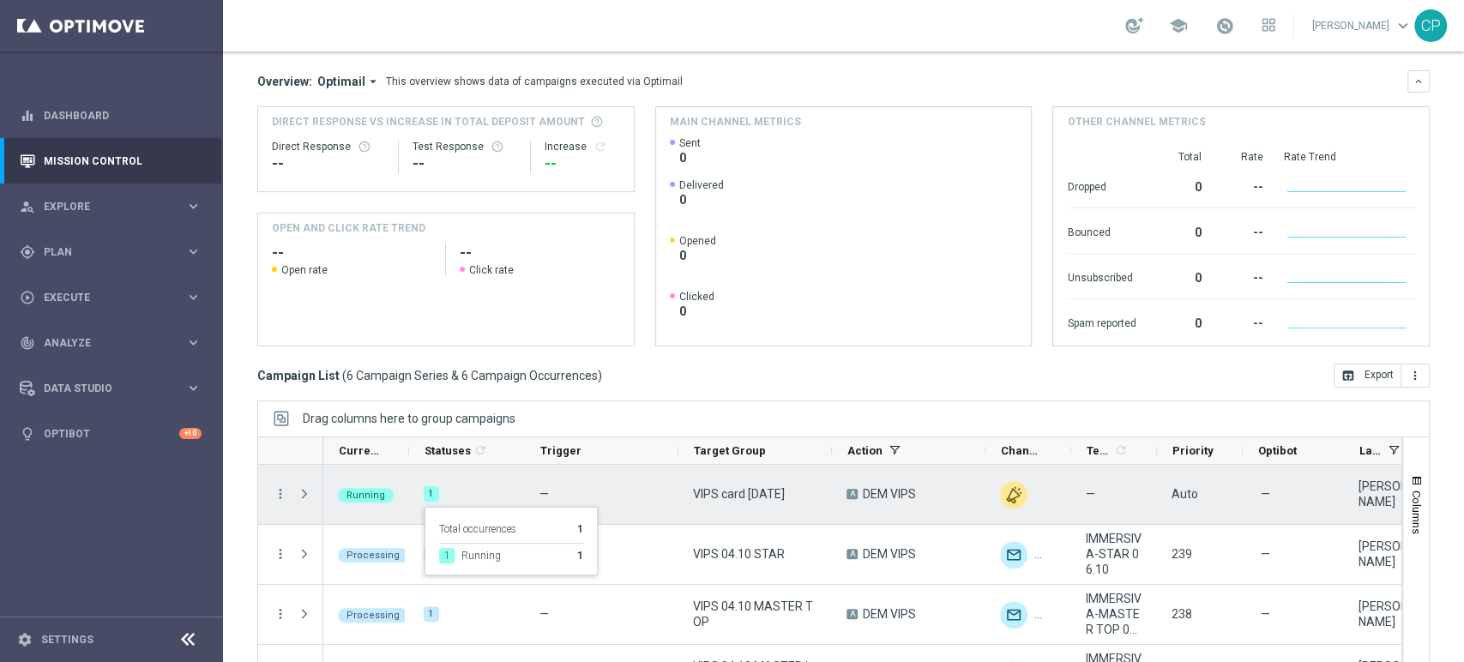
scroll to position [143, 0]
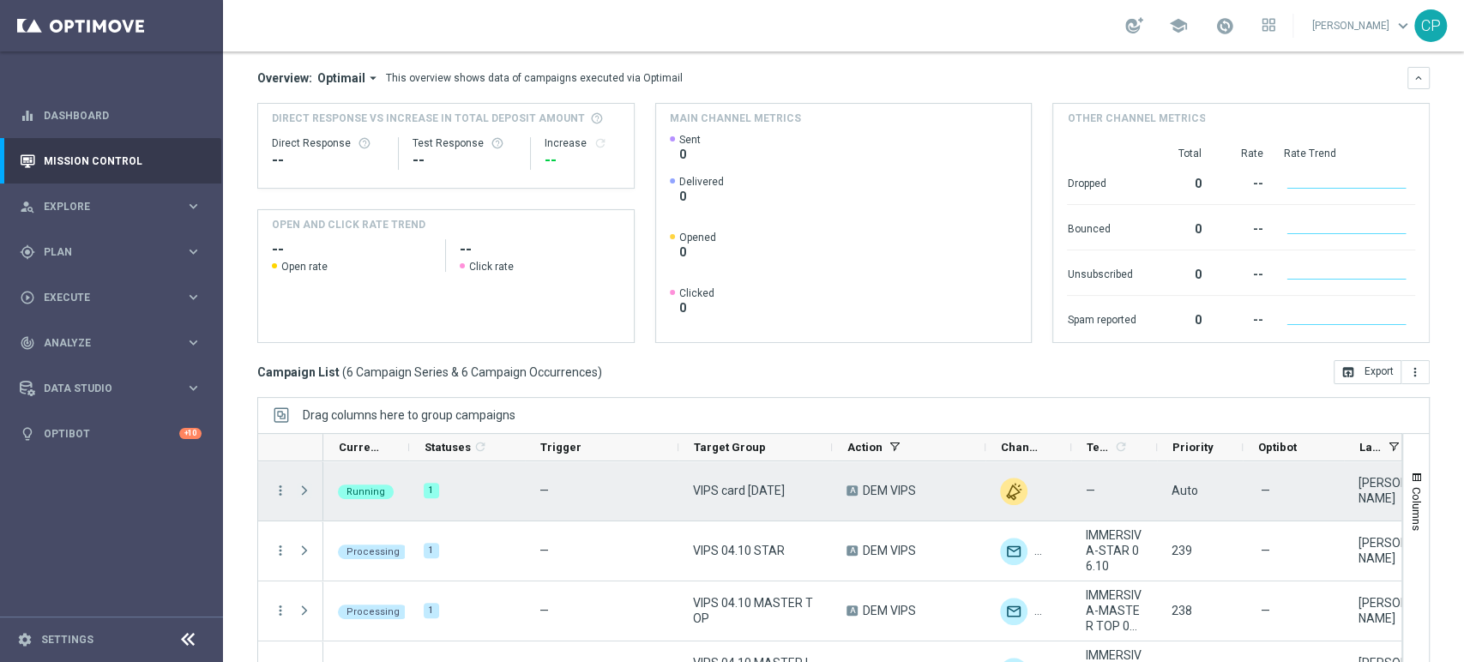
click at [302, 490] on span "Press SPACE to select this row." at bounding box center [304, 491] width 15 height 14
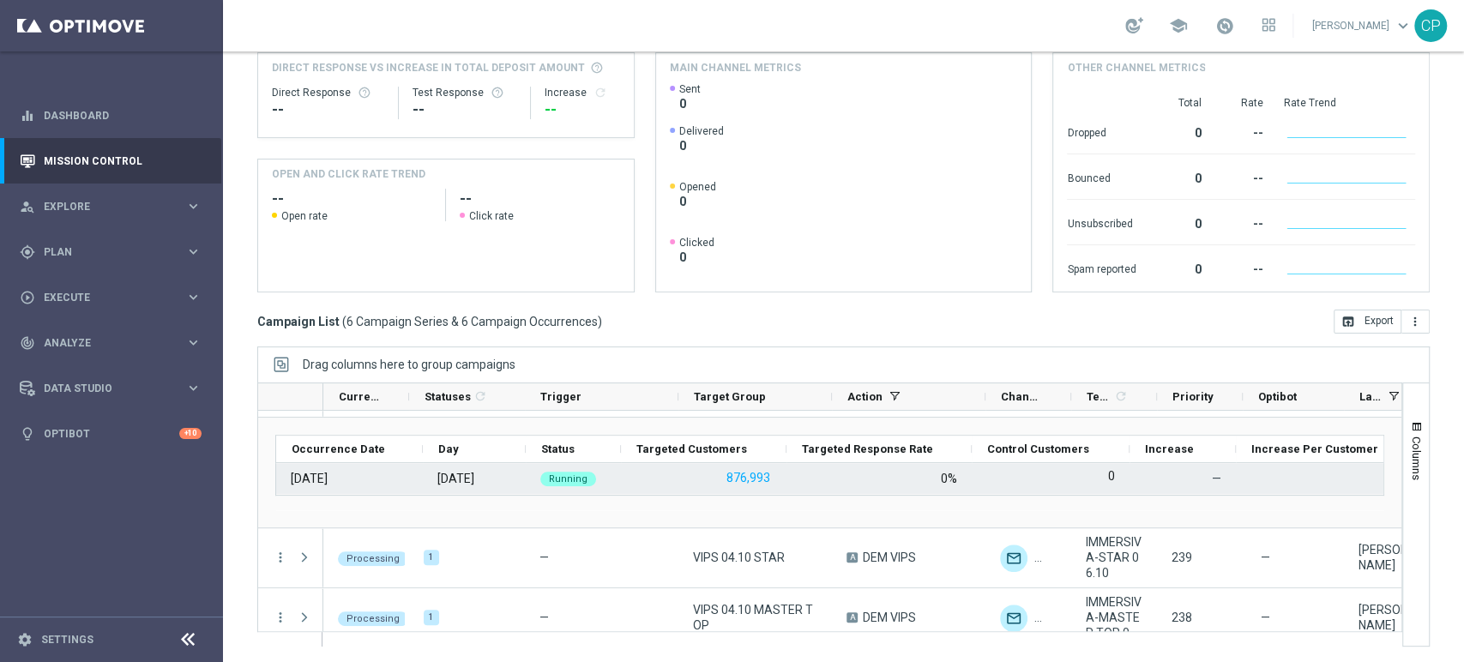
scroll to position [0, 0]
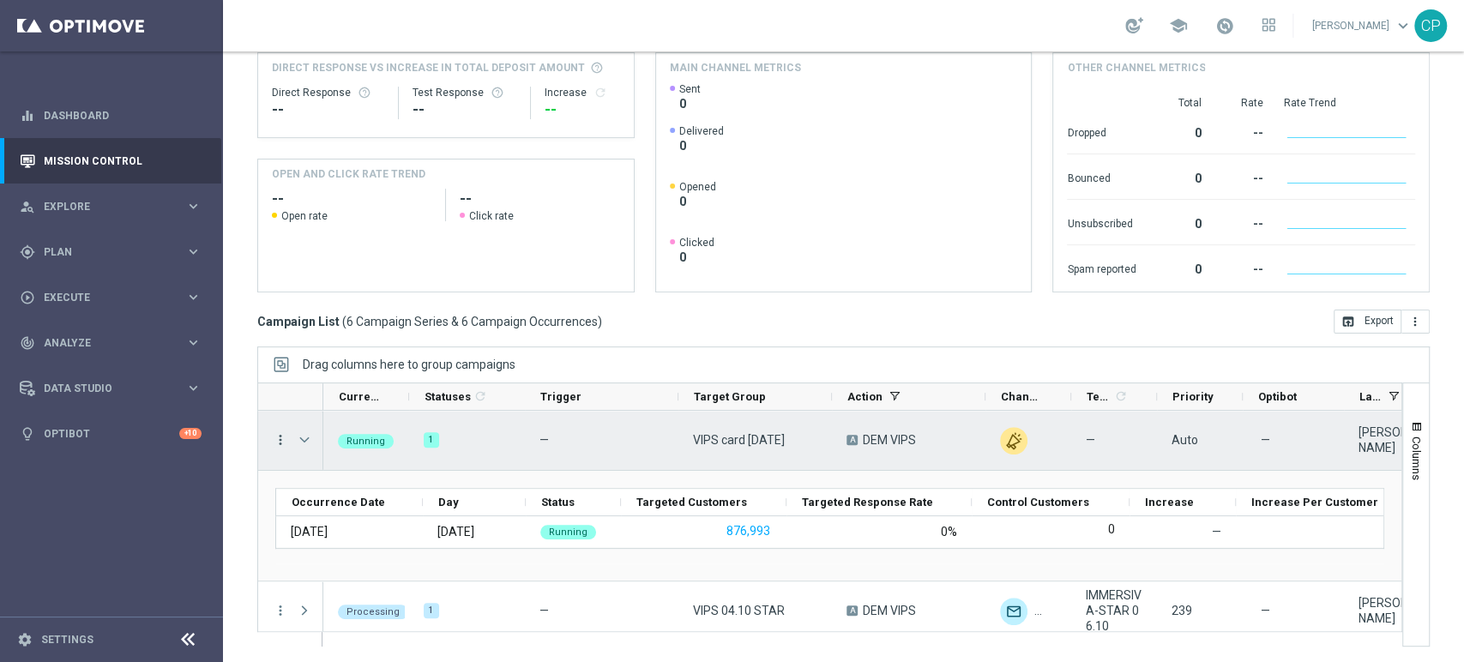
click at [281, 441] on icon "more_vert" at bounding box center [280, 439] width 15 height 15
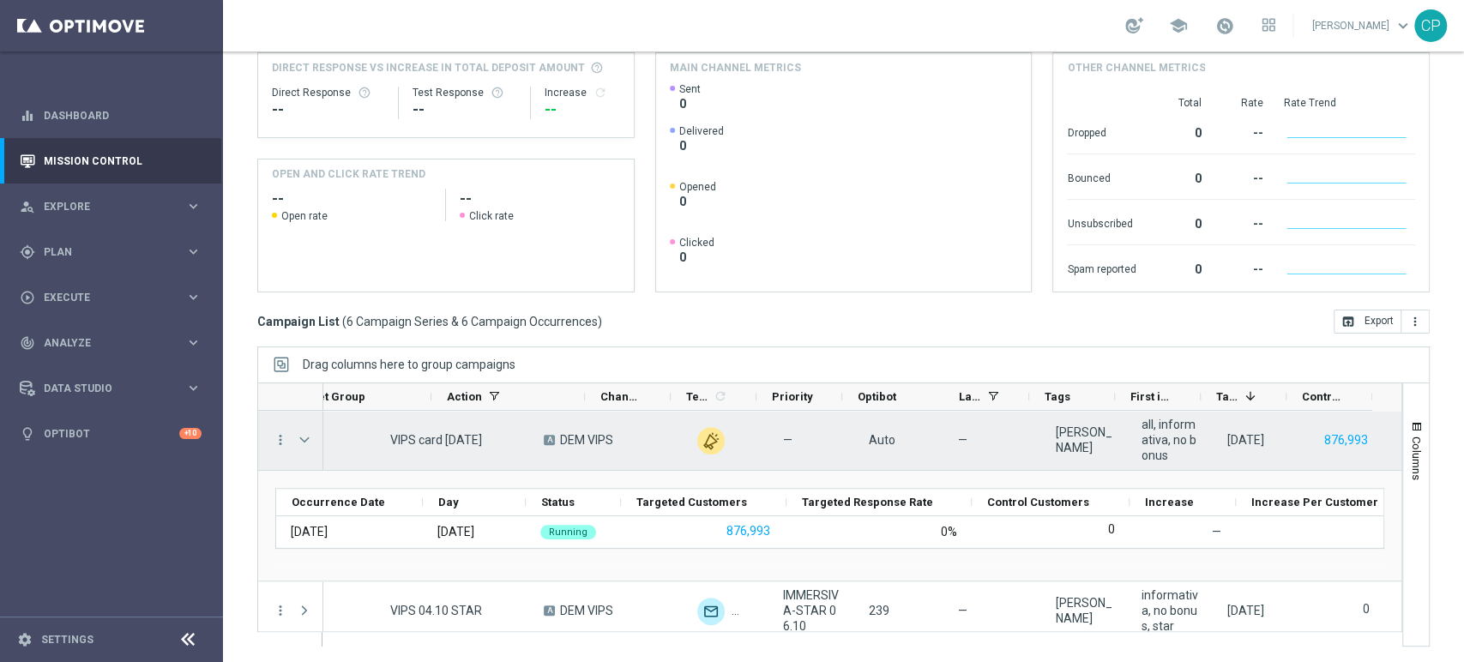
scroll to position [0, 398]
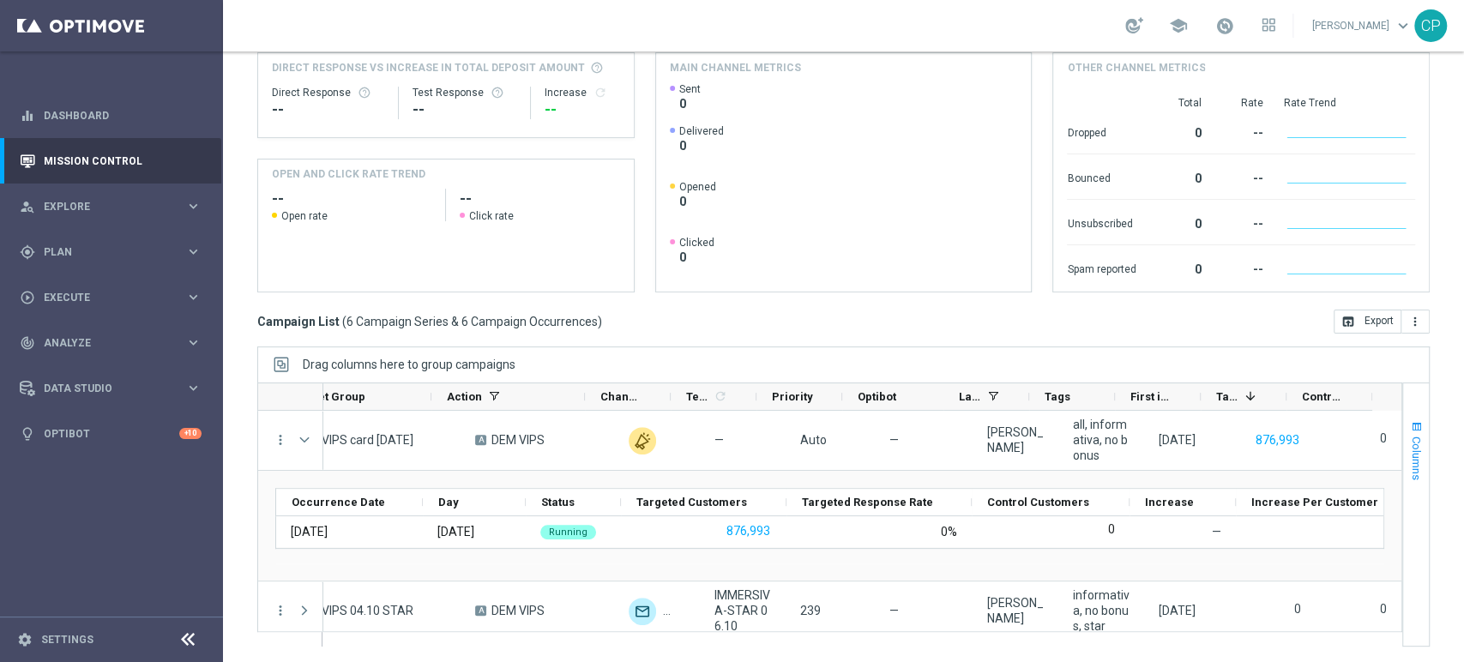
click at [1410, 458] on span "Columns" at bounding box center [1417, 459] width 14 height 44
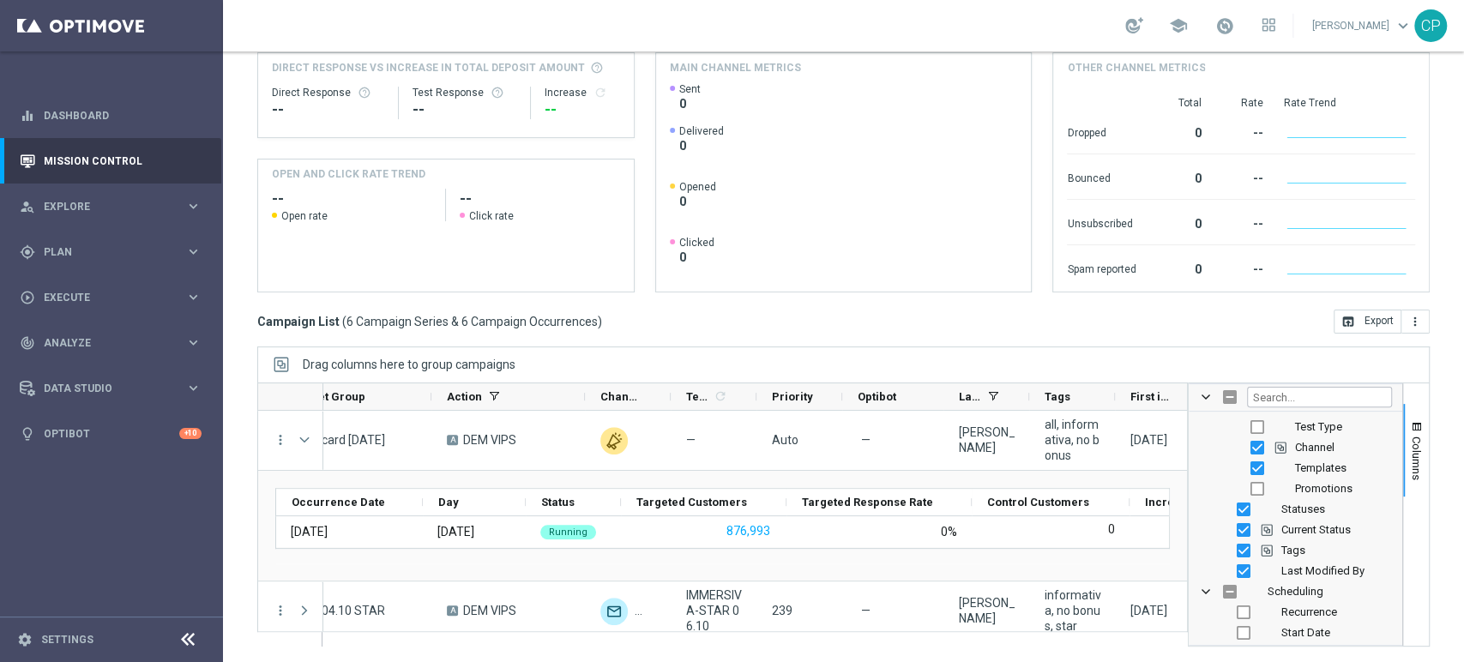
scroll to position [206, 0]
click at [1251, 490] on input "Press SPACE to toggle visibility (hidden)" at bounding box center [1258, 489] width 14 height 14
checkbox input "true"
click at [1247, 355] on div "Drag columns here to group campaigns" at bounding box center [843, 365] width 1173 height 36
click at [1096, 348] on div "Drag columns here to group campaigns" at bounding box center [843, 365] width 1173 height 36
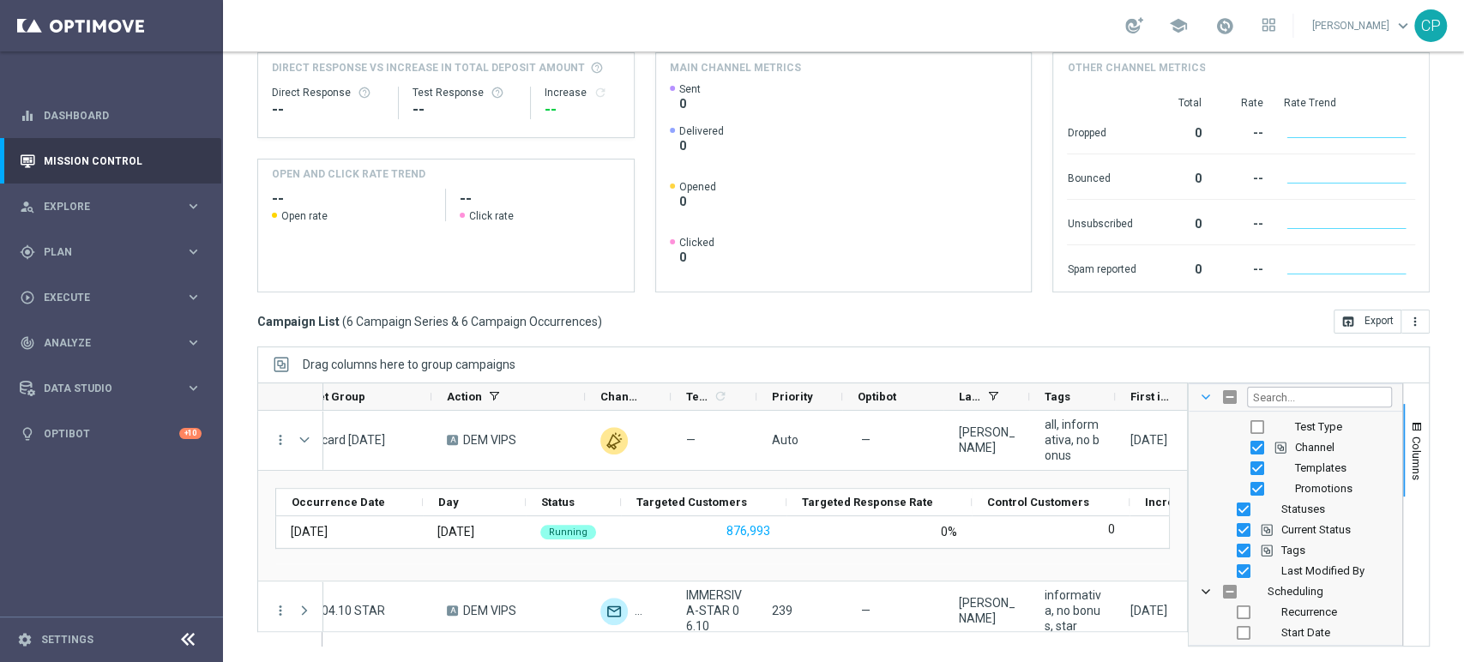
click at [1199, 392] on span at bounding box center [1206, 397] width 14 height 14
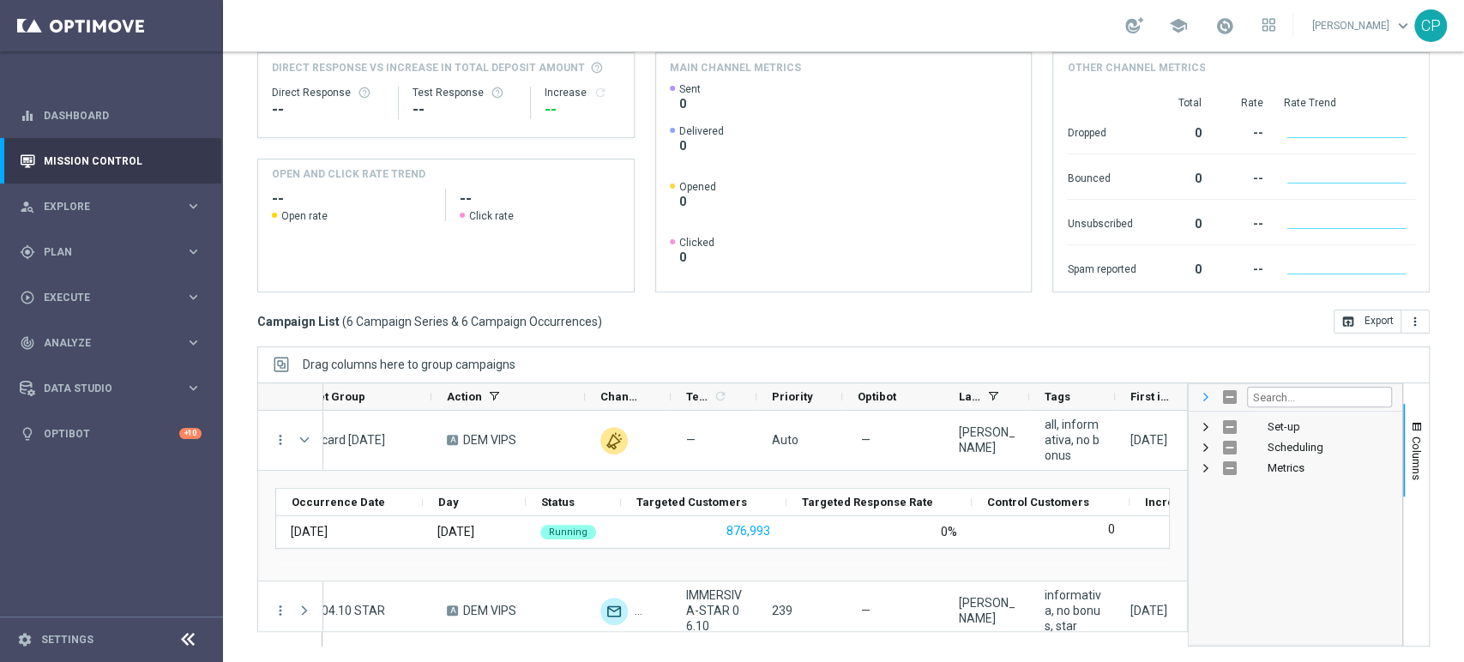
scroll to position [0, 0]
click at [1410, 444] on button "Columns" at bounding box center [1417, 450] width 26 height 93
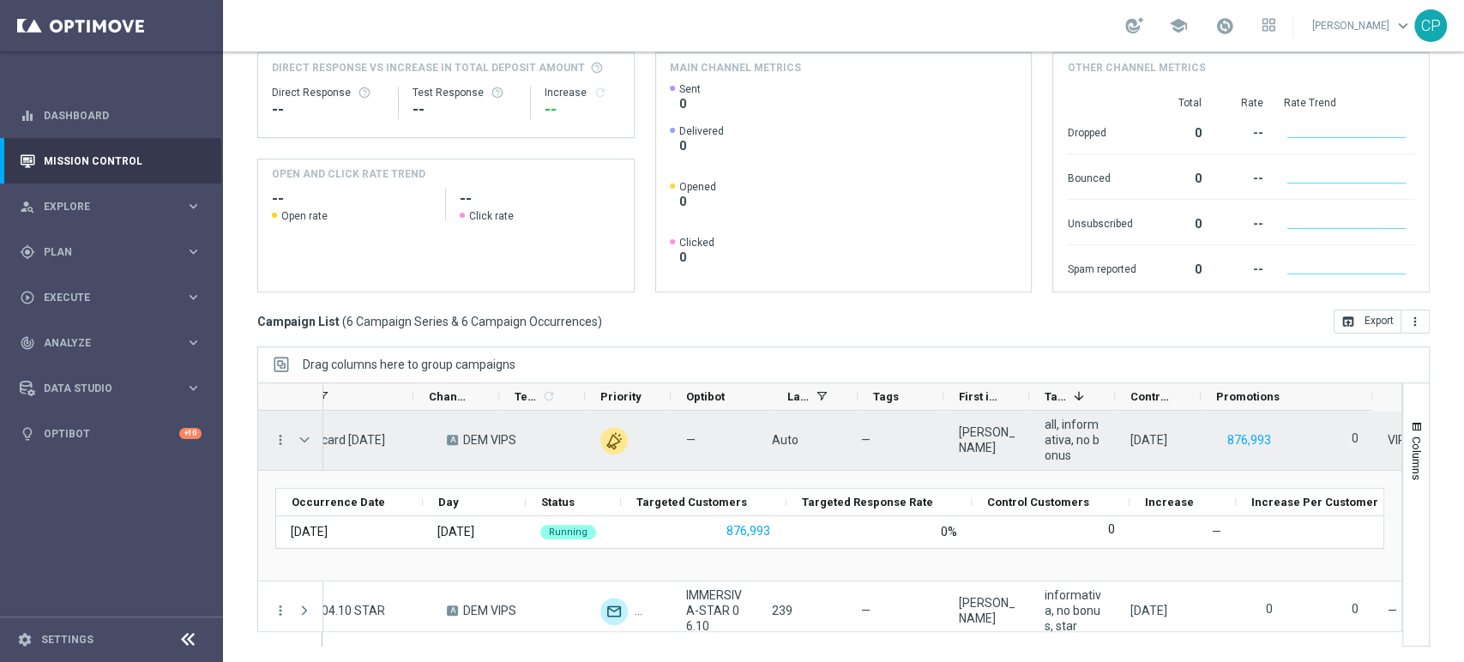
scroll to position [0, 570]
